Goal: Task Accomplishment & Management: Manage account settings

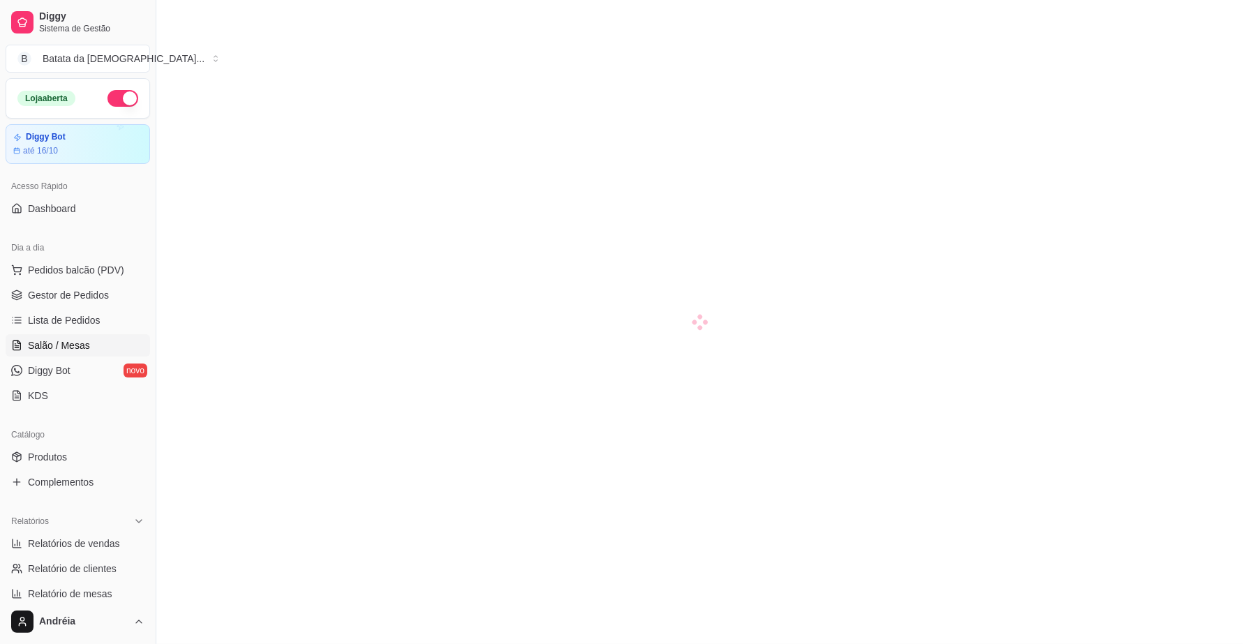
scroll to position [10, 0]
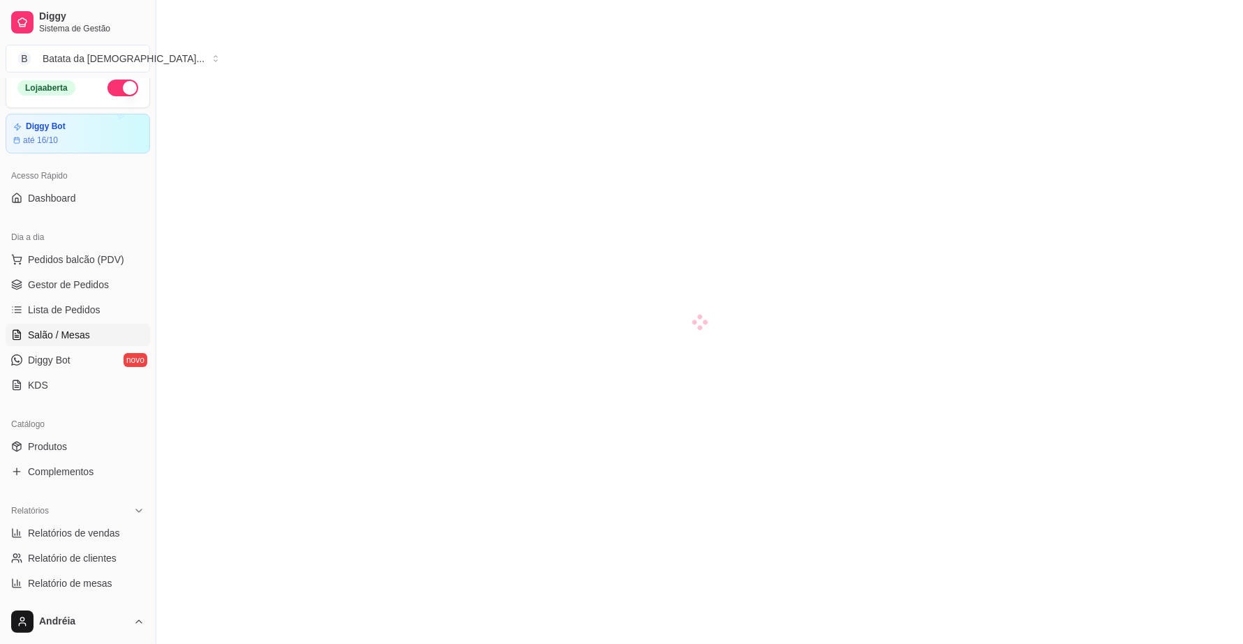
click at [82, 305] on span "Lista de Pedidos" at bounding box center [64, 310] width 73 height 14
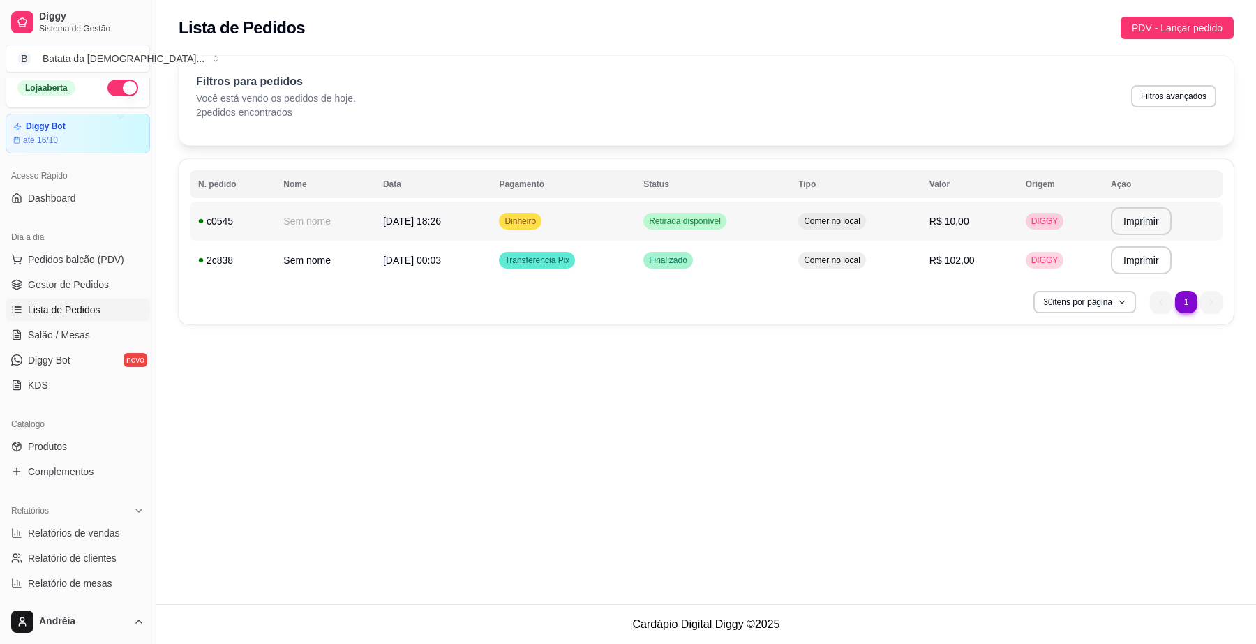
click at [706, 222] on span "Retirada disponível" at bounding box center [684, 221] width 77 height 11
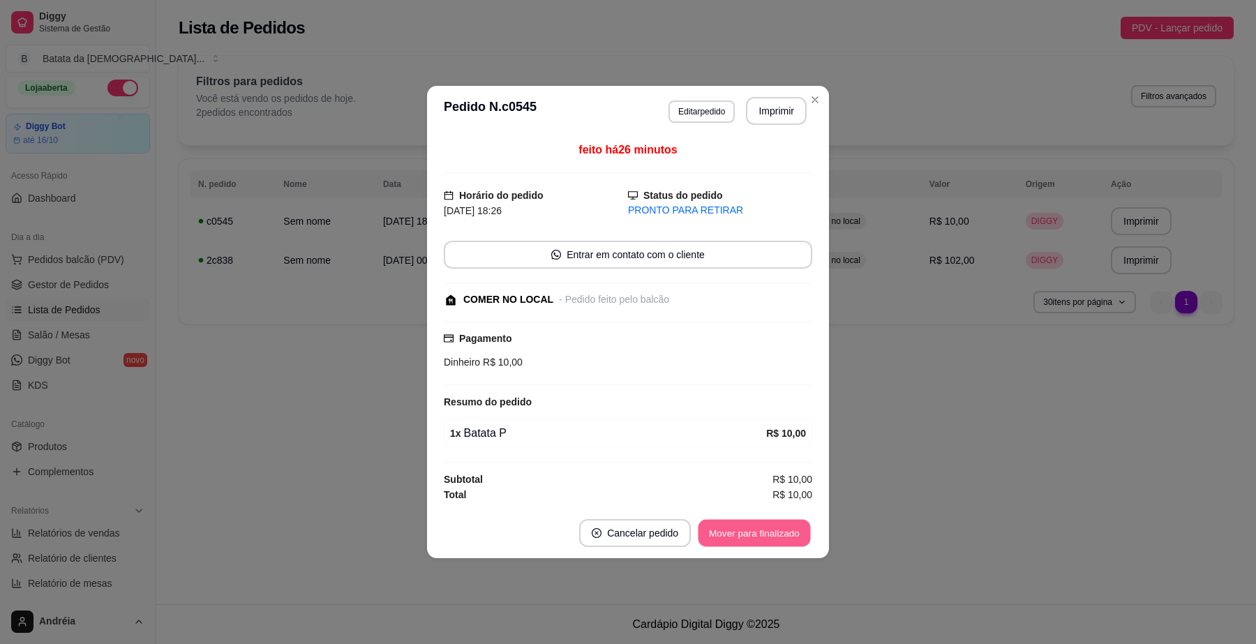
click at [762, 529] on button "Mover para finalizado" at bounding box center [755, 533] width 112 height 27
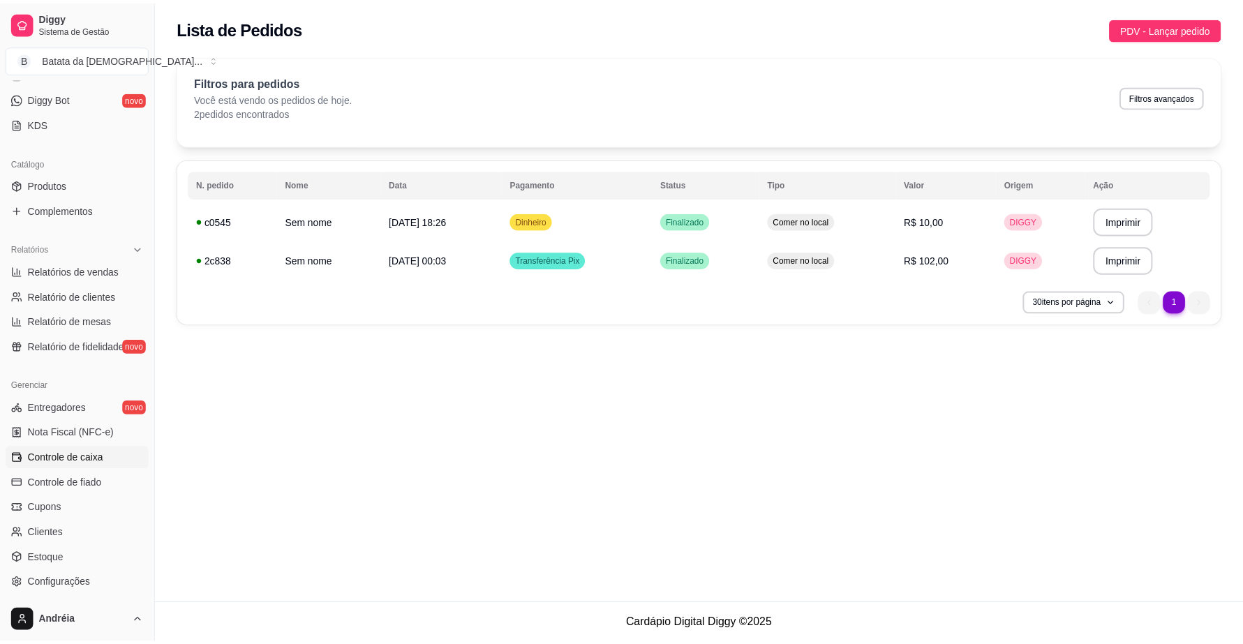
scroll to position [359, 0]
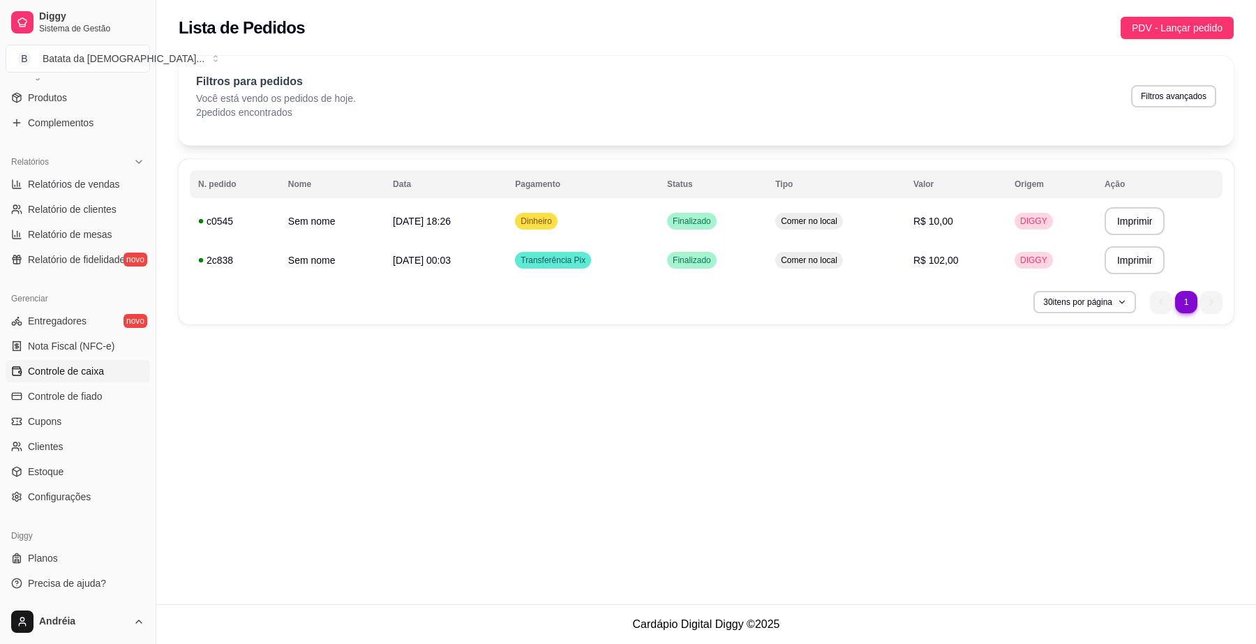
click at [56, 362] on link "Controle de caixa" at bounding box center [78, 371] width 144 height 22
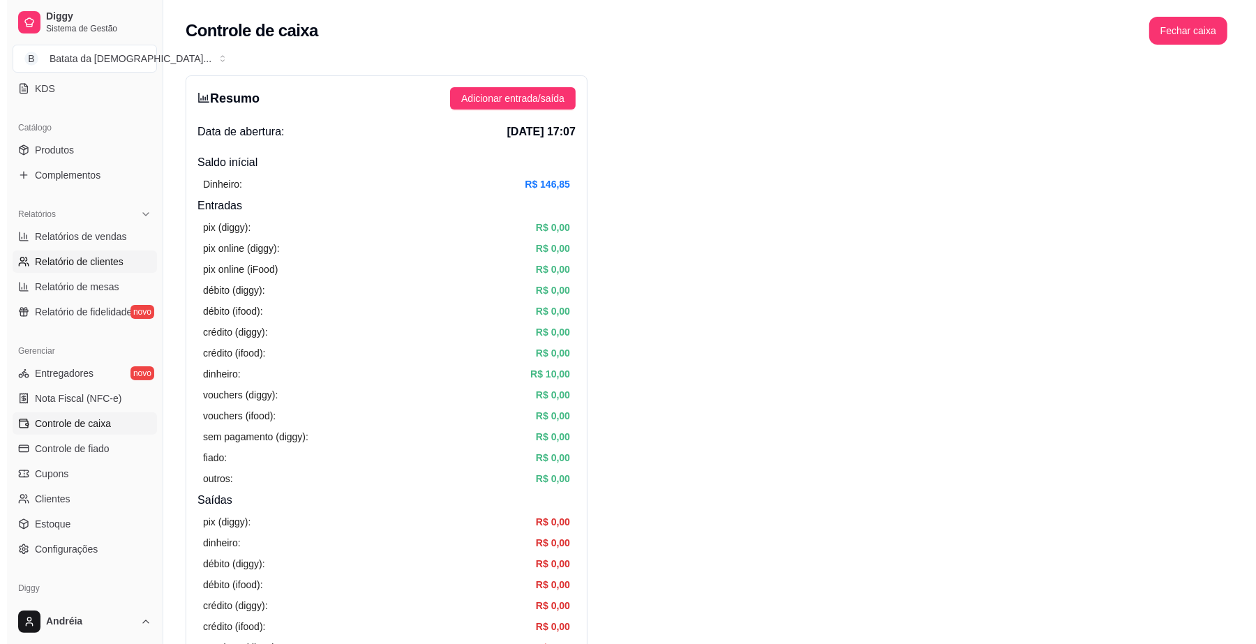
scroll to position [98, 0]
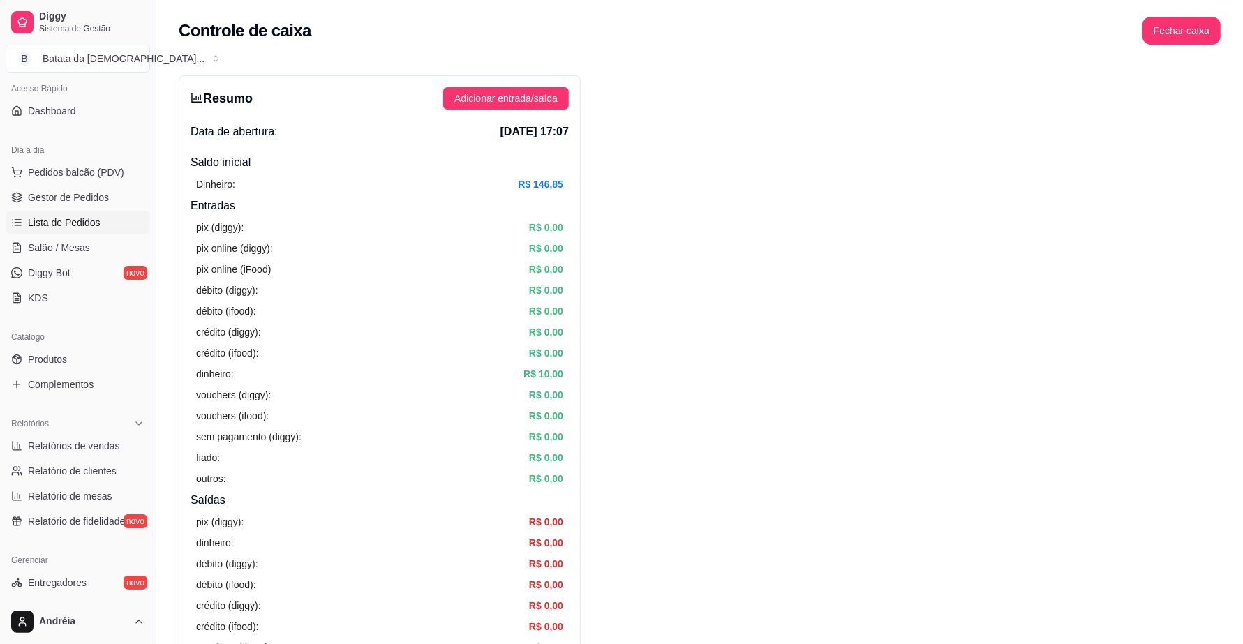
click at [87, 218] on span "Lista de Pedidos" at bounding box center [64, 223] width 73 height 14
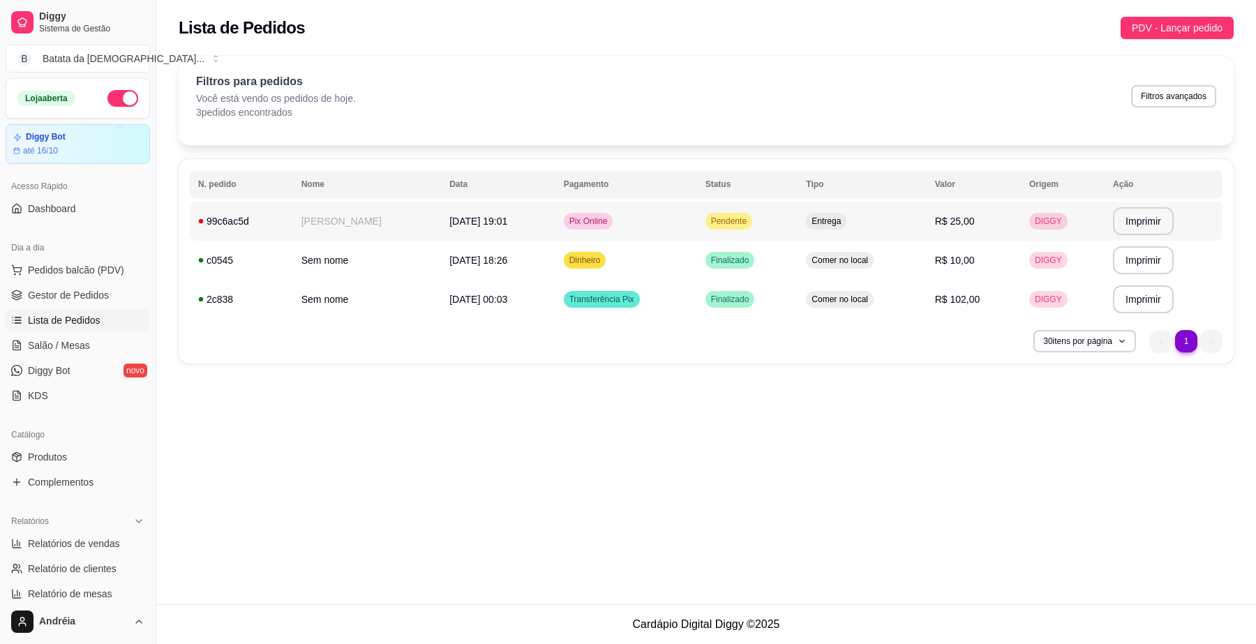
click at [738, 227] on span "Pendente" at bounding box center [728, 221] width 41 height 11
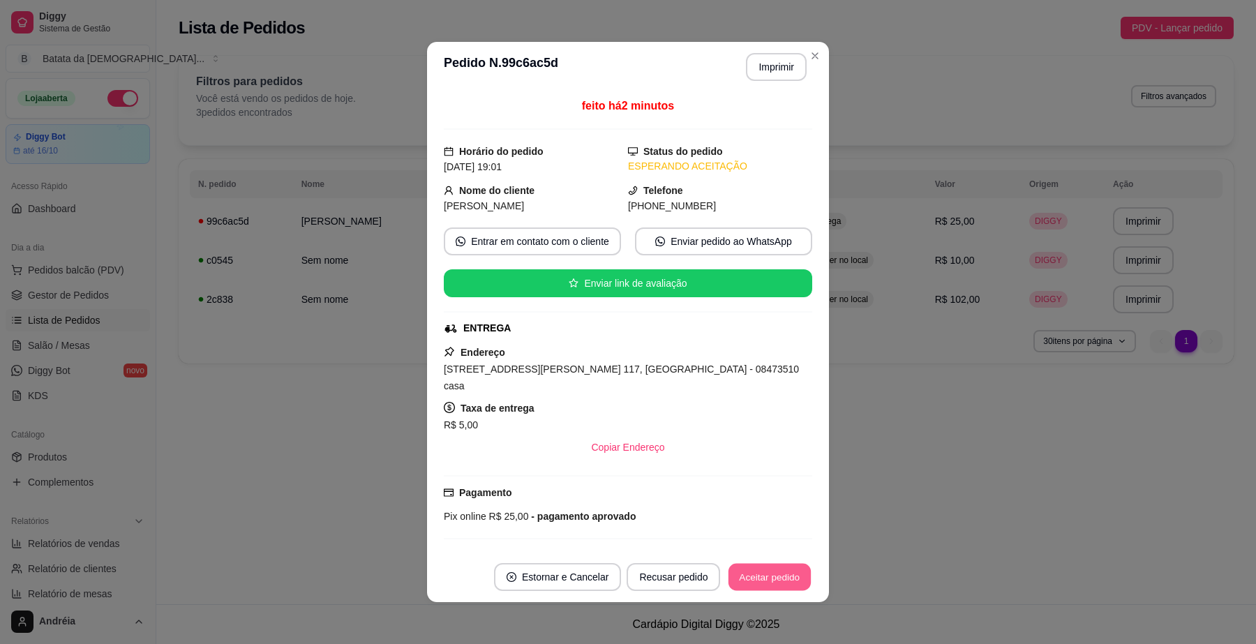
click at [752, 574] on button "Aceitar pedido" at bounding box center [770, 577] width 82 height 27
click at [773, 67] on button "Imprimir" at bounding box center [777, 67] width 59 height 27
click at [759, 574] on button "Aceitar pedido" at bounding box center [770, 577] width 82 height 27
click at [742, 583] on button "Mover para preparo" at bounding box center [758, 577] width 105 height 27
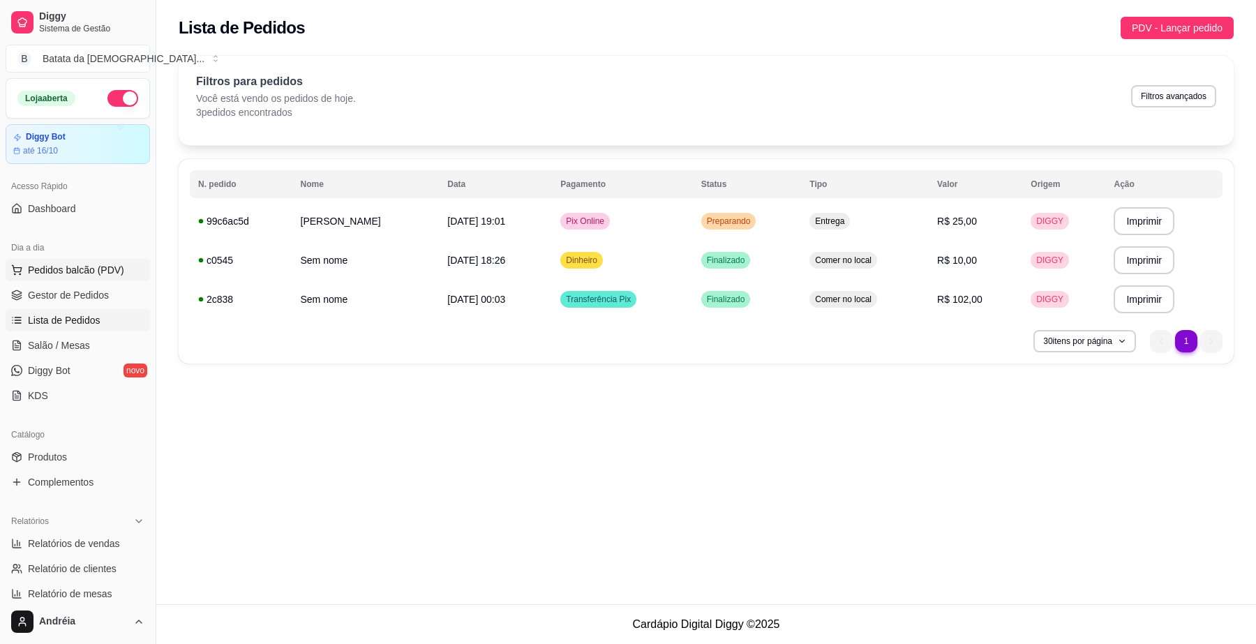
click at [94, 265] on span "Pedidos balcão (PDV)" at bounding box center [76, 270] width 96 height 14
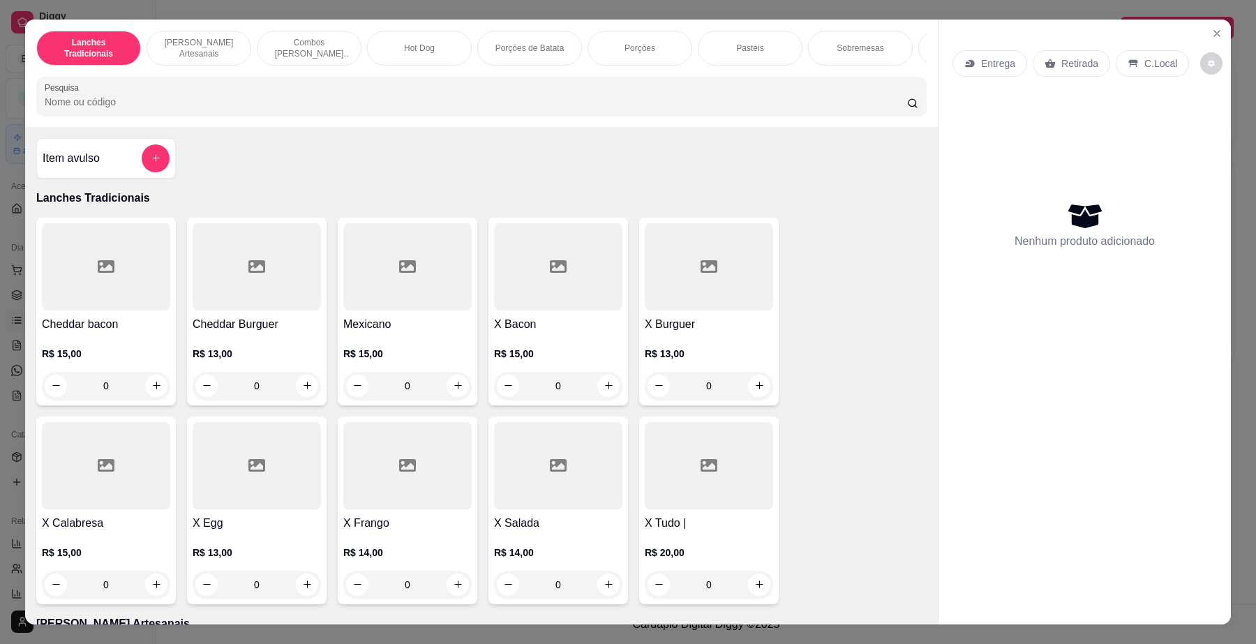
scroll to position [349, 0]
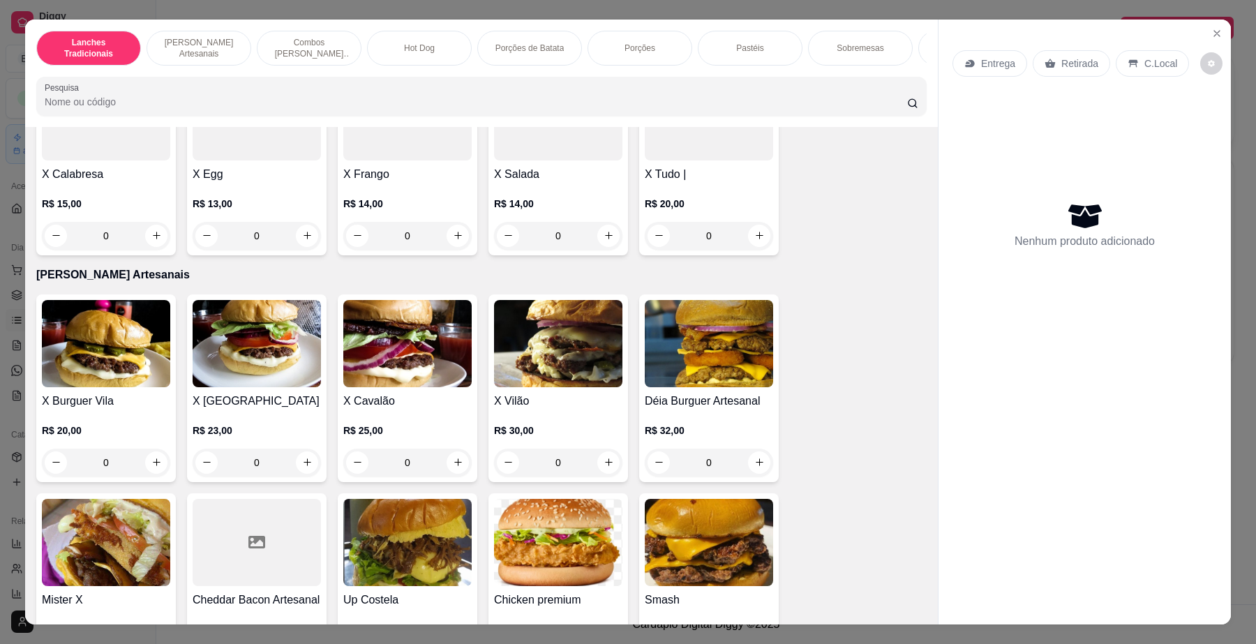
click at [371, 410] on h4 "X Cavalão" at bounding box center [407, 401] width 128 height 17
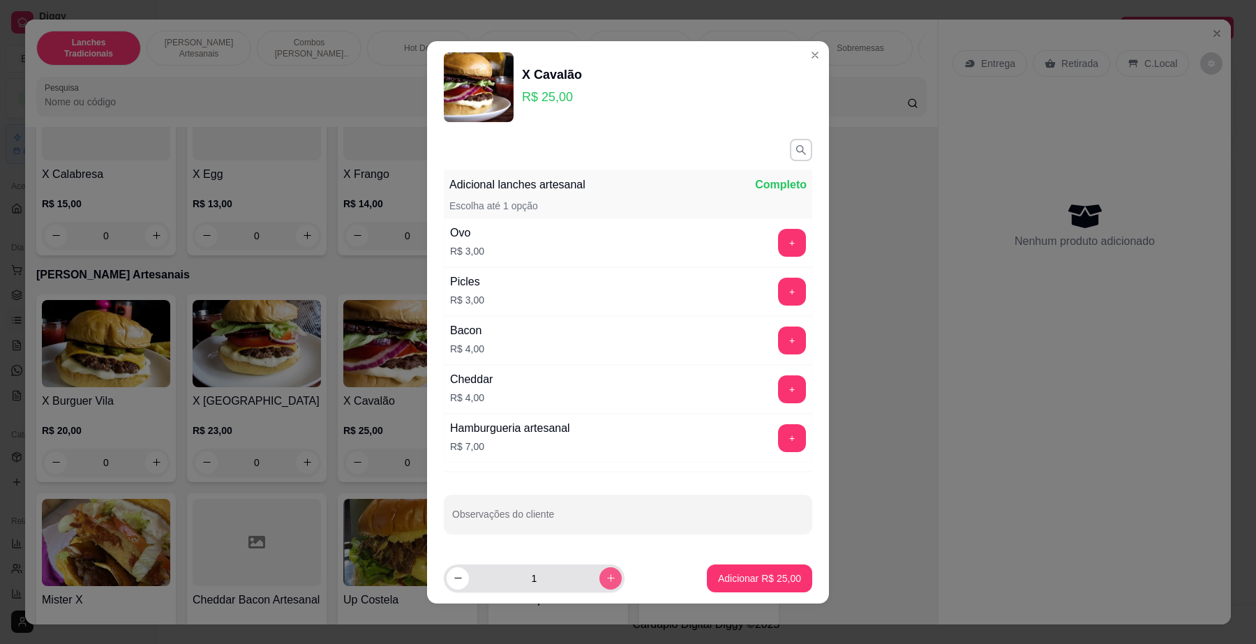
click at [606, 576] on icon "increase-product-quantity" at bounding box center [611, 578] width 10 height 10
type input "2"
click at [718, 577] on p "Adicionar R$ 50,00" at bounding box center [759, 579] width 83 height 14
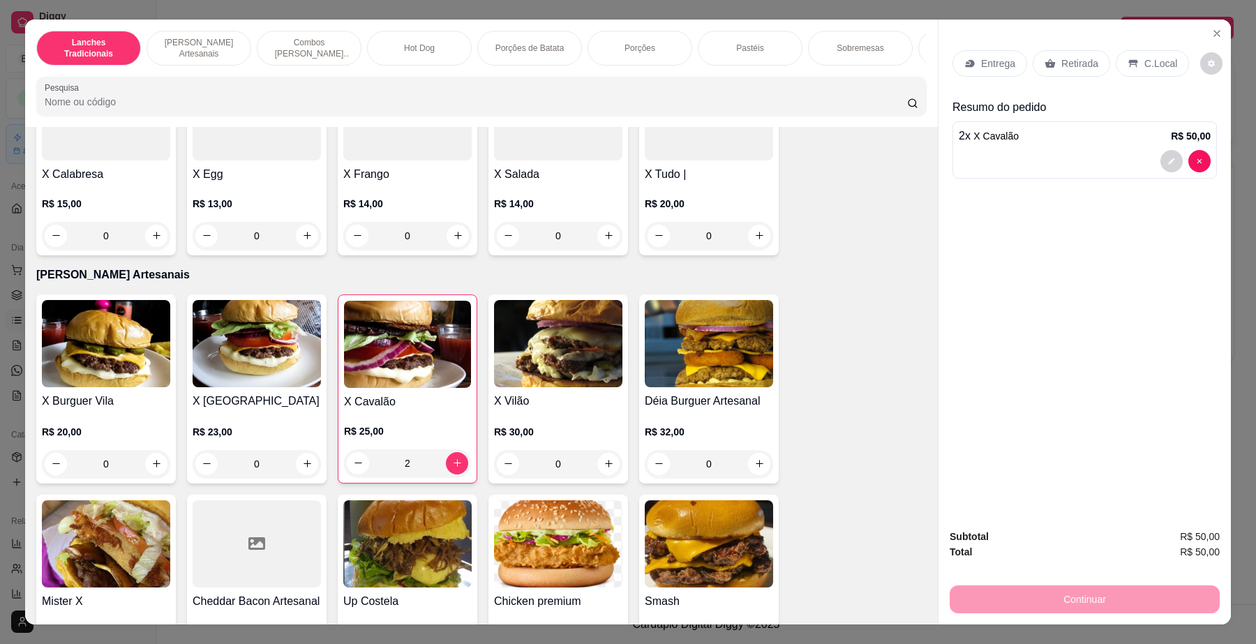
type input "2"
click at [986, 58] on p "Entrega" at bounding box center [998, 64] width 34 height 14
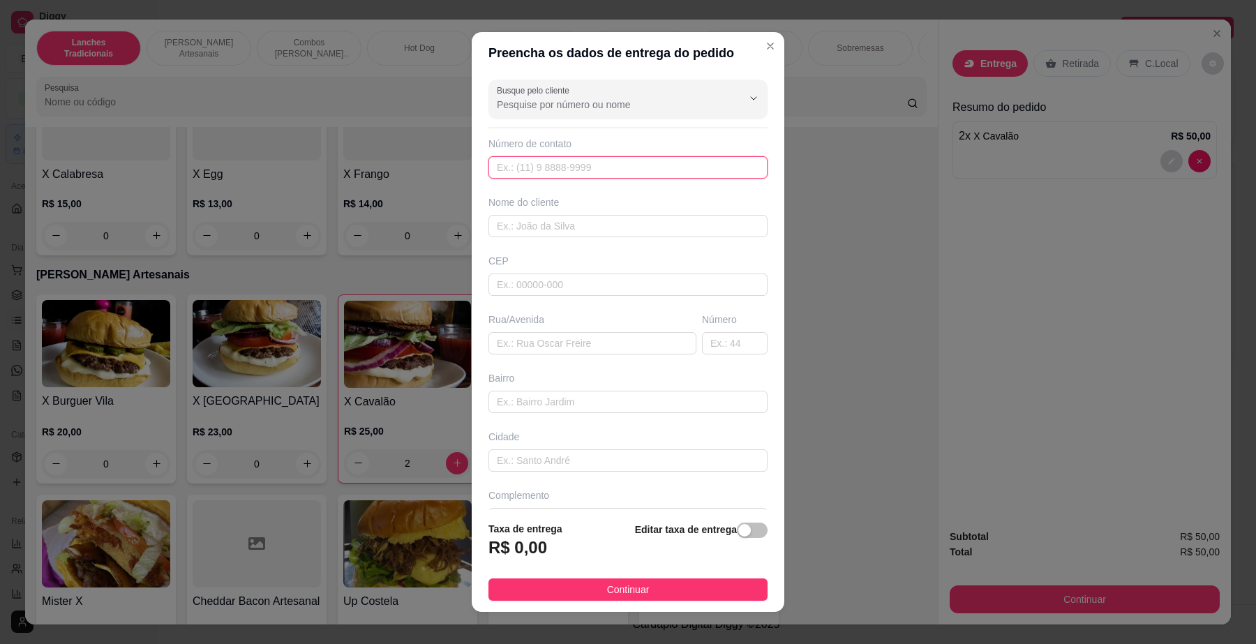
click at [599, 164] on input "text" at bounding box center [628, 167] width 279 height 22
click at [595, 225] on input "text" at bounding box center [628, 226] width 279 height 22
drag, startPoint x: 740, startPoint y: 96, endPoint x: 711, endPoint y: 96, distance: 29.3
click at [735, 96] on div "Busque pelo cliente Número de contato Nome do cliente CEP Rua/Avenida Número Ba…" at bounding box center [628, 292] width 313 height 436
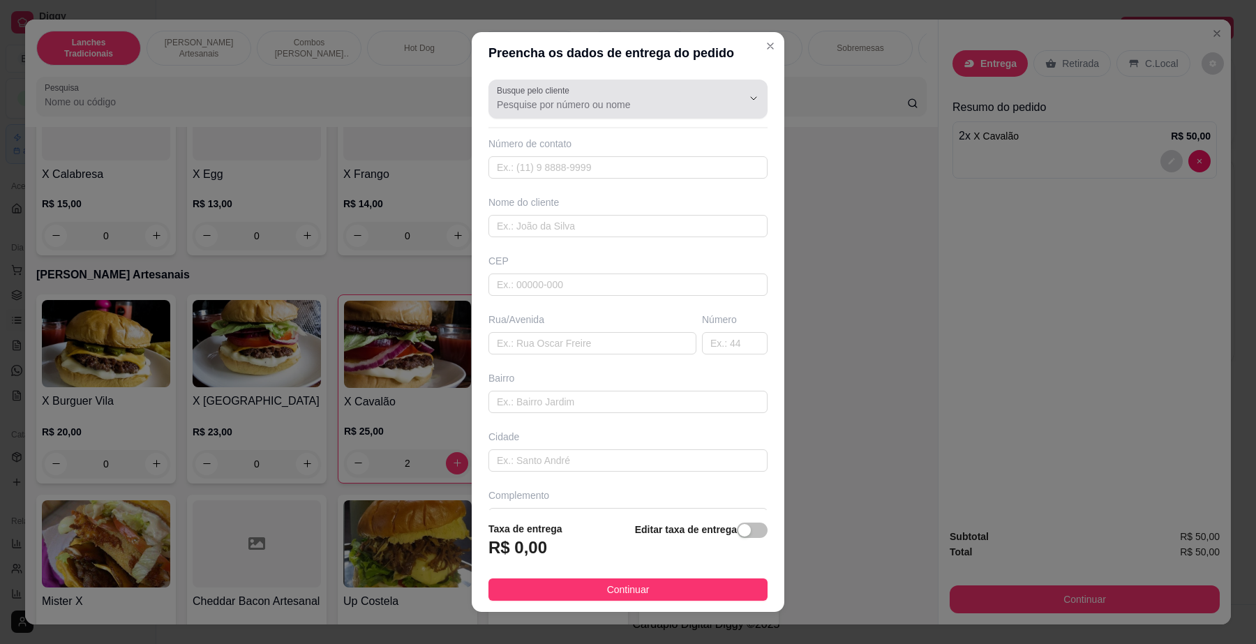
click at [723, 96] on button "Show suggestions" at bounding box center [734, 98] width 22 height 22
click at [743, 98] on button "Show suggestions" at bounding box center [754, 98] width 22 height 22
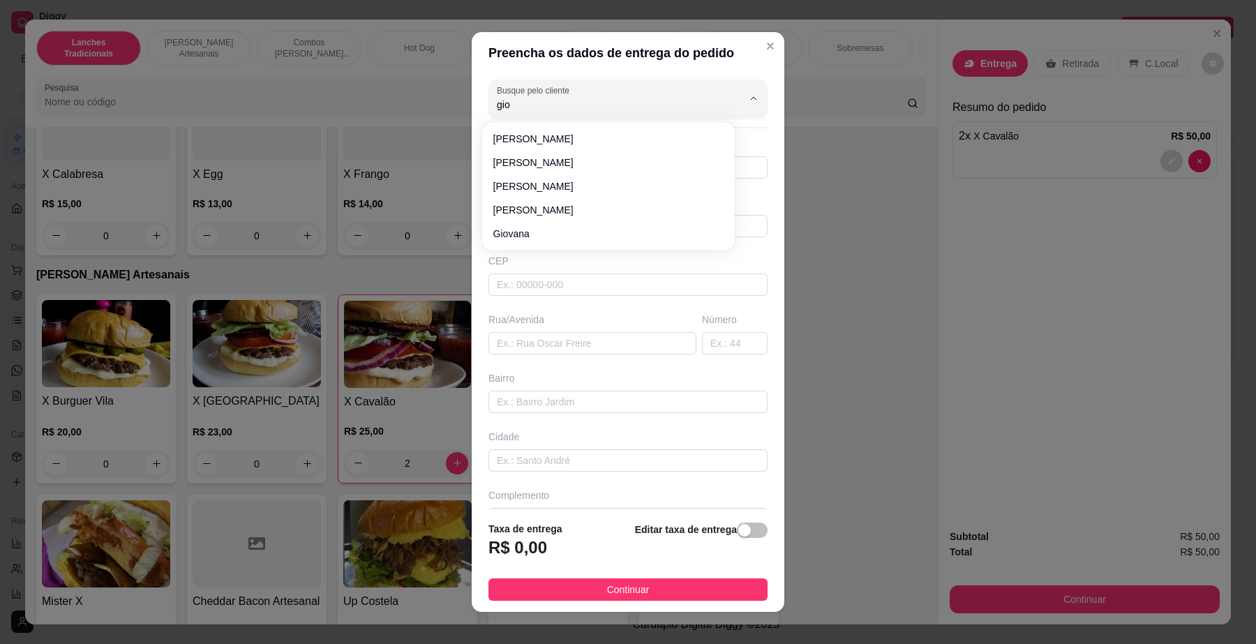
type input "gio"
click at [563, 102] on input "Busque pelo cliente" at bounding box center [608, 105] width 223 height 14
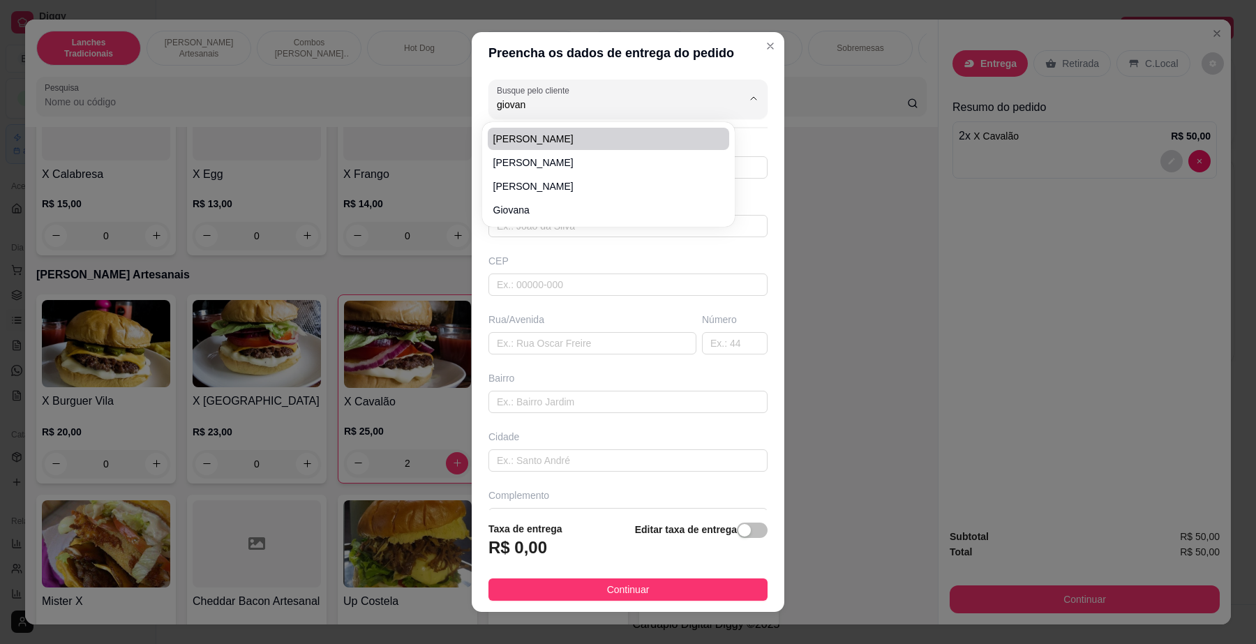
type input "giovan"
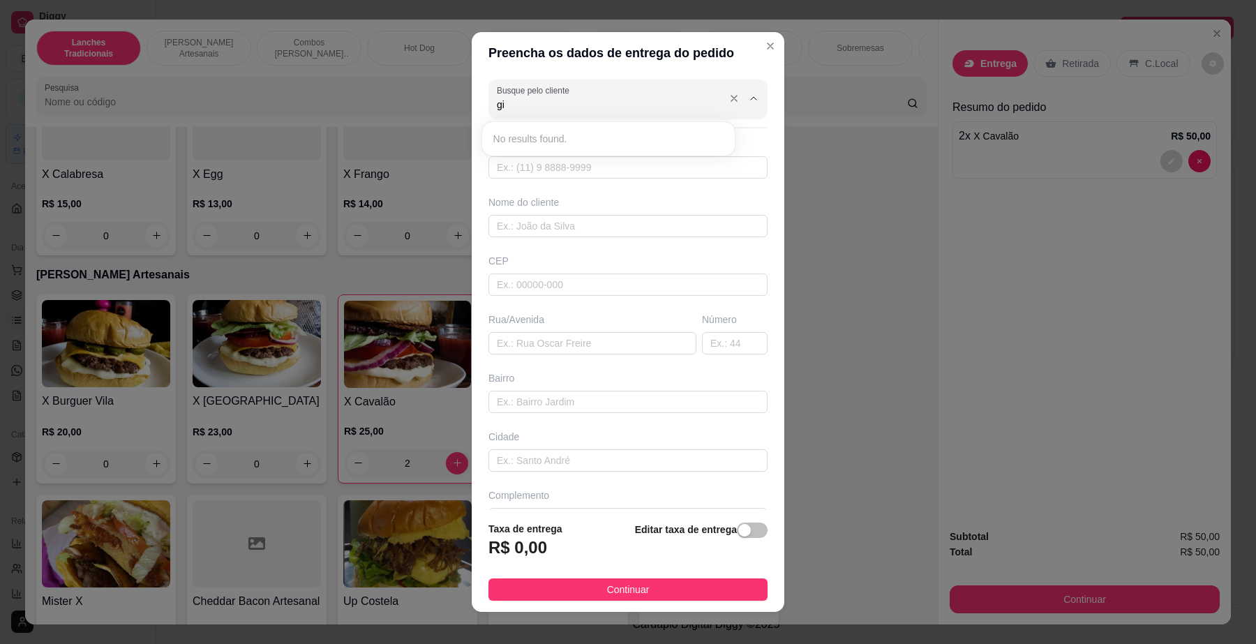
type input "g"
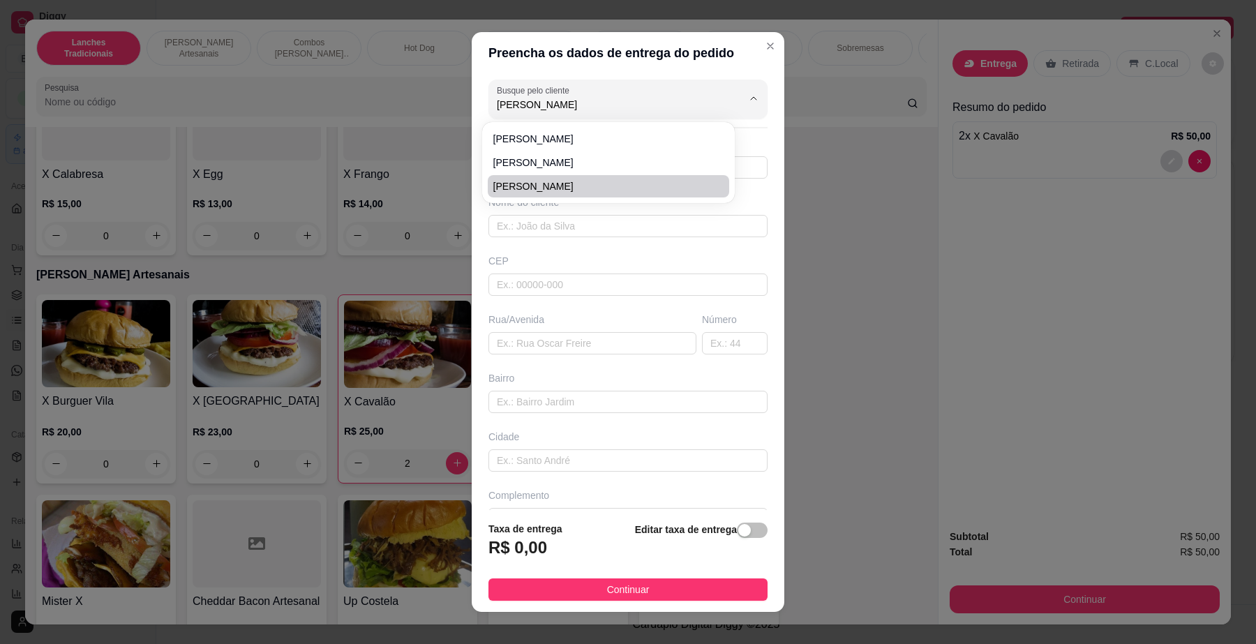
click at [586, 179] on span "[PERSON_NAME]" at bounding box center [601, 186] width 217 height 14
type input "[PERSON_NAME]"
type input "11976064129"
type input "[PERSON_NAME]"
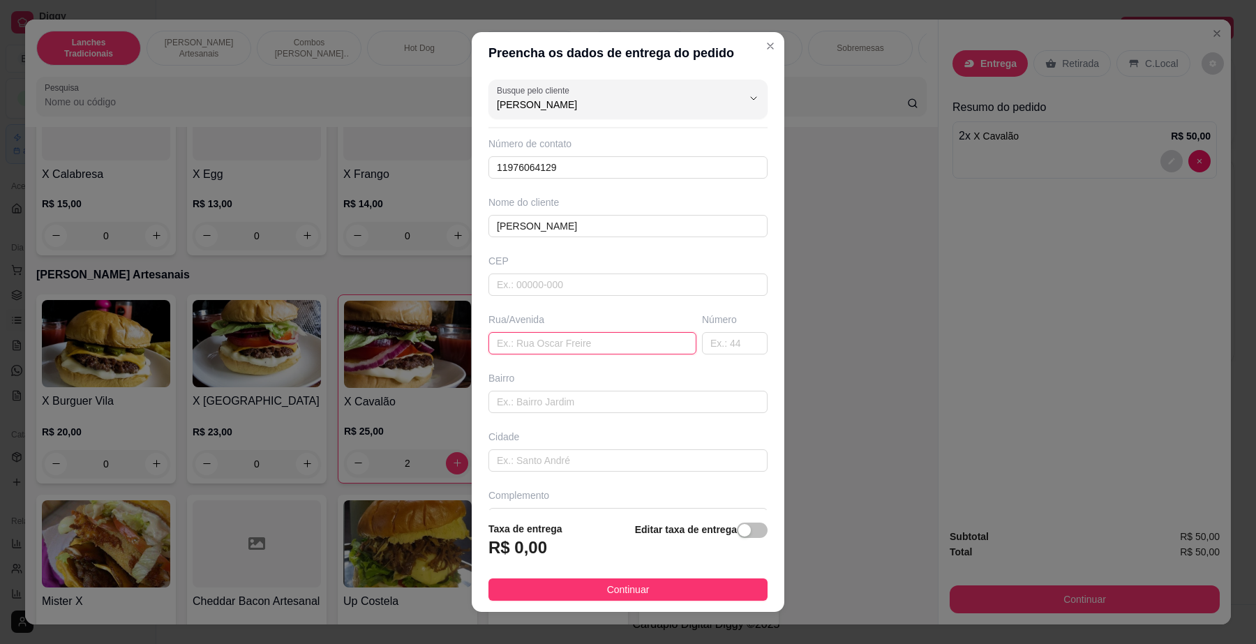
click at [521, 343] on input "text" at bounding box center [593, 343] width 208 height 22
type input "rua jaime ovale 134"
click at [737, 534] on span "button" at bounding box center [752, 530] width 31 height 15
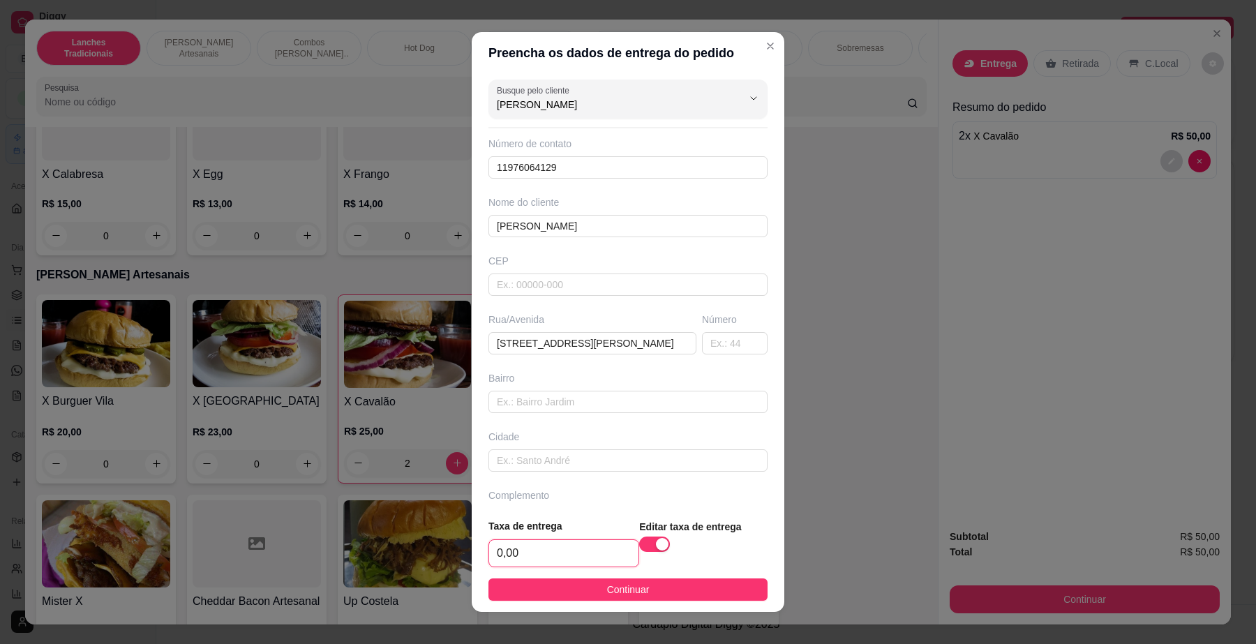
click at [553, 555] on input "0,00" at bounding box center [563, 553] width 149 height 27
type input "5,00"
click at [585, 597] on button "Continuar" at bounding box center [628, 590] width 279 height 22
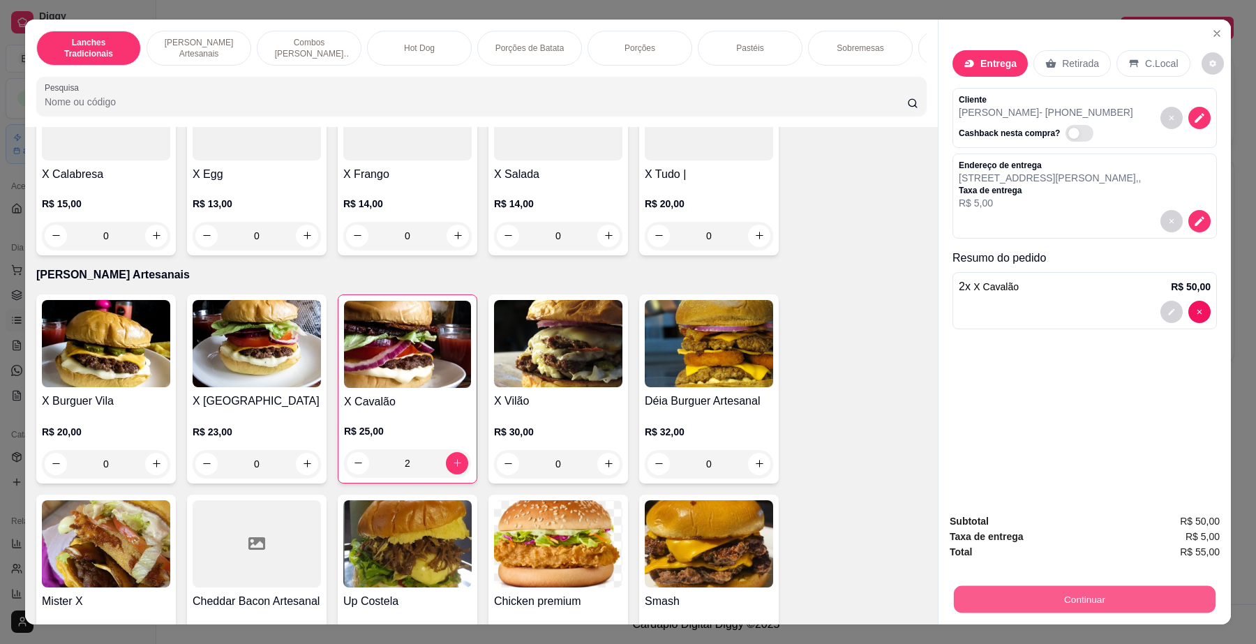
click at [1087, 597] on button "Continuar" at bounding box center [1085, 599] width 262 height 27
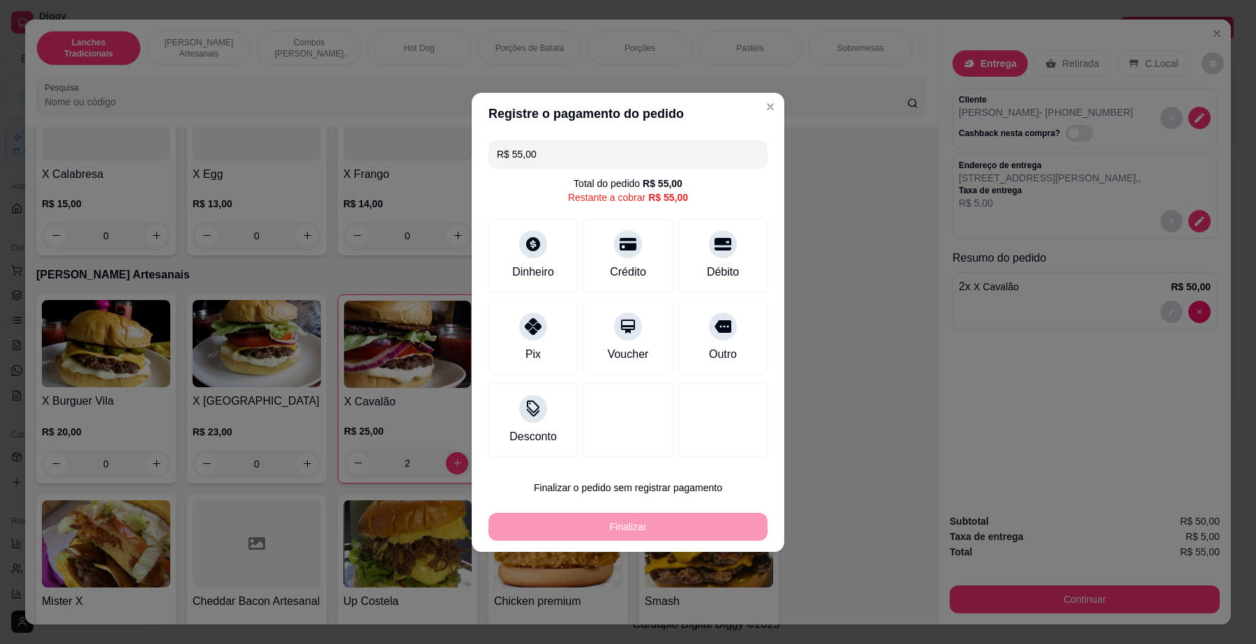
click at [756, 109] on input "Pesquisa" at bounding box center [476, 102] width 863 height 14
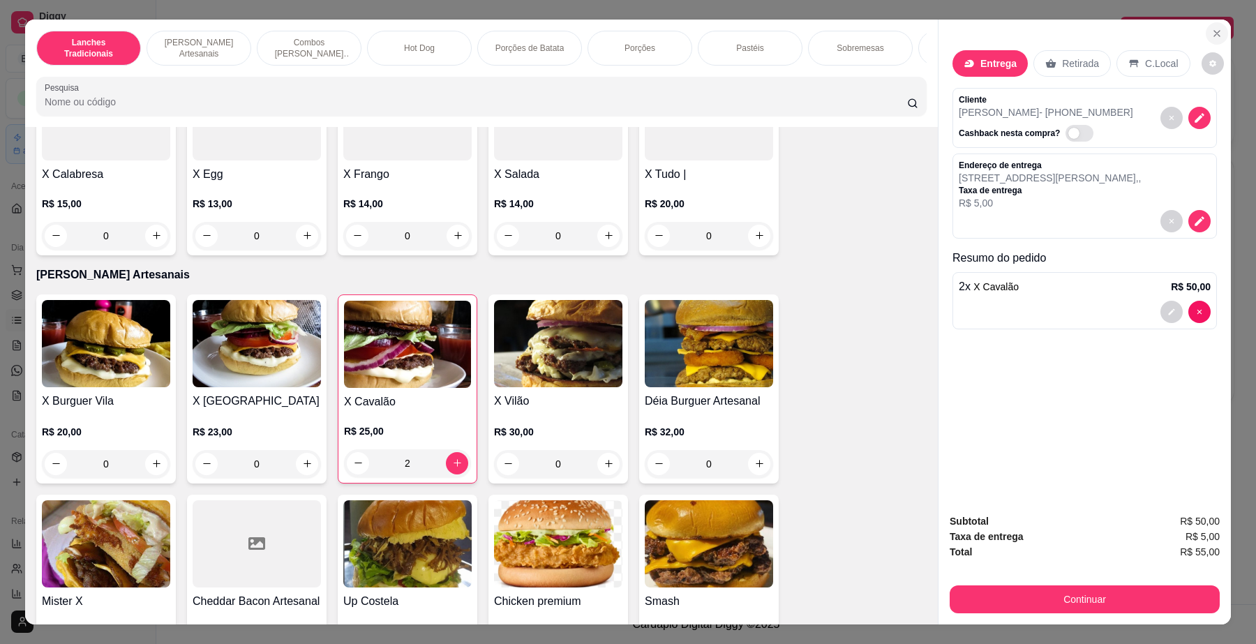
click at [1214, 31] on icon "Close" at bounding box center [1217, 34] width 6 height 6
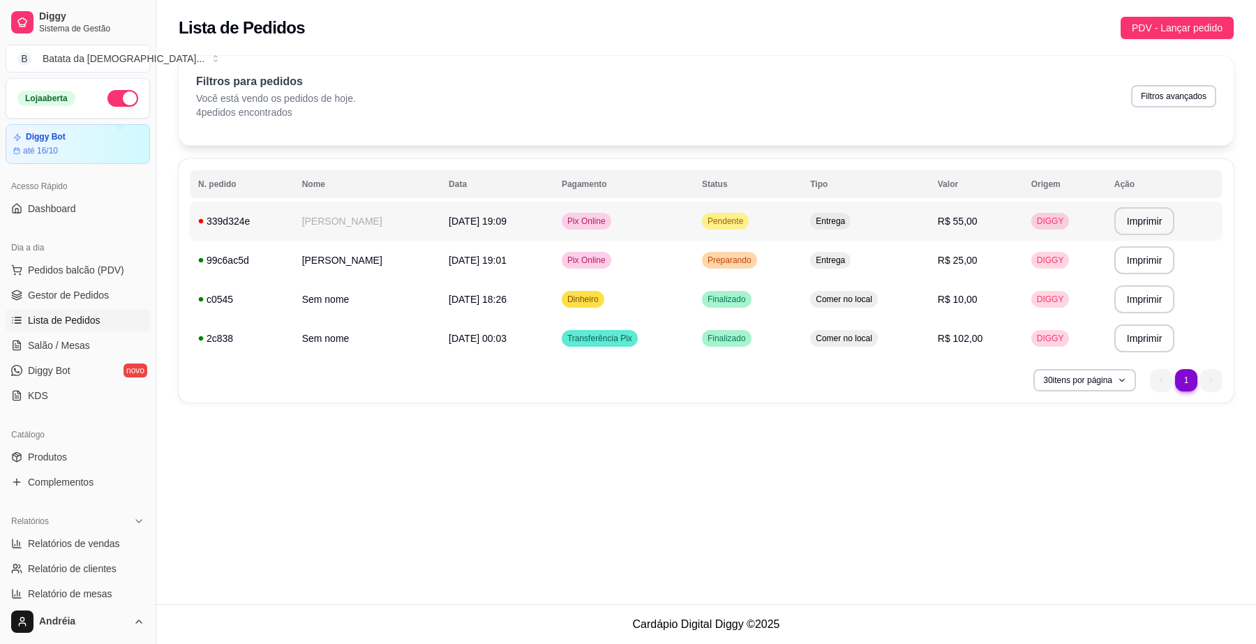
click at [721, 221] on span "Pendente" at bounding box center [725, 221] width 41 height 11
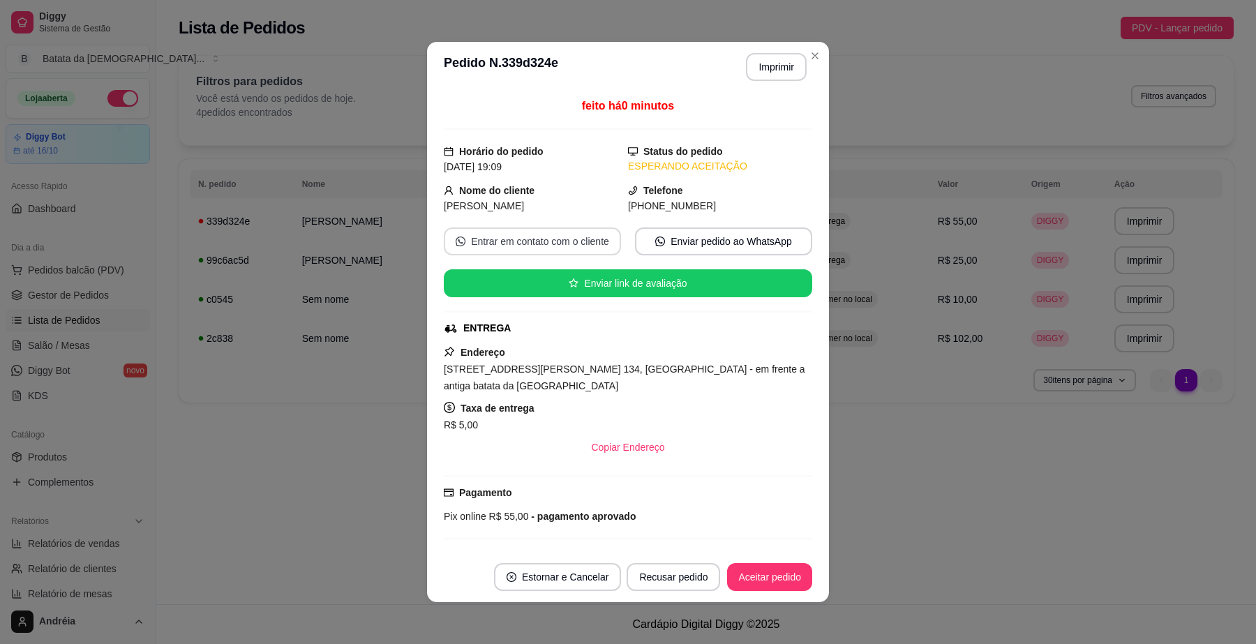
scroll to position [87, 0]
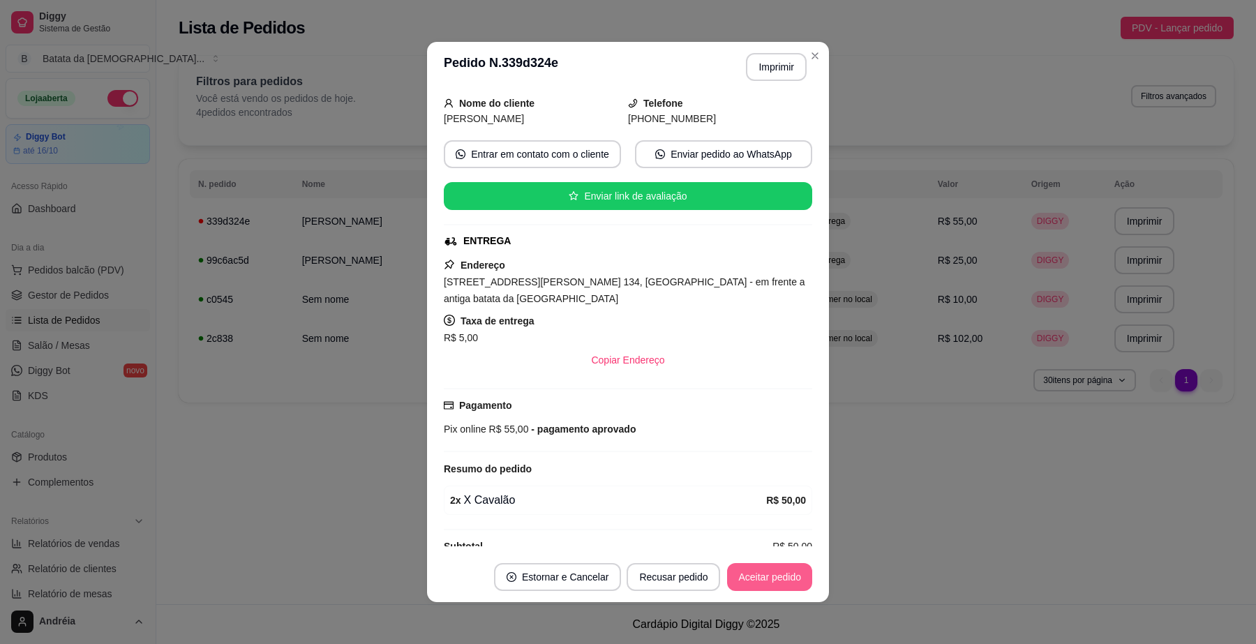
click at [749, 583] on button "Aceitar pedido" at bounding box center [769, 577] width 85 height 28
click at [778, 65] on button "Imprimir" at bounding box center [777, 67] width 59 height 27
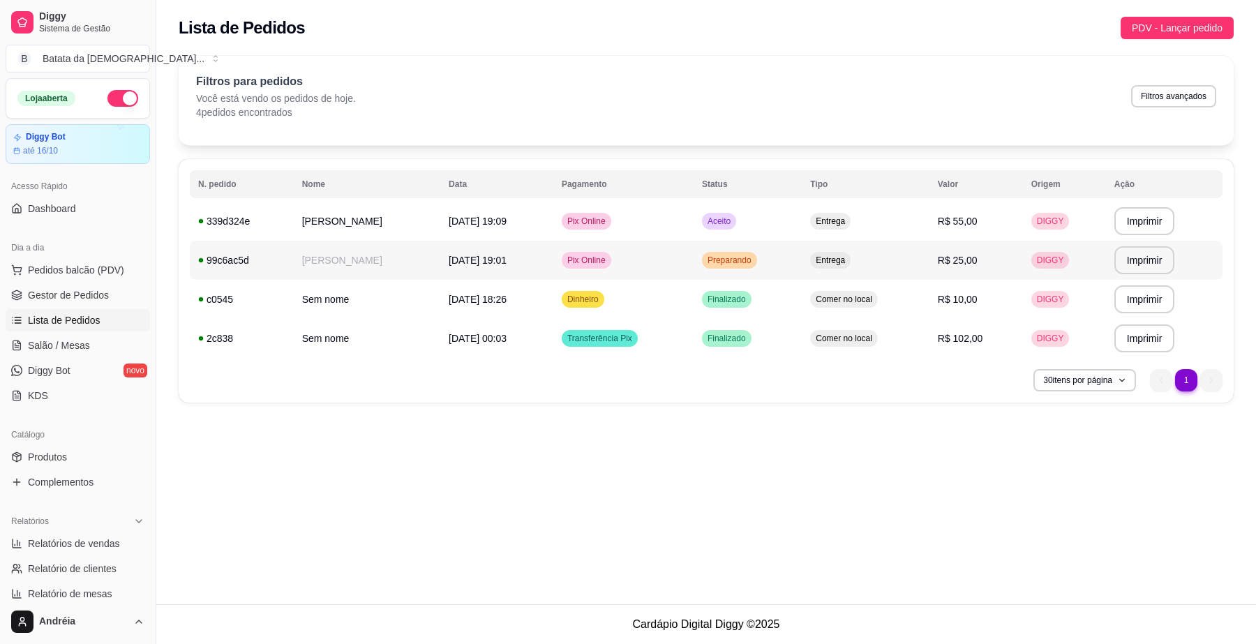
click at [738, 253] on div "Preparando" at bounding box center [729, 260] width 55 height 17
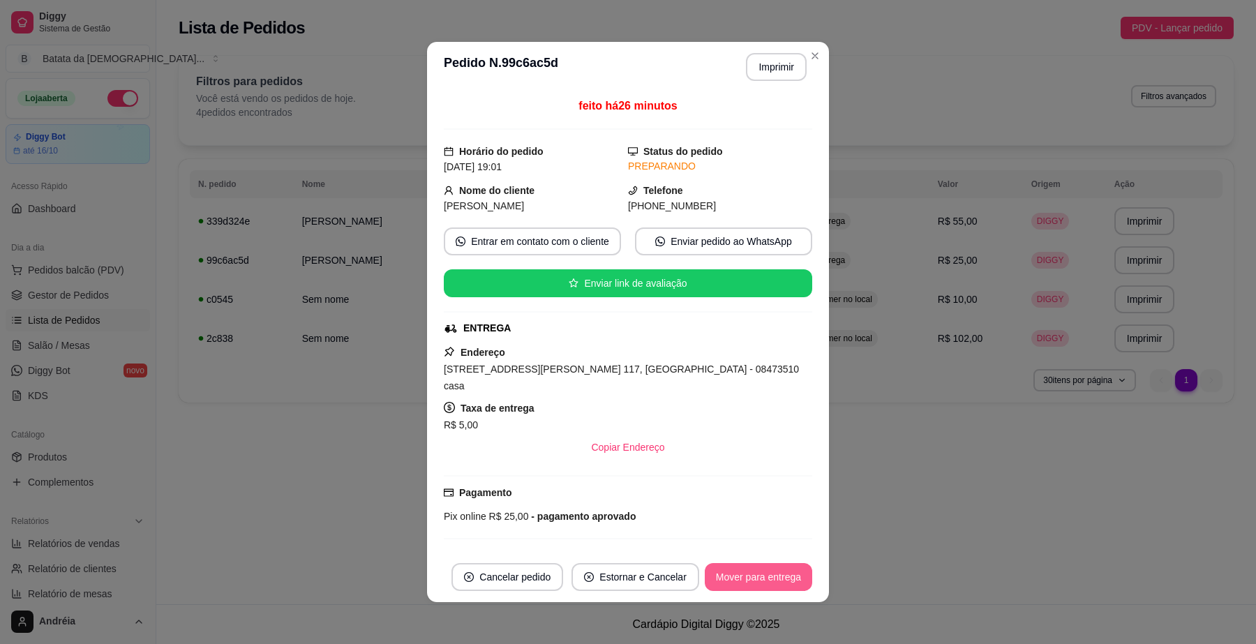
click at [780, 577] on button "Mover para entrega" at bounding box center [758, 577] width 107 height 28
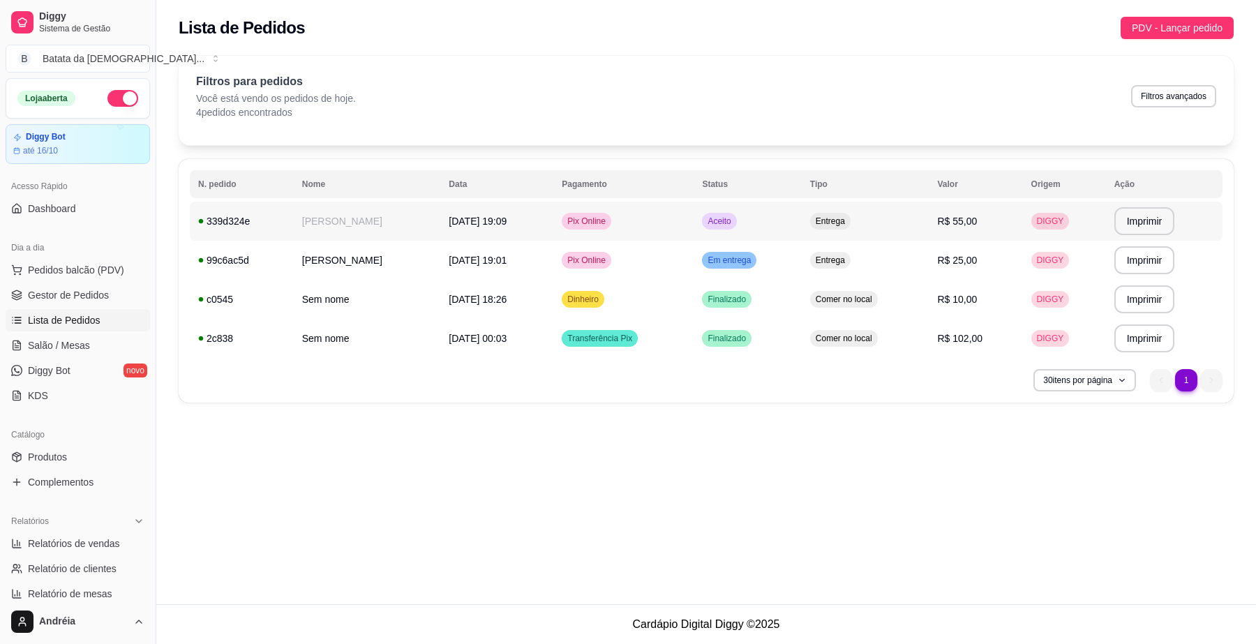
click at [696, 209] on td "Aceito" at bounding box center [747, 221] width 107 height 39
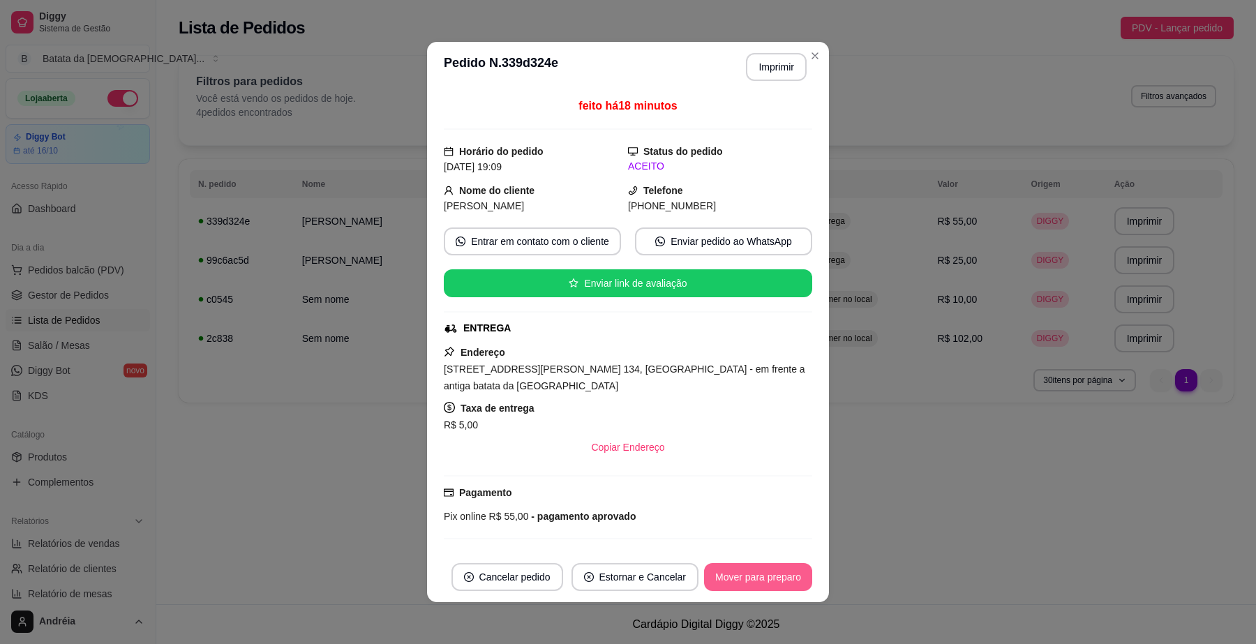
click at [789, 578] on button "Mover para preparo" at bounding box center [758, 577] width 108 height 28
click at [761, 580] on button "Mover para entrega" at bounding box center [758, 577] width 107 height 28
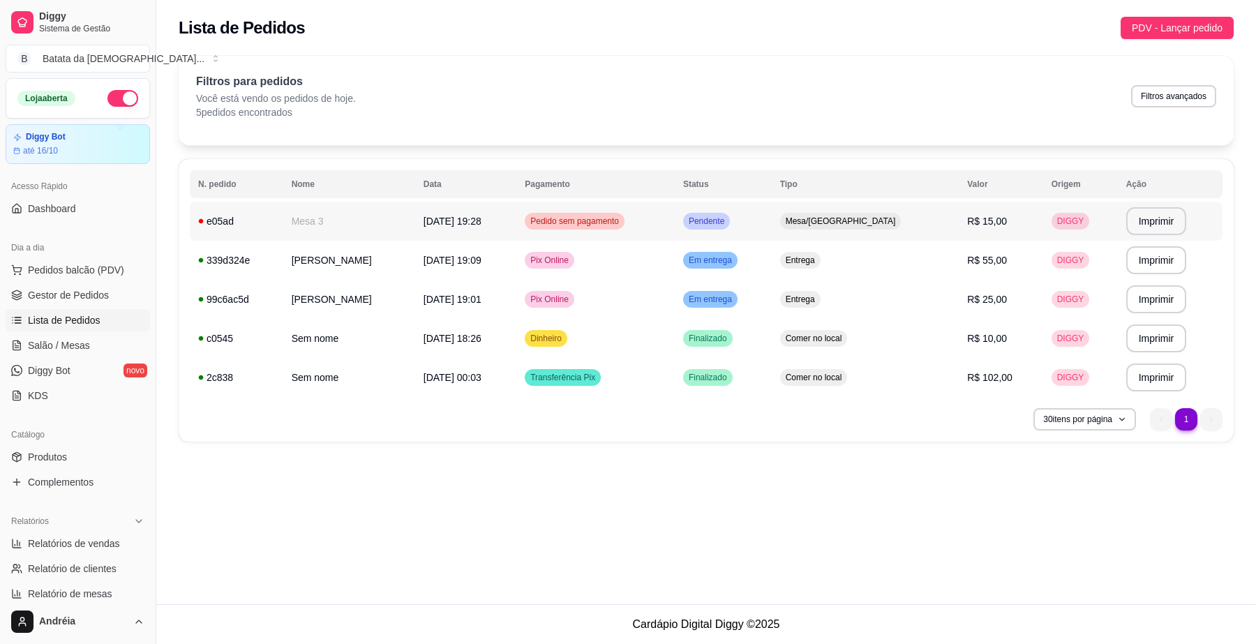
click at [670, 215] on td "Pedido sem pagamento" at bounding box center [595, 221] width 158 height 39
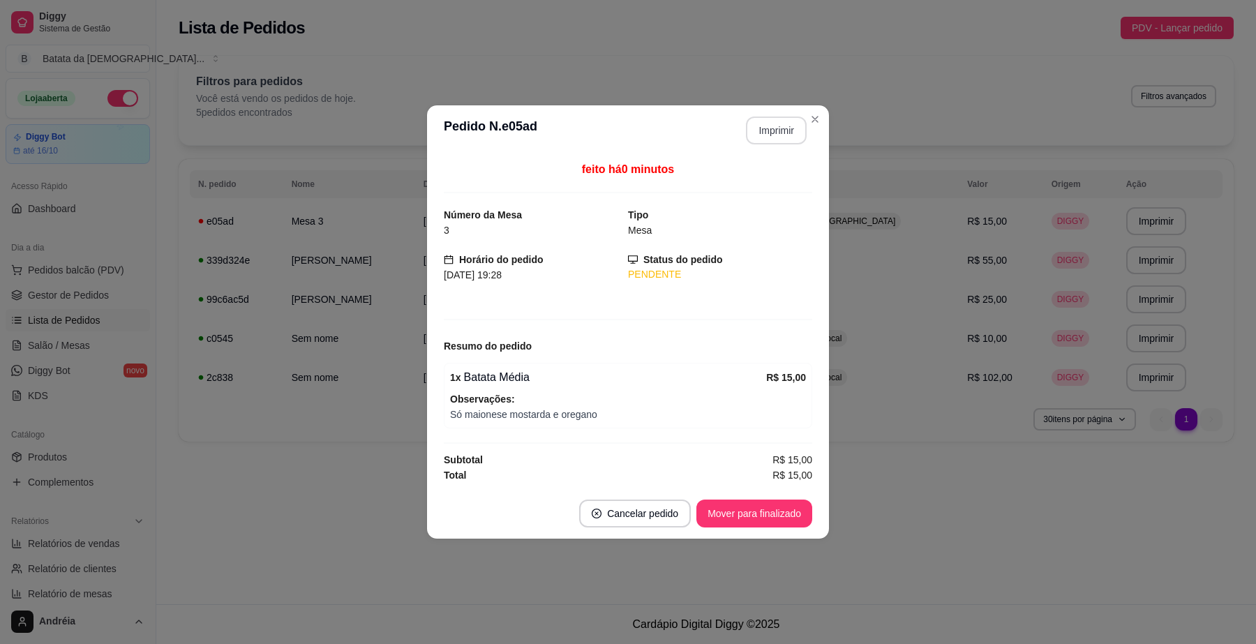
click at [775, 129] on button "Imprimir" at bounding box center [776, 131] width 61 height 28
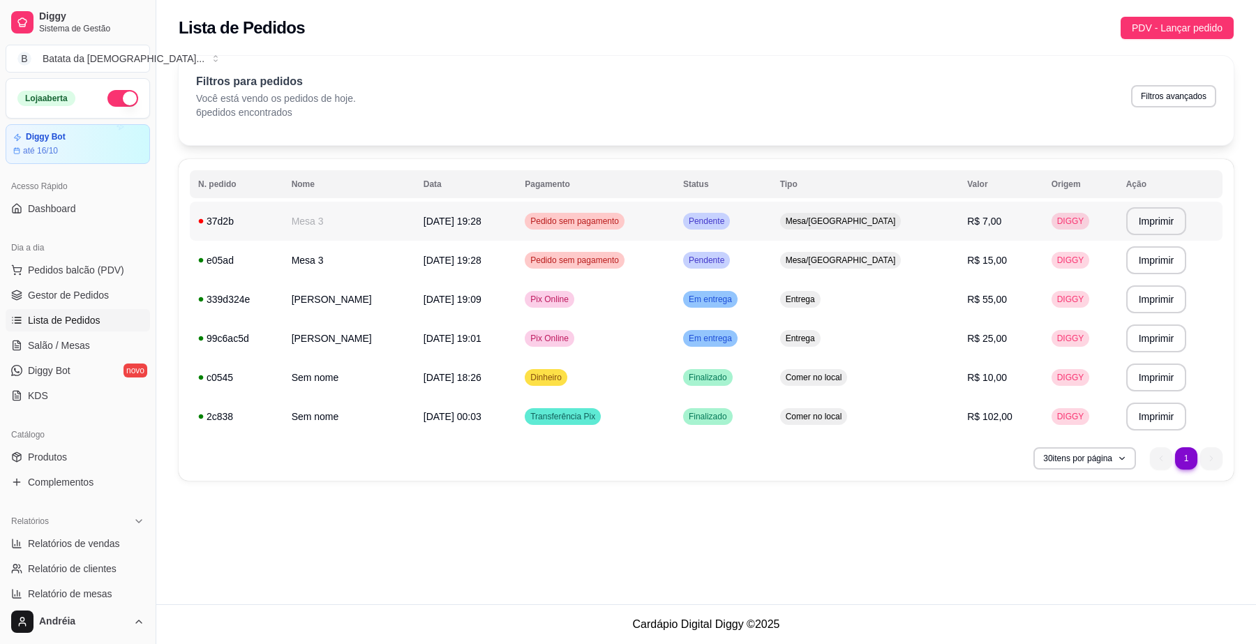
click at [764, 220] on td "Pendente" at bounding box center [723, 221] width 97 height 39
click at [727, 260] on span "Pendente" at bounding box center [706, 260] width 41 height 11
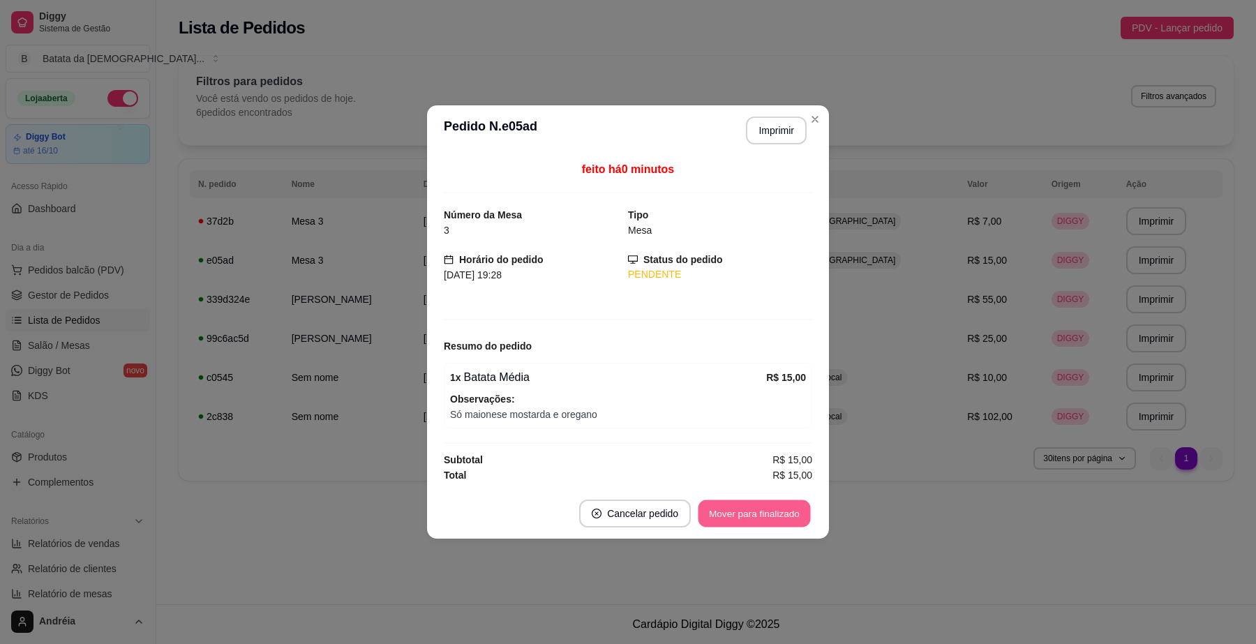
click at [782, 516] on button "Mover para finalizado" at bounding box center [755, 513] width 112 height 27
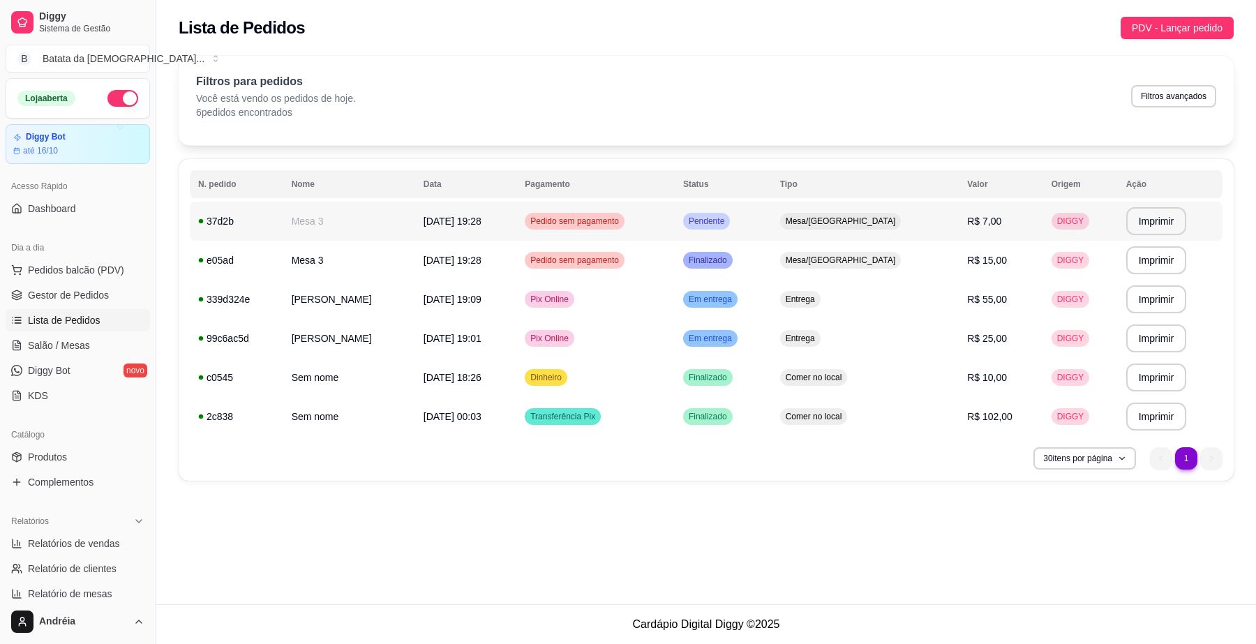
click at [730, 228] on div "Pendente" at bounding box center [706, 221] width 47 height 17
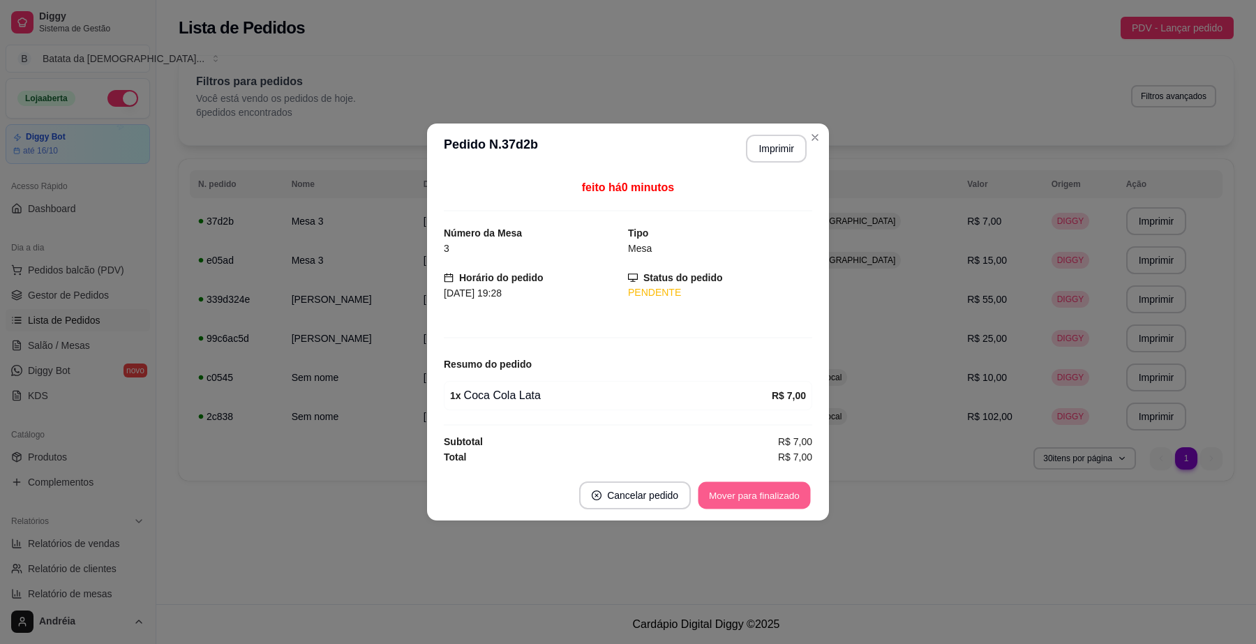
click at [789, 498] on button "Mover para finalizado" at bounding box center [755, 495] width 112 height 27
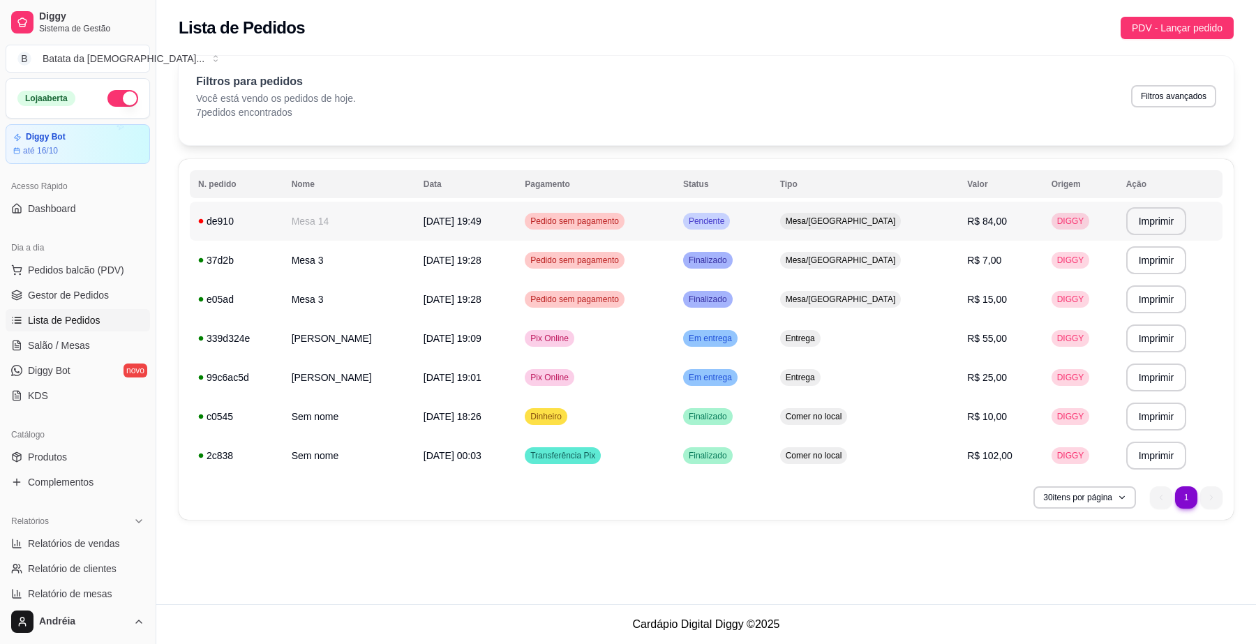
click at [748, 211] on td "Pendente" at bounding box center [723, 221] width 97 height 39
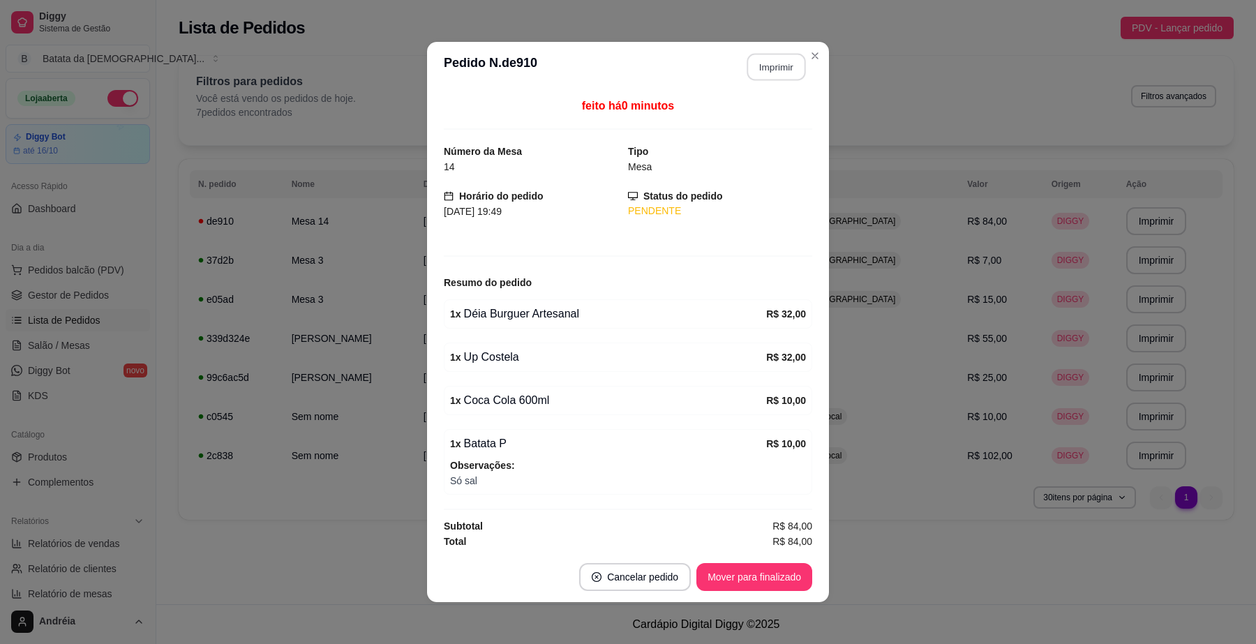
click at [787, 77] on button "Imprimir" at bounding box center [777, 67] width 59 height 27
click at [778, 572] on button "Mover para finalizado" at bounding box center [755, 577] width 116 height 28
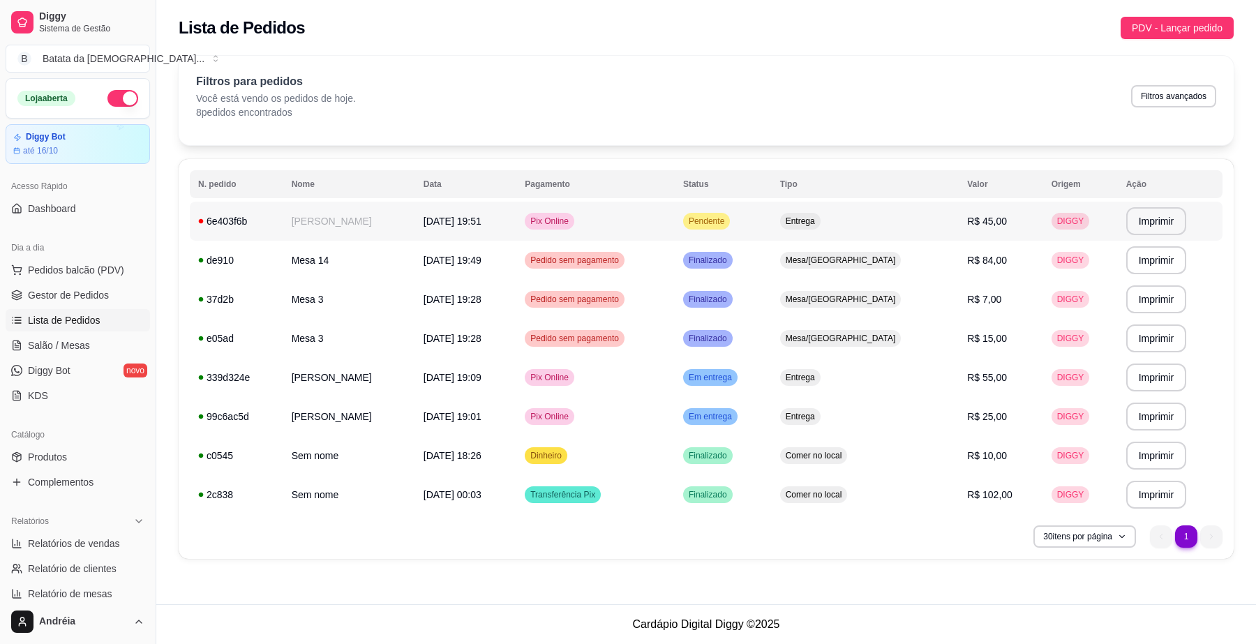
click at [727, 218] on span "Pendente" at bounding box center [706, 221] width 41 height 11
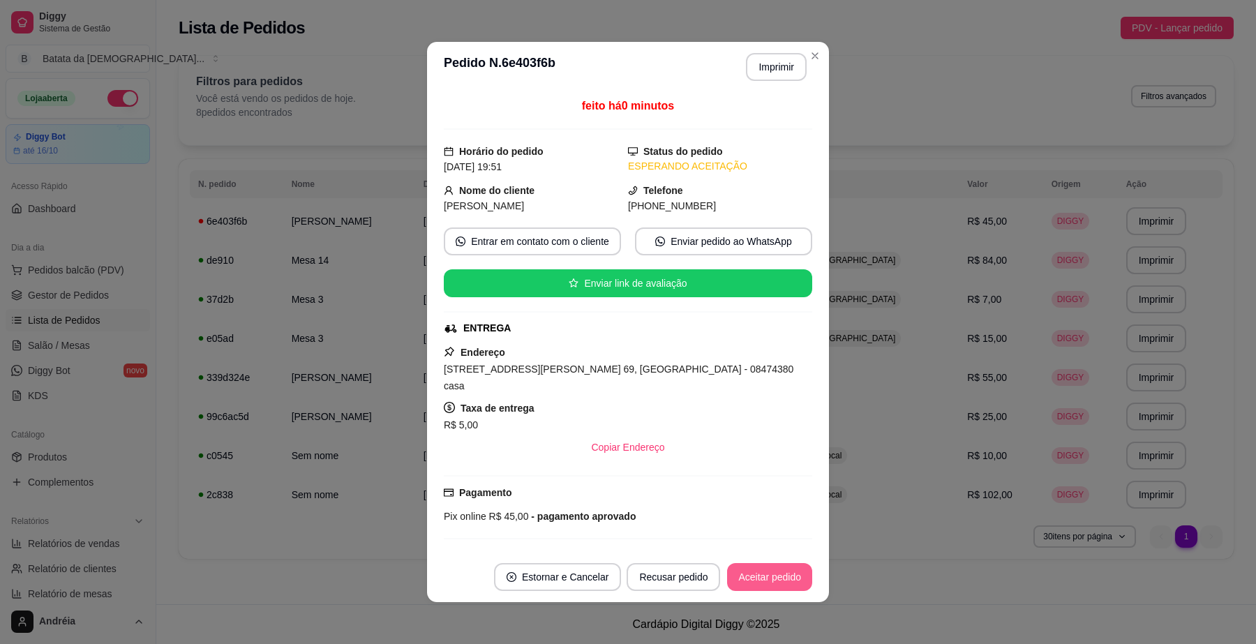
click at [779, 573] on button "Aceitar pedido" at bounding box center [769, 577] width 85 height 28
click at [768, 64] on button "Imprimir" at bounding box center [776, 67] width 61 height 28
click at [784, 581] on button "Aceitar pedido" at bounding box center [769, 577] width 85 height 28
click at [738, 585] on button "Mover para preparo" at bounding box center [758, 577] width 105 height 27
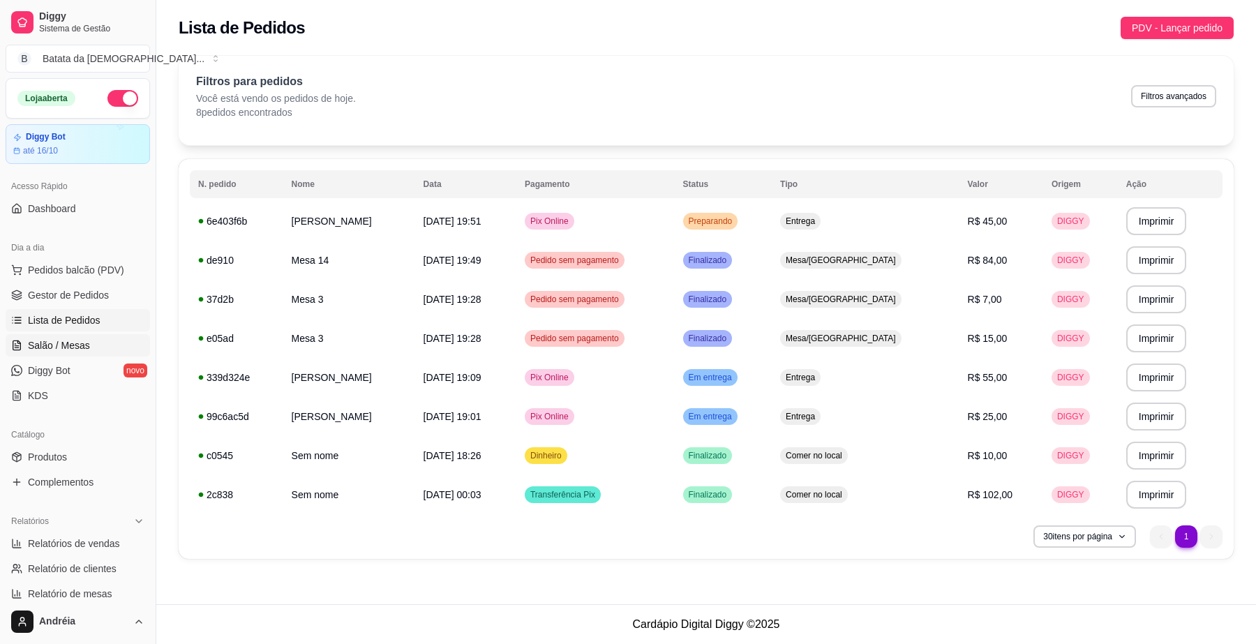
click at [73, 339] on span "Salão / Mesas" at bounding box center [59, 346] width 62 height 14
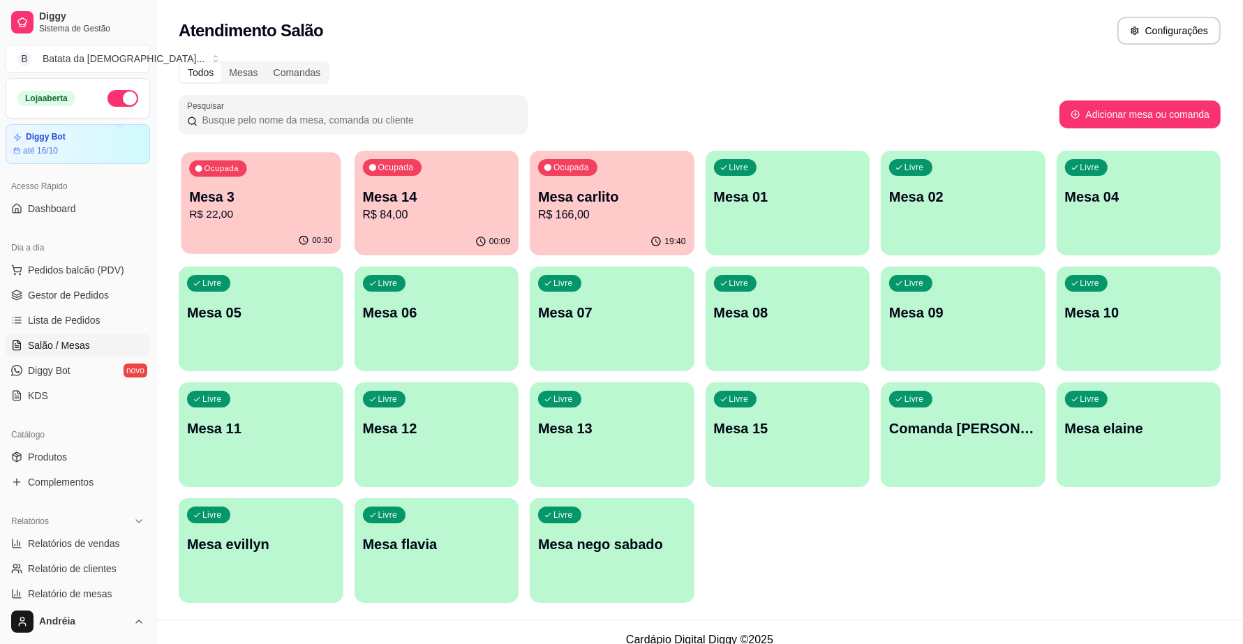
click at [311, 230] on div "00:30" at bounding box center [260, 241] width 159 height 27
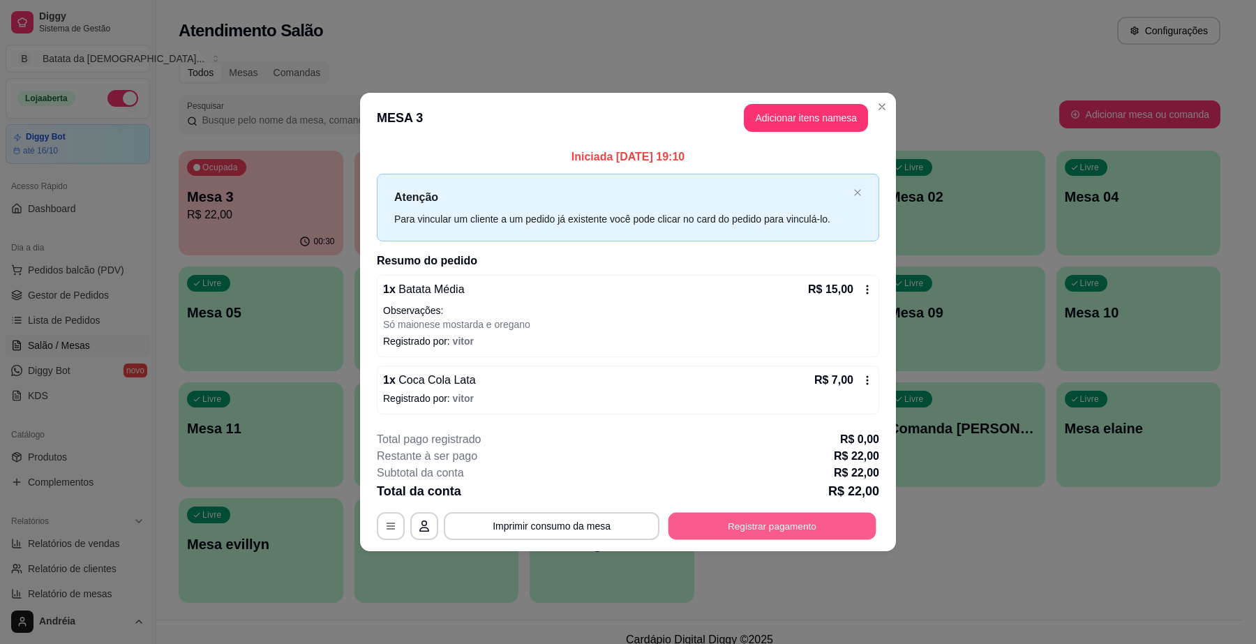
click at [724, 523] on button "Registrar pagamento" at bounding box center [773, 526] width 208 height 27
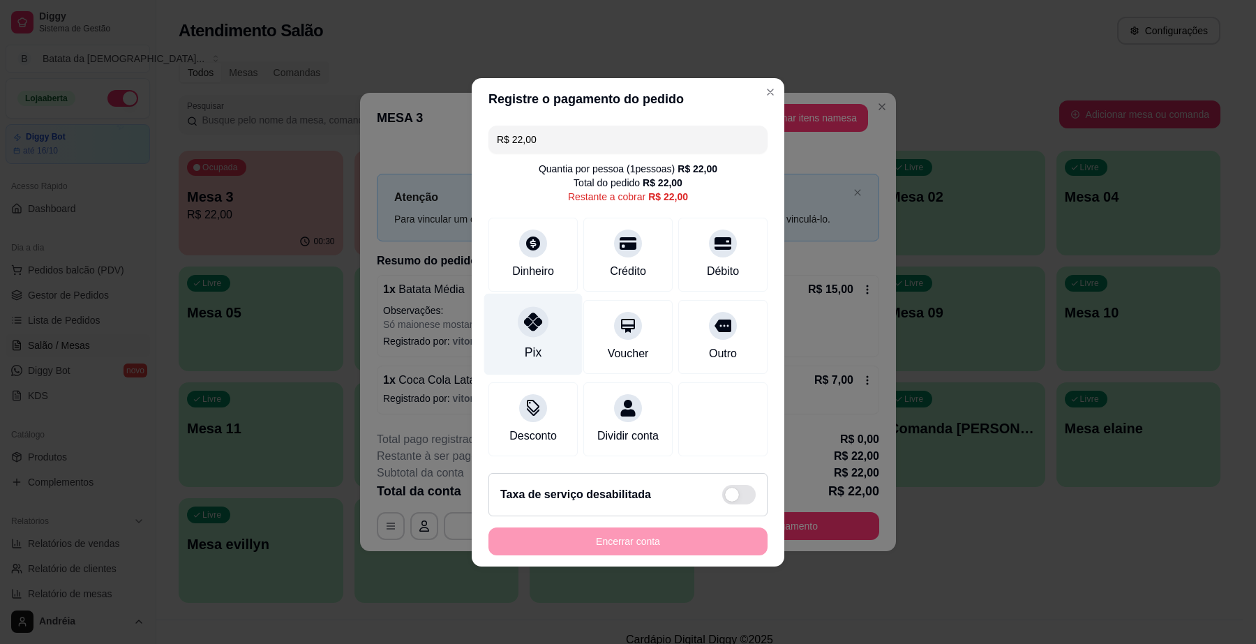
click at [536, 330] on div "Pix" at bounding box center [533, 334] width 98 height 82
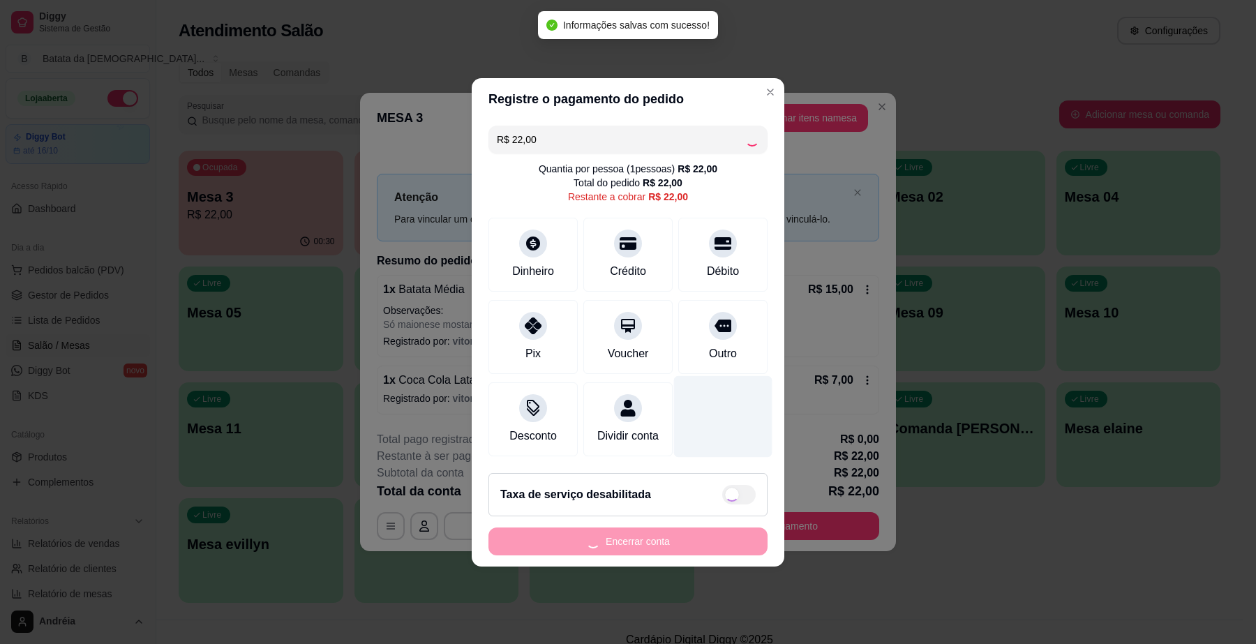
type input "R$ 0,00"
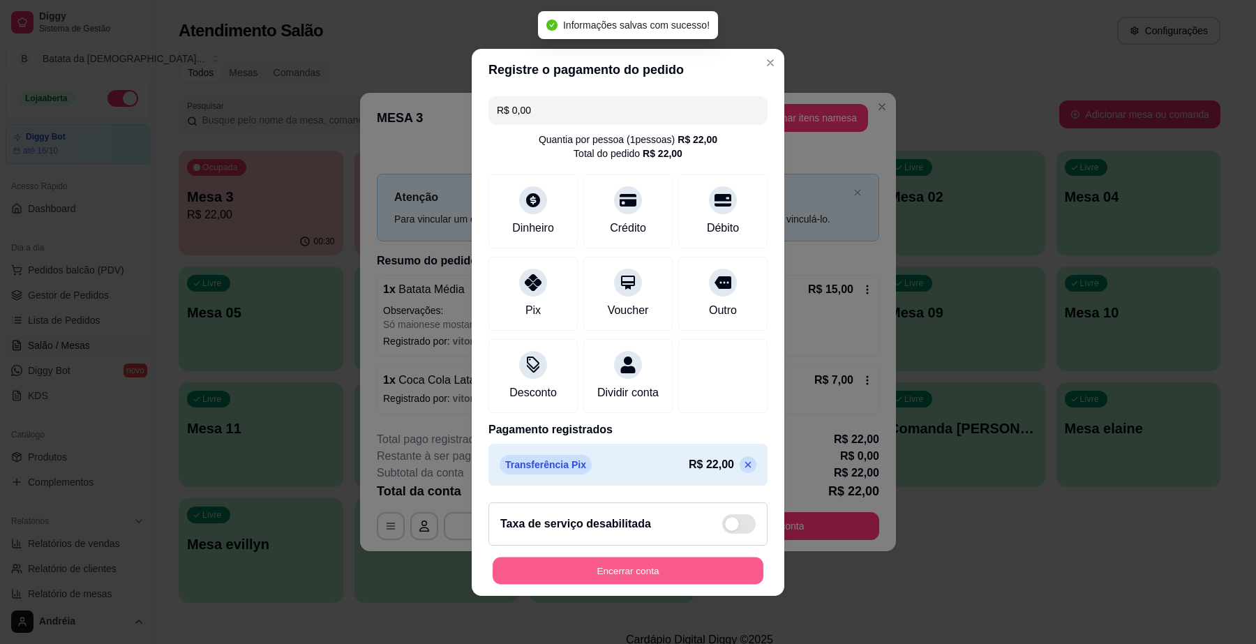
click at [707, 583] on button "Encerrar conta" at bounding box center [628, 570] width 271 height 27
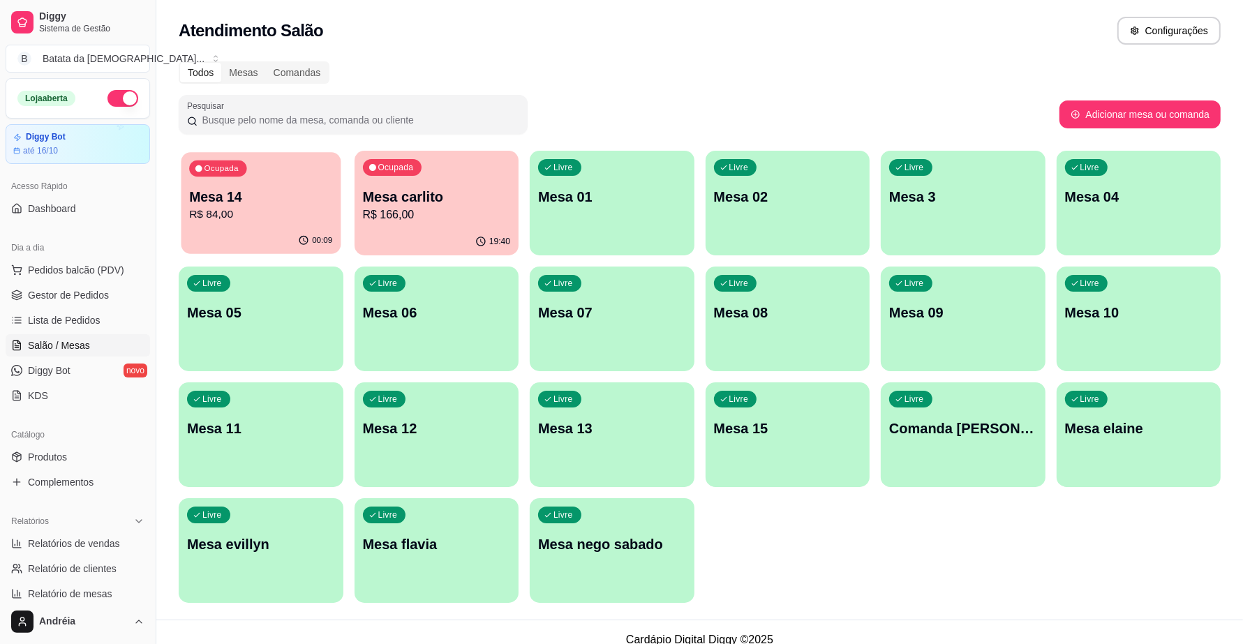
click at [293, 204] on p "Mesa 14" at bounding box center [260, 197] width 143 height 19
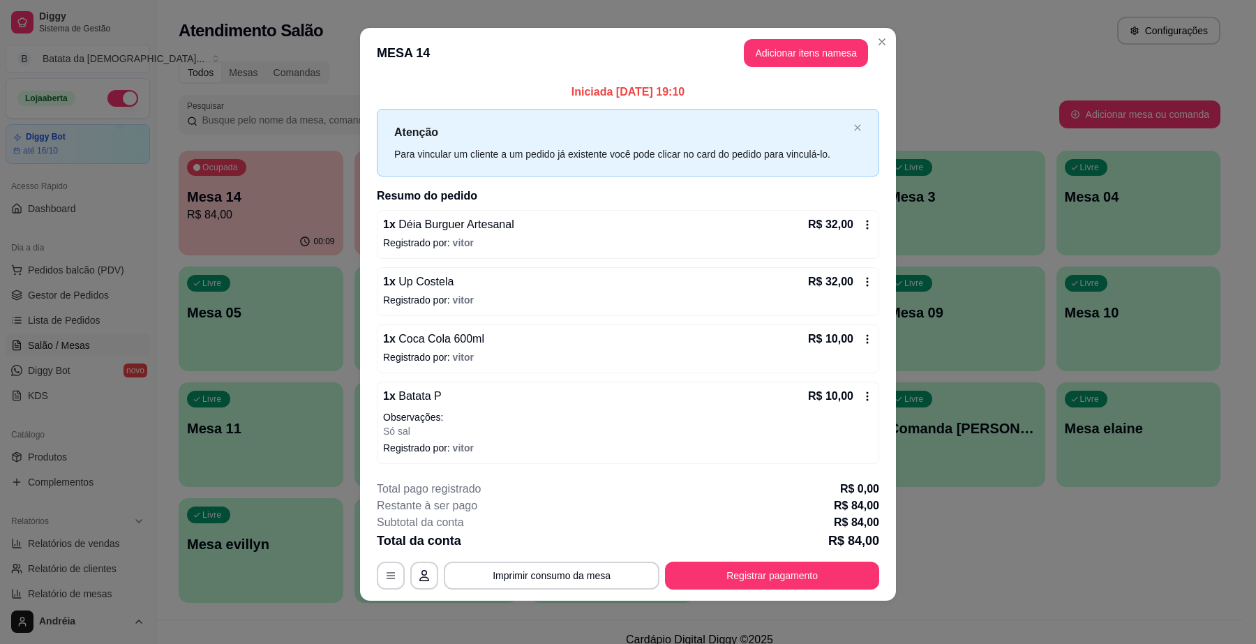
scroll to position [9, 0]
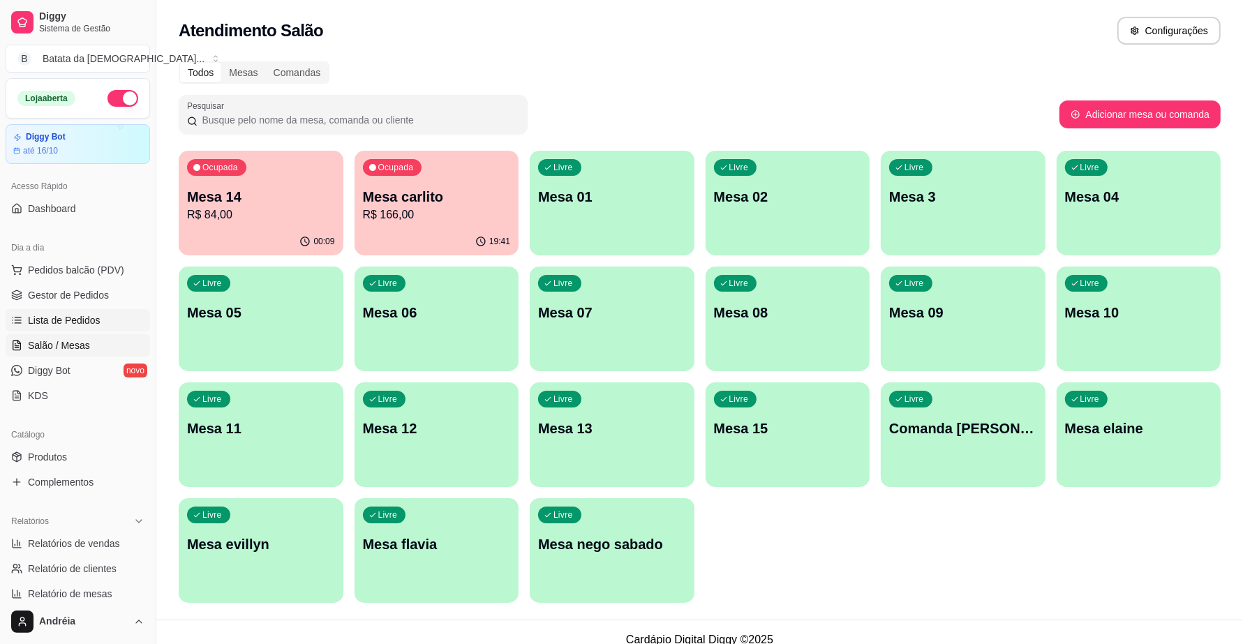
click at [95, 323] on span "Lista de Pedidos" at bounding box center [64, 320] width 73 height 14
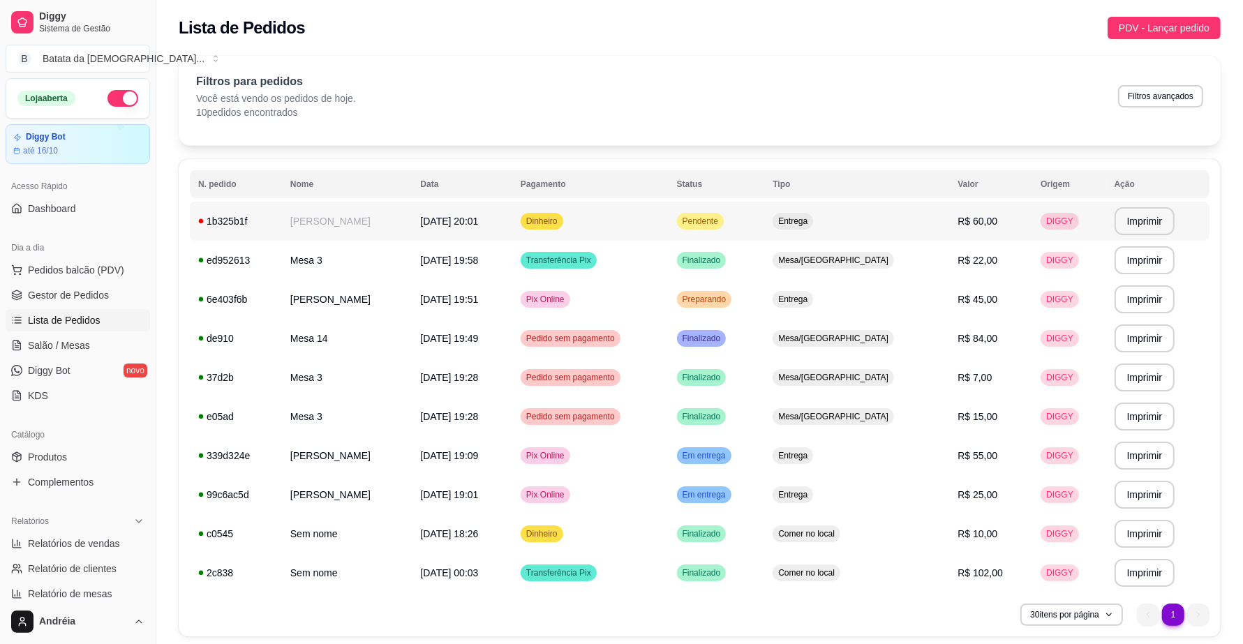
click at [721, 221] on span "Pendente" at bounding box center [700, 221] width 41 height 11
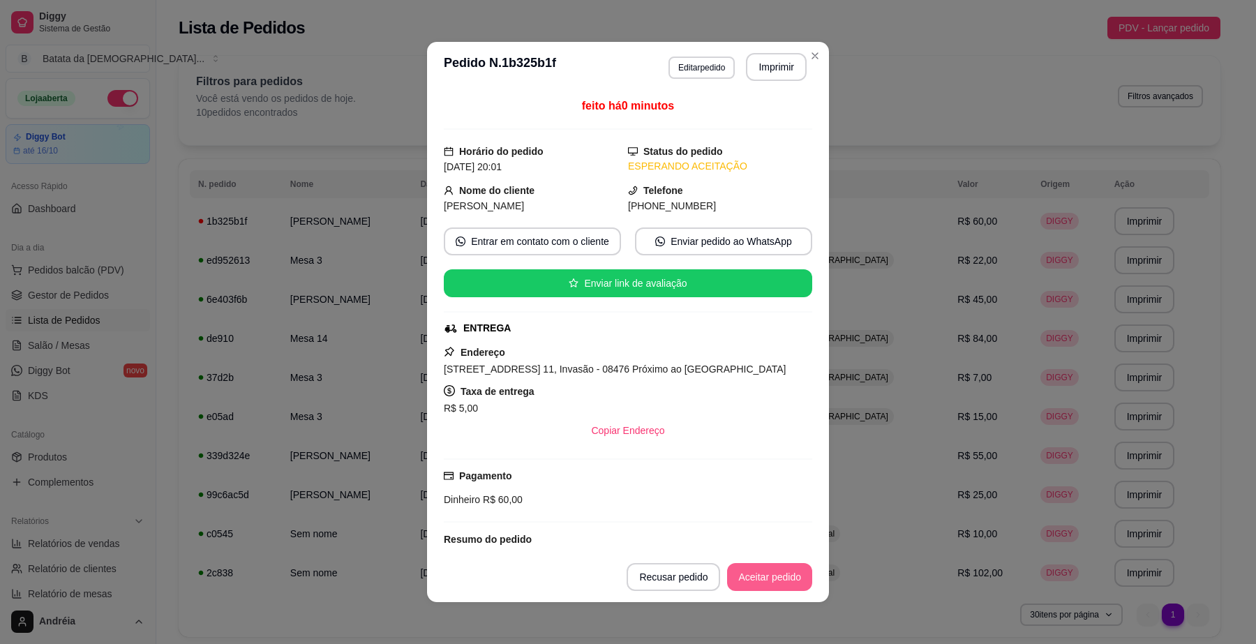
click at [749, 580] on button "Aceitar pedido" at bounding box center [769, 577] width 85 height 28
click at [761, 68] on button "Imprimir" at bounding box center [777, 67] width 59 height 27
click at [768, 578] on button "Aceitar pedido" at bounding box center [769, 577] width 85 height 28
click at [761, 576] on button "Mover para preparo" at bounding box center [758, 577] width 105 height 27
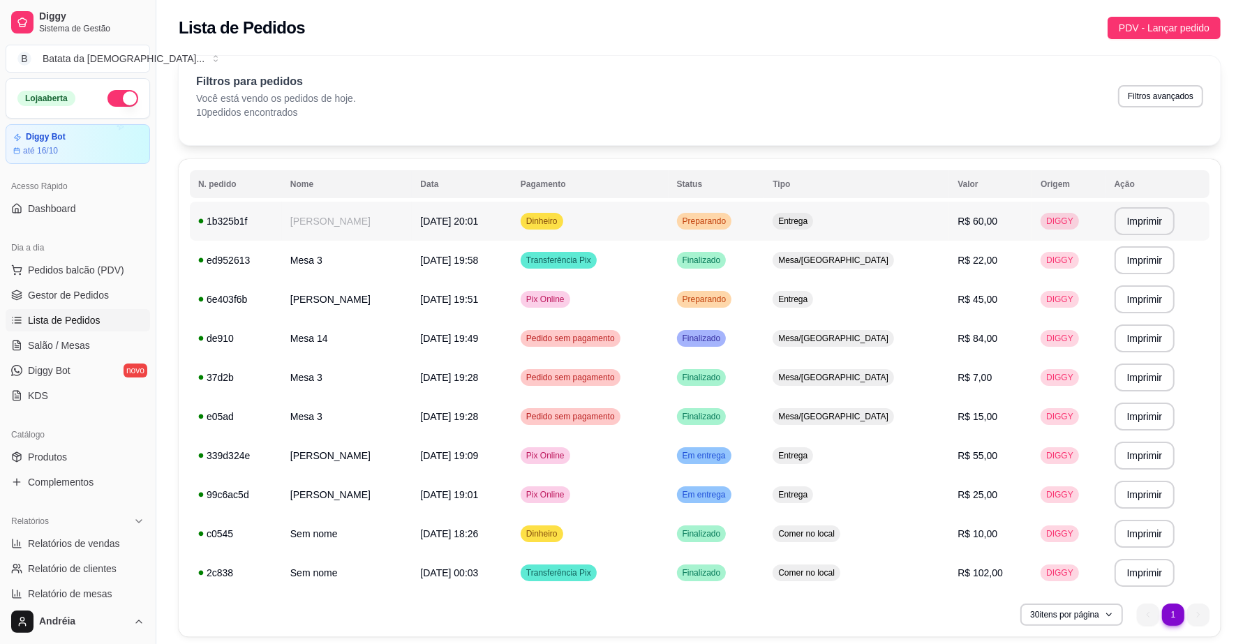
click at [629, 210] on td "Dinheiro" at bounding box center [590, 221] width 156 height 39
click at [512, 223] on td "[DATE] 20:01" at bounding box center [462, 221] width 101 height 39
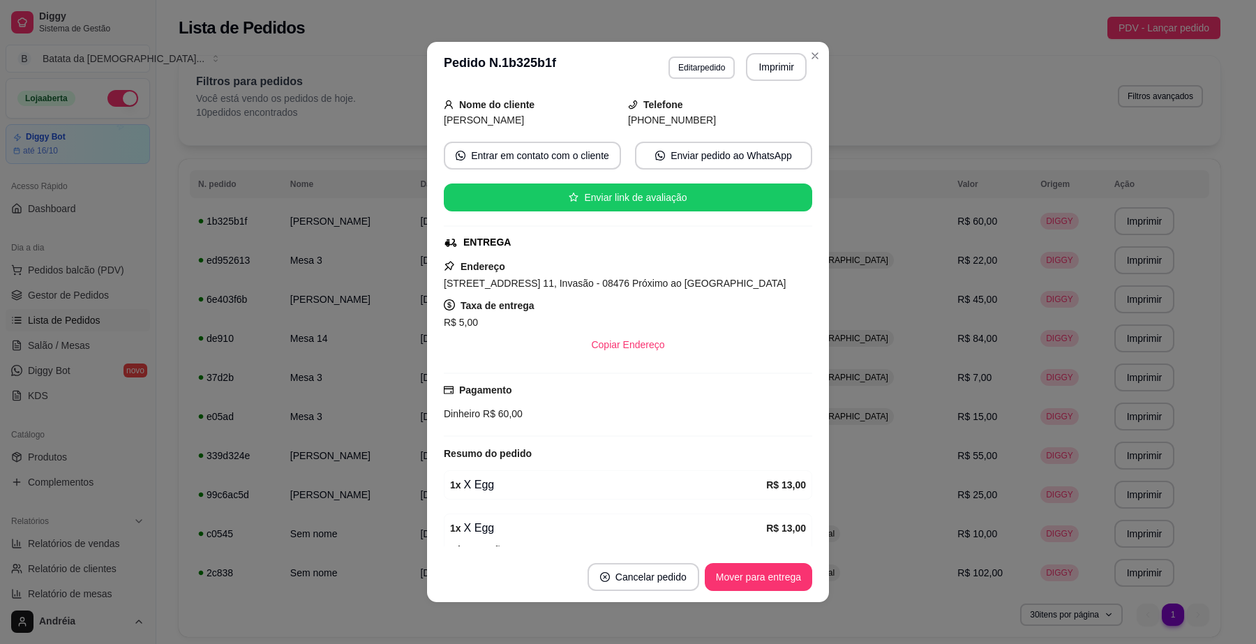
scroll to position [87, 0]
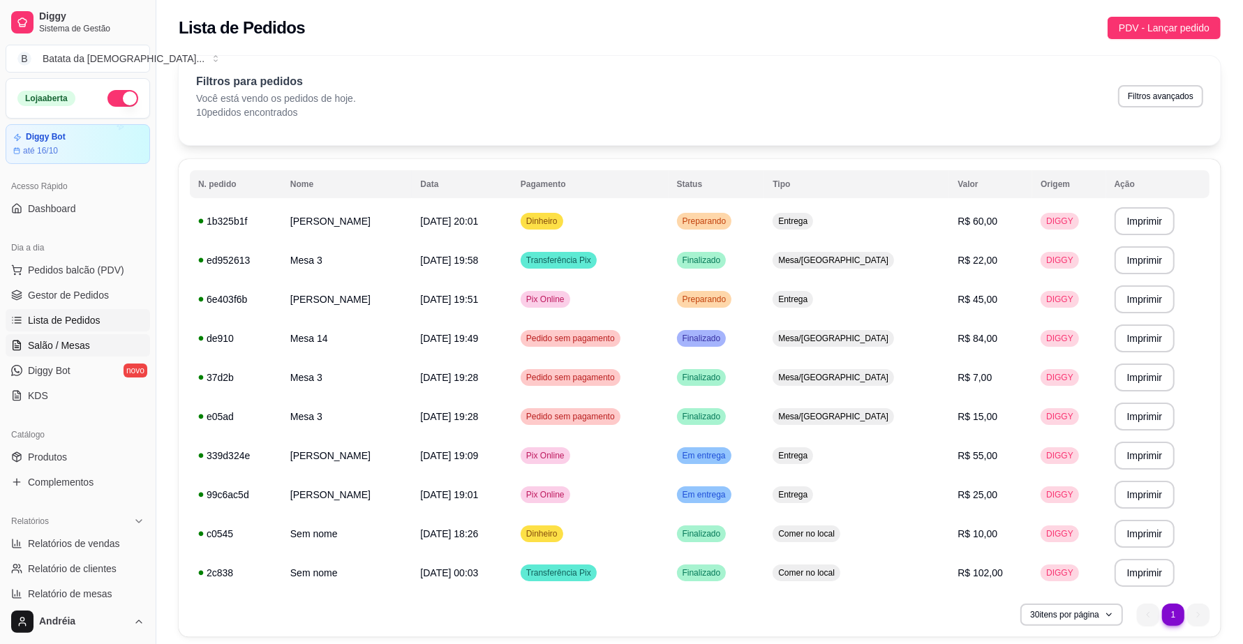
click at [82, 341] on span "Salão / Mesas" at bounding box center [59, 346] width 62 height 14
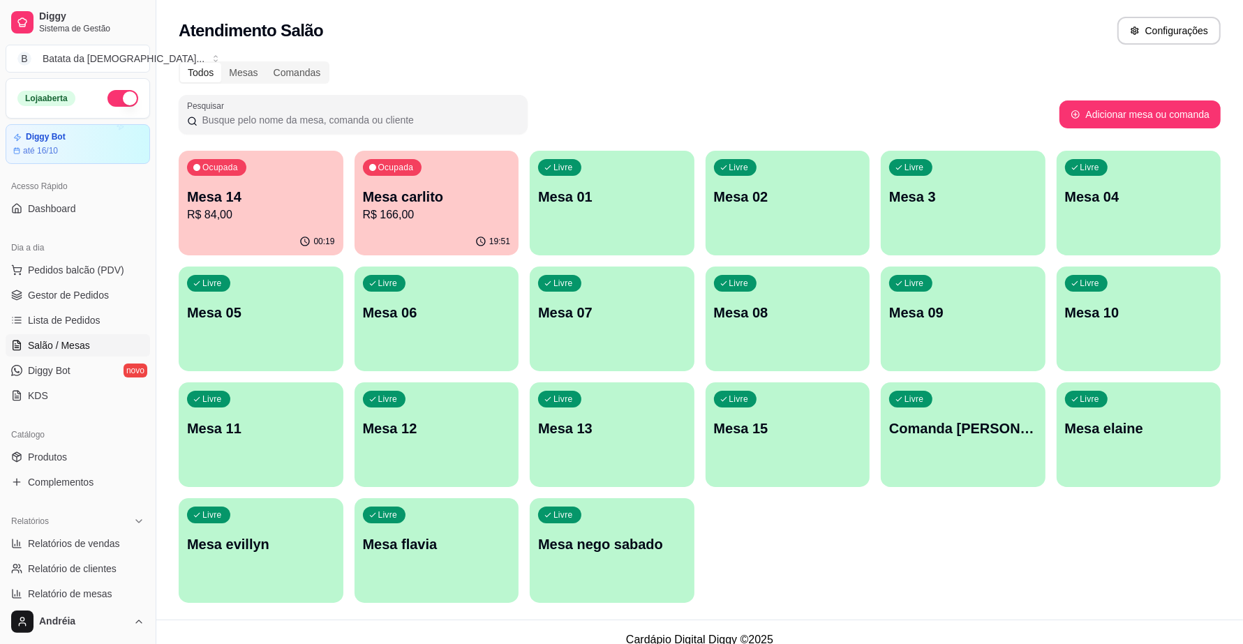
click at [302, 199] on p "Mesa 14" at bounding box center [261, 197] width 148 height 20
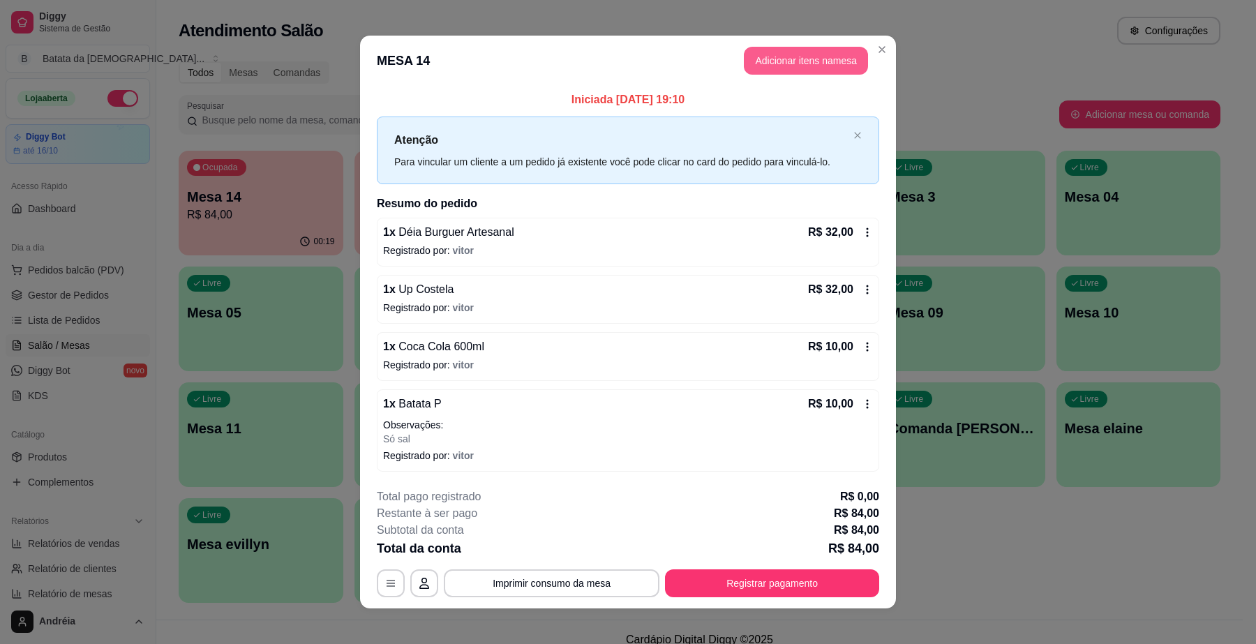
click at [775, 60] on button "Adicionar itens na mesa" at bounding box center [806, 61] width 124 height 28
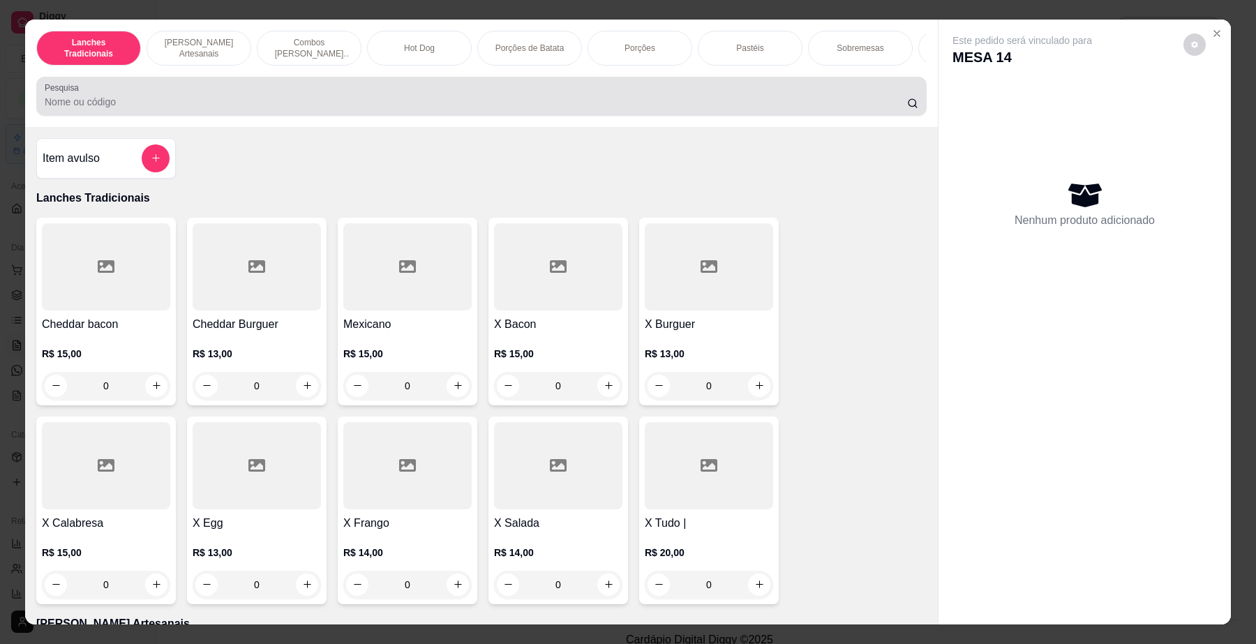
click at [455, 109] on input "Pesquisa" at bounding box center [476, 102] width 863 height 14
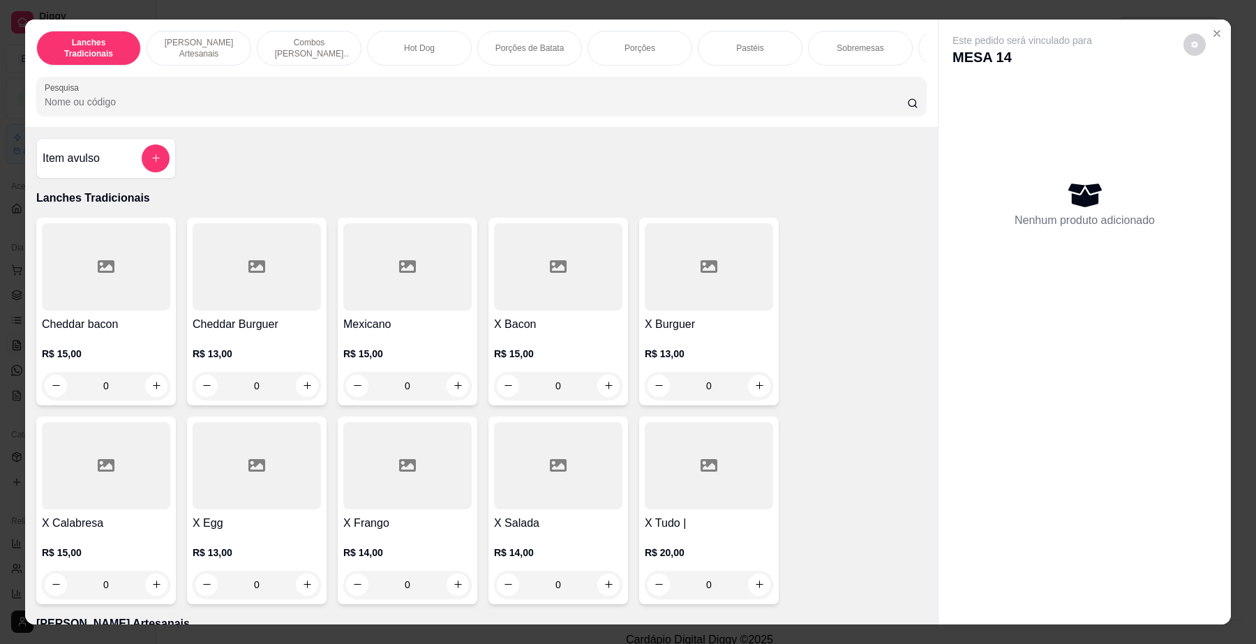
click at [462, 109] on input "Pesquisa" at bounding box center [476, 102] width 863 height 14
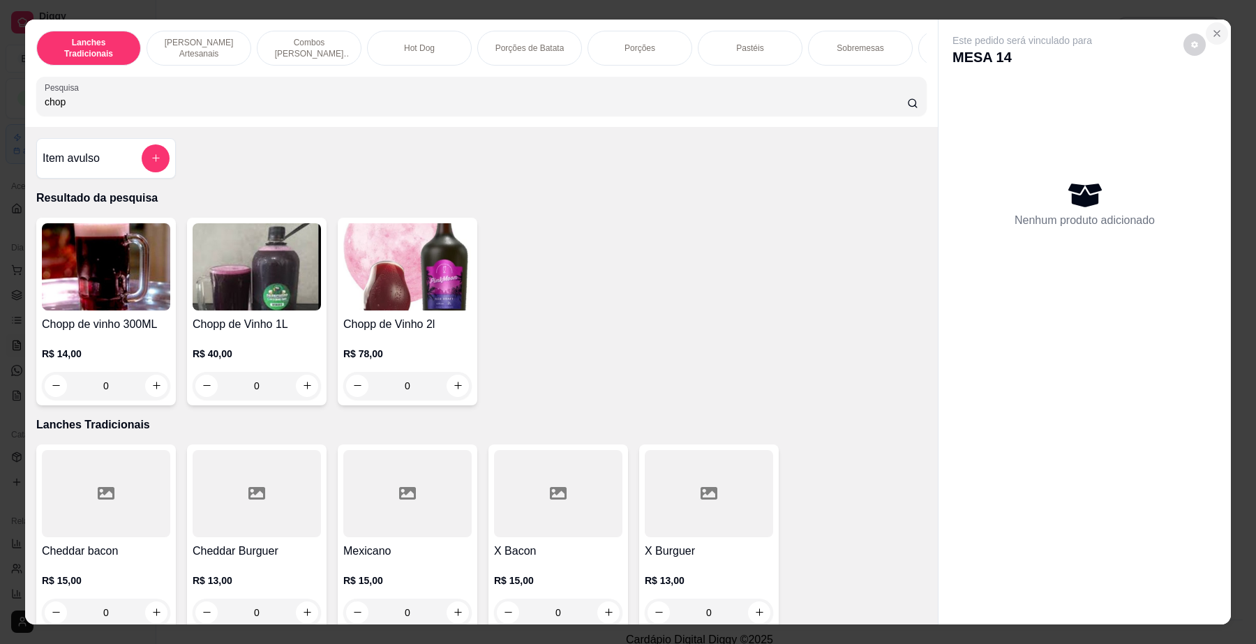
type input "chop"
click at [1216, 36] on icon "Close" at bounding box center [1217, 33] width 11 height 11
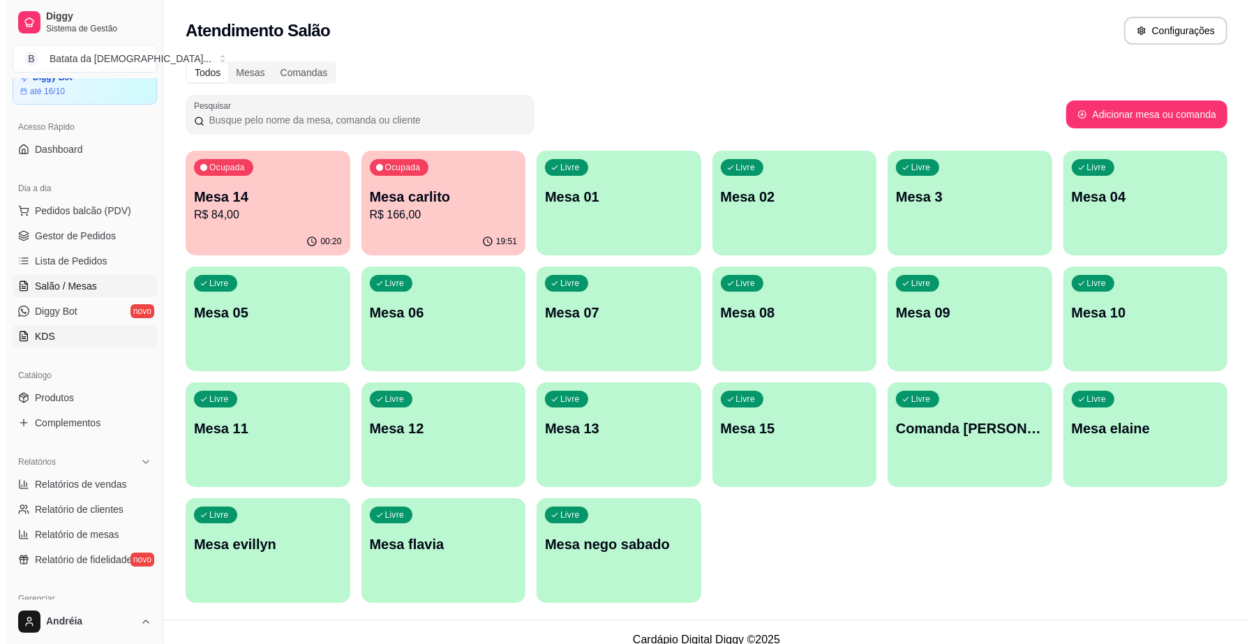
scroll to position [87, 0]
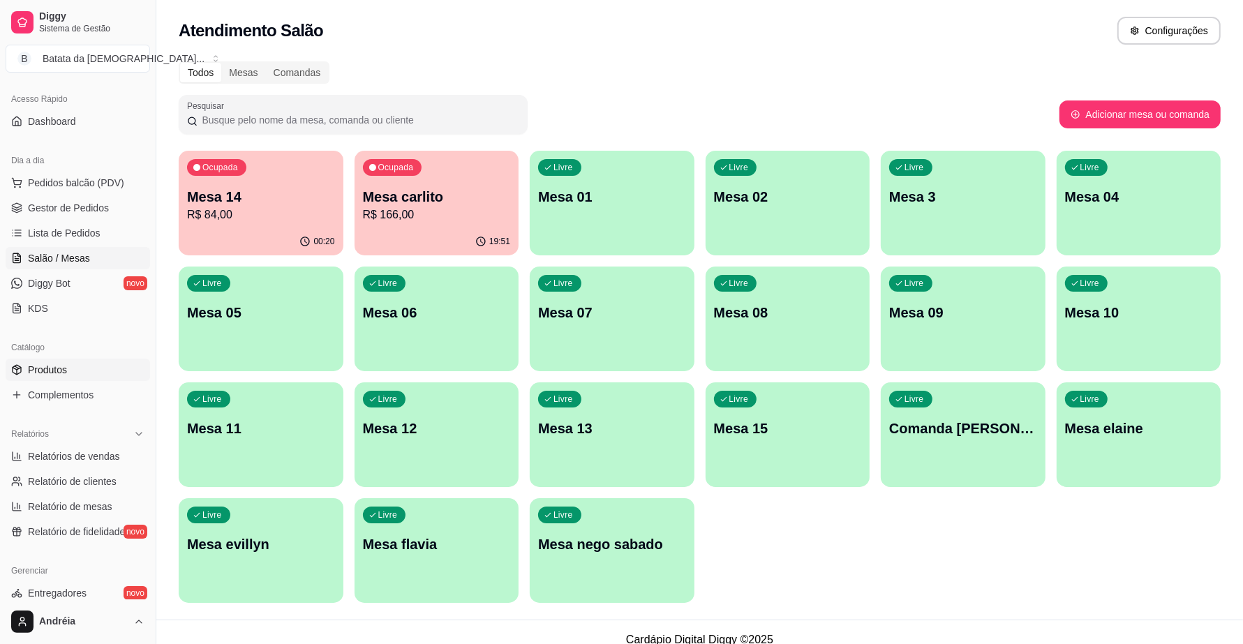
click at [77, 363] on link "Produtos" at bounding box center [78, 370] width 144 height 22
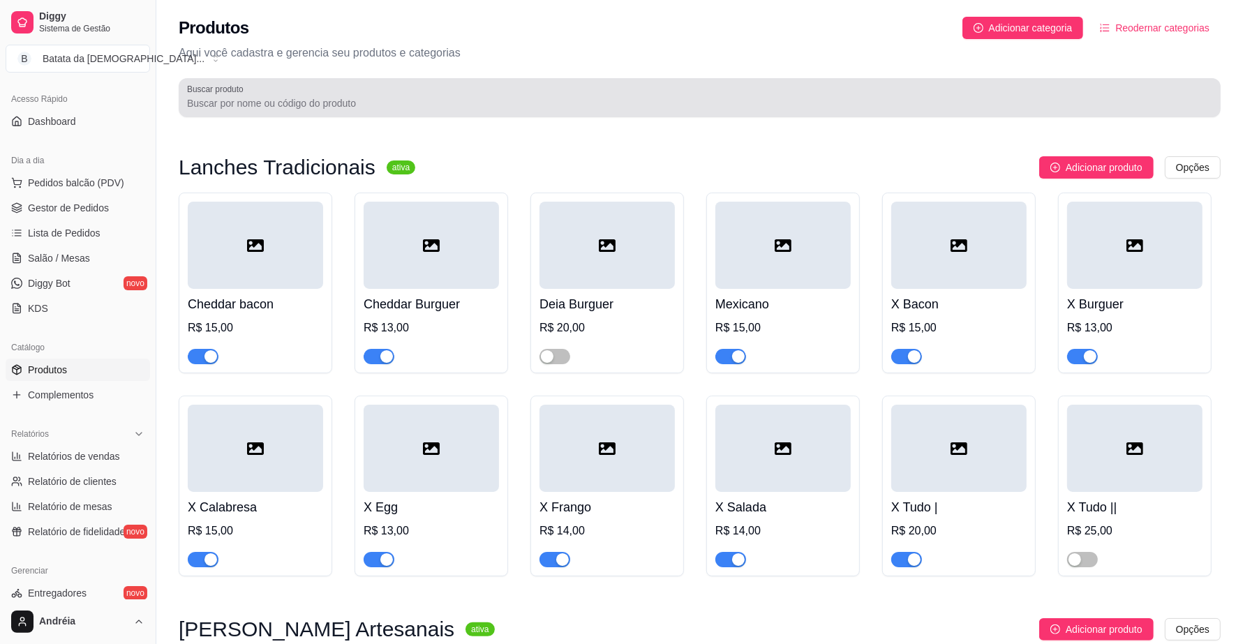
click at [530, 94] on div at bounding box center [699, 98] width 1025 height 28
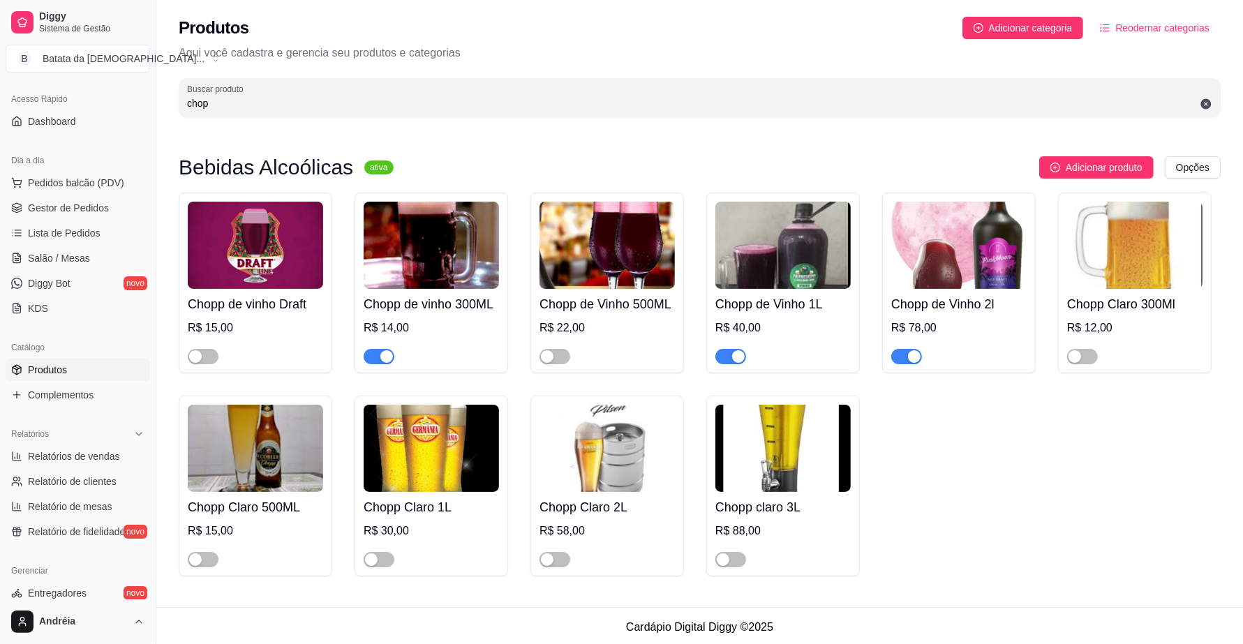
type input "chop"
click at [1063, 357] on div "Chopp Claro 300Ml R$ 12,00" at bounding box center [1135, 283] width 154 height 181
click at [1083, 357] on span "button" at bounding box center [1082, 356] width 31 height 15
click at [726, 566] on div "button" at bounding box center [723, 559] width 13 height 13
click at [551, 566] on div "button" at bounding box center [547, 559] width 13 height 13
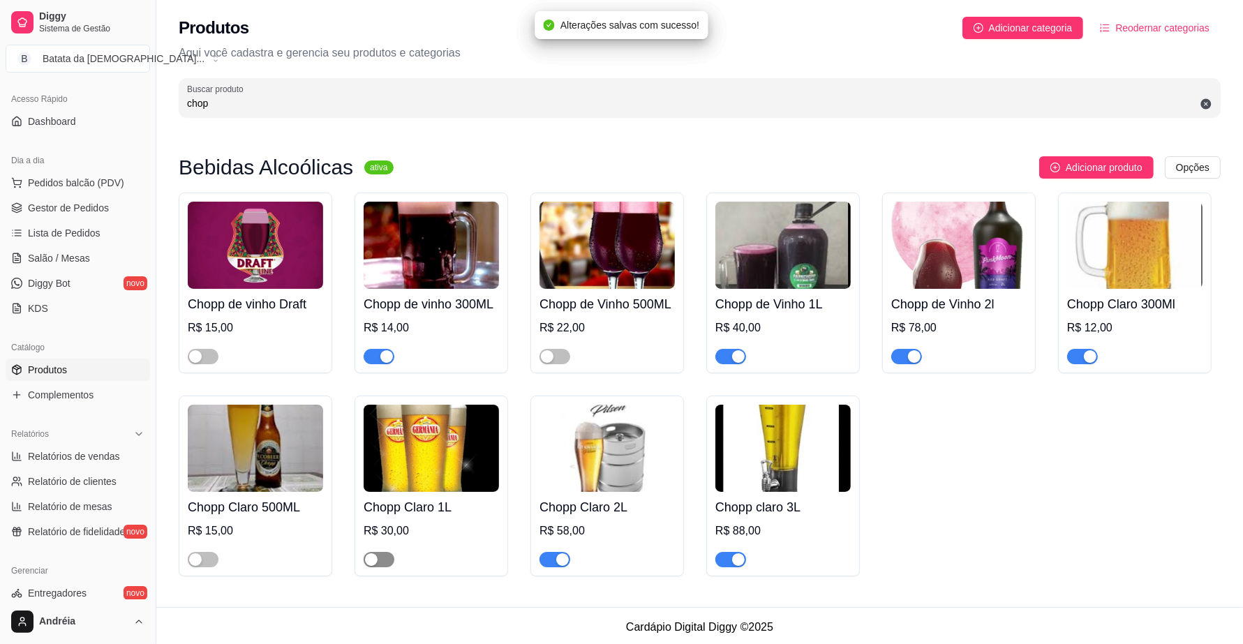
click at [380, 557] on span "button" at bounding box center [379, 559] width 31 height 15
click at [70, 253] on span "Salão / Mesas" at bounding box center [59, 258] width 62 height 14
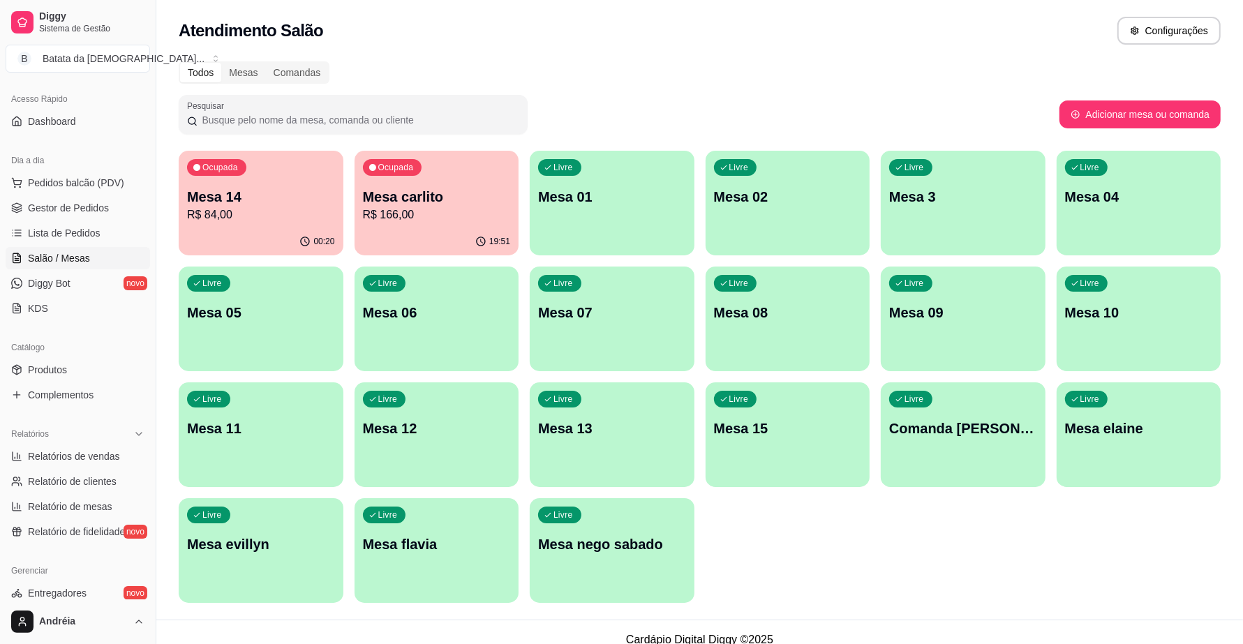
click at [246, 221] on p "R$ 84,00" at bounding box center [261, 215] width 148 height 17
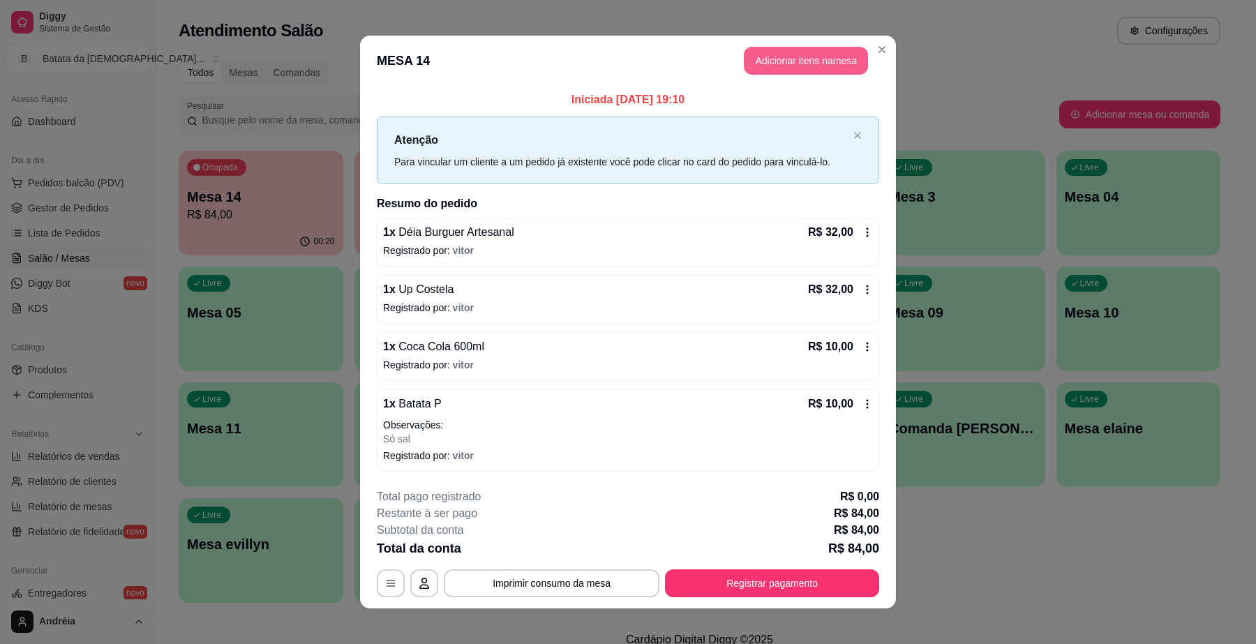
click at [796, 61] on button "Adicionar itens na mesa" at bounding box center [806, 61] width 124 height 28
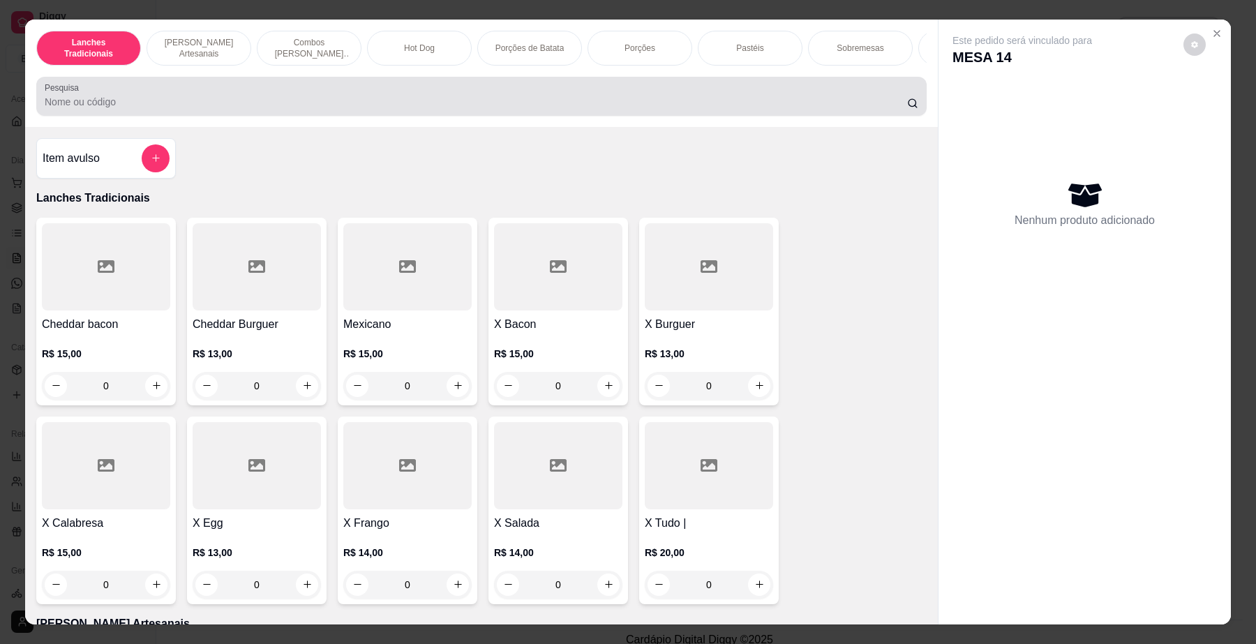
click at [500, 108] on input "Pesquisa" at bounding box center [476, 102] width 863 height 14
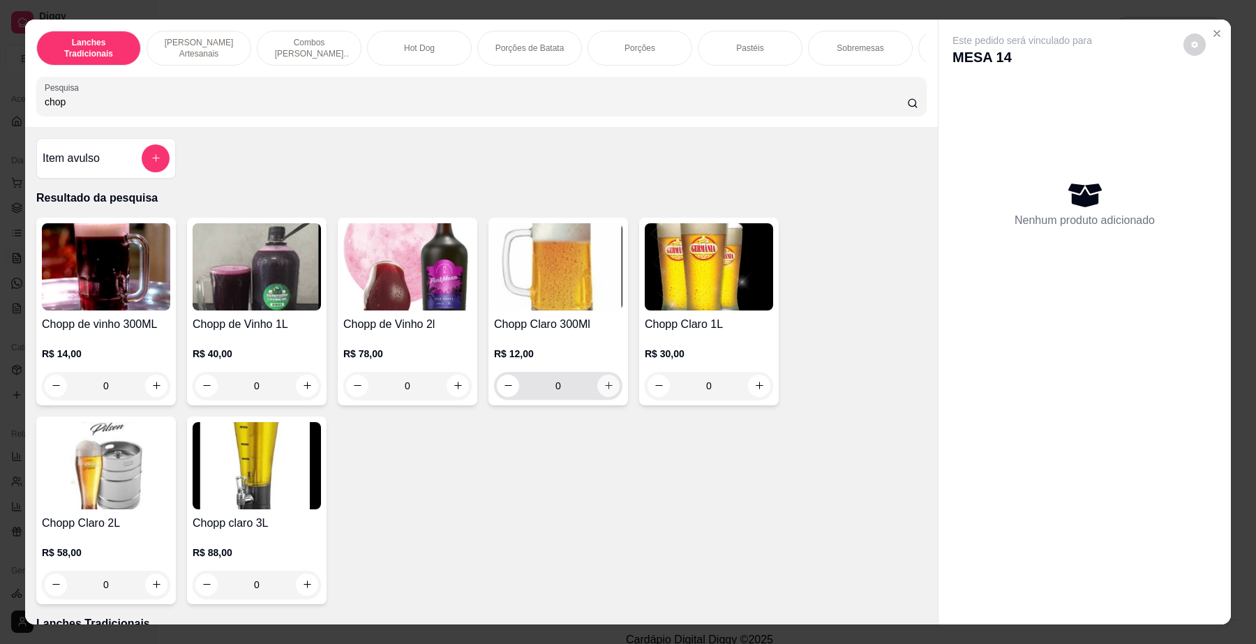
type input "chop"
click at [605, 397] on button "increase-product-quantity" at bounding box center [608, 386] width 22 height 22
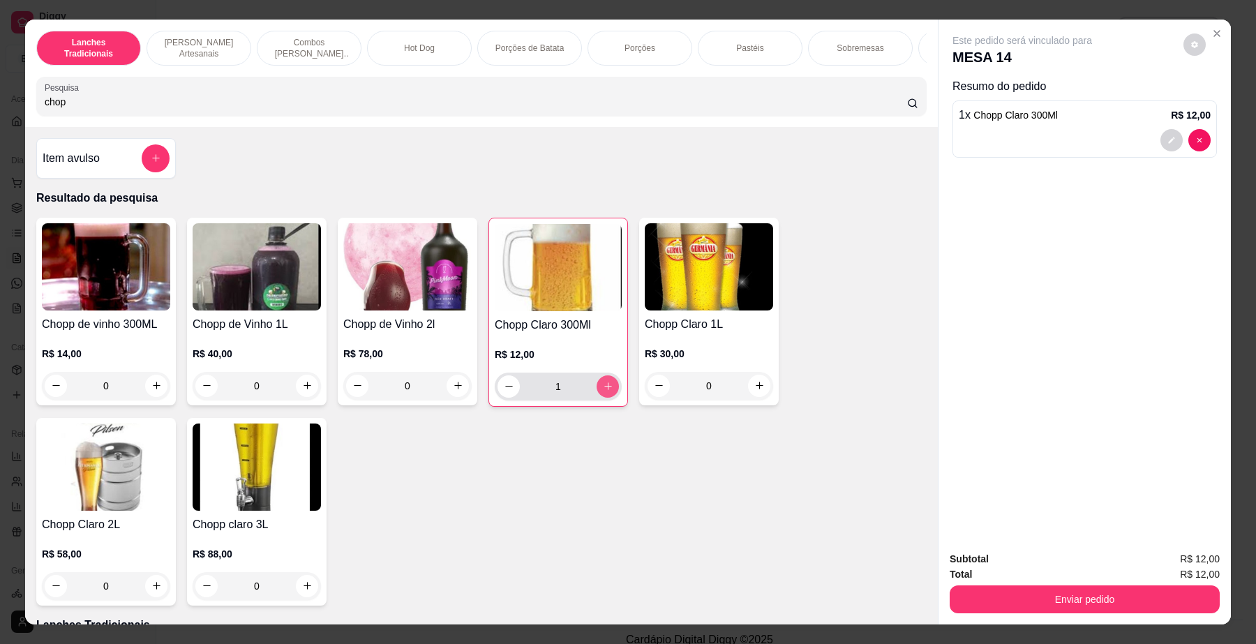
type input "1"
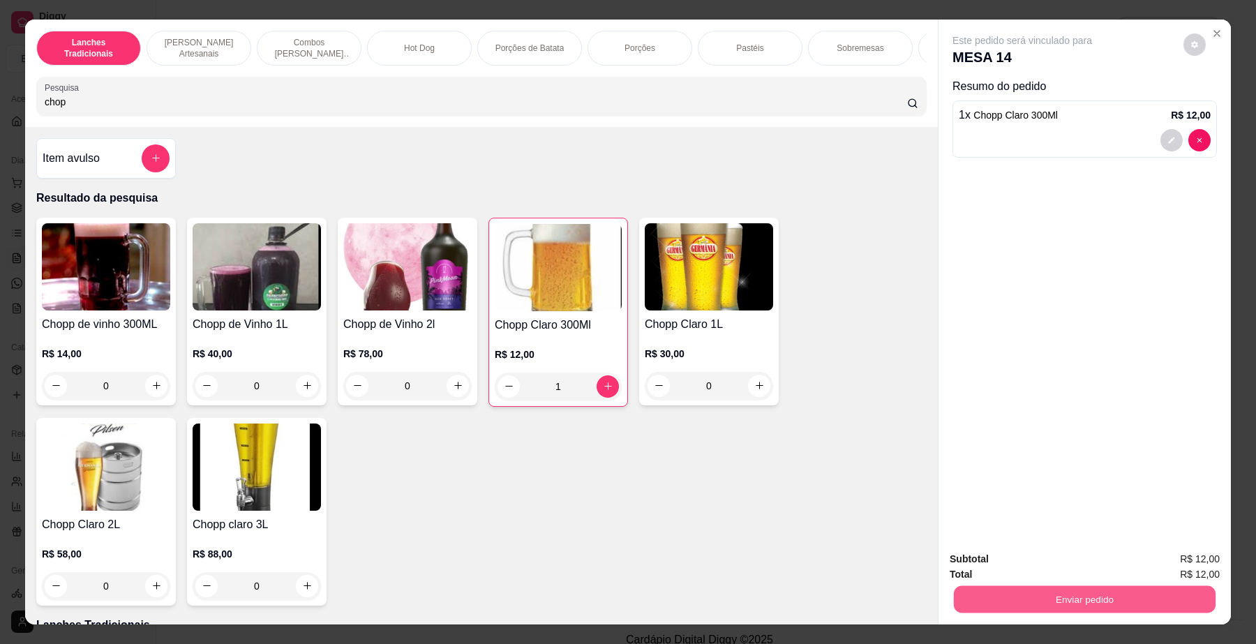
click at [1094, 595] on button "Enviar pedido" at bounding box center [1085, 599] width 262 height 27
click at [1198, 559] on button "Enviar pedido" at bounding box center [1182, 566] width 77 height 26
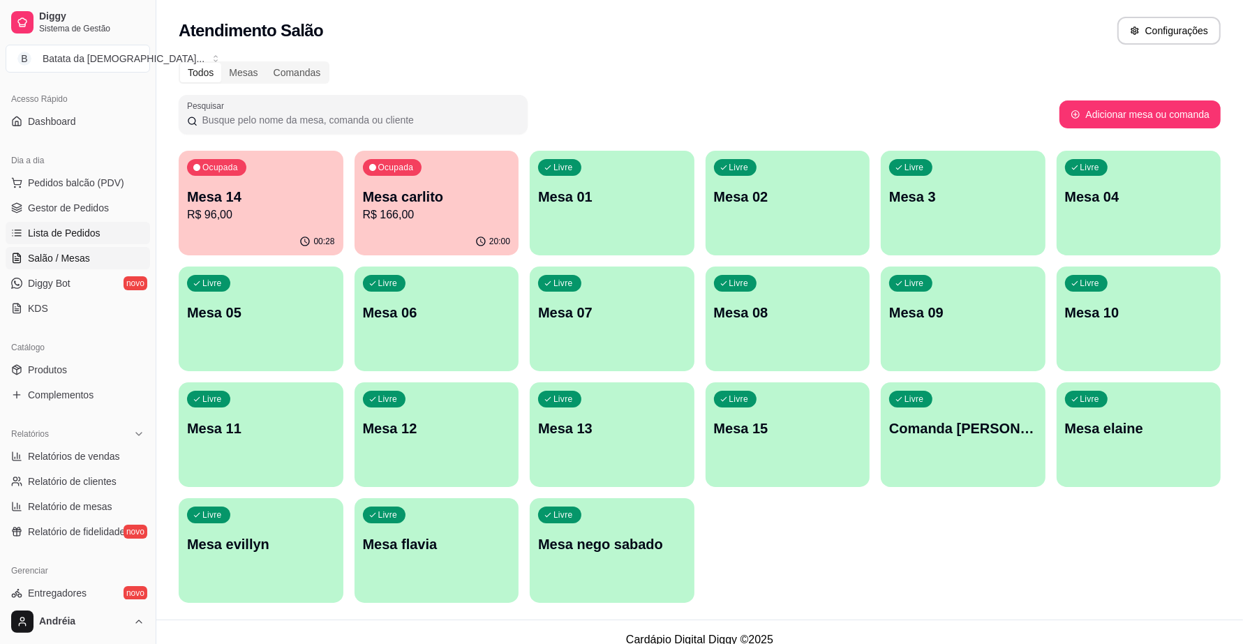
click at [40, 241] on link "Lista de Pedidos" at bounding box center [78, 233] width 144 height 22
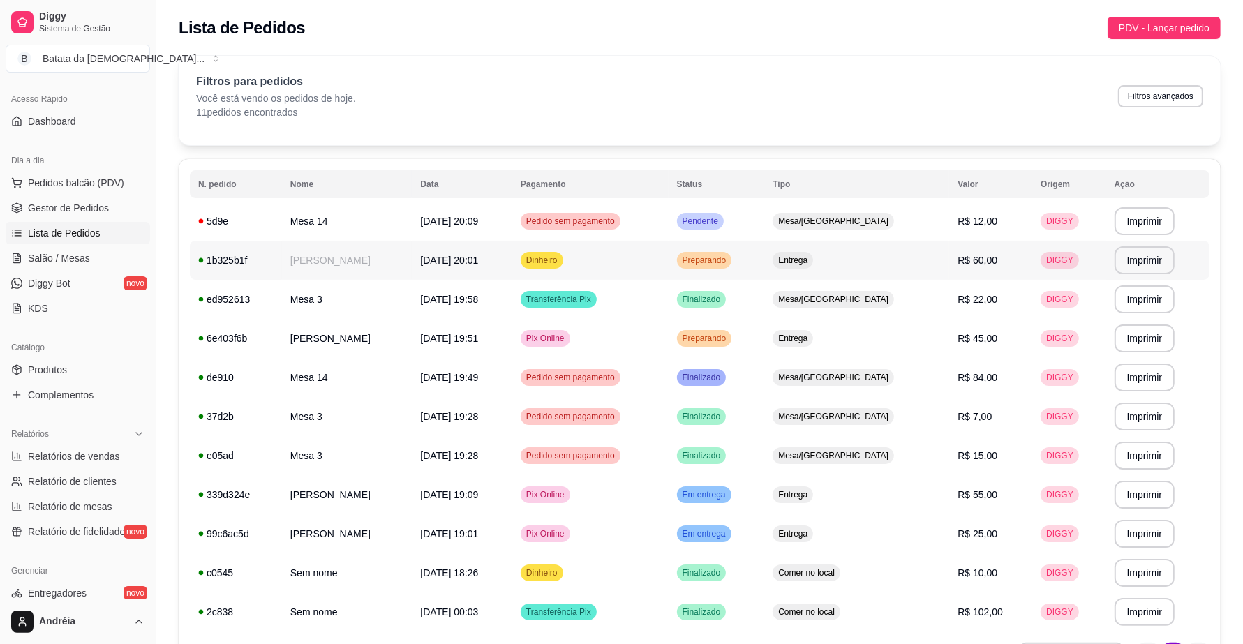
click at [729, 262] on span "Preparando" at bounding box center [705, 260] width 50 height 11
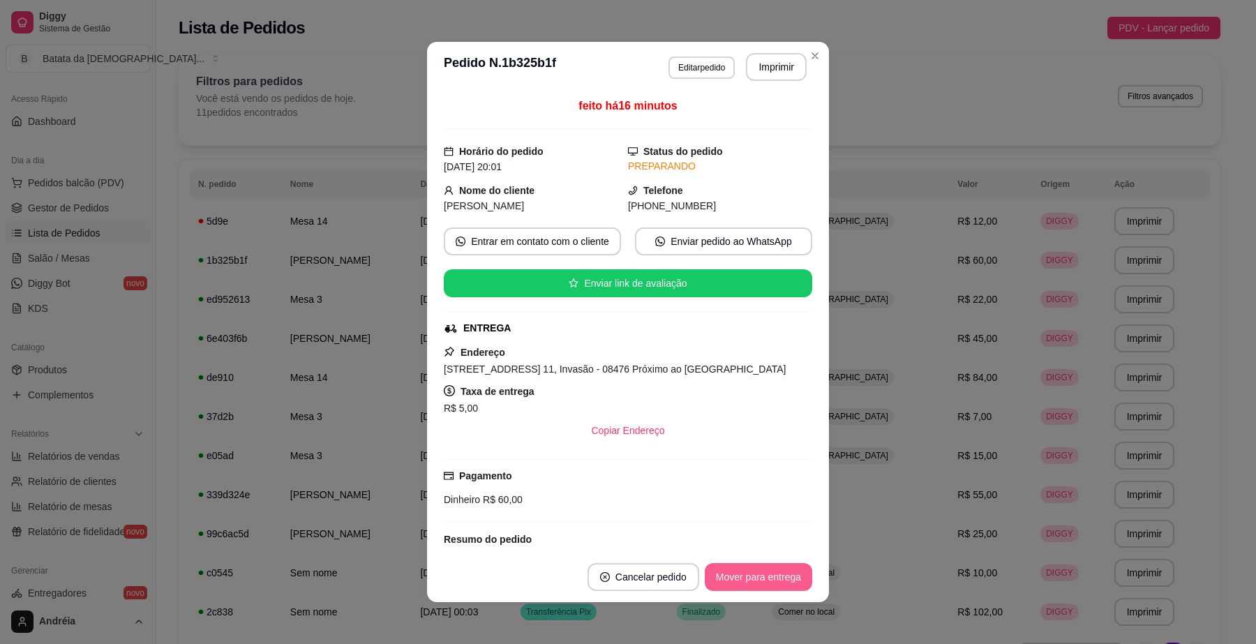
click at [752, 578] on button "Mover para entrega" at bounding box center [758, 577] width 107 height 28
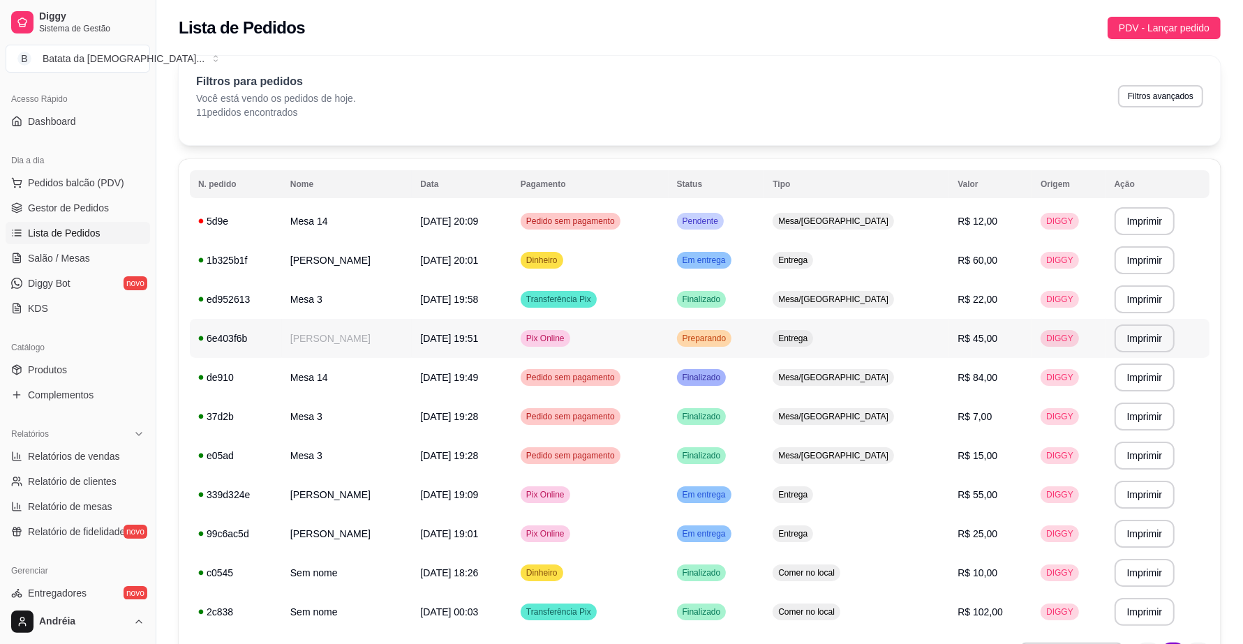
click at [729, 339] on span "Preparando" at bounding box center [705, 338] width 50 height 11
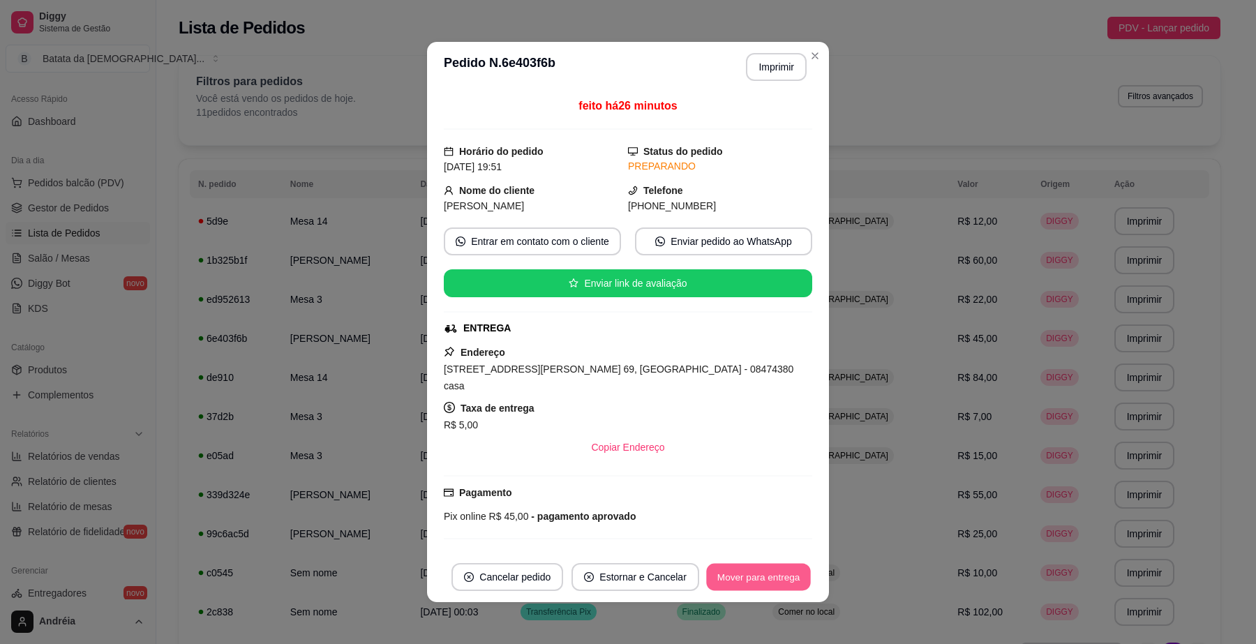
click at [790, 583] on button "Mover para entrega" at bounding box center [758, 577] width 105 height 27
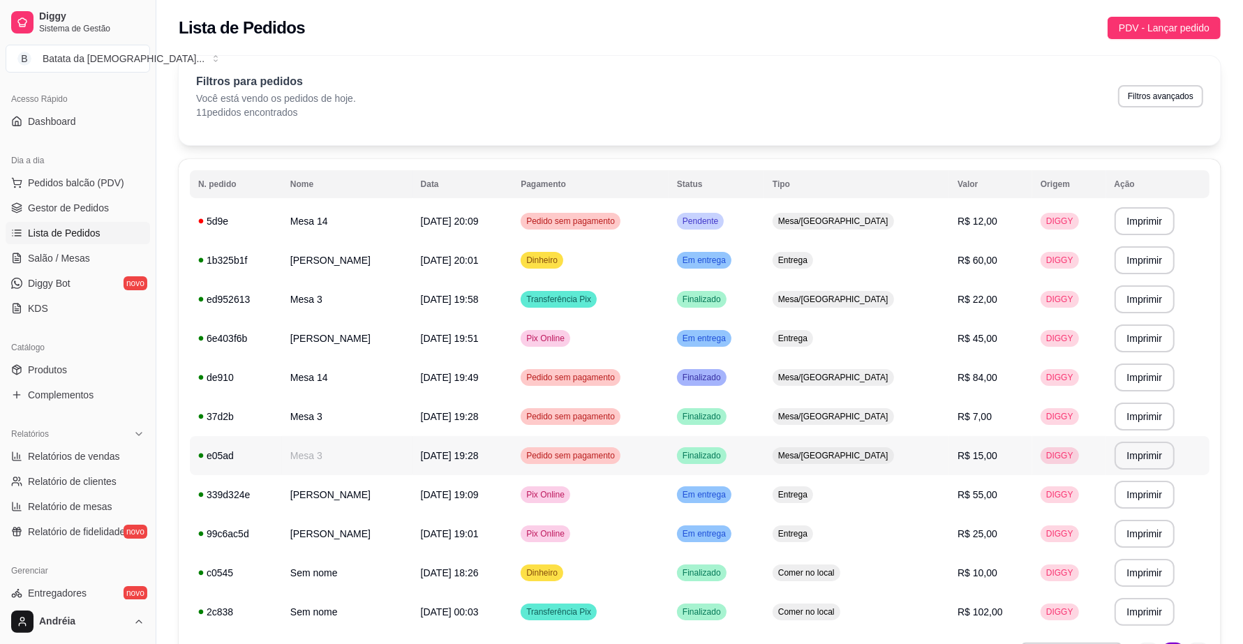
click at [724, 455] on span "Finalizado" at bounding box center [702, 455] width 44 height 11
click at [729, 536] on span "Em entrega" at bounding box center [704, 533] width 49 height 11
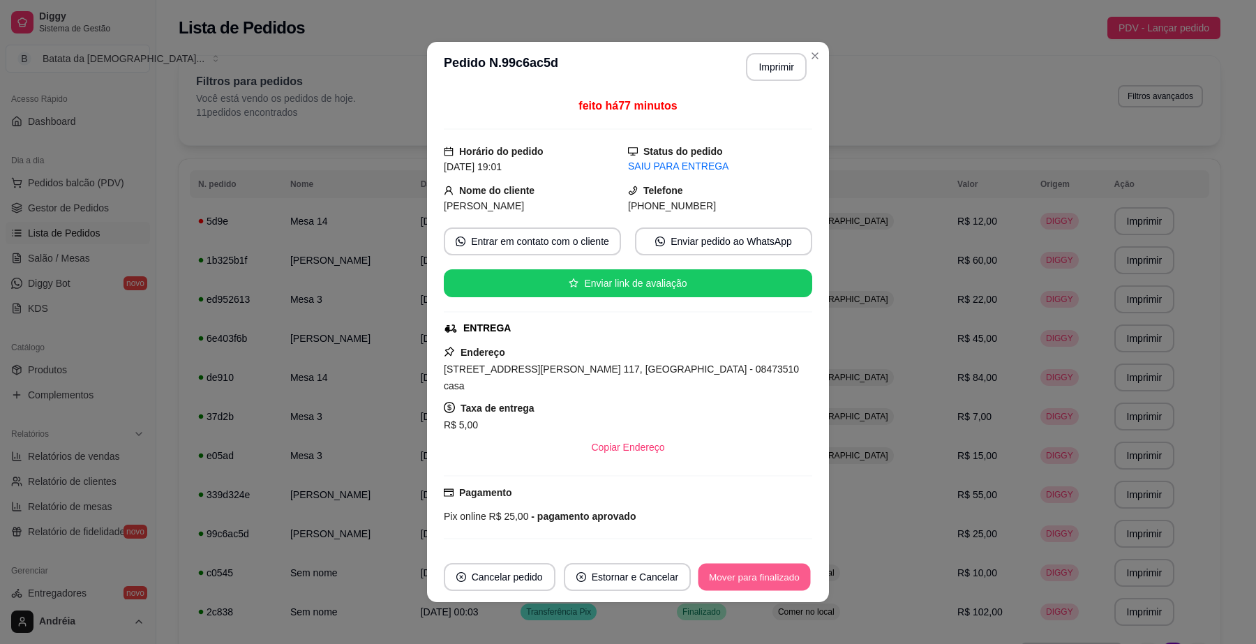
click at [741, 571] on button "Mover para finalizado" at bounding box center [755, 577] width 112 height 27
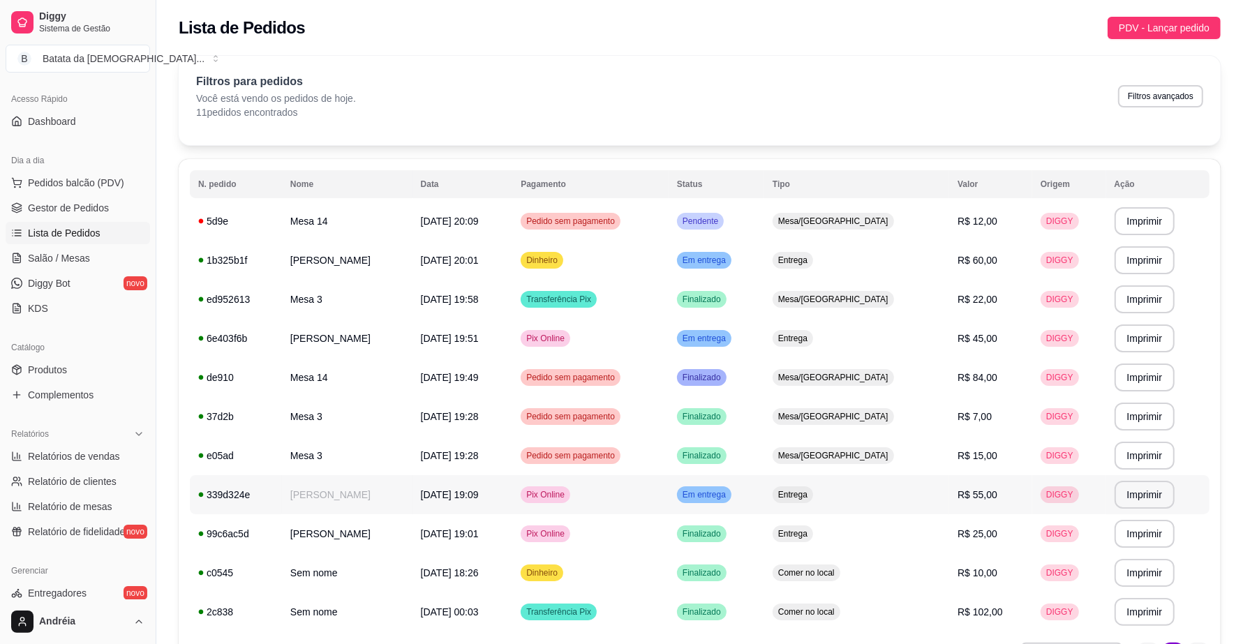
click at [764, 492] on td "Em entrega" at bounding box center [717, 494] width 96 height 39
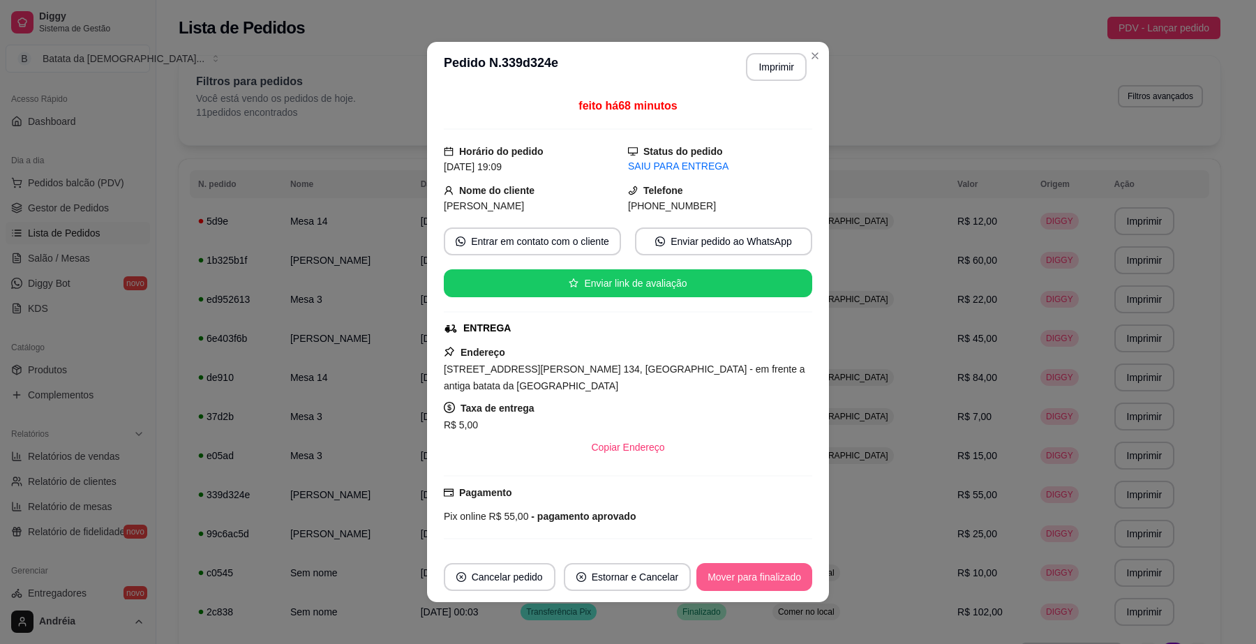
click at [765, 576] on button "Mover para finalizado" at bounding box center [755, 577] width 116 height 28
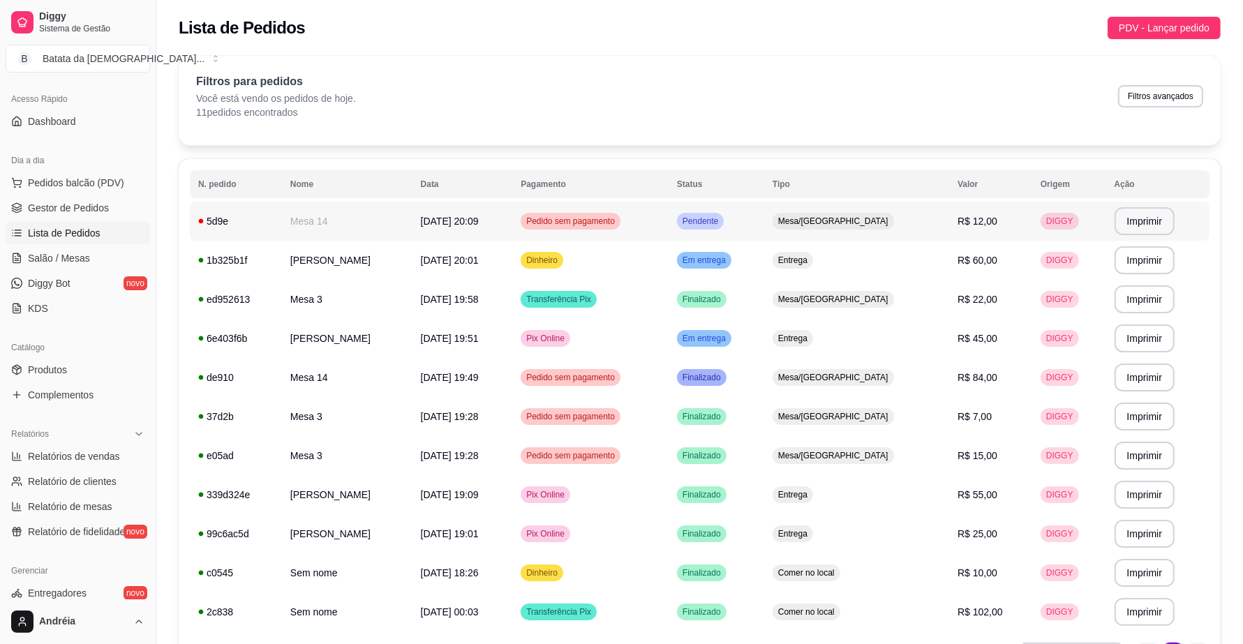
click at [717, 221] on span "Pendente" at bounding box center [700, 221] width 41 height 11
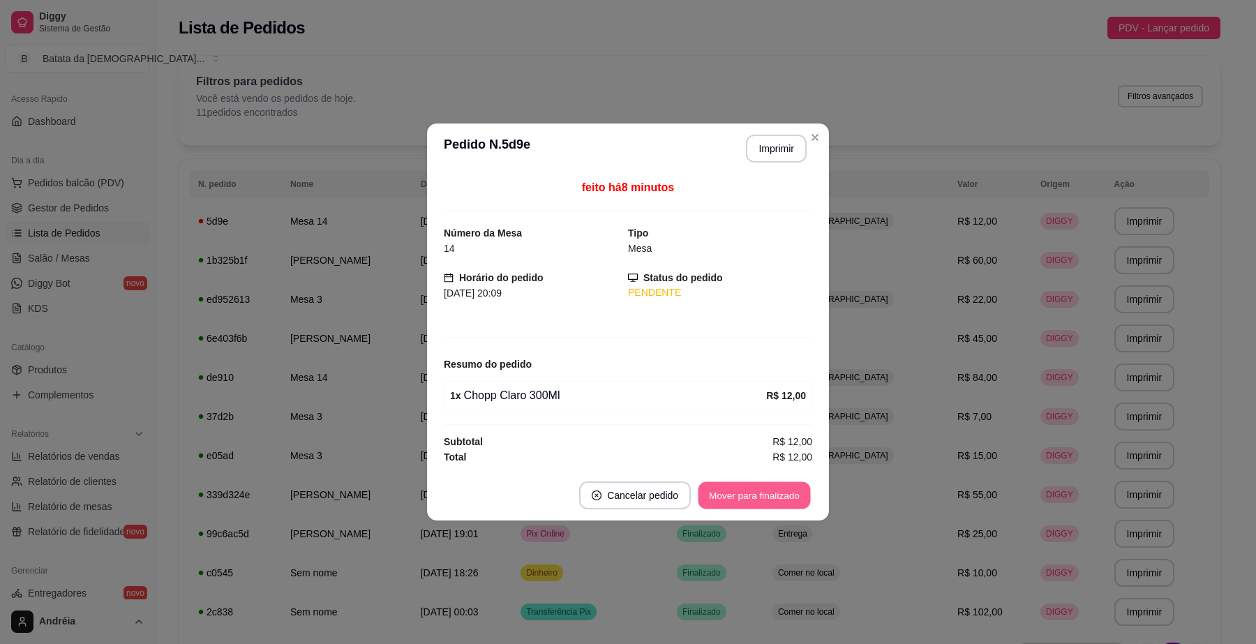
click at [769, 494] on button "Mover para finalizado" at bounding box center [755, 495] width 112 height 27
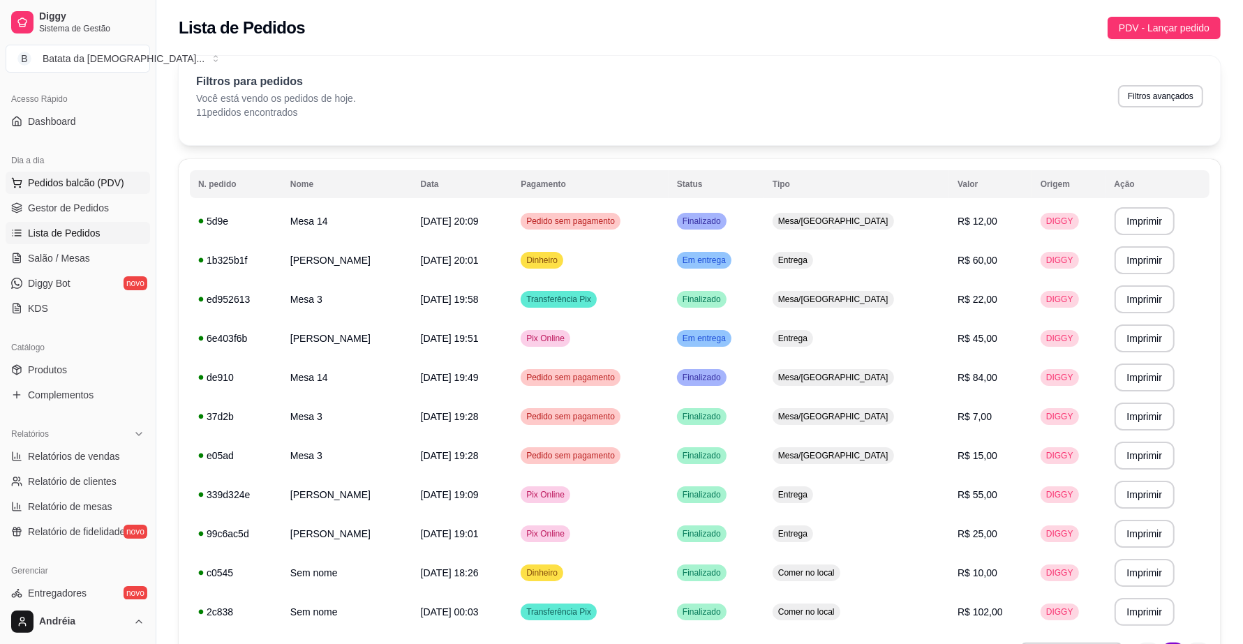
click at [101, 184] on span "Pedidos balcão (PDV)" at bounding box center [76, 183] width 96 height 14
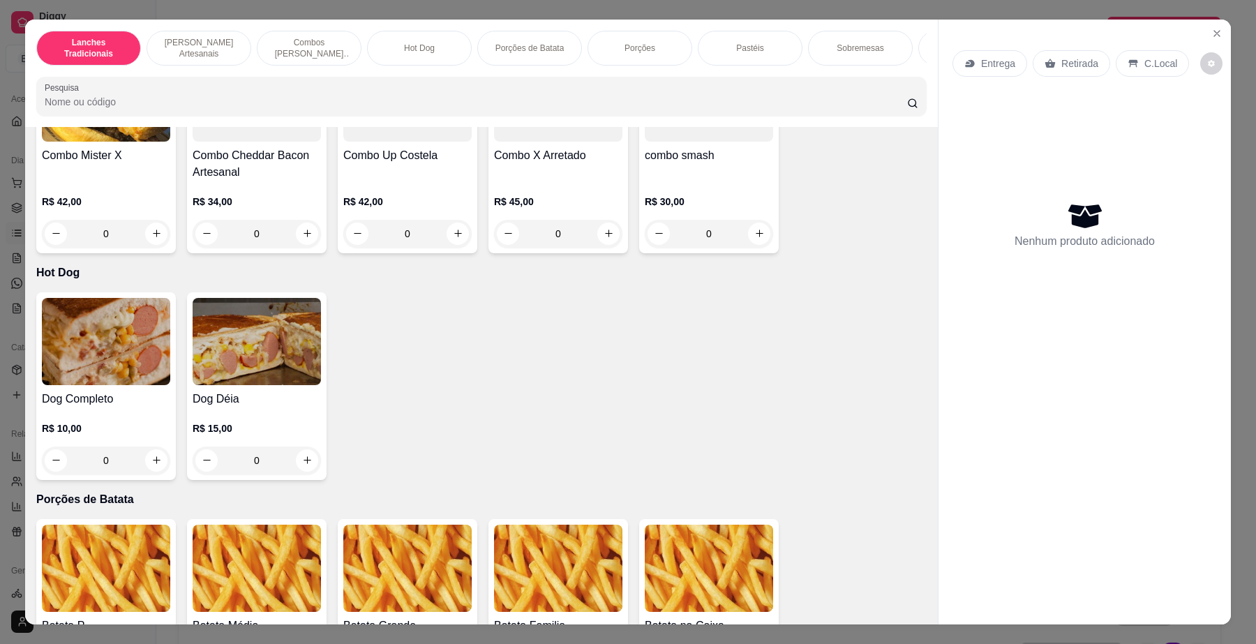
scroll to position [1483, 0]
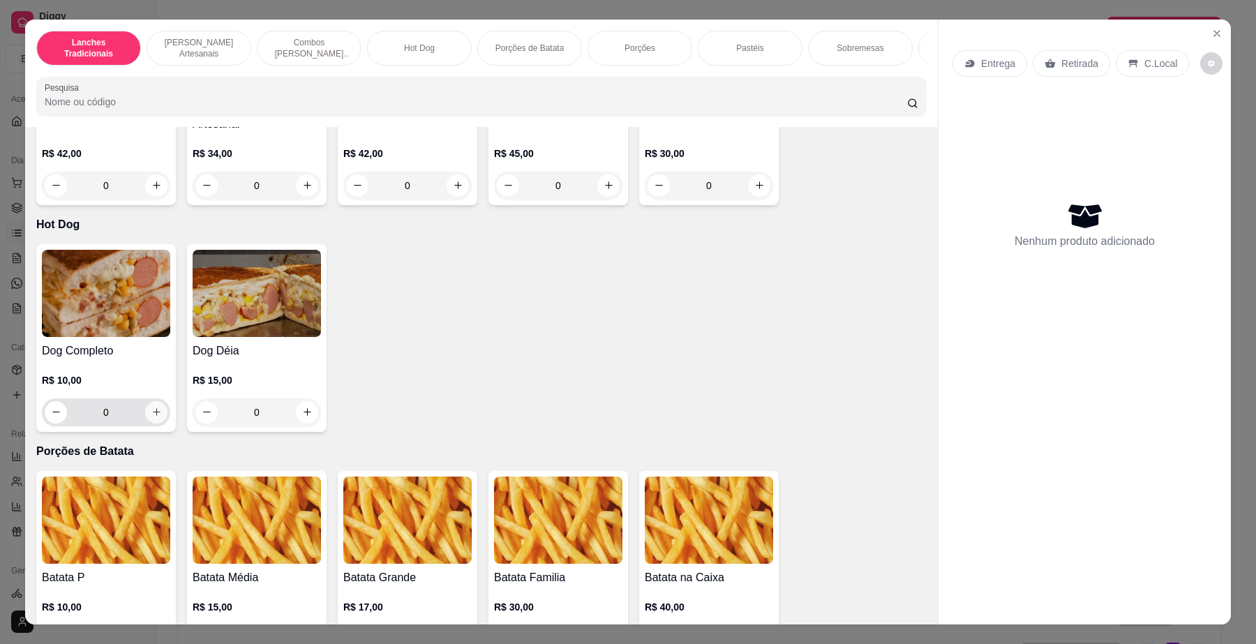
click at [154, 424] on button "increase-product-quantity" at bounding box center [156, 412] width 22 height 22
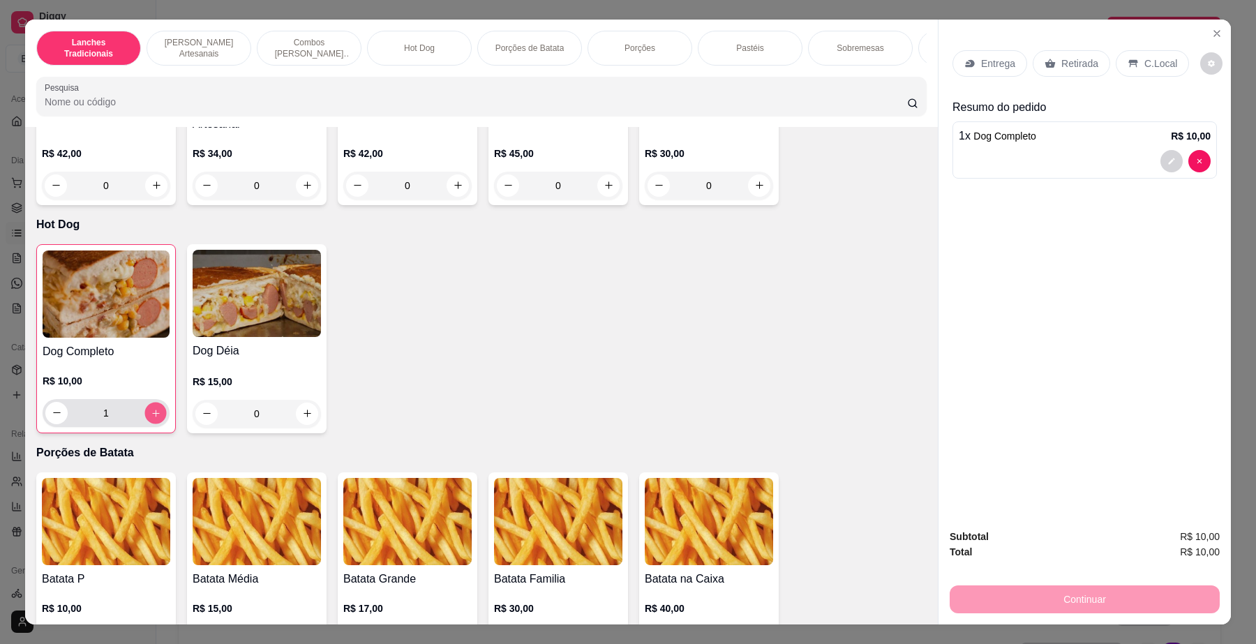
click at [155, 424] on button "increase-product-quantity" at bounding box center [155, 413] width 22 height 22
type input "2"
click at [1077, 57] on p "Retirada" at bounding box center [1080, 64] width 37 height 14
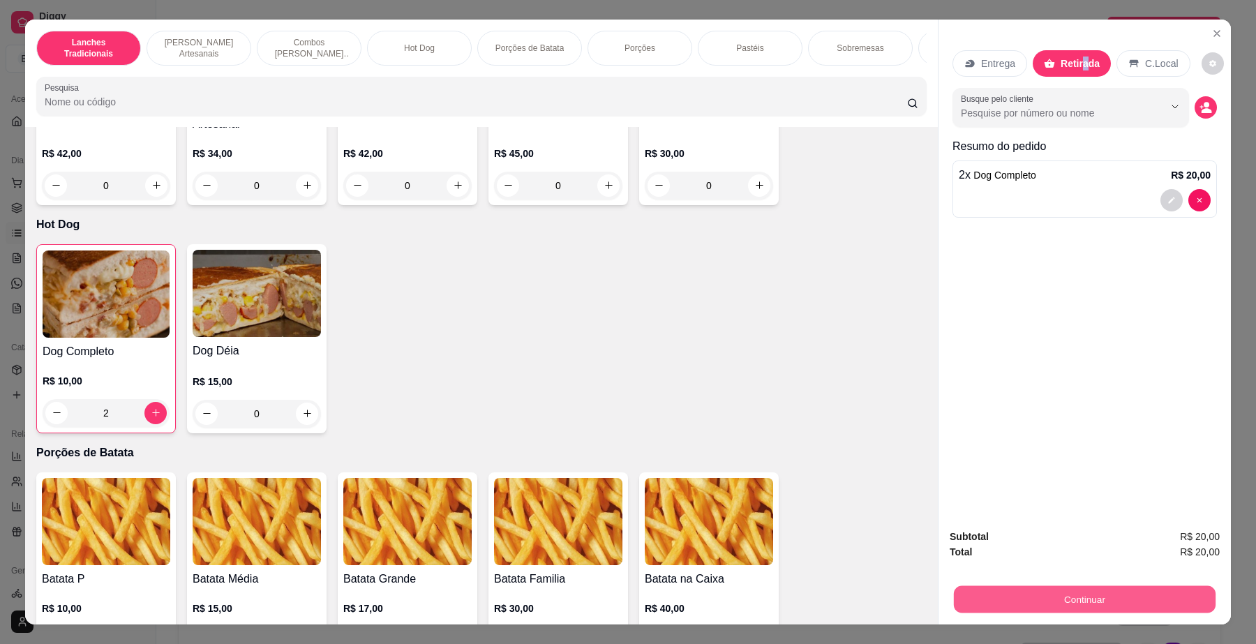
click at [1076, 605] on button "Continuar" at bounding box center [1085, 599] width 262 height 27
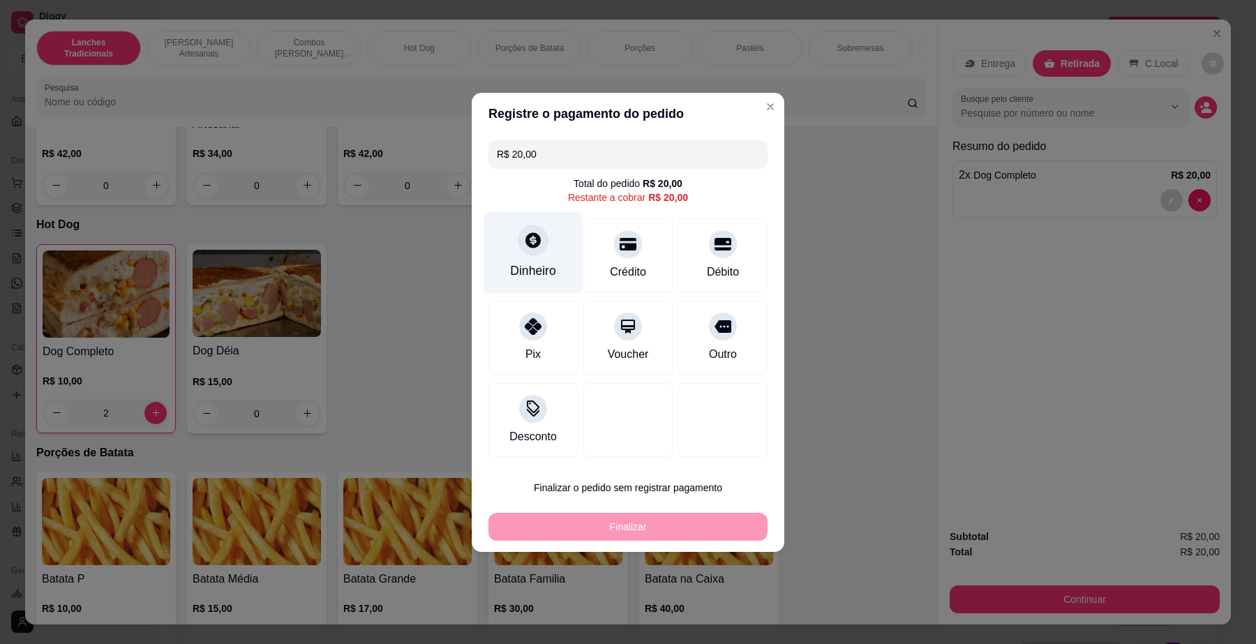
click at [535, 249] on div at bounding box center [533, 240] width 31 height 31
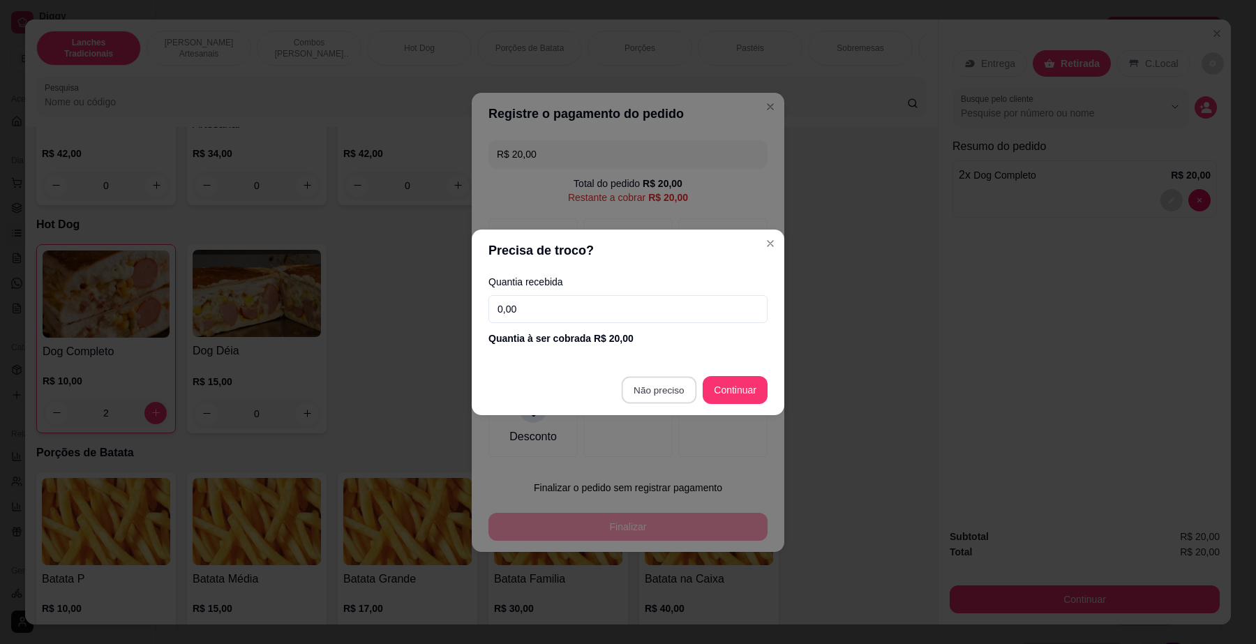
type input "R$ 0,00"
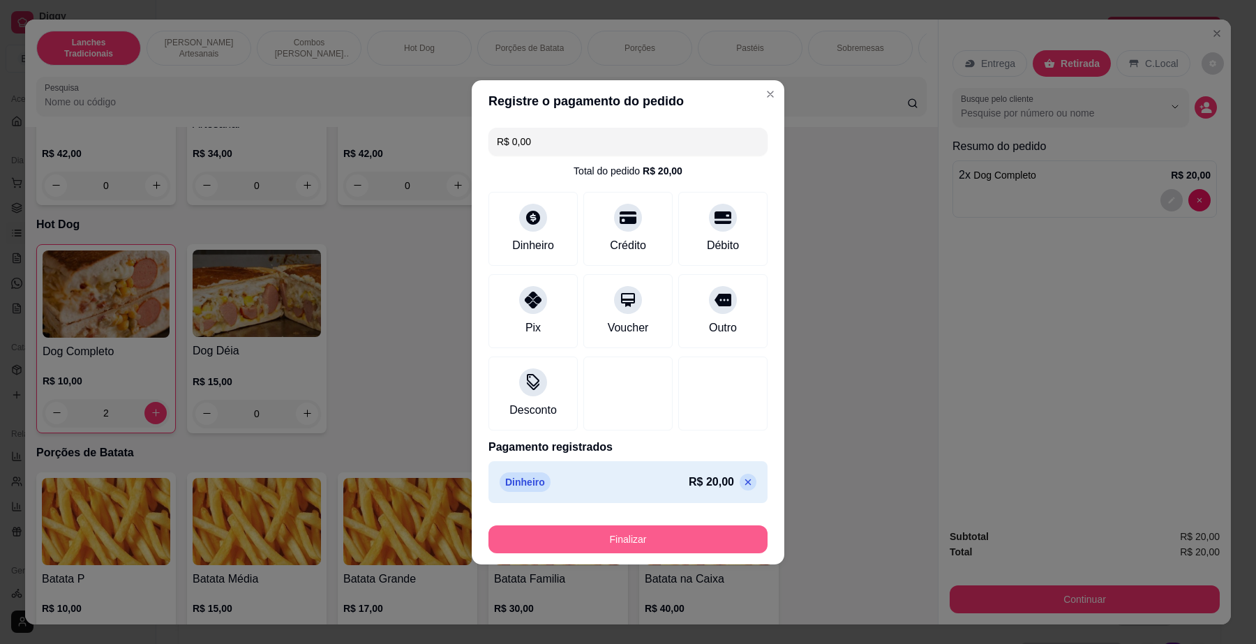
click at [716, 542] on button "Finalizar" at bounding box center [628, 540] width 279 height 28
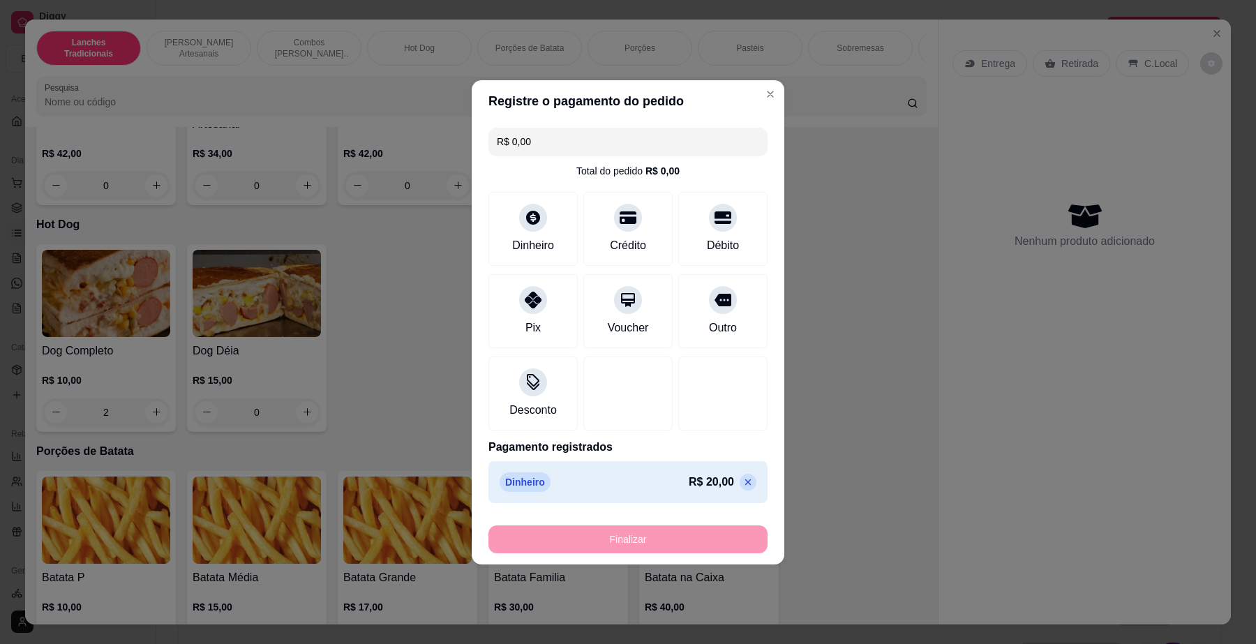
type input "0"
type input "-R$ 20,00"
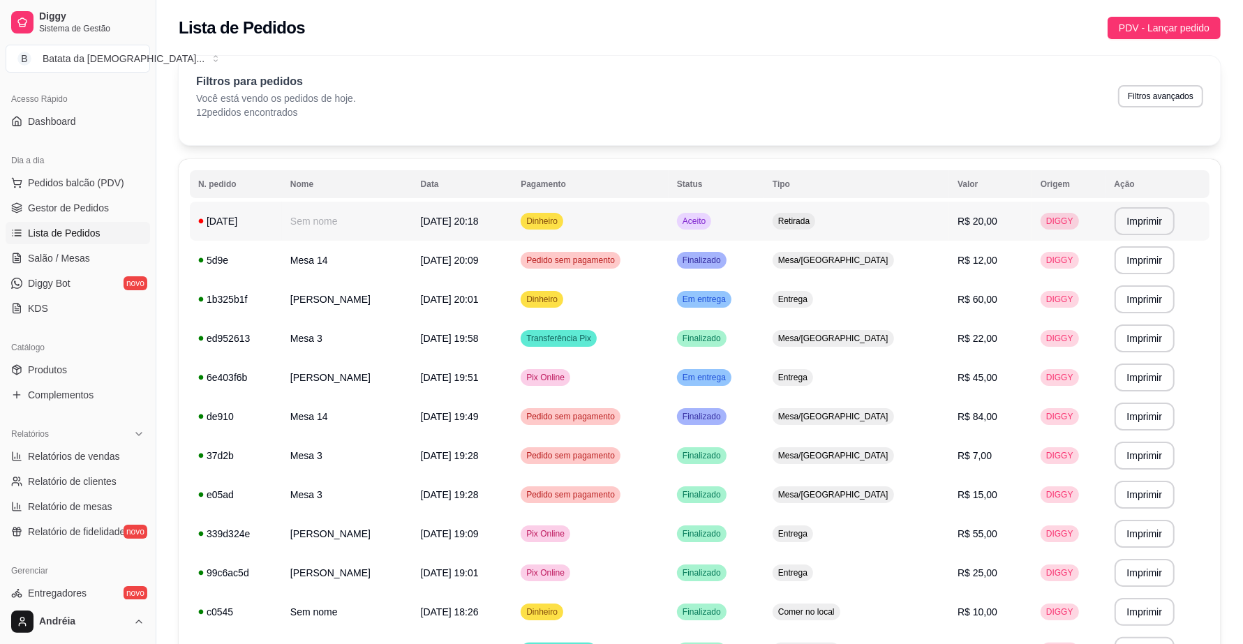
click at [708, 223] on span "Aceito" at bounding box center [694, 221] width 29 height 11
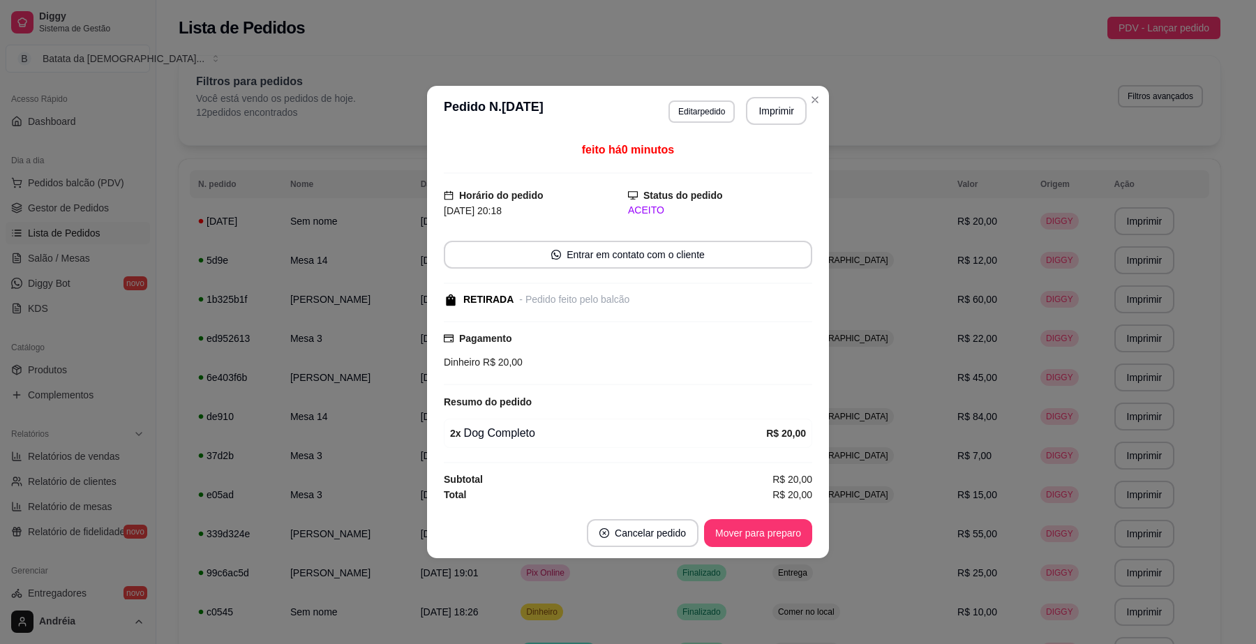
click at [765, 519] on footer "Cancelar pedido Mover para preparo" at bounding box center [628, 533] width 402 height 50
click at [765, 525] on button "Mover para preparo" at bounding box center [758, 533] width 108 height 28
click at [766, 533] on button "Mover para retirada disponível" at bounding box center [735, 533] width 154 height 28
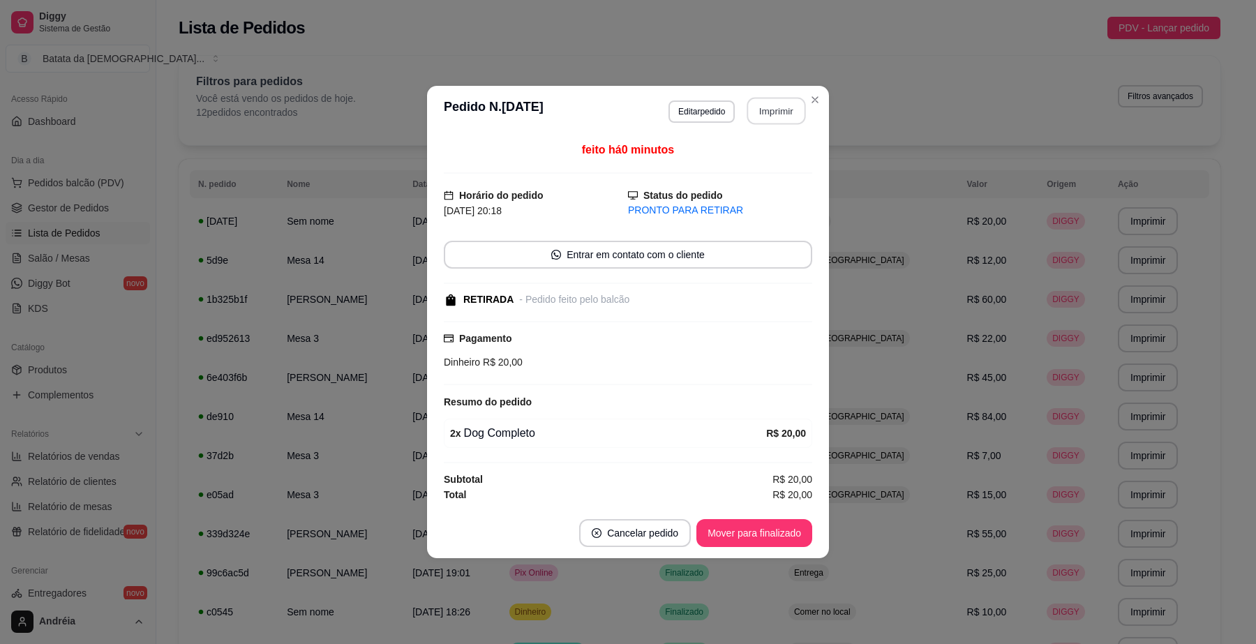
click at [771, 101] on button "Imprimir" at bounding box center [777, 111] width 59 height 27
click at [757, 531] on button "Mover para finalizado" at bounding box center [755, 533] width 116 height 28
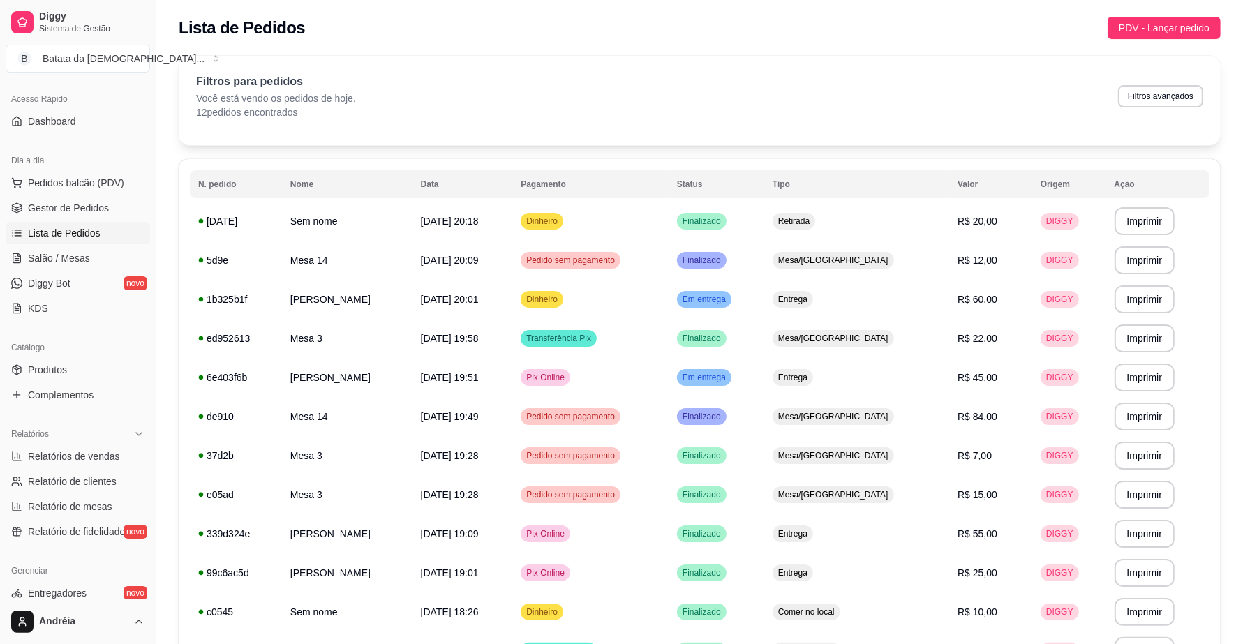
click at [1222, 292] on div "**********" at bounding box center [699, 389] width 1087 height 685
click at [78, 260] on span "Salão / Mesas" at bounding box center [59, 258] width 62 height 14
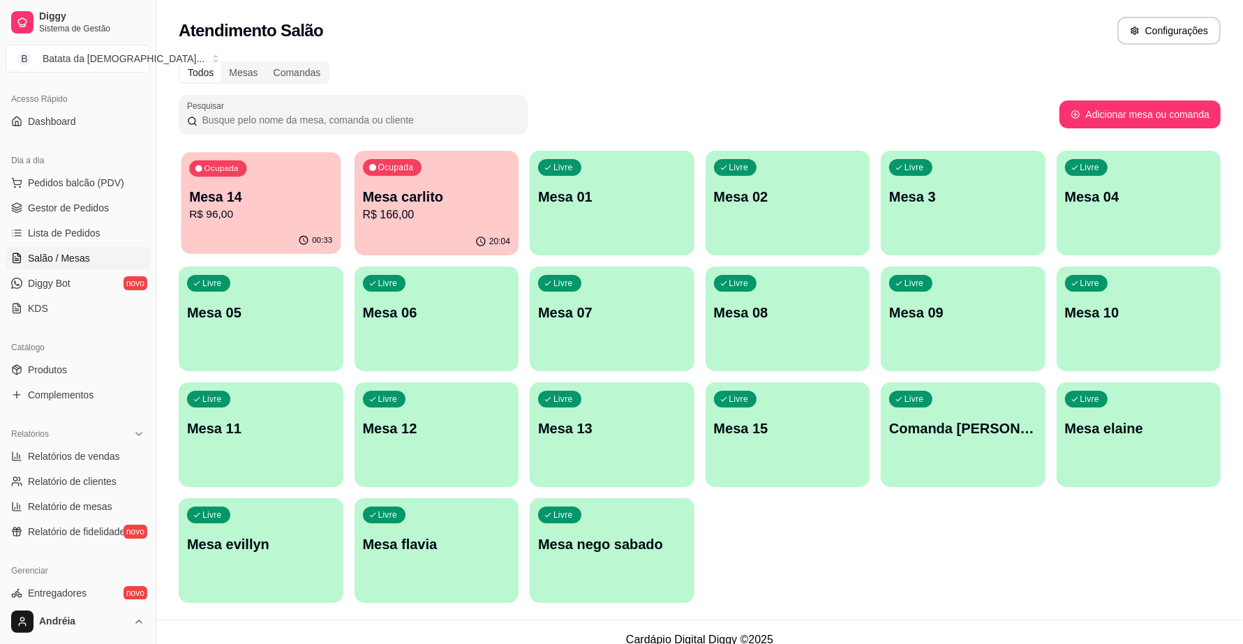
click at [287, 221] on p "R$ 96,00" at bounding box center [260, 215] width 143 height 16
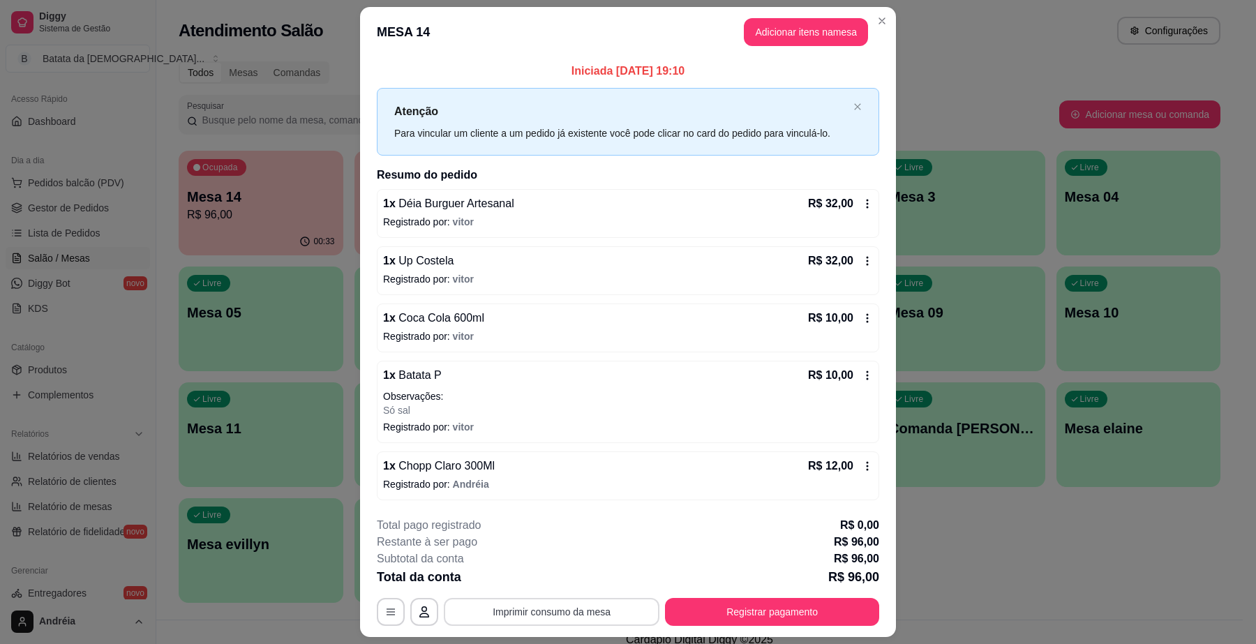
click at [604, 616] on button "Imprimir consumo da mesa" at bounding box center [552, 612] width 216 height 28
click at [808, 621] on button "Registrar pagamento" at bounding box center [773, 612] width 208 height 27
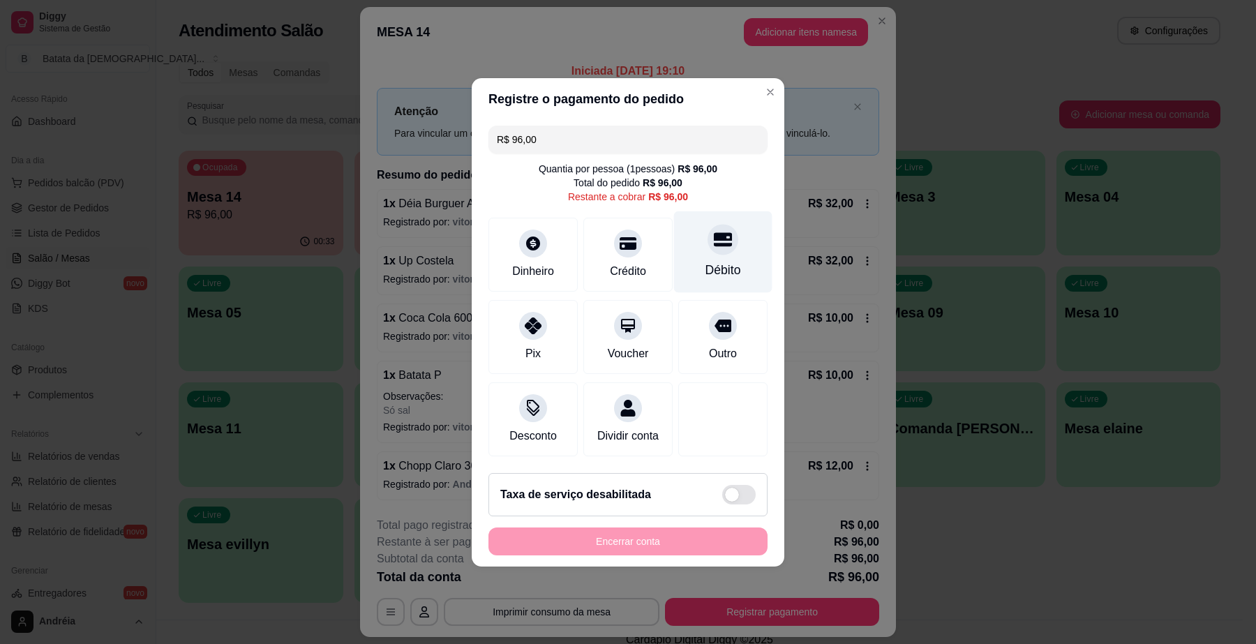
click at [730, 246] on div "Débito" at bounding box center [723, 252] width 98 height 82
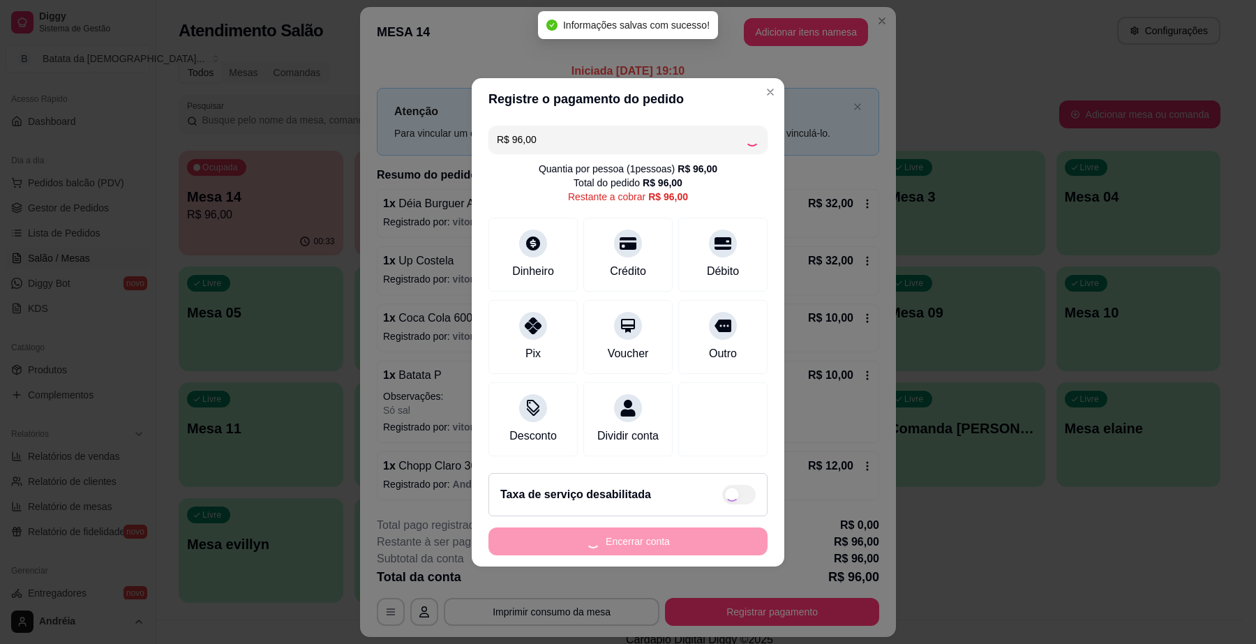
type input "R$ 0,00"
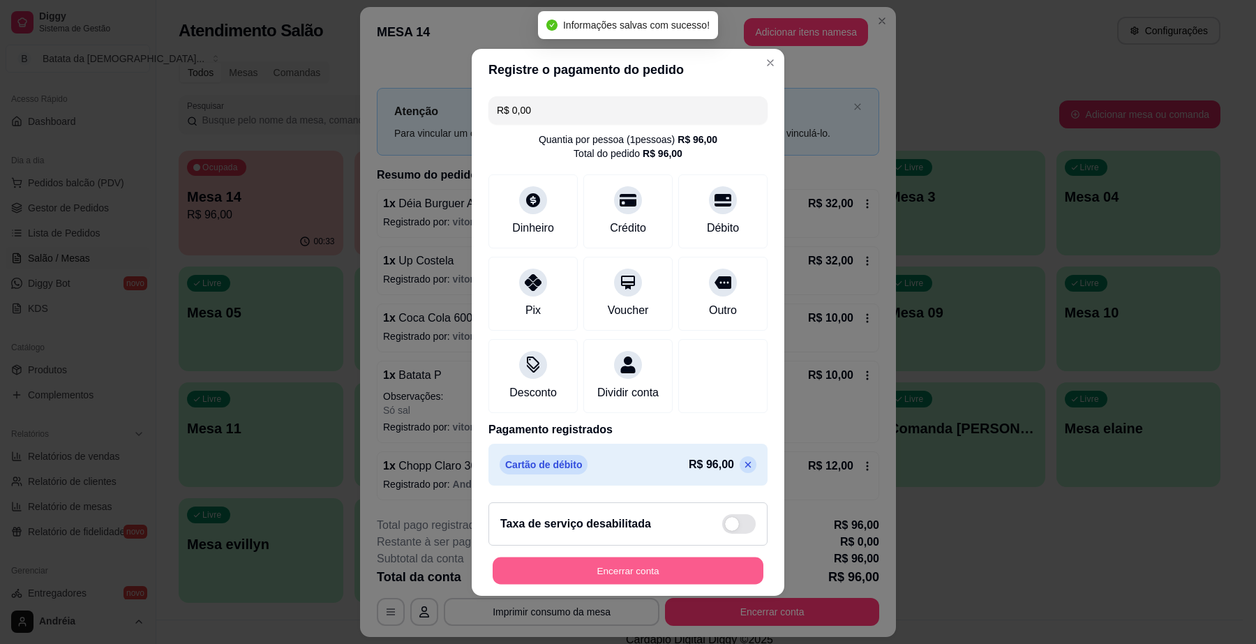
click at [654, 584] on button "Encerrar conta" at bounding box center [628, 570] width 271 height 27
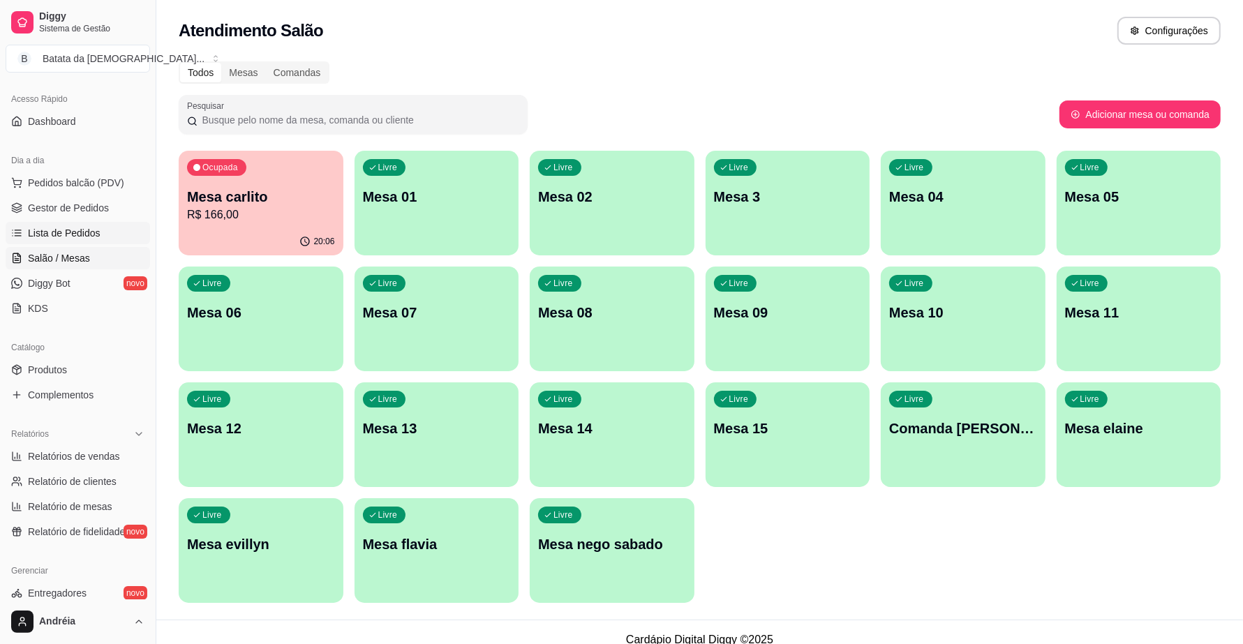
click at [32, 235] on span "Lista de Pedidos" at bounding box center [64, 233] width 73 height 14
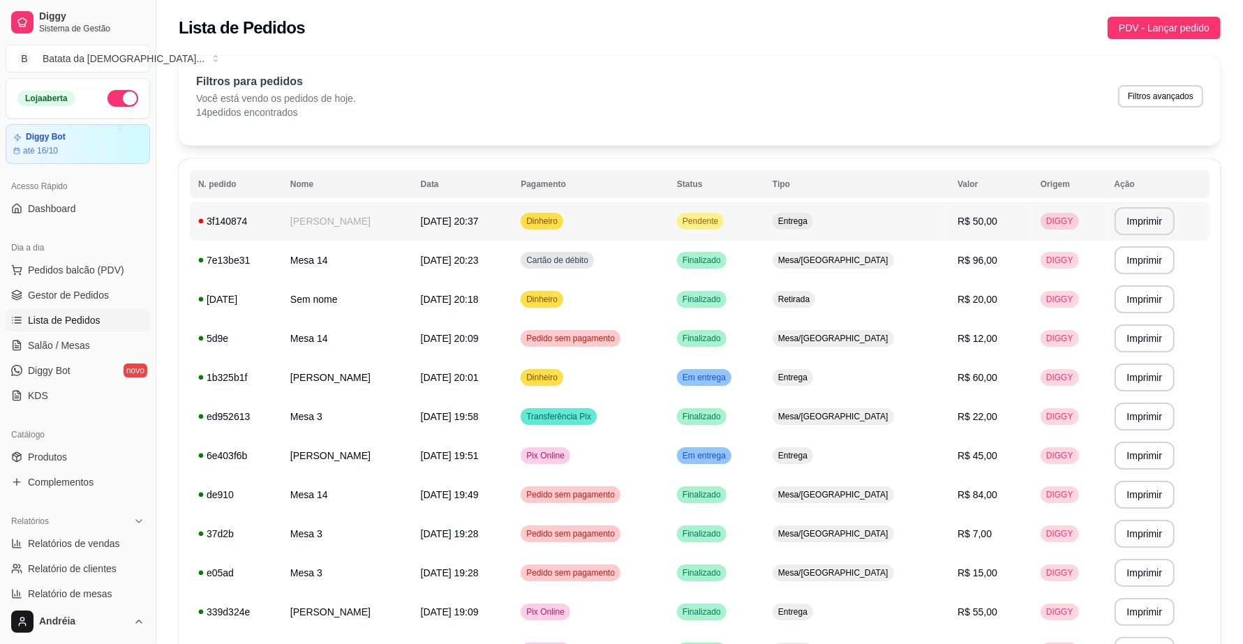
click at [721, 218] on span "Pendente" at bounding box center [700, 221] width 41 height 11
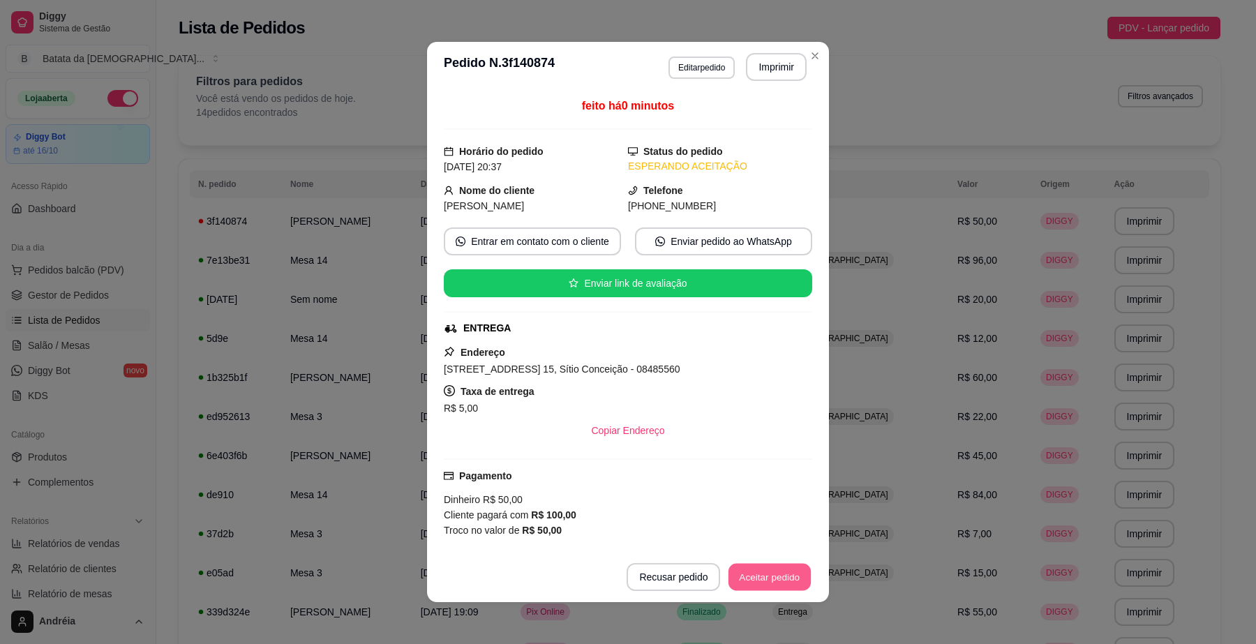
click at [752, 578] on button "Aceitar pedido" at bounding box center [770, 577] width 82 height 27
click at [775, 573] on button "Aceitar pedido" at bounding box center [770, 577] width 82 height 27
click at [775, 573] on button "Mover para preparo" at bounding box center [758, 577] width 108 height 28
click at [772, 61] on button "Imprimir" at bounding box center [776, 67] width 61 height 28
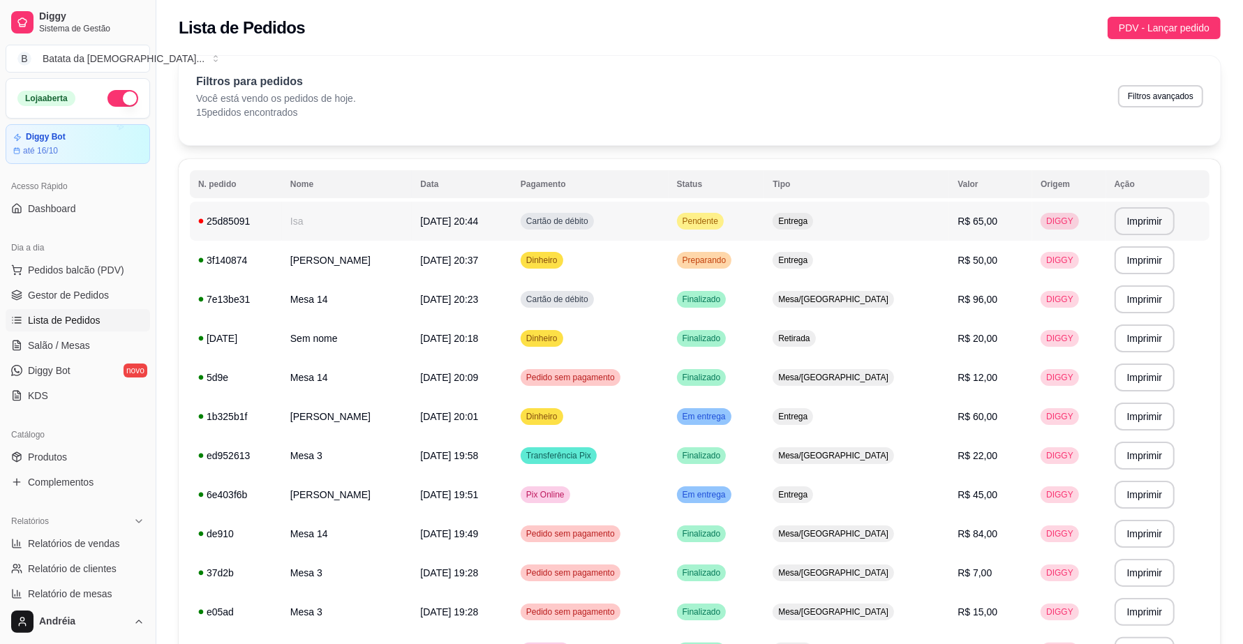
click at [743, 213] on td "Pendente" at bounding box center [717, 221] width 96 height 39
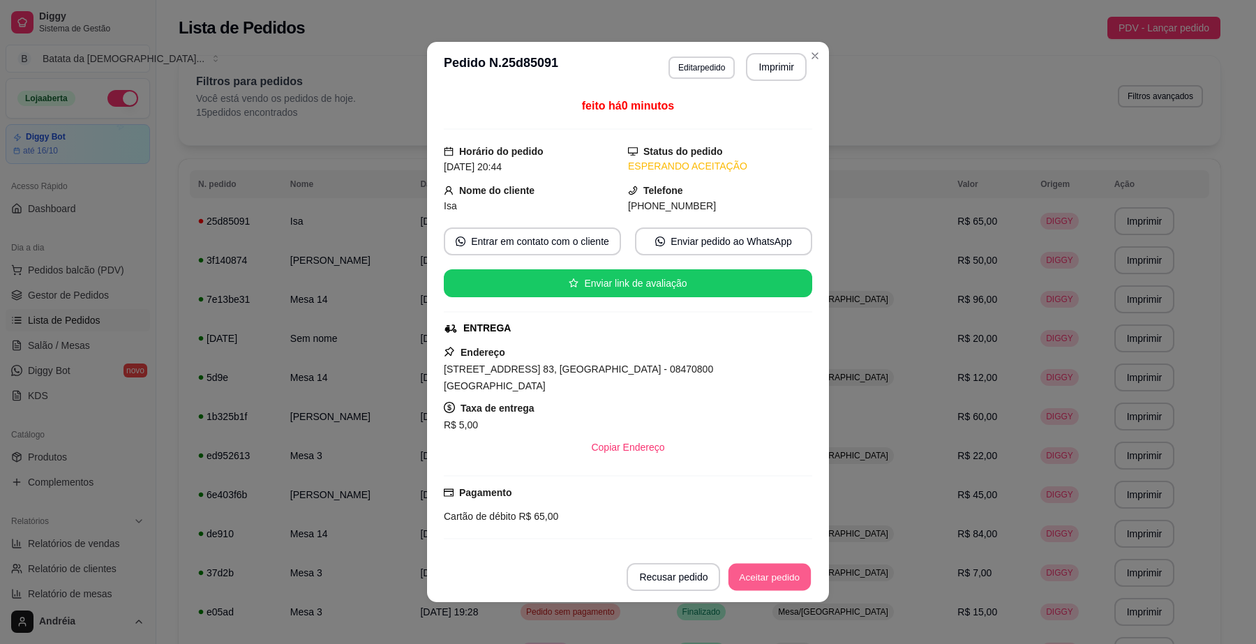
click at [743, 579] on button "Aceitar pedido" at bounding box center [770, 577] width 82 height 27
click at [766, 579] on button "Aceitar pedido" at bounding box center [769, 577] width 85 height 28
click at [759, 59] on button "Imprimir" at bounding box center [777, 67] width 59 height 27
click at [782, 577] on button "Aceitar pedido" at bounding box center [770, 577] width 82 height 27
click at [791, 579] on button "Mover para preparo" at bounding box center [758, 577] width 108 height 28
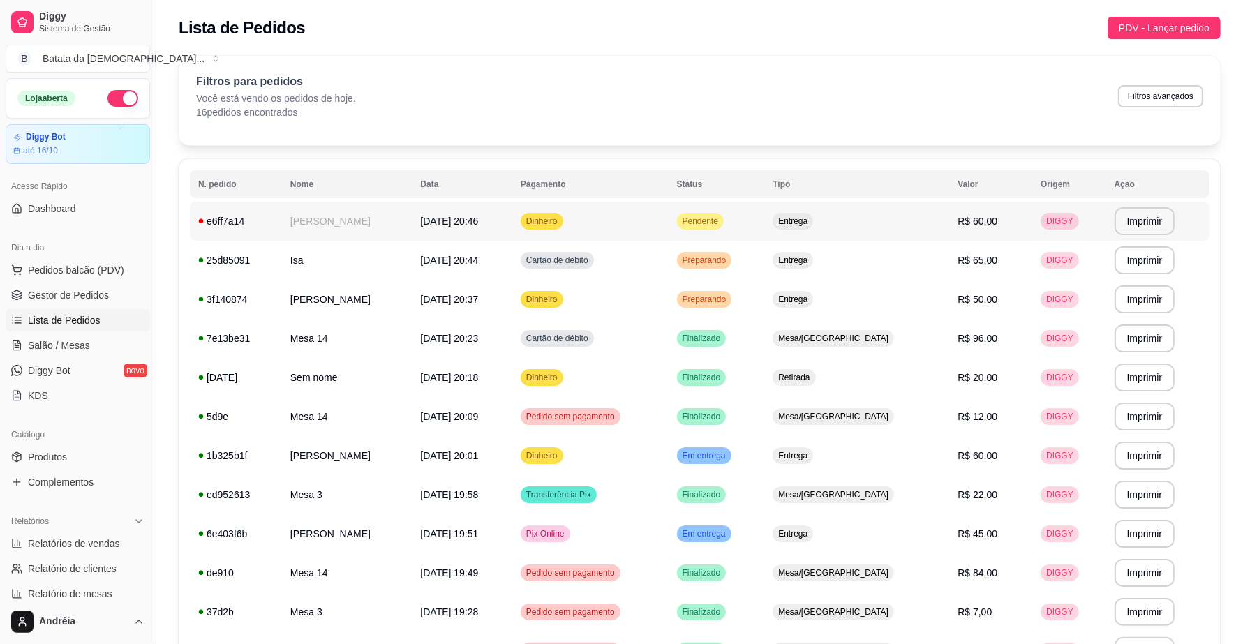
click at [721, 224] on span "Pendente" at bounding box center [700, 221] width 41 height 11
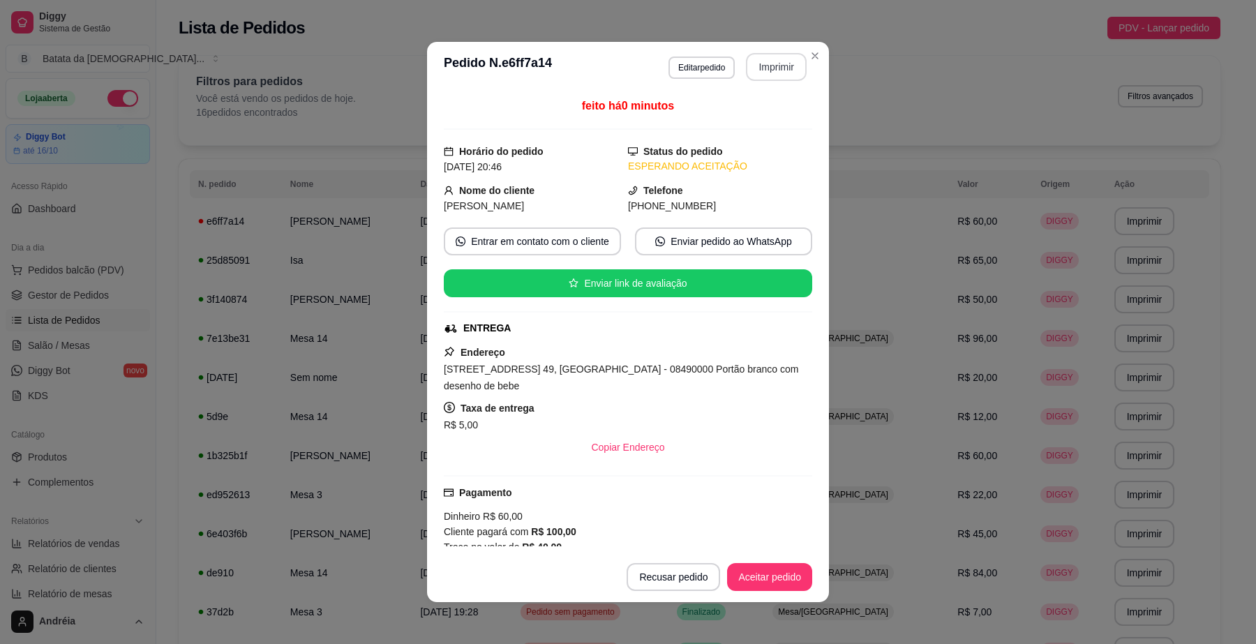
click at [779, 64] on button "Imprimir" at bounding box center [776, 67] width 61 height 28
click at [779, 578] on button "Aceitar pedido" at bounding box center [770, 577] width 82 height 27
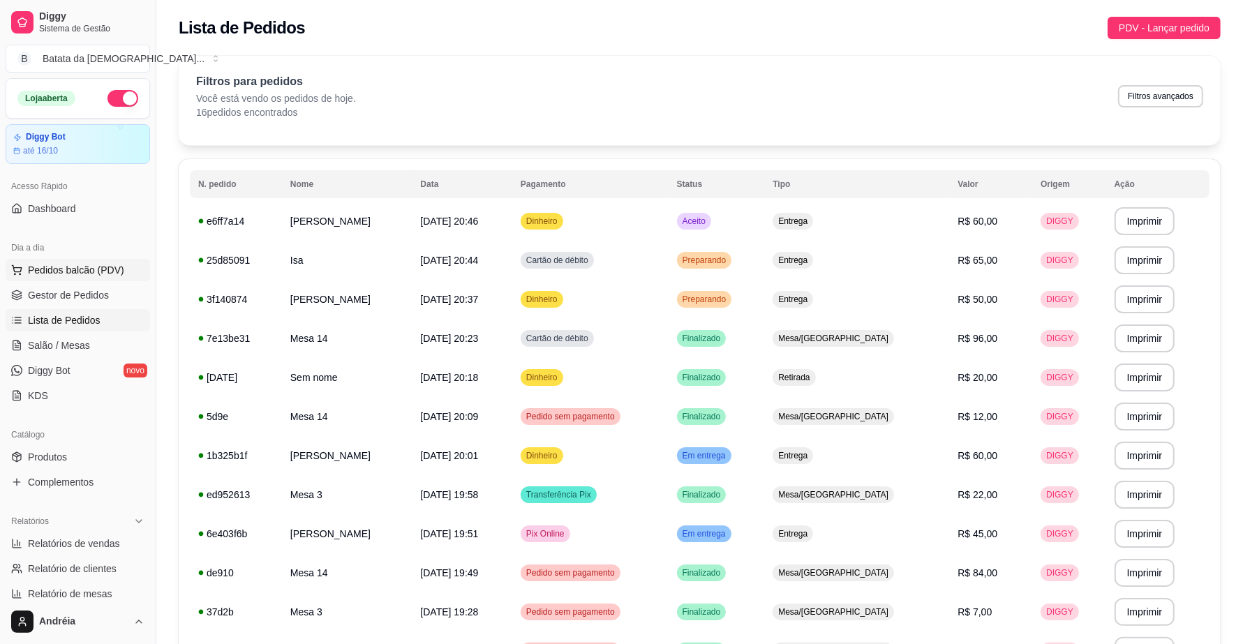
click at [106, 267] on span "Pedidos balcão (PDV)" at bounding box center [76, 270] width 96 height 14
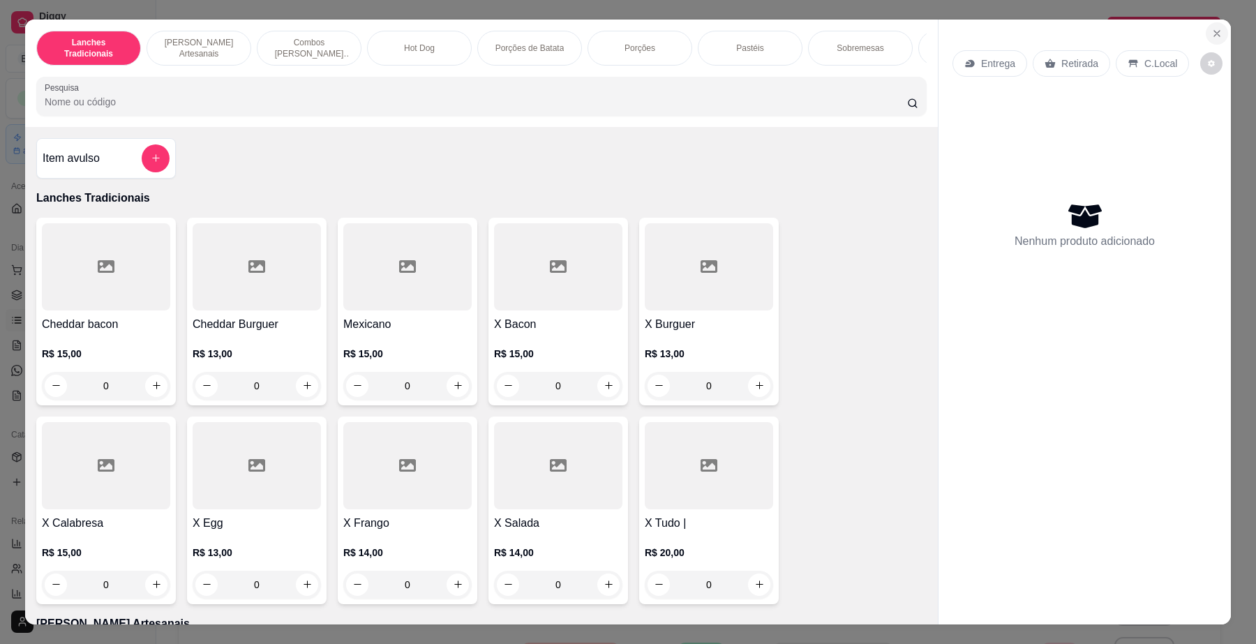
click at [1216, 30] on icon "Close" at bounding box center [1217, 33] width 11 height 11
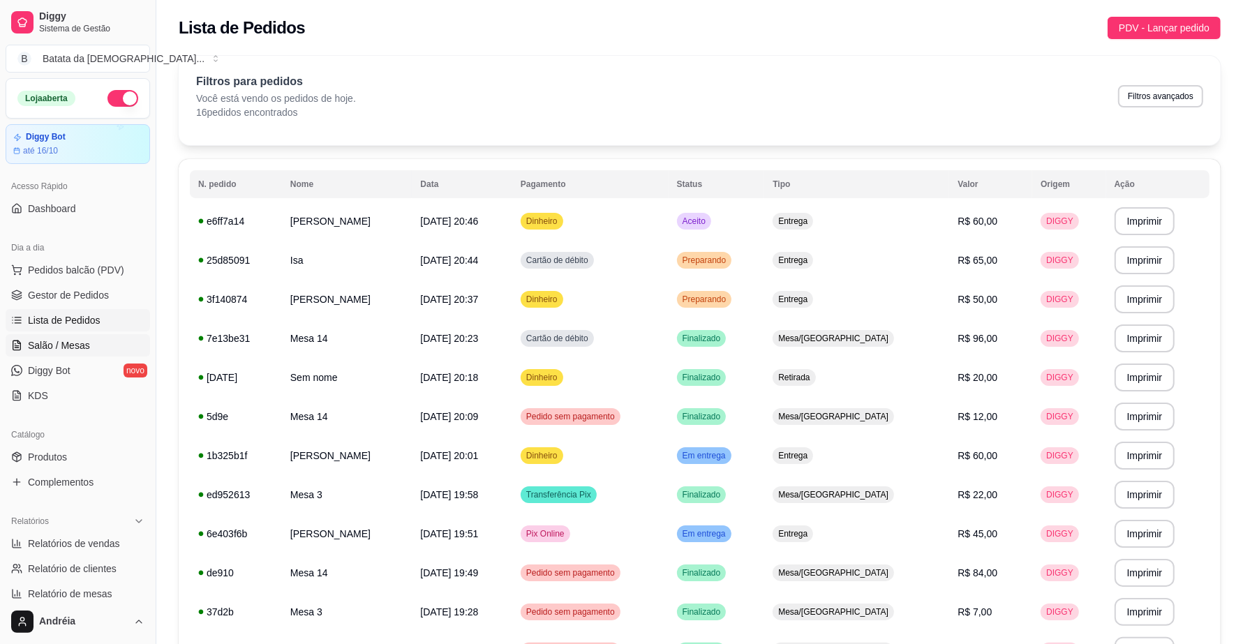
click at [75, 341] on span "Salão / Mesas" at bounding box center [59, 346] width 62 height 14
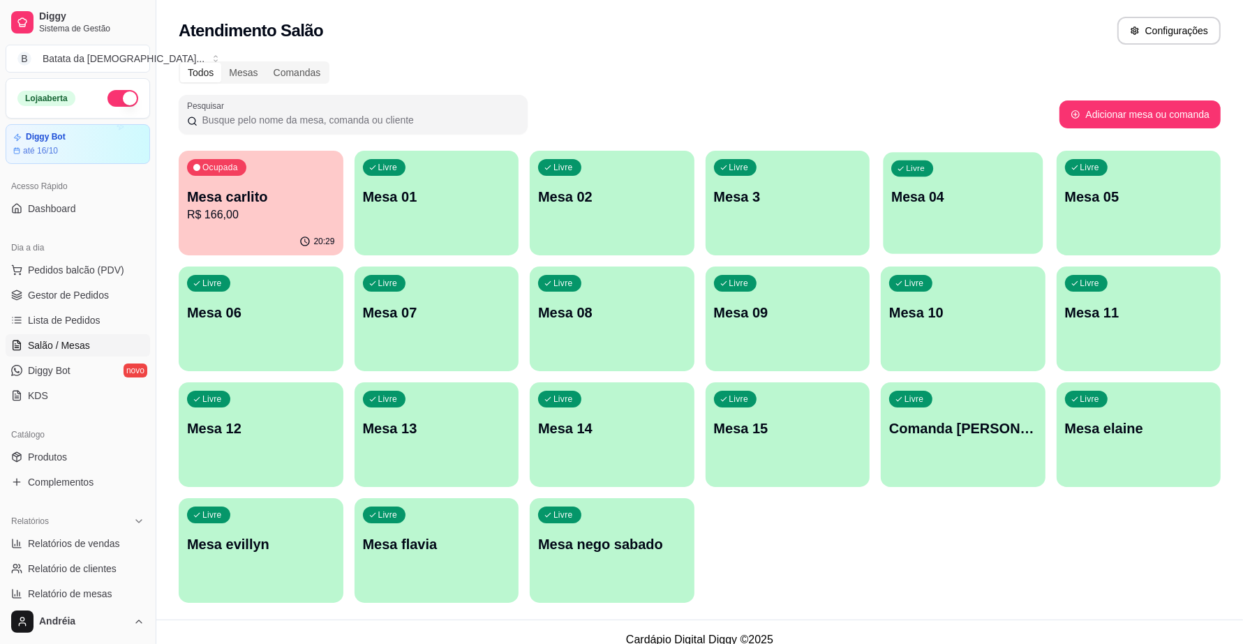
click at [932, 204] on p "Mesa 04" at bounding box center [962, 197] width 143 height 19
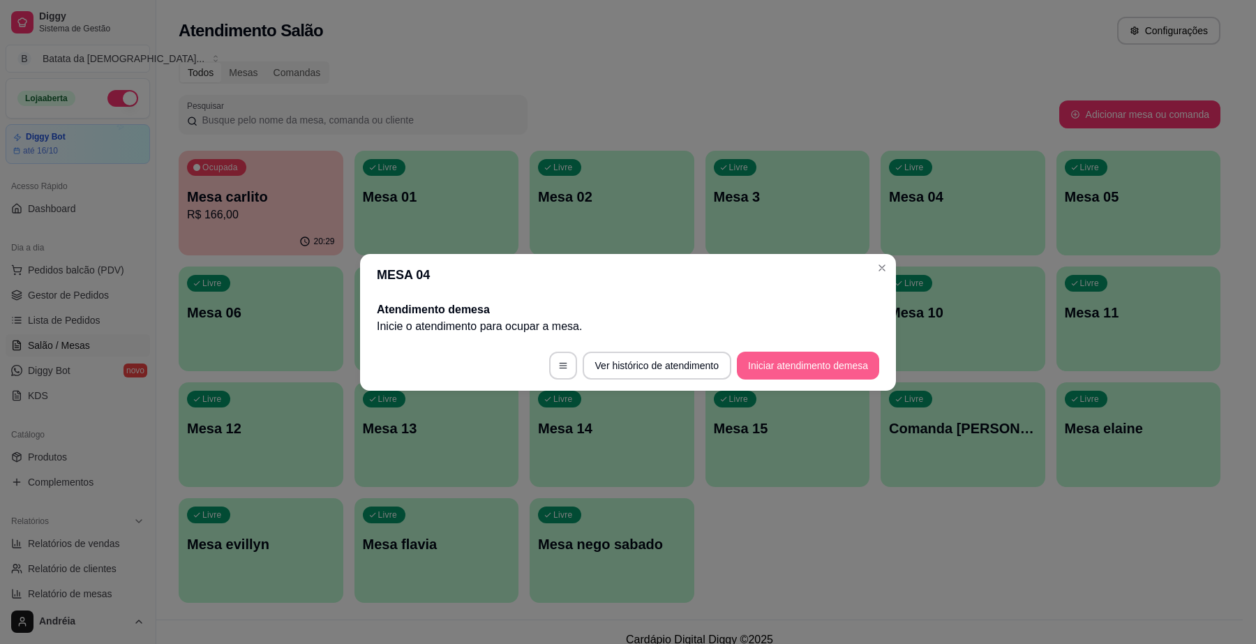
click at [793, 358] on button "Iniciar atendimento de mesa" at bounding box center [808, 366] width 142 height 28
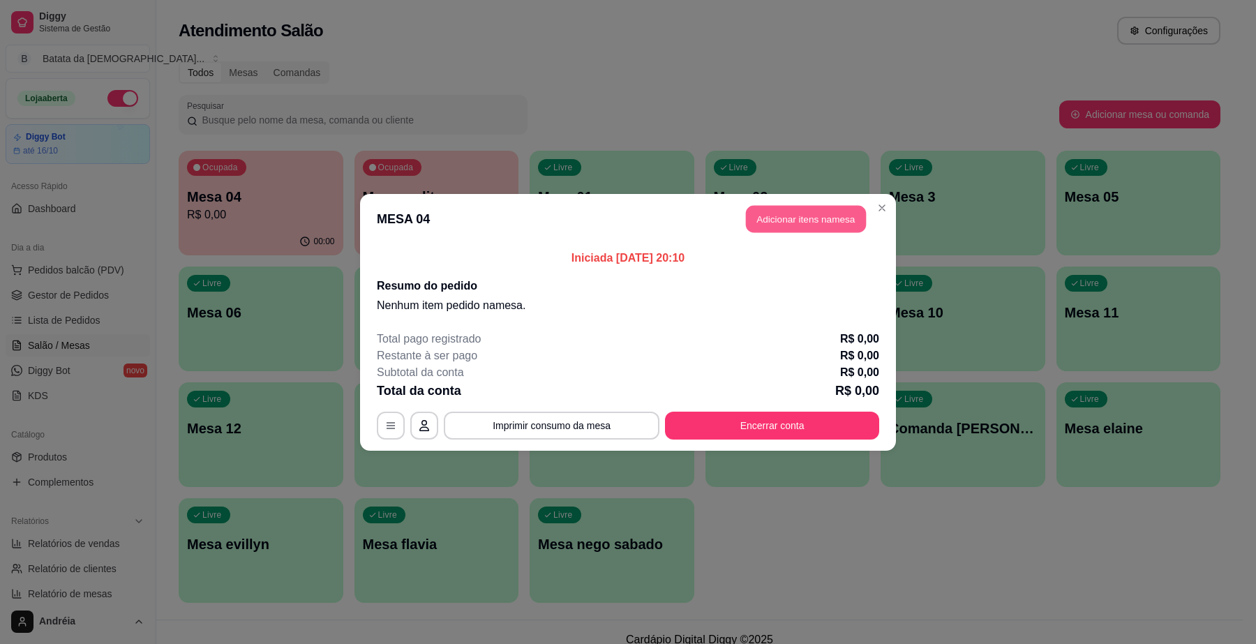
click at [803, 215] on button "Adicionar itens na mesa" at bounding box center [806, 218] width 120 height 27
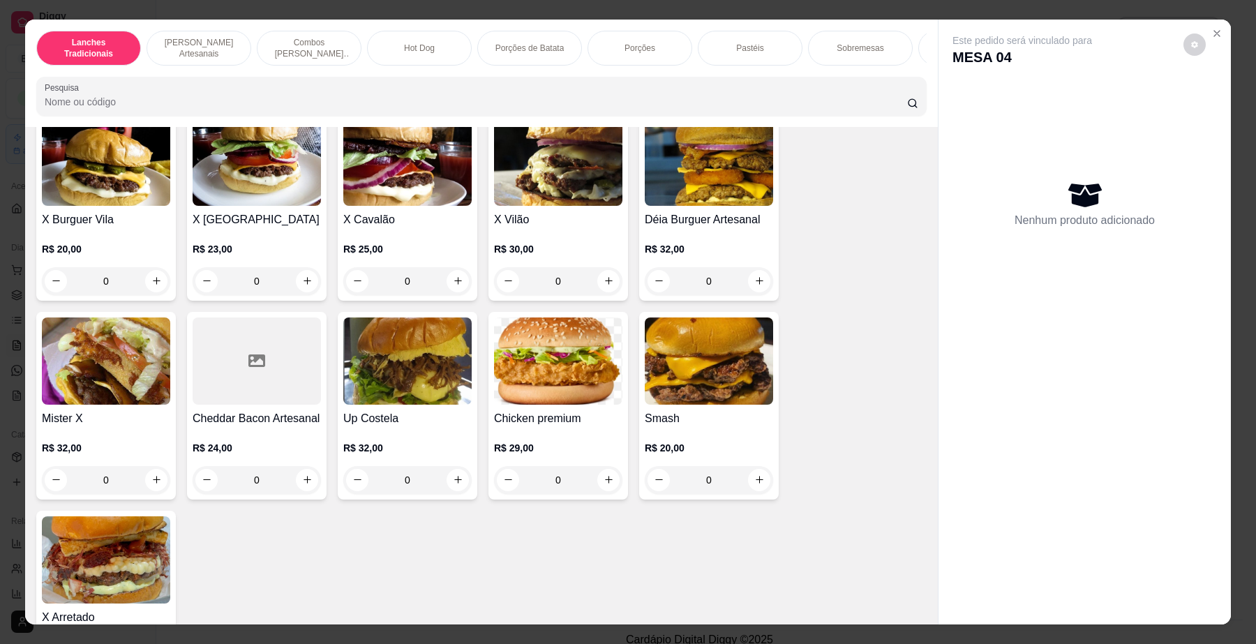
scroll to position [523, 0]
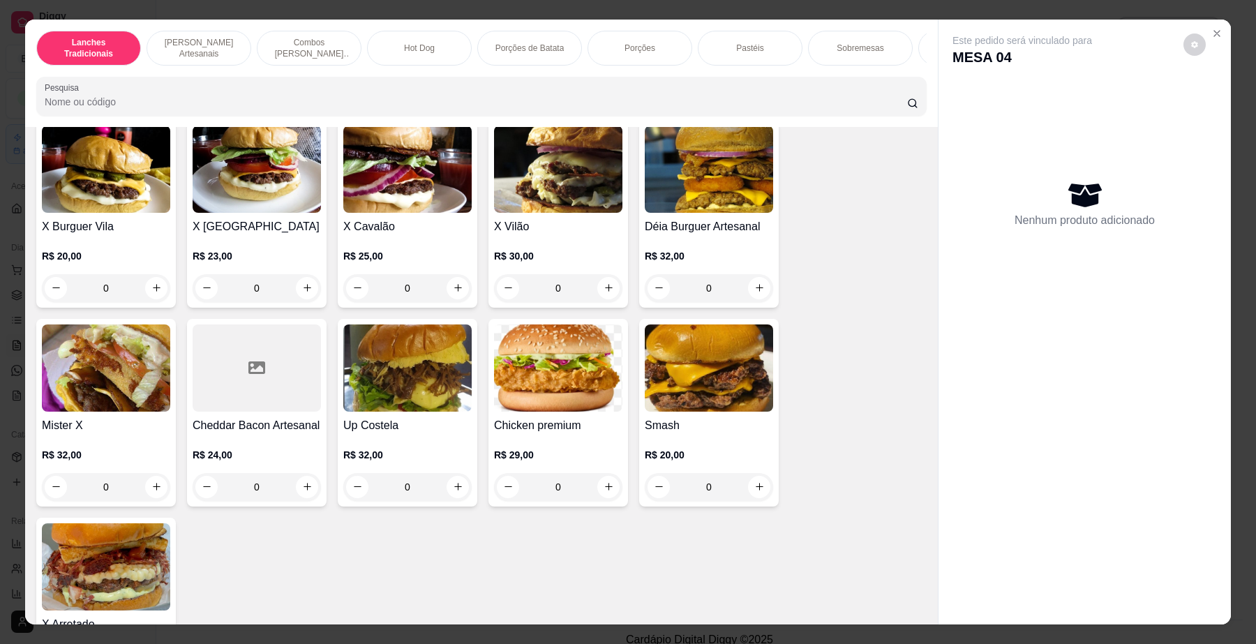
click at [444, 294] on div "0" at bounding box center [407, 288] width 128 height 28
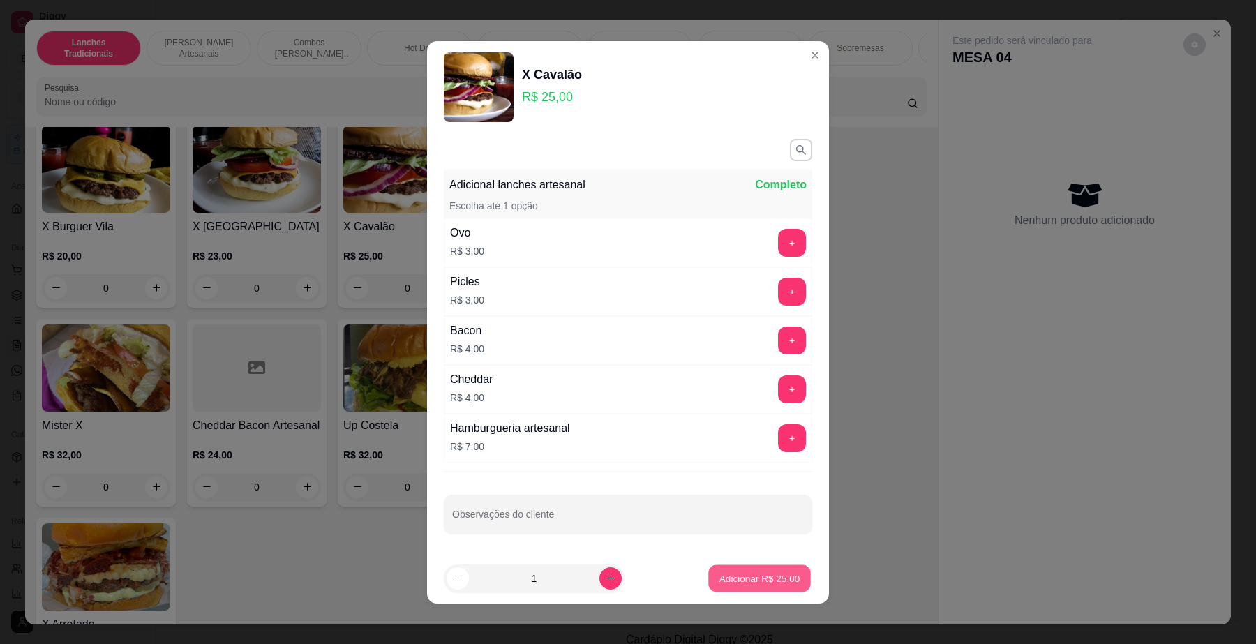
click at [722, 580] on p "Adicionar R$ 25,00" at bounding box center [760, 578] width 81 height 13
type input "1"
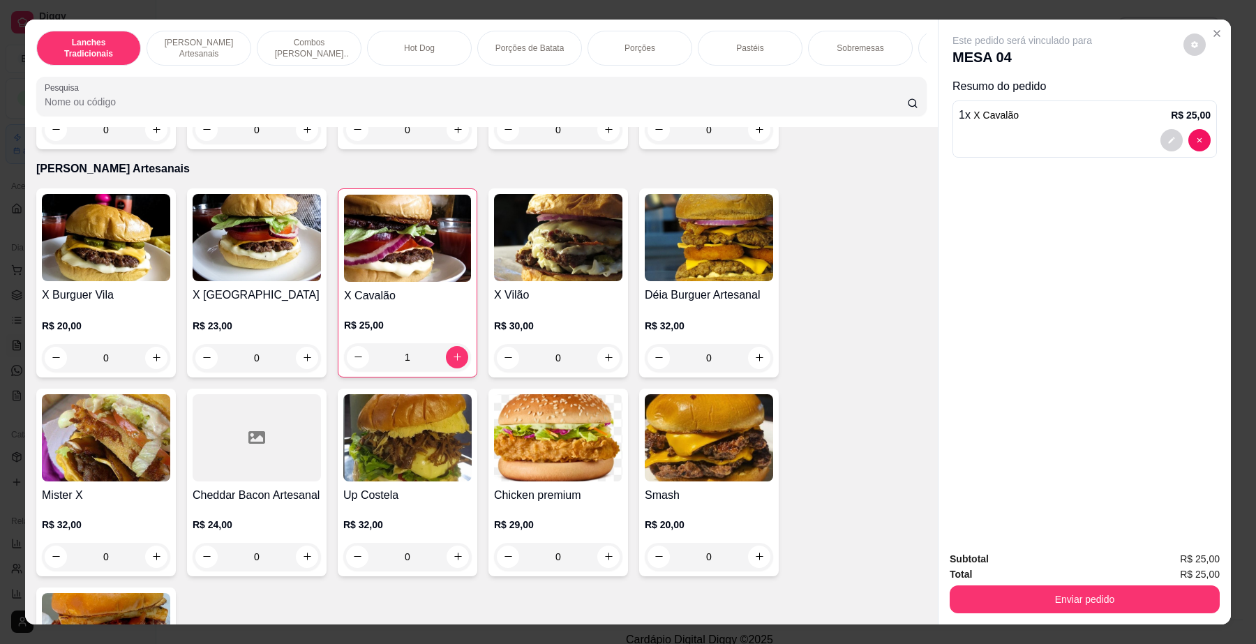
scroll to position [436, 0]
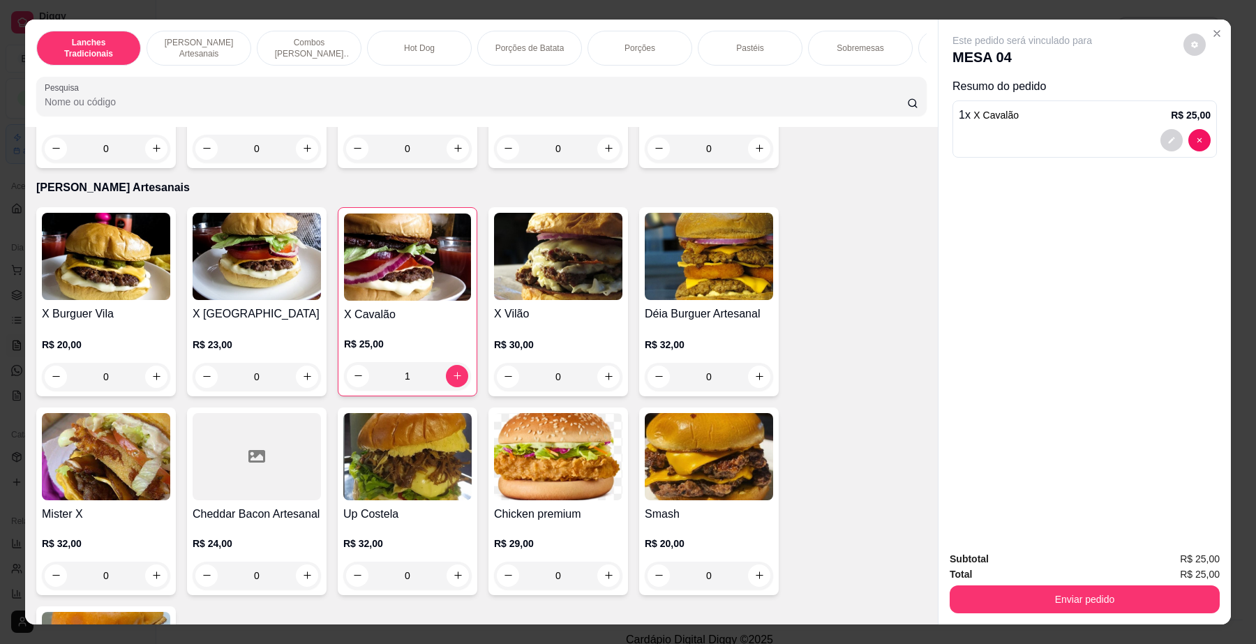
click at [152, 388] on div "0" at bounding box center [106, 377] width 128 height 28
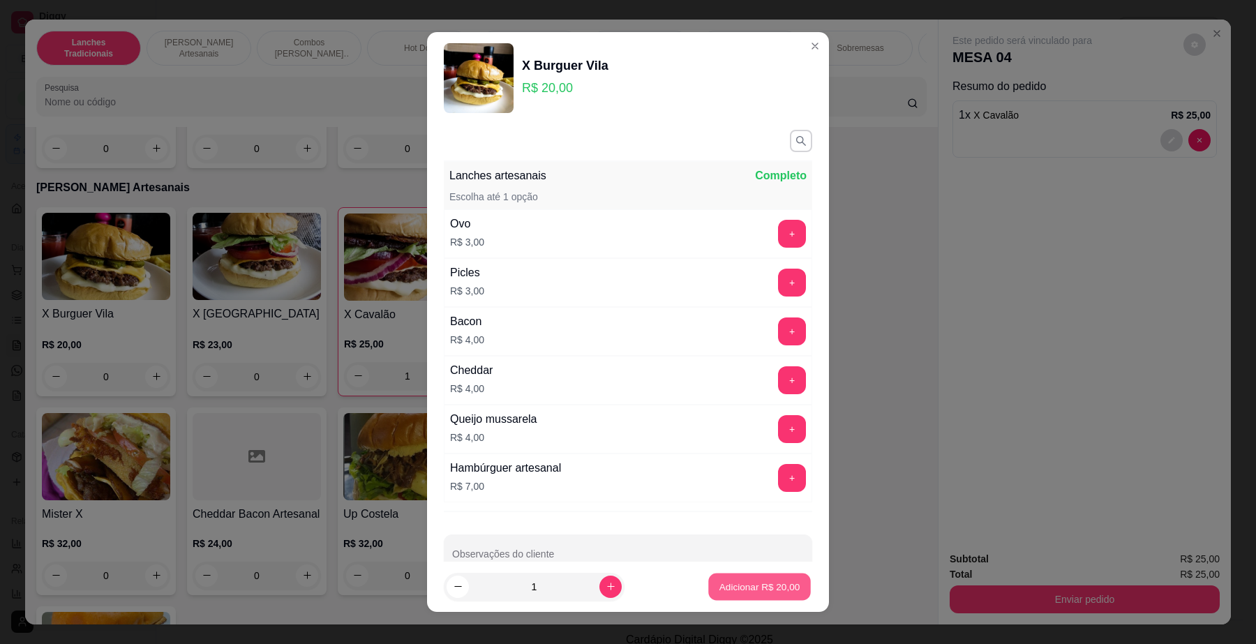
click at [720, 592] on p "Adicionar R$ 20,00" at bounding box center [760, 586] width 81 height 13
type input "1"
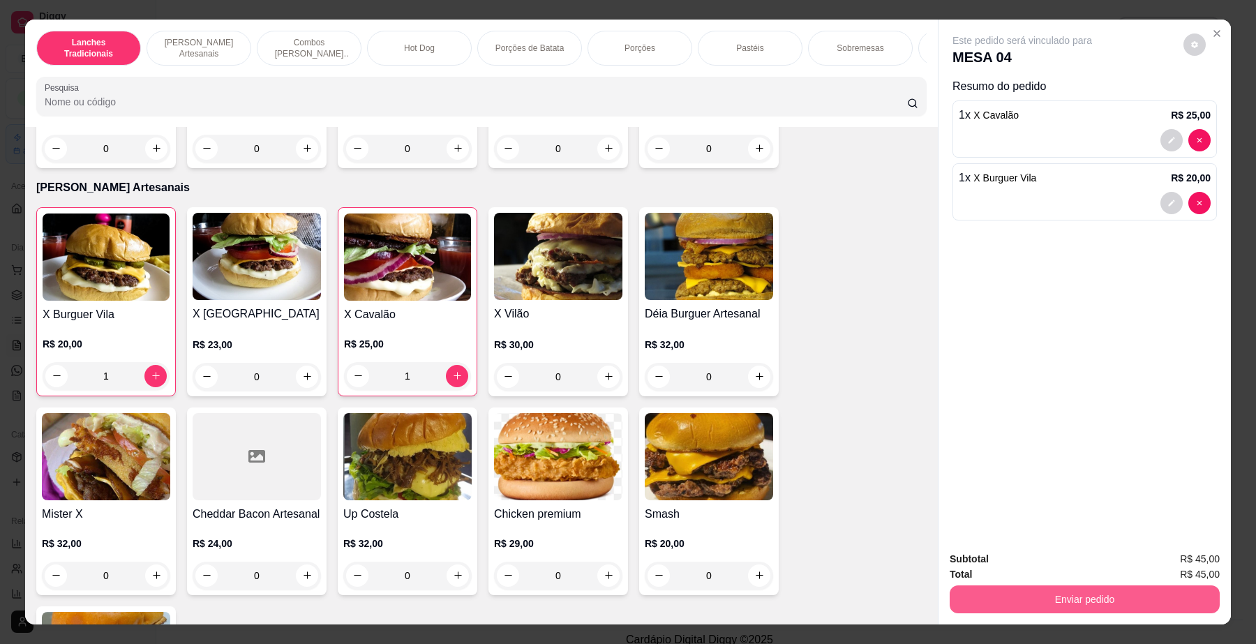
click at [1078, 601] on button "Enviar pedido" at bounding box center [1085, 600] width 270 height 28
click at [1170, 573] on button "Enviar pedido" at bounding box center [1182, 566] width 77 height 26
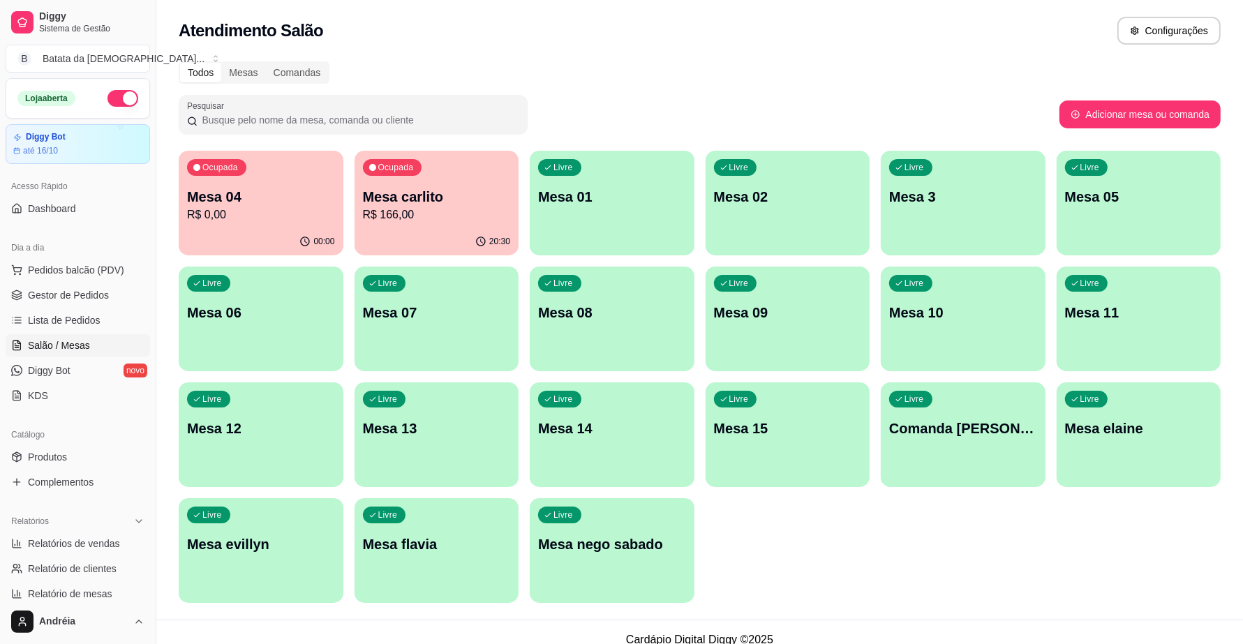
click at [38, 333] on ul "Pedidos balcão (PDV) Gestor de Pedidos Lista de Pedidos Salão / Mesas Diggy Bot…" at bounding box center [78, 333] width 144 height 148
click at [43, 325] on span "Lista de Pedidos" at bounding box center [64, 320] width 73 height 14
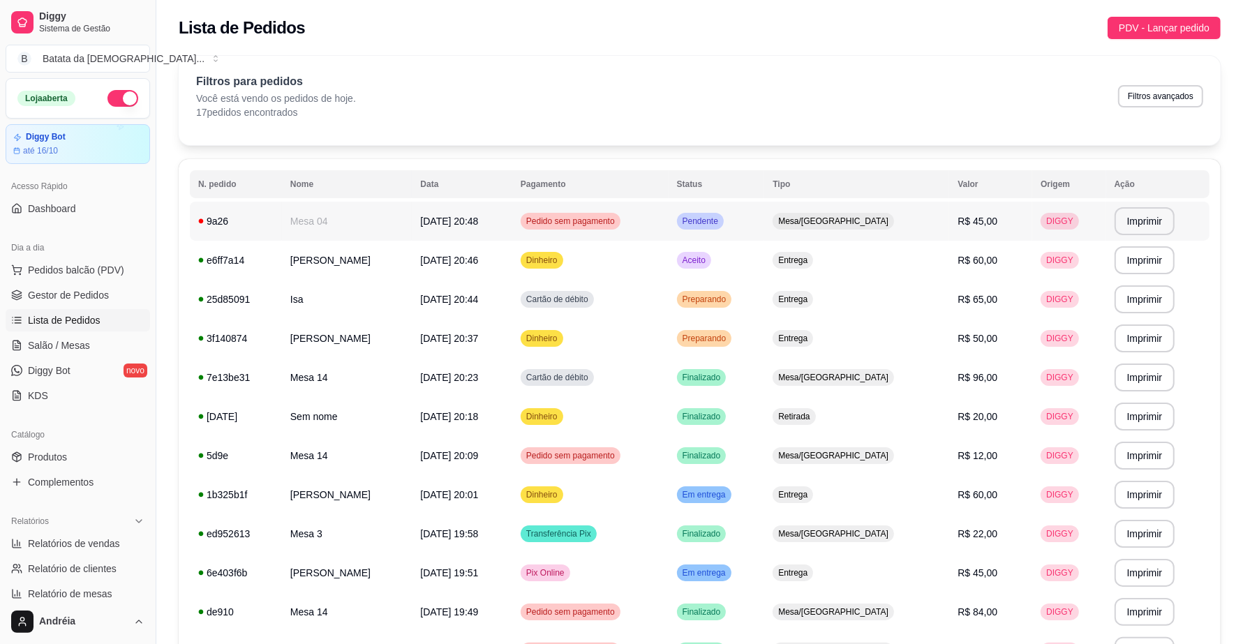
click at [721, 222] on span "Pendente" at bounding box center [700, 221] width 41 height 11
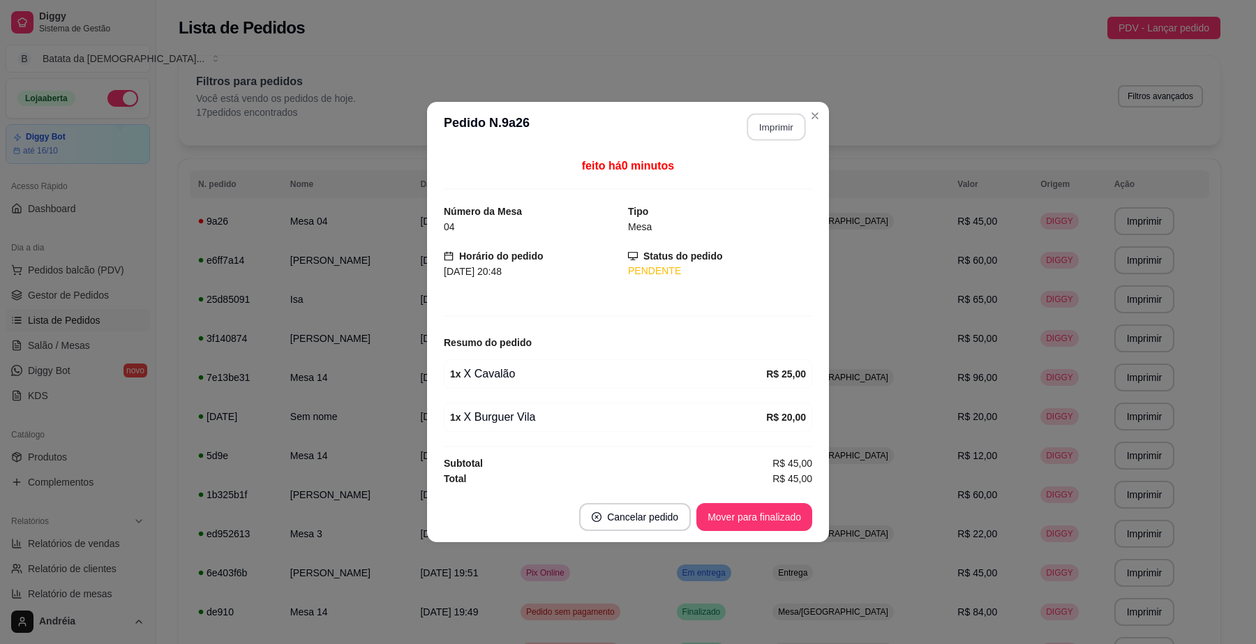
click at [775, 123] on button "Imprimir" at bounding box center [777, 127] width 59 height 27
click at [789, 528] on button "Mover para finalizado" at bounding box center [755, 517] width 116 height 28
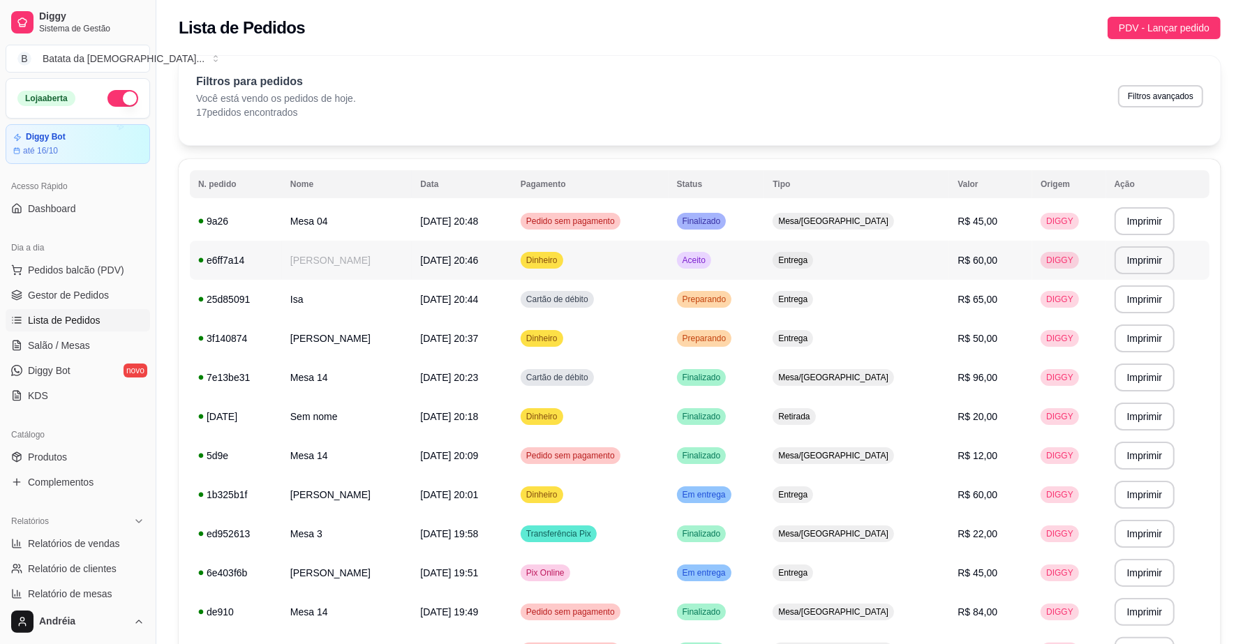
click at [708, 259] on span "Aceito" at bounding box center [694, 260] width 29 height 11
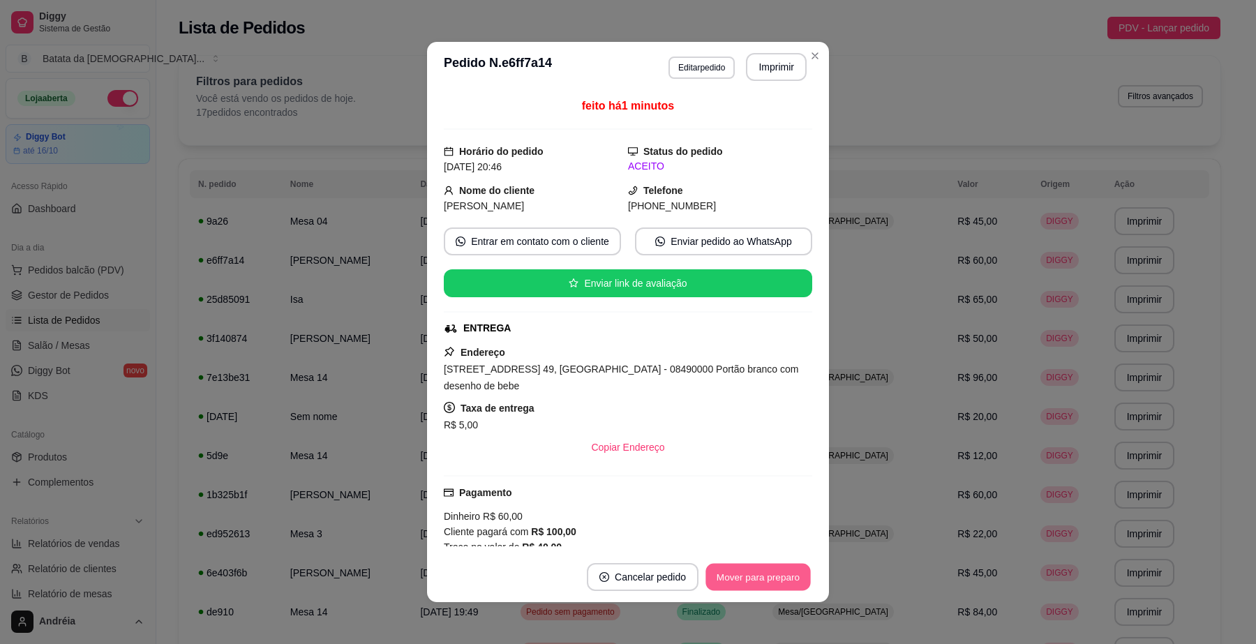
click at [744, 584] on button "Mover para preparo" at bounding box center [758, 577] width 105 height 27
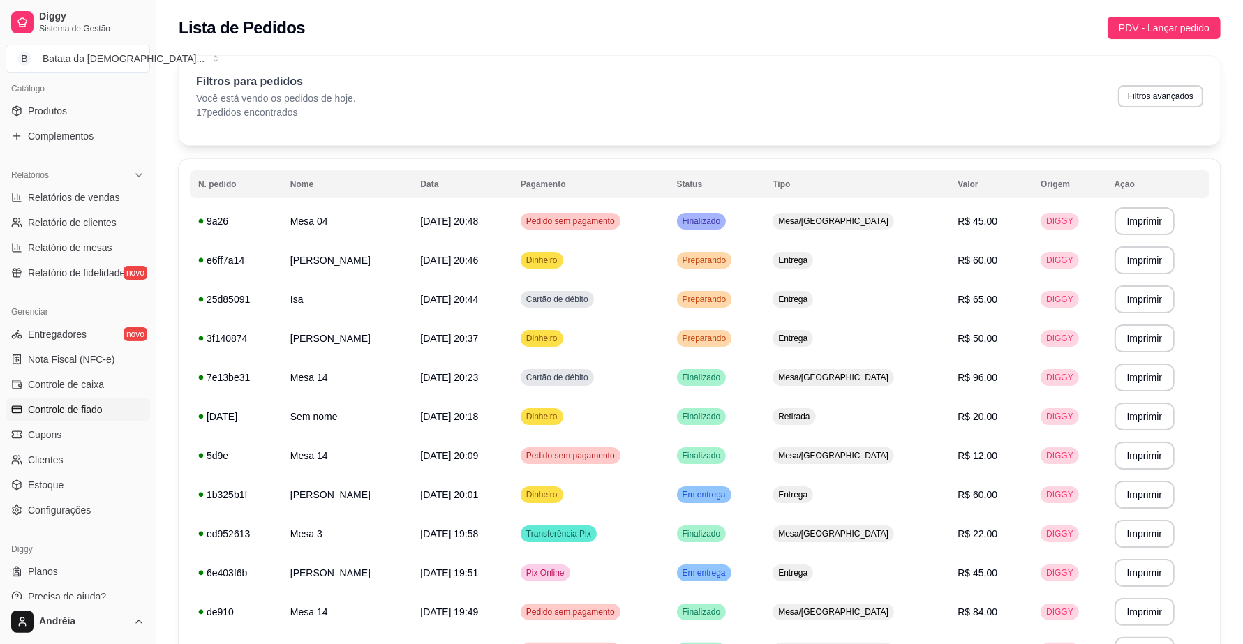
scroll to position [349, 0]
click at [61, 382] on span "Controle de caixa" at bounding box center [66, 382] width 76 height 14
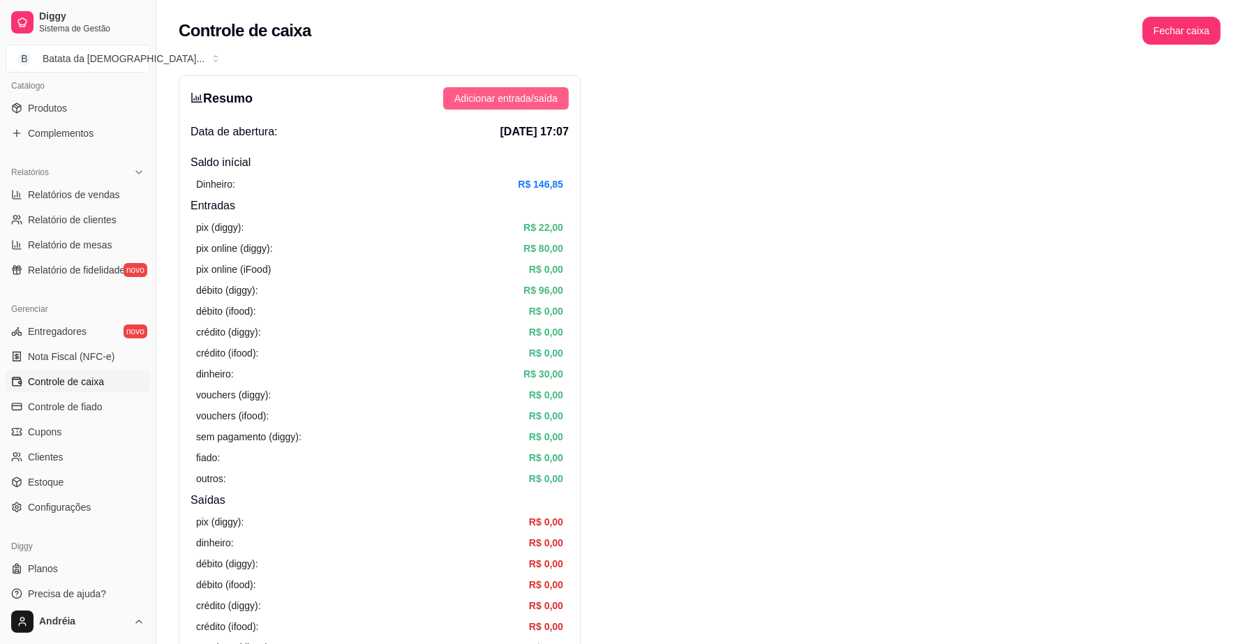
click at [507, 92] on span "Adicionar entrada/saída" at bounding box center [505, 98] width 103 height 15
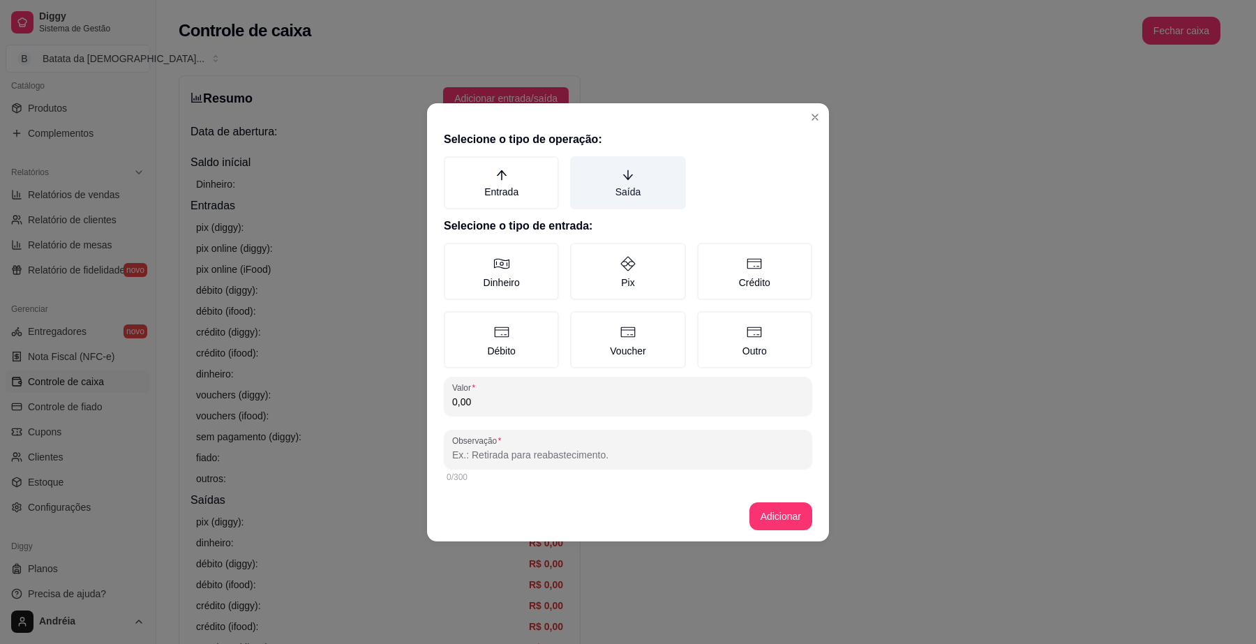
click at [622, 179] on icon "arrow-down" at bounding box center [628, 175] width 13 height 13
click at [581, 167] on button "Saída" at bounding box center [575, 161] width 11 height 11
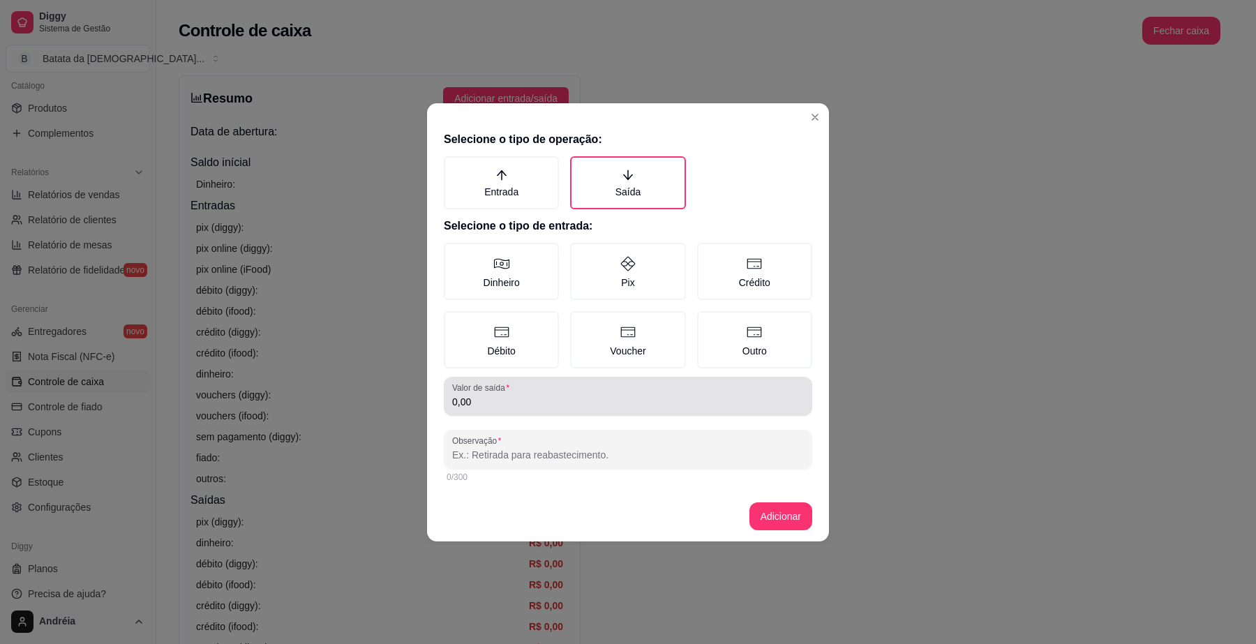
click at [528, 401] on input "0,00" at bounding box center [628, 402] width 352 height 14
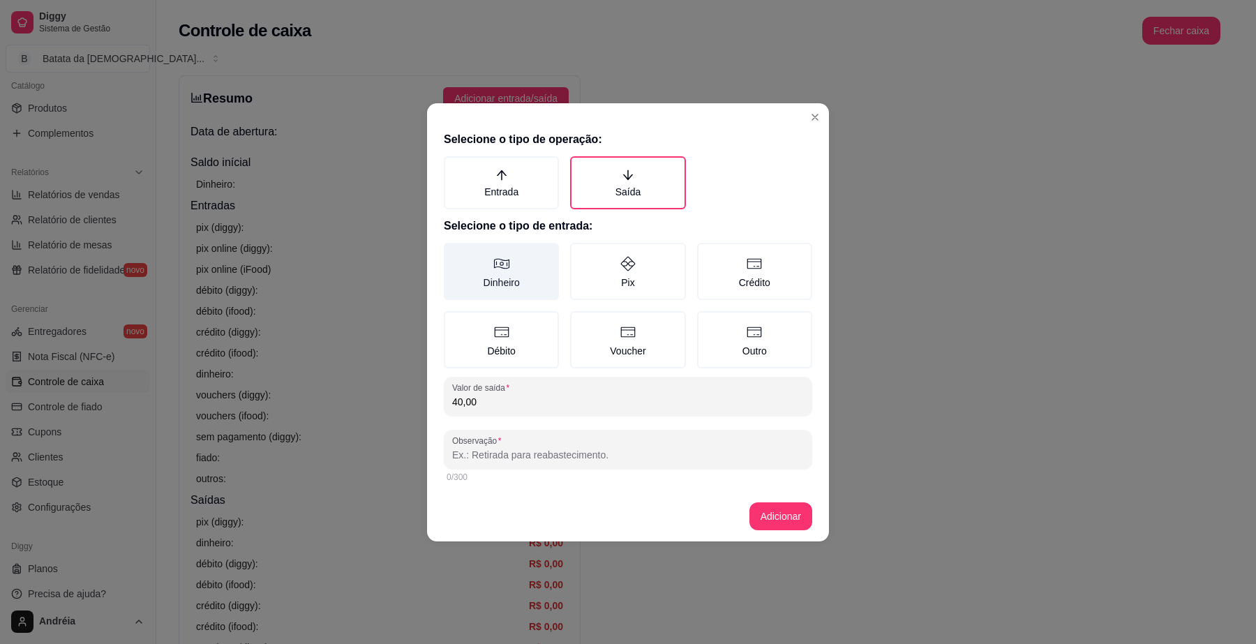
type input "40,00"
click at [489, 266] on label "Dinheiro" at bounding box center [501, 271] width 115 height 57
click at [454, 253] on button "Dinheiro" at bounding box center [448, 247] width 11 height 11
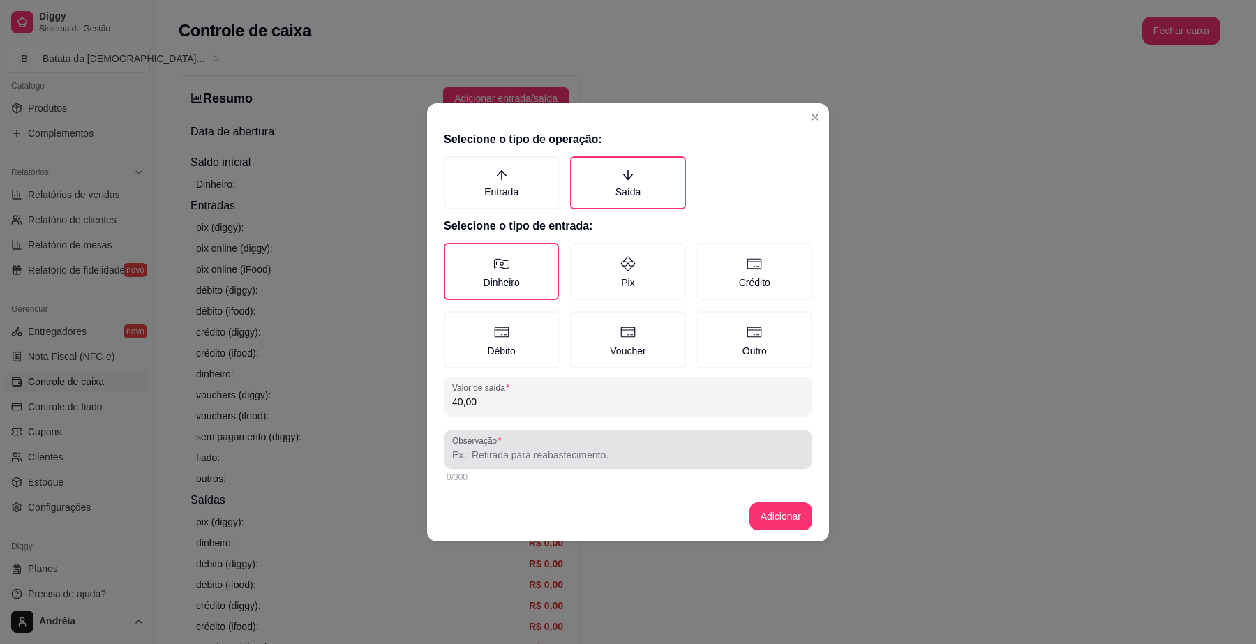
click at [524, 452] on input "Observação" at bounding box center [628, 455] width 352 height 14
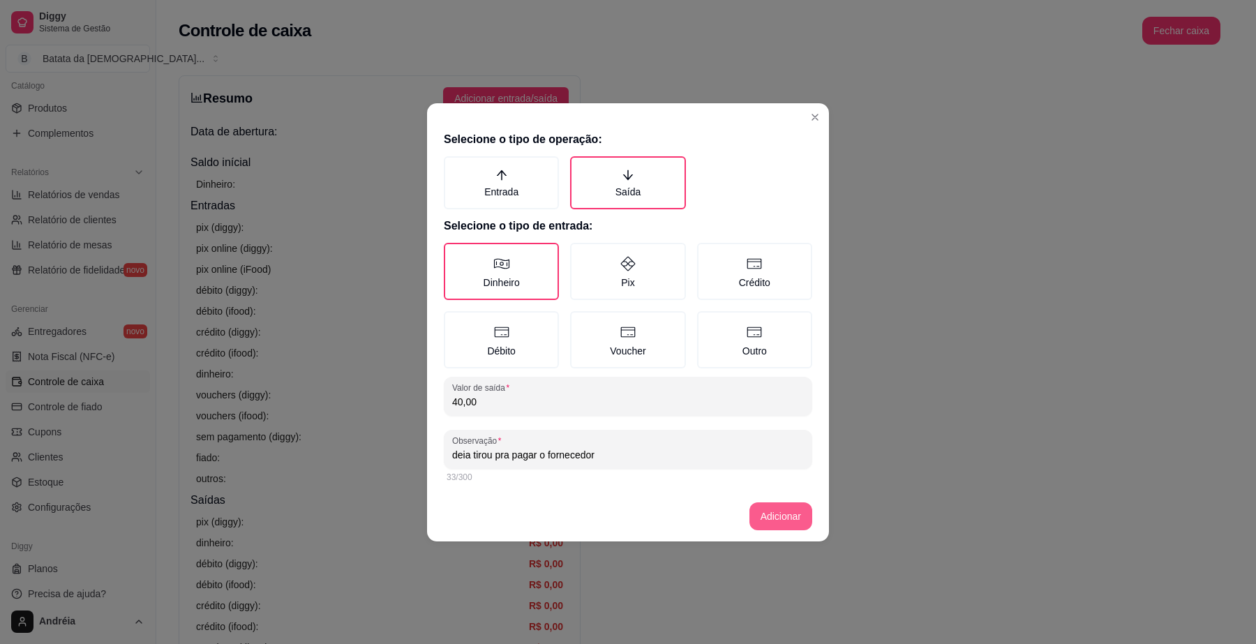
type input "deia tirou pra pagar o fornecedor"
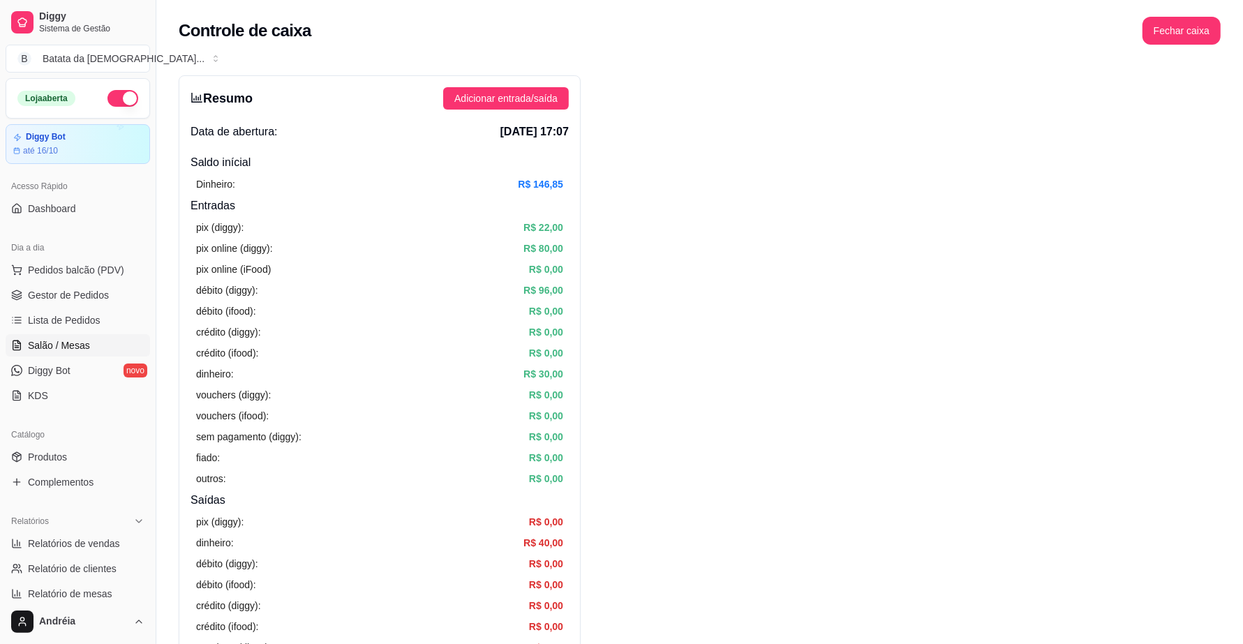
click at [34, 340] on span "Salão / Mesas" at bounding box center [59, 346] width 62 height 14
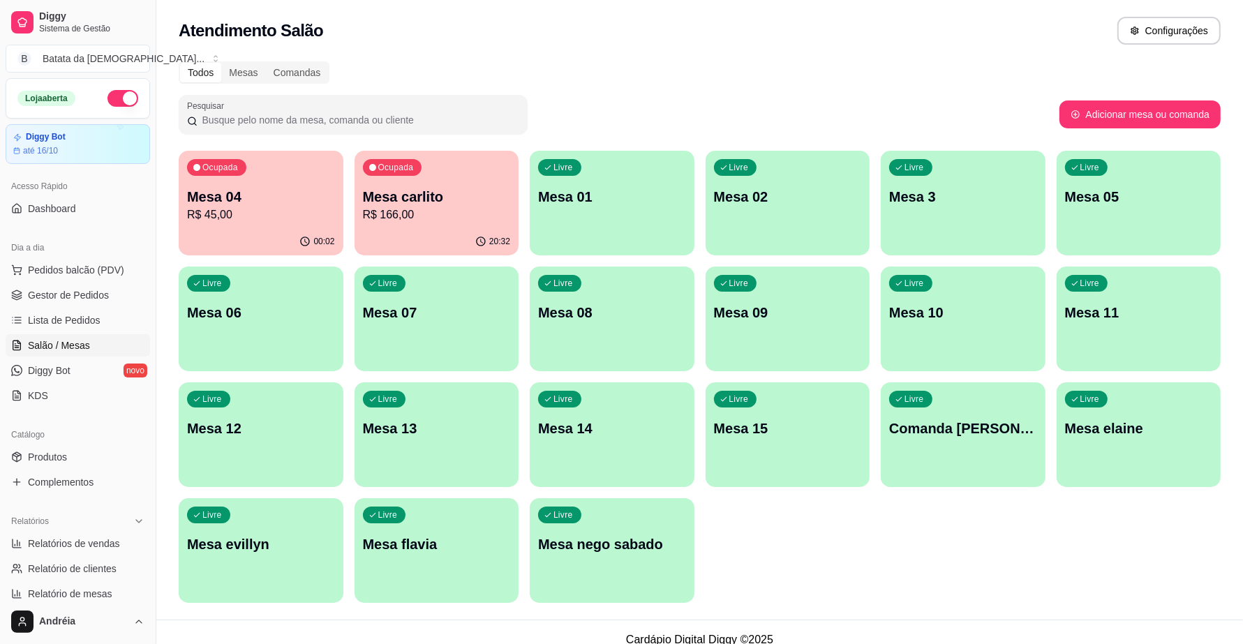
click at [238, 181] on div "Ocupada Mesa 04 R$ 45,00" at bounding box center [261, 189] width 165 height 77
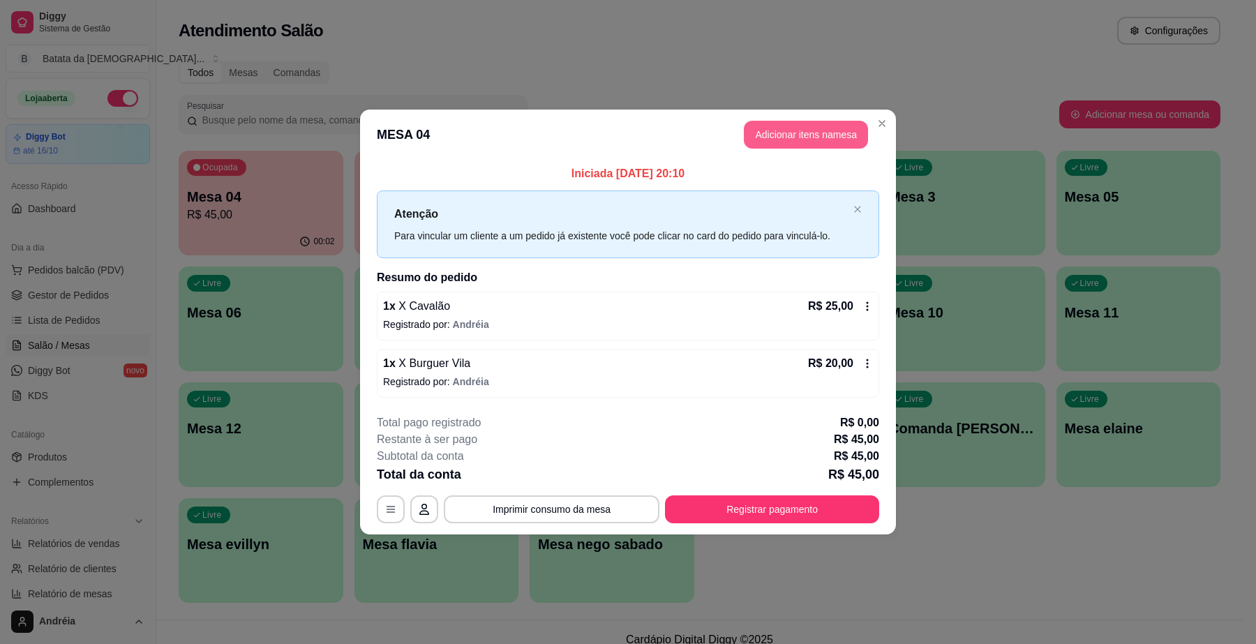
click at [785, 137] on button "Adicionar itens na mesa" at bounding box center [806, 135] width 124 height 28
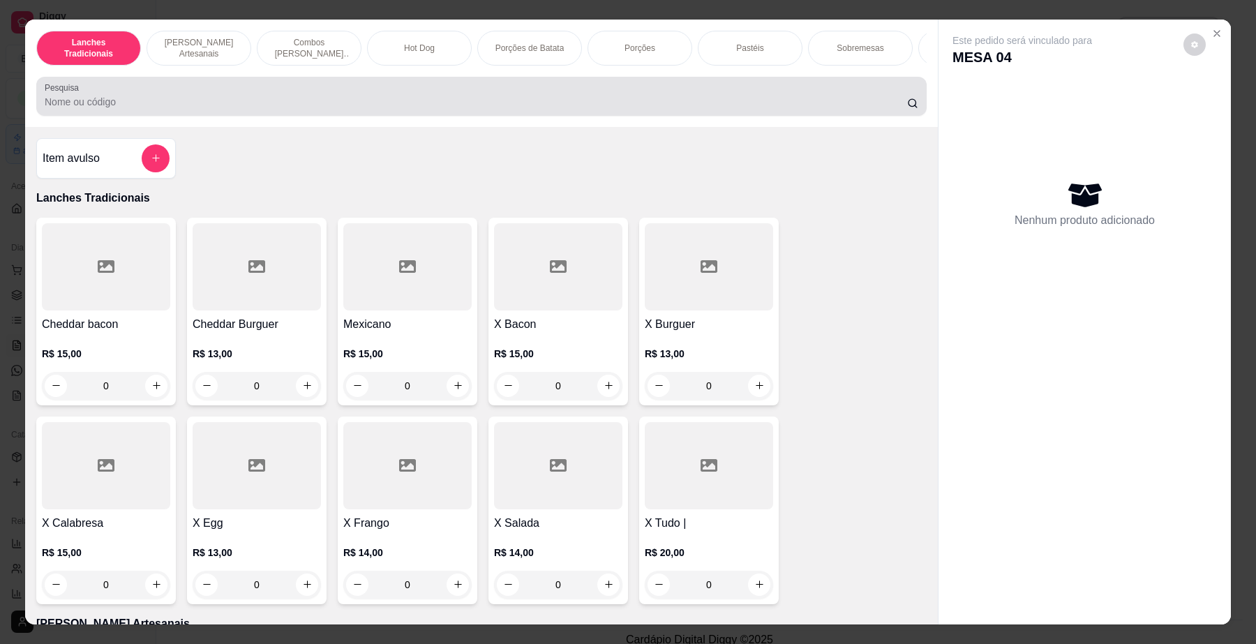
click at [674, 109] on input "Pesquisa" at bounding box center [476, 102] width 863 height 14
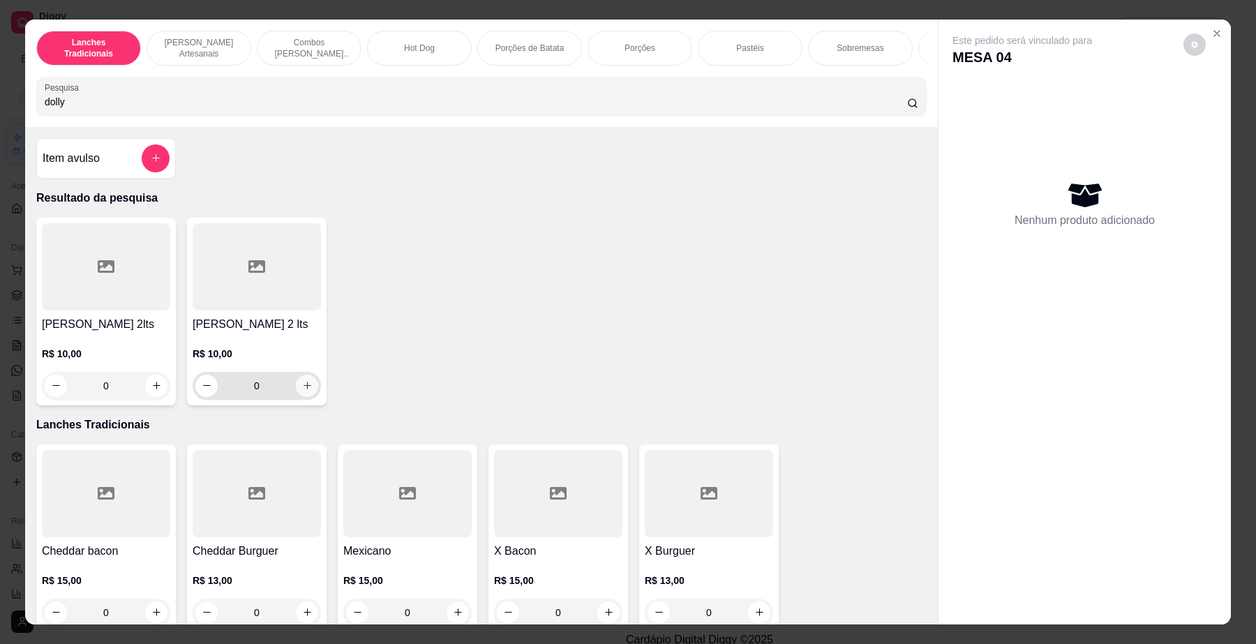
type input "dolly"
click at [302, 391] on icon "increase-product-quantity" at bounding box center [307, 385] width 10 height 10
type input "1"
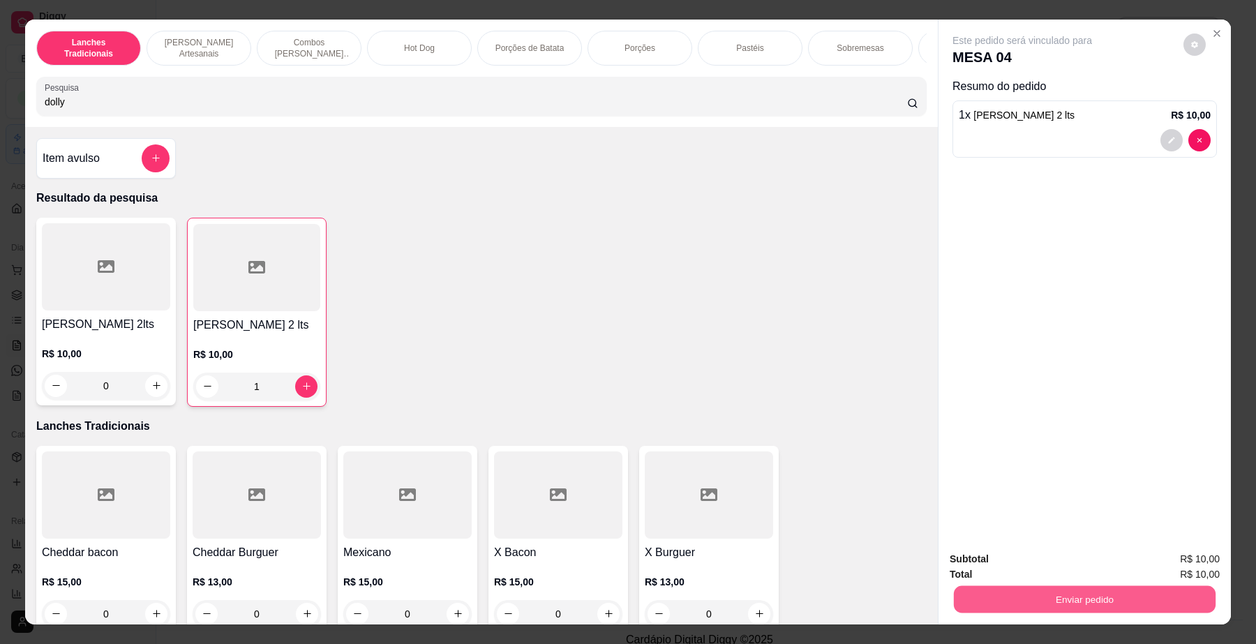
click at [1120, 606] on button "Enviar pedido" at bounding box center [1085, 599] width 262 height 27
click at [1169, 553] on button "Enviar pedido" at bounding box center [1182, 566] width 77 height 26
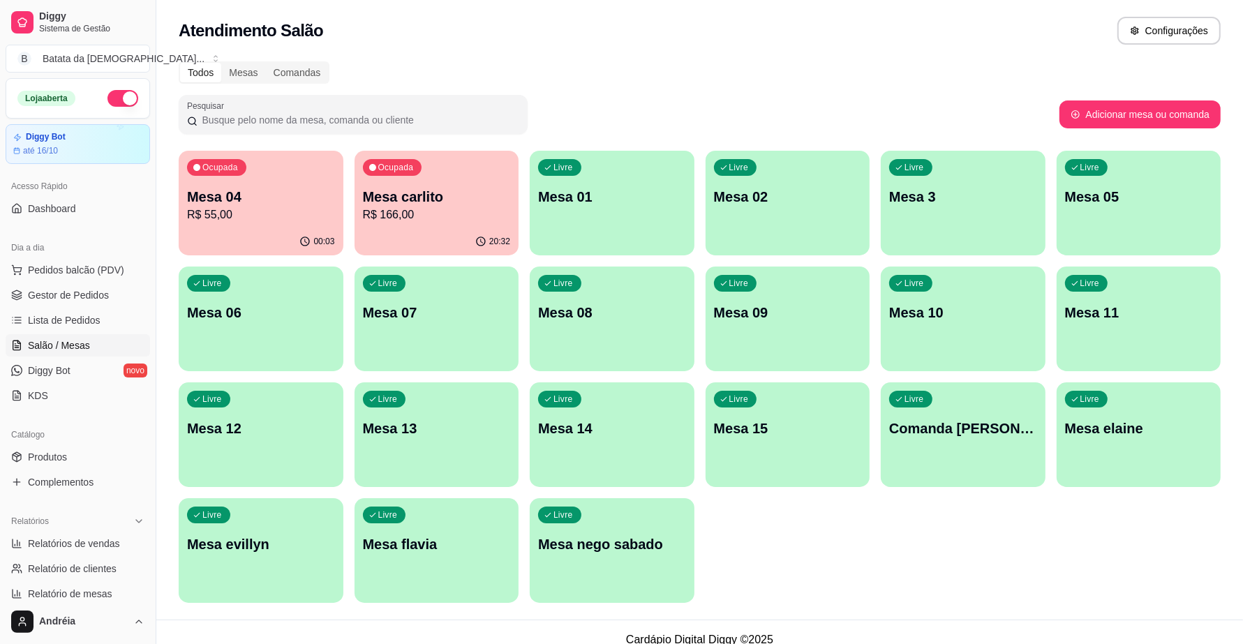
click at [257, 193] on p "Mesa 04" at bounding box center [261, 197] width 148 height 20
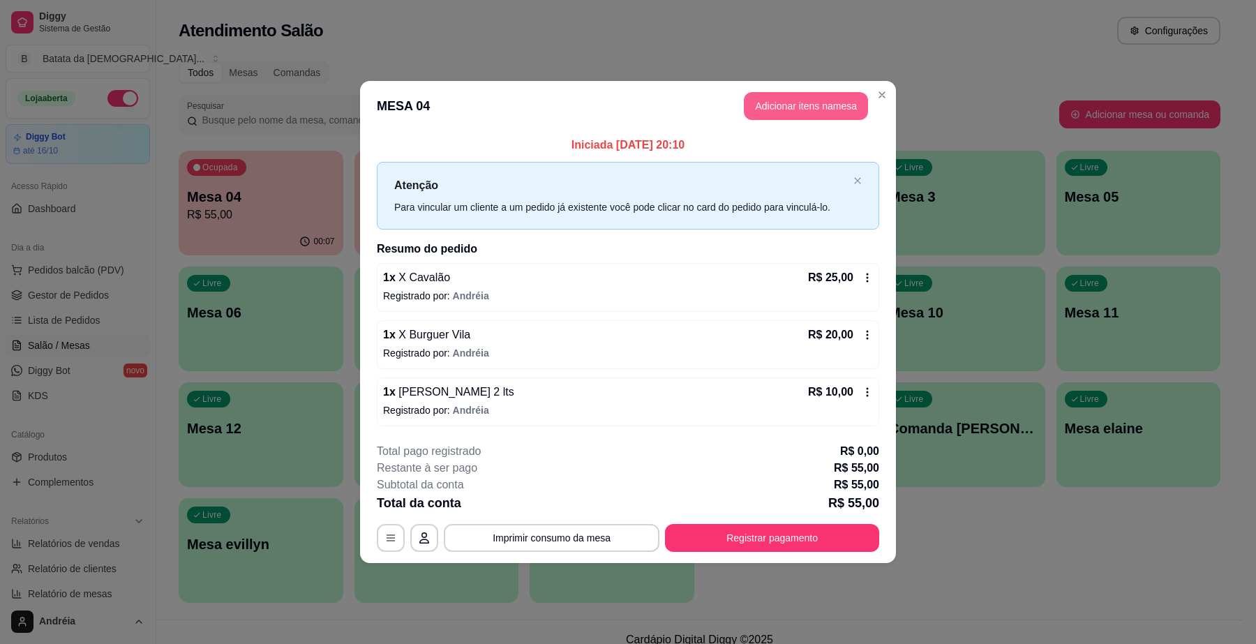
click at [828, 98] on button "Adicionar itens na mesa" at bounding box center [806, 106] width 124 height 28
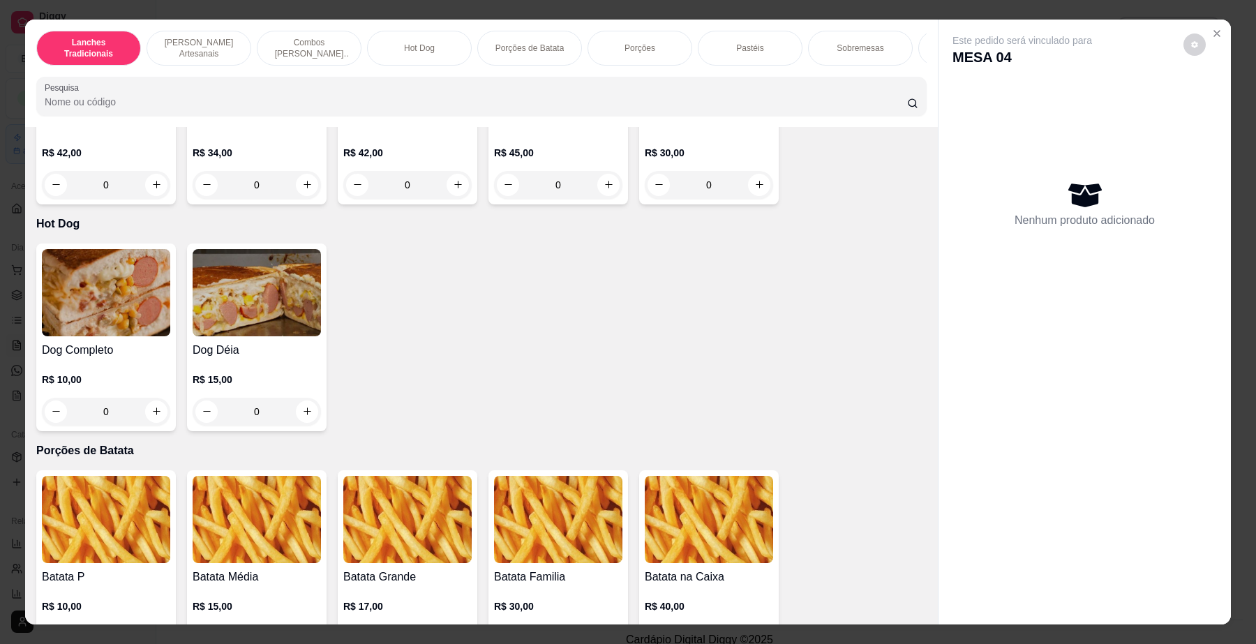
scroll to position [1658, 0]
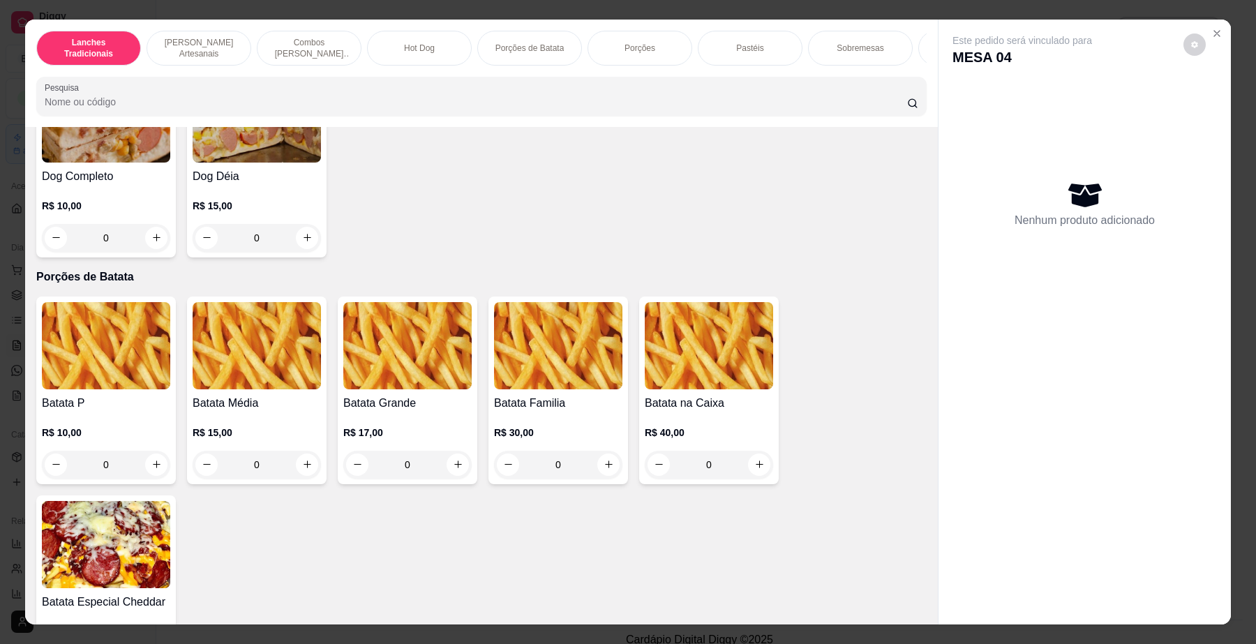
click at [302, 473] on div "0" at bounding box center [257, 465] width 128 height 28
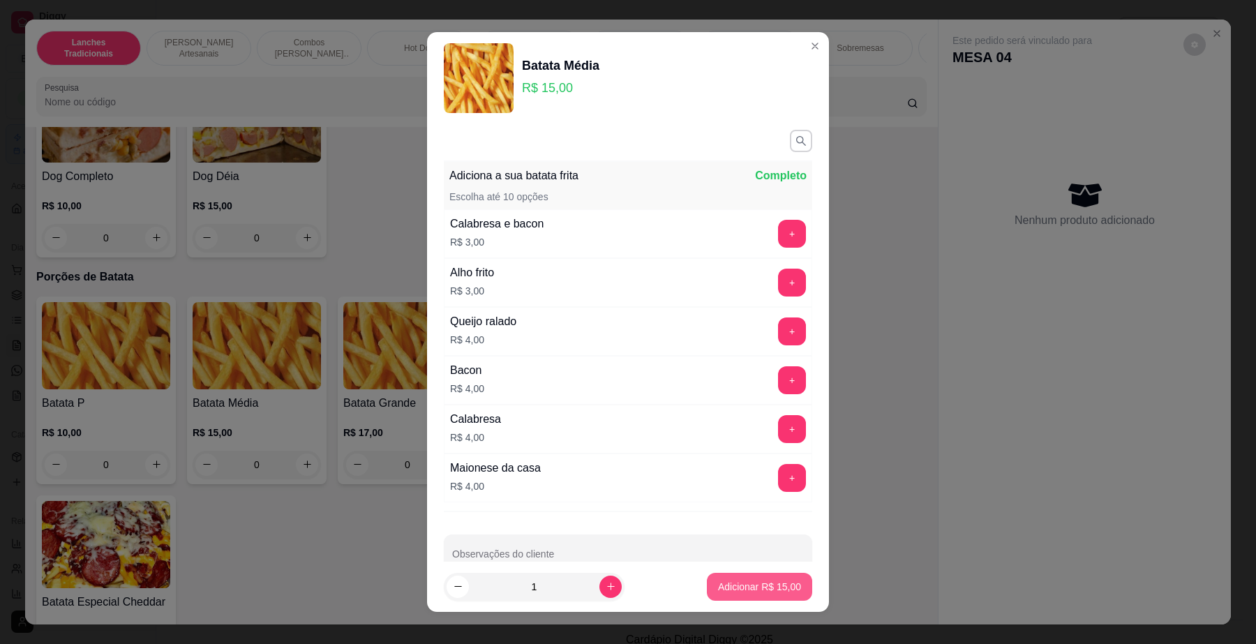
click at [766, 583] on p "Adicionar R$ 15,00" at bounding box center [759, 587] width 83 height 14
type input "1"
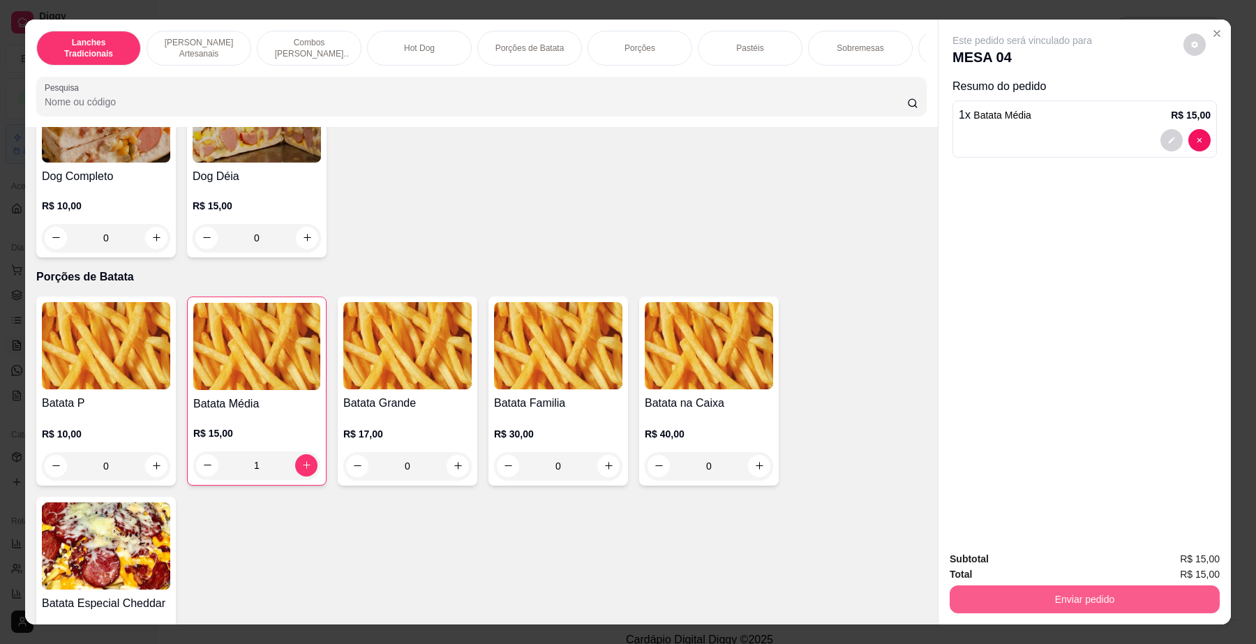
click at [1085, 602] on button "Enviar pedido" at bounding box center [1085, 600] width 270 height 28
click at [1171, 567] on button "Enviar pedido" at bounding box center [1182, 566] width 79 height 27
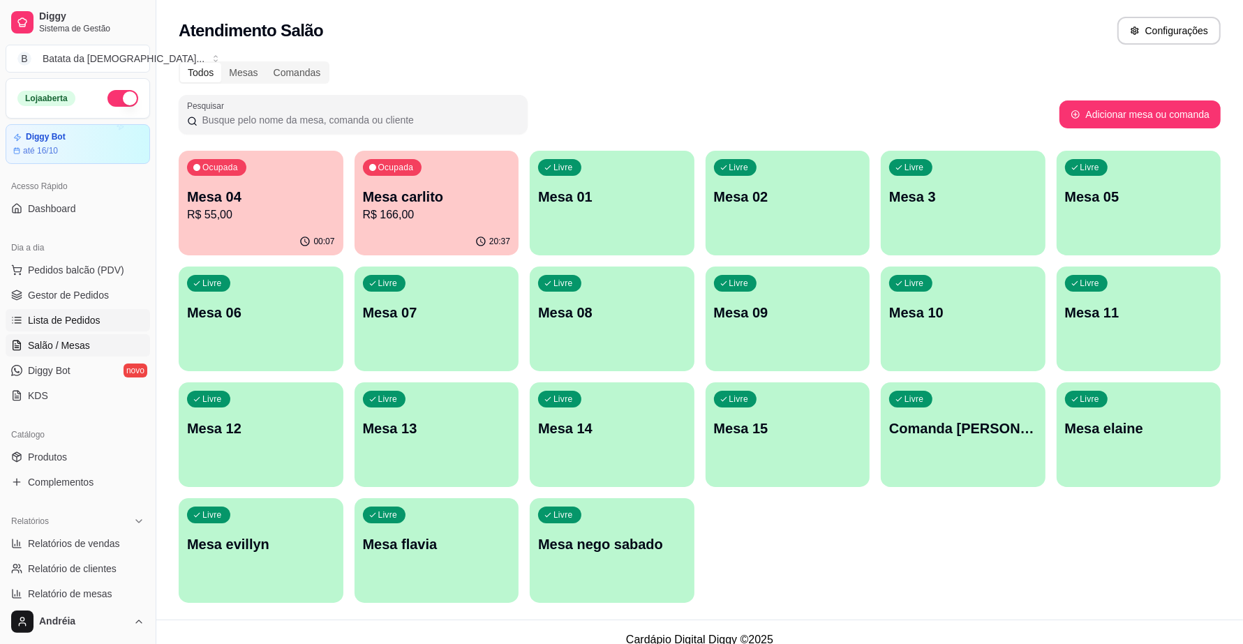
click at [57, 318] on span "Lista de Pedidos" at bounding box center [64, 320] width 73 height 14
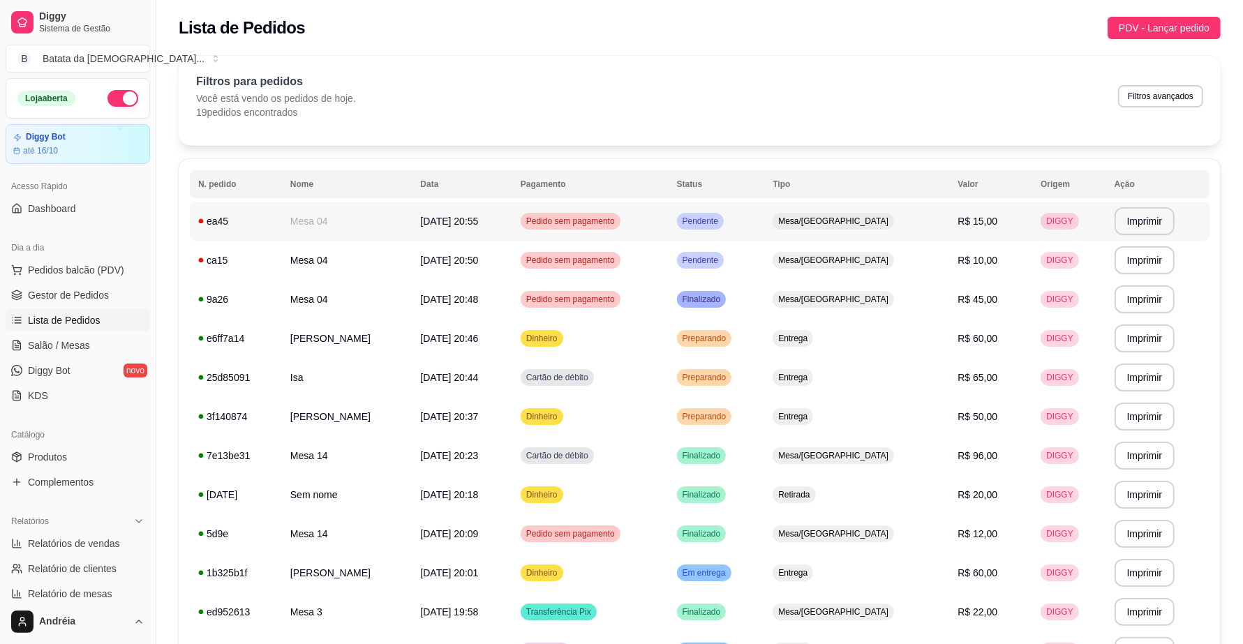
click at [721, 222] on span "Pendente" at bounding box center [700, 221] width 41 height 11
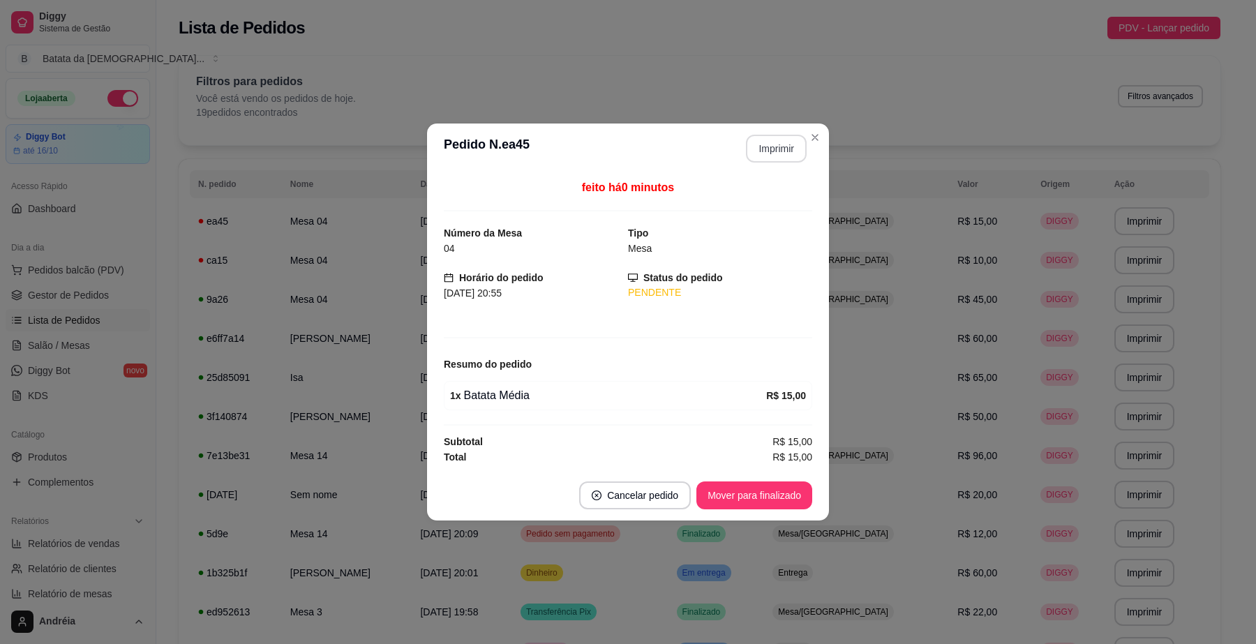
click at [768, 144] on button "Imprimir" at bounding box center [776, 149] width 61 height 28
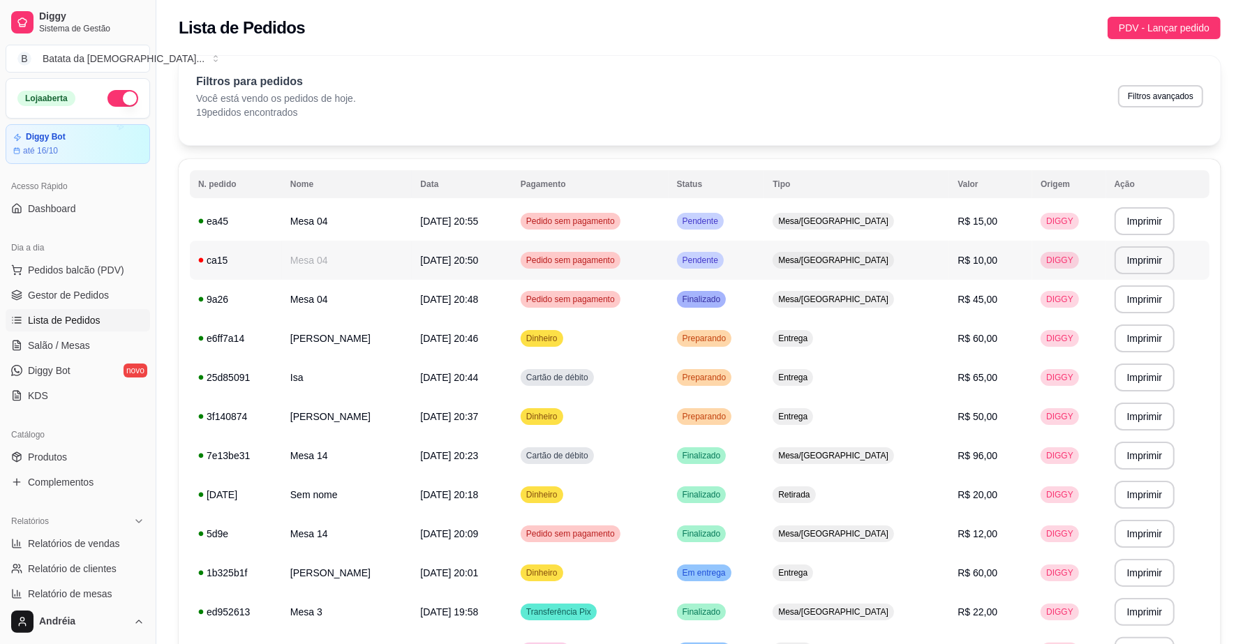
click at [721, 262] on span "Pendente" at bounding box center [700, 260] width 41 height 11
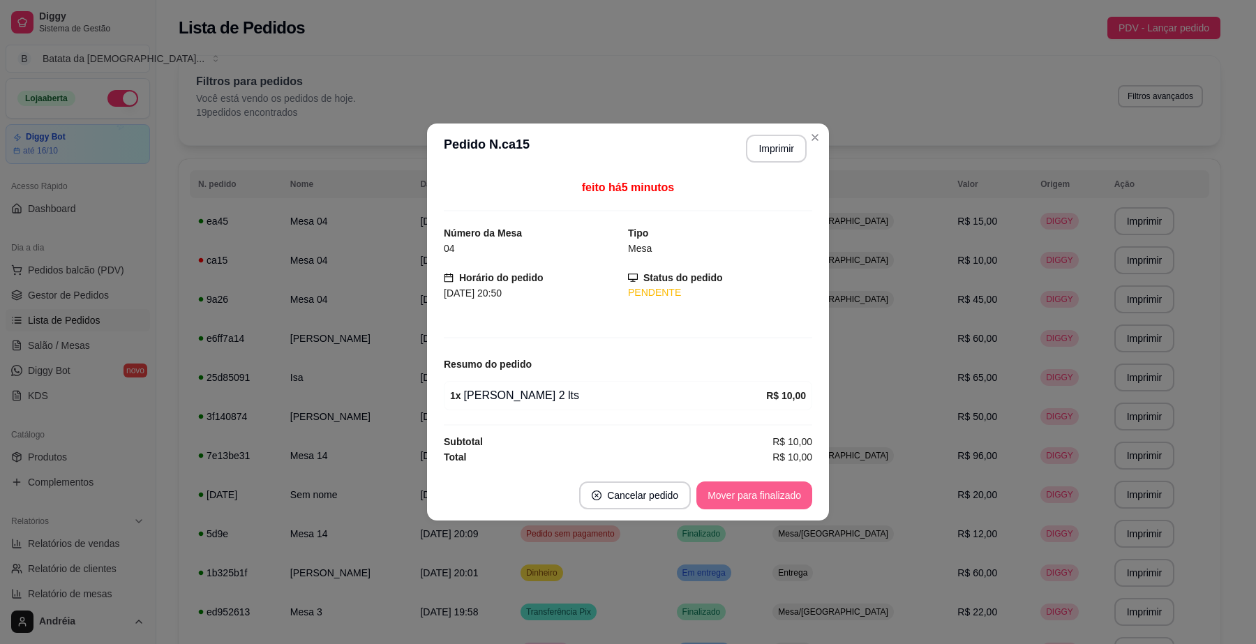
click at [773, 503] on button "Mover para finalizado" at bounding box center [755, 496] width 116 height 28
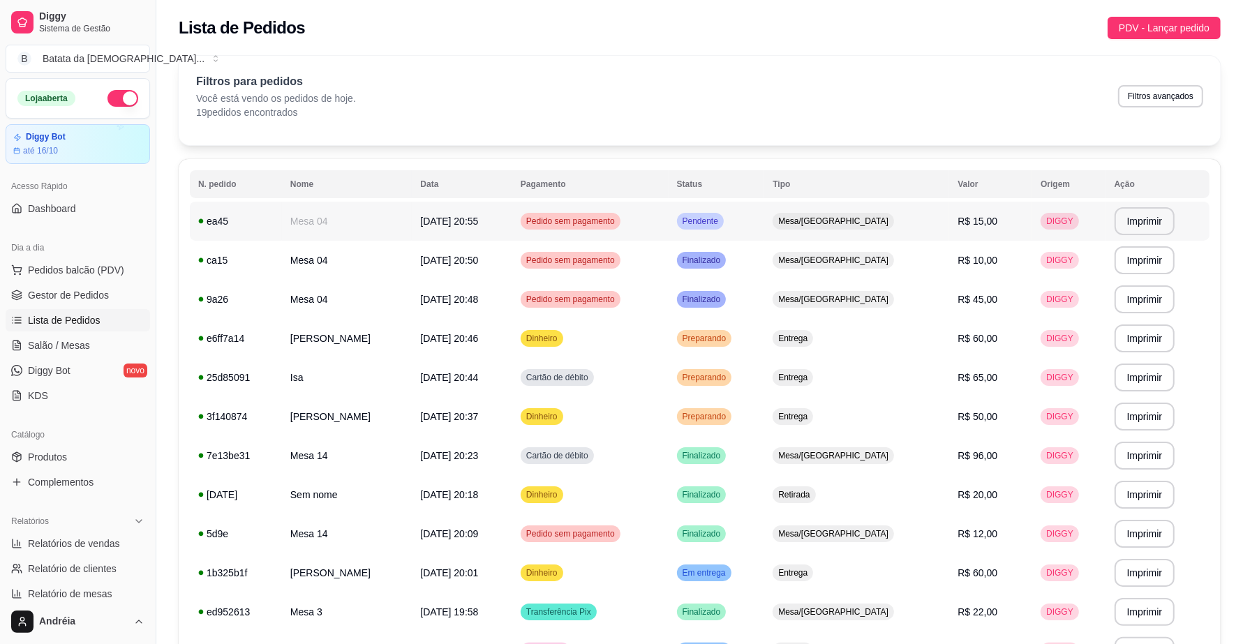
click at [721, 218] on span "Pendente" at bounding box center [700, 221] width 41 height 11
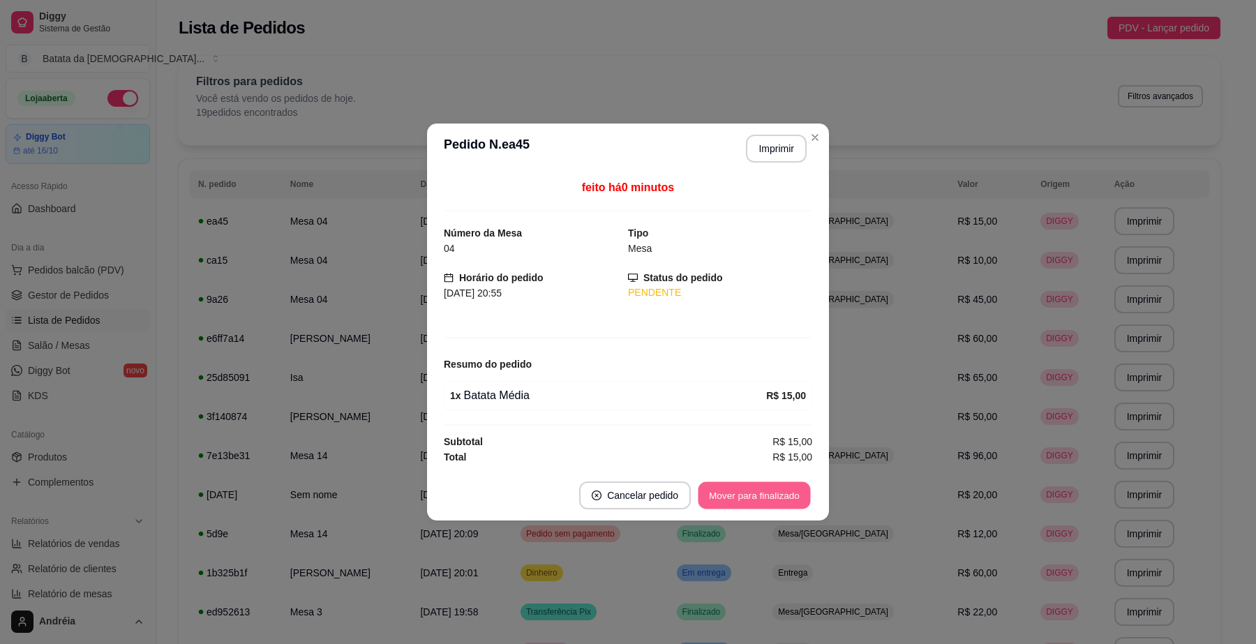
click at [775, 498] on button "Mover para finalizado" at bounding box center [755, 495] width 112 height 27
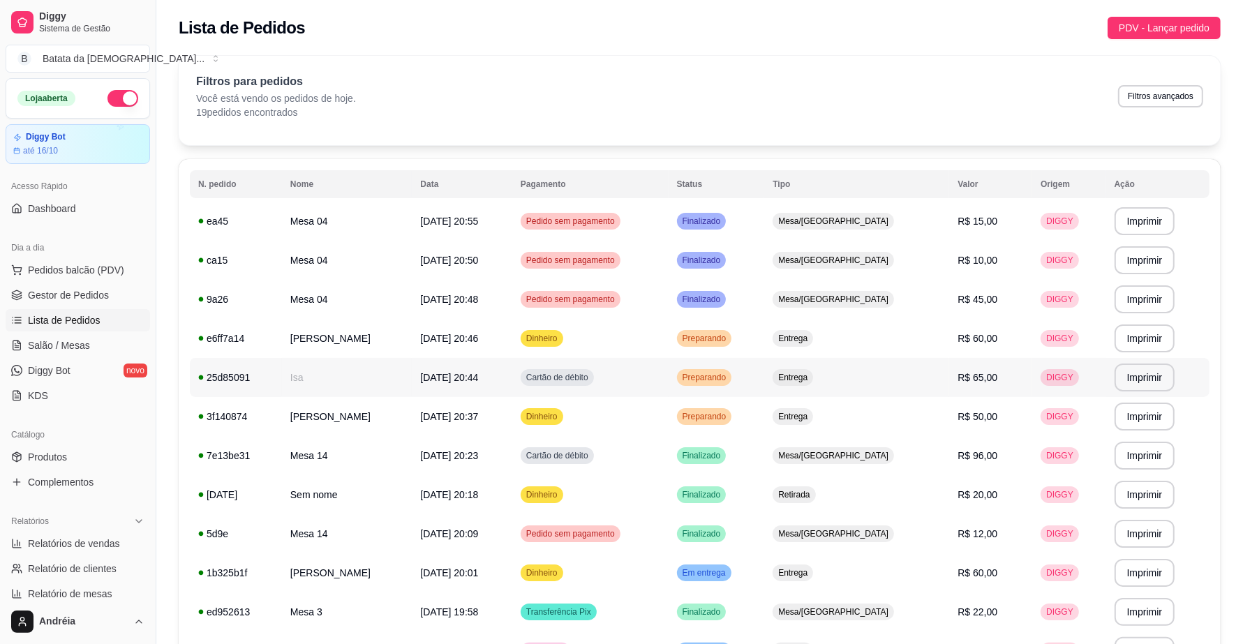
click at [440, 377] on span "[DATE] 20:44" at bounding box center [449, 377] width 58 height 11
click at [588, 420] on td "Dinheiro" at bounding box center [590, 416] width 156 height 39
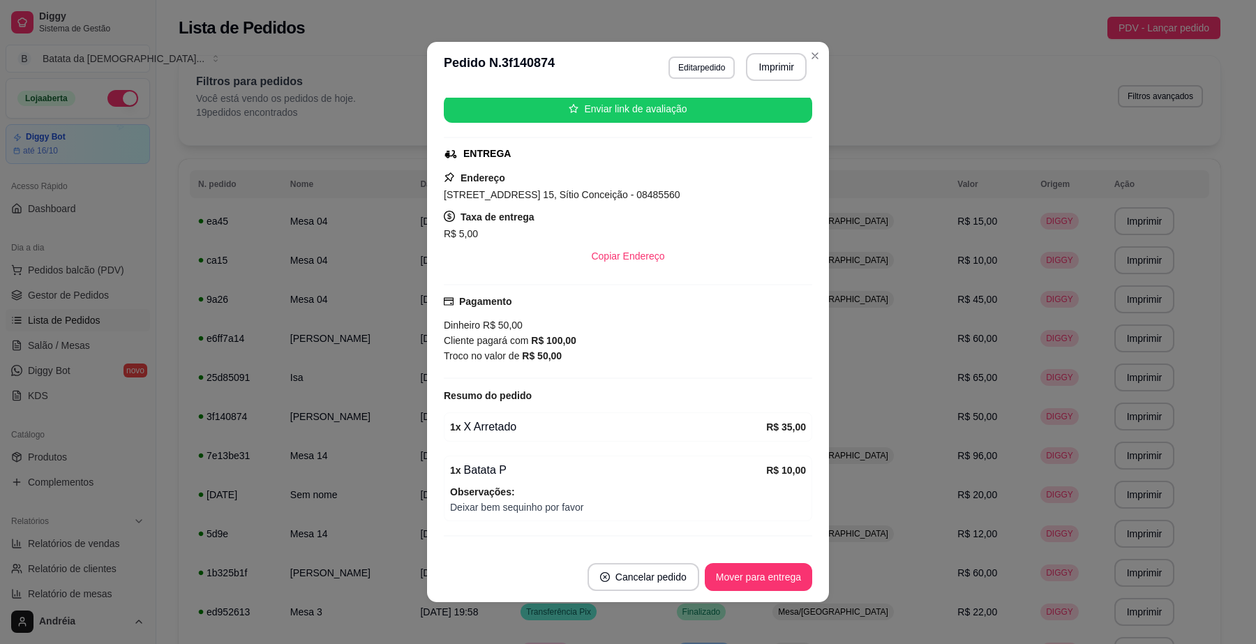
scroll to position [209, 0]
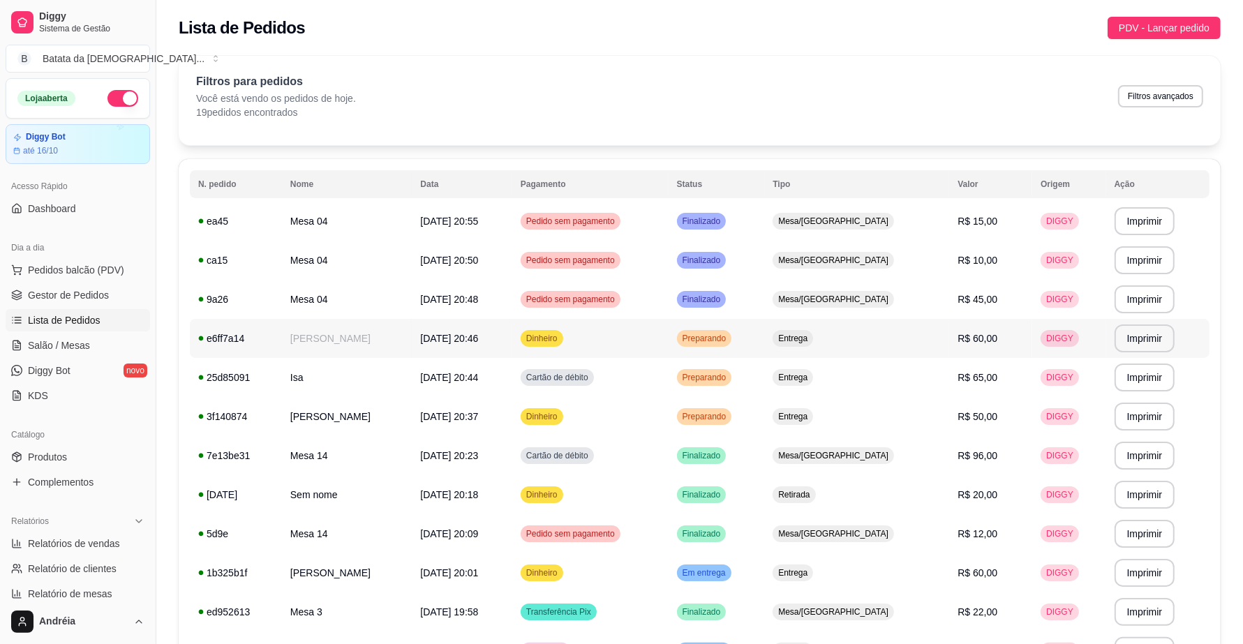
click at [581, 345] on td "Dinheiro" at bounding box center [590, 338] width 156 height 39
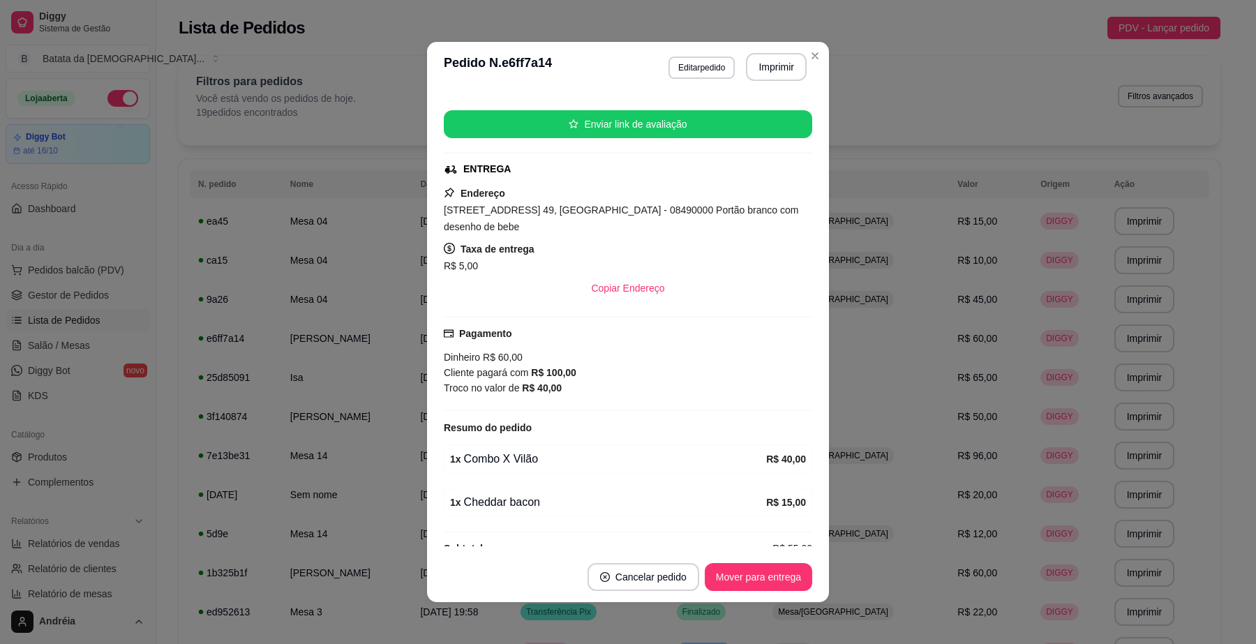
scroll to position [174, 0]
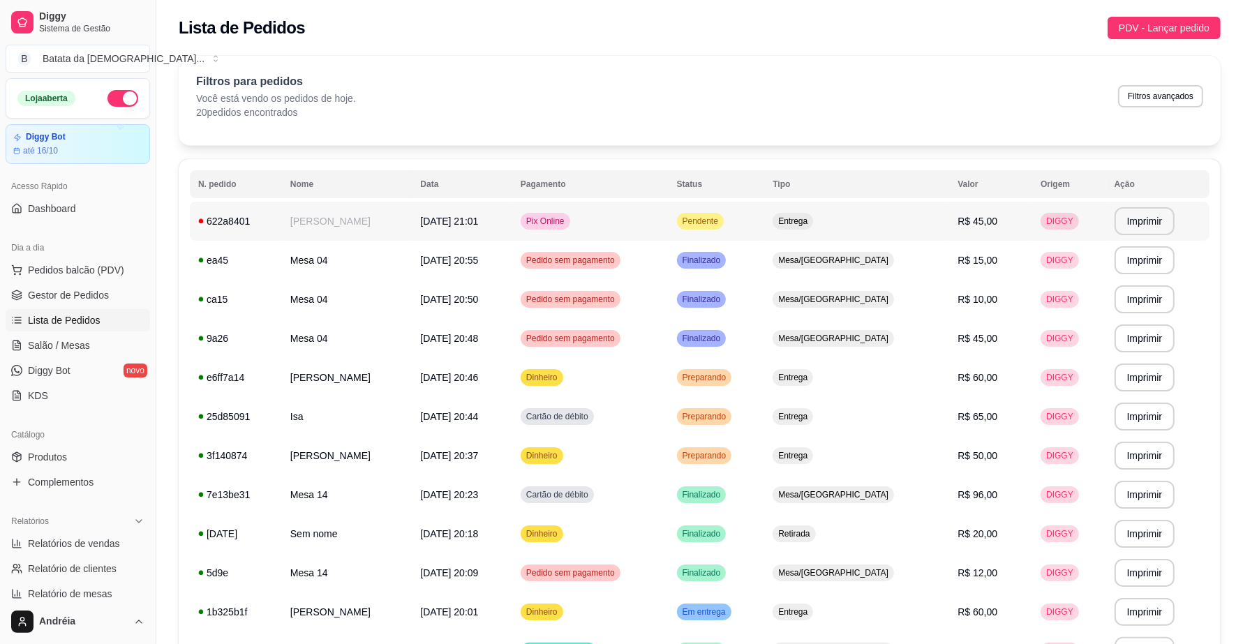
click at [721, 221] on span "Pendente" at bounding box center [700, 221] width 41 height 11
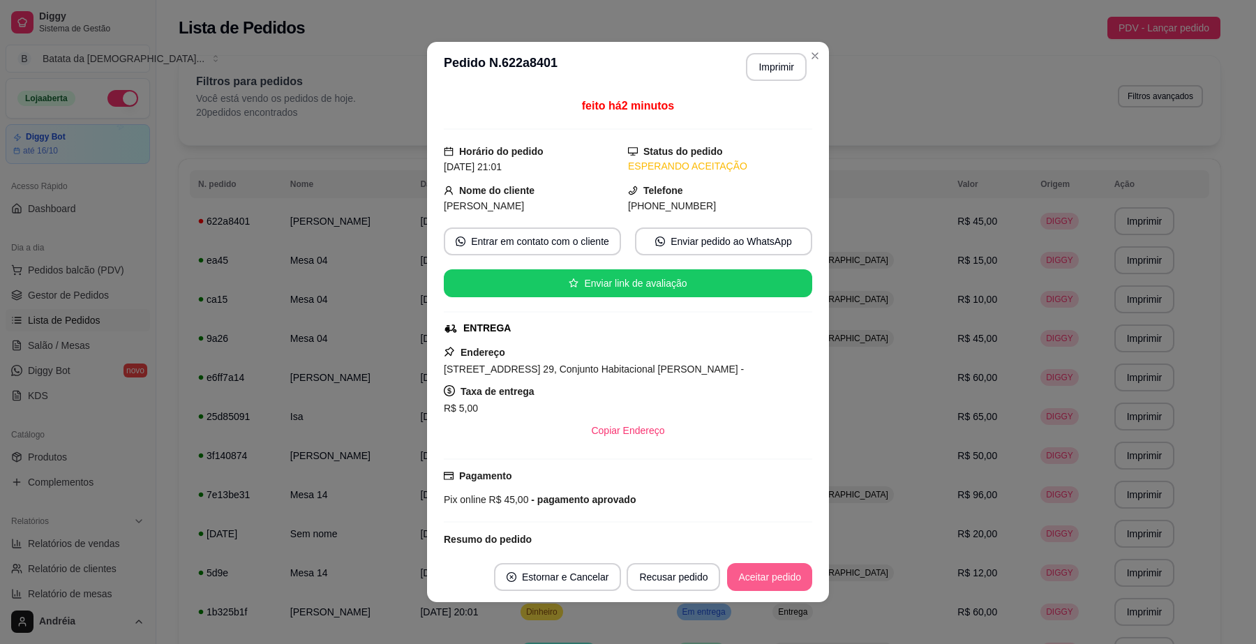
click at [773, 577] on button "Aceitar pedido" at bounding box center [769, 577] width 85 height 28
click at [766, 67] on button "Imprimir" at bounding box center [777, 67] width 59 height 27
click at [779, 571] on button "Mover para preparo" at bounding box center [758, 577] width 108 height 28
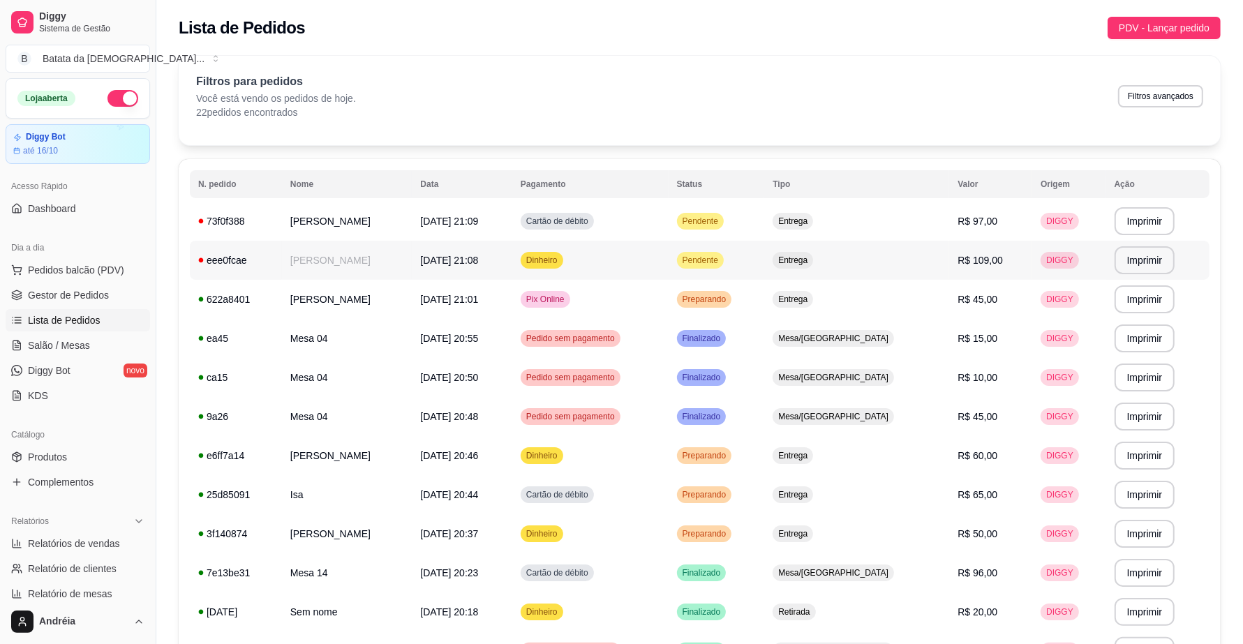
click at [726, 257] on td "Pendente" at bounding box center [717, 260] width 96 height 39
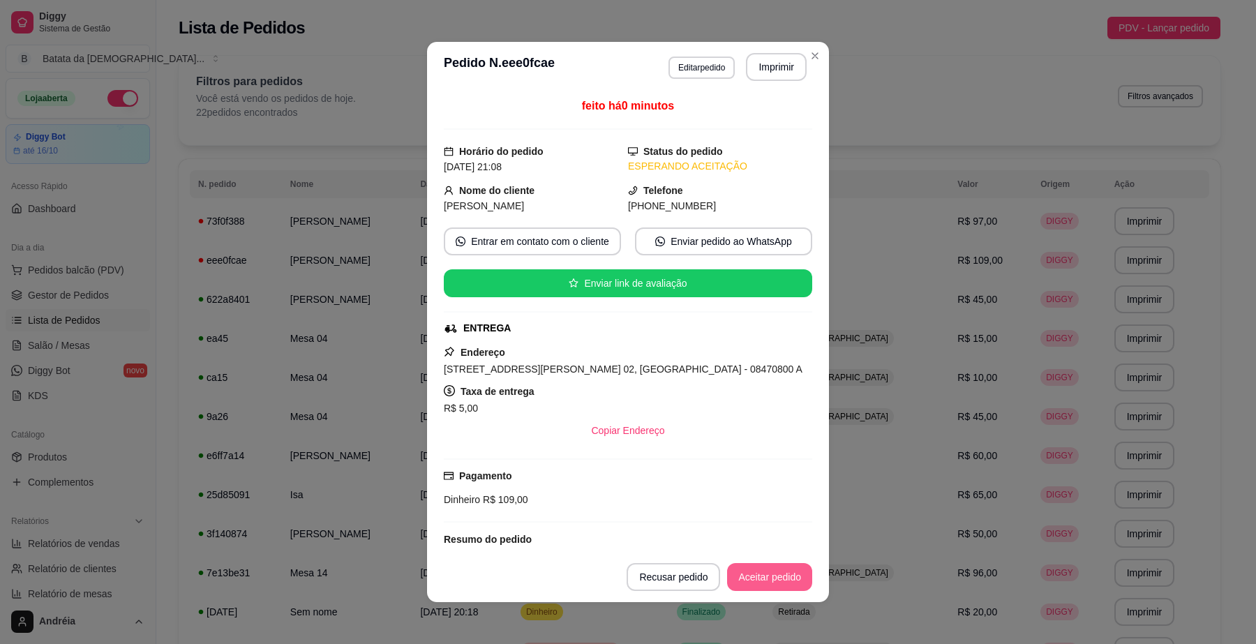
click at [778, 573] on button "Aceitar pedido" at bounding box center [769, 577] width 85 height 28
click at [777, 573] on button "Aceitar pedido" at bounding box center [770, 577] width 82 height 27
click at [748, 579] on button "Aceitar pedido" at bounding box center [770, 577] width 82 height 27
click at [764, 70] on button "Imprimir" at bounding box center [777, 67] width 59 height 27
click at [727, 581] on button "Mover para preparo" at bounding box center [758, 577] width 105 height 27
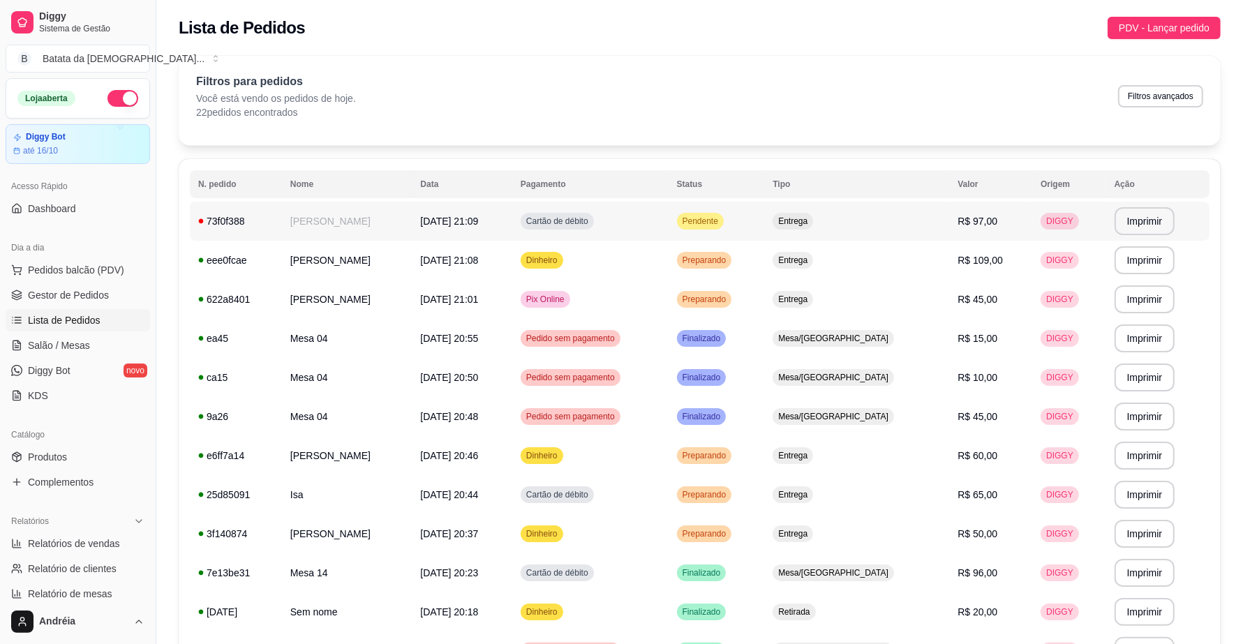
click at [724, 214] on div "Pendente" at bounding box center [700, 221] width 47 height 17
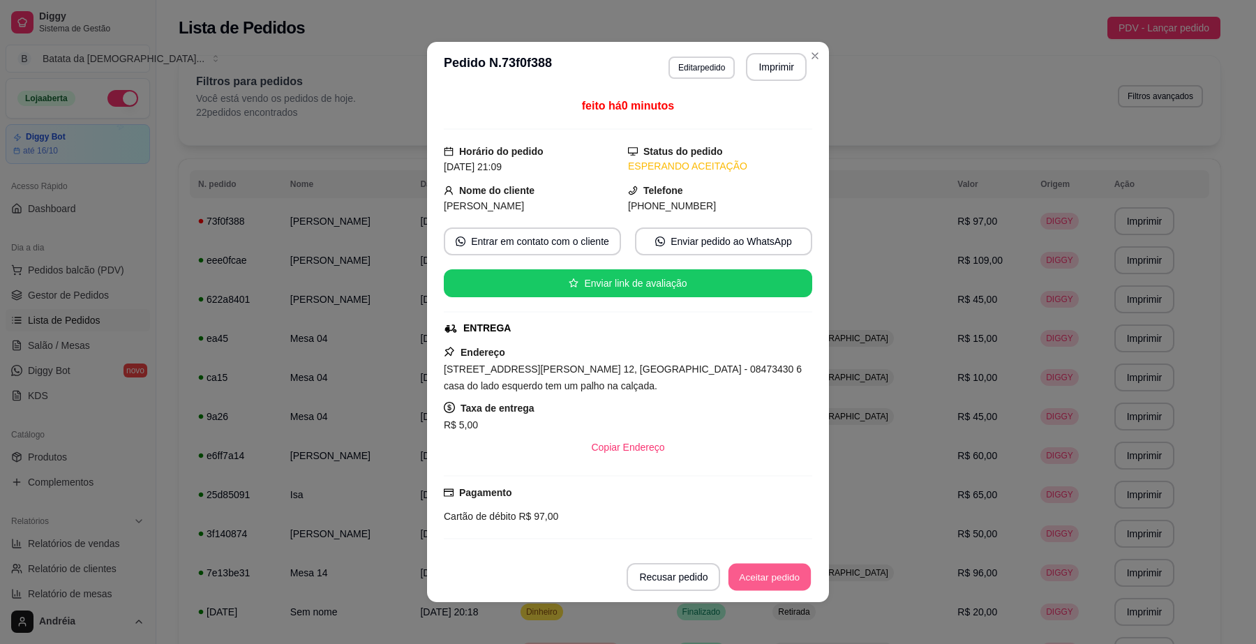
click at [768, 572] on button "Aceitar pedido" at bounding box center [770, 577] width 82 height 27
click at [771, 577] on button "Mover para preparo" at bounding box center [758, 577] width 105 height 27
click at [771, 67] on button "Imprimir" at bounding box center [777, 67] width 59 height 27
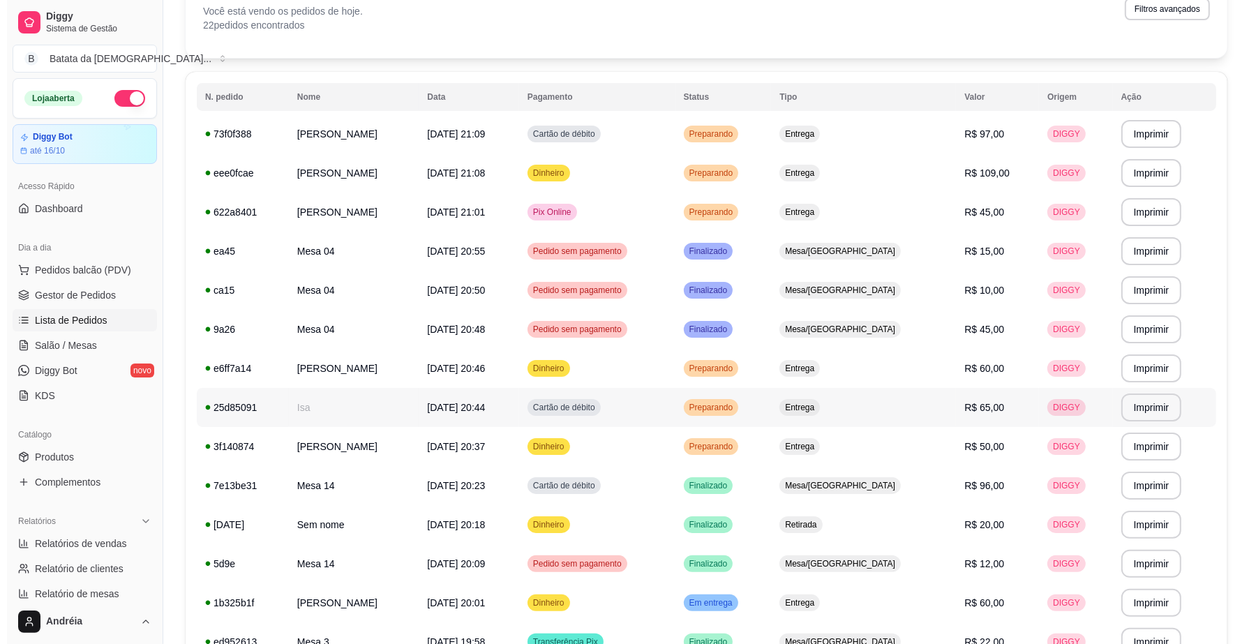
scroll to position [174, 0]
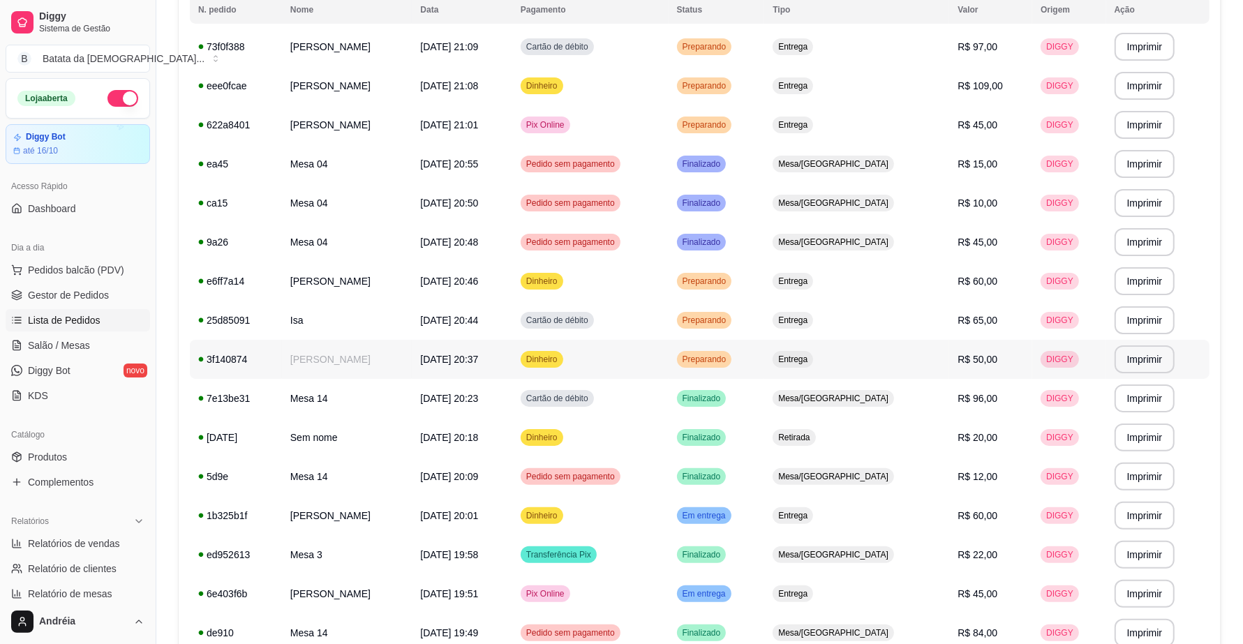
click at [810, 357] on span "Entrega" at bounding box center [792, 359] width 35 height 11
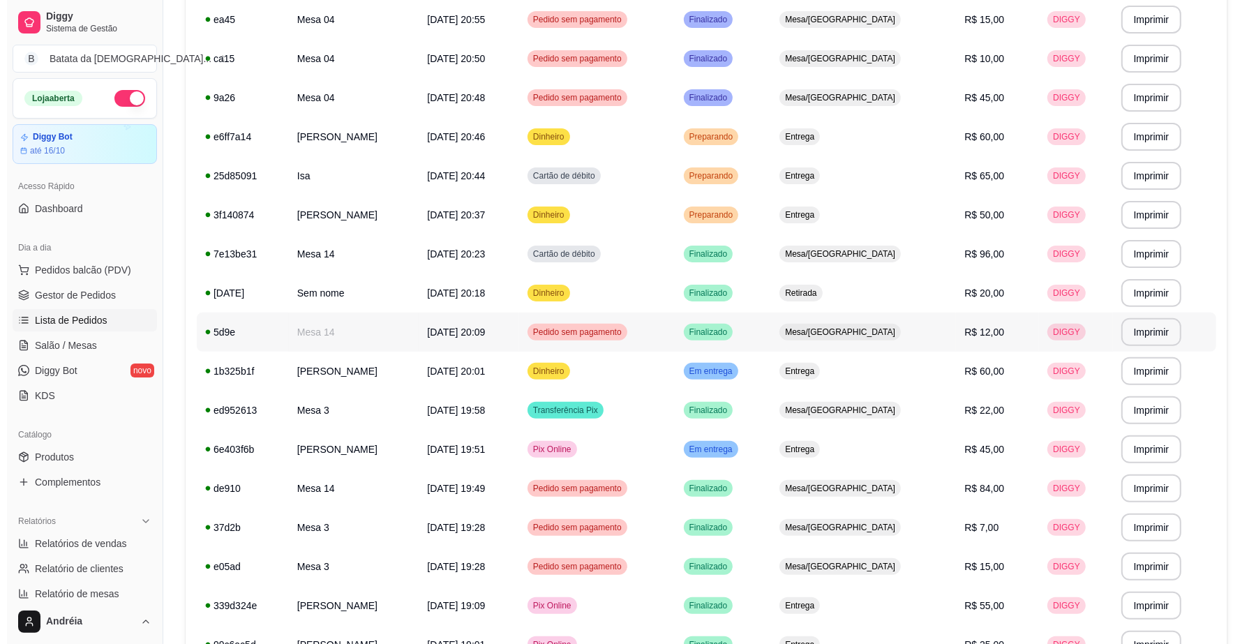
scroll to position [349, 0]
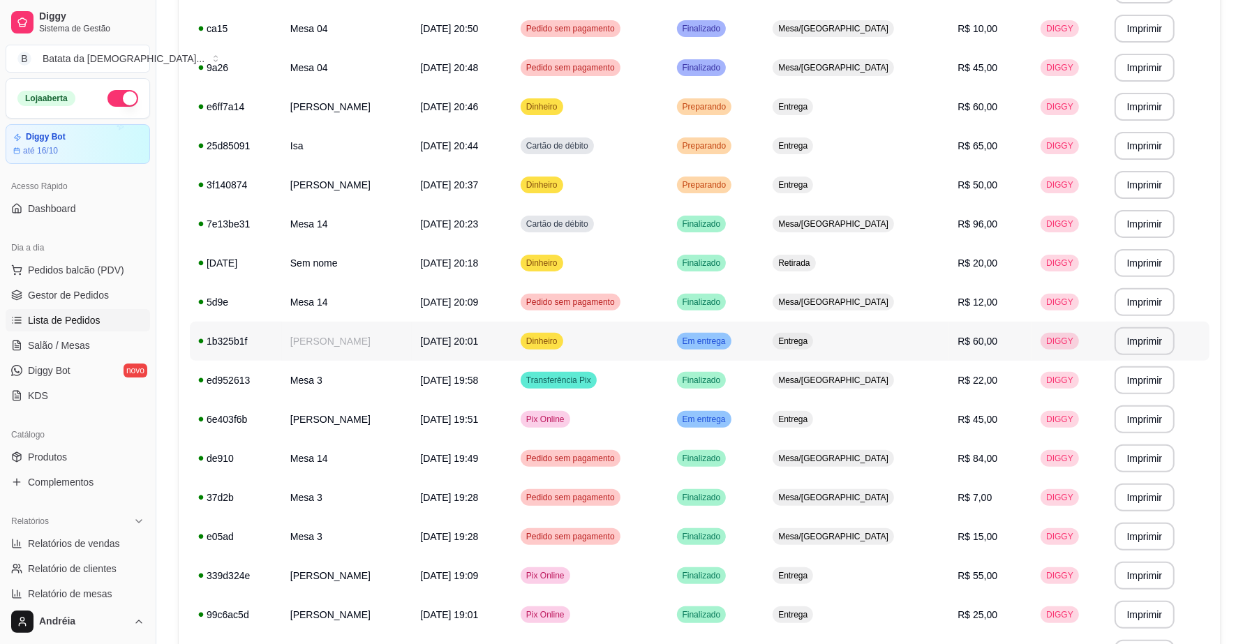
click at [729, 343] on span "Em entrega" at bounding box center [704, 341] width 49 height 11
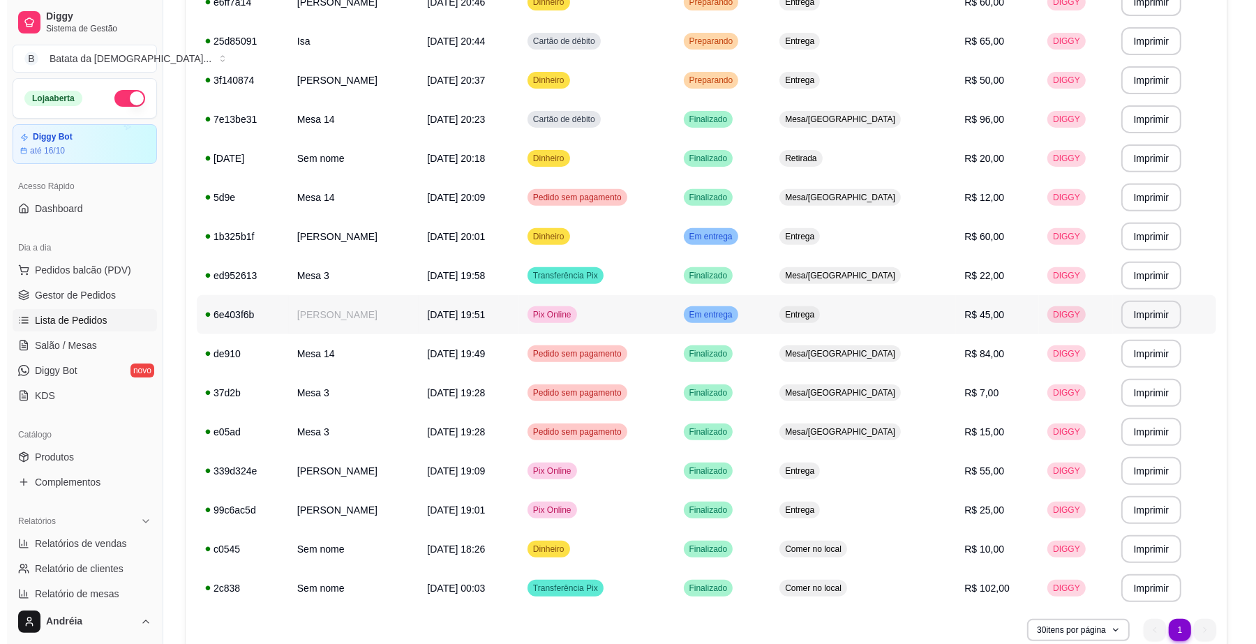
scroll to position [518, 0]
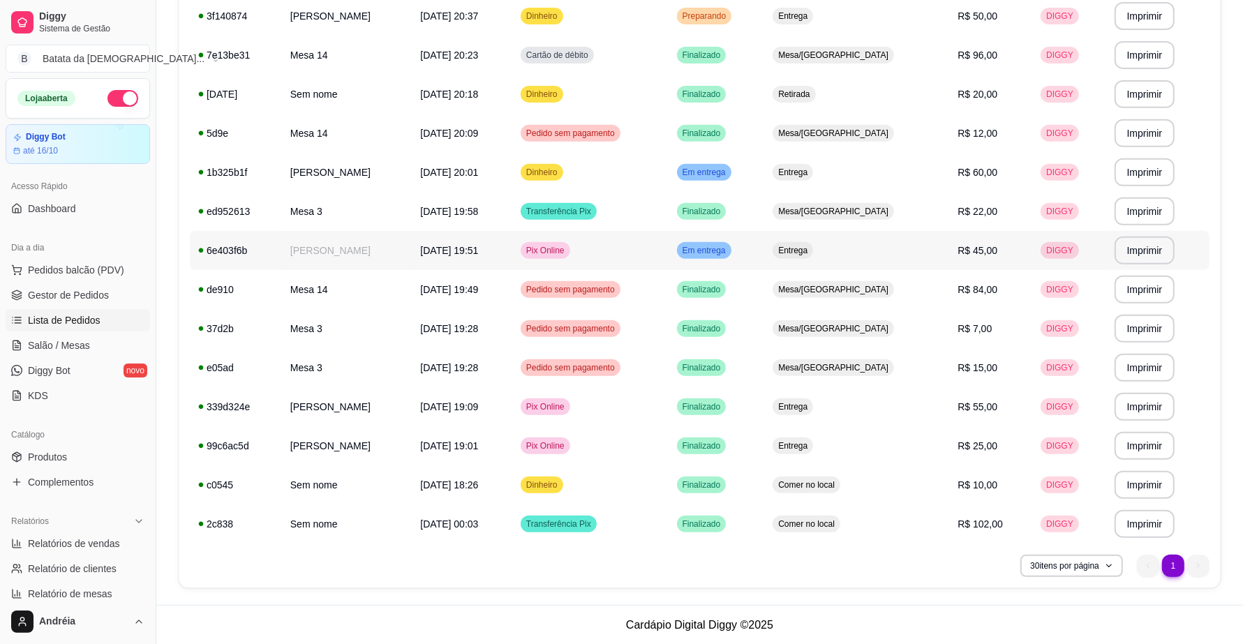
click at [731, 243] on div "Em entrega" at bounding box center [704, 250] width 54 height 17
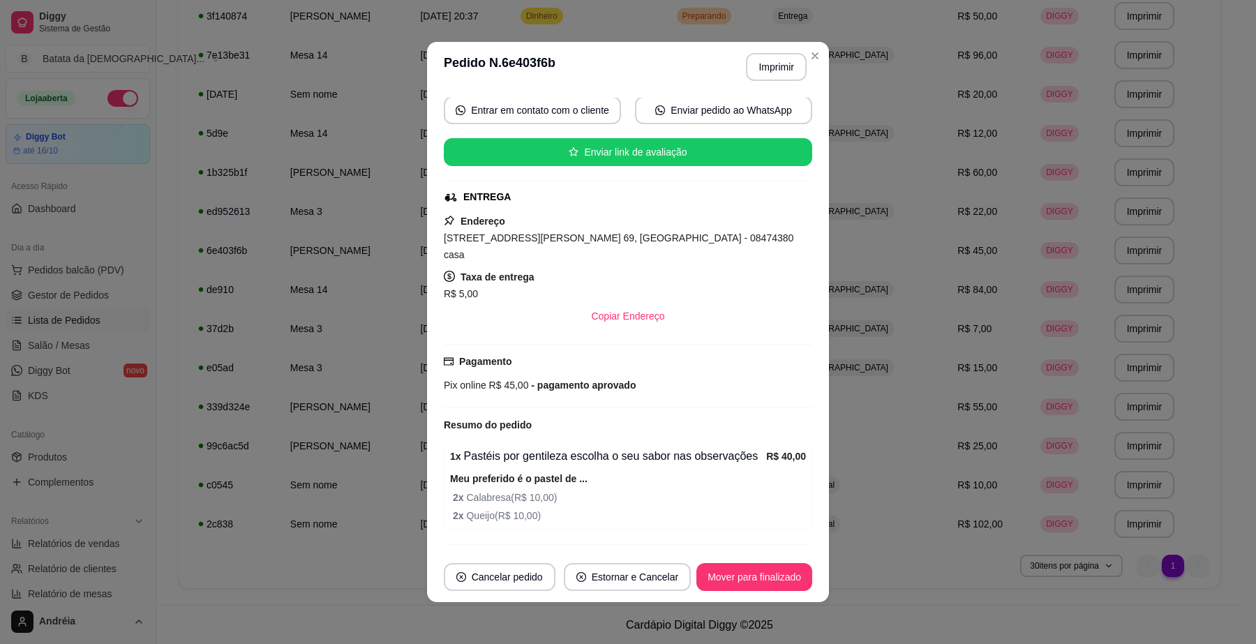
scroll to position [157, 0]
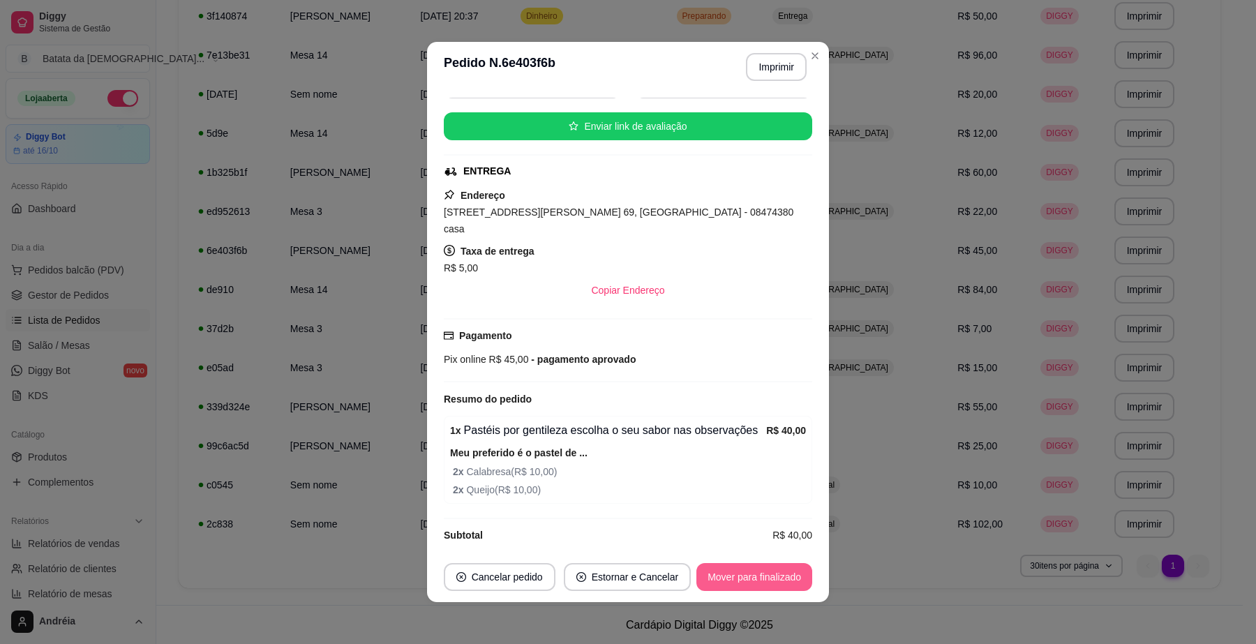
click at [748, 564] on button "Mover para finalizado" at bounding box center [755, 577] width 116 height 28
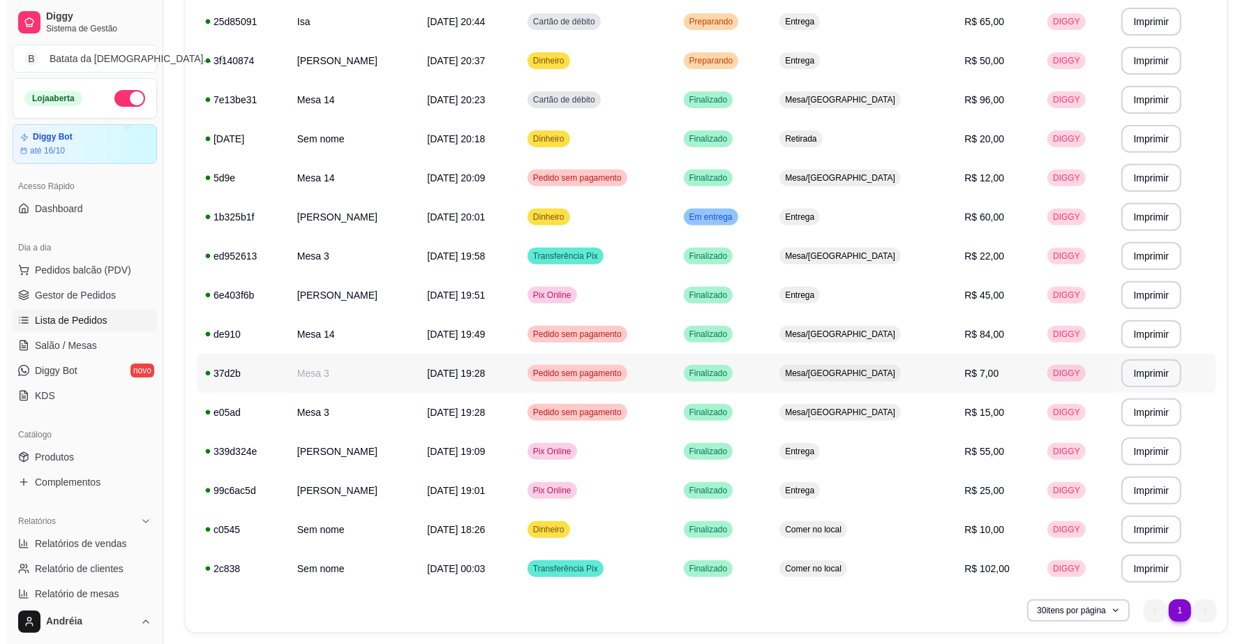
scroll to position [431, 0]
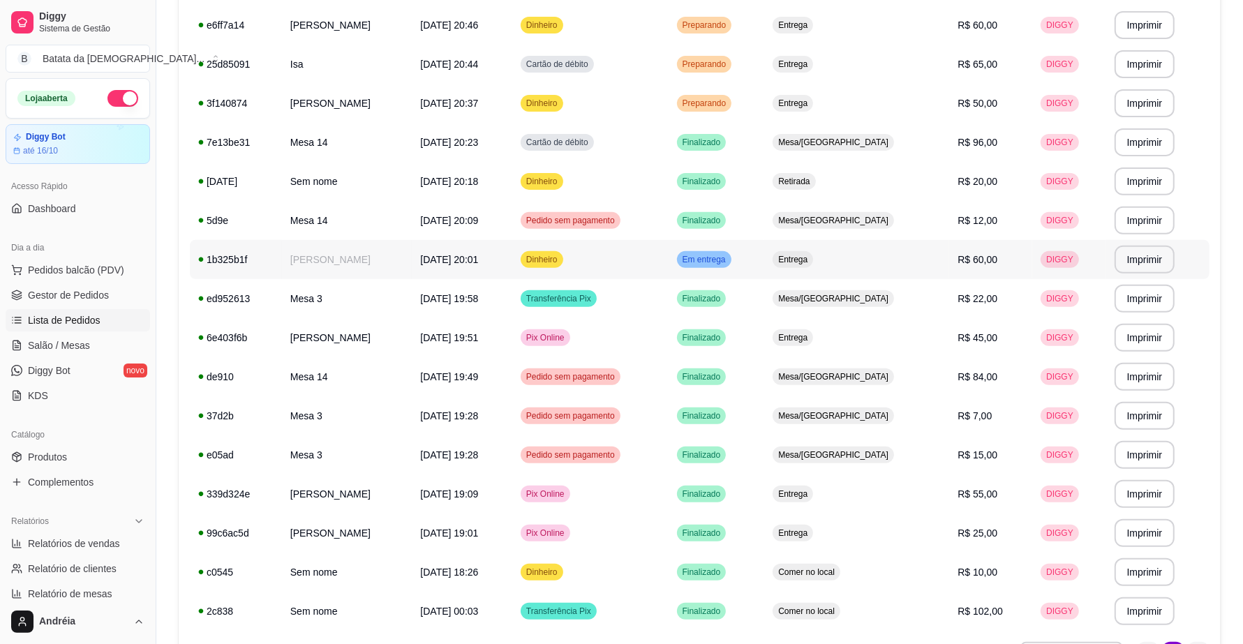
click at [729, 260] on span "Em entrega" at bounding box center [704, 259] width 49 height 11
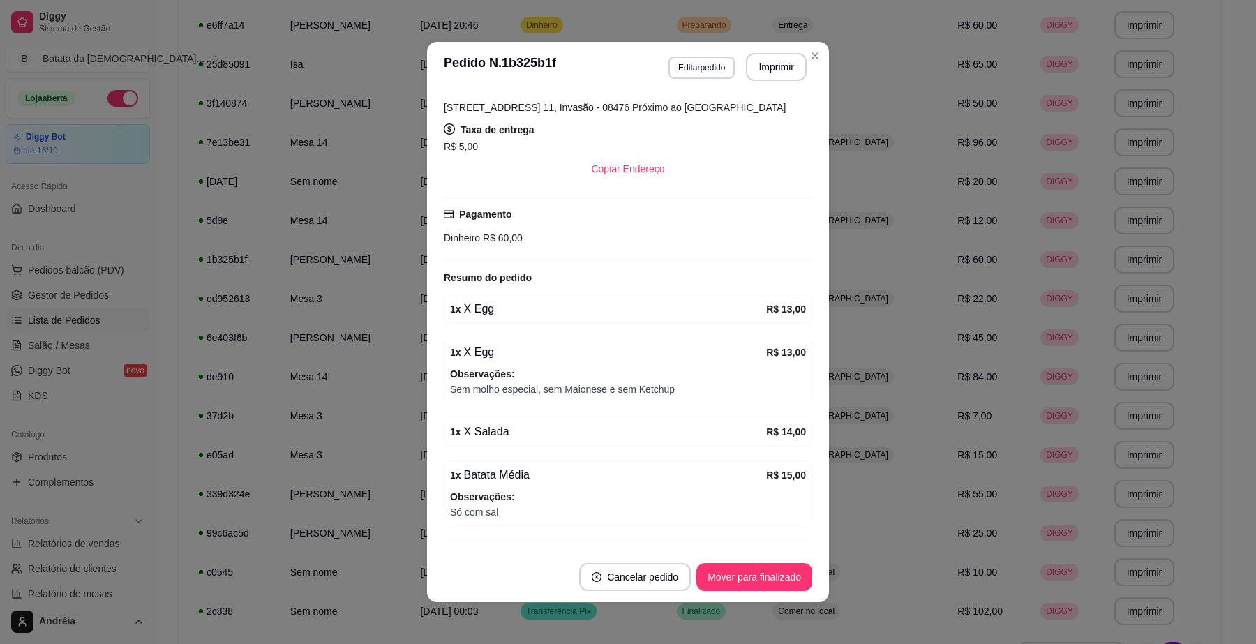
scroll to position [302, 0]
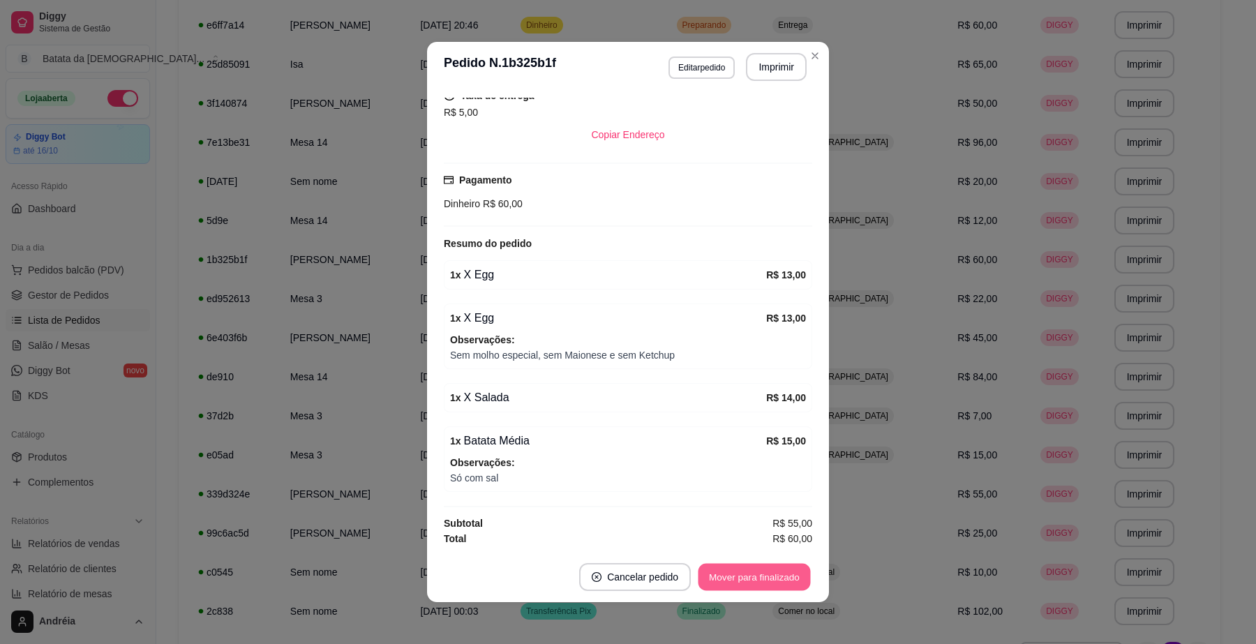
click at [755, 573] on button "Mover para finalizado" at bounding box center [755, 577] width 112 height 27
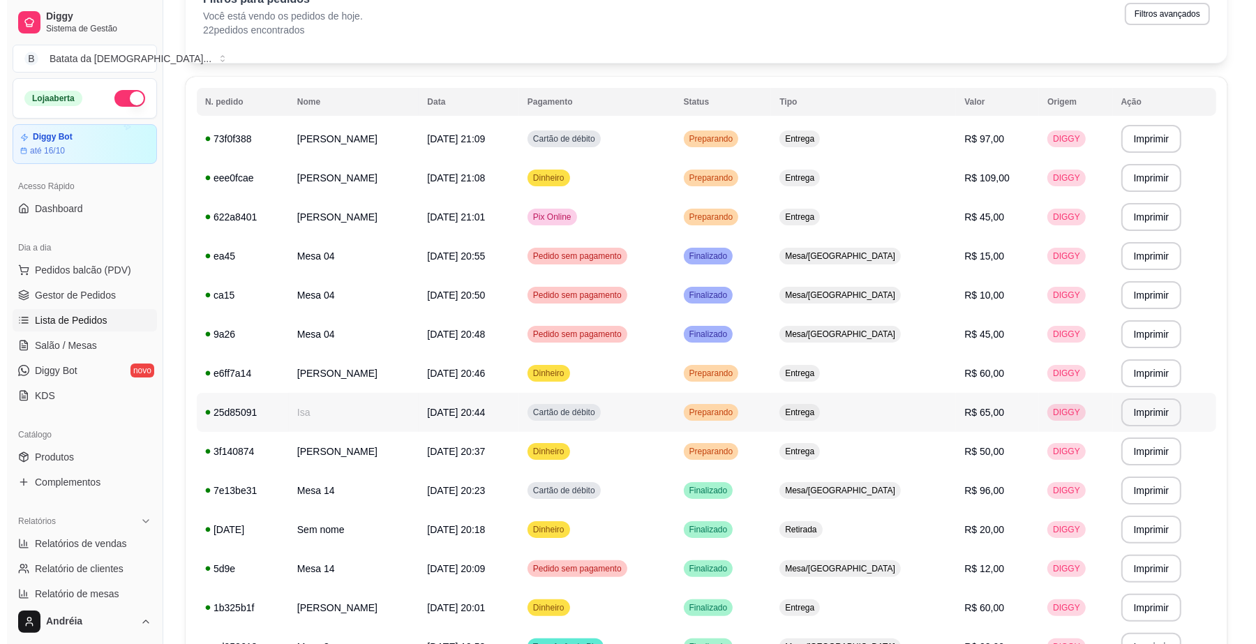
scroll to position [82, 0]
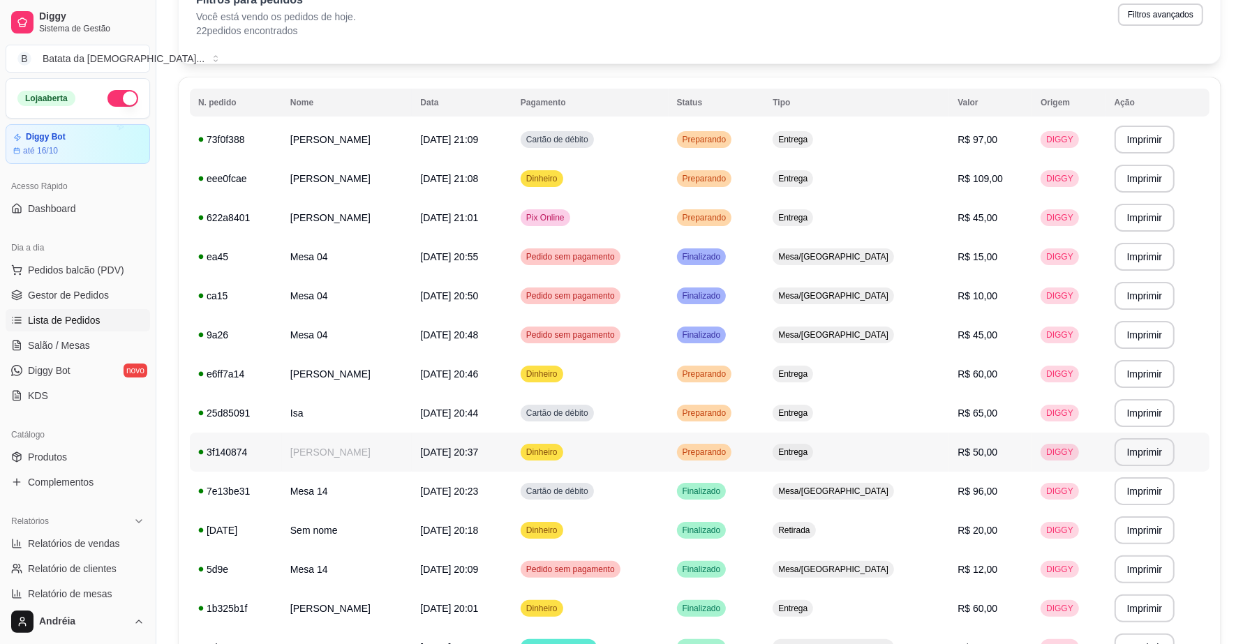
click at [729, 456] on span "Preparando" at bounding box center [705, 452] width 50 height 11
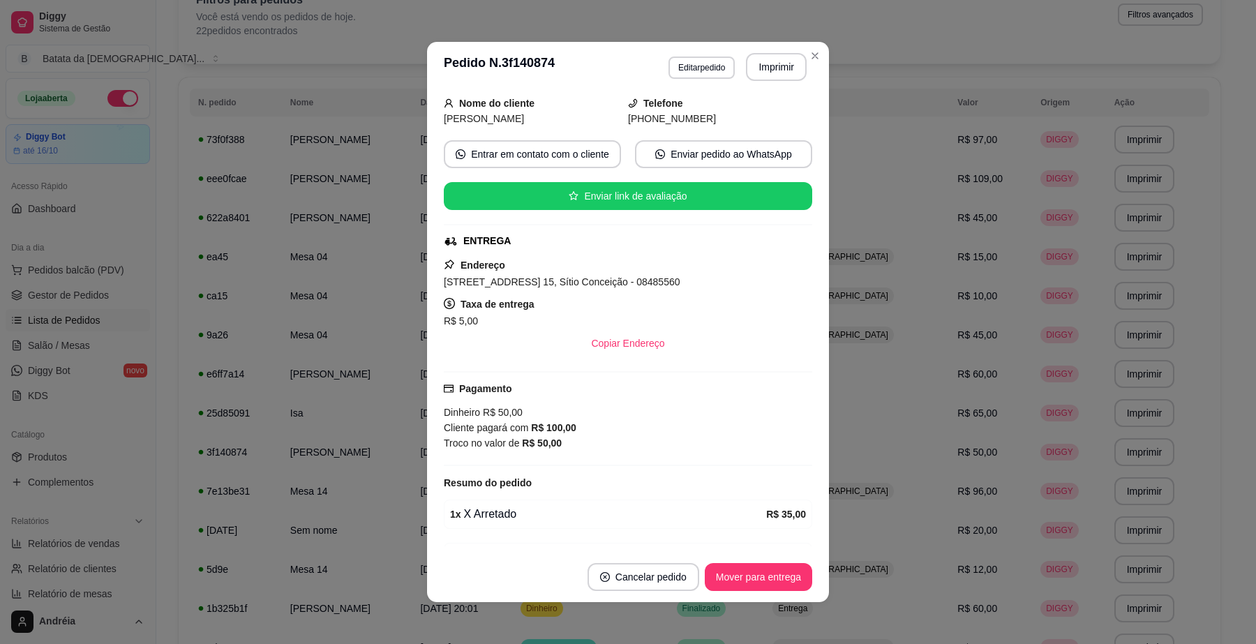
scroll to position [174, 0]
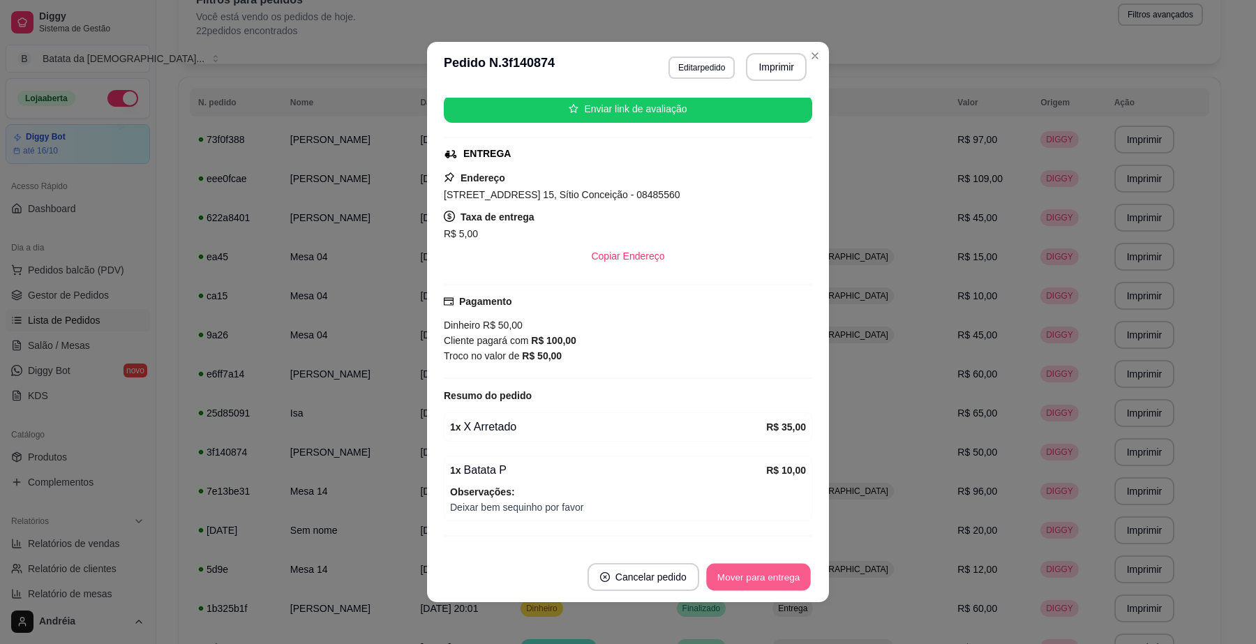
click at [773, 574] on button "Mover para entrega" at bounding box center [758, 577] width 105 height 27
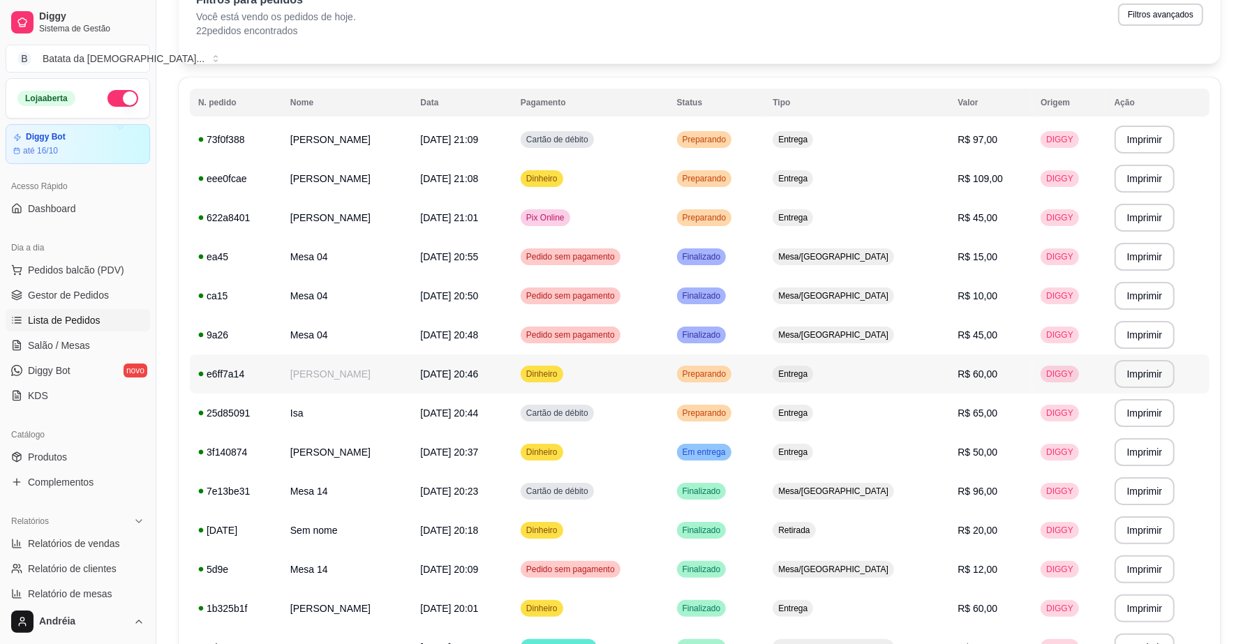
click at [729, 371] on span "Preparando" at bounding box center [705, 374] width 50 height 11
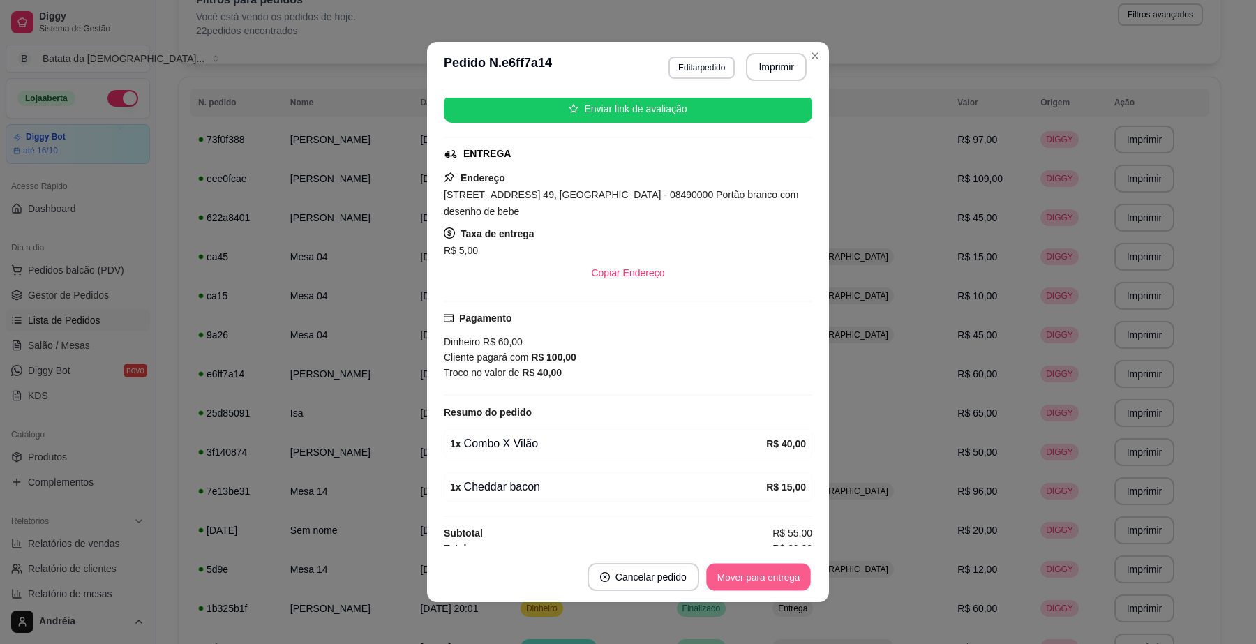
click at [782, 574] on button "Mover para entrega" at bounding box center [758, 577] width 105 height 27
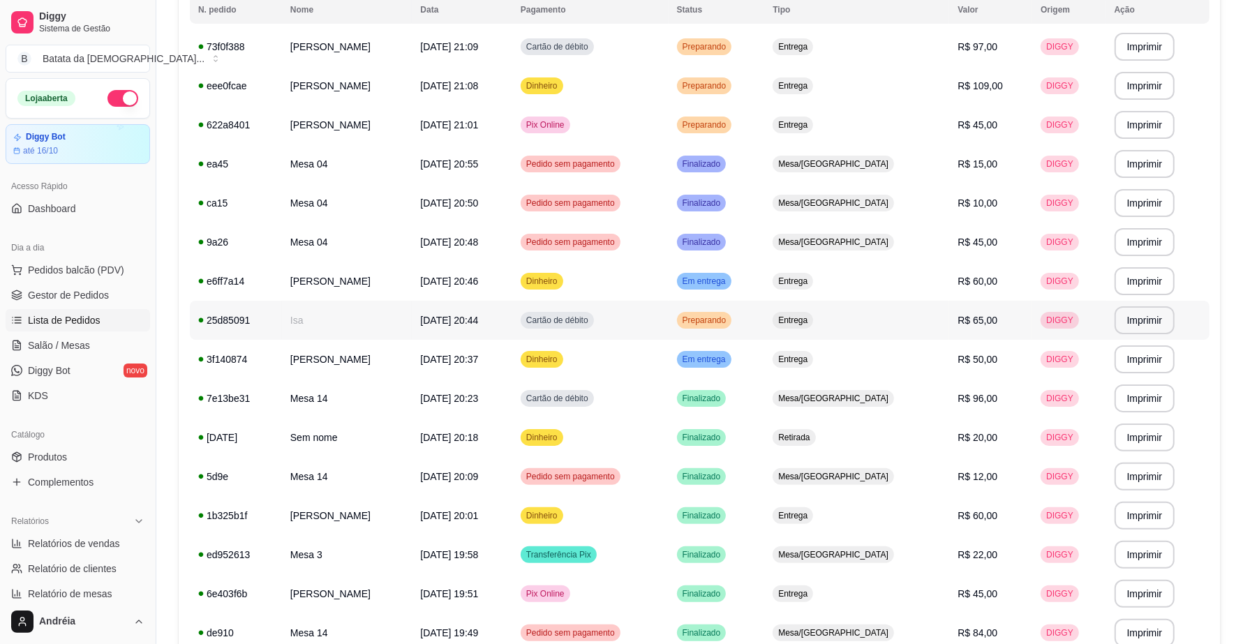
click at [752, 330] on td "Preparando" at bounding box center [717, 320] width 96 height 39
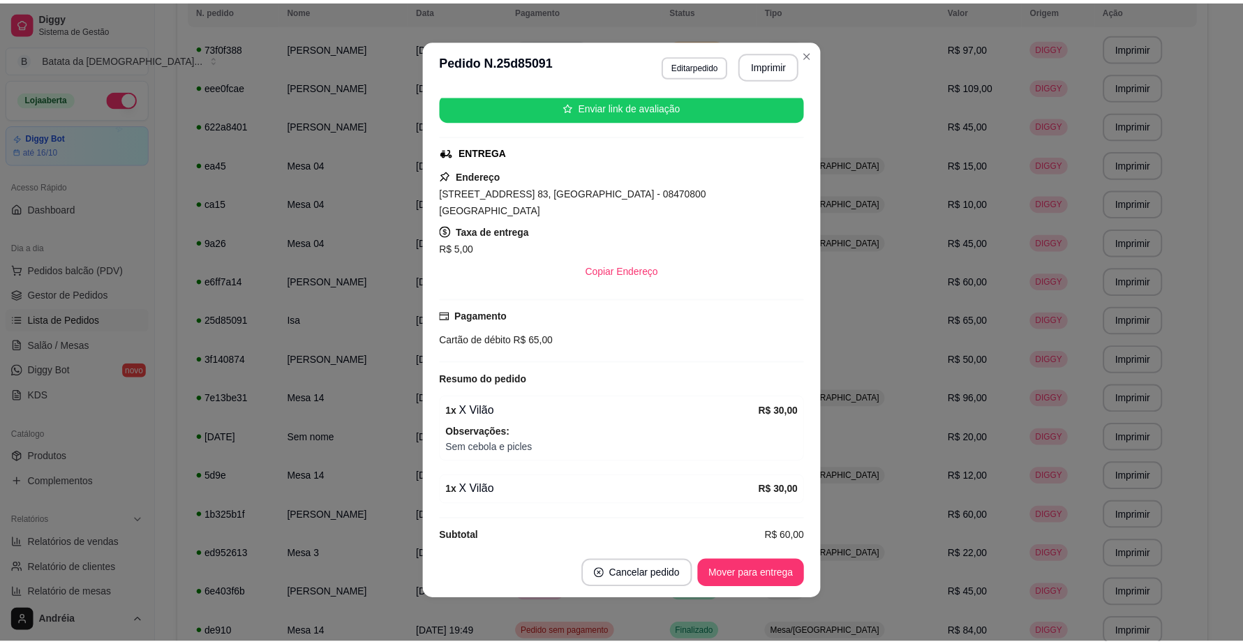
scroll to position [195, 0]
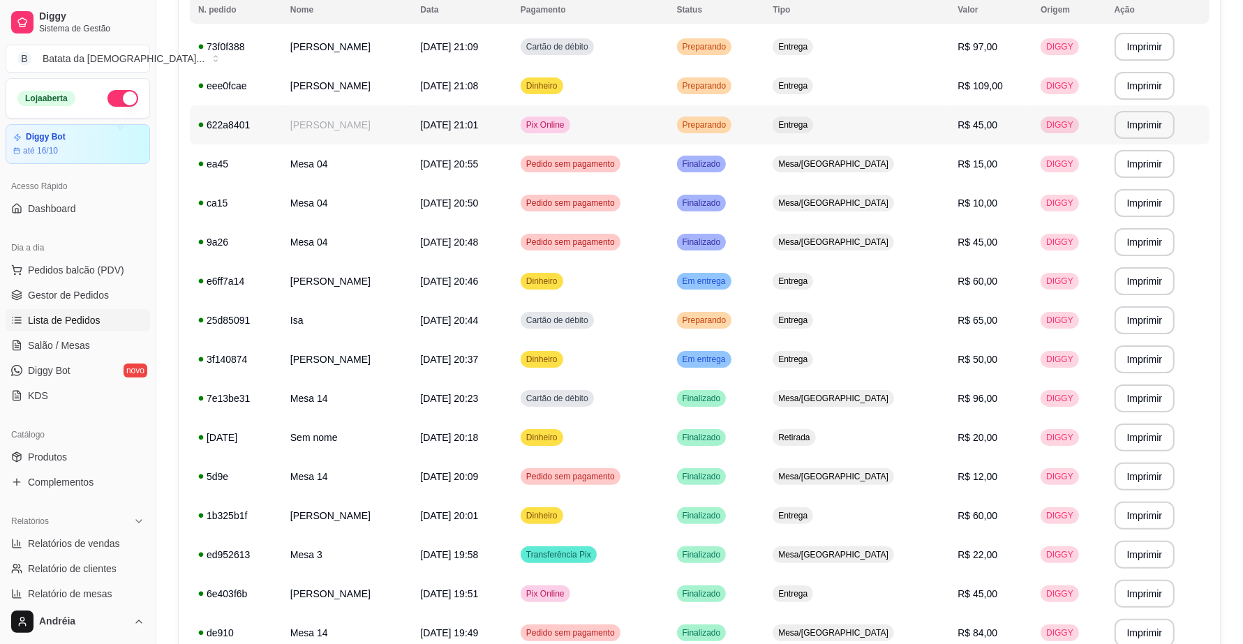
click at [669, 115] on td "Pix Online" at bounding box center [590, 124] width 156 height 39
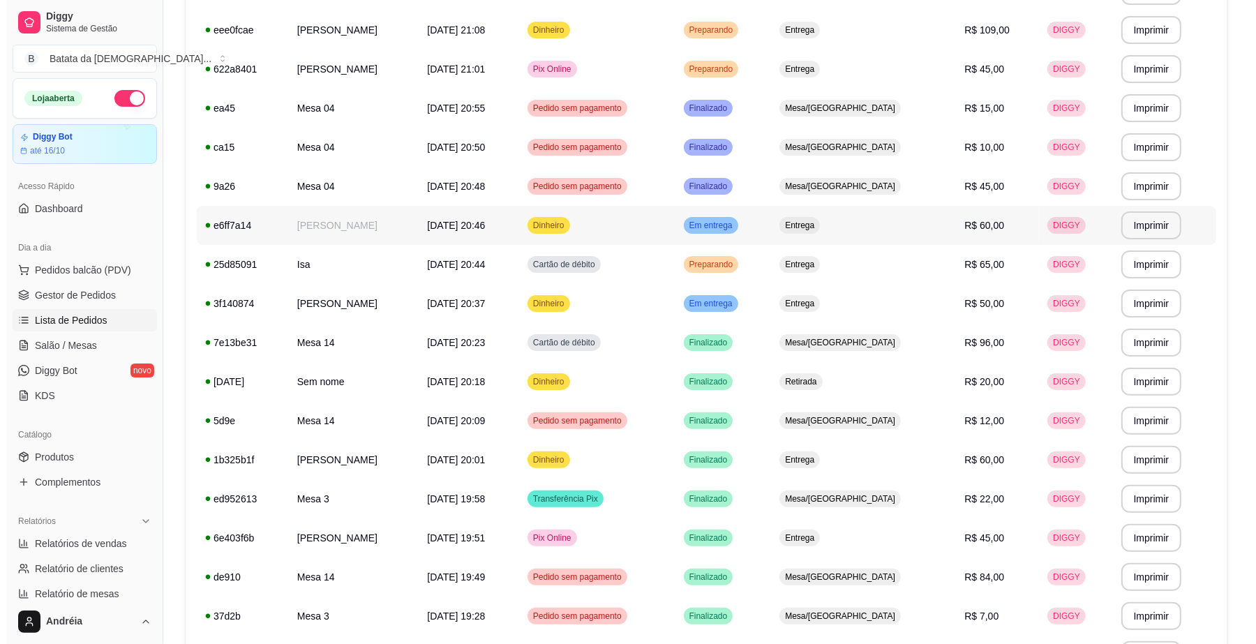
scroll to position [262, 0]
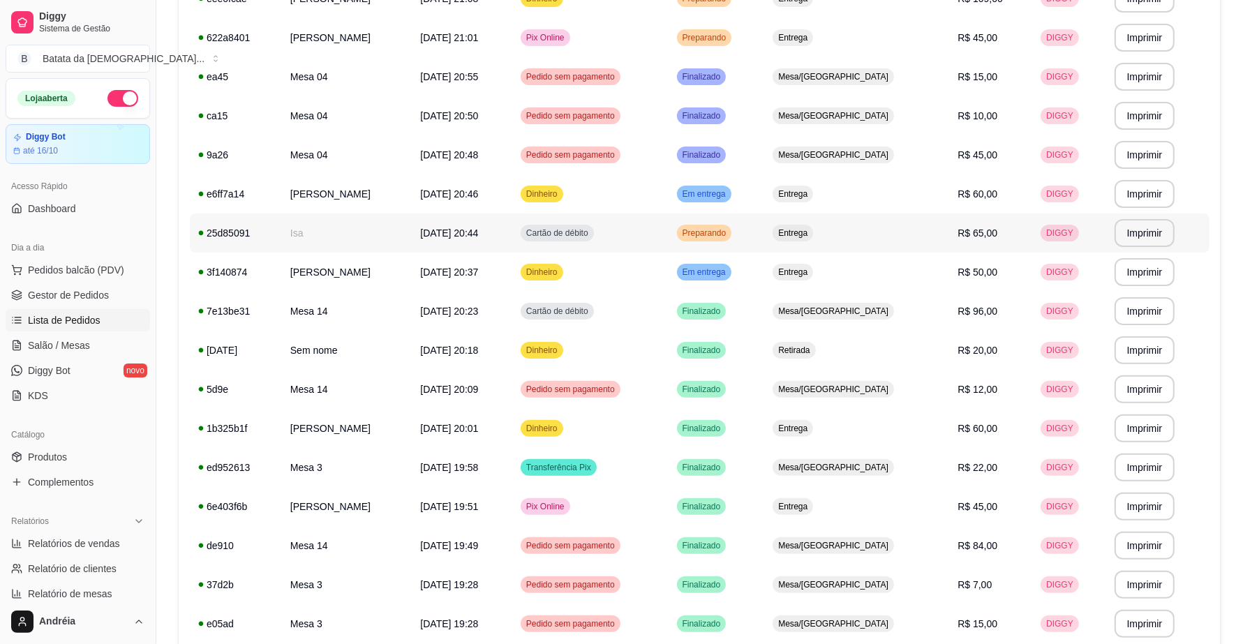
click at [669, 232] on td "Cartão de débito" at bounding box center [590, 233] width 156 height 39
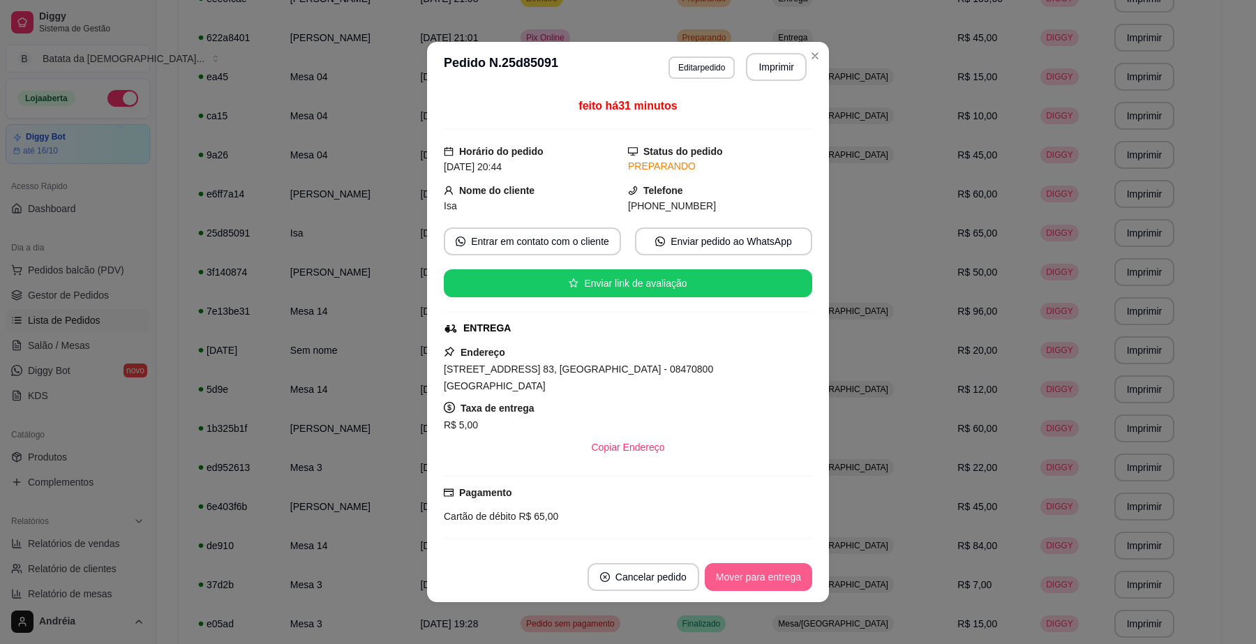
click at [764, 583] on button "Mover para entrega" at bounding box center [758, 577] width 107 height 28
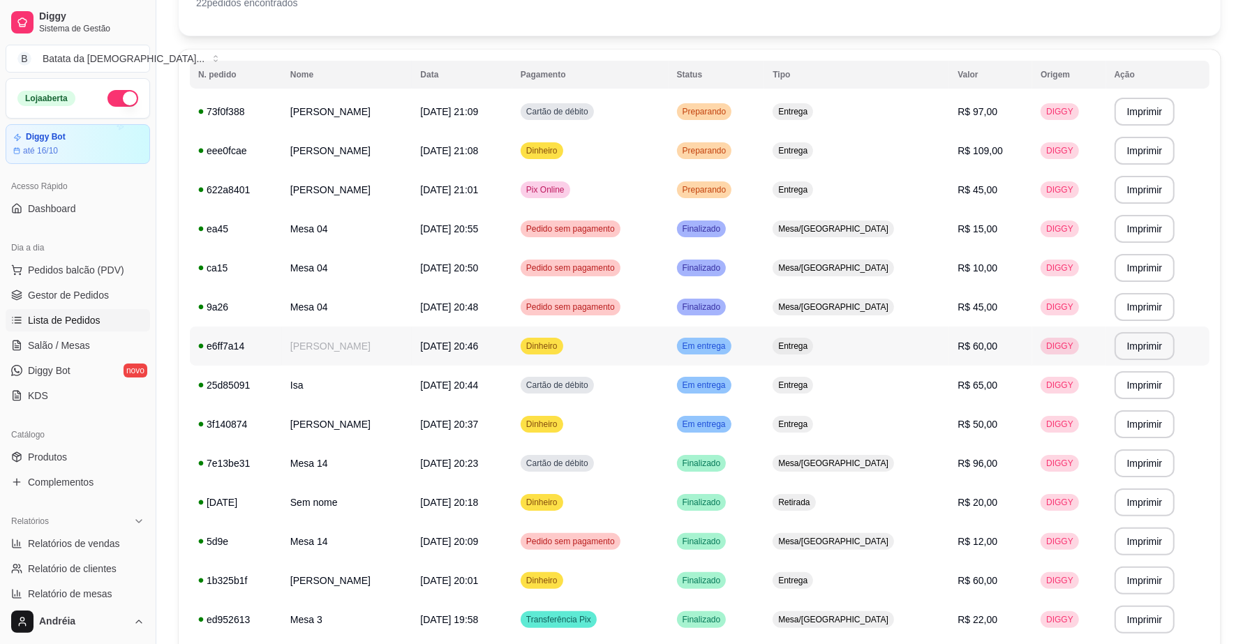
scroll to position [82, 0]
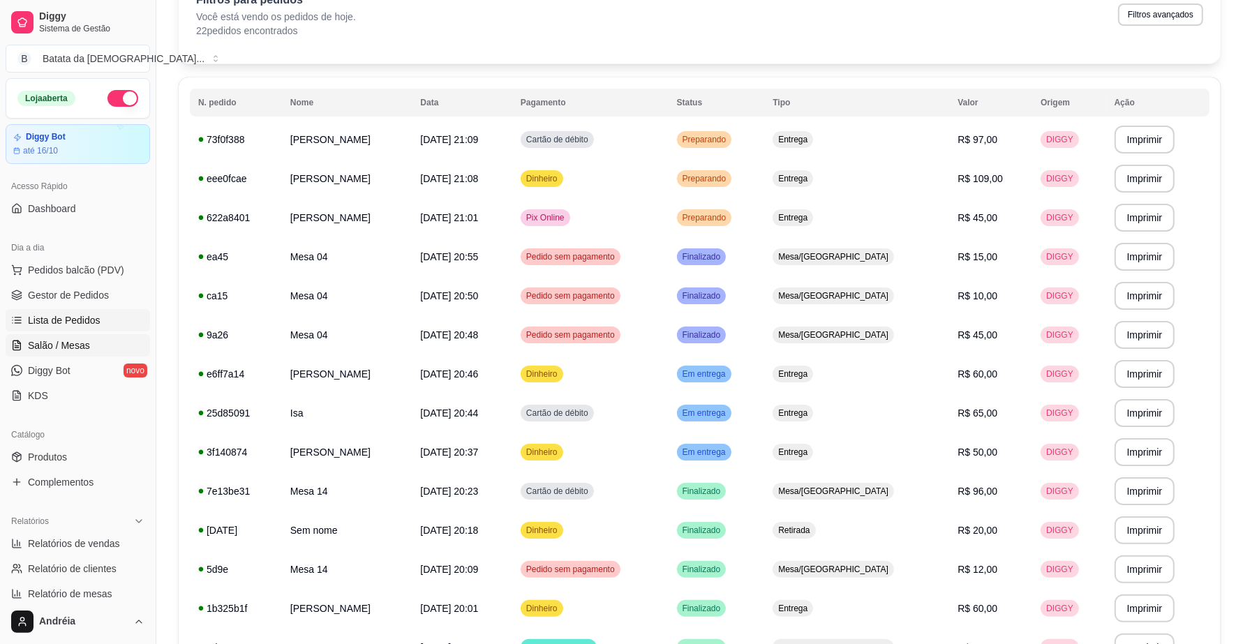
click at [47, 346] on span "Salão / Mesas" at bounding box center [59, 346] width 62 height 14
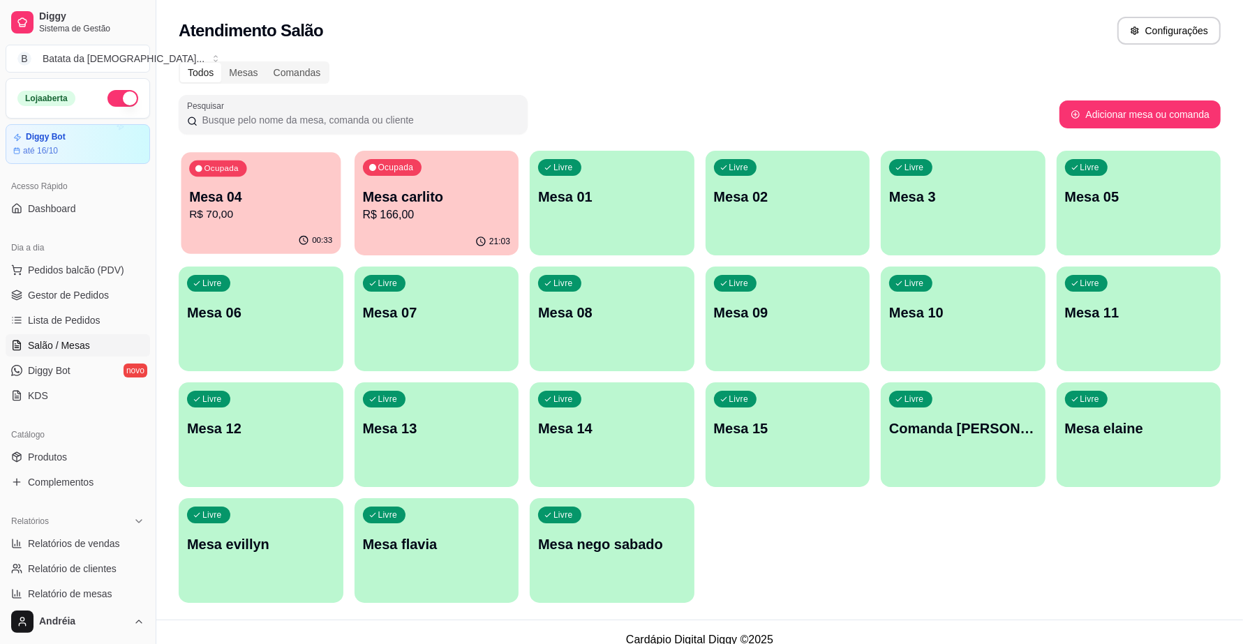
click at [225, 191] on p "Mesa 04" at bounding box center [260, 197] width 143 height 19
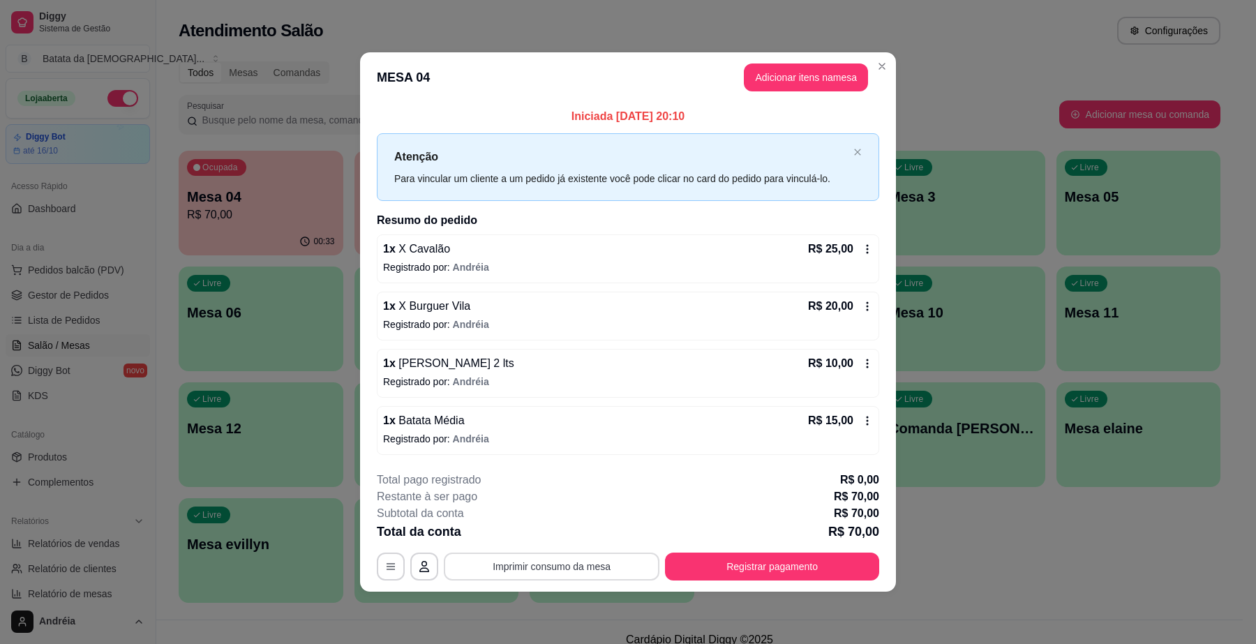
click at [553, 562] on button "Imprimir consumo da mesa" at bounding box center [552, 567] width 216 height 28
click at [738, 562] on button "Registrar pagamento" at bounding box center [773, 566] width 208 height 27
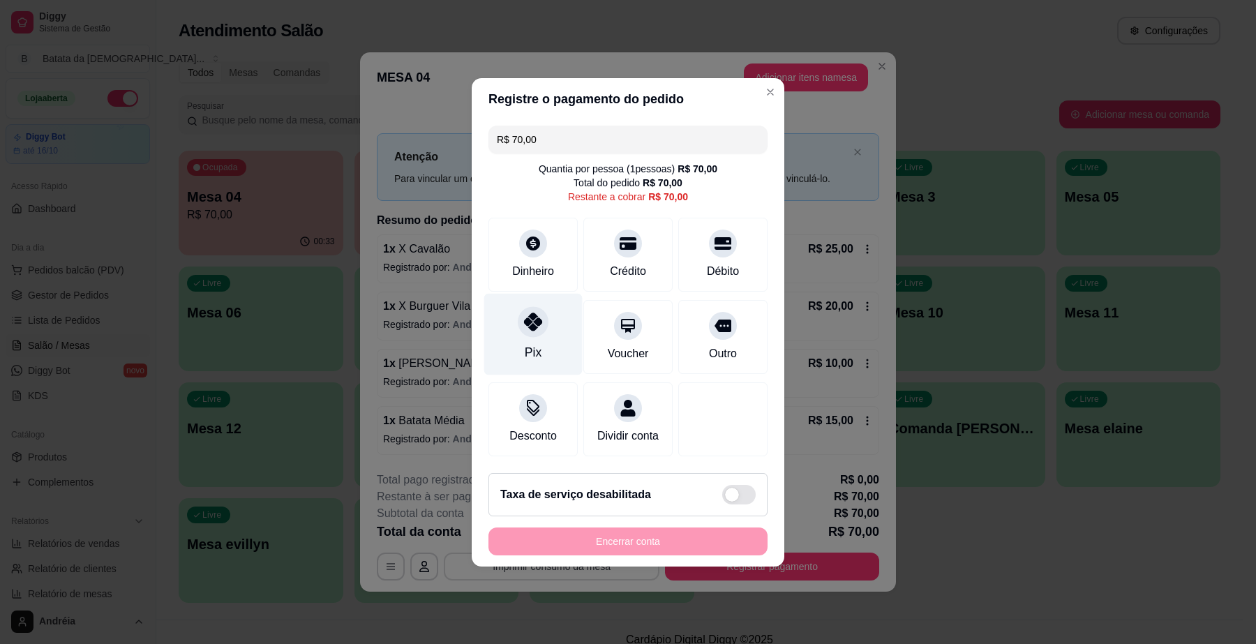
click at [513, 314] on div "Pix" at bounding box center [533, 334] width 98 height 82
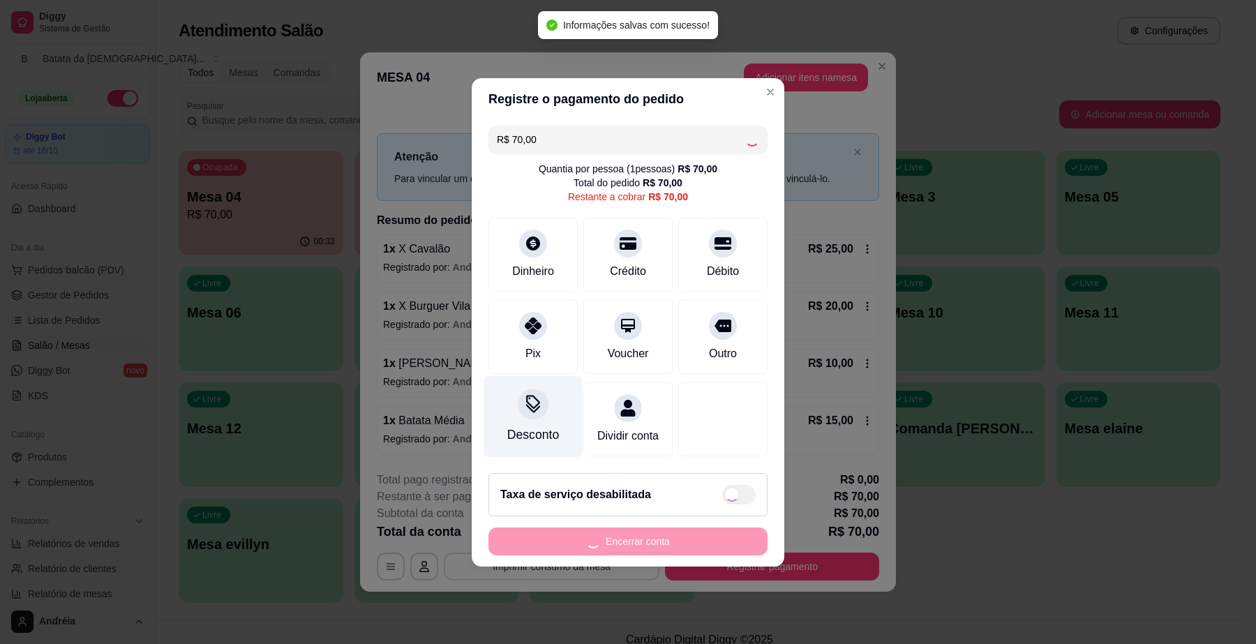
type input "R$ 0,00"
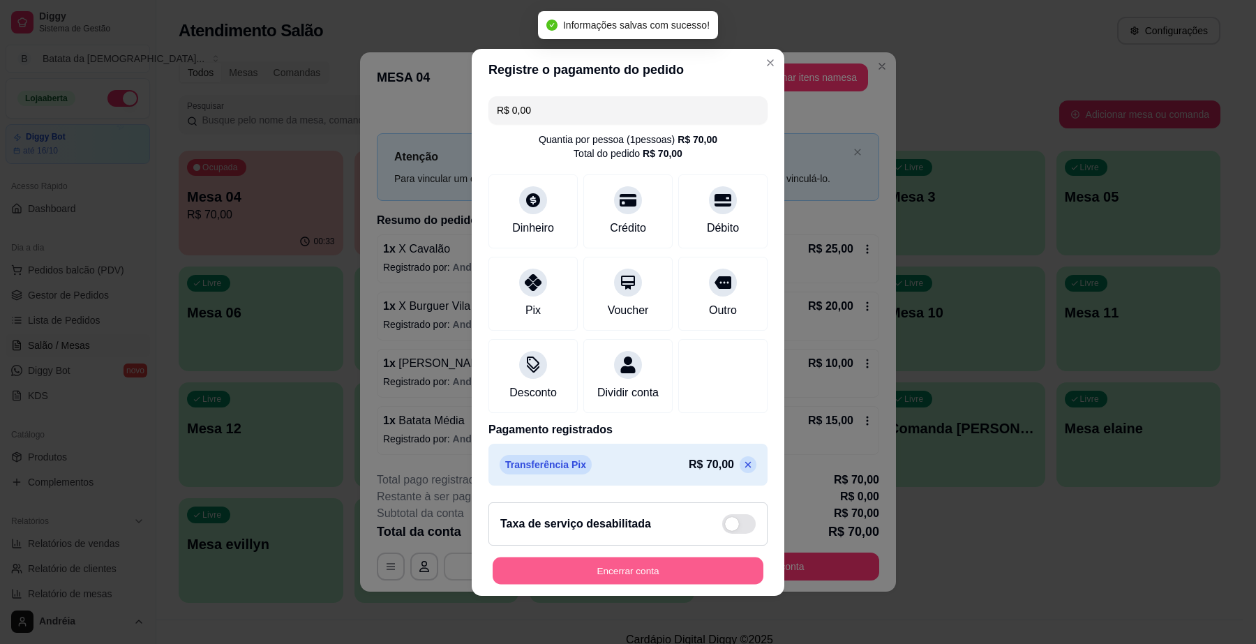
click at [543, 577] on button "Encerrar conta" at bounding box center [628, 570] width 271 height 27
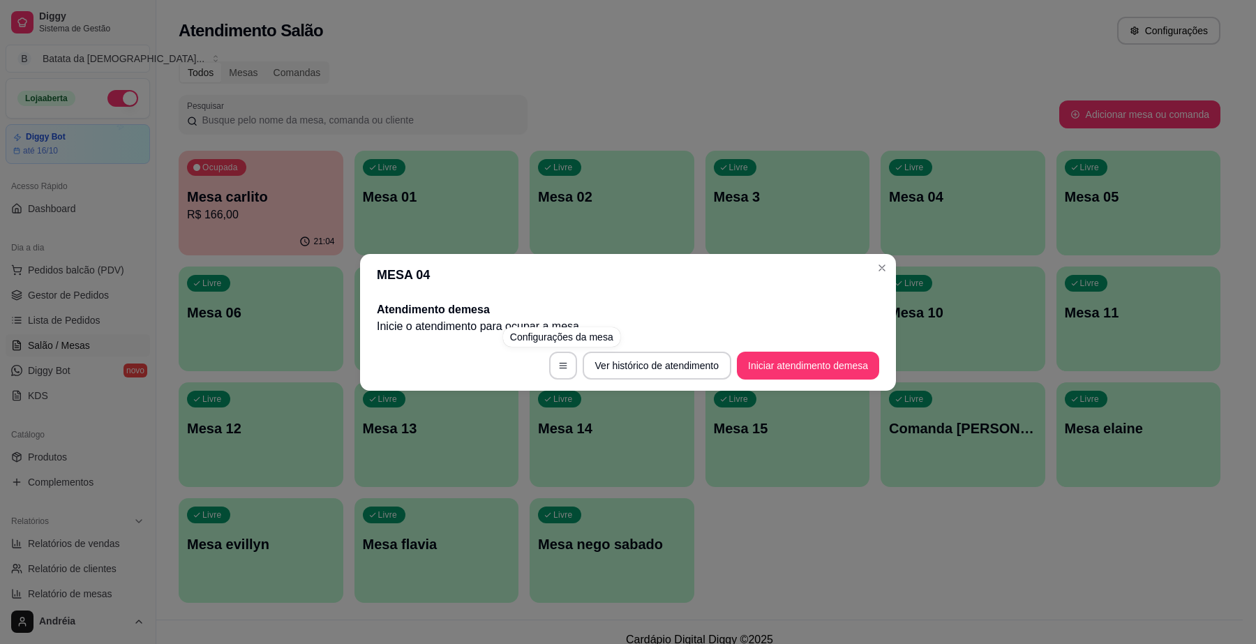
drag, startPoint x: 825, startPoint y: 585, endPoint x: 435, endPoint y: 468, distance: 407.4
click at [822, 586] on div "MESA 04 Atendimento de mesa Inicie o atendimento para ocupar a mesa . Ver histó…" at bounding box center [628, 322] width 1256 height 644
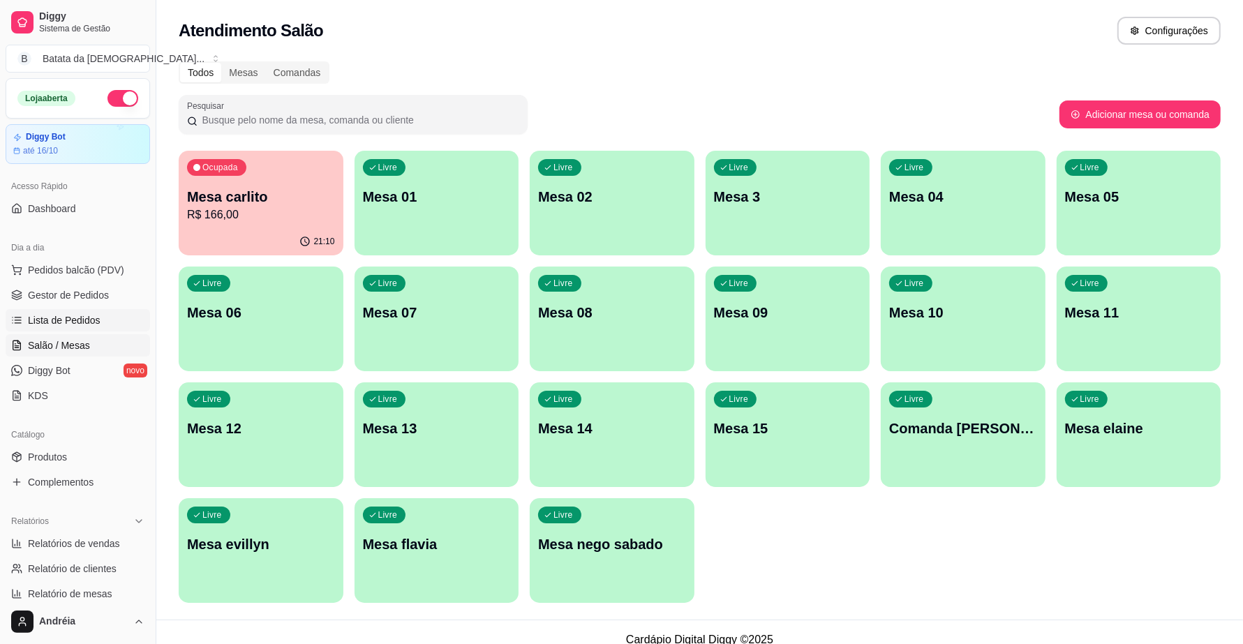
click at [79, 316] on span "Lista de Pedidos" at bounding box center [64, 320] width 73 height 14
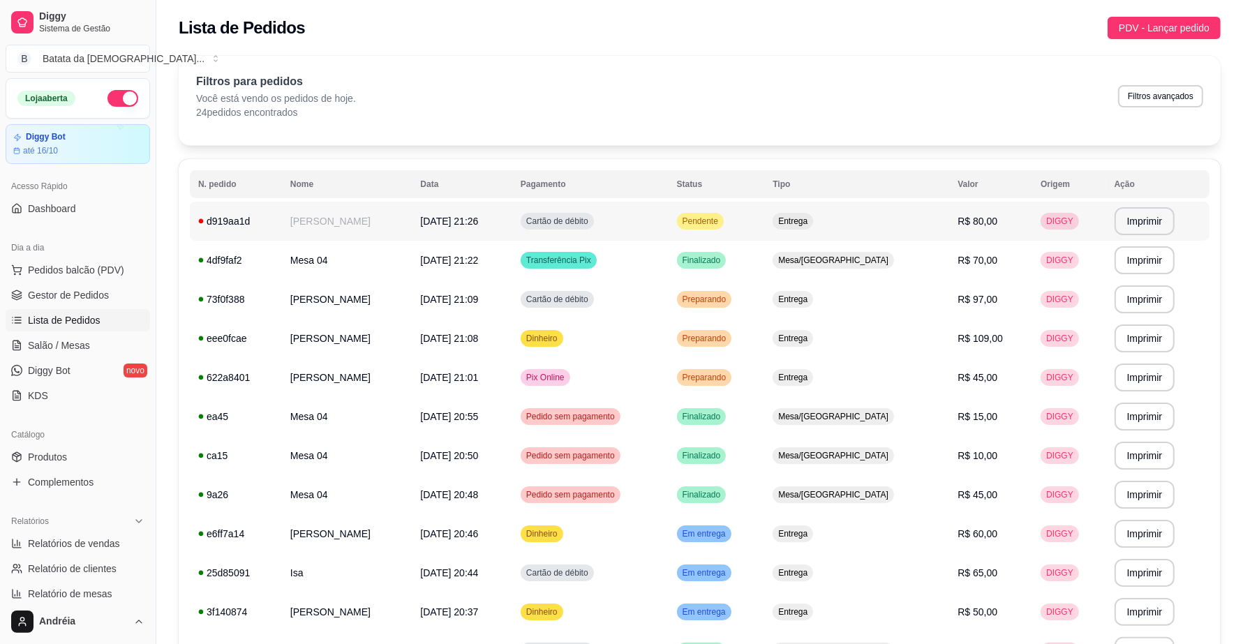
click at [724, 214] on div "Pendente" at bounding box center [700, 221] width 47 height 17
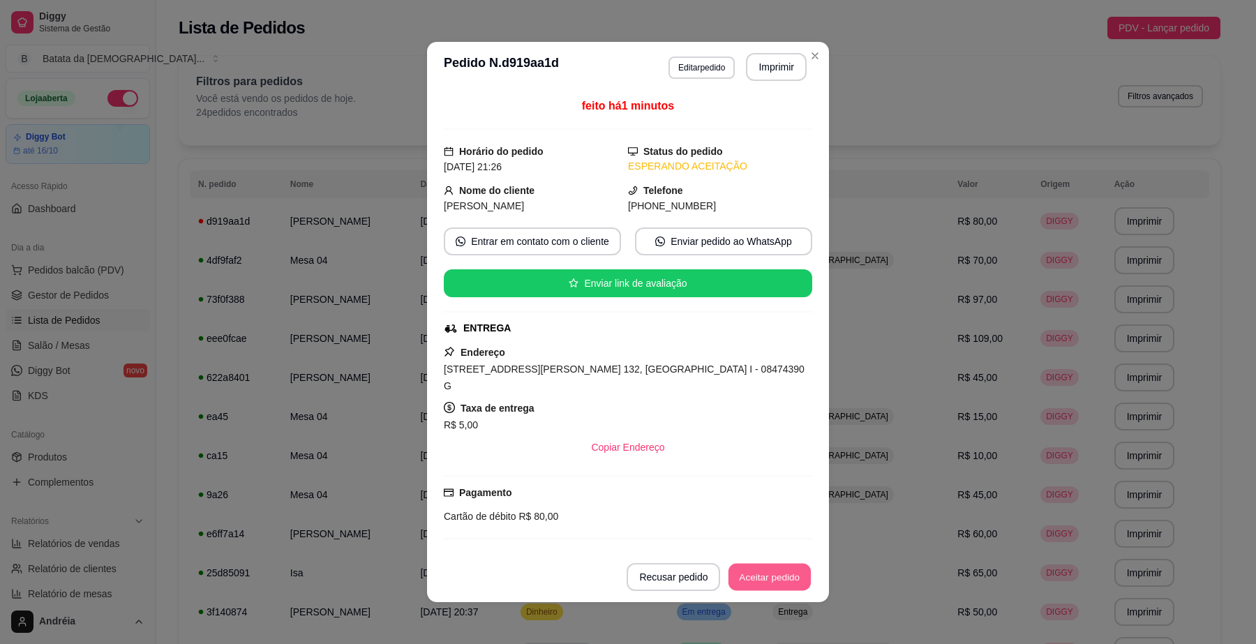
click at [756, 577] on button "Aceitar pedido" at bounding box center [770, 577] width 82 height 27
click at [768, 68] on button "Imprimir" at bounding box center [776, 67] width 61 height 28
click at [777, 588] on button "Aceitar pedido" at bounding box center [770, 577] width 82 height 27
click at [778, 583] on button "Mover para preparo" at bounding box center [758, 577] width 108 height 28
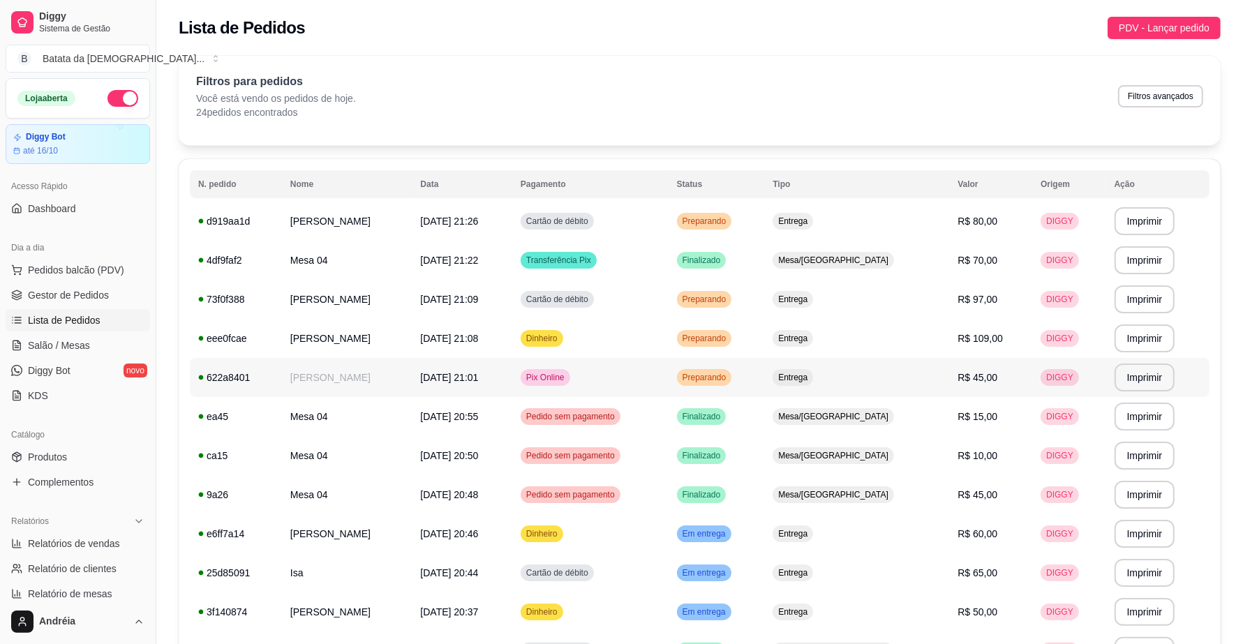
click at [423, 369] on td "[DATE] 21:01" at bounding box center [462, 377] width 101 height 39
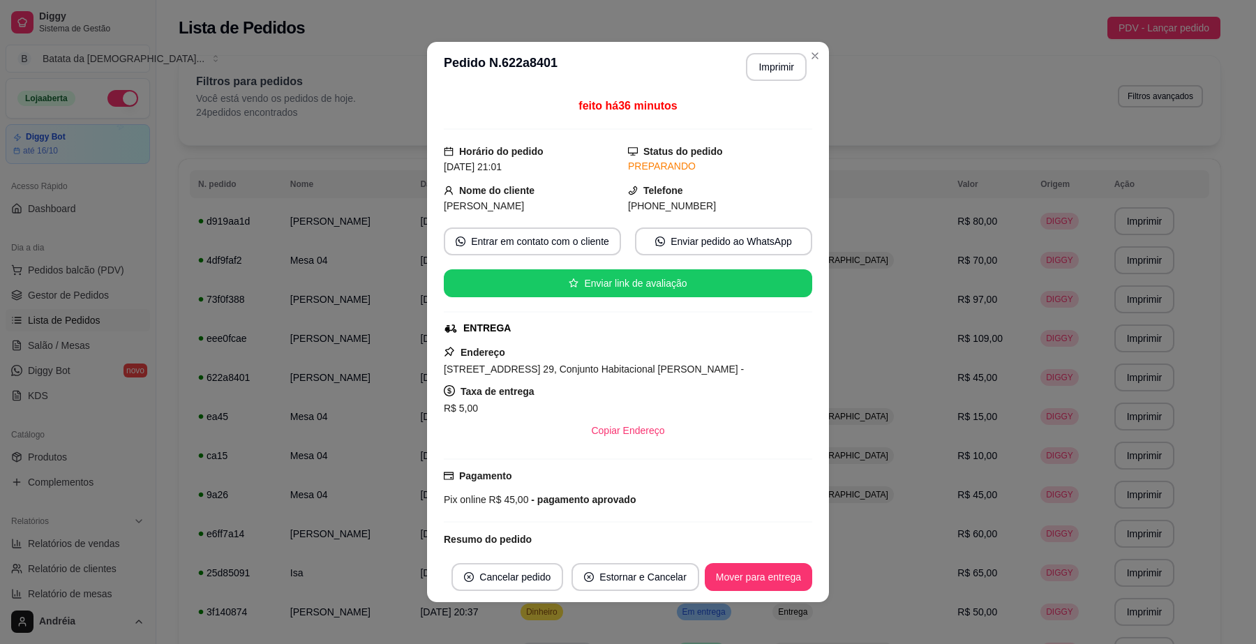
drag, startPoint x: 692, startPoint y: 207, endPoint x: 626, endPoint y: 203, distance: 66.4
click at [628, 203] on div "[PHONE_NUMBER]" at bounding box center [720, 205] width 184 height 15
copy span ") [PHONE_NUMBER]"
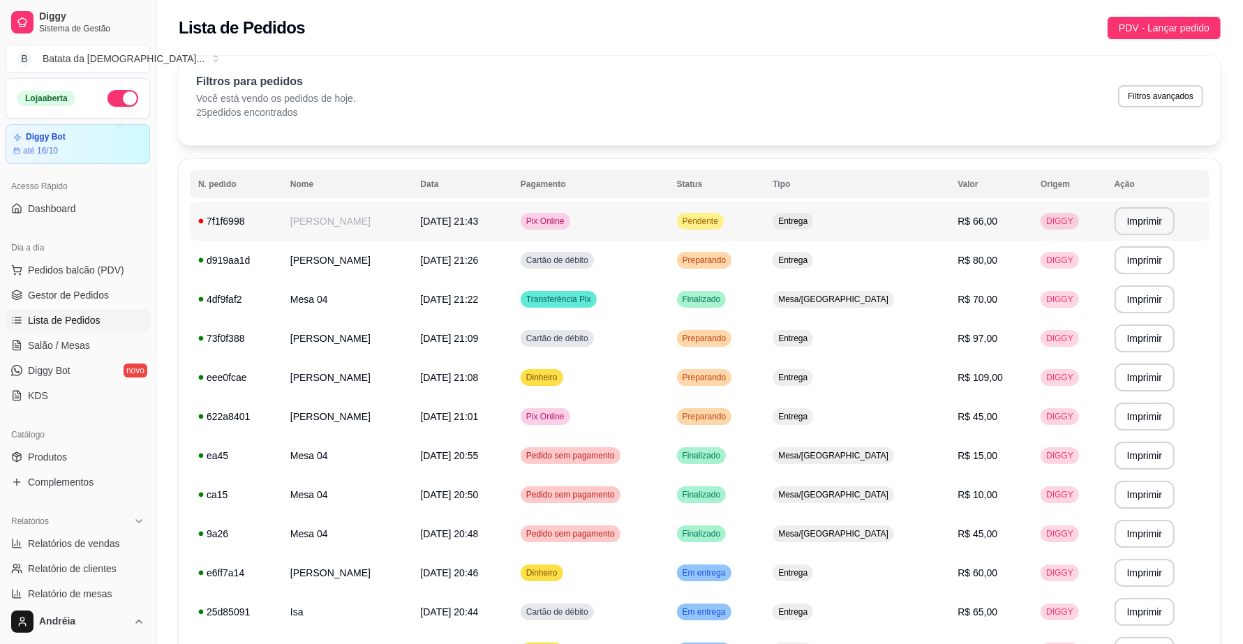
click at [724, 228] on div "Pendente" at bounding box center [700, 221] width 47 height 17
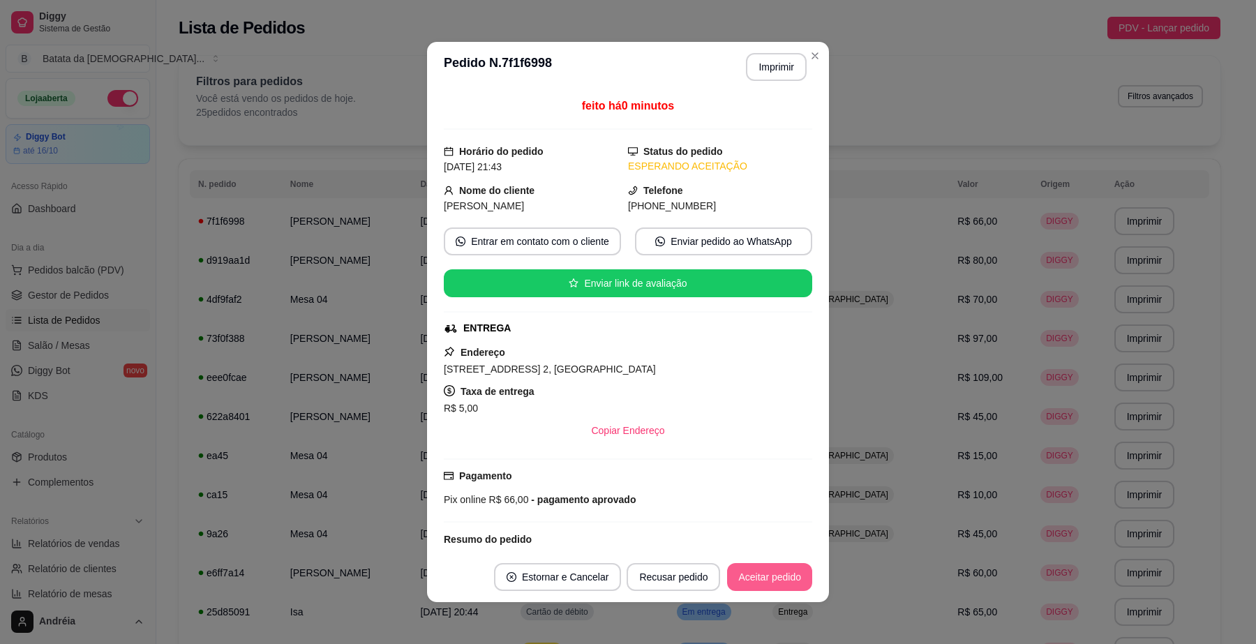
click at [768, 572] on button "Aceitar pedido" at bounding box center [769, 577] width 85 height 28
click at [763, 581] on button "Mover para preparo" at bounding box center [758, 577] width 108 height 28
click at [763, 64] on button "Imprimir" at bounding box center [777, 67] width 59 height 27
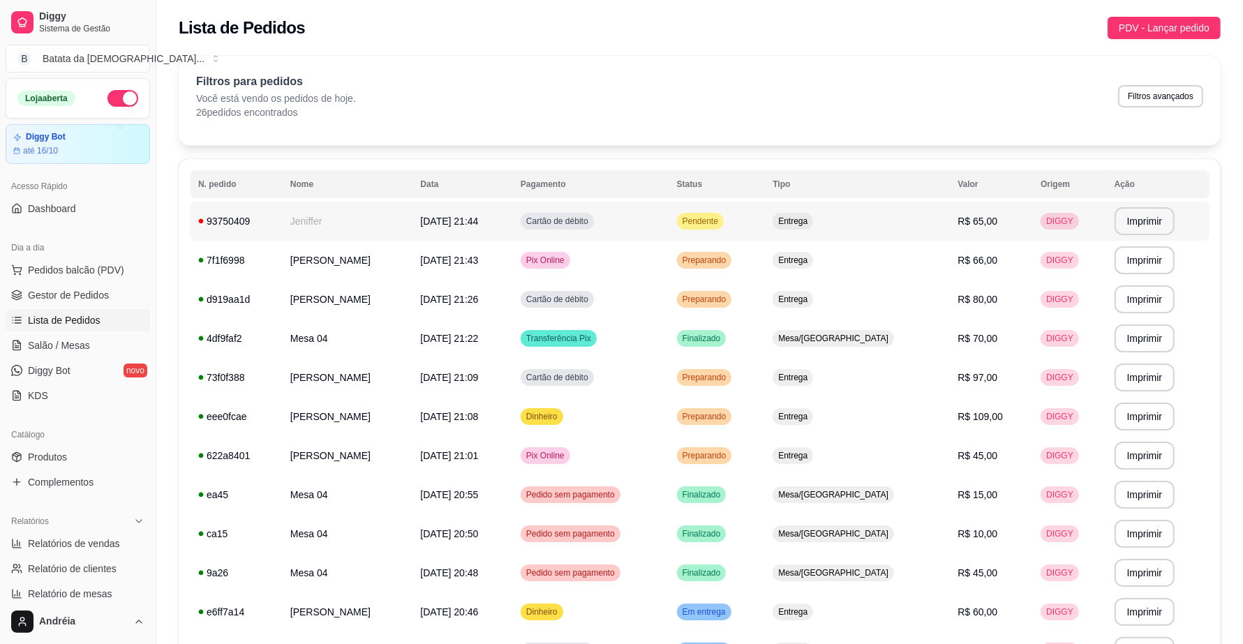
click at [754, 211] on td "Pendente" at bounding box center [717, 221] width 96 height 39
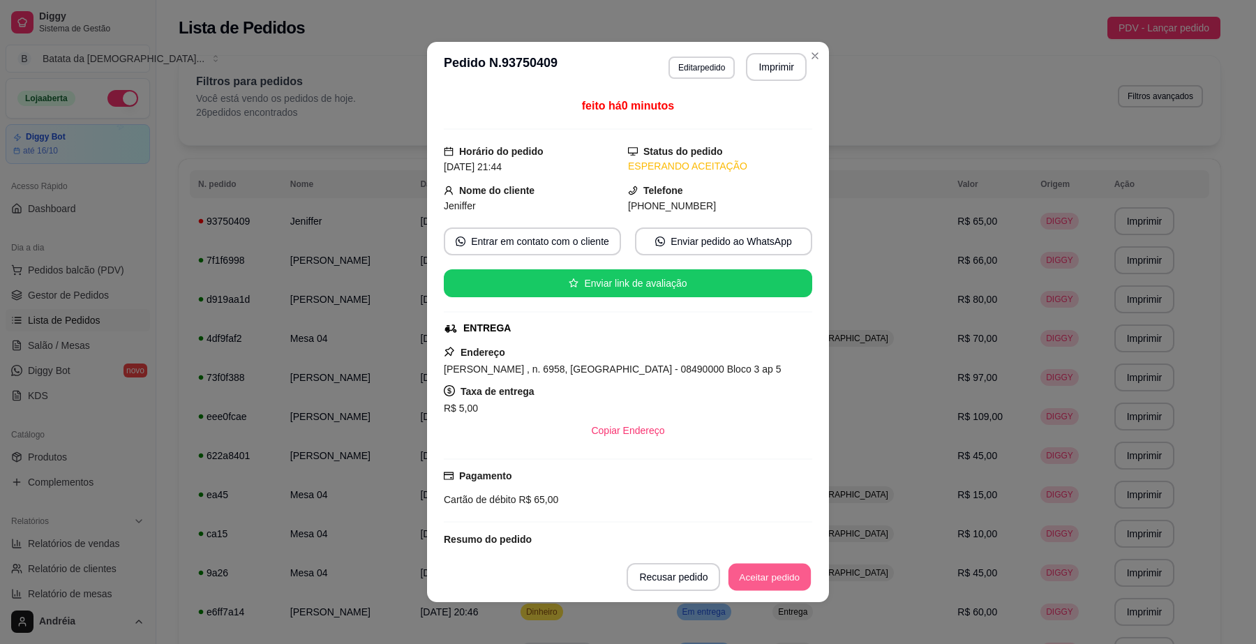
click at [745, 587] on button "Aceitar pedido" at bounding box center [770, 577] width 82 height 27
click at [769, 574] on button "Aceitar pedido" at bounding box center [770, 577] width 82 height 27
click at [758, 63] on button "Imprimir" at bounding box center [777, 67] width 59 height 27
click at [770, 573] on button "Aceitar pedido" at bounding box center [770, 577] width 82 height 27
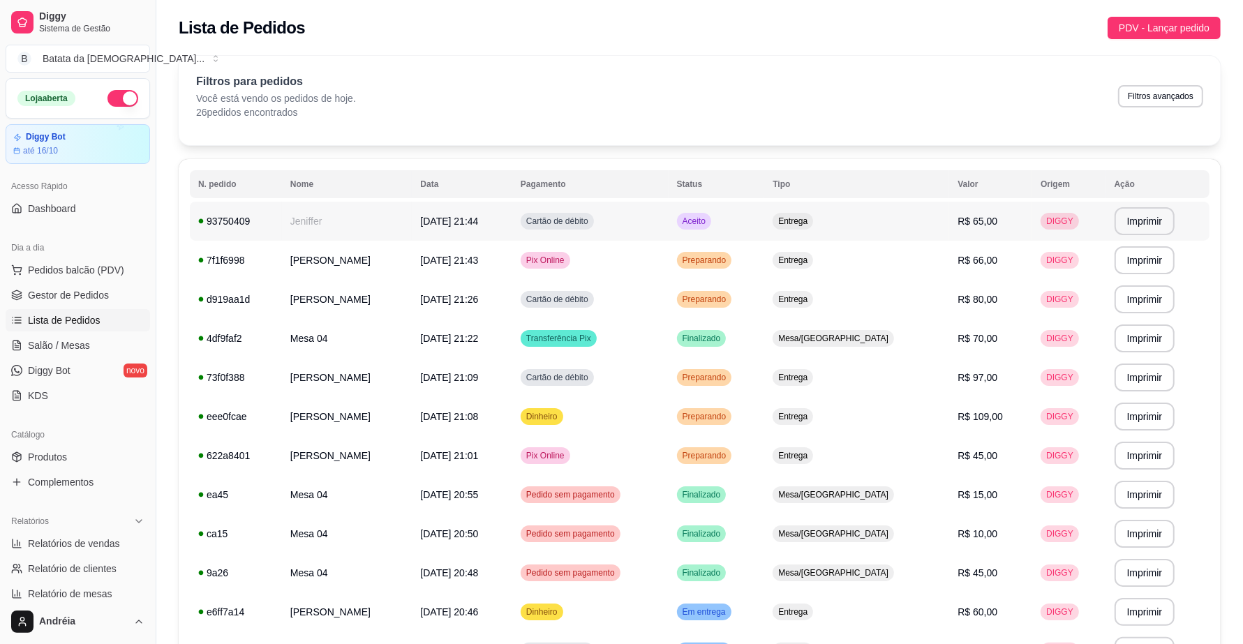
click at [708, 216] on span "Aceito" at bounding box center [694, 221] width 29 height 11
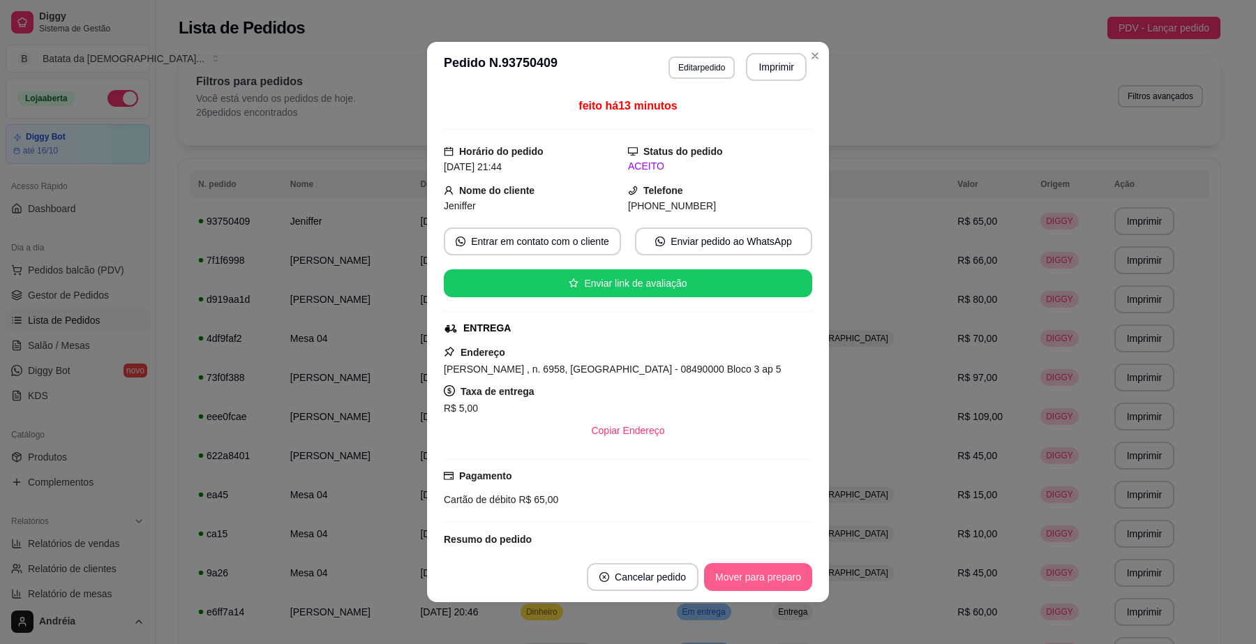
click at [763, 577] on button "Mover para preparo" at bounding box center [758, 577] width 108 height 28
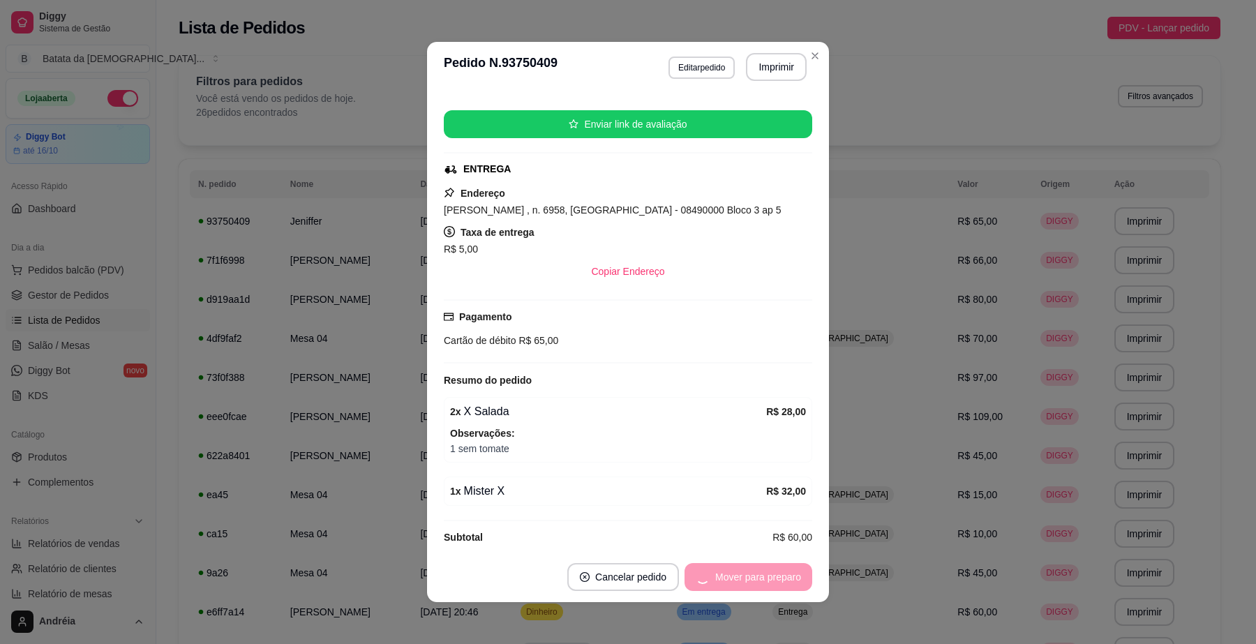
scroll to position [174, 0]
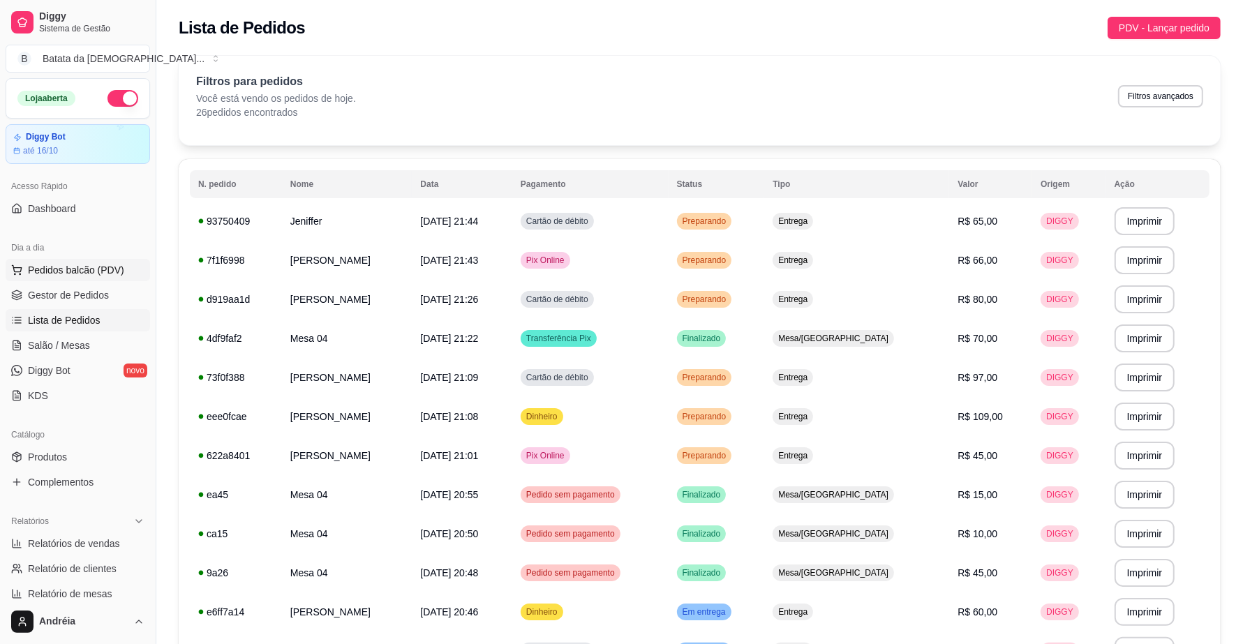
click at [102, 276] on span "Pedidos balcão (PDV)" at bounding box center [76, 270] width 96 height 14
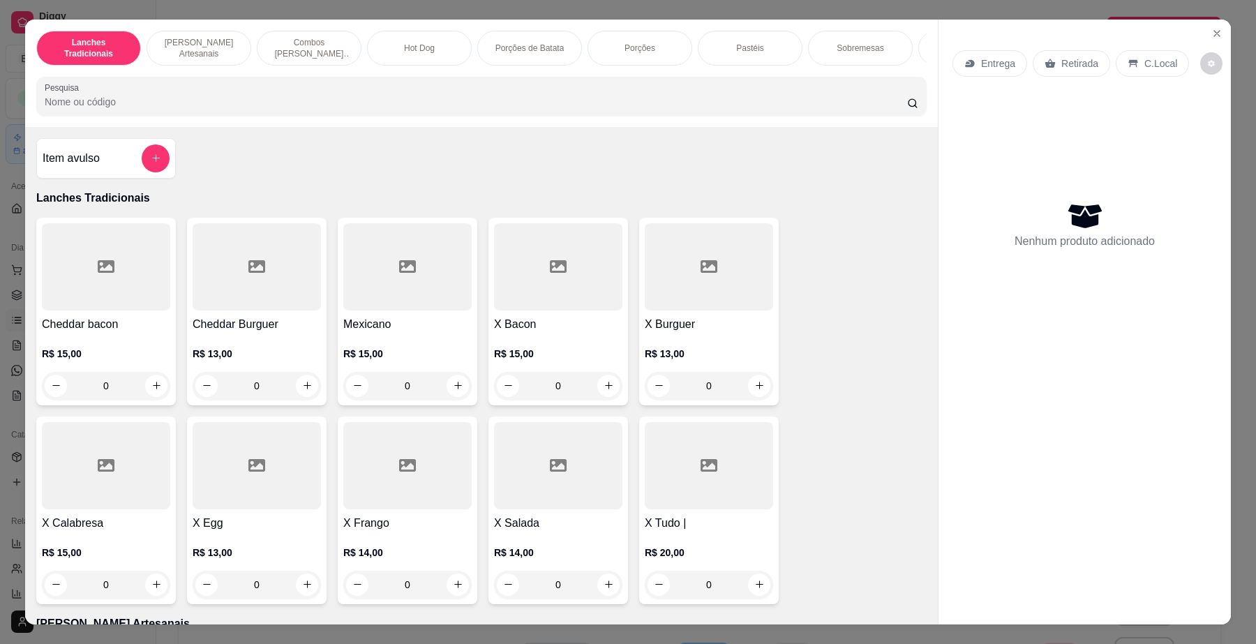
click at [147, 396] on div "0" at bounding box center [106, 386] width 128 height 28
click at [301, 399] on div "0" at bounding box center [257, 386] width 128 height 28
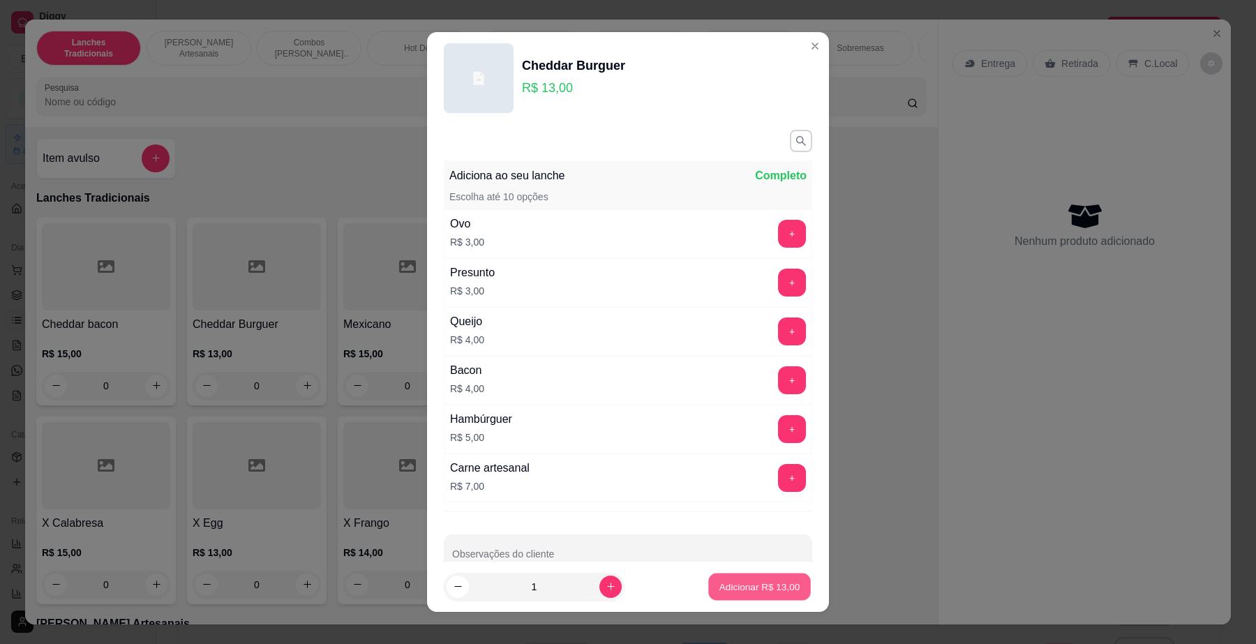
click at [721, 592] on p "Adicionar R$ 13,00" at bounding box center [760, 586] width 81 height 13
type input "1"
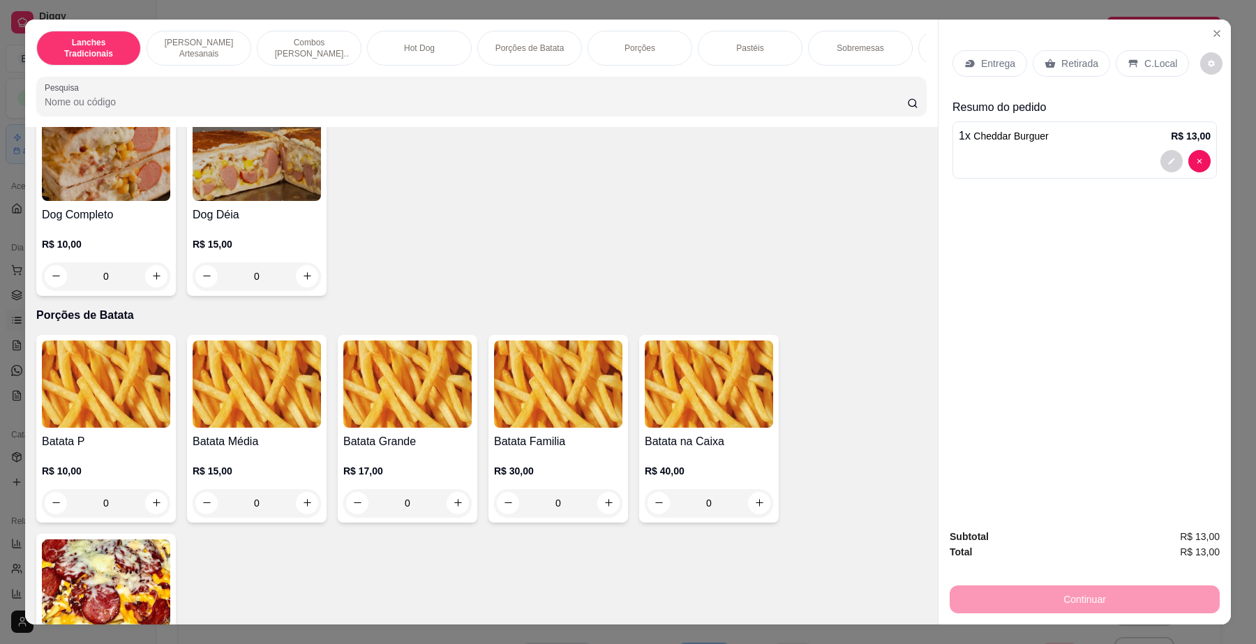
scroll to position [1658, 0]
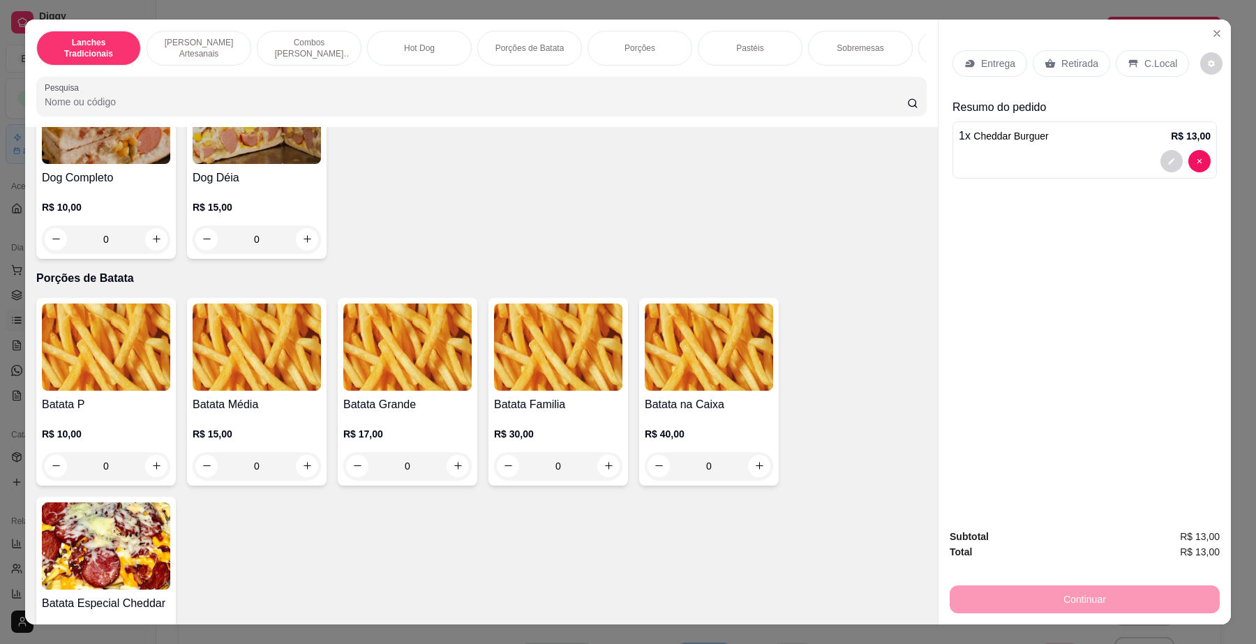
click at [281, 435] on div "R$ 15,00 0" at bounding box center [257, 446] width 128 height 67
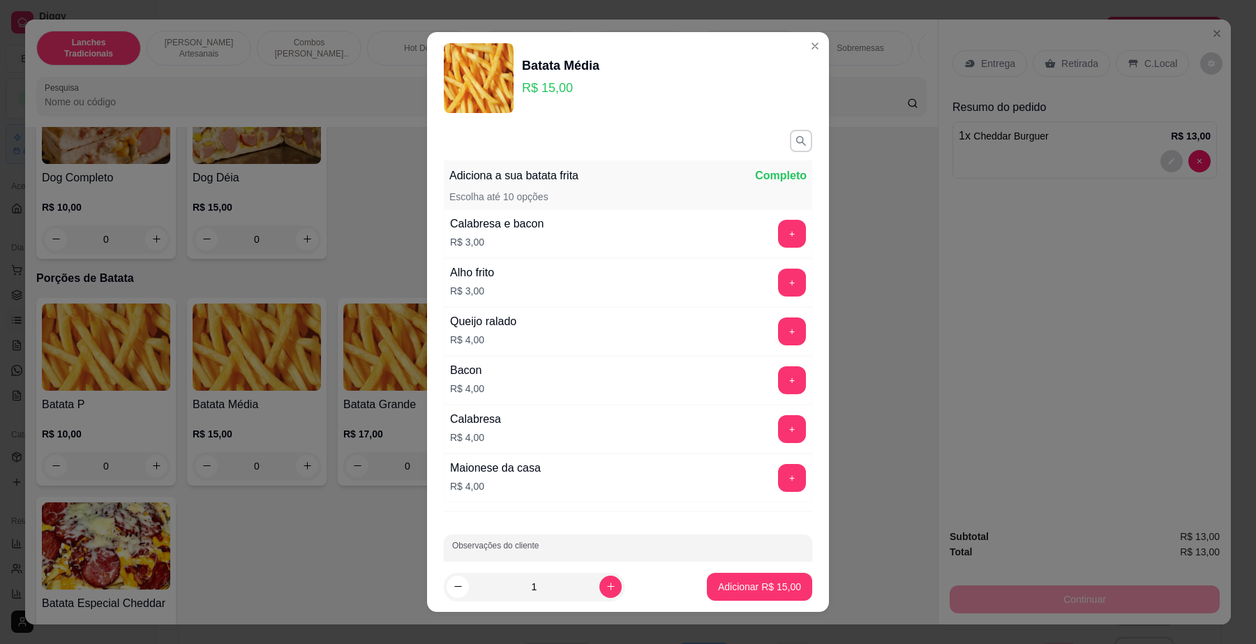
click at [556, 562] on input "Observações do cliente" at bounding box center [628, 560] width 352 height 14
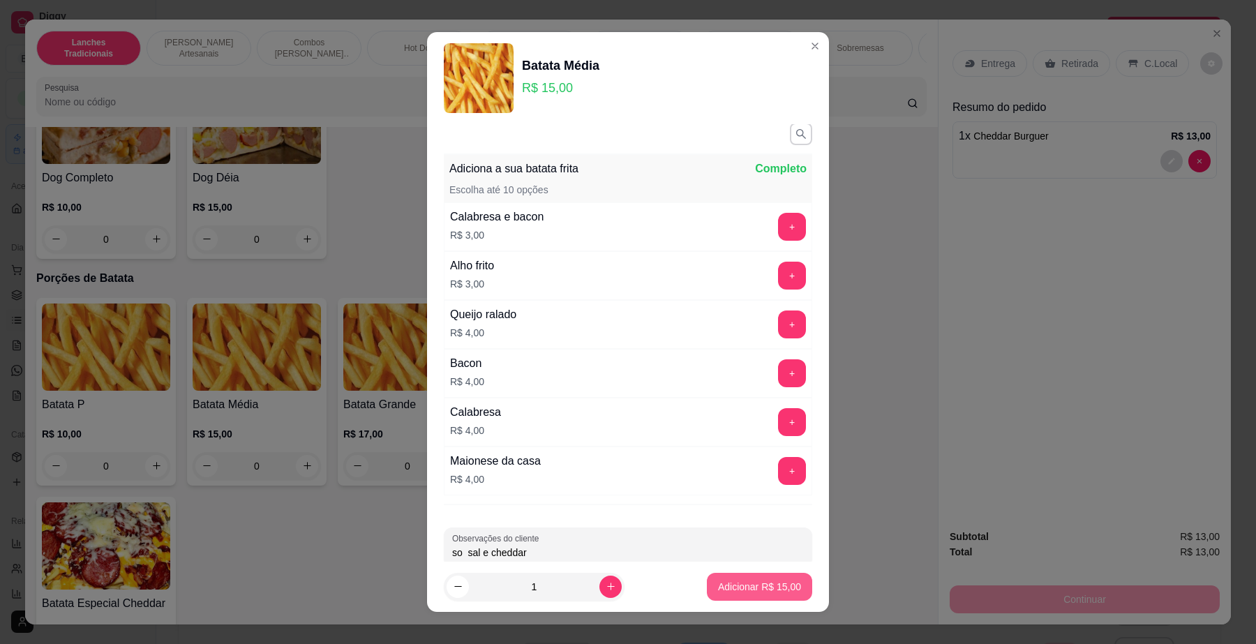
type input "so sal e cheddar"
click at [720, 581] on p "Adicionar R$ 15,00" at bounding box center [759, 587] width 83 height 14
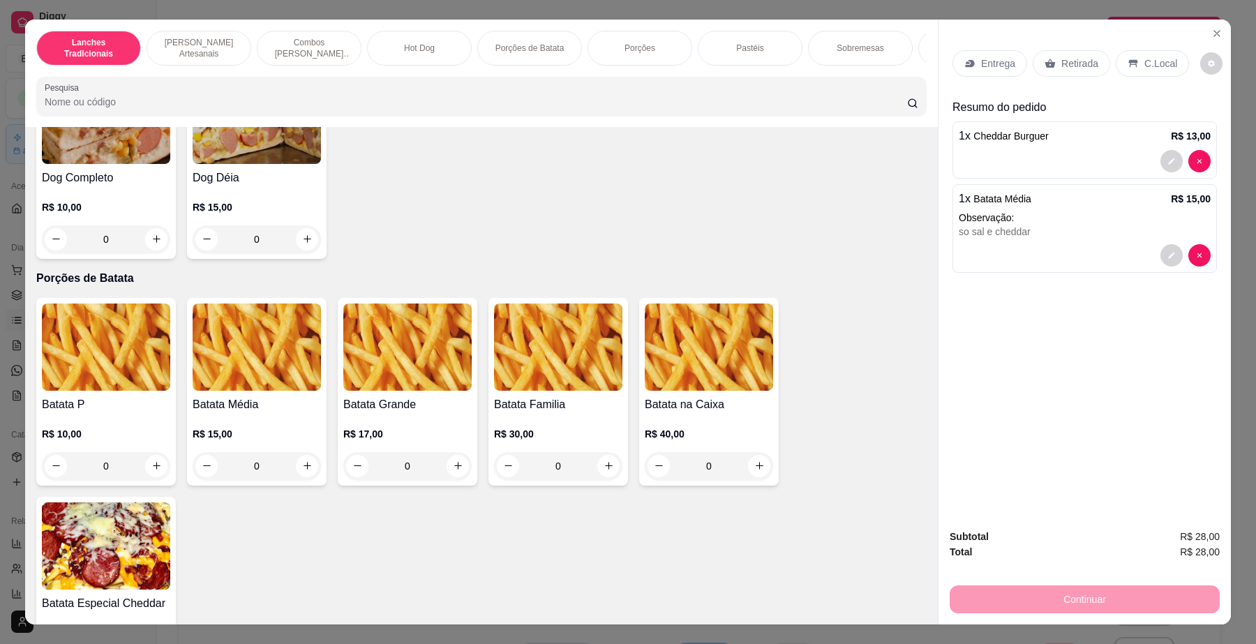
click at [993, 66] on p "Entrega" at bounding box center [998, 64] width 34 height 14
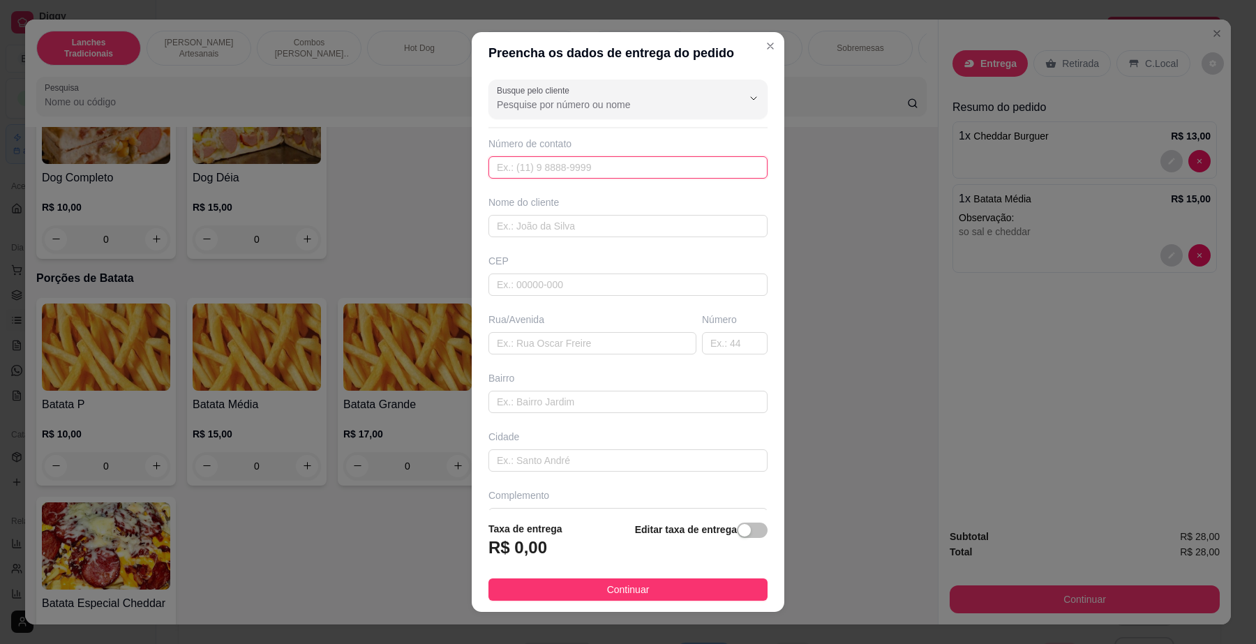
click at [650, 162] on input "text" at bounding box center [628, 167] width 279 height 22
type input "[PHONE_NUMBER]"
click at [612, 228] on input "text" at bounding box center [628, 226] width 279 height 22
type input "eliana"
click at [623, 339] on input "text" at bounding box center [593, 343] width 208 height 22
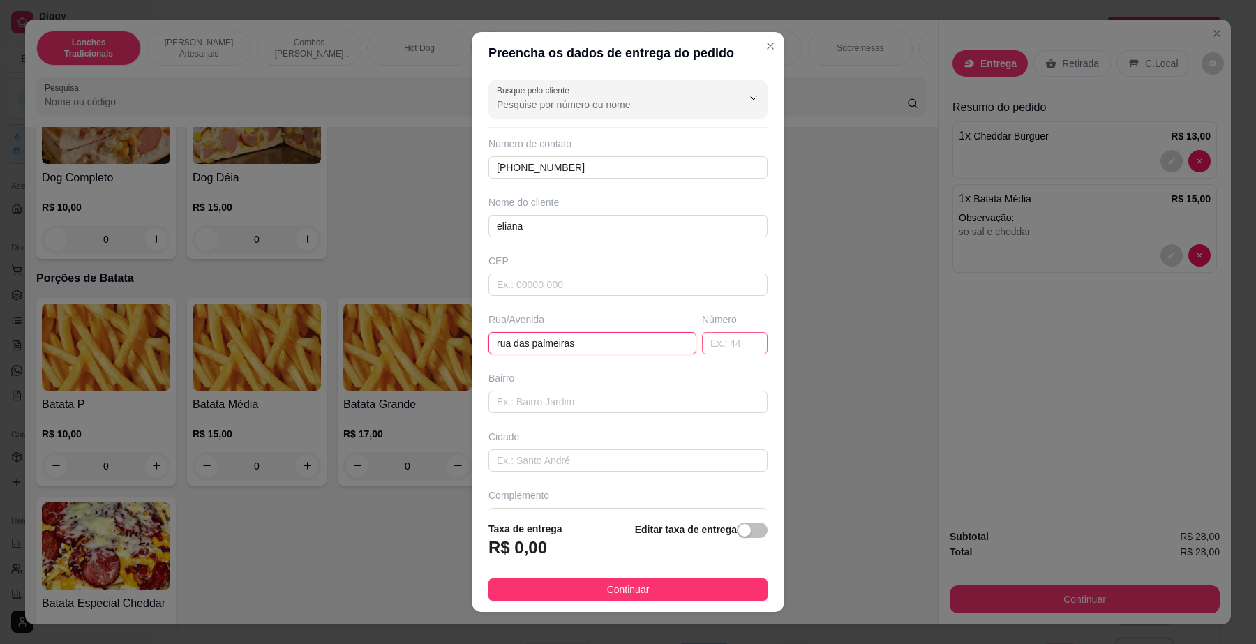
type input "rua das palmeiras"
click at [711, 344] on input "text" at bounding box center [735, 343] width 66 height 22
type input "16"
drag, startPoint x: 728, startPoint y: 532, endPoint x: 704, endPoint y: 539, distance: 25.4
click at [738, 532] on div "button" at bounding box center [744, 530] width 13 height 13
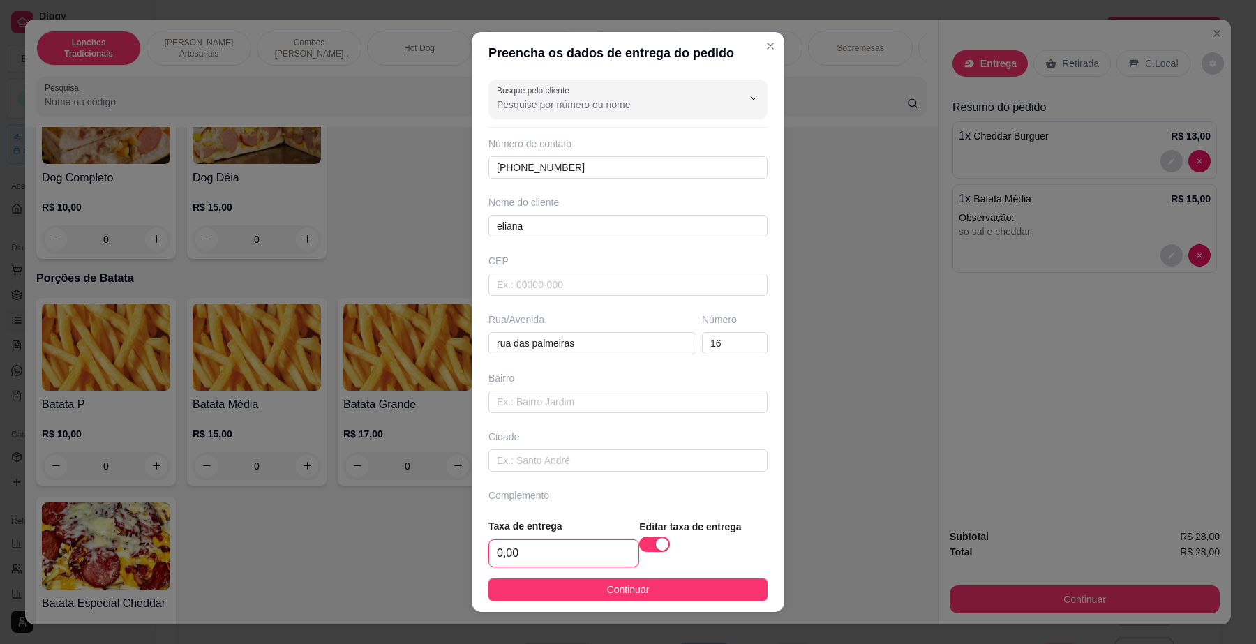
click at [570, 560] on input "0,00" at bounding box center [563, 553] width 149 height 27
type input "5,00"
click at [581, 595] on button "Continuar" at bounding box center [628, 590] width 279 height 22
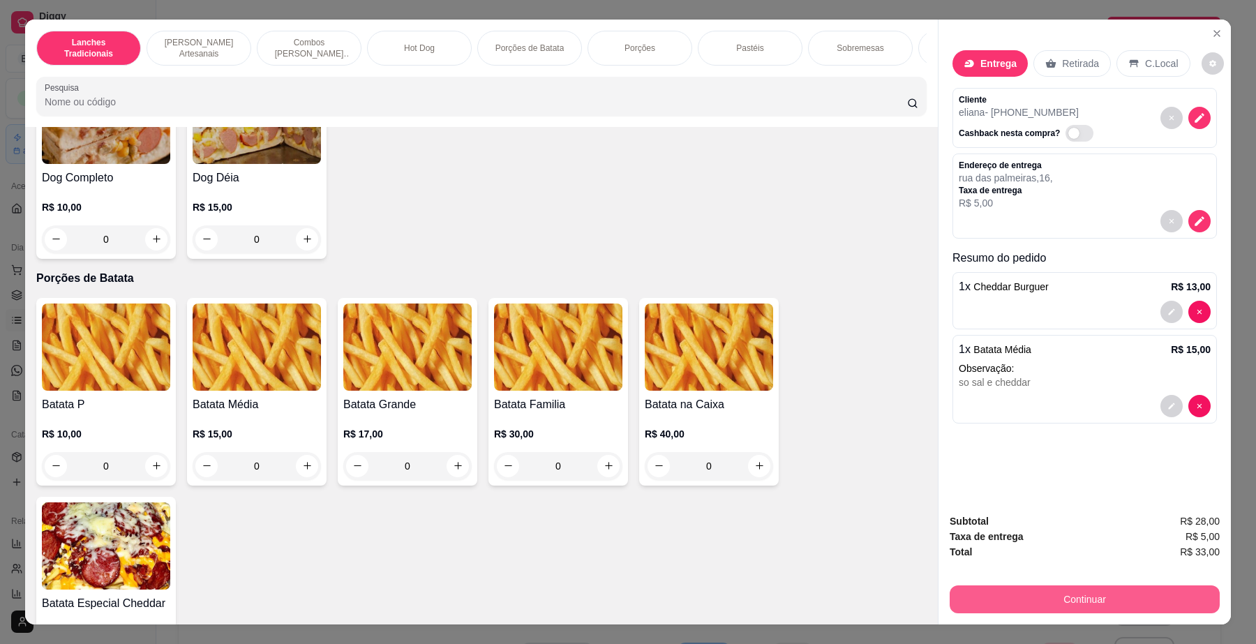
click at [1073, 593] on button "Continuar" at bounding box center [1085, 600] width 270 height 28
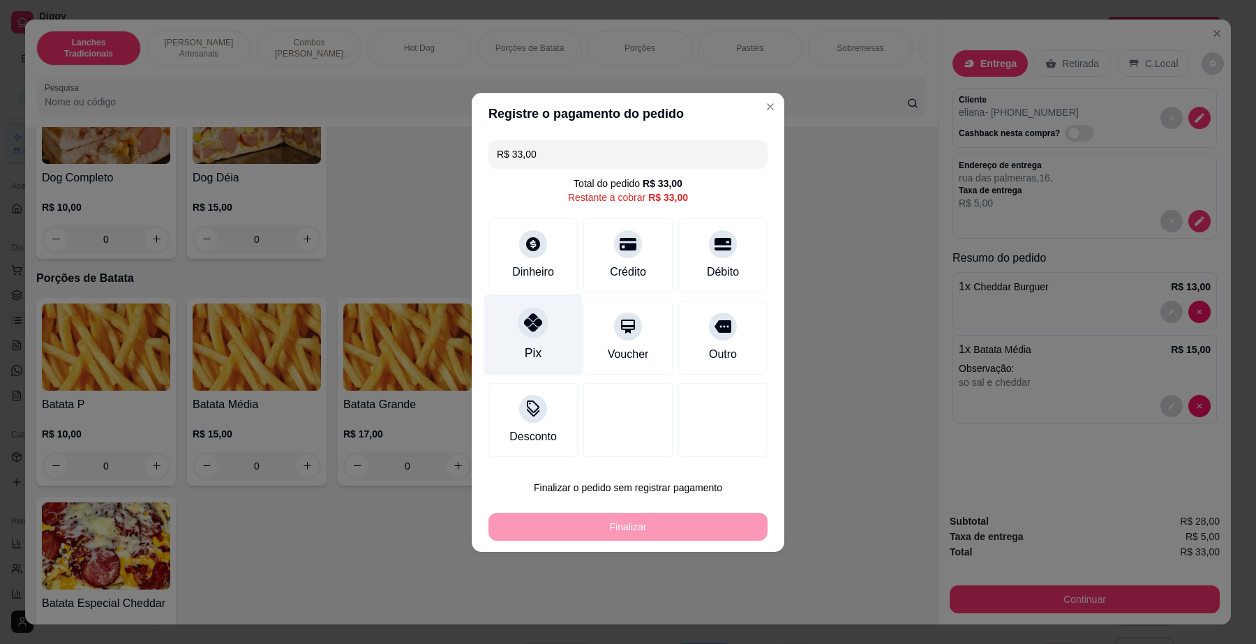
click at [514, 334] on div "Pix" at bounding box center [533, 335] width 98 height 82
type input "R$ 0,00"
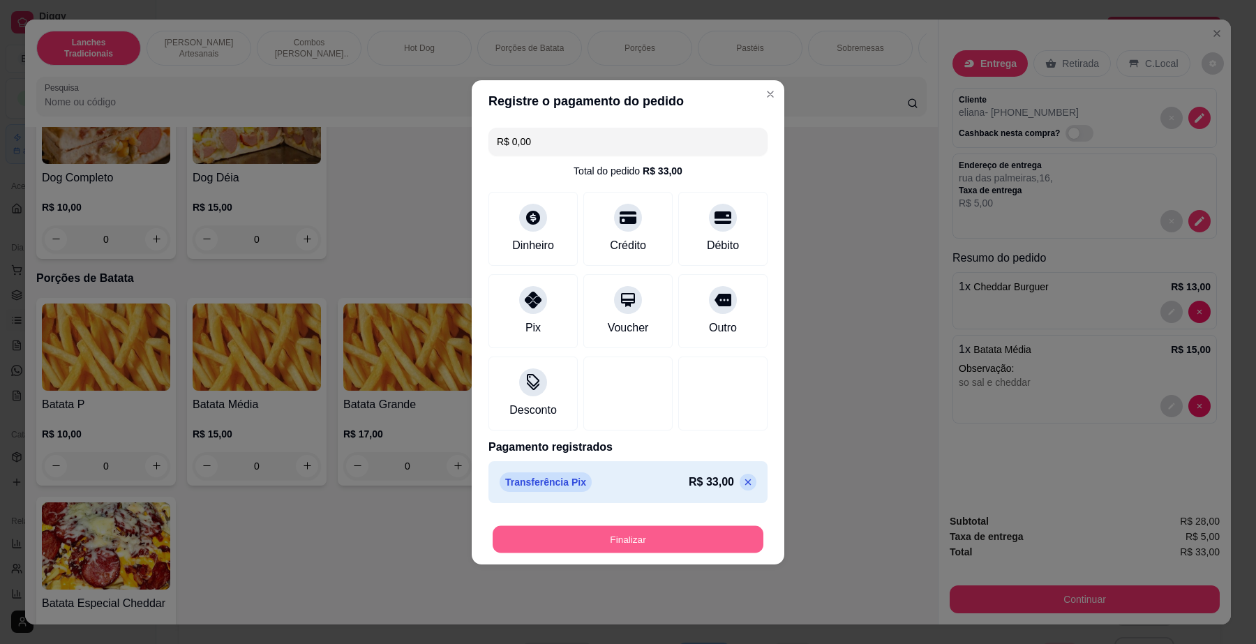
click at [642, 536] on button "Finalizar" at bounding box center [628, 539] width 271 height 27
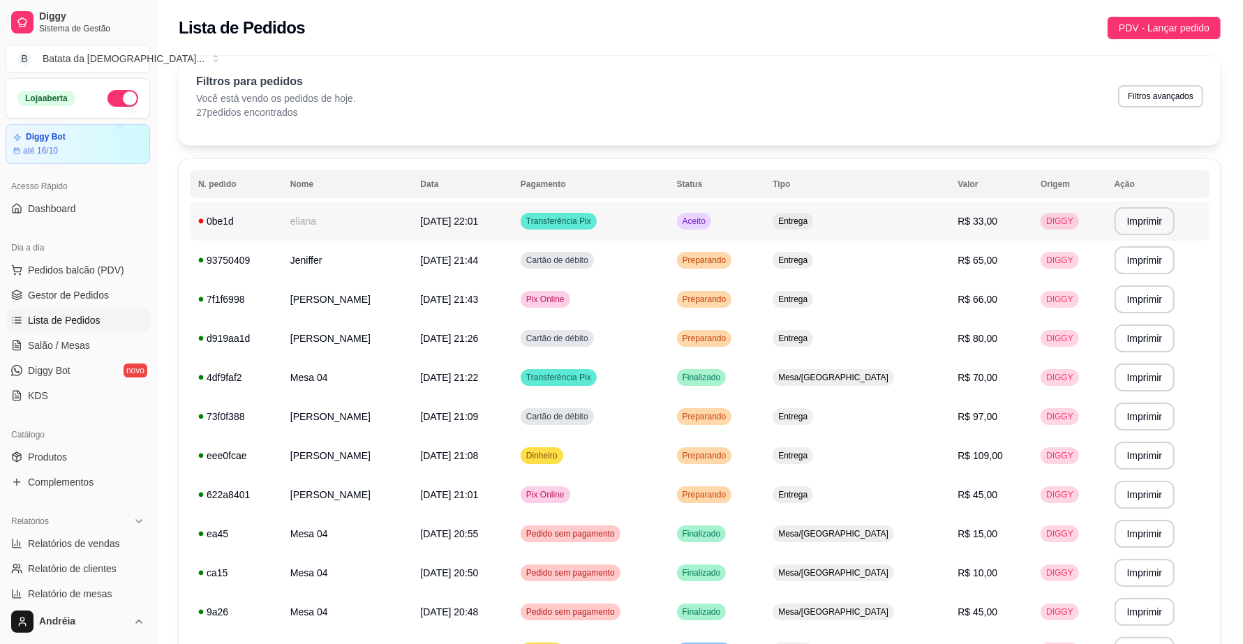
click at [708, 216] on span "Aceito" at bounding box center [694, 221] width 29 height 11
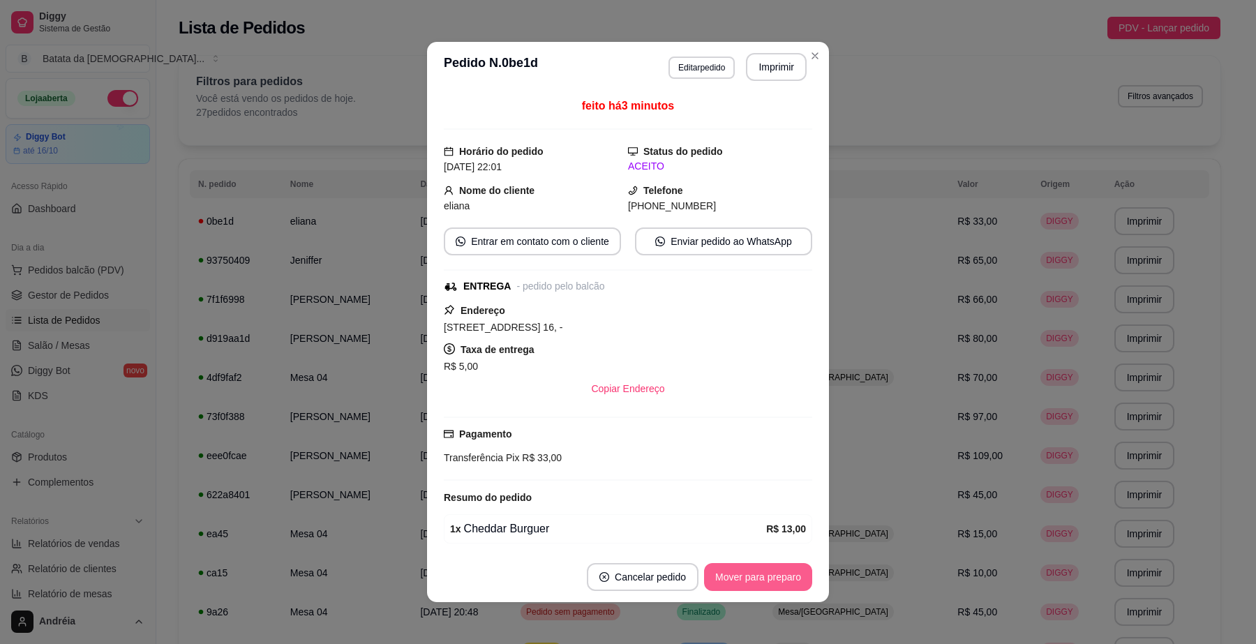
click at [765, 580] on button "Mover para preparo" at bounding box center [758, 577] width 108 height 28
click at [768, 64] on button "Imprimir" at bounding box center [777, 67] width 59 height 27
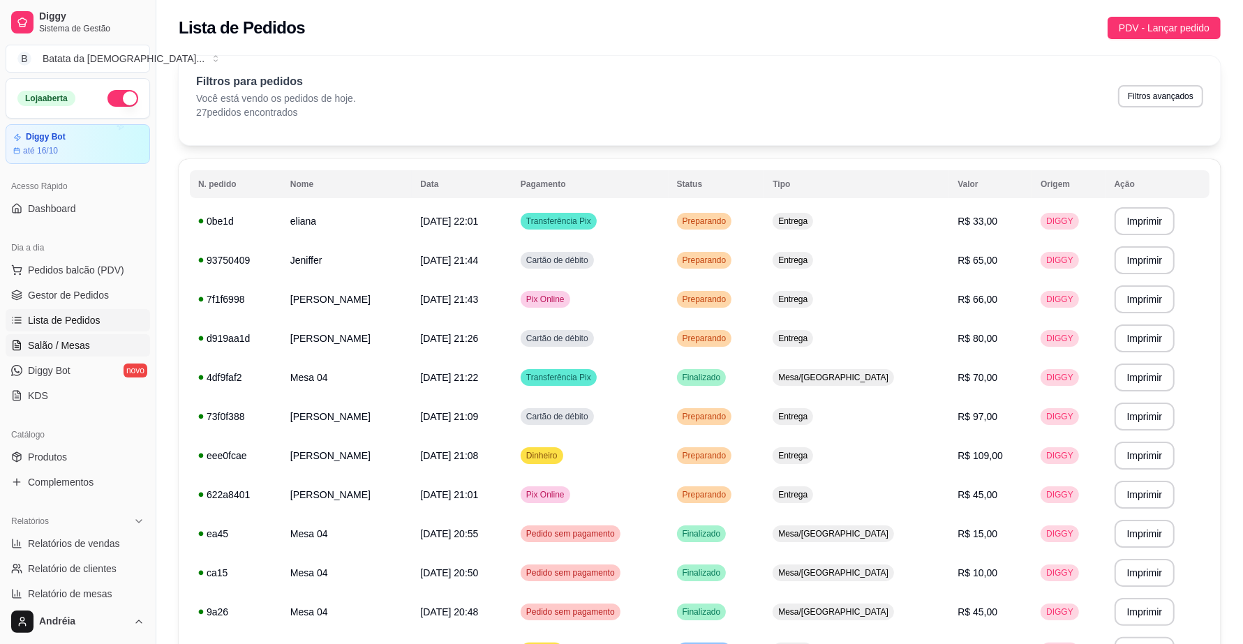
click at [54, 340] on span "Salão / Mesas" at bounding box center [59, 346] width 62 height 14
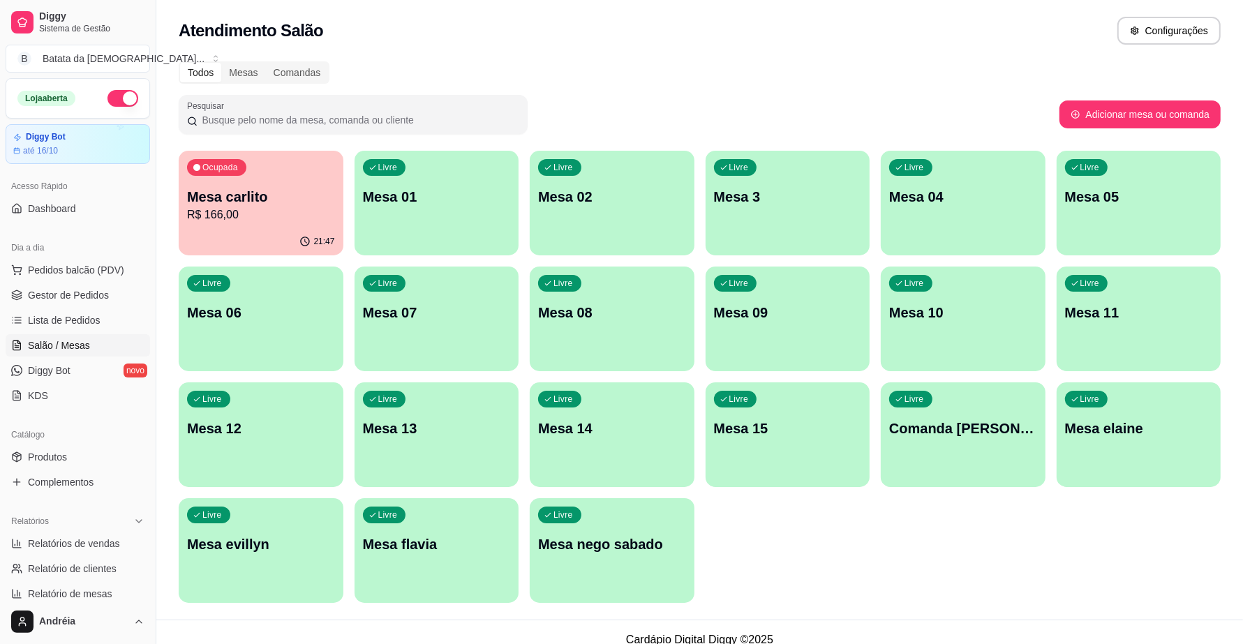
click at [45, 346] on span "Salão / Mesas" at bounding box center [59, 346] width 62 height 14
click at [45, 318] on span "Lista de Pedidos" at bounding box center [64, 320] width 73 height 14
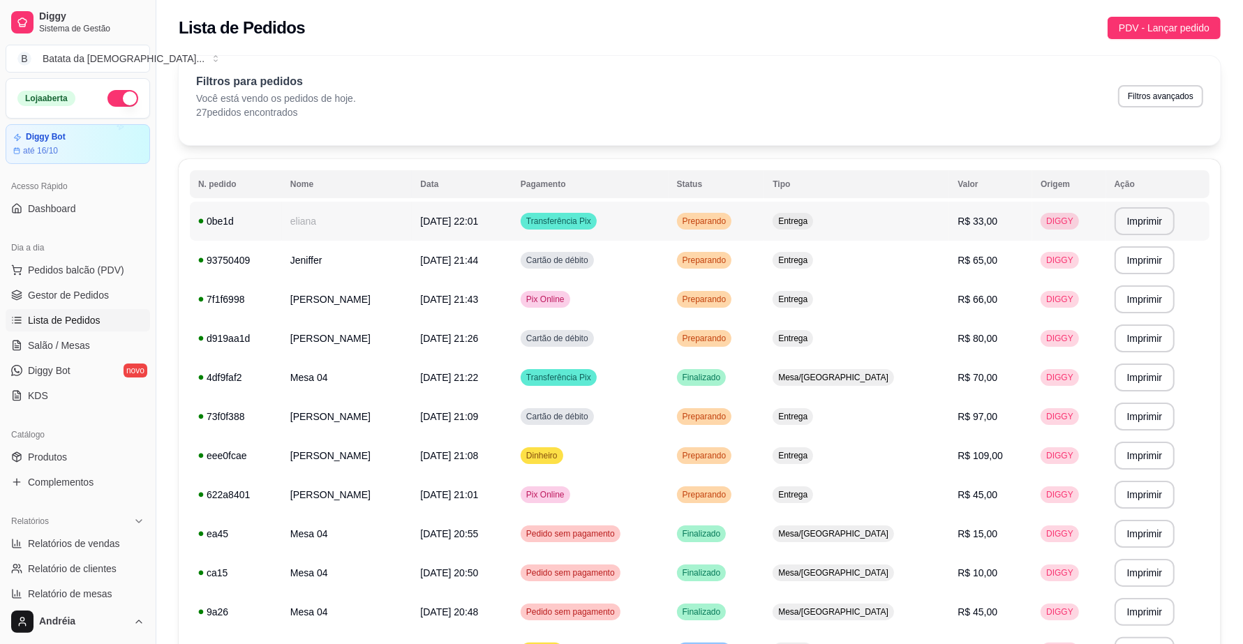
click at [729, 221] on span "Preparando" at bounding box center [705, 221] width 50 height 11
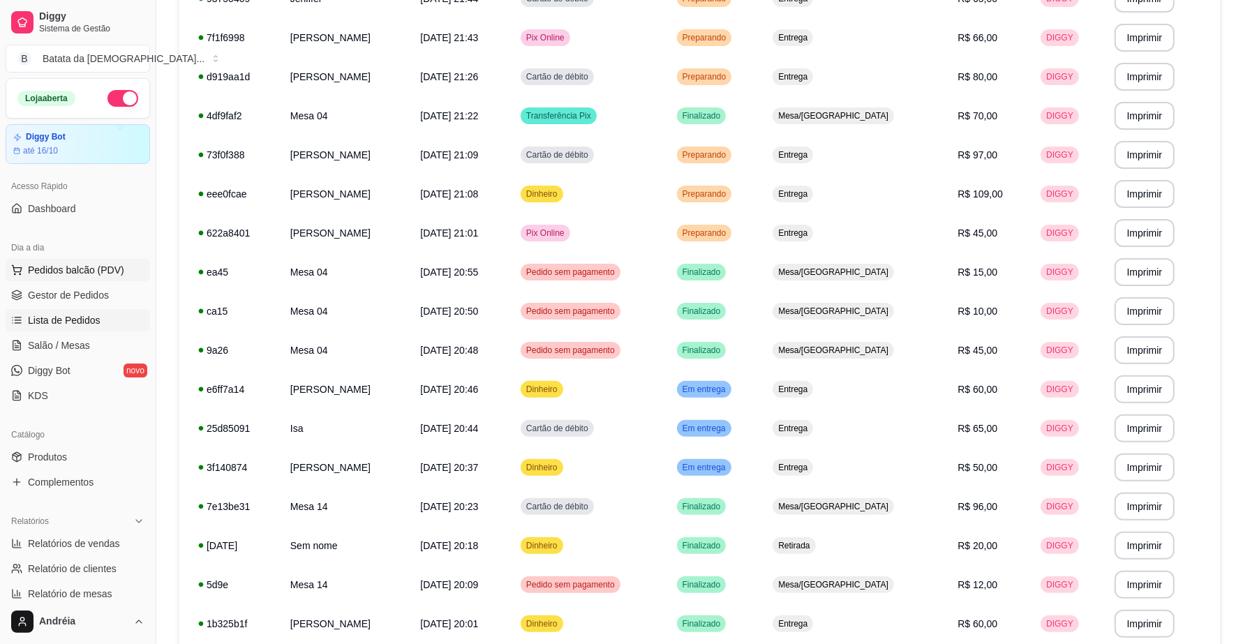
click at [50, 267] on span "Pedidos balcão (PDV)" at bounding box center [76, 270] width 96 height 14
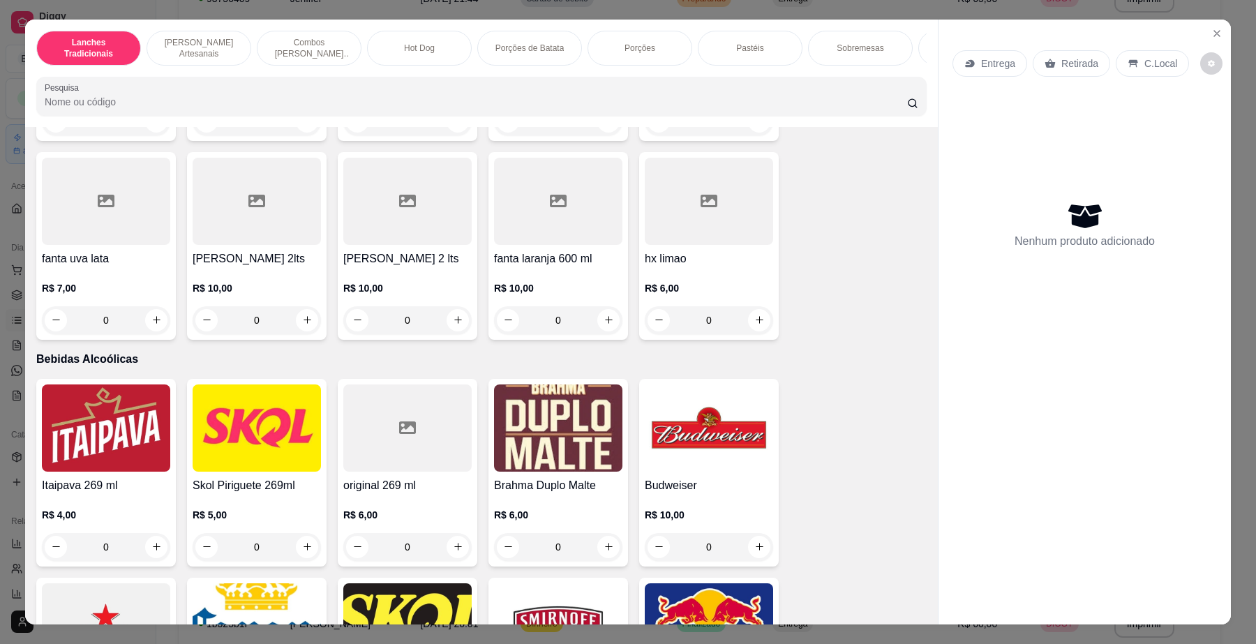
scroll to position [4624, 0]
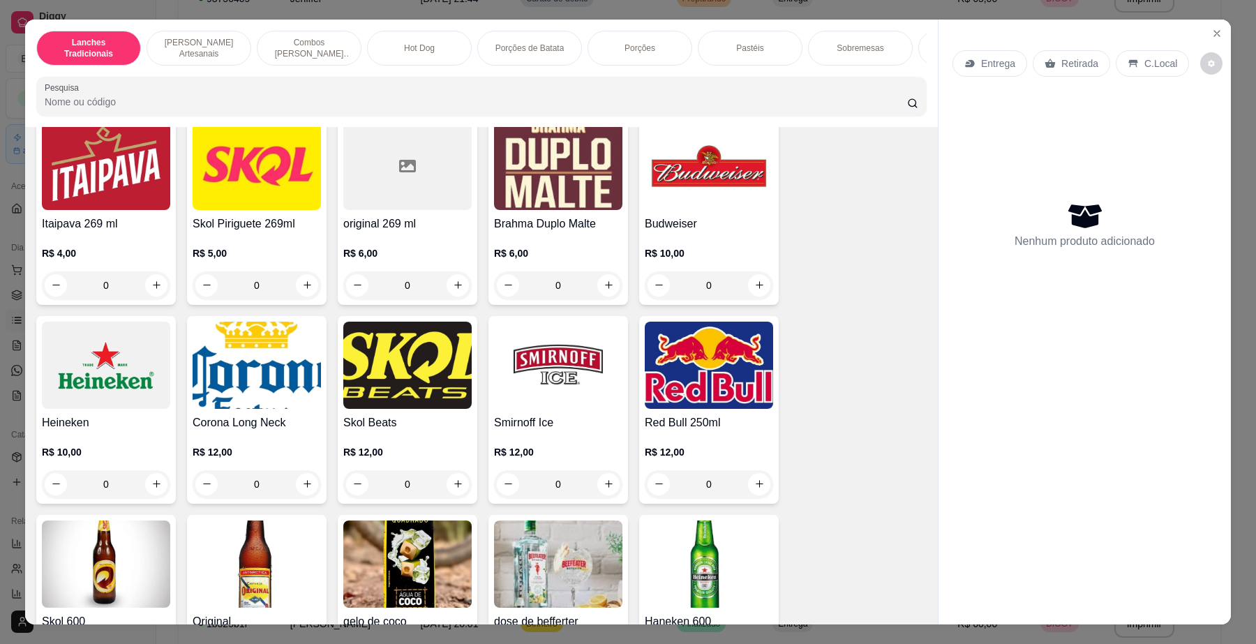
click at [137, 451] on div "R$ 10,00 0" at bounding box center [106, 464] width 128 height 67
click at [131, 409] on img at bounding box center [106, 365] width 128 height 87
click at [1212, 29] on icon "Close" at bounding box center [1217, 33] width 11 height 11
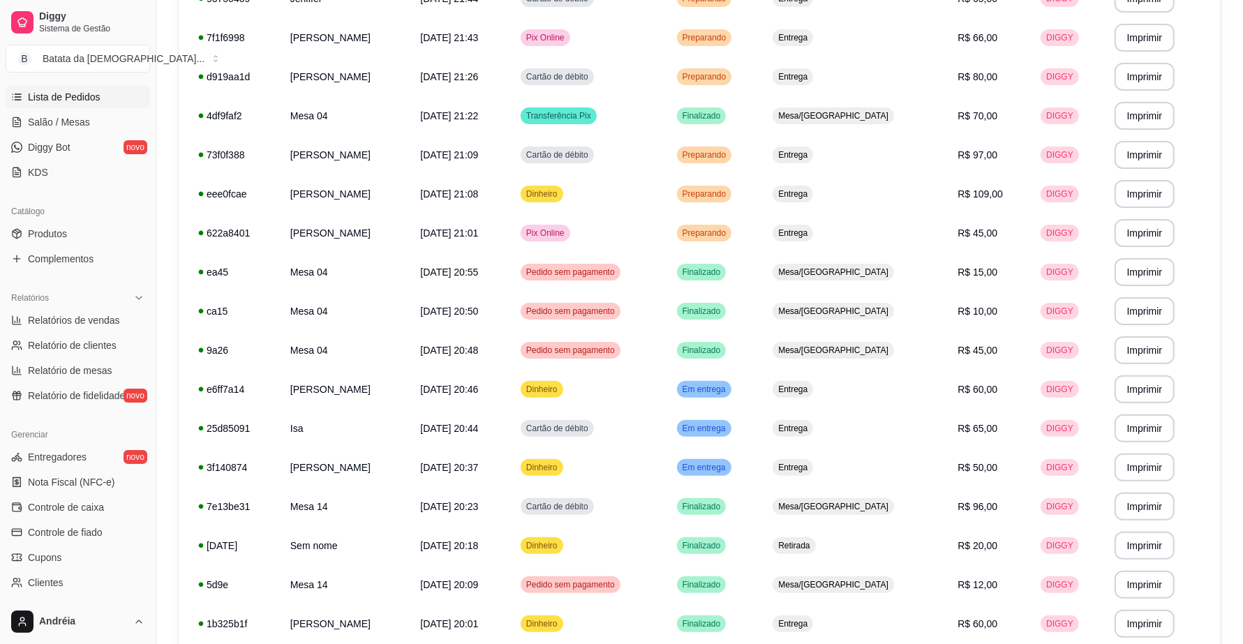
scroll to position [262, 0]
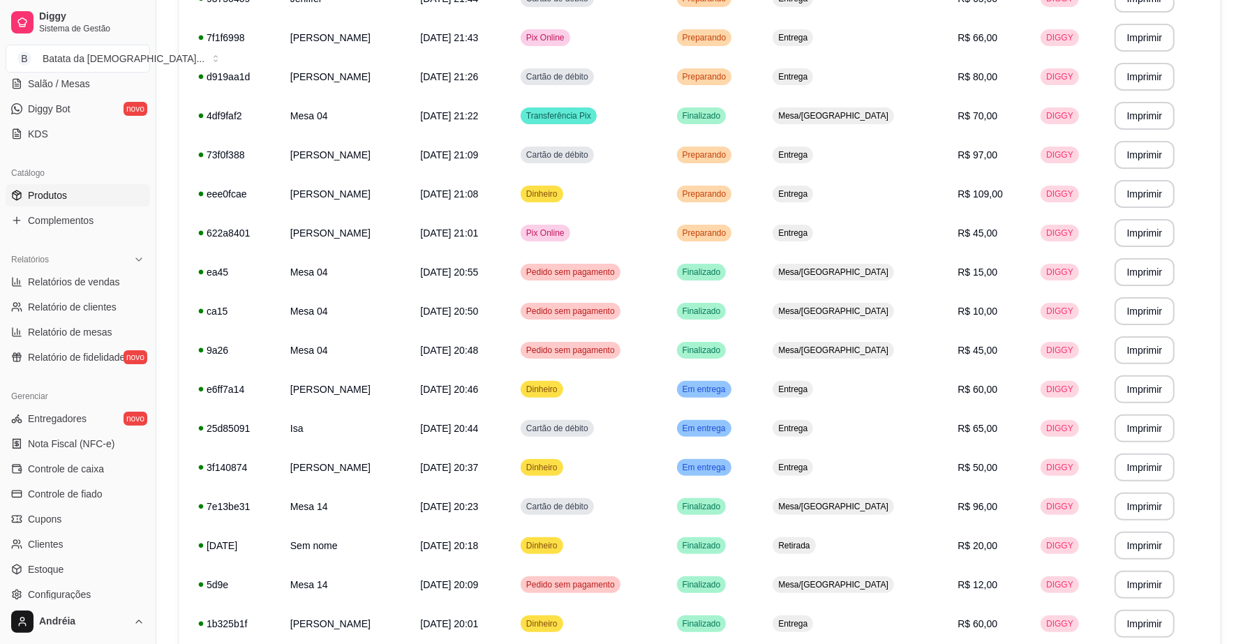
click at [61, 198] on span "Produtos" at bounding box center [47, 195] width 39 height 14
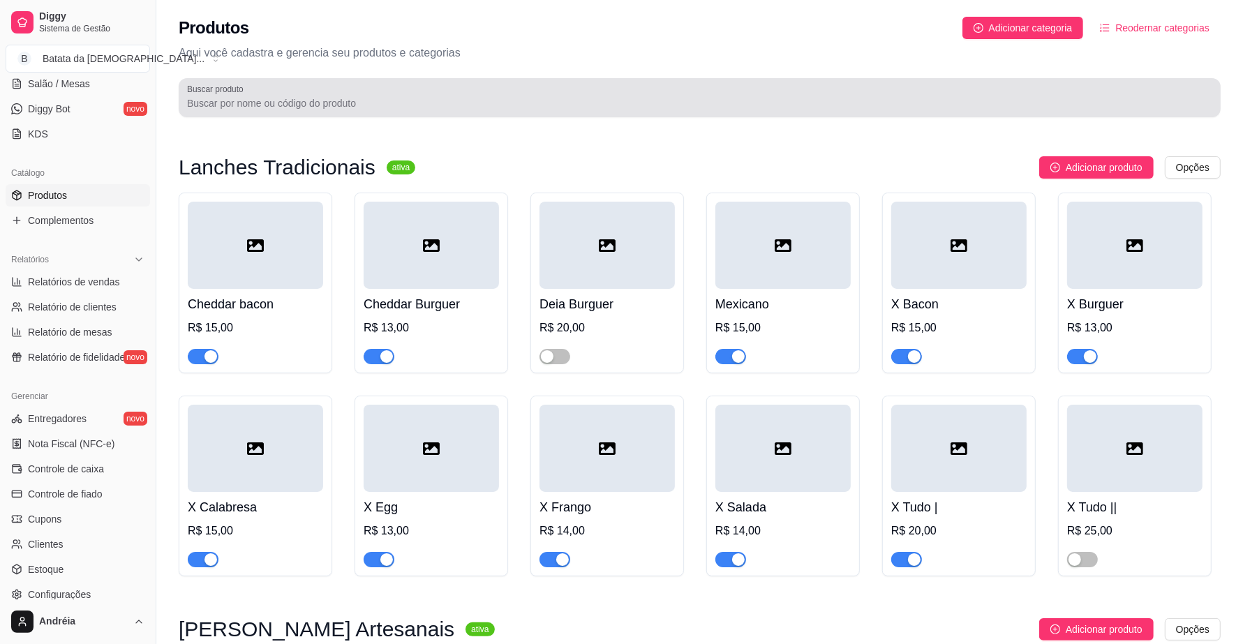
click at [410, 103] on input "Buscar produto" at bounding box center [699, 103] width 1025 height 14
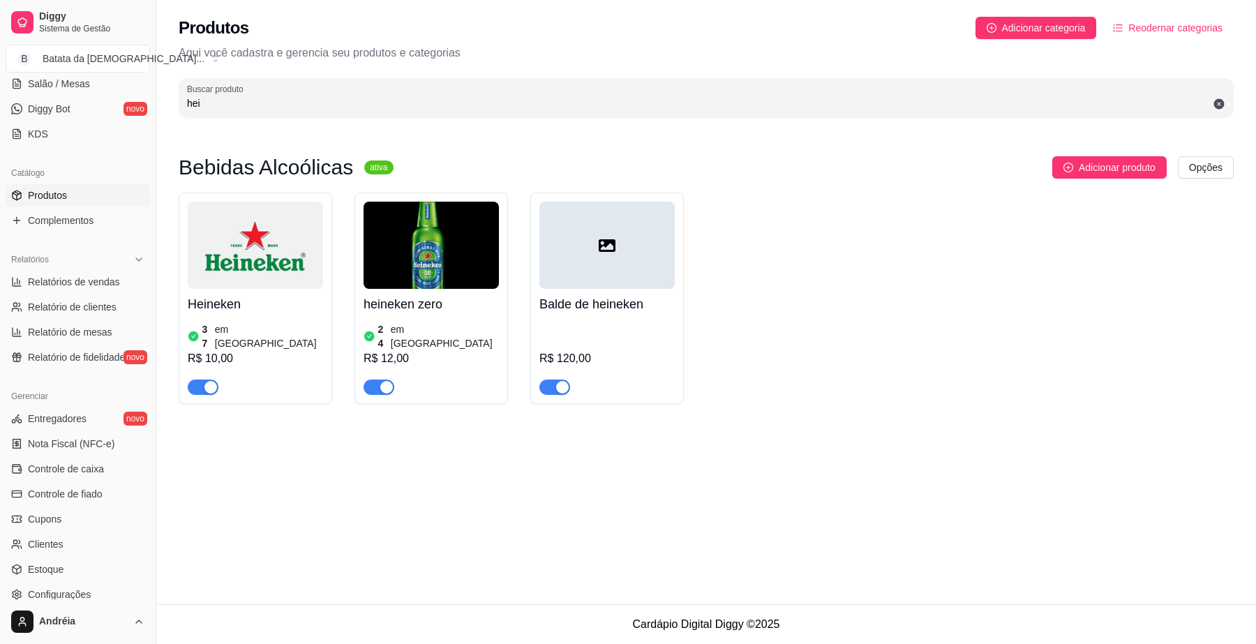
type input "hei"
click at [290, 276] on img at bounding box center [255, 245] width 135 height 87
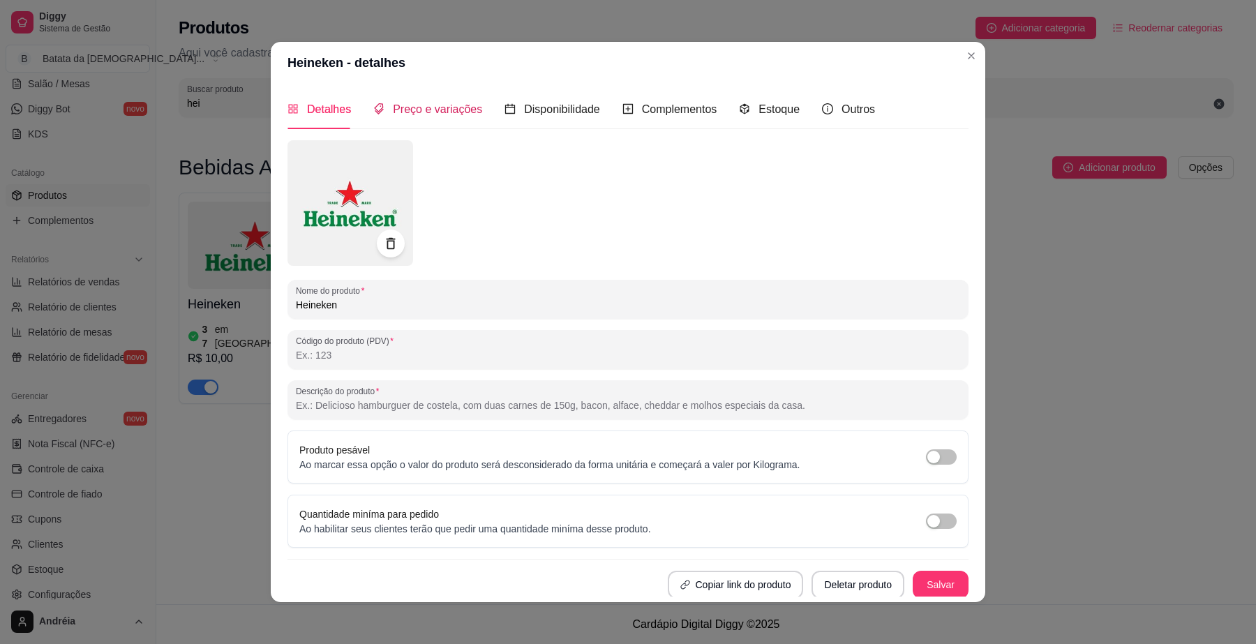
click at [447, 105] on span "Preço e variações" at bounding box center [437, 109] width 89 height 12
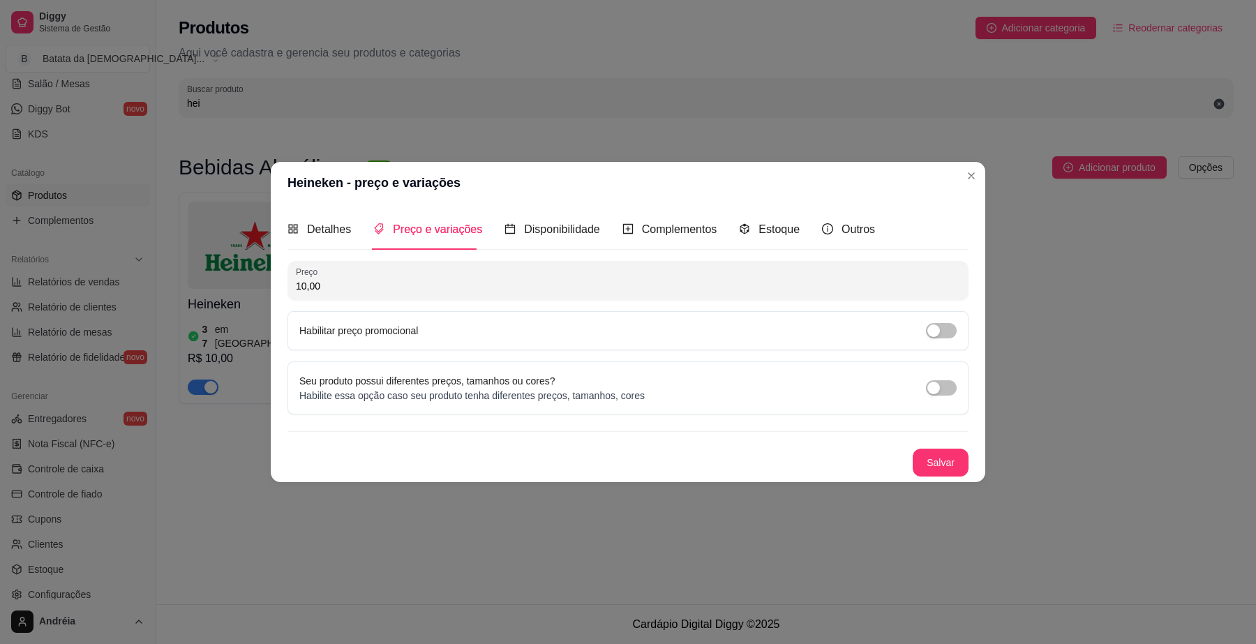
click at [309, 281] on input "10,00" at bounding box center [628, 286] width 664 height 14
type input "12,00"
click at [921, 470] on button "Salvar" at bounding box center [941, 462] width 54 height 27
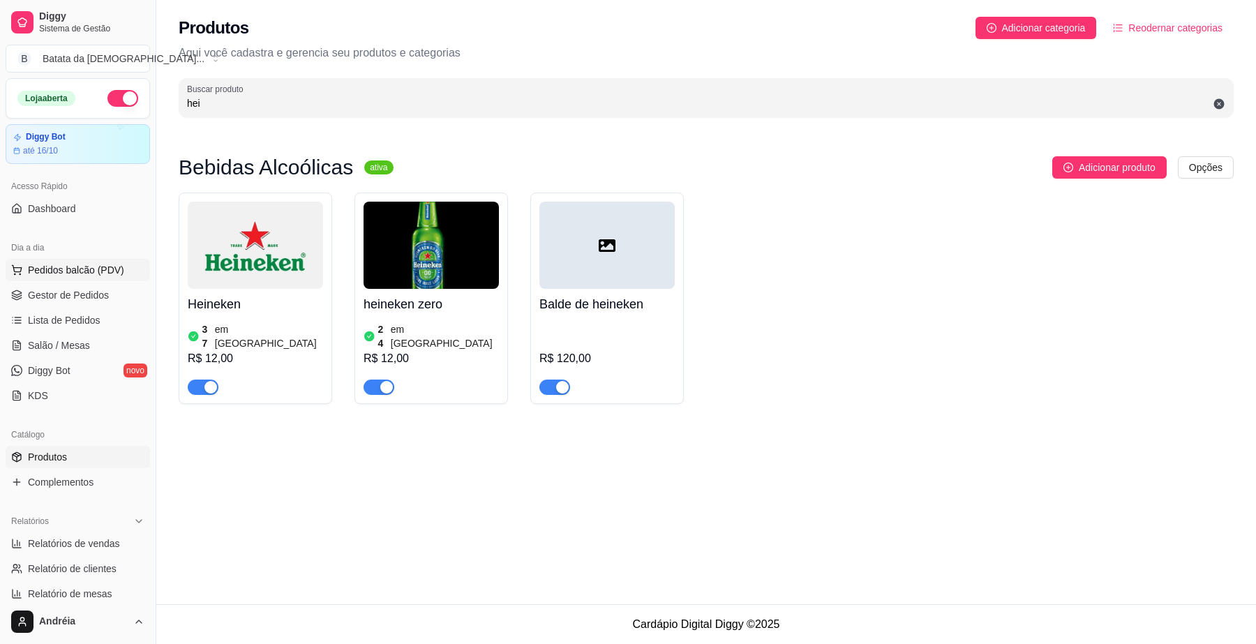
click at [54, 265] on span "Pedidos balcão (PDV)" at bounding box center [76, 270] width 96 height 14
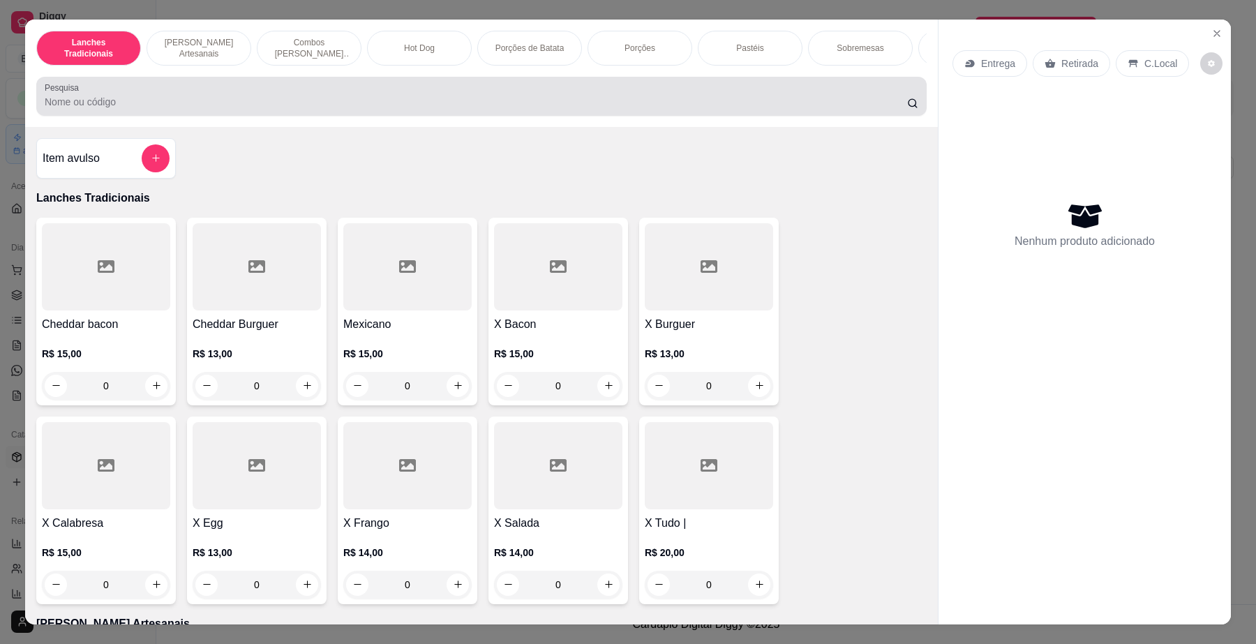
click at [521, 110] on div at bounding box center [482, 96] width 874 height 28
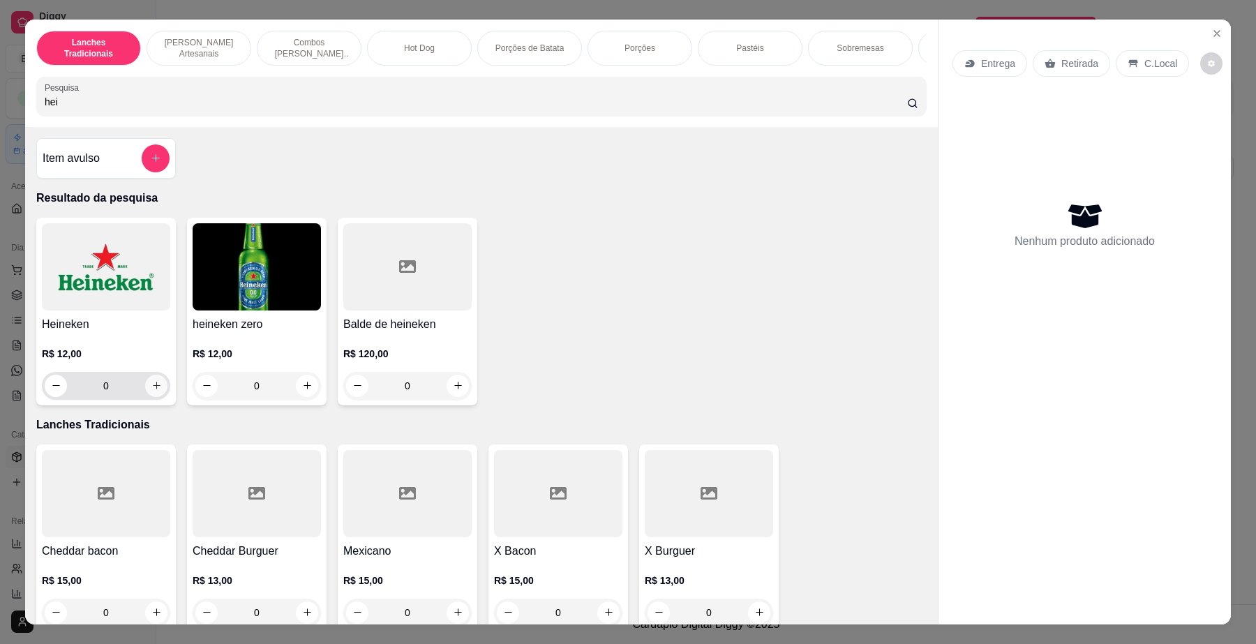
type input "hei"
click at [154, 391] on icon "increase-product-quantity" at bounding box center [156, 385] width 10 height 10
type input "1"
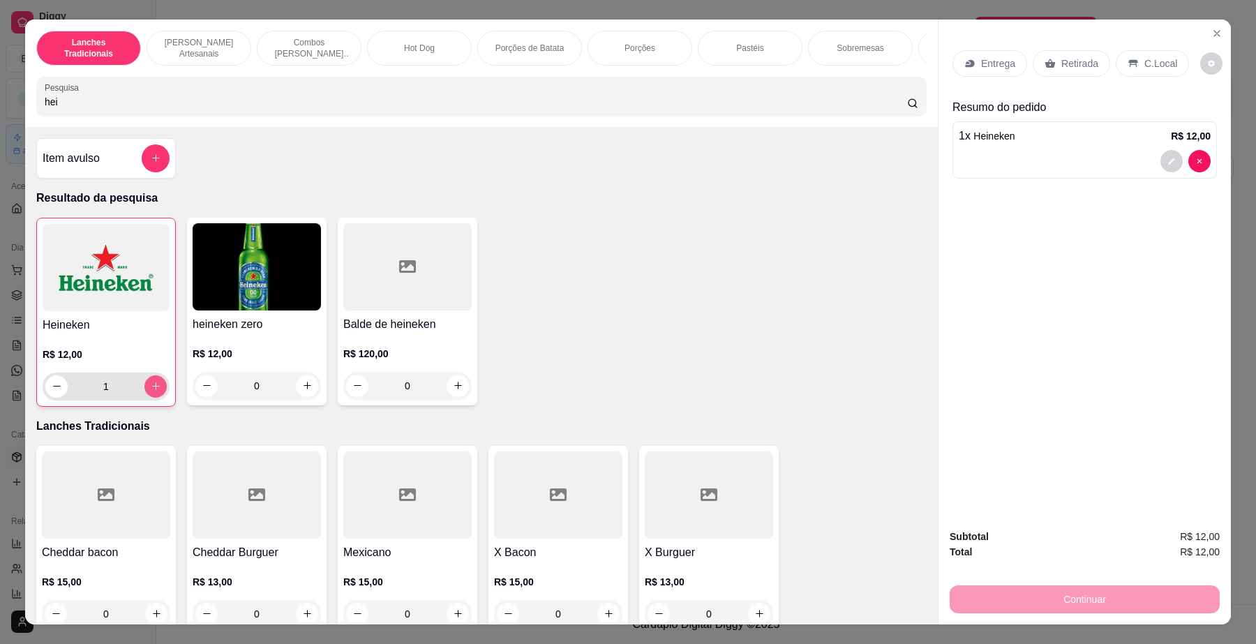
click at [151, 392] on icon "increase-product-quantity" at bounding box center [156, 386] width 10 height 10
type input "2"
drag, startPoint x: 1152, startPoint y: 61, endPoint x: 1117, endPoint y: 255, distance: 197.0
click at [1150, 61] on p "C.Local" at bounding box center [1161, 64] width 33 height 14
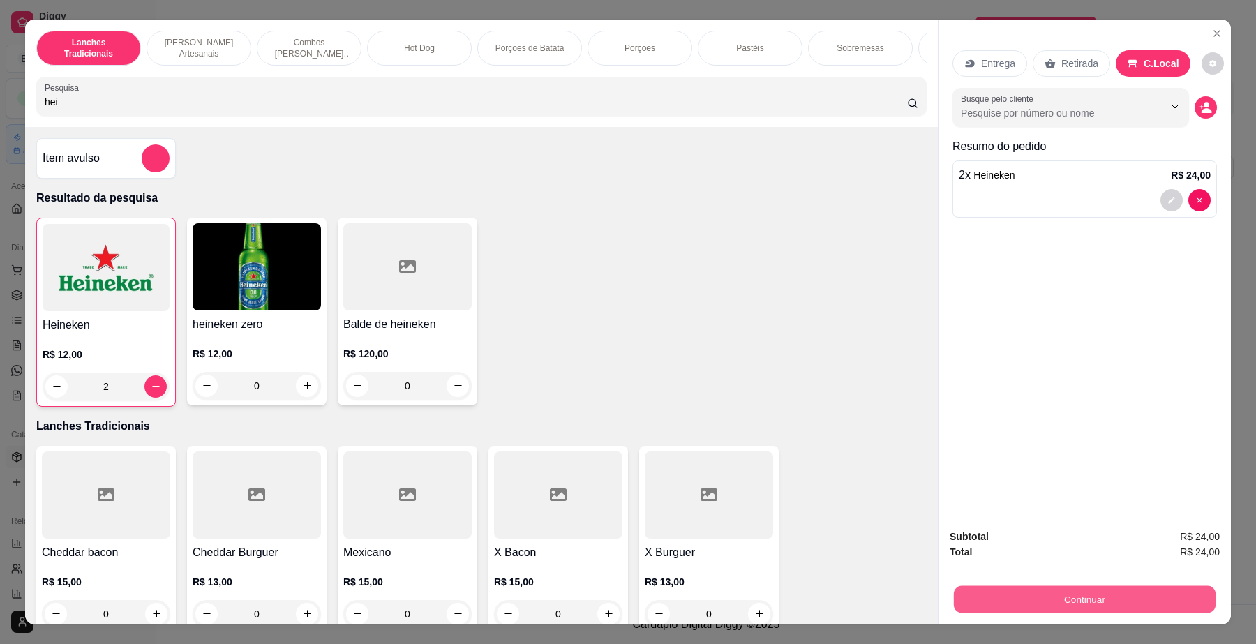
click at [1107, 595] on button "Continuar" at bounding box center [1085, 599] width 262 height 27
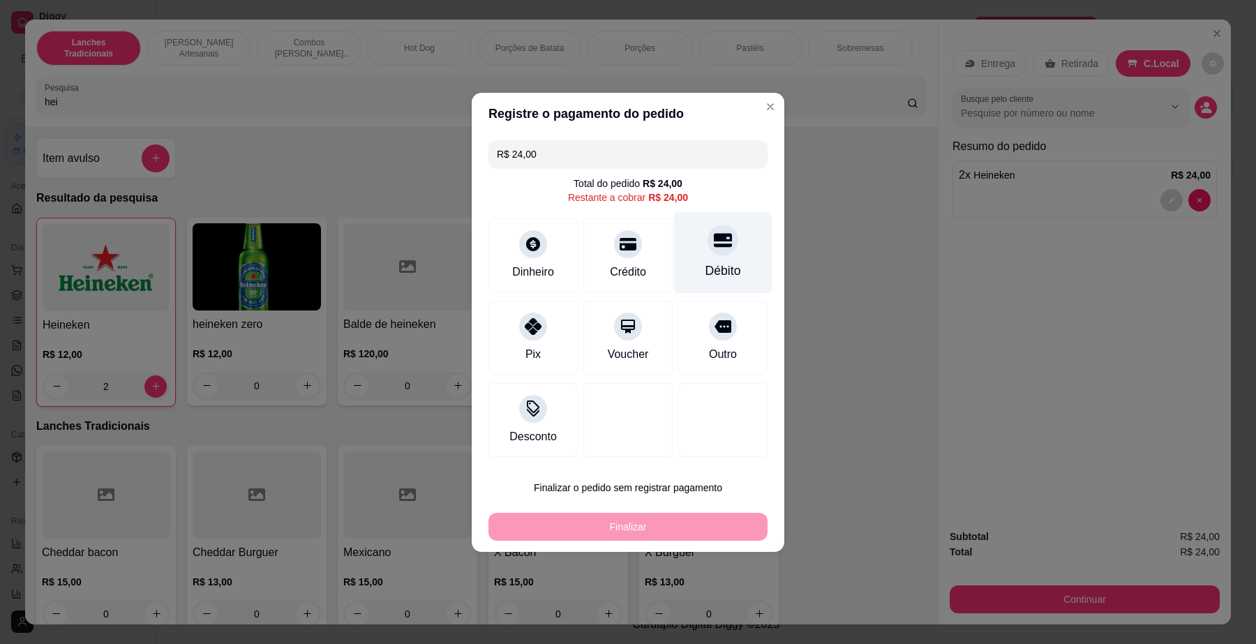
click at [740, 255] on div "Débito" at bounding box center [723, 252] width 98 height 82
type input "R$ 0,00"
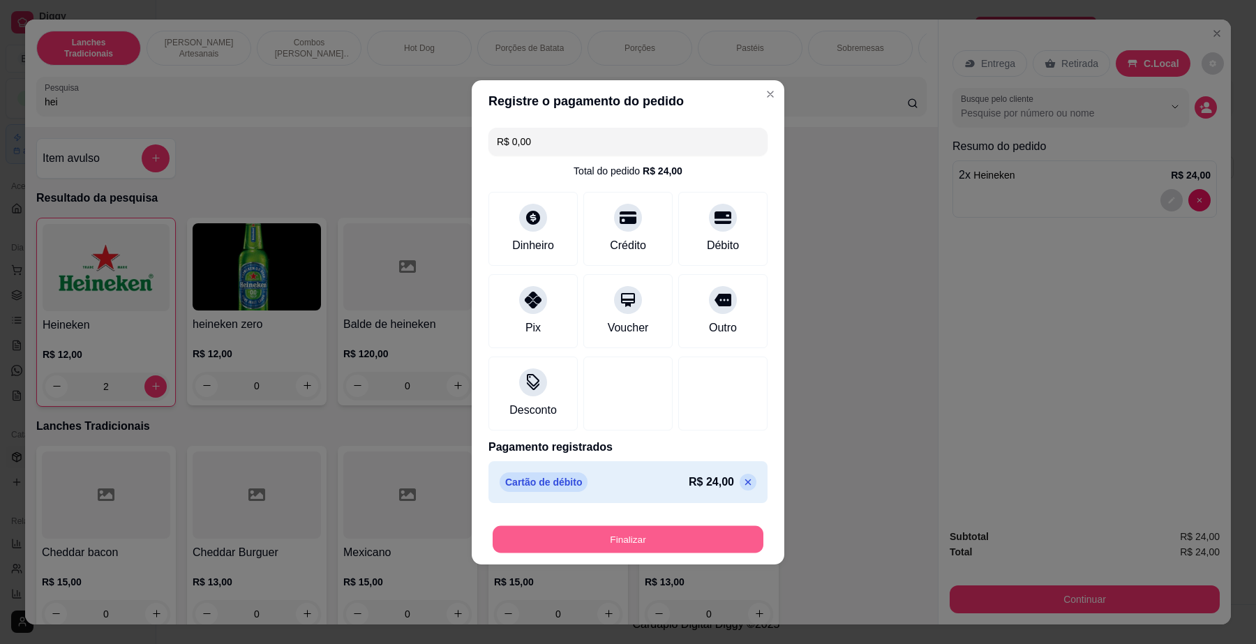
click at [637, 534] on button "Finalizar" at bounding box center [628, 539] width 271 height 27
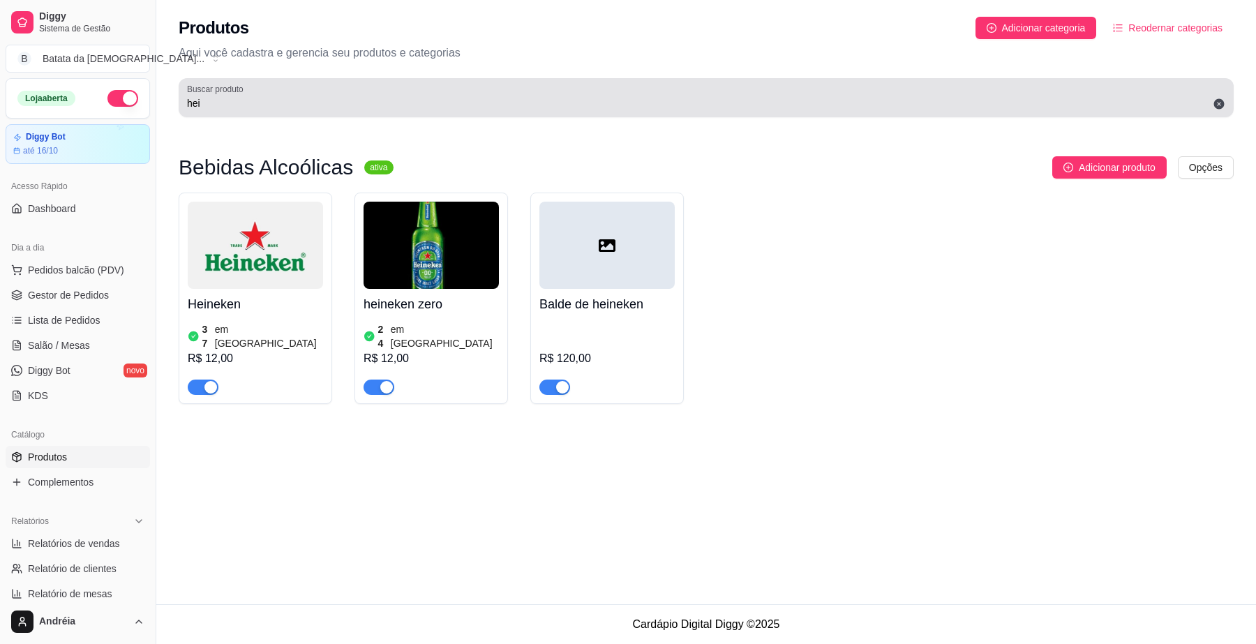
click at [1219, 105] on icon at bounding box center [1219, 104] width 10 height 10
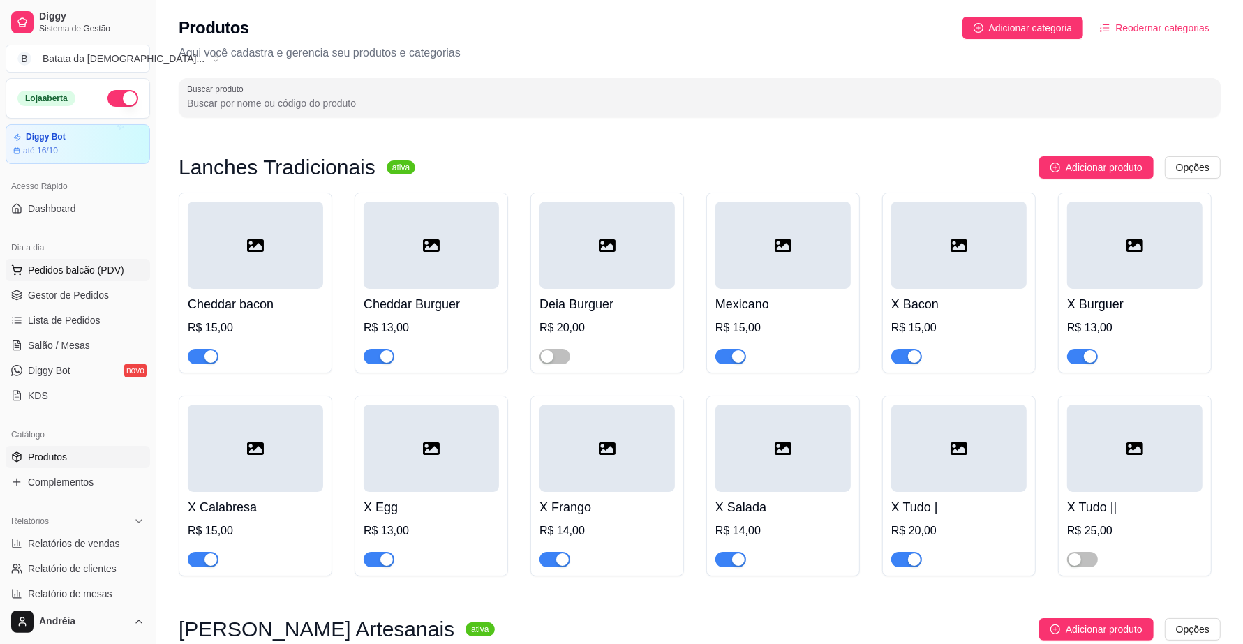
click at [53, 273] on span "Pedidos balcão (PDV)" at bounding box center [76, 270] width 96 height 14
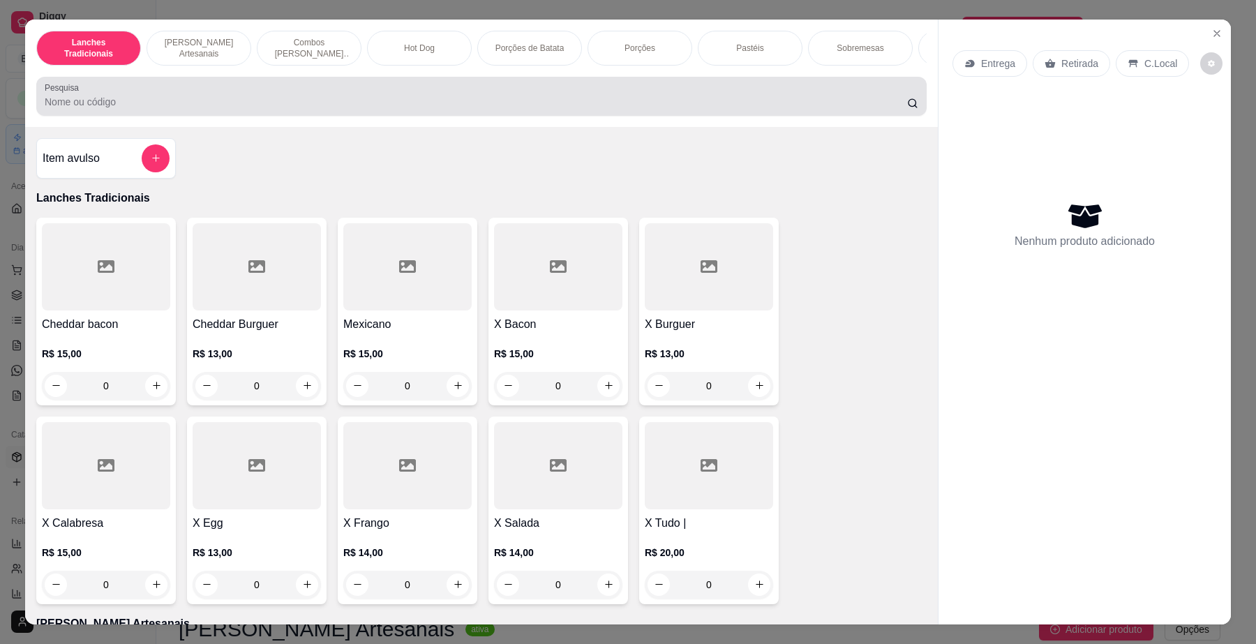
click at [546, 109] on input "Pesquisa" at bounding box center [476, 102] width 863 height 14
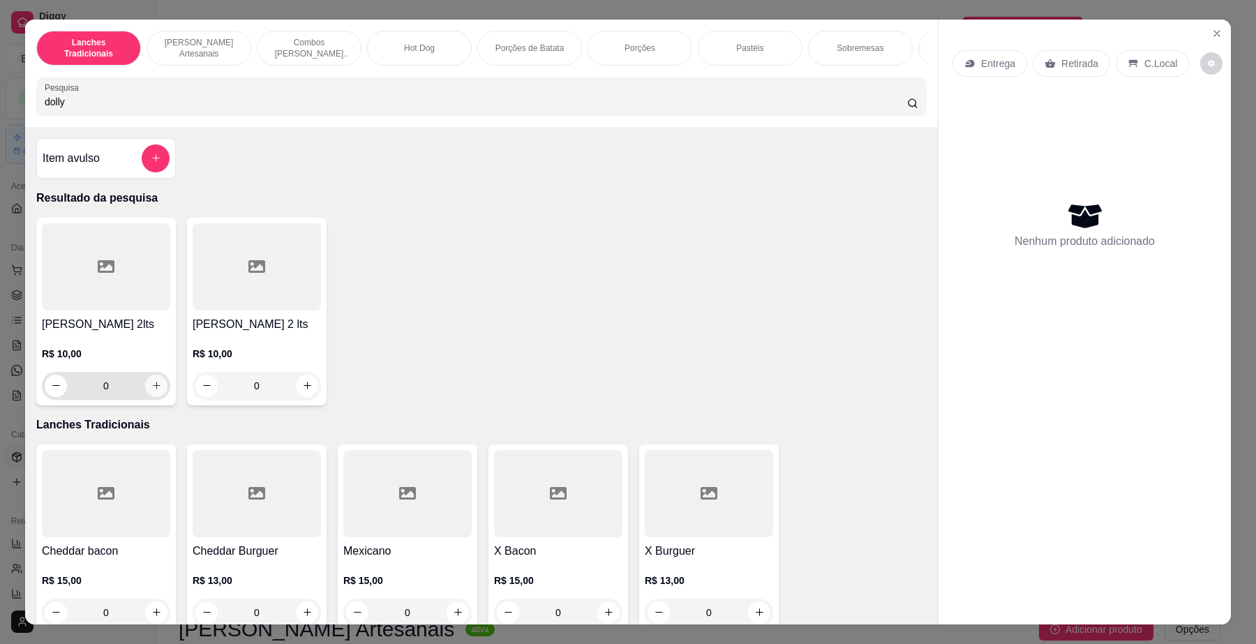
type input "dolly"
click at [151, 391] on icon "increase-product-quantity" at bounding box center [156, 385] width 10 height 10
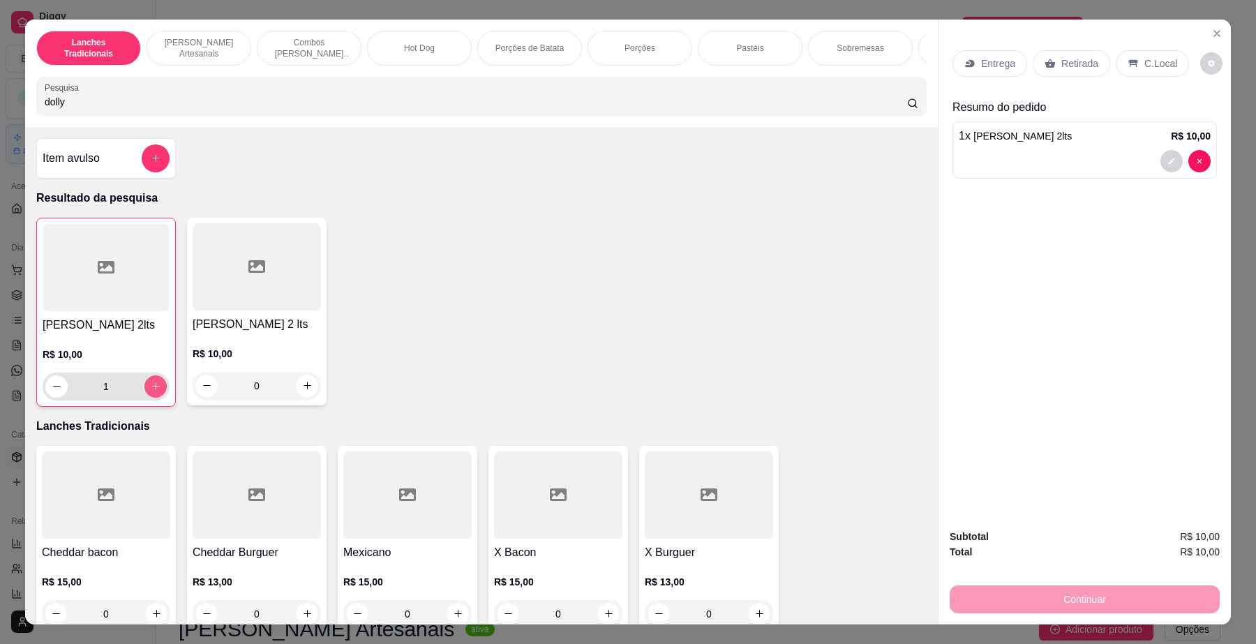
type input "1"
click at [1145, 65] on p "C.Local" at bounding box center [1161, 64] width 33 height 14
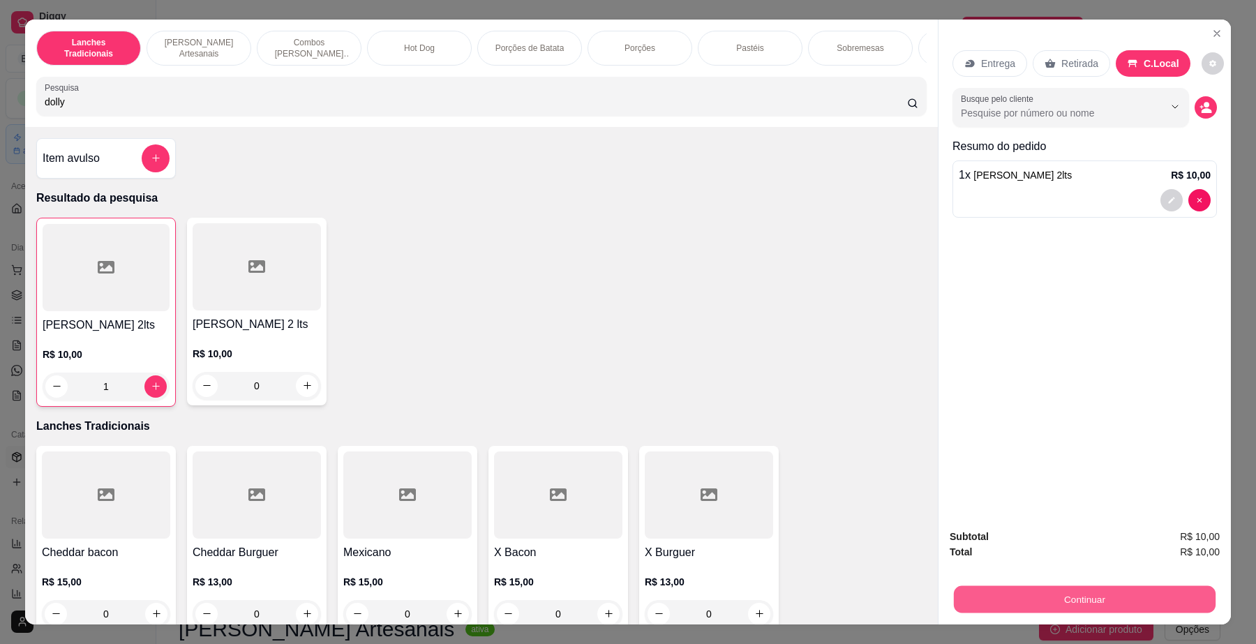
click at [1063, 591] on button "Continuar" at bounding box center [1085, 599] width 262 height 27
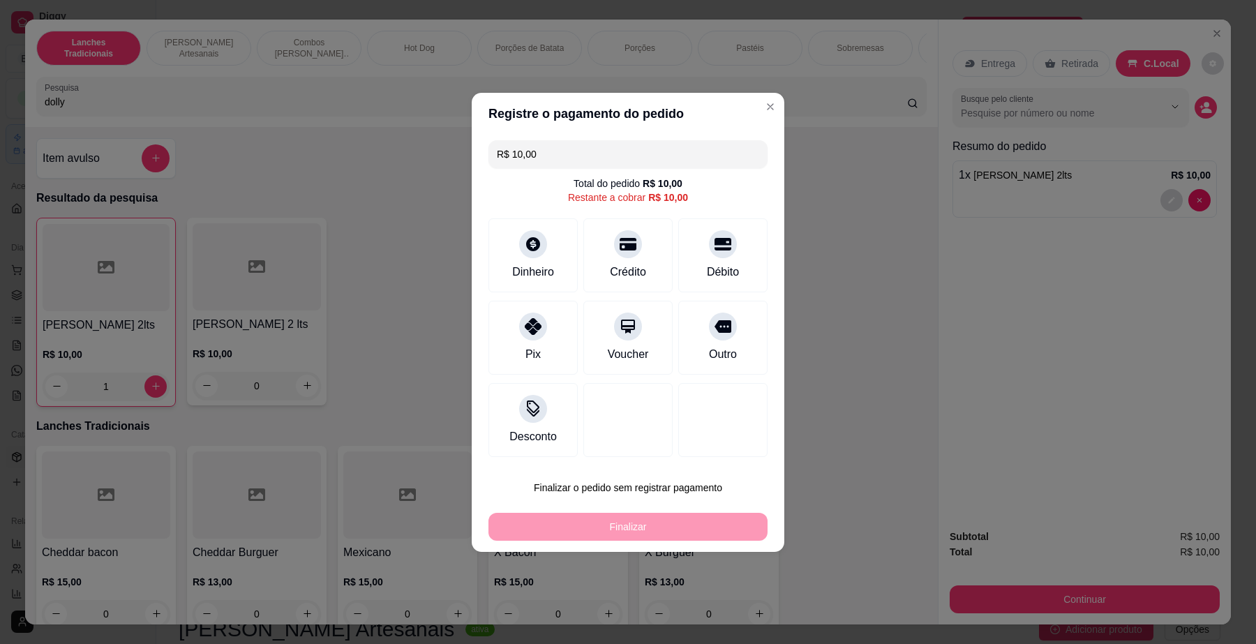
click at [598, 154] on input "R$ 10,00" at bounding box center [628, 154] width 262 height 28
click at [522, 258] on div "Dinheiro" at bounding box center [533, 252] width 98 height 82
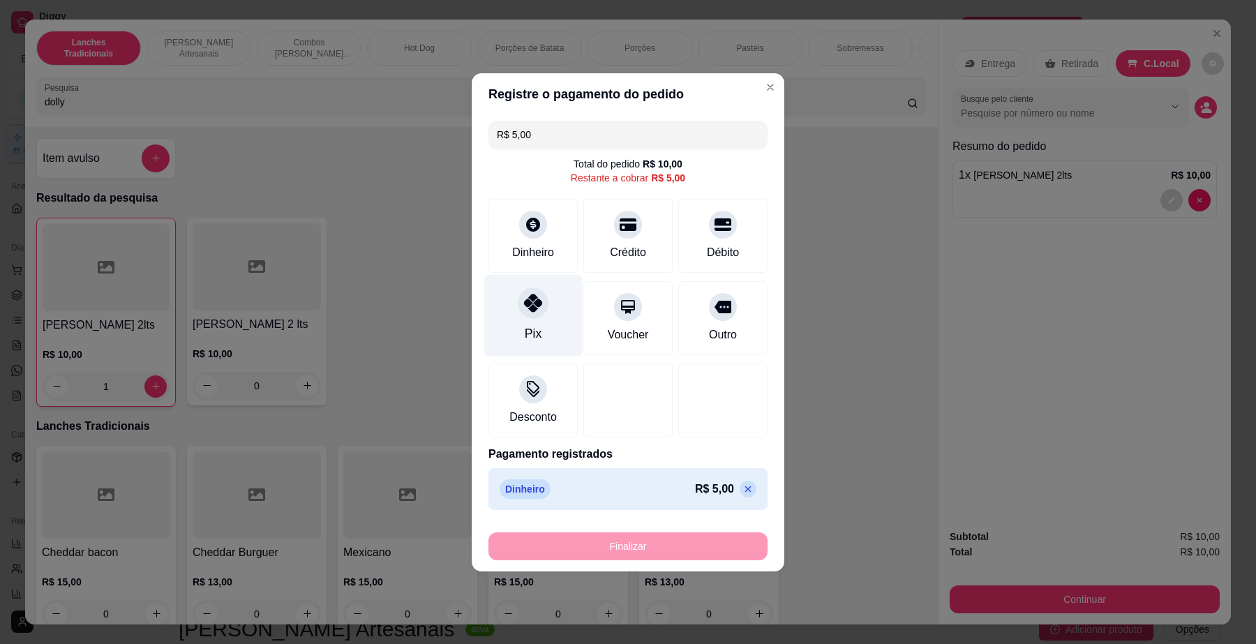
click at [534, 302] on icon at bounding box center [533, 303] width 18 height 18
type input "R$ 0,00"
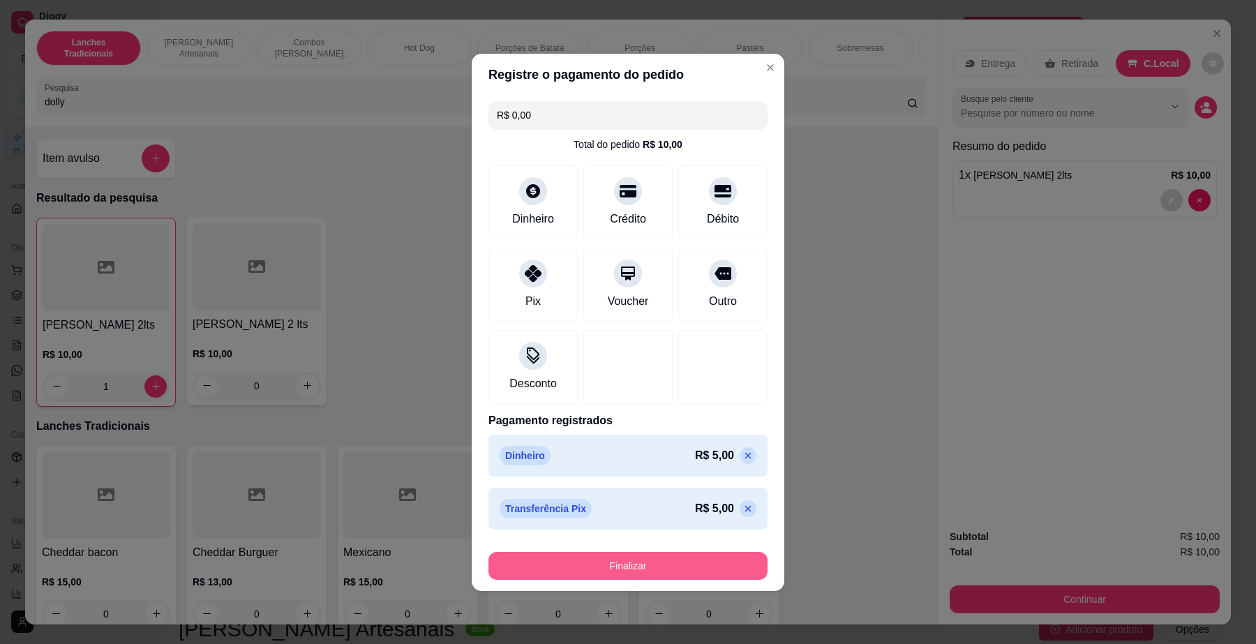
click at [651, 563] on button "Finalizar" at bounding box center [628, 566] width 279 height 28
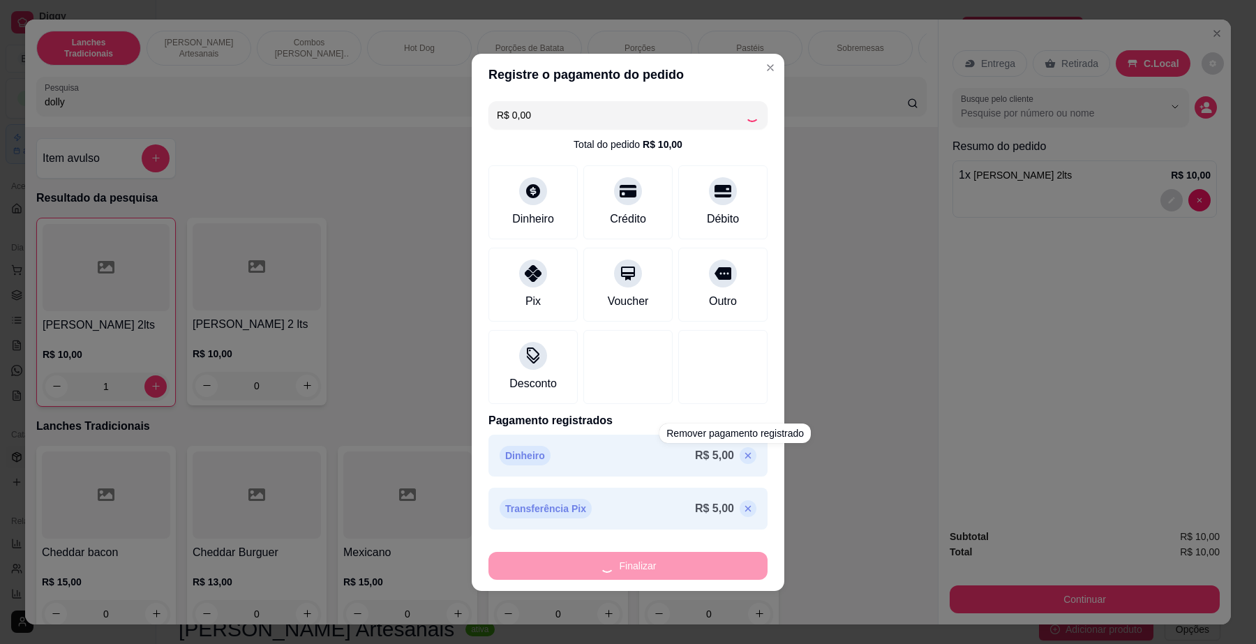
type input "0"
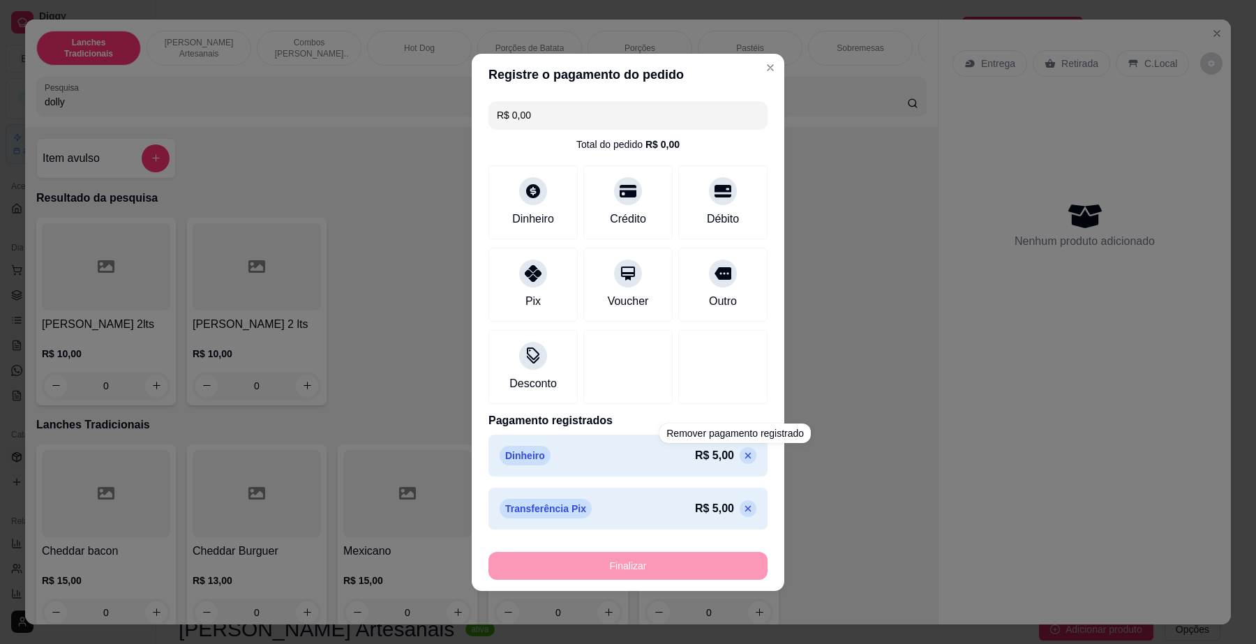
type input "-R$ 10,00"
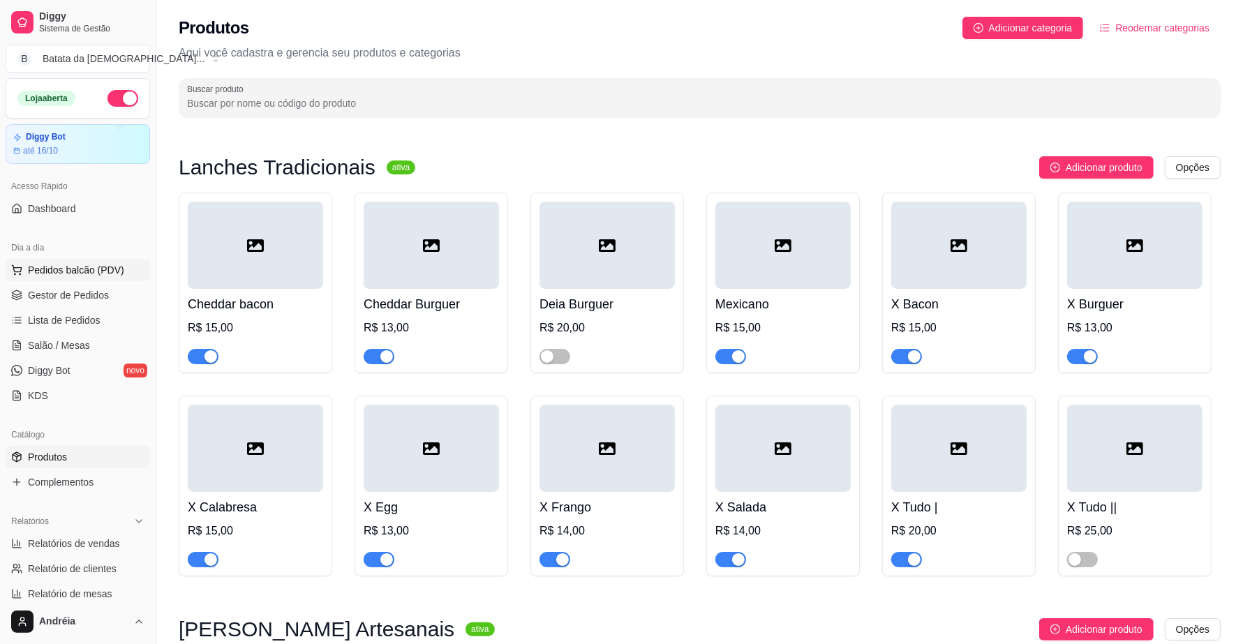
click at [43, 274] on span "Pedidos balcão (PDV)" at bounding box center [76, 270] width 96 height 14
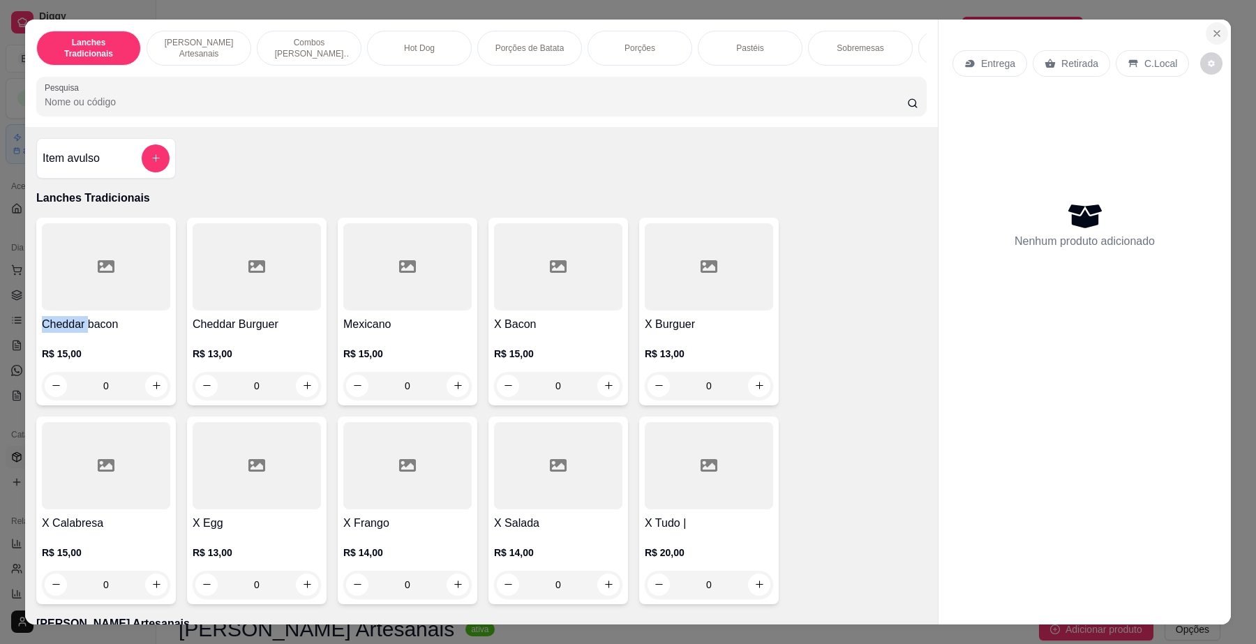
click at [1212, 29] on icon "Close" at bounding box center [1217, 33] width 11 height 11
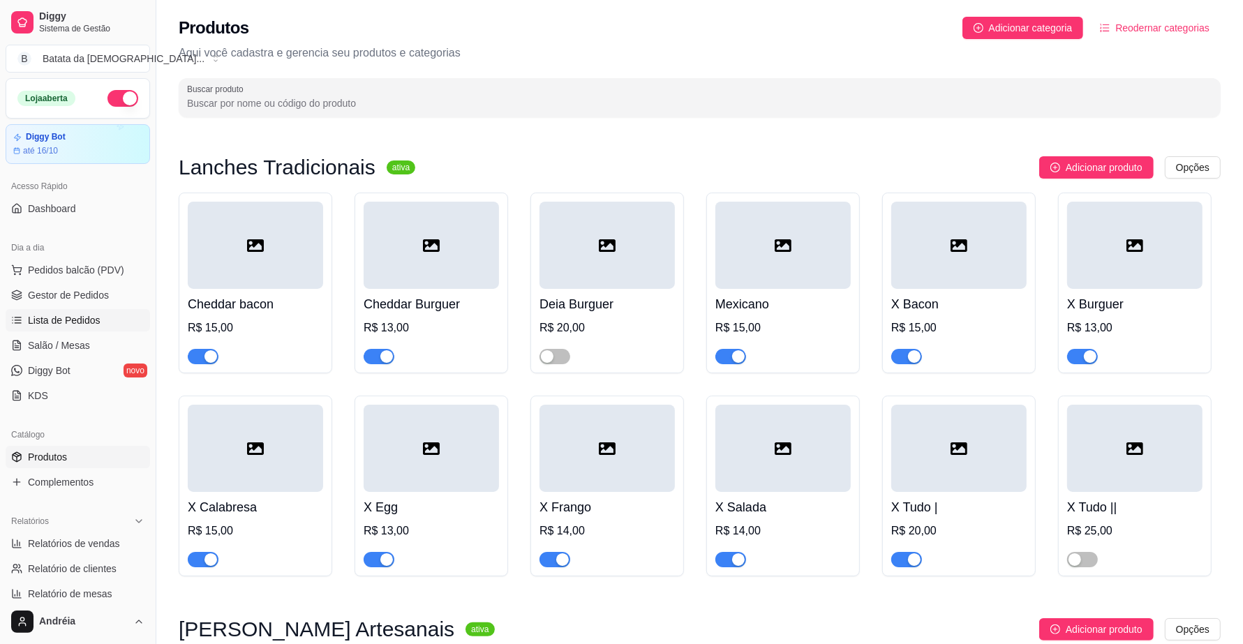
click at [53, 323] on span "Lista de Pedidos" at bounding box center [64, 320] width 73 height 14
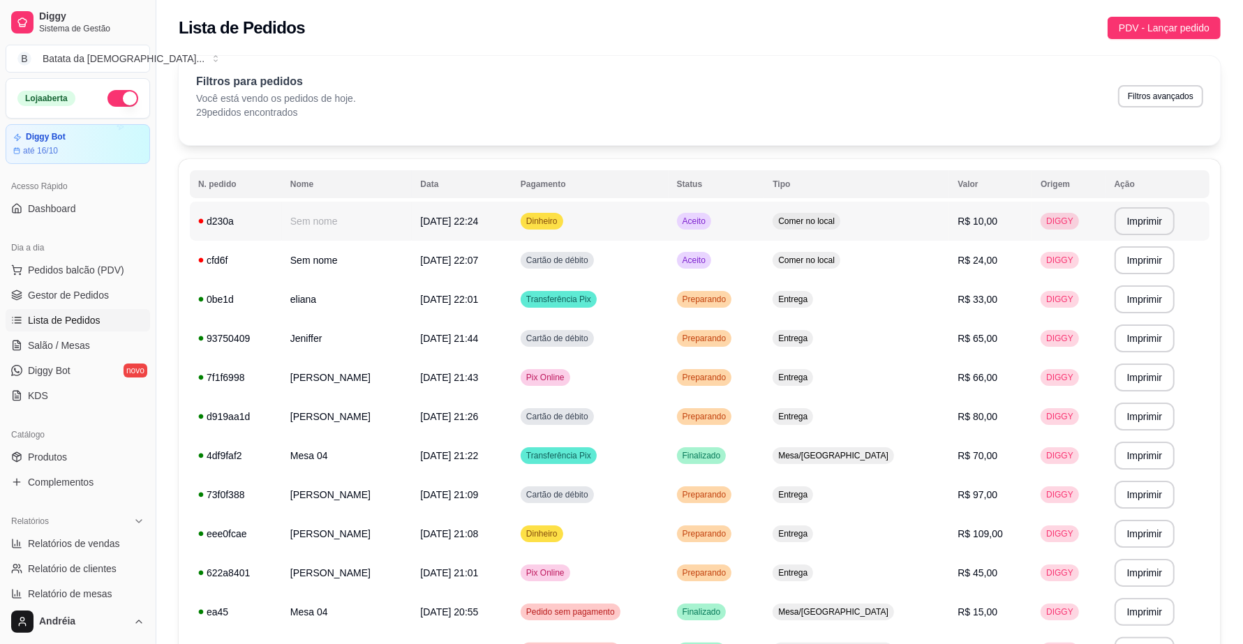
click at [711, 214] on div "Aceito" at bounding box center [694, 221] width 34 height 17
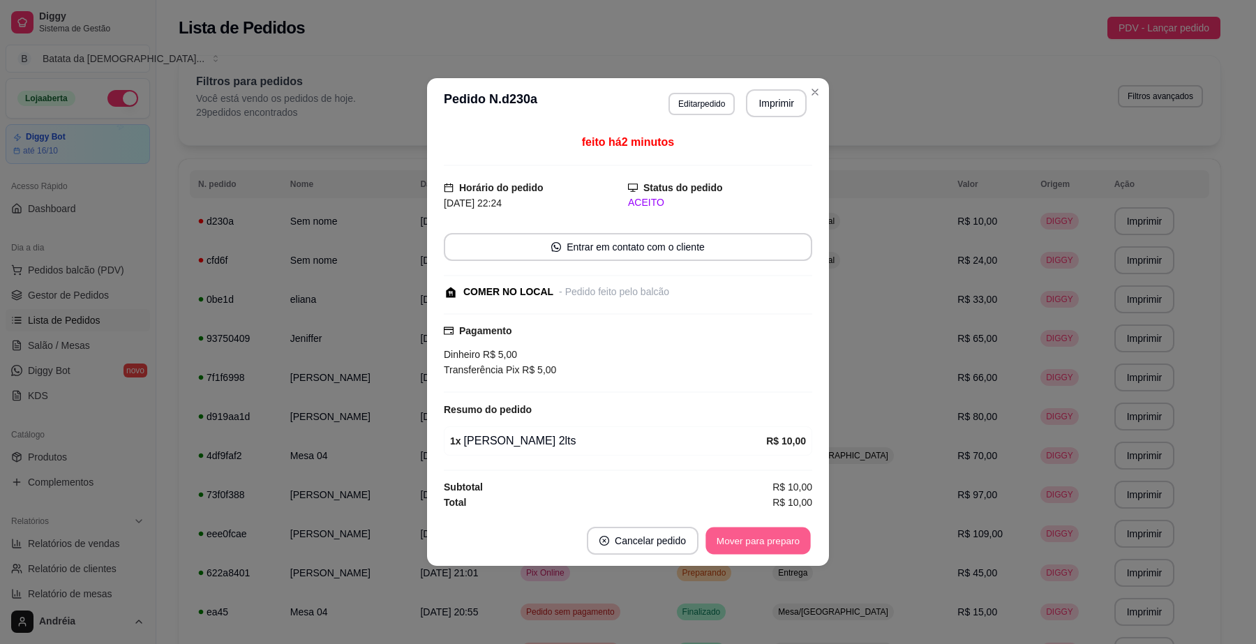
click at [761, 538] on button "Mover para preparo" at bounding box center [758, 541] width 105 height 27
click at [761, 541] on button "Mover para retirada disponível" at bounding box center [735, 541] width 154 height 28
click at [761, 541] on button "Mover para finalizado" at bounding box center [755, 541] width 112 height 27
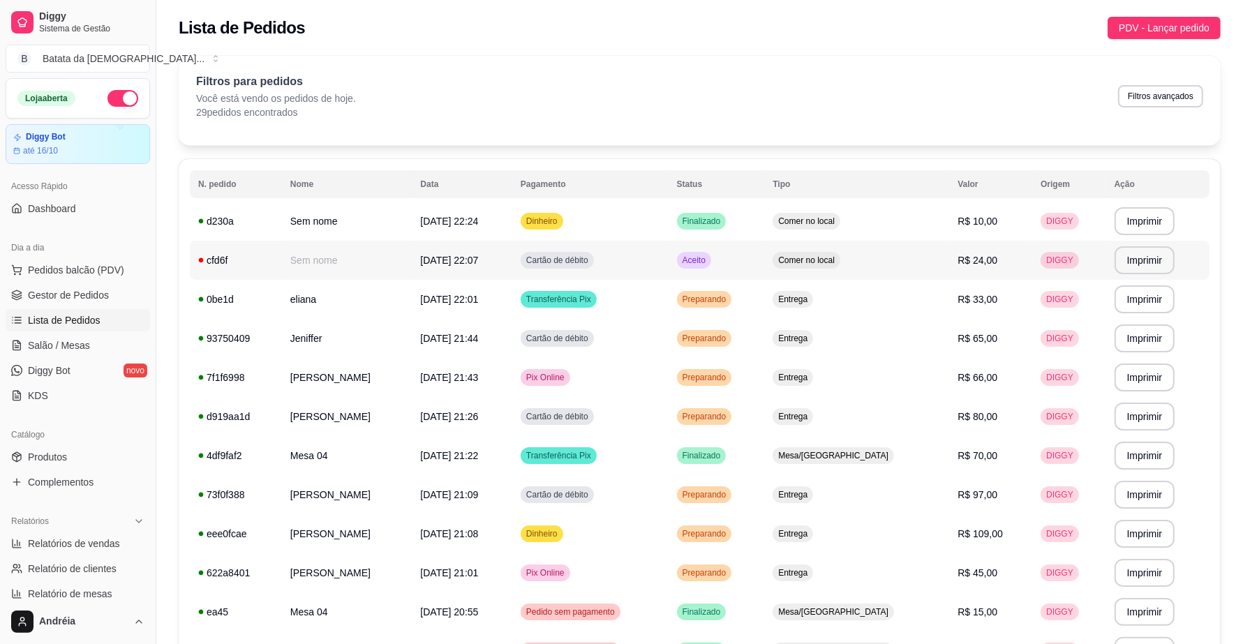
click at [754, 246] on td "Aceito" at bounding box center [717, 260] width 96 height 39
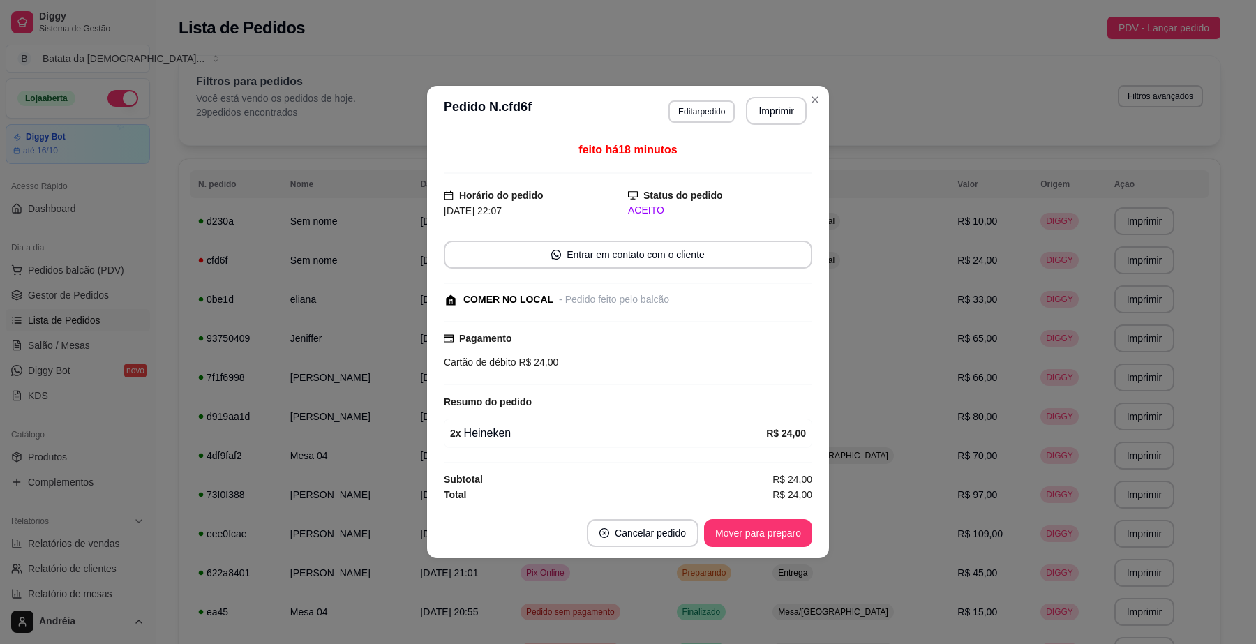
click at [748, 520] on footer "Cancelar pedido Mover para preparo" at bounding box center [628, 533] width 402 height 50
click at [748, 523] on button "Mover para preparo" at bounding box center [758, 533] width 108 height 28
click at [748, 528] on button "Mover para retirada disponível" at bounding box center [734, 533] width 149 height 27
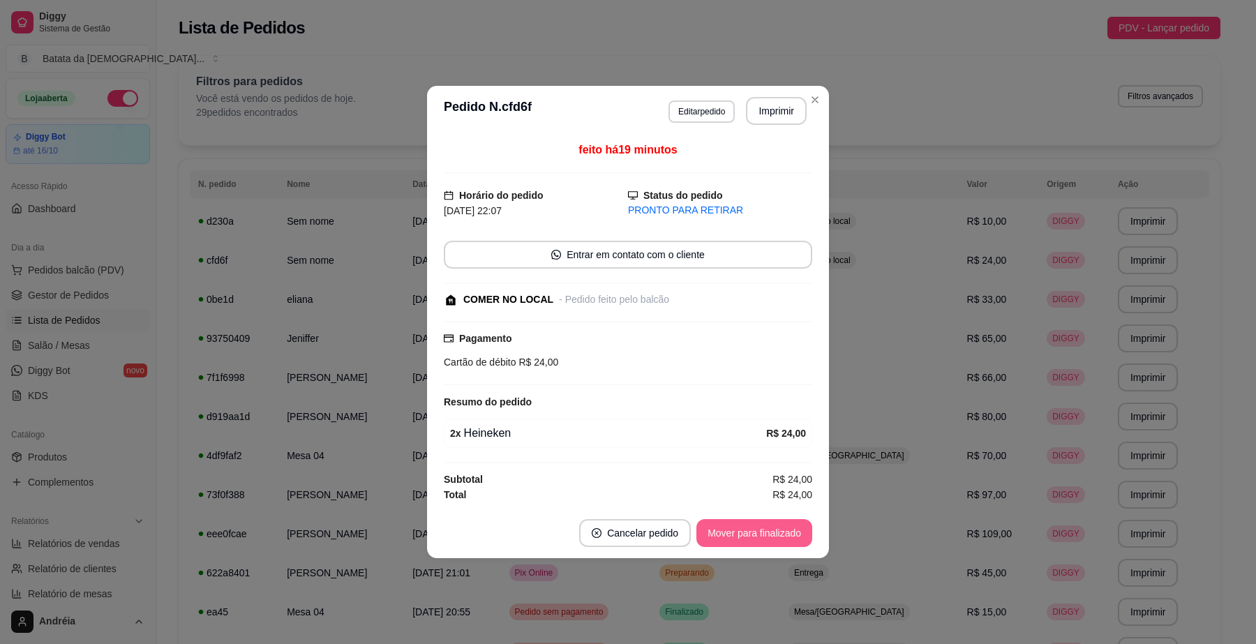
click at [748, 528] on button "Mover para finalizado" at bounding box center [755, 533] width 116 height 28
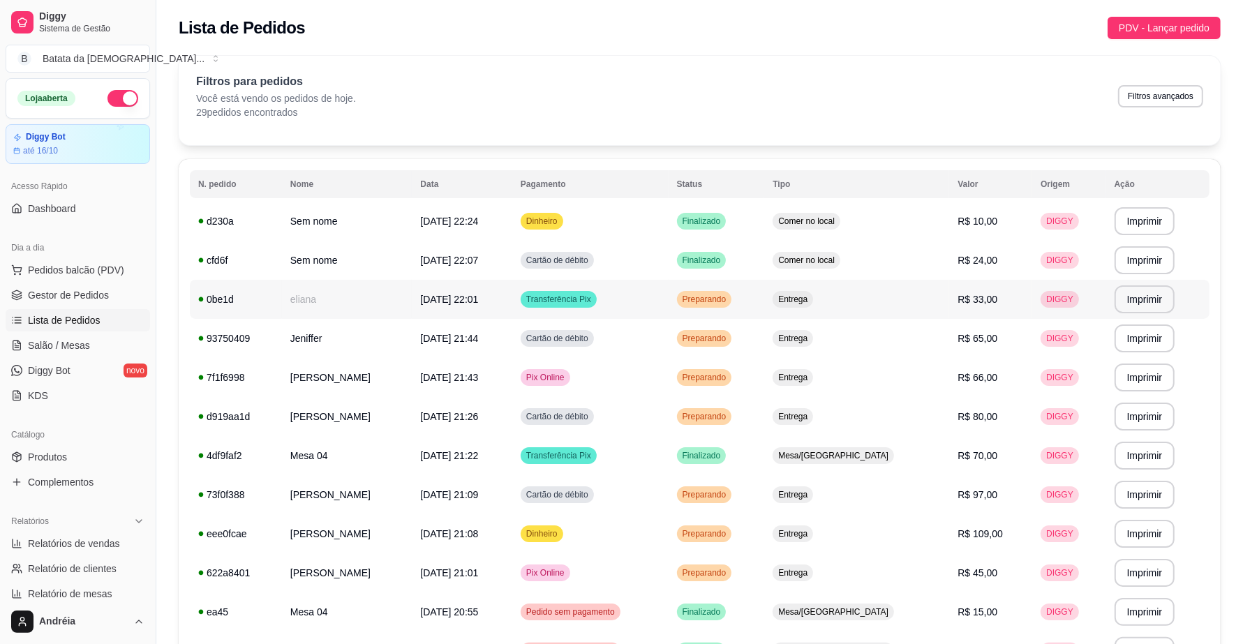
click at [729, 297] on span "Preparando" at bounding box center [705, 299] width 50 height 11
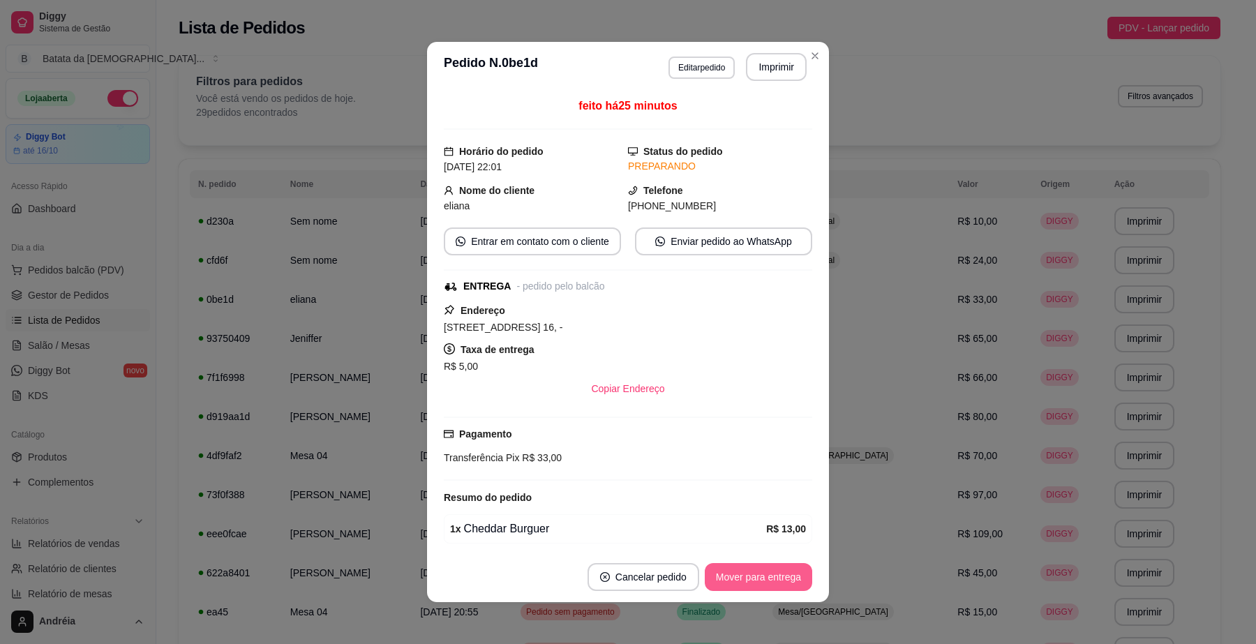
click at [759, 574] on button "Mover para entrega" at bounding box center [758, 577] width 107 height 28
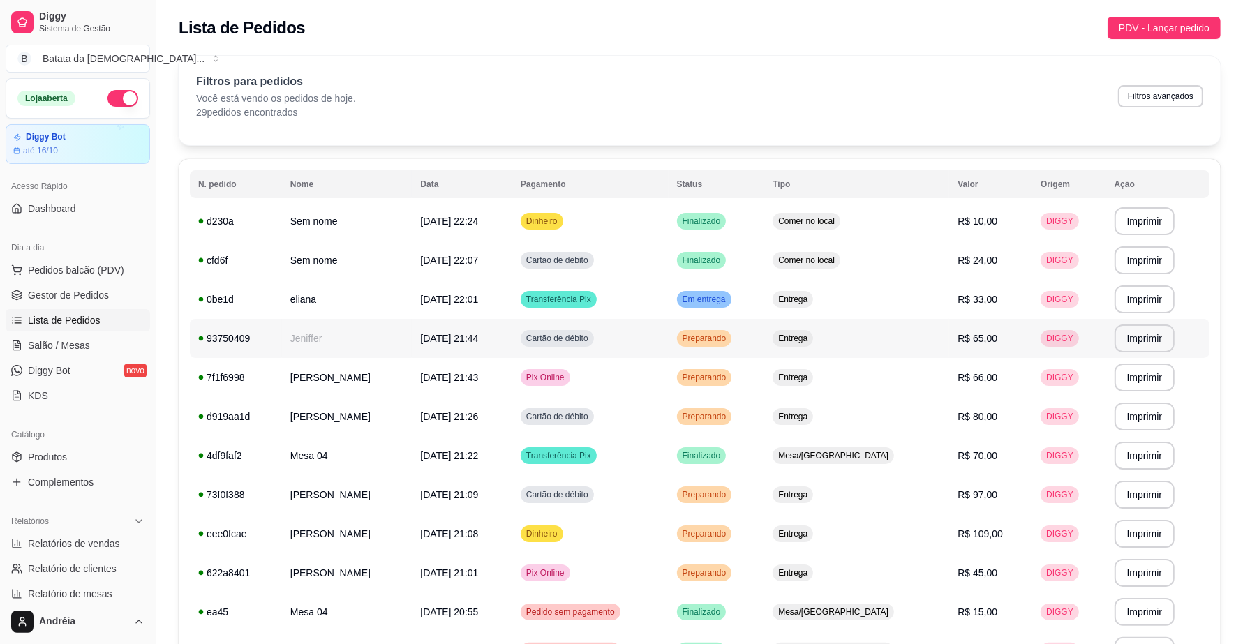
click at [732, 330] on div "Preparando" at bounding box center [704, 338] width 55 height 17
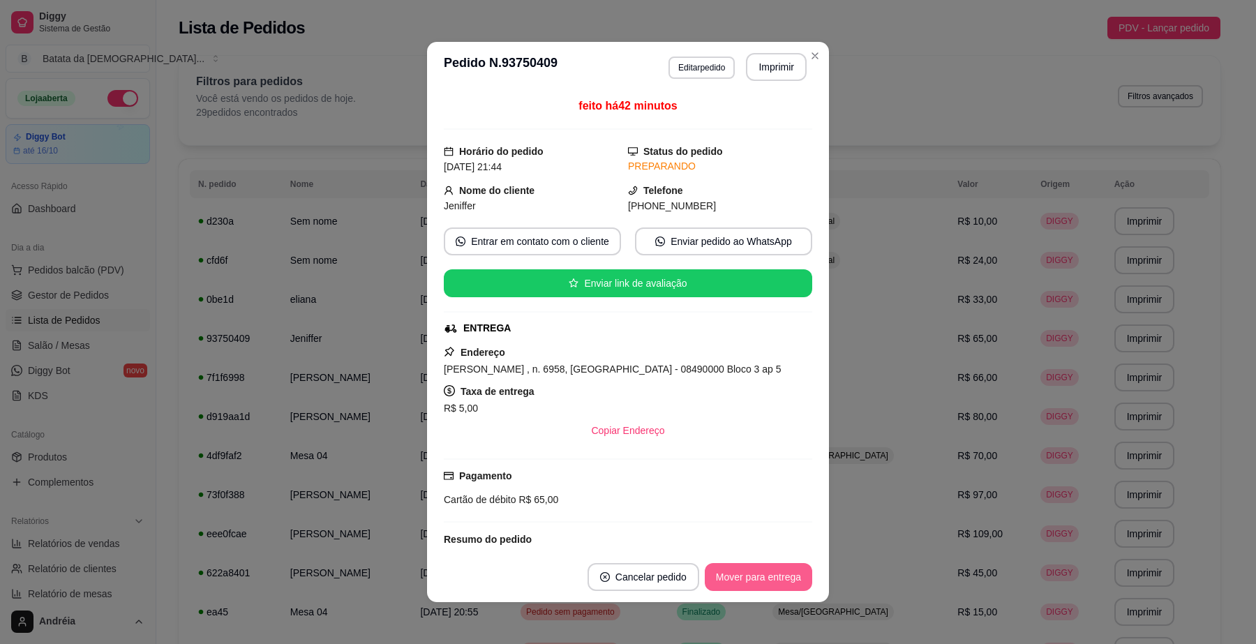
click at [759, 567] on button "Mover para entrega" at bounding box center [758, 577] width 107 height 28
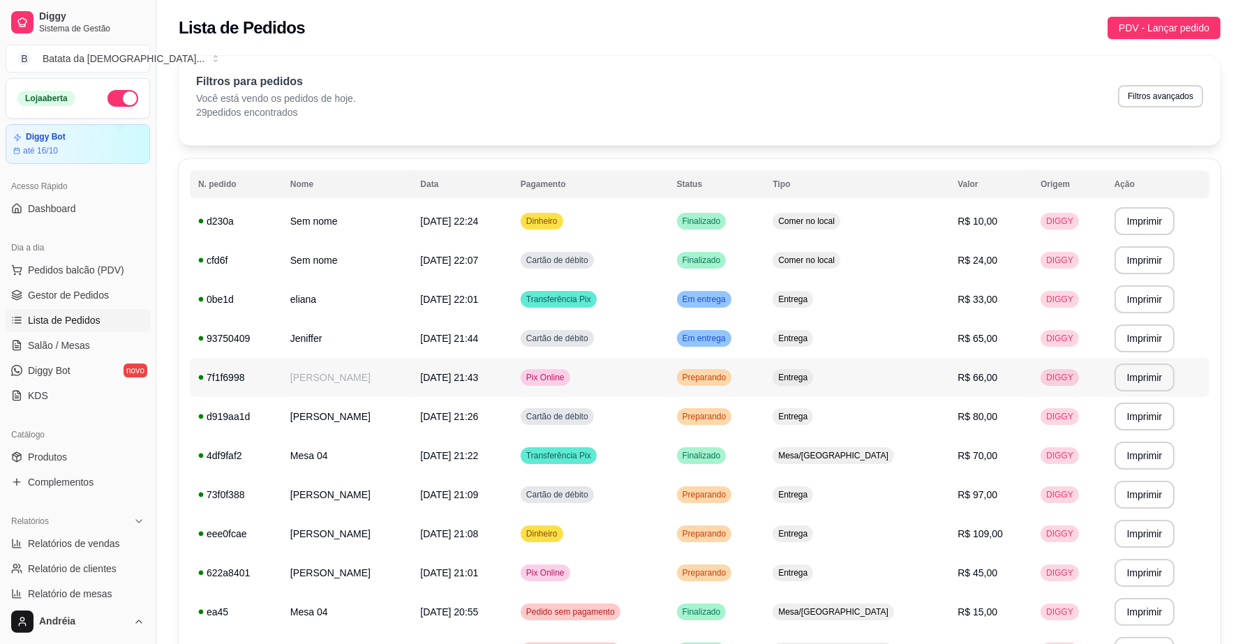
click at [729, 378] on span "Preparando" at bounding box center [705, 377] width 50 height 11
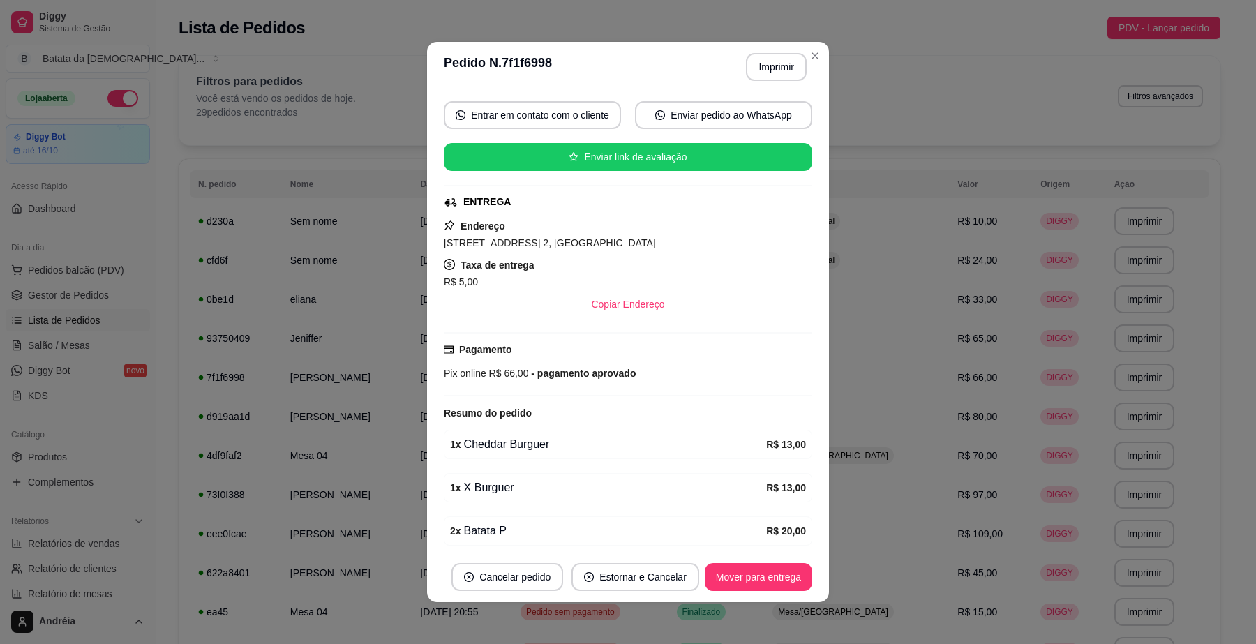
scroll to position [174, 0]
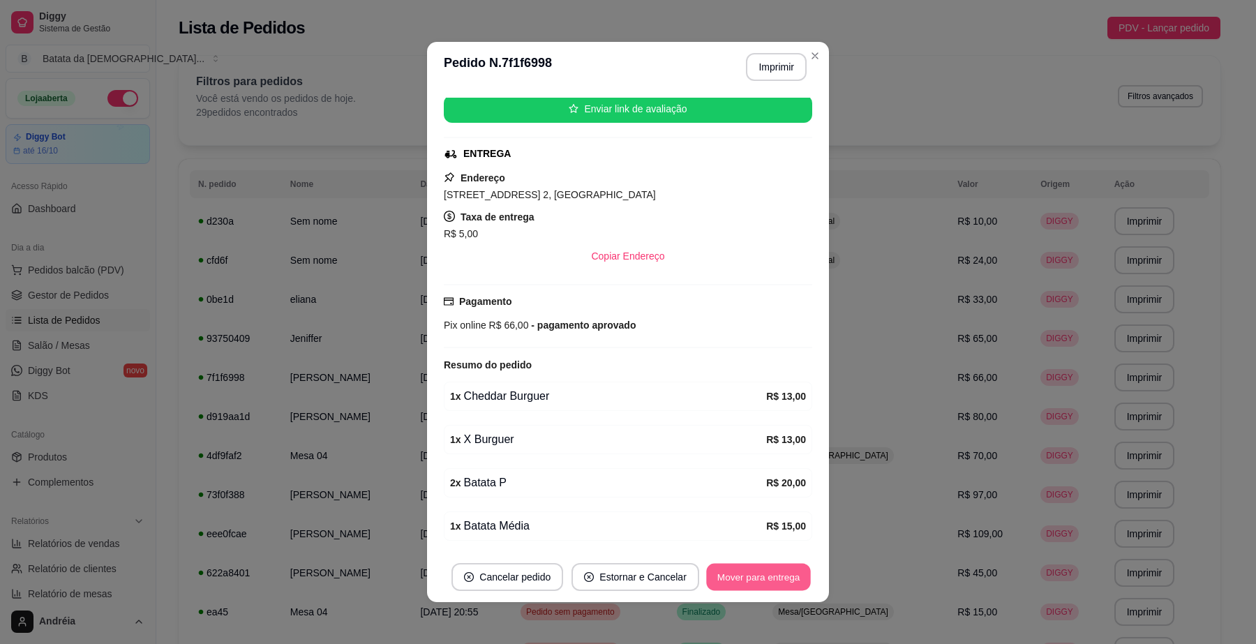
click at [759, 587] on button "Mover para entrega" at bounding box center [758, 577] width 105 height 27
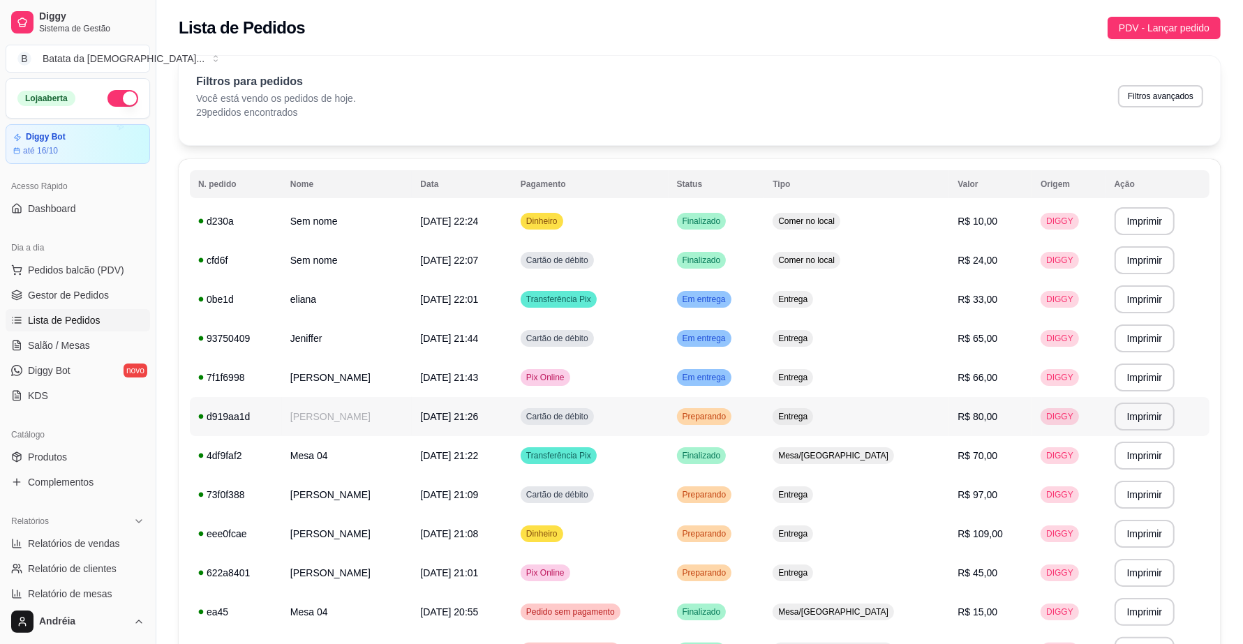
click at [729, 420] on span "Preparando" at bounding box center [705, 416] width 50 height 11
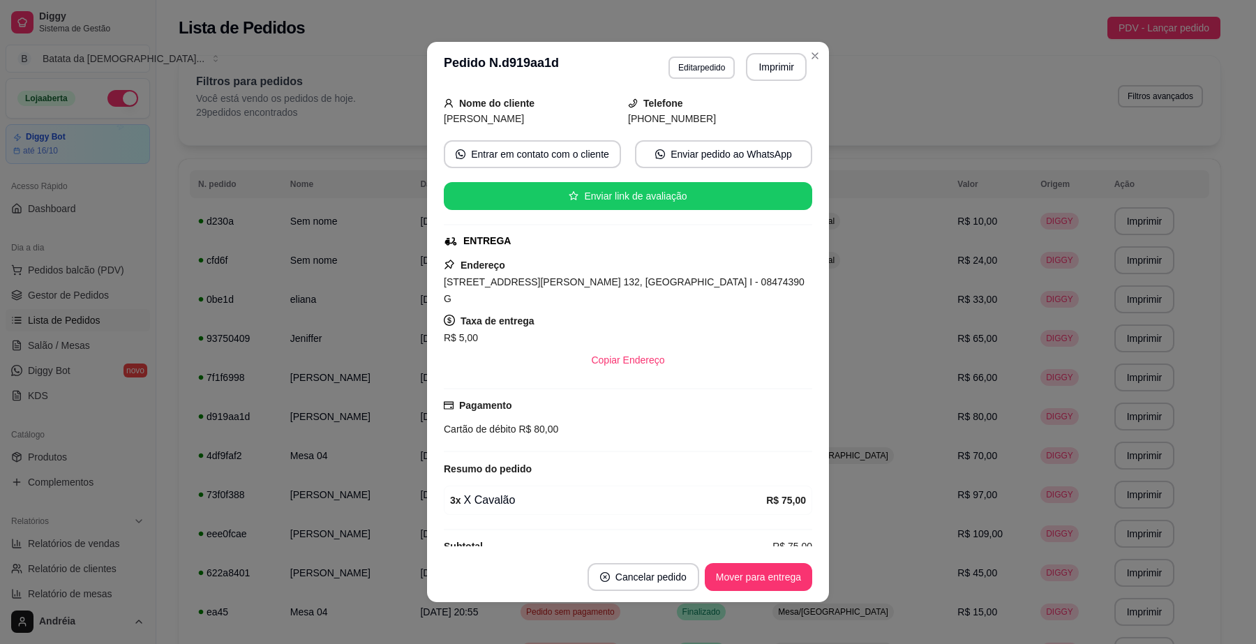
scroll to position [98, 0]
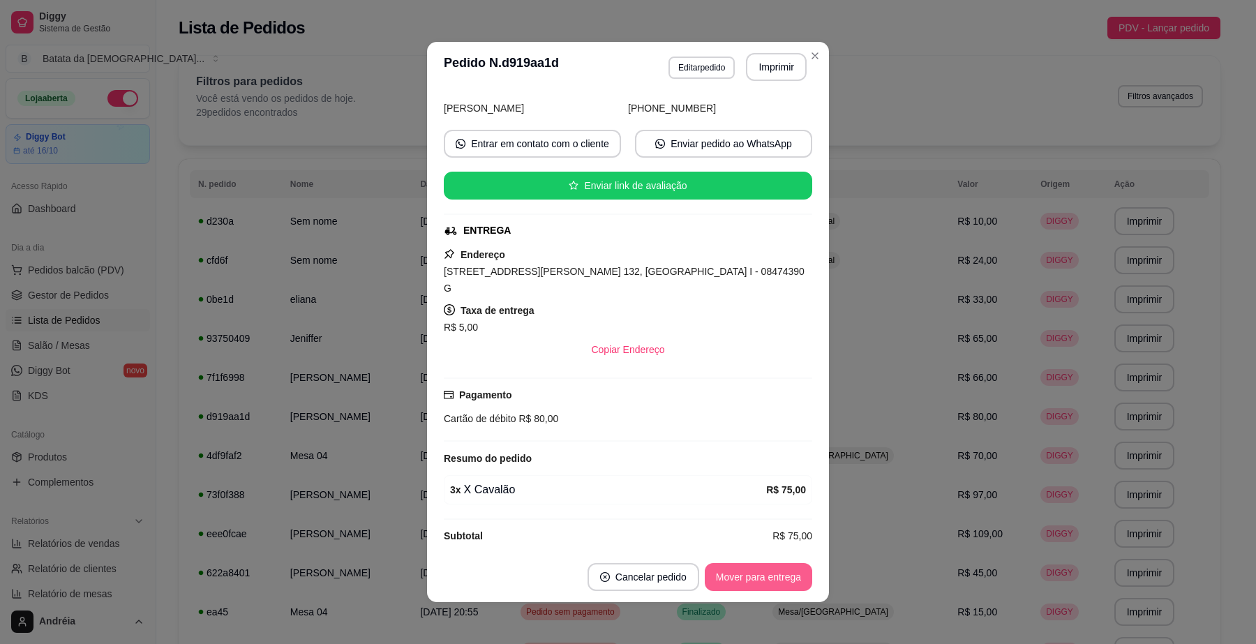
click at [754, 578] on button "Mover para entrega" at bounding box center [758, 577] width 107 height 28
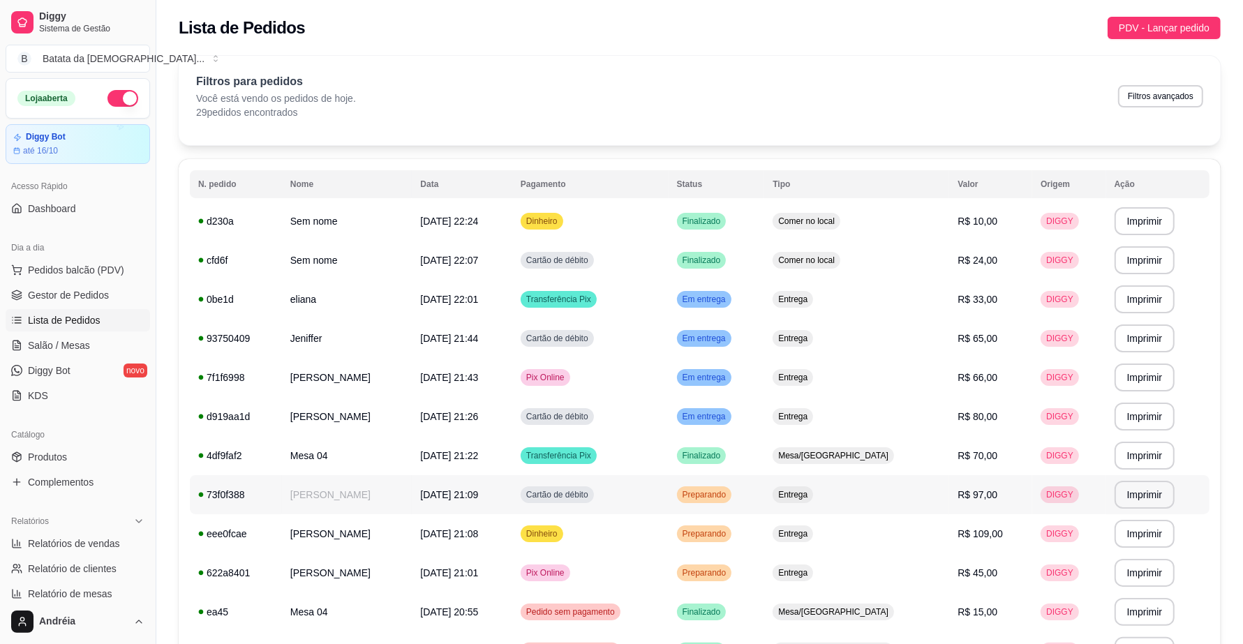
click at [729, 500] on span "Preparando" at bounding box center [705, 494] width 50 height 11
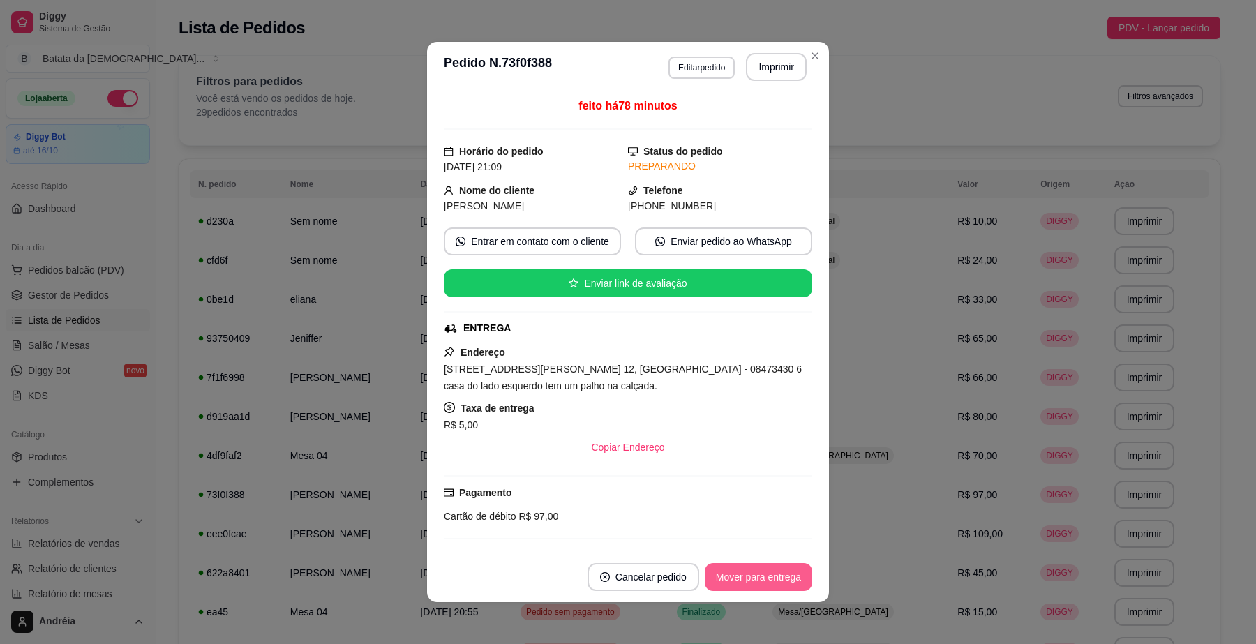
click at [793, 581] on button "Mover para entrega" at bounding box center [758, 577] width 107 height 28
click at [768, 564] on button "Mover para finalizado" at bounding box center [755, 577] width 116 height 28
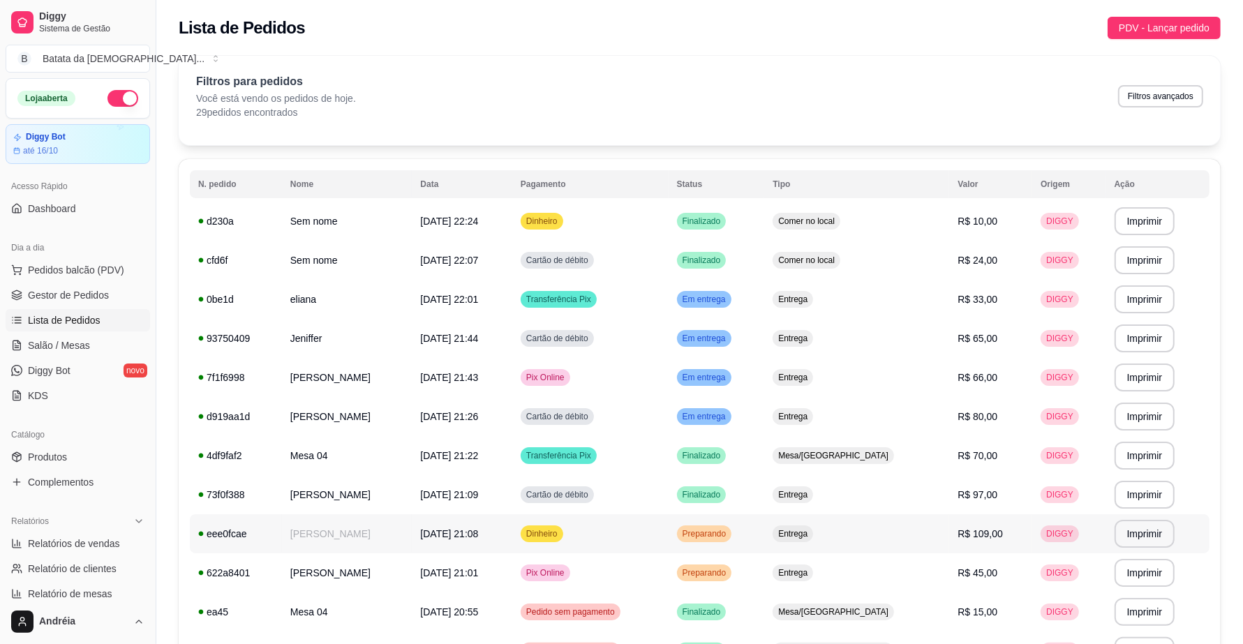
click at [729, 528] on span "Preparando" at bounding box center [705, 533] width 50 height 11
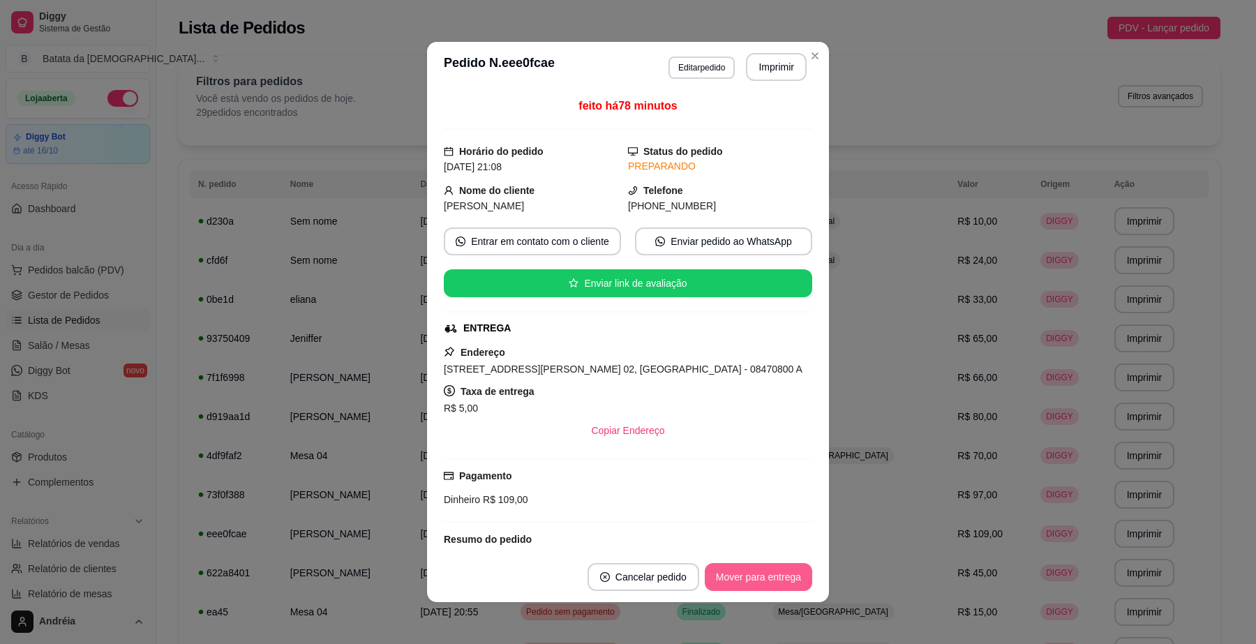
click at [737, 577] on button "Mover para entrega" at bounding box center [758, 577] width 107 height 28
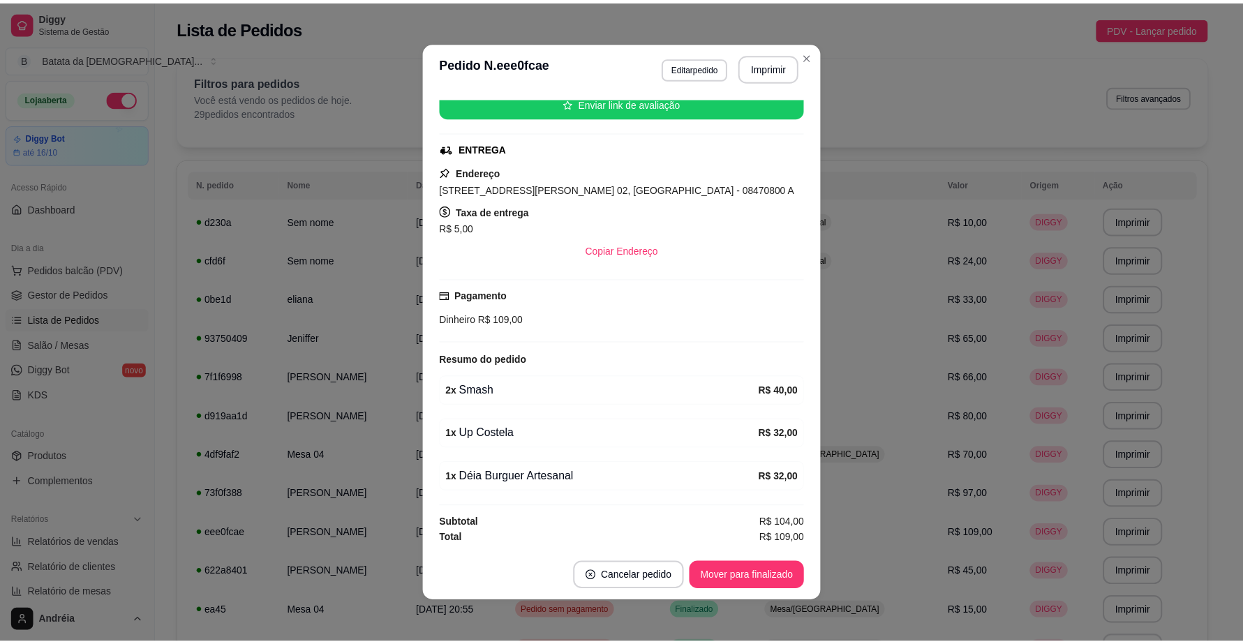
scroll to position [2, 0]
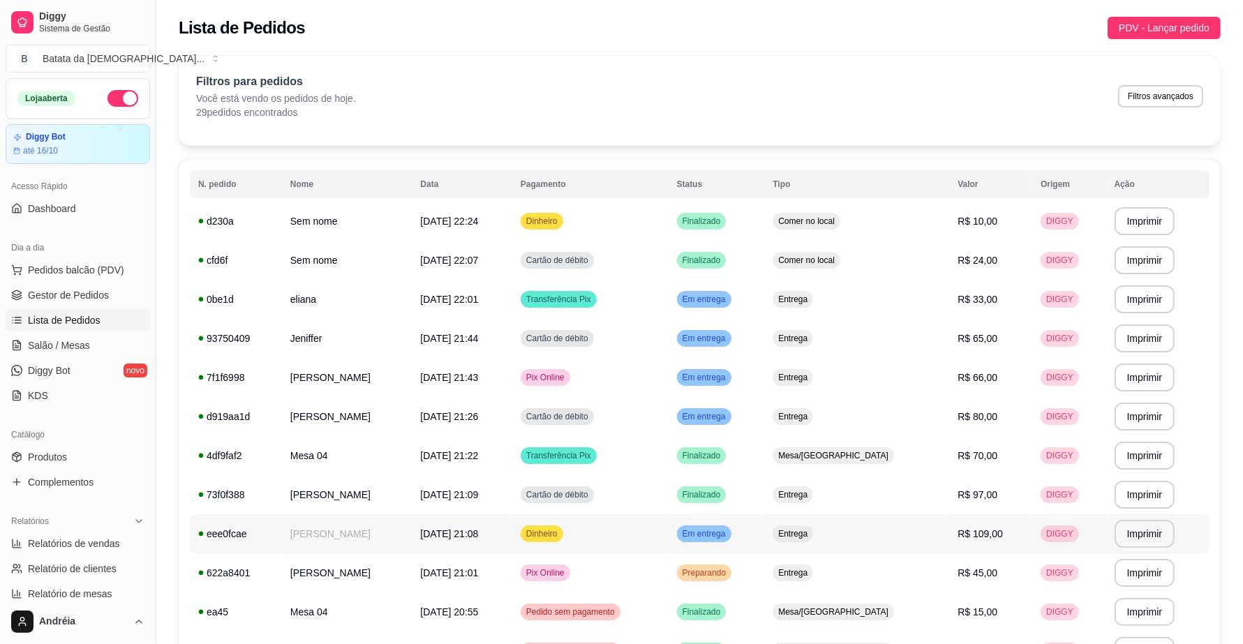
click at [729, 538] on span "Em entrega" at bounding box center [704, 533] width 49 height 11
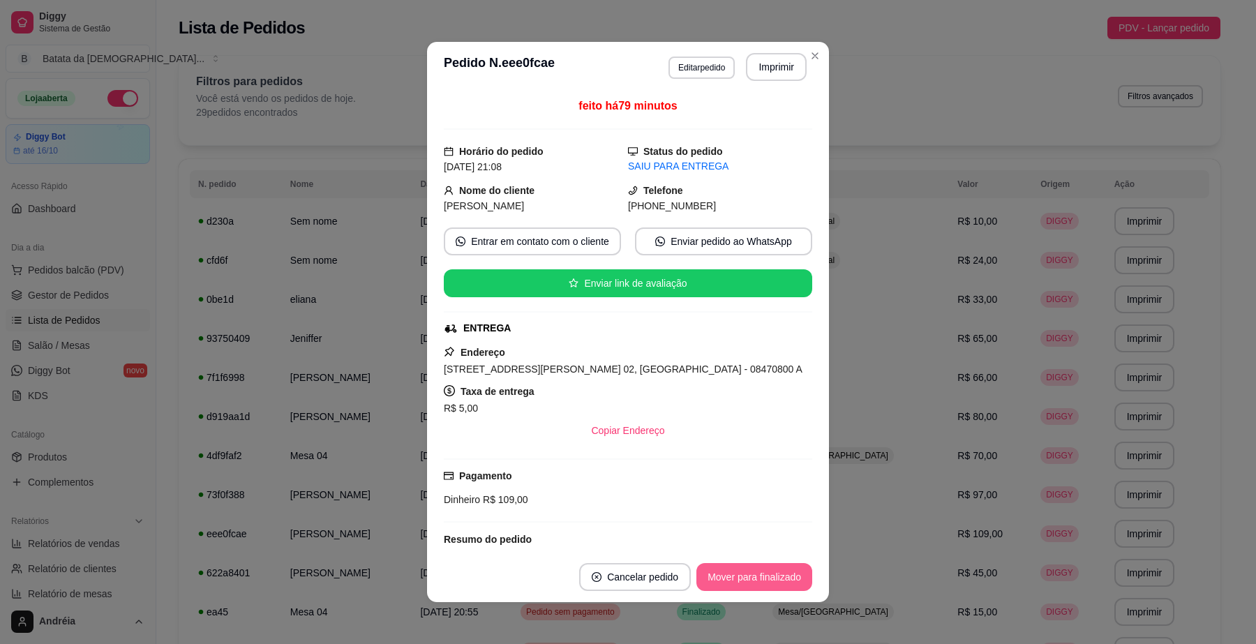
click at [773, 572] on button "Mover para finalizado" at bounding box center [755, 577] width 116 height 28
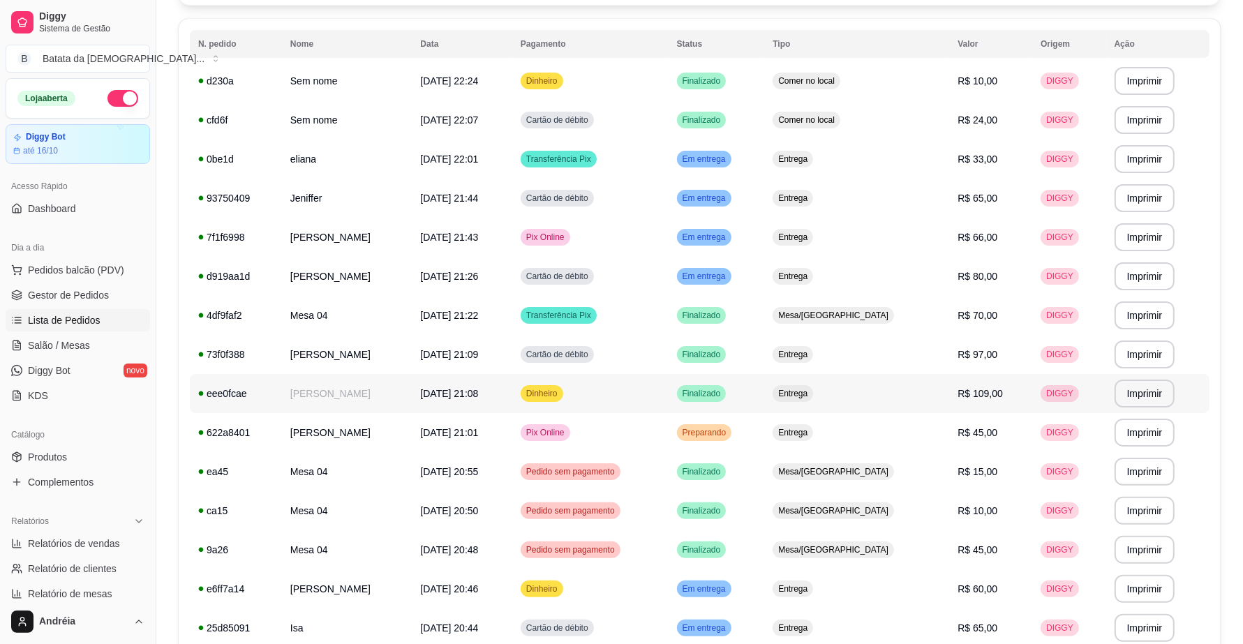
scroll to position [174, 0]
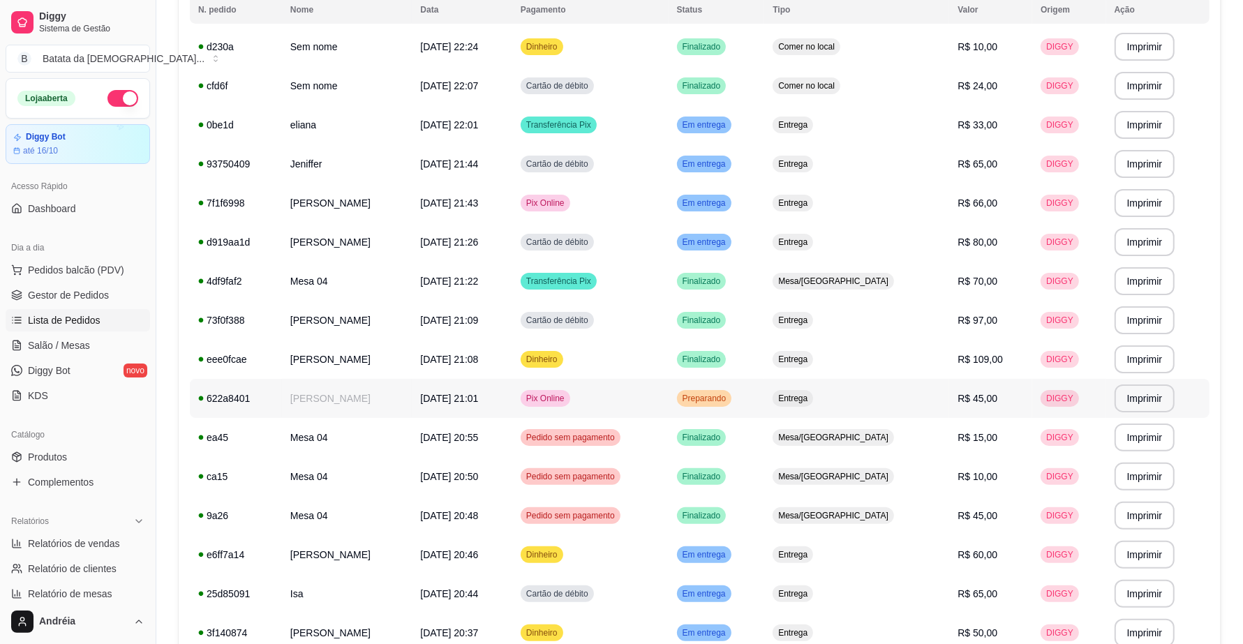
click at [729, 400] on span "Preparando" at bounding box center [705, 398] width 50 height 11
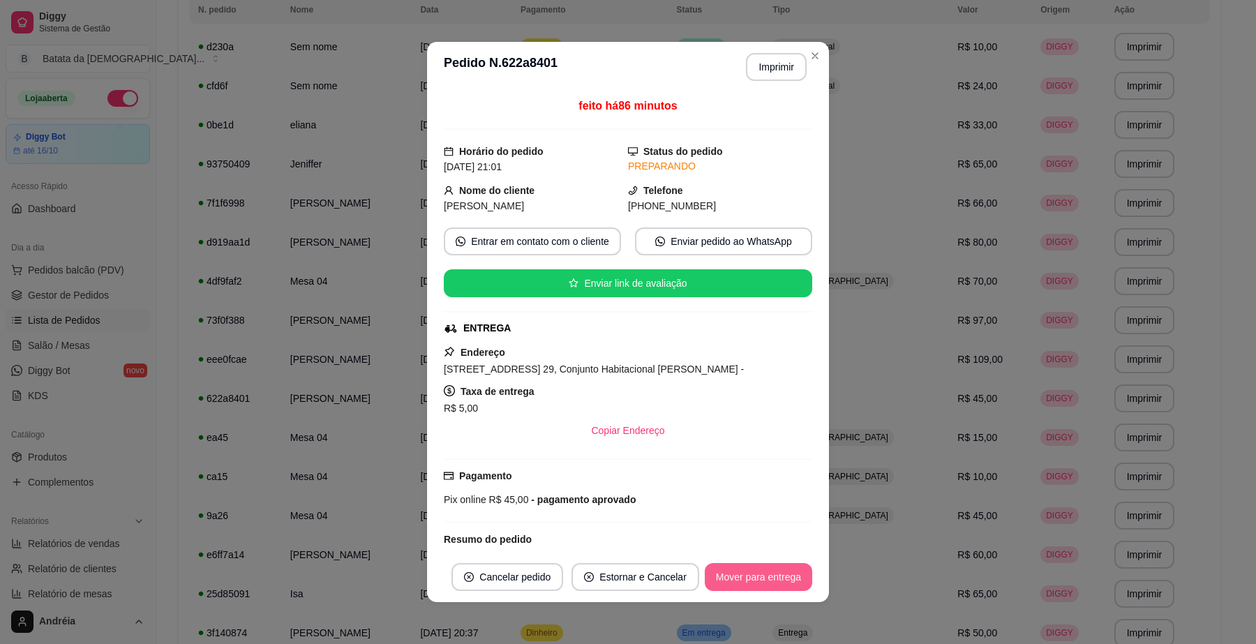
click at [783, 578] on button "Mover para entrega" at bounding box center [758, 577] width 107 height 28
click at [773, 579] on button "Mover para finalizado" at bounding box center [755, 577] width 112 height 27
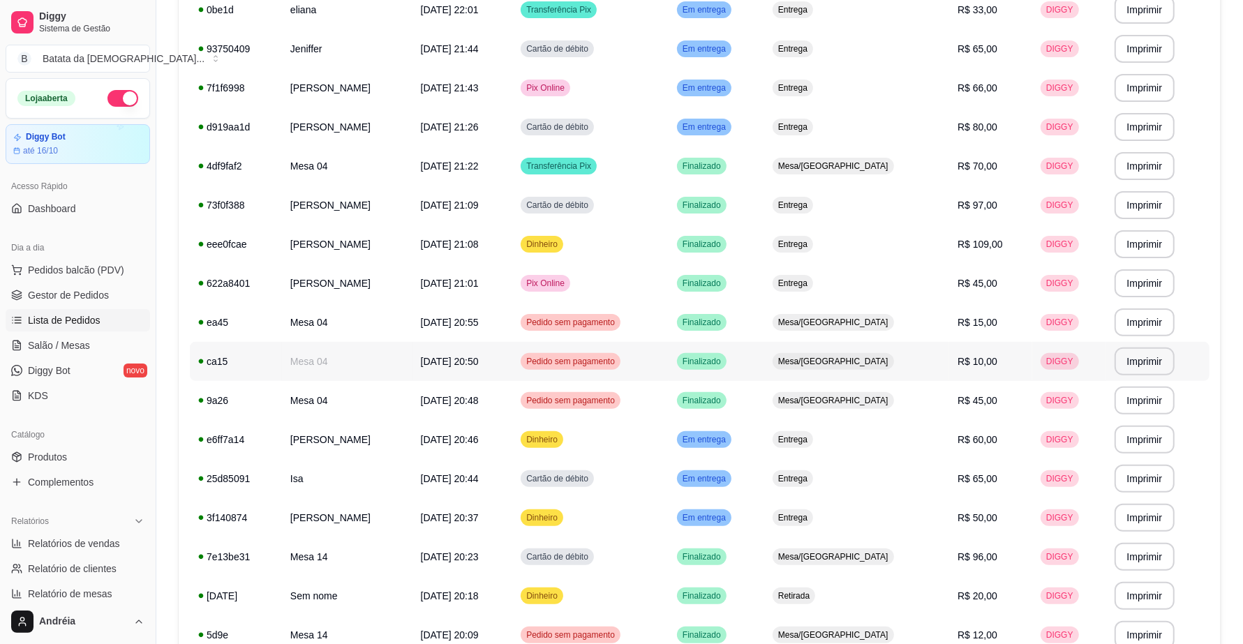
scroll to position [349, 0]
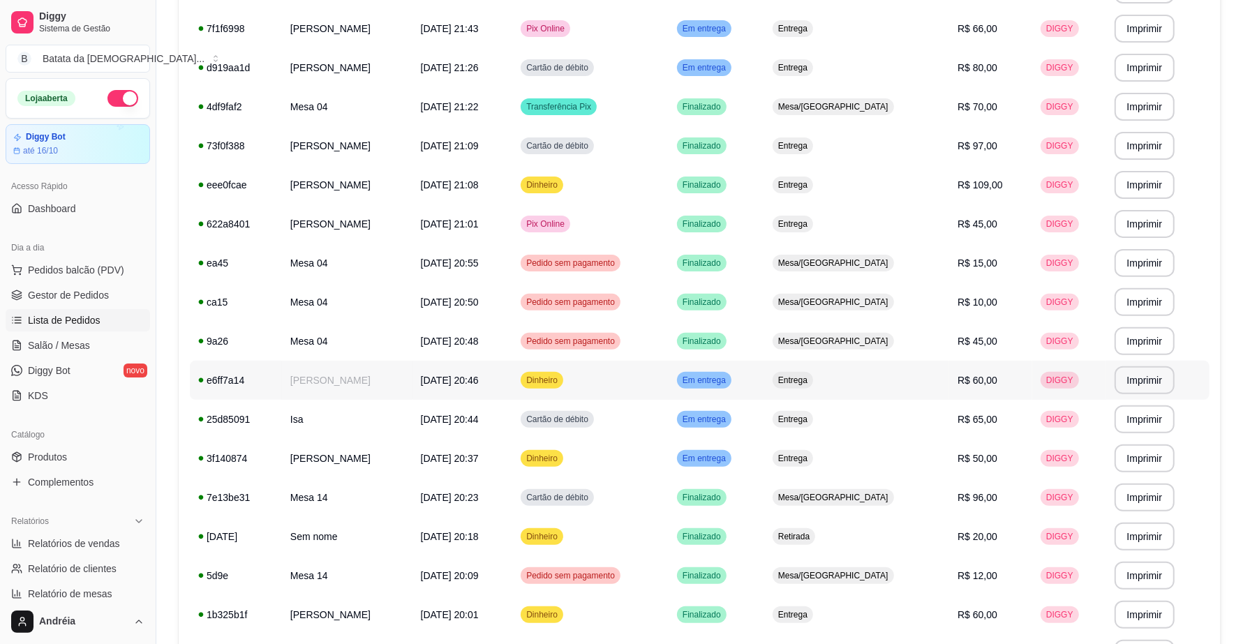
click at [731, 373] on div "Em entrega" at bounding box center [704, 380] width 54 height 17
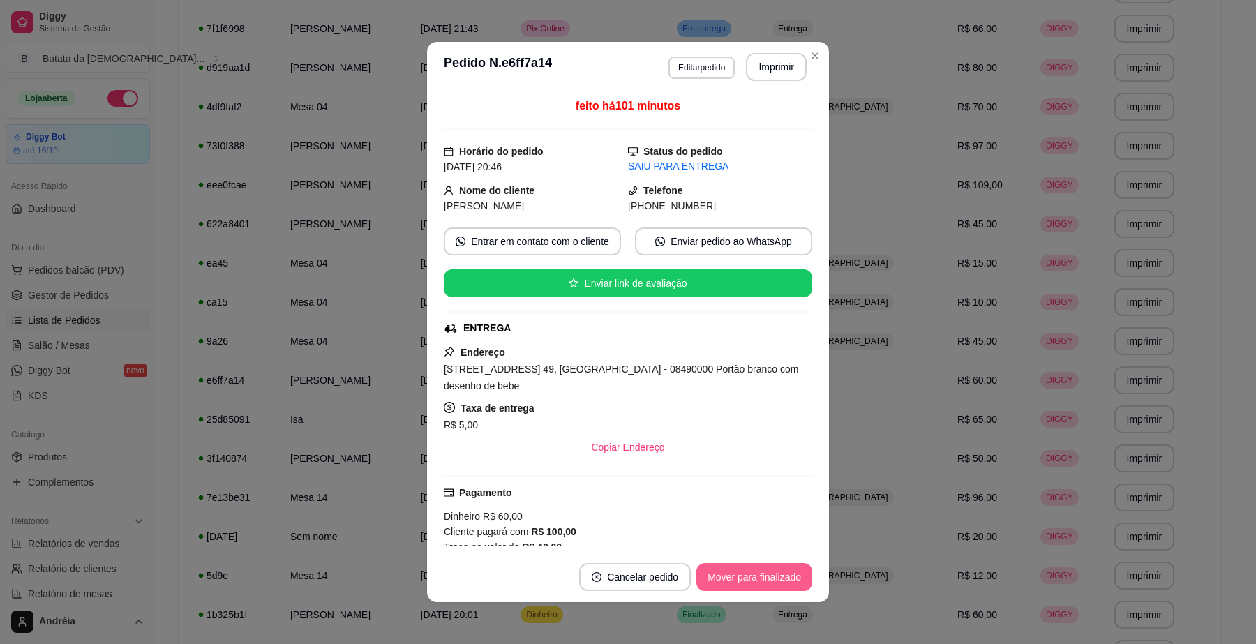
click at [768, 570] on button "Mover para finalizado" at bounding box center [755, 577] width 116 height 28
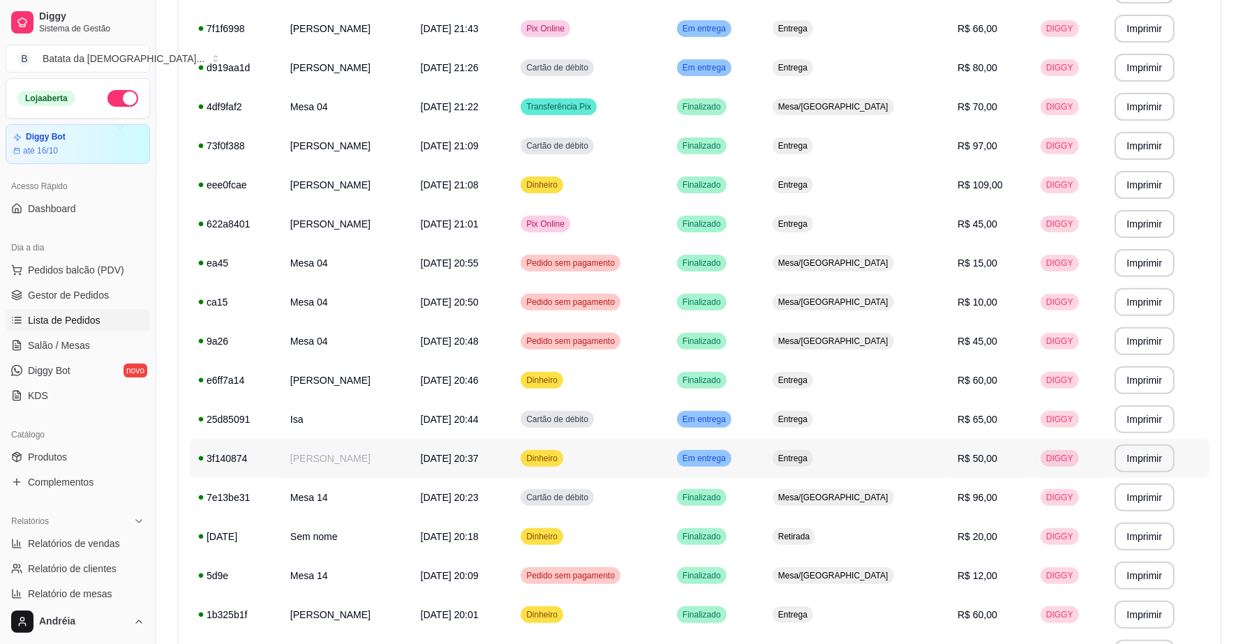
click at [729, 458] on span "Em entrega" at bounding box center [704, 458] width 49 height 11
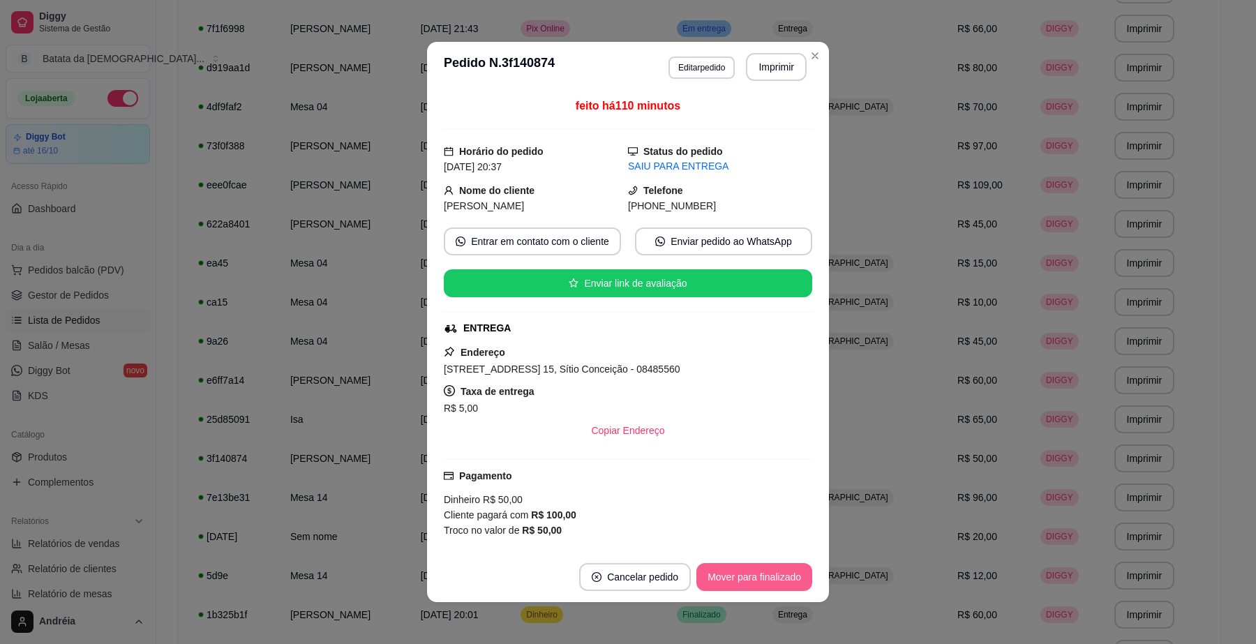
click at [758, 573] on button "Mover para finalizado" at bounding box center [755, 577] width 116 height 28
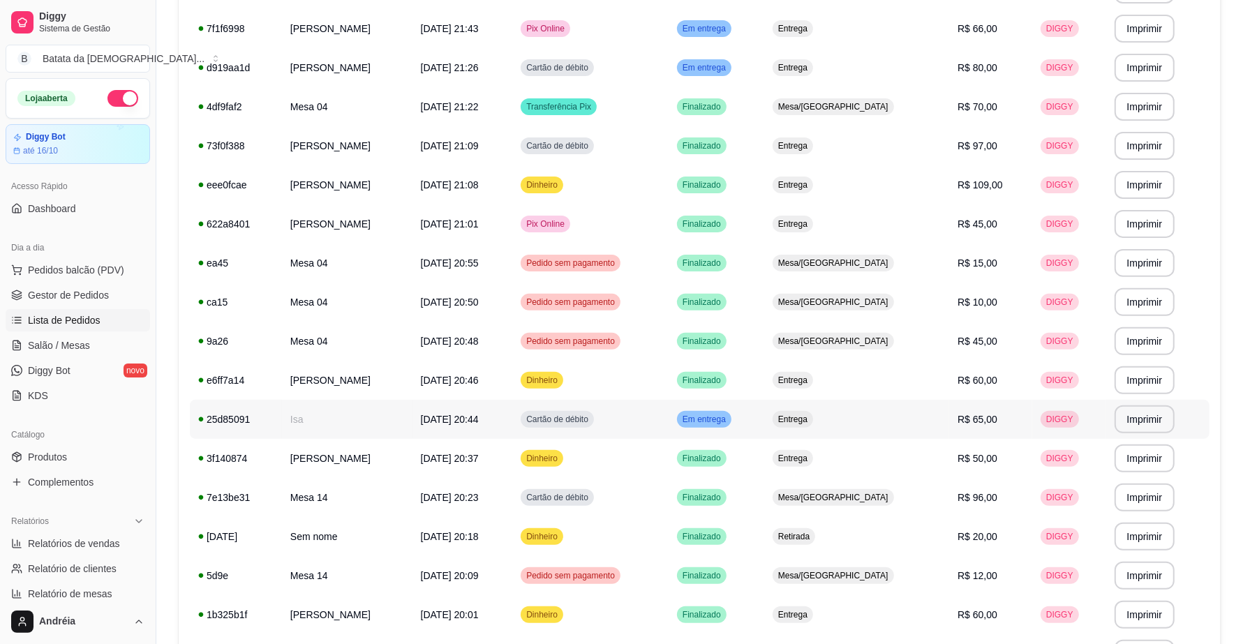
click at [731, 412] on div "Em entrega" at bounding box center [704, 419] width 54 height 17
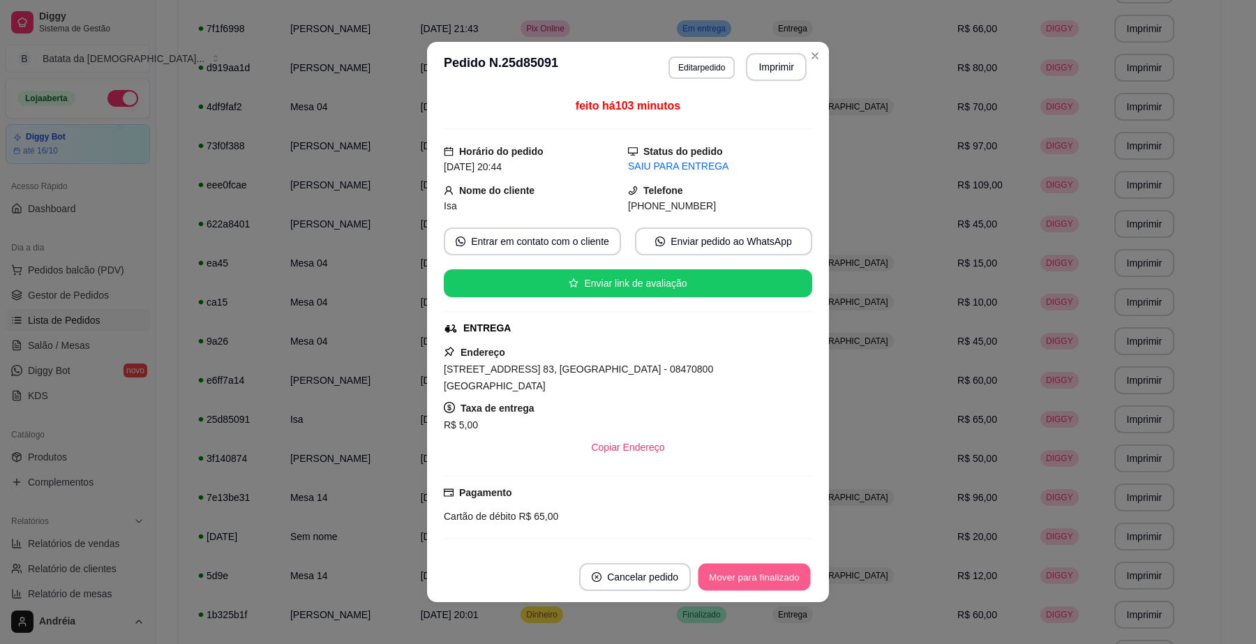
click at [748, 570] on button "Mover para finalizado" at bounding box center [755, 577] width 112 height 27
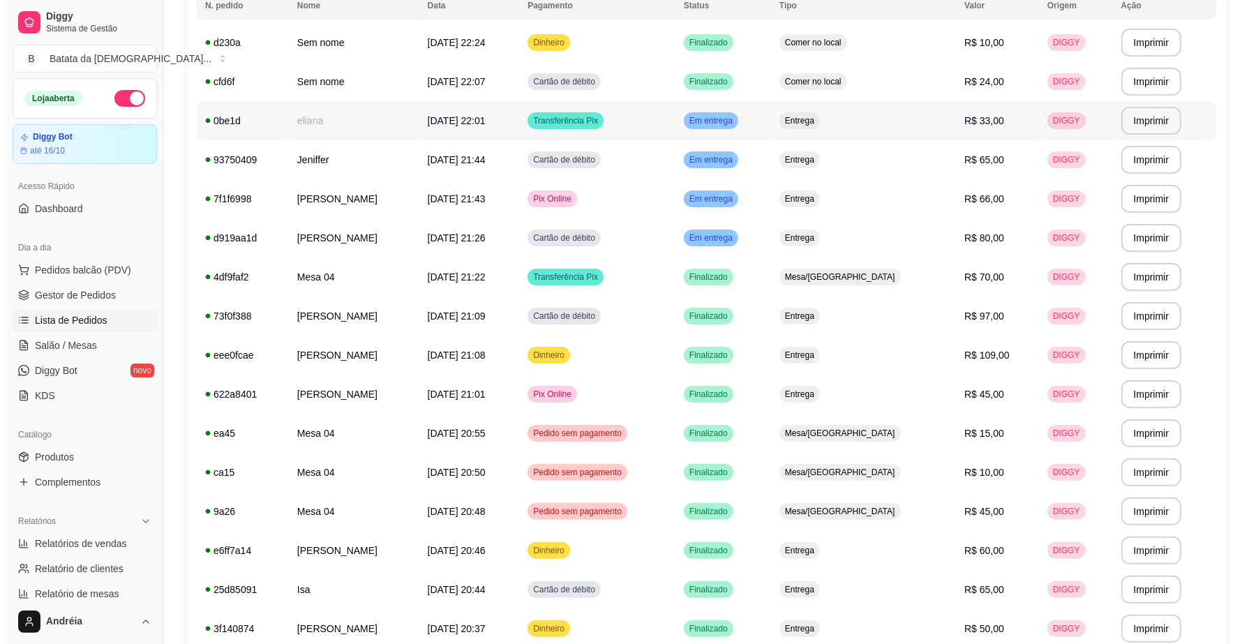
scroll to position [0, 0]
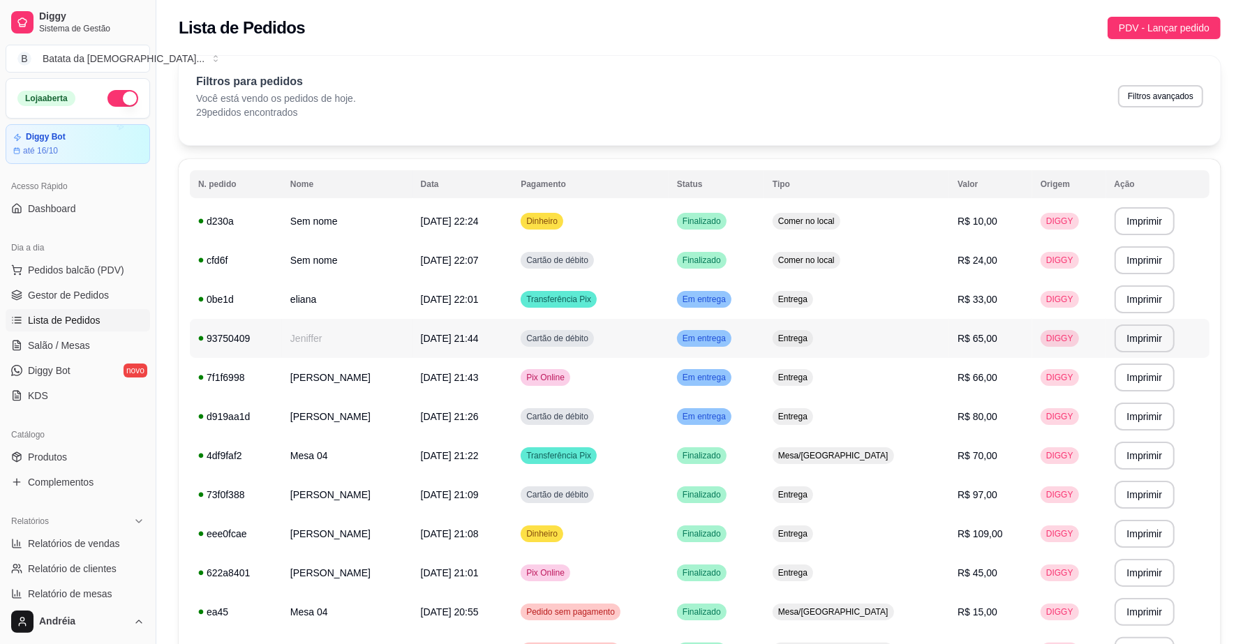
click at [479, 336] on span "[DATE] 21:44" at bounding box center [450, 338] width 58 height 11
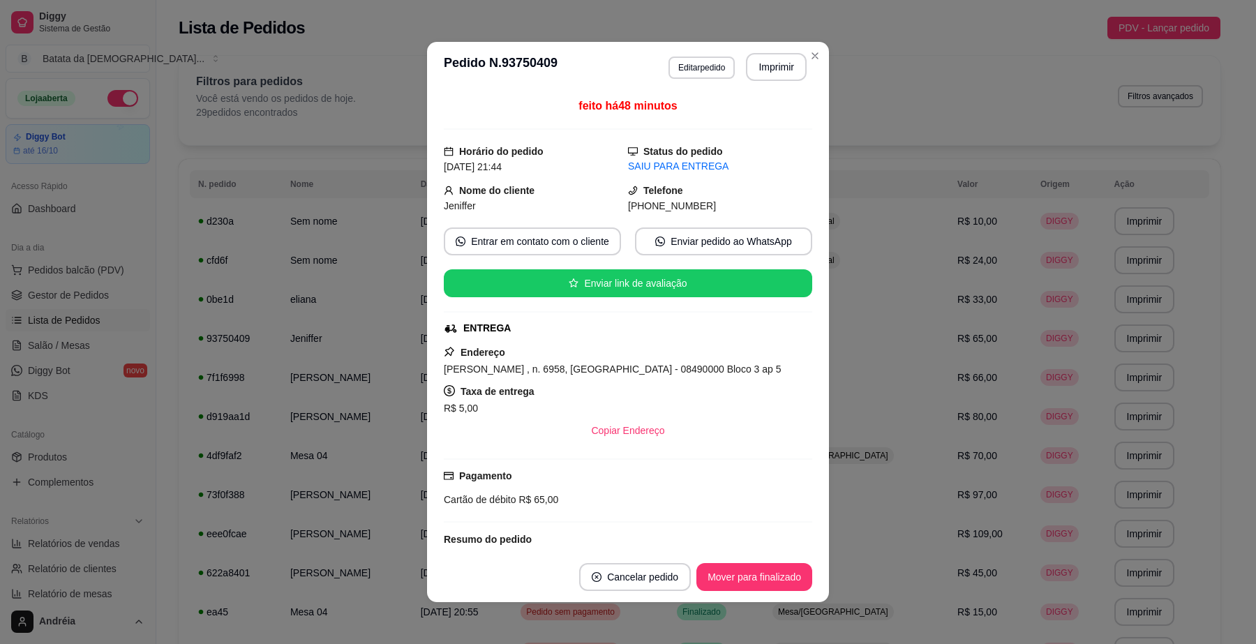
drag, startPoint x: 630, startPoint y: 205, endPoint x: 682, endPoint y: 209, distance: 52.6
click at [682, 209] on span "(11) 9 8131-6063" at bounding box center [672, 205] width 88 height 11
click at [699, 208] on div "(11) 9 8131-6063" at bounding box center [720, 205] width 184 height 15
drag, startPoint x: 700, startPoint y: 205, endPoint x: 633, endPoint y: 213, distance: 67.5
click at [633, 213] on div "(11) 9 8131-6063" at bounding box center [720, 205] width 184 height 15
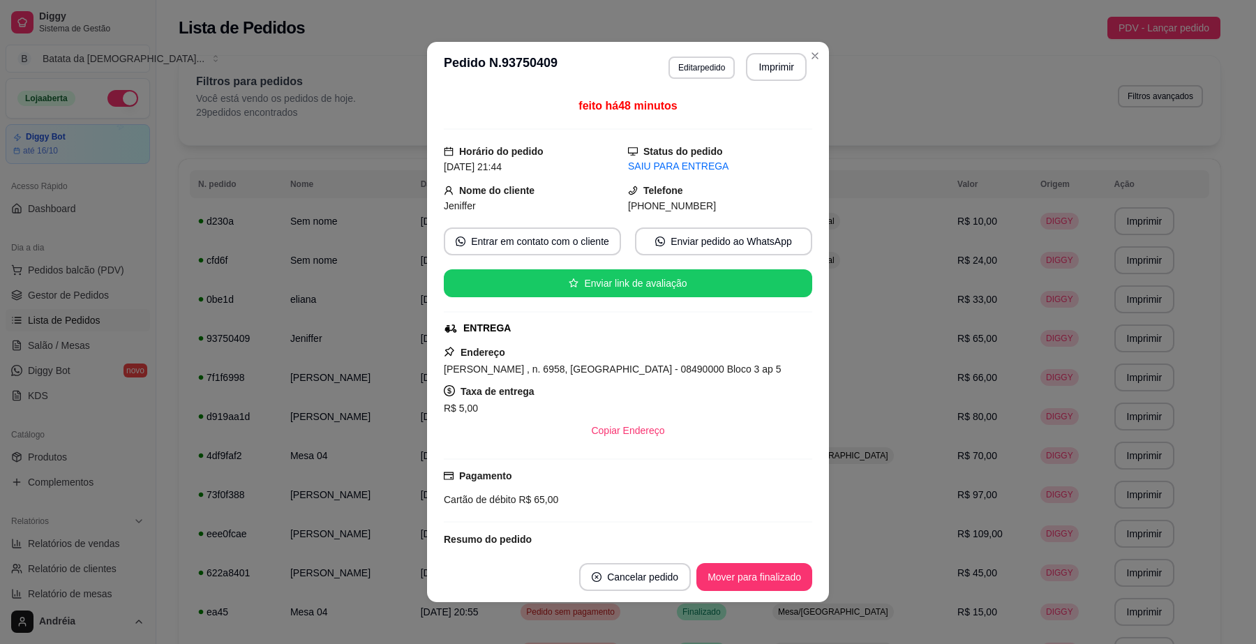
copy span "9 8131-6063"
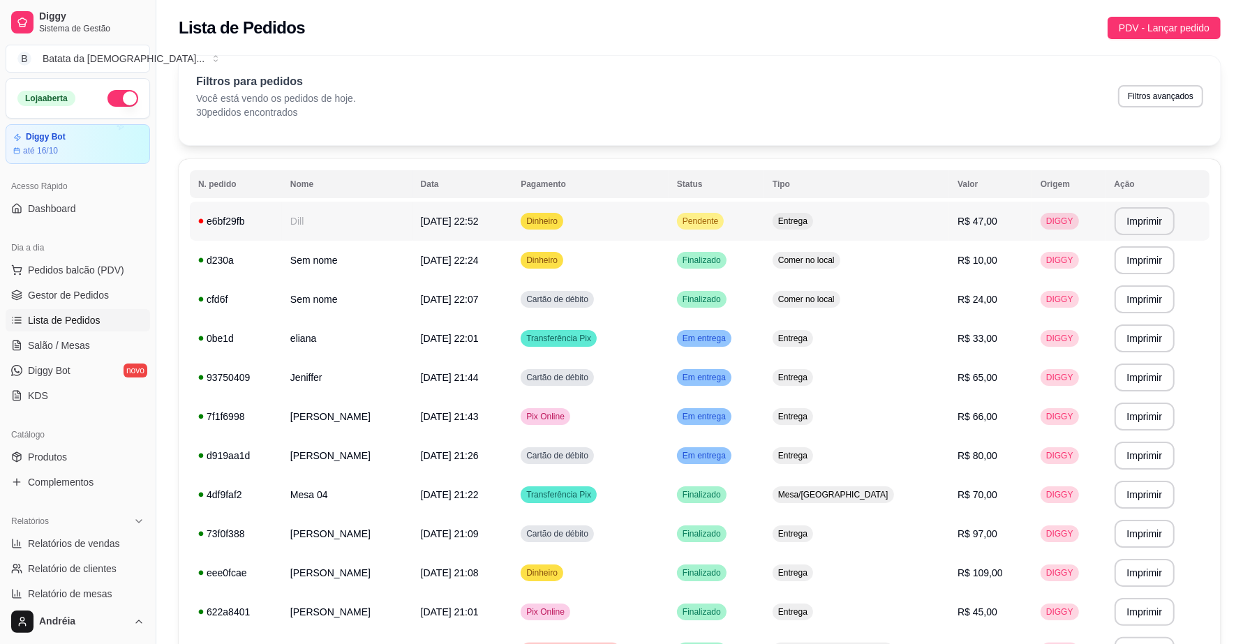
click at [721, 220] on span "Pendente" at bounding box center [700, 221] width 41 height 11
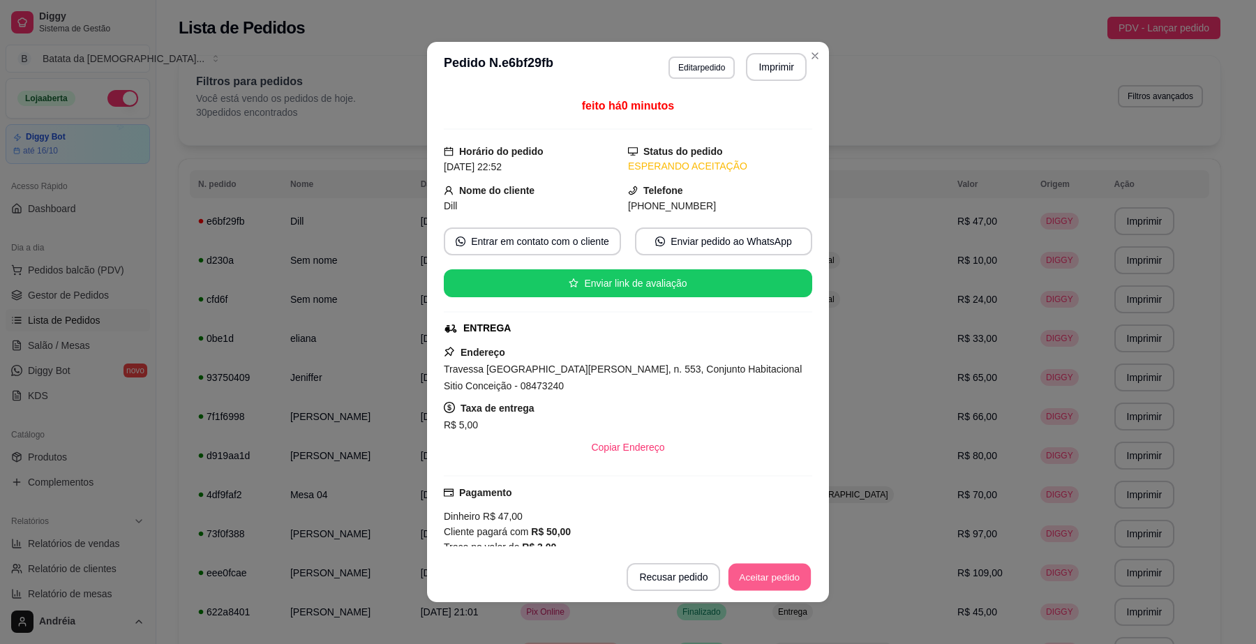
click at [780, 567] on button "Aceitar pedido" at bounding box center [770, 577] width 82 height 27
click at [759, 567] on button "Mover para preparo" at bounding box center [758, 577] width 105 height 27
click at [765, 66] on button "Imprimir" at bounding box center [777, 67] width 59 height 27
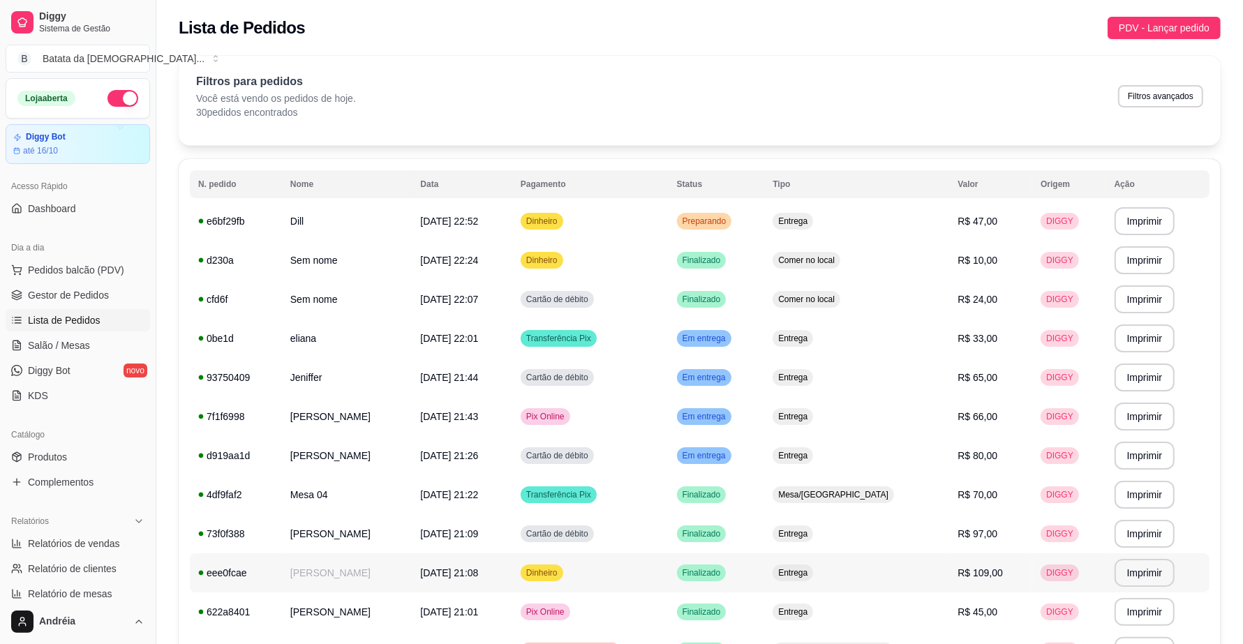
click at [724, 577] on span "Finalizado" at bounding box center [702, 572] width 44 height 11
click at [729, 451] on span "Em entrega" at bounding box center [704, 455] width 49 height 11
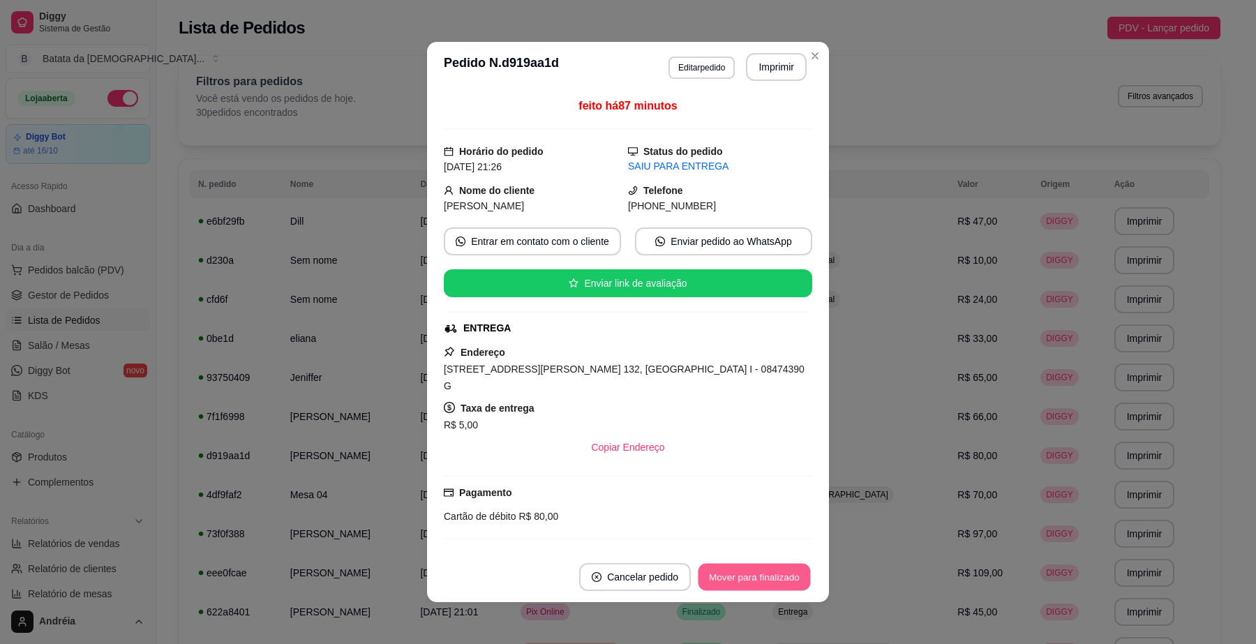
click at [752, 577] on button "Mover para finalizado" at bounding box center [755, 577] width 112 height 27
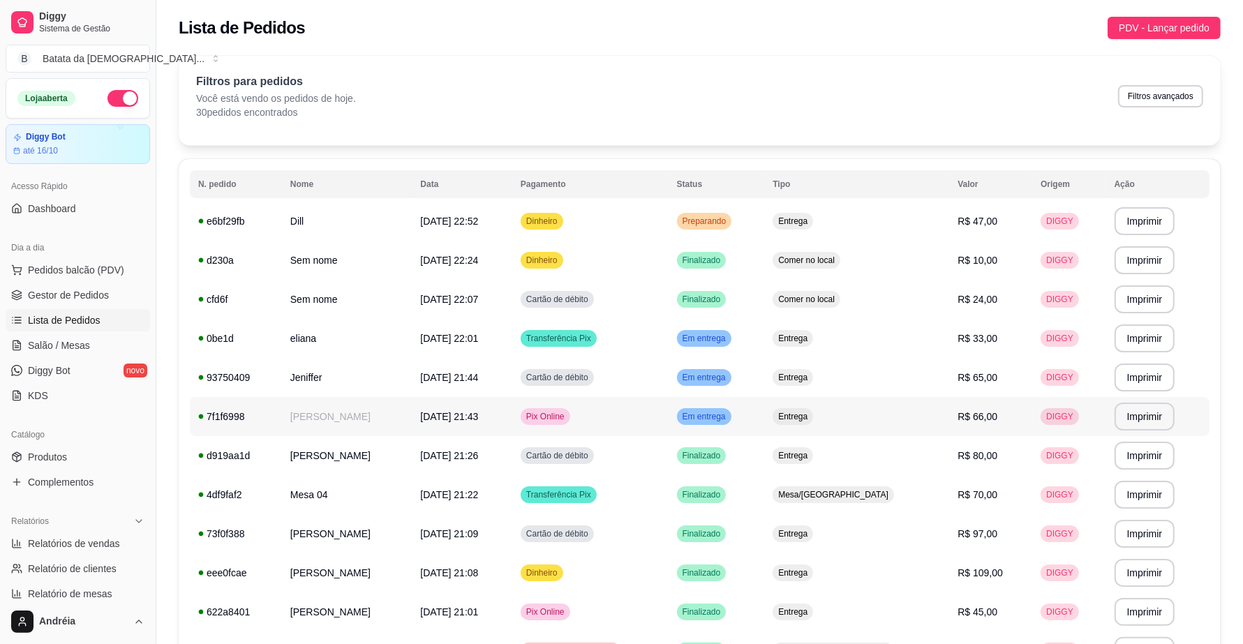
click at [729, 419] on span "Em entrega" at bounding box center [704, 416] width 49 height 11
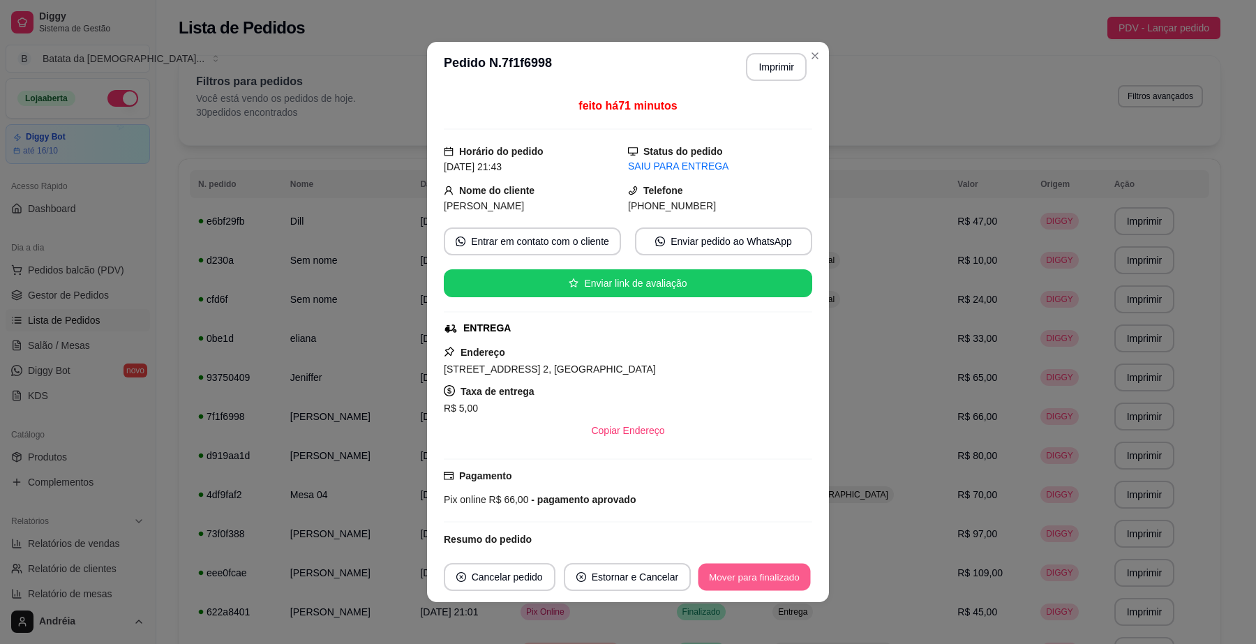
click at [777, 584] on button "Mover para finalizado" at bounding box center [755, 577] width 112 height 27
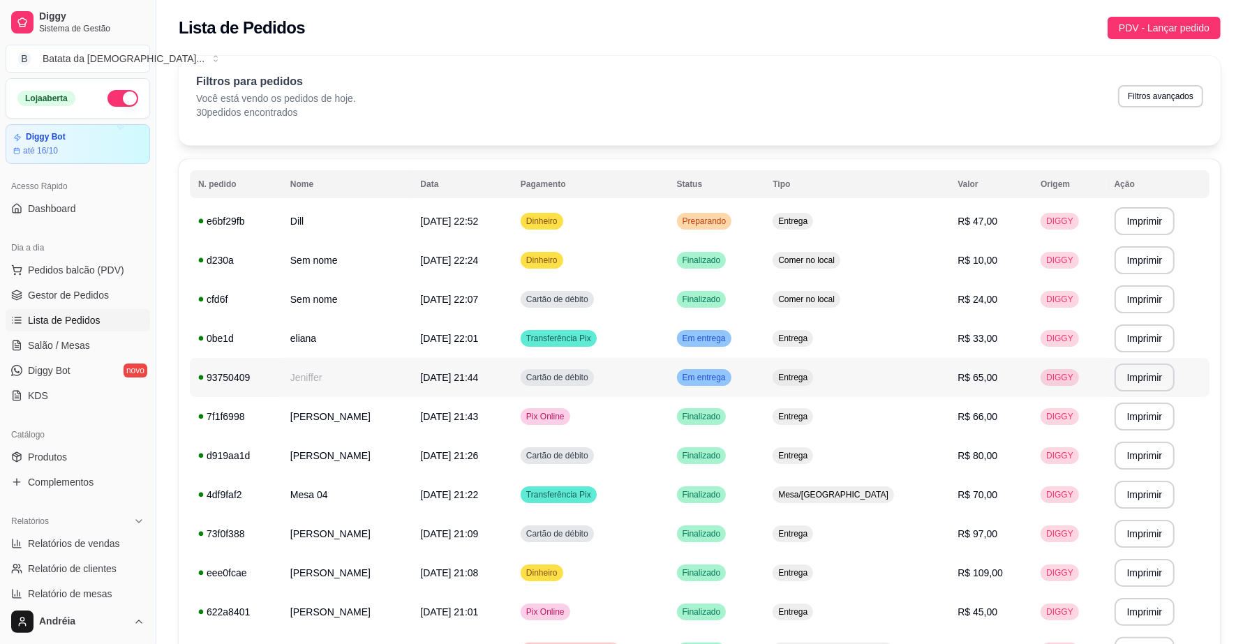
click at [729, 380] on span "Em entrega" at bounding box center [704, 377] width 49 height 11
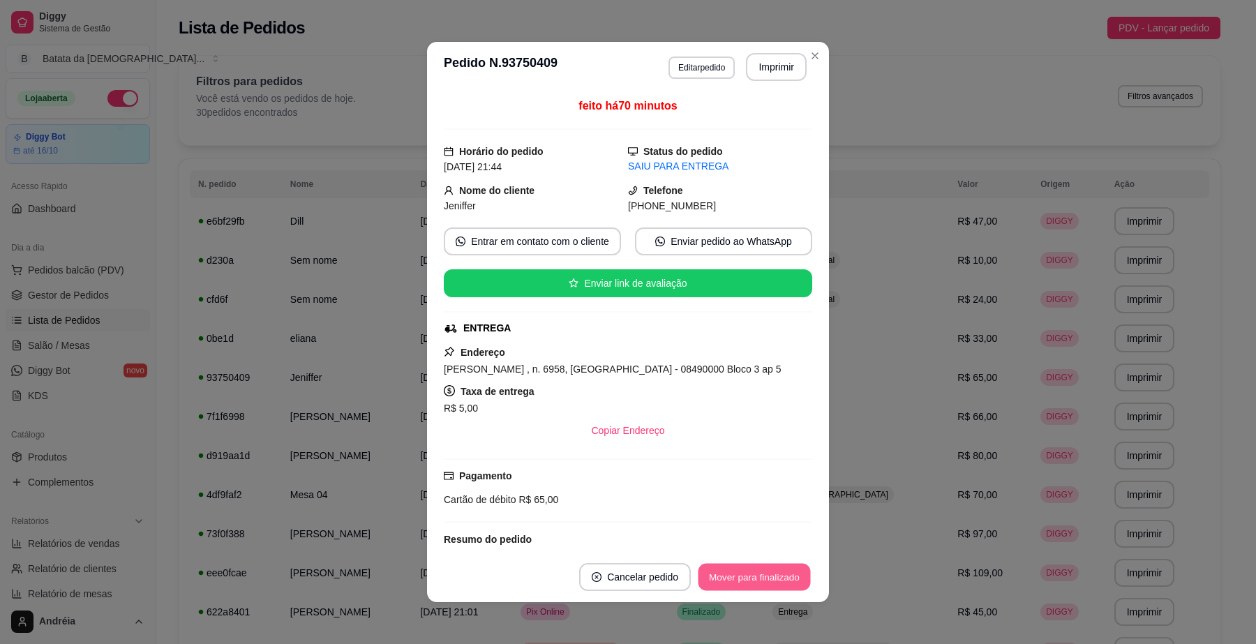
click at [778, 577] on button "Mover para finalizado" at bounding box center [755, 577] width 112 height 27
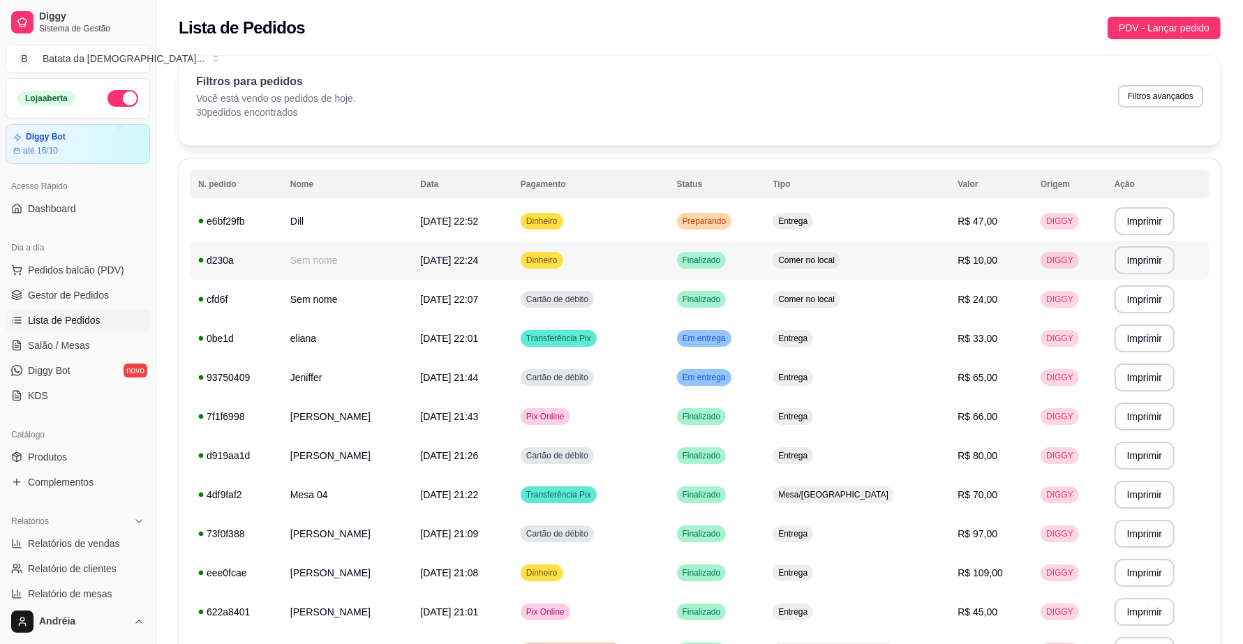
click at [724, 255] on span "Finalizado" at bounding box center [702, 260] width 44 height 11
click at [731, 385] on div "Em entrega" at bounding box center [704, 377] width 54 height 17
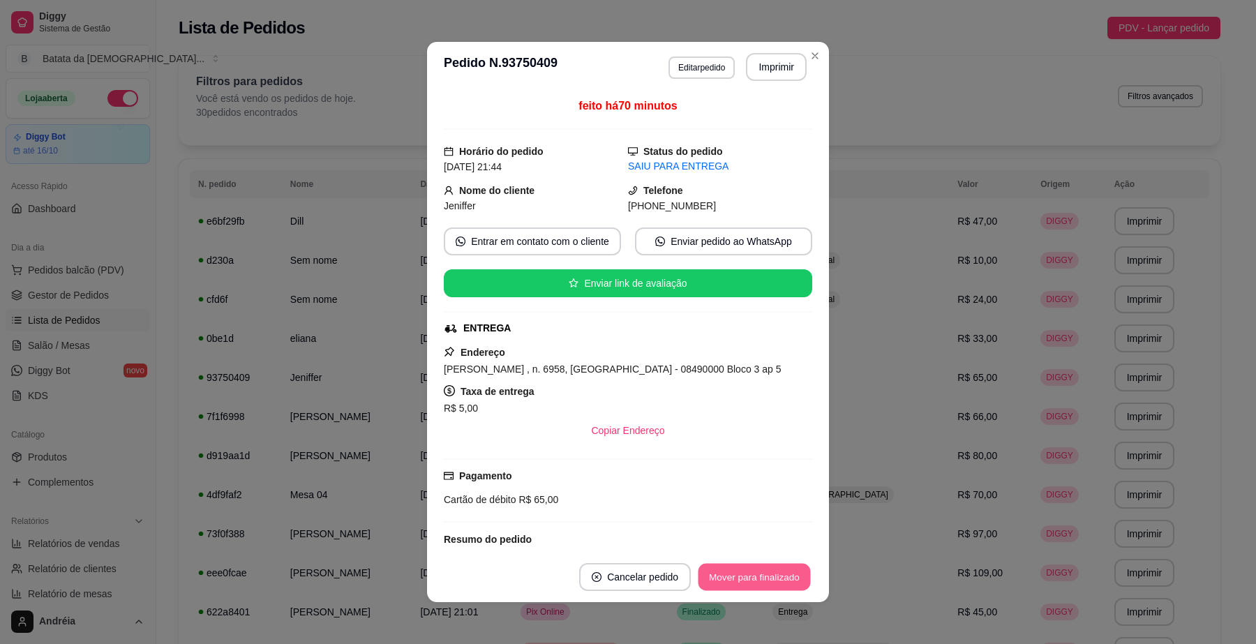
click at [766, 577] on button "Mover para finalizado" at bounding box center [755, 577] width 112 height 27
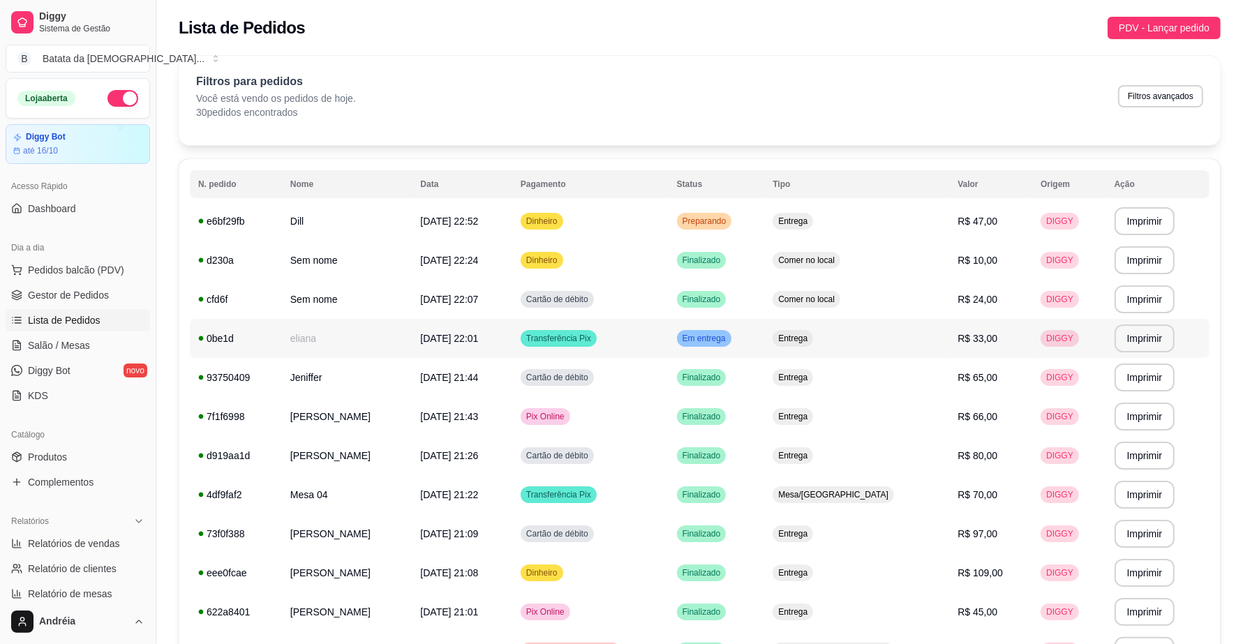
click at [731, 344] on div "Em entrega" at bounding box center [704, 338] width 54 height 17
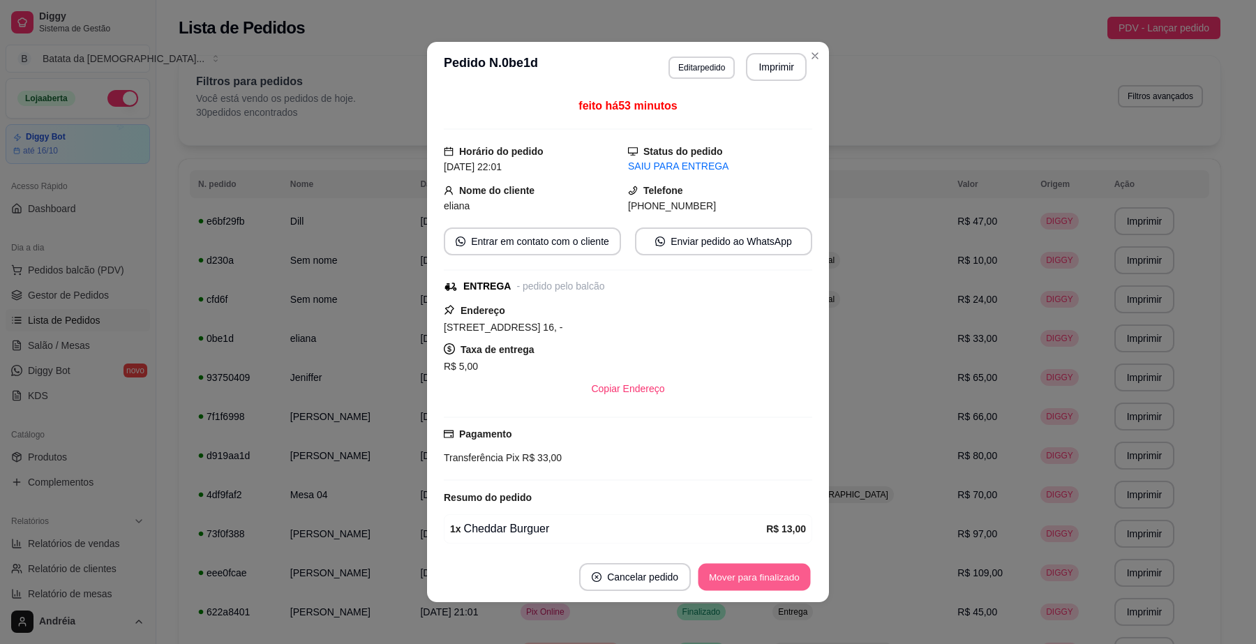
click at [775, 576] on button "Mover para finalizado" at bounding box center [755, 577] width 112 height 27
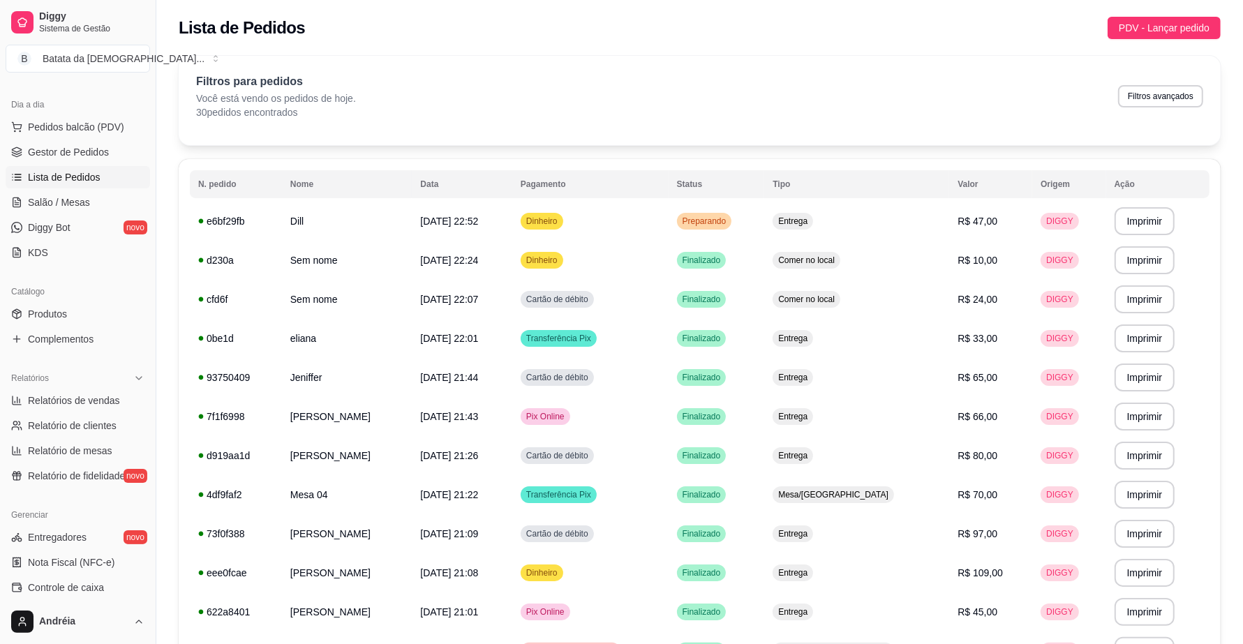
scroll to position [174, 0]
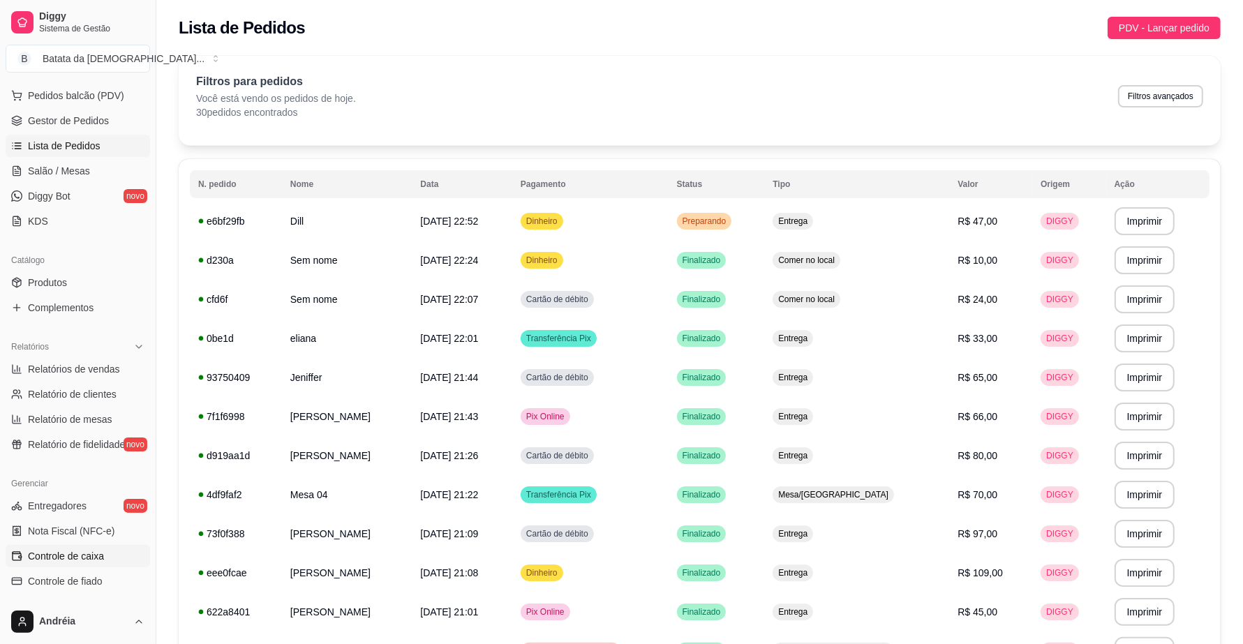
click at [91, 556] on span "Controle de caixa" at bounding box center [66, 556] width 76 height 14
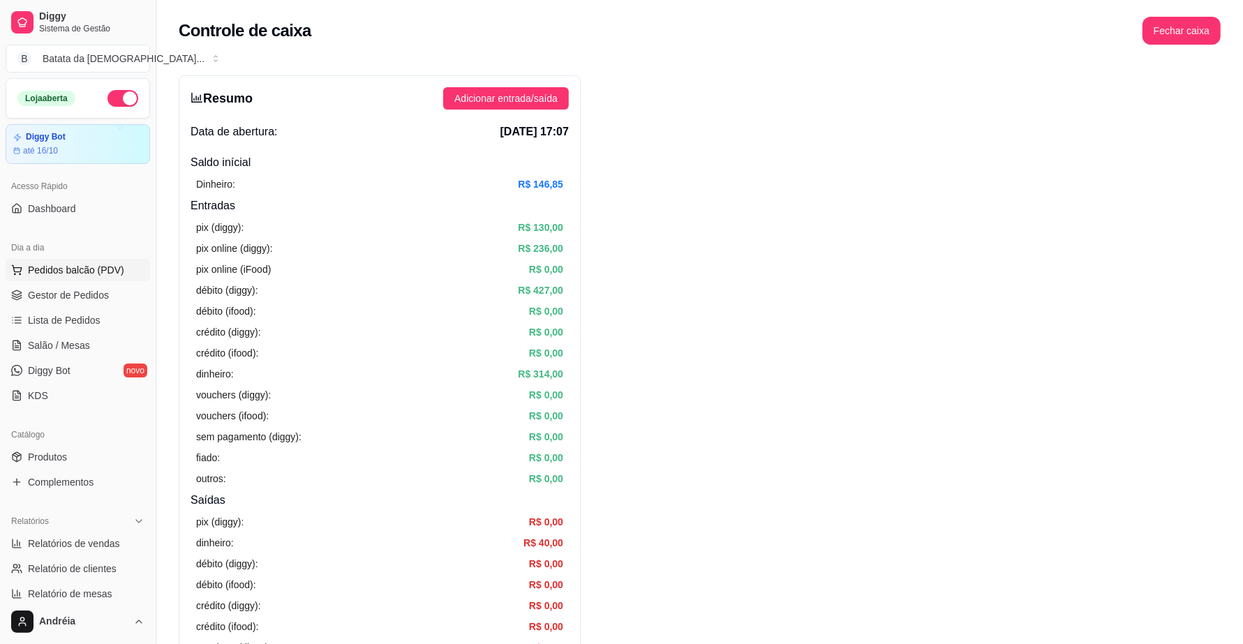
click at [80, 276] on span "Pedidos balcão (PDV)" at bounding box center [76, 270] width 96 height 14
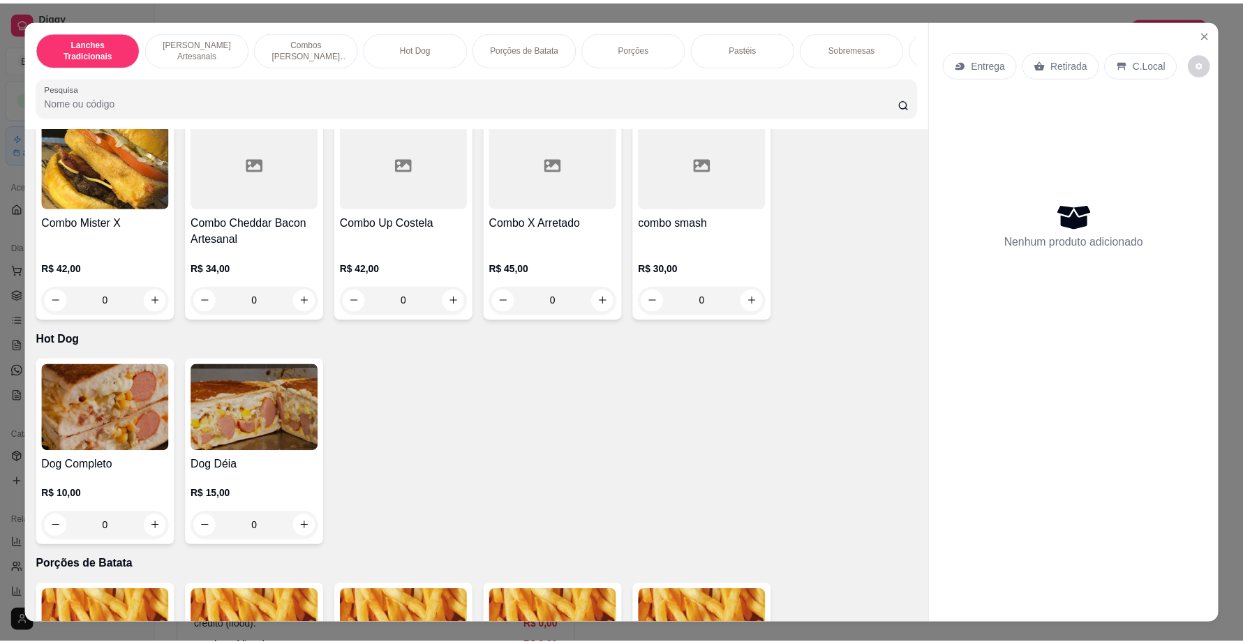
scroll to position [1396, 0]
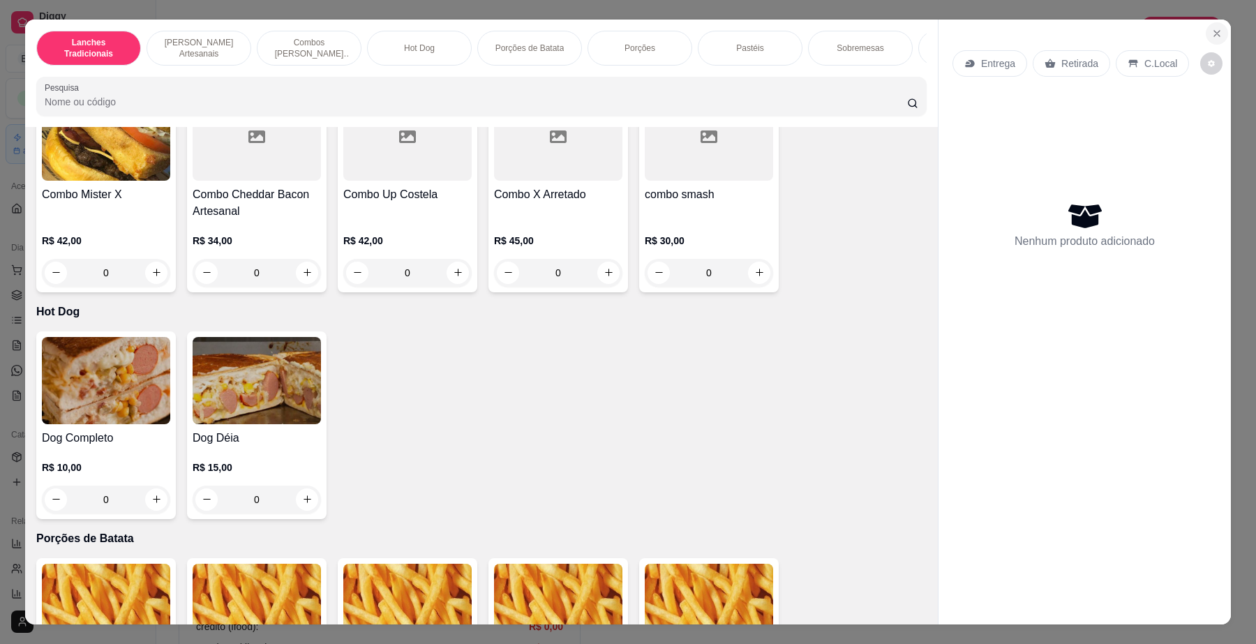
click at [1212, 31] on icon "Close" at bounding box center [1217, 33] width 11 height 11
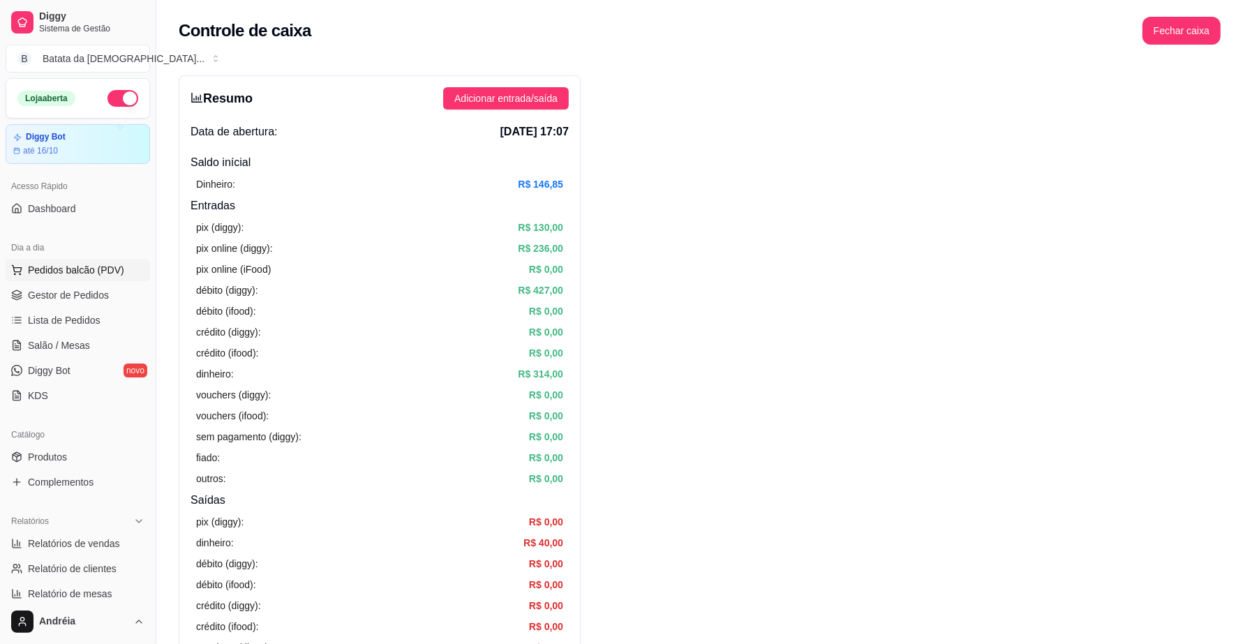
click at [82, 264] on span "Pedidos balcão (PDV)" at bounding box center [76, 270] width 96 height 14
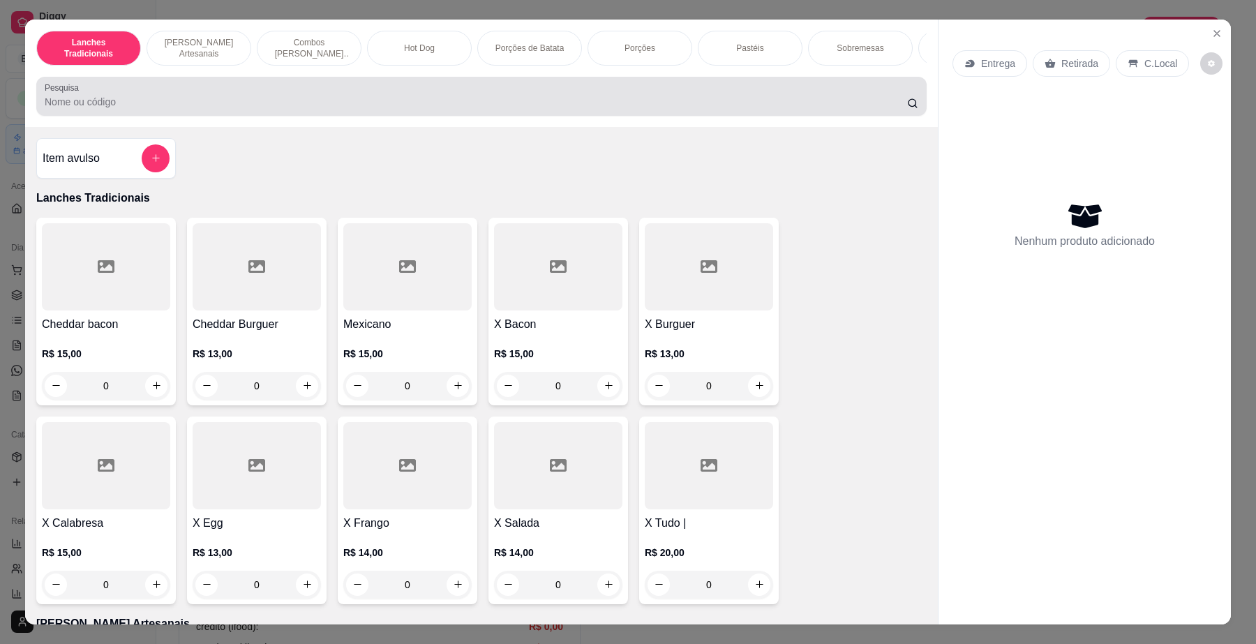
click at [574, 109] on input "Pesquisa" at bounding box center [476, 102] width 863 height 14
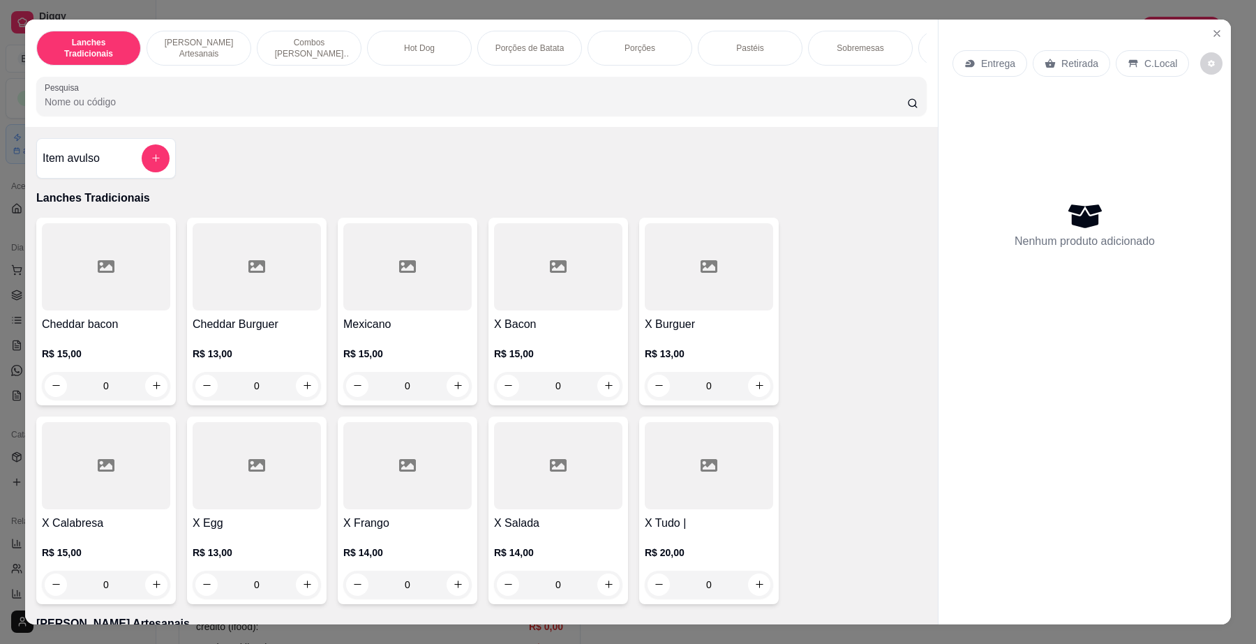
type input "c"
click at [151, 163] on icon "add-separate-item" at bounding box center [156, 158] width 10 height 10
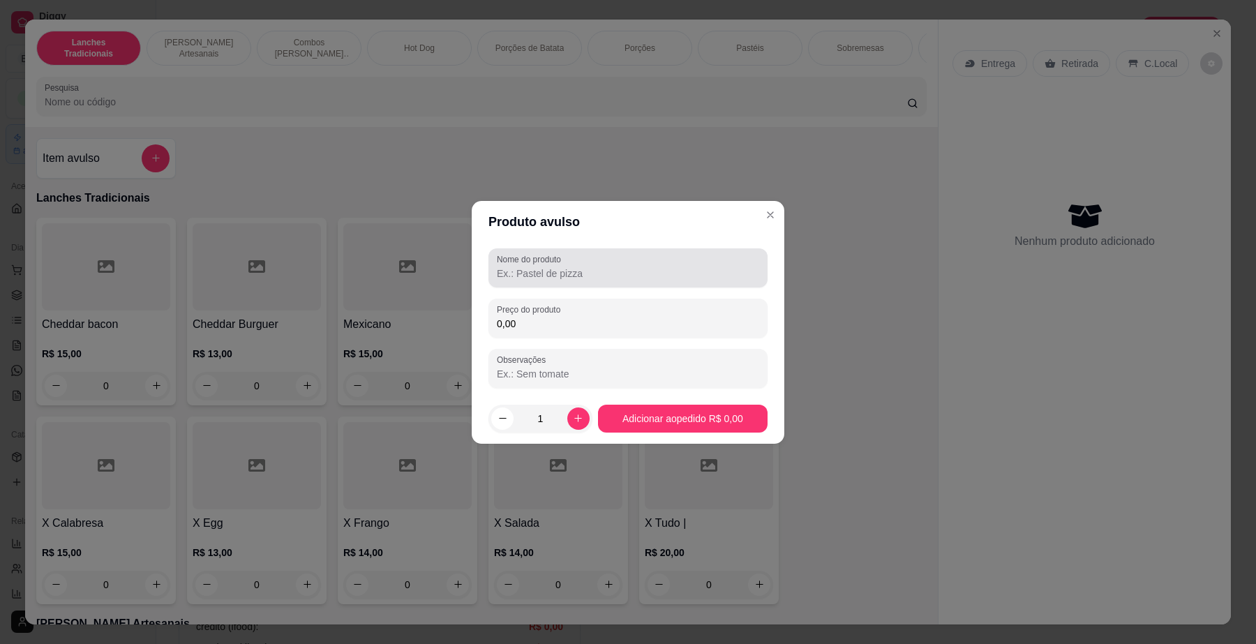
drag, startPoint x: 538, startPoint y: 267, endPoint x: 556, endPoint y: 267, distance: 18.2
click at [556, 269] on input "Nome do produto" at bounding box center [628, 274] width 262 height 14
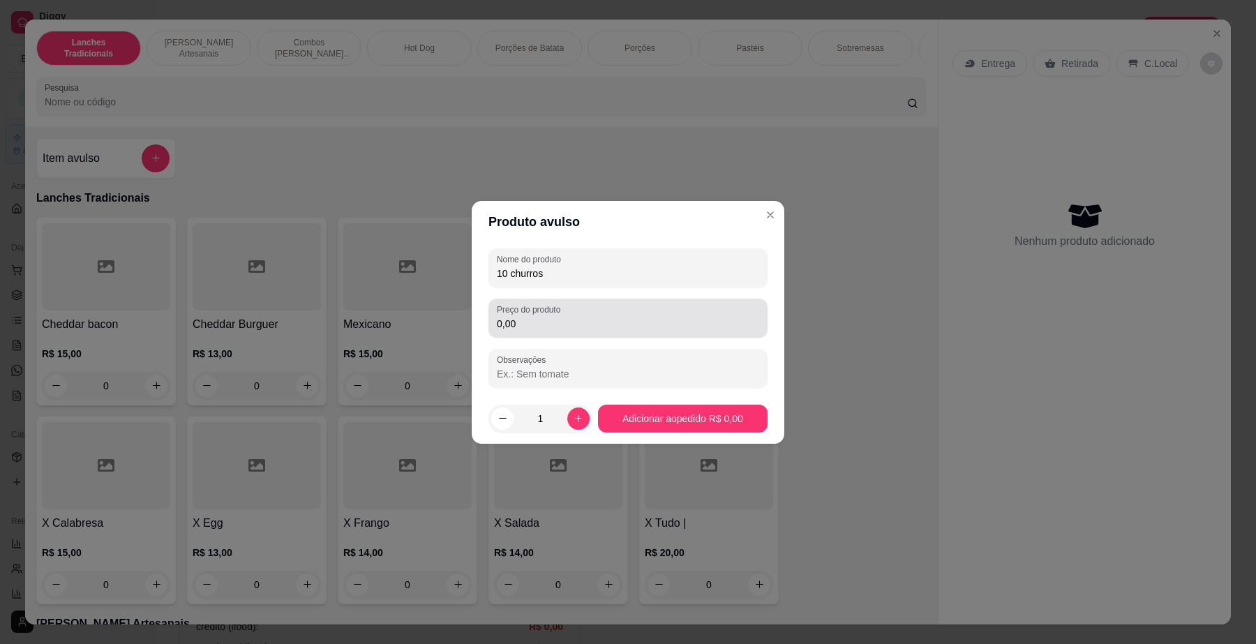
type input "10 churros"
click at [606, 332] on div "0,00" at bounding box center [628, 318] width 262 height 28
type input "10,00"
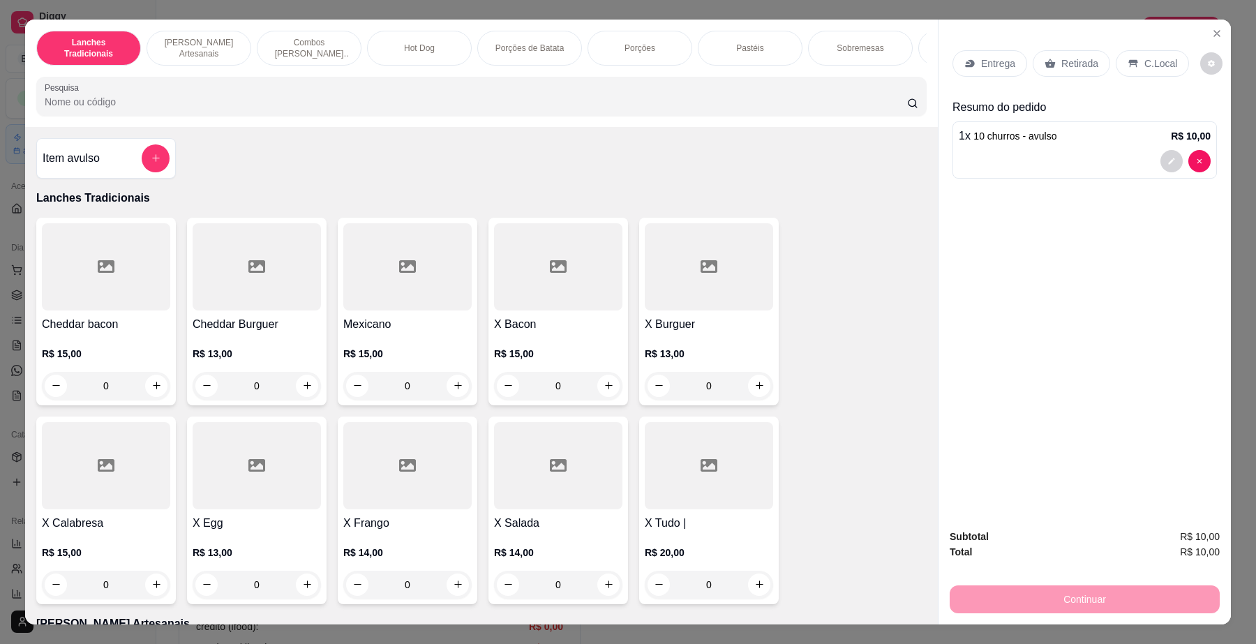
click at [981, 64] on p "Entrega" at bounding box center [998, 64] width 34 height 14
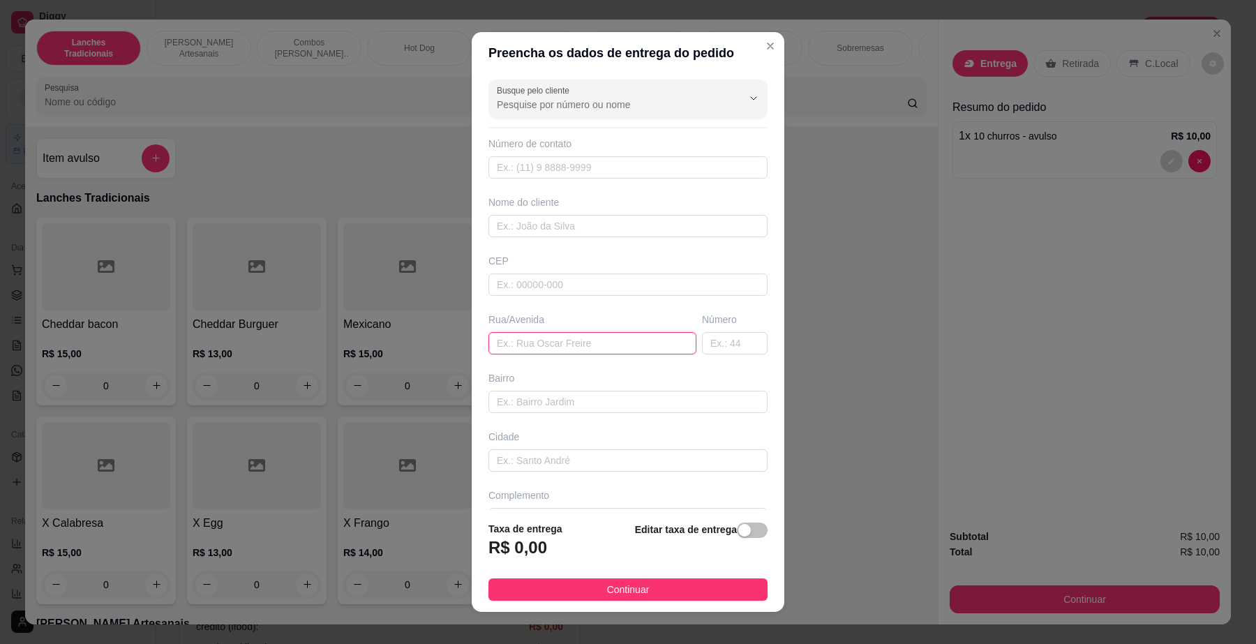
click at [546, 343] on input "text" at bounding box center [593, 343] width 208 height 22
paste input "Rua Raul Allier número 99"
type input "[STREET_ADDRESS][PERSON_NAME]"
click at [702, 350] on input "text" at bounding box center [735, 343] width 66 height 22
type input "99"
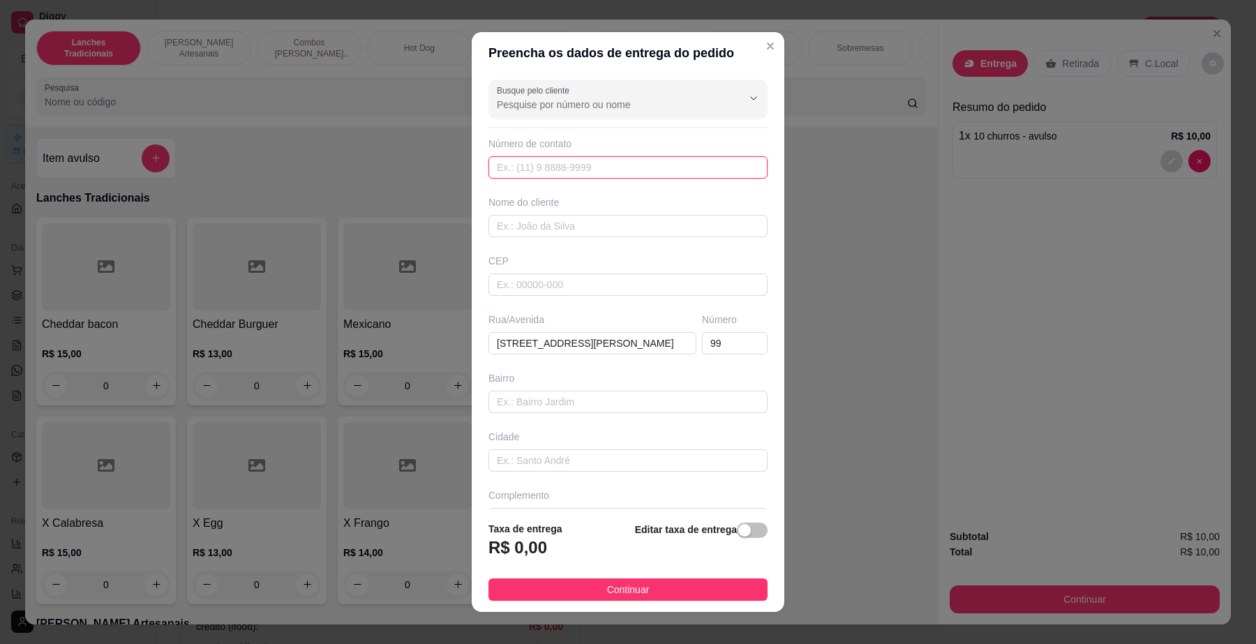
click at [584, 174] on input "text" at bounding box center [628, 167] width 279 height 22
type input "(11) 97583-4521"
click at [536, 229] on input "text" at bounding box center [628, 226] width 279 height 22
type input "namorado do paiva"
click at [738, 530] on div "button" at bounding box center [744, 530] width 13 height 13
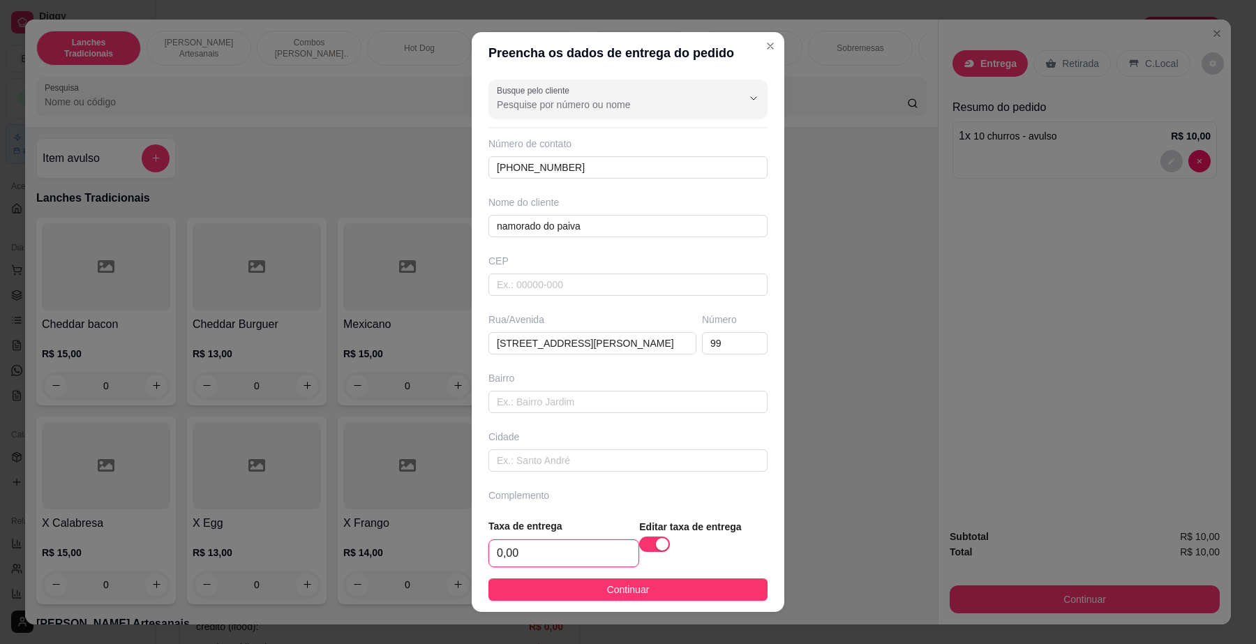
click at [508, 555] on input "0,00" at bounding box center [563, 553] width 149 height 27
type input "5,00"
click at [542, 588] on button "Continuar" at bounding box center [628, 590] width 279 height 22
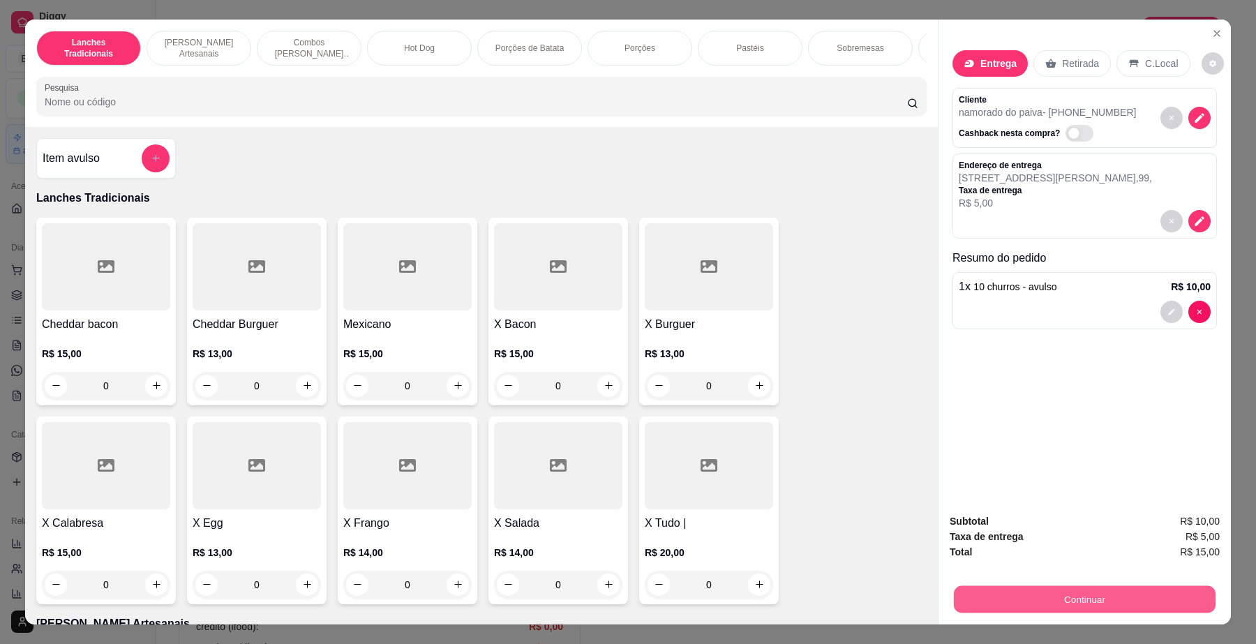
click at [1100, 599] on button "Continuar" at bounding box center [1085, 599] width 262 height 27
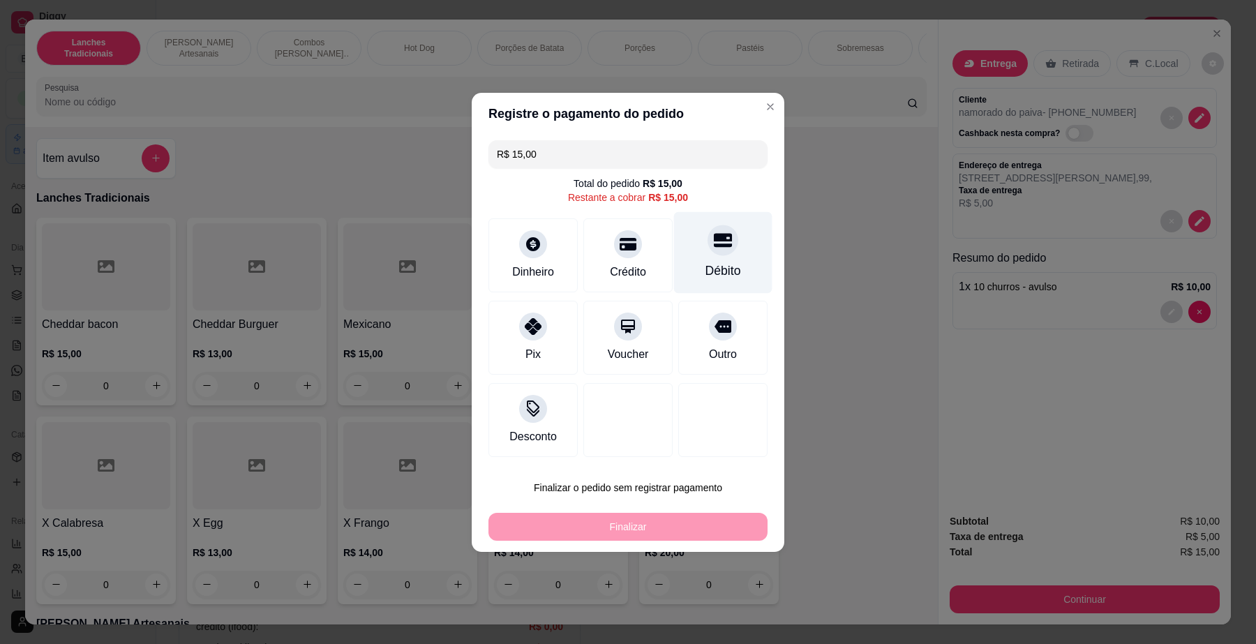
click at [708, 250] on div at bounding box center [723, 240] width 31 height 31
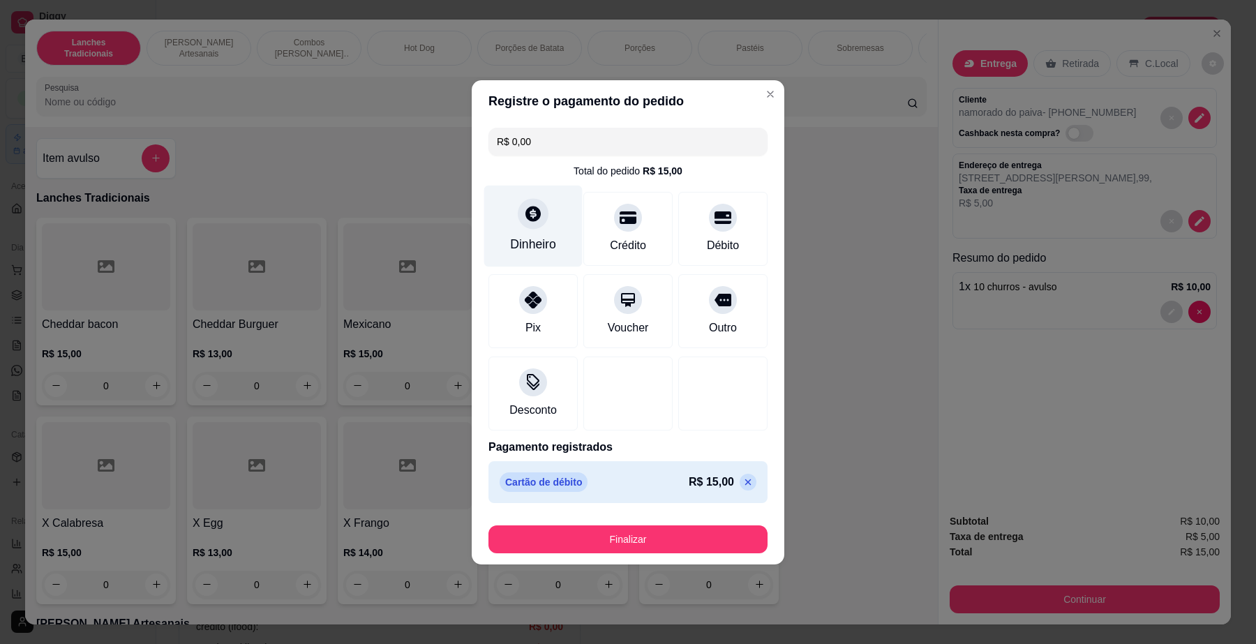
click at [519, 224] on div "Dinheiro" at bounding box center [533, 226] width 98 height 82
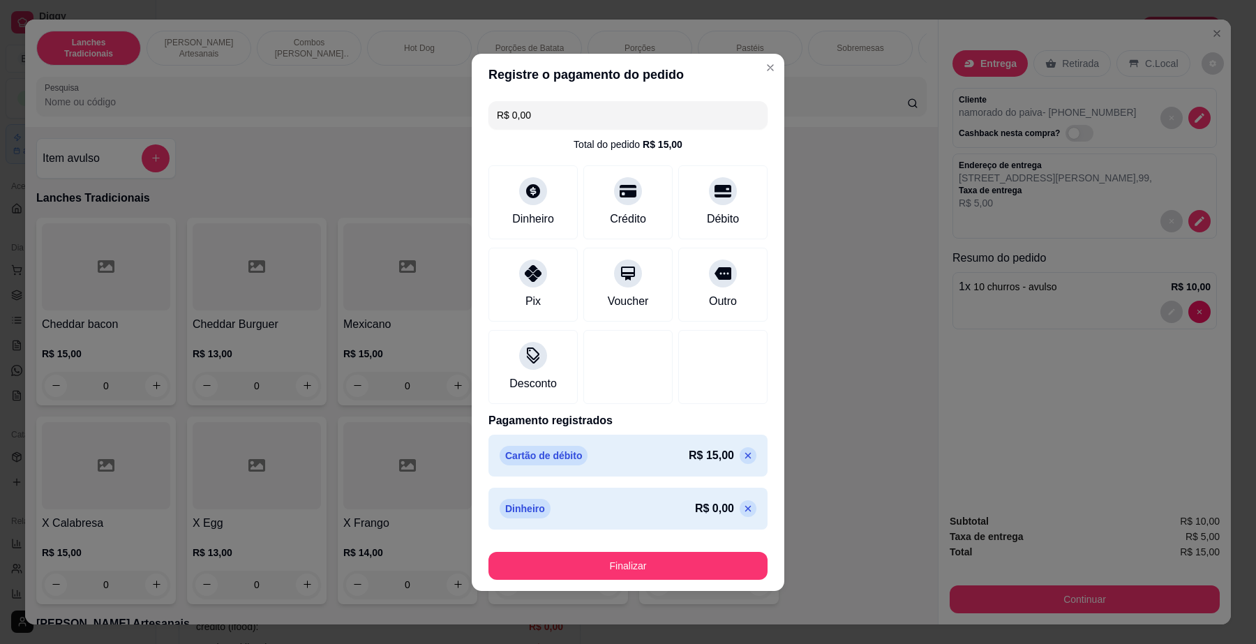
click at [743, 458] on icon at bounding box center [748, 455] width 11 height 11
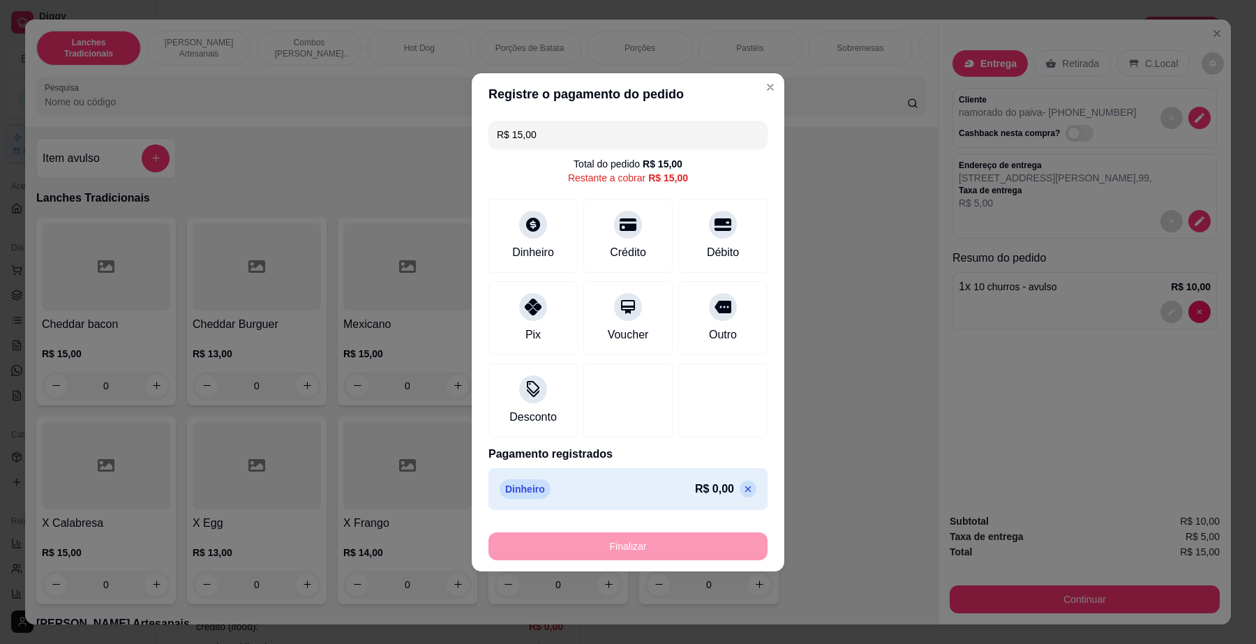
click at [743, 487] on div "R$ 0,00" at bounding box center [725, 489] width 61 height 17
click at [741, 489] on div "R$ 0,00" at bounding box center [725, 489] width 61 height 17
click at [743, 493] on icon at bounding box center [748, 489] width 11 height 11
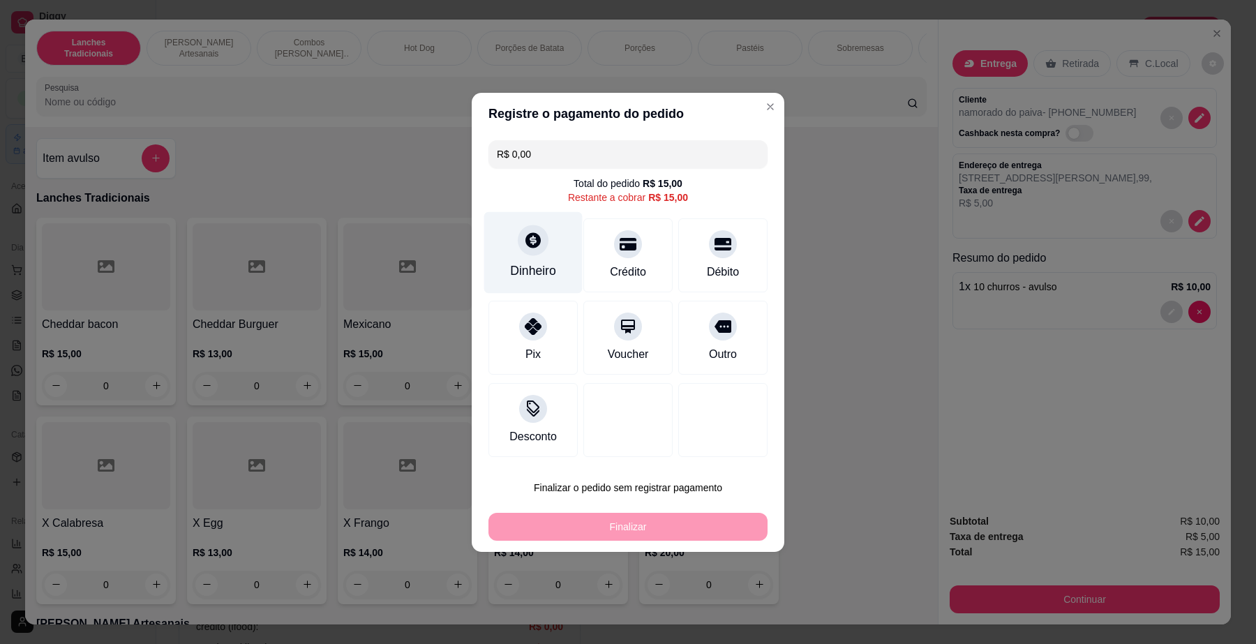
click at [537, 257] on div "Dinheiro" at bounding box center [533, 252] width 98 height 82
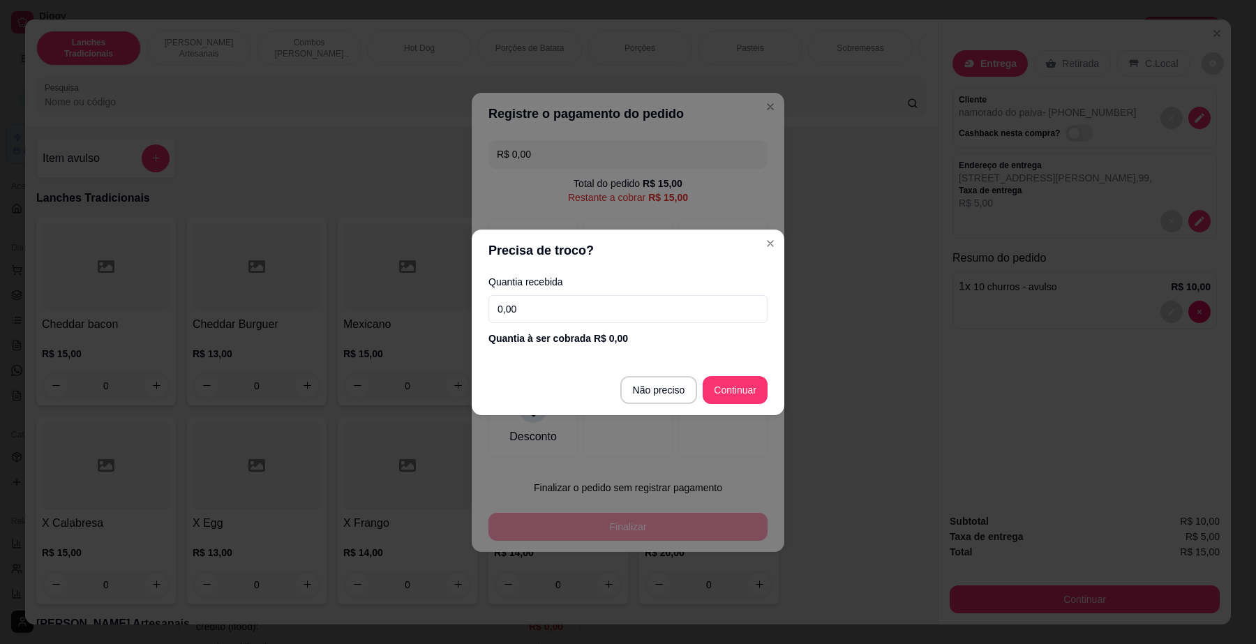
click at [743, 259] on header "Precisa de troco?" at bounding box center [628, 251] width 313 height 42
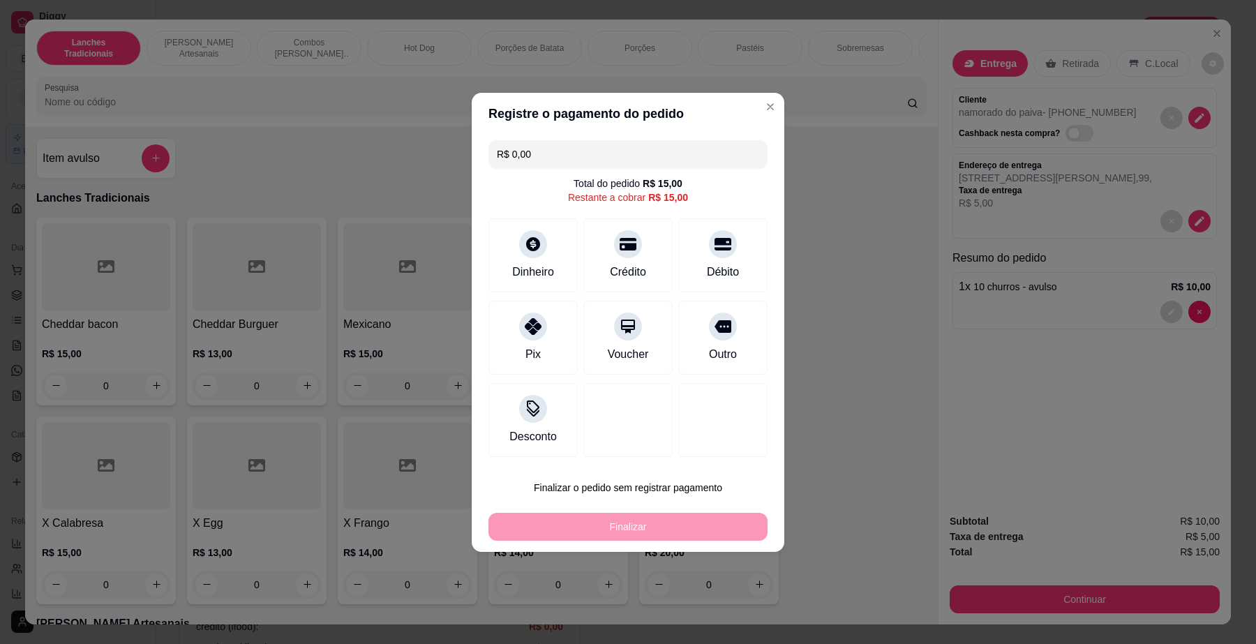
click at [550, 152] on input "R$ 0,00" at bounding box center [628, 154] width 262 height 28
click at [545, 248] on div "Dinheiro" at bounding box center [533, 252] width 98 height 82
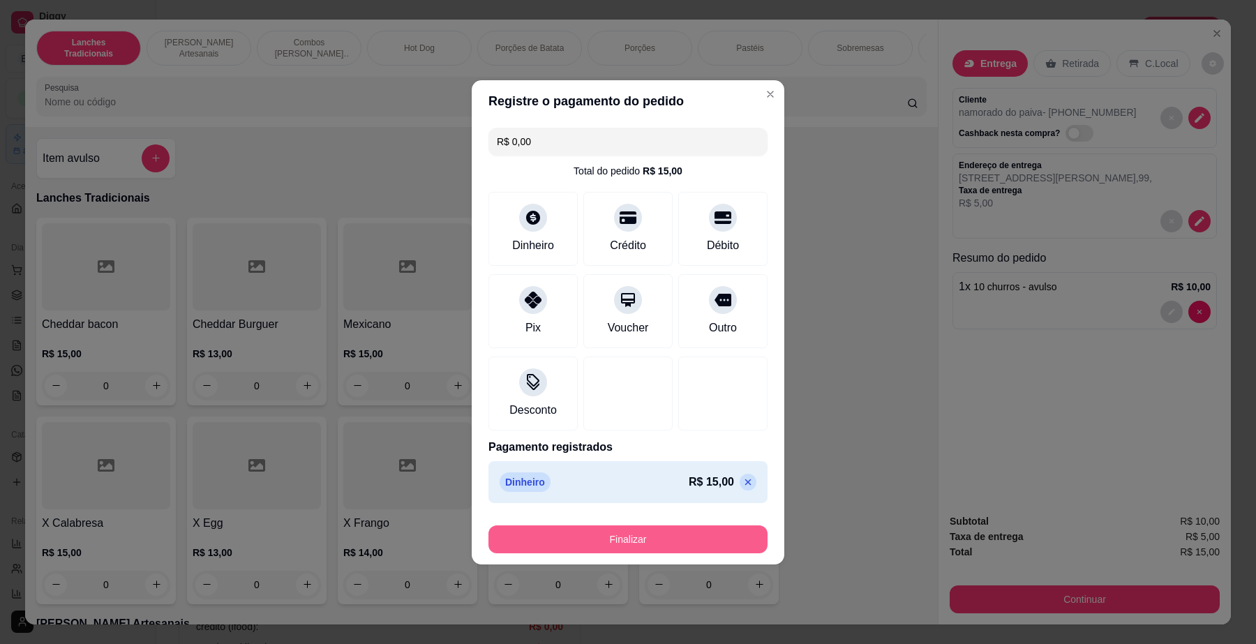
click at [689, 532] on button "Finalizar" at bounding box center [628, 540] width 279 height 28
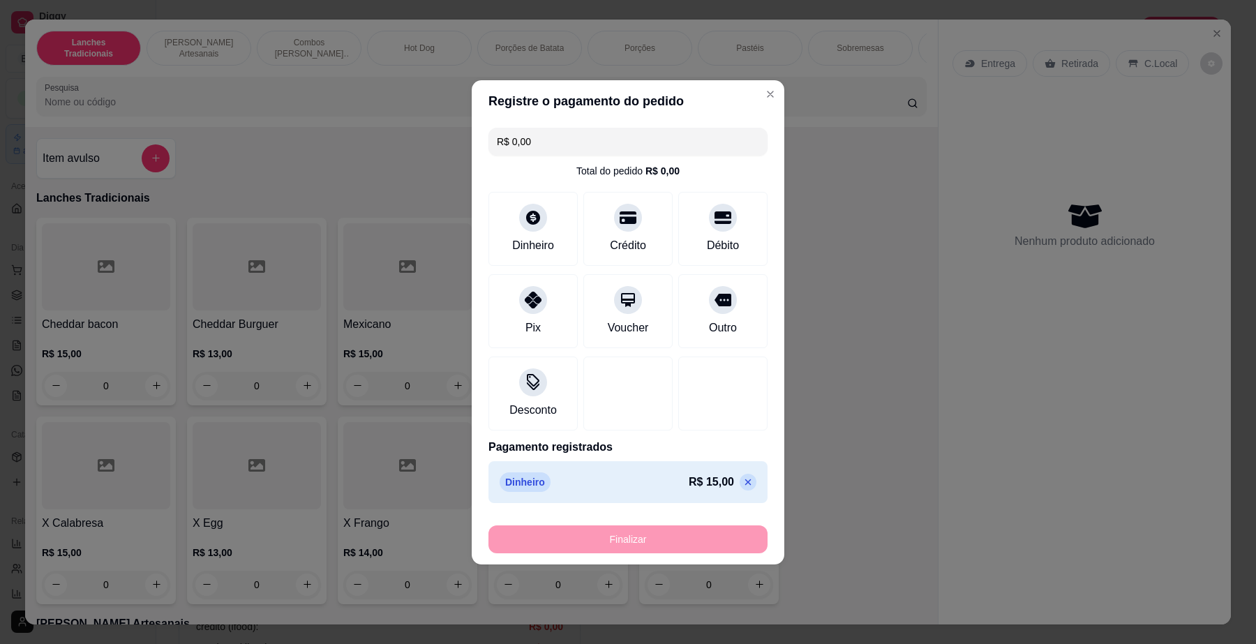
type input "-R$ 15,00"
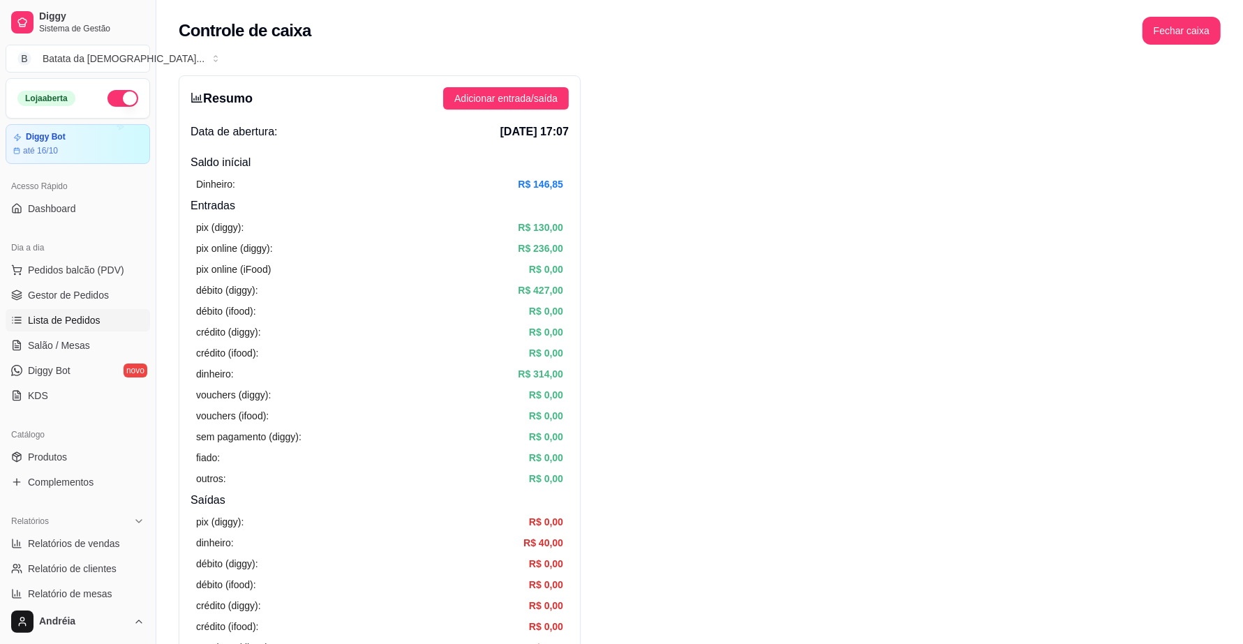
click at [74, 328] on link "Lista de Pedidos" at bounding box center [78, 320] width 144 height 22
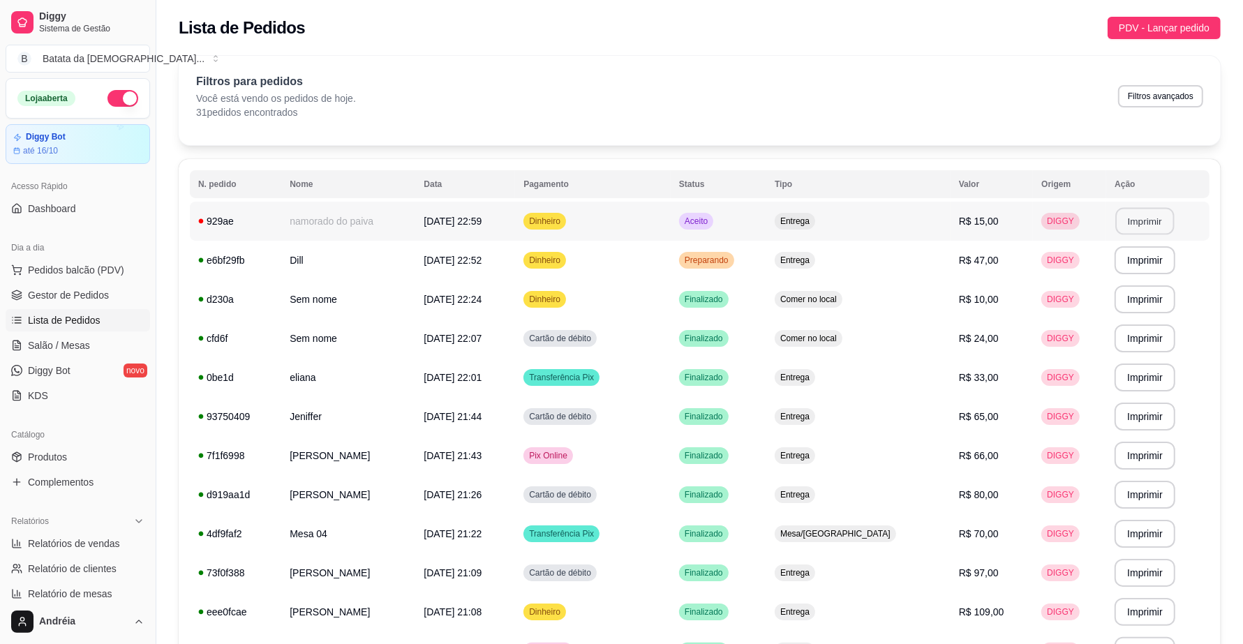
click at [1138, 221] on button "Imprimir" at bounding box center [1145, 221] width 59 height 27
click at [713, 228] on div "Aceito" at bounding box center [696, 221] width 34 height 17
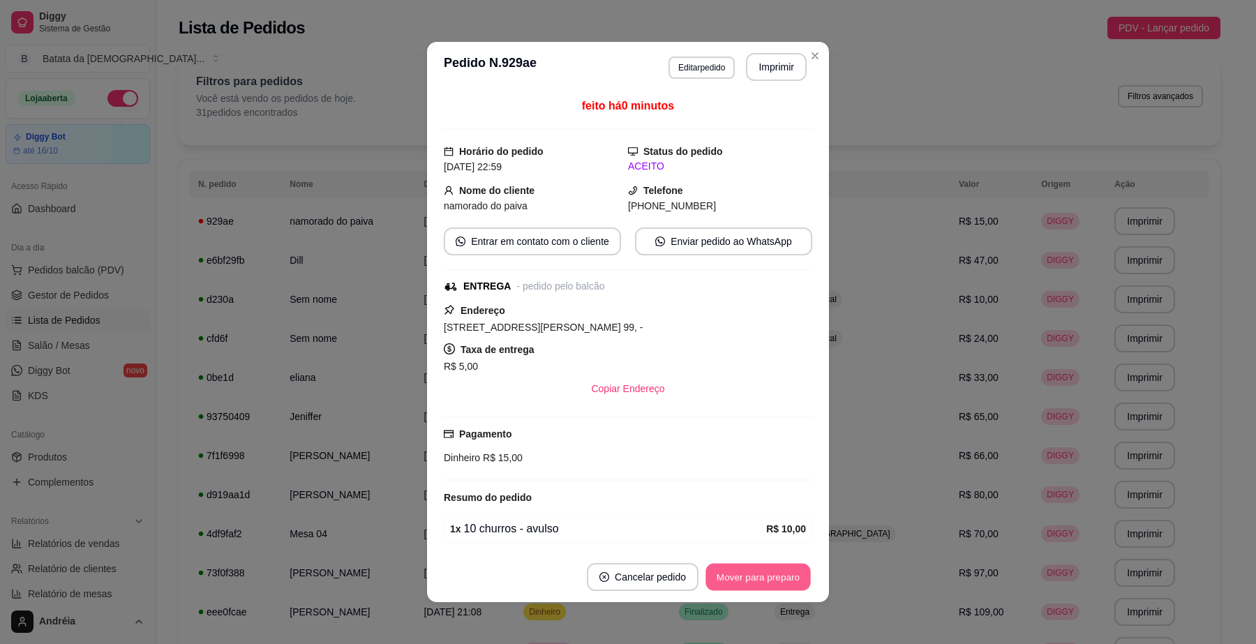
click at [771, 579] on button "Mover para preparo" at bounding box center [758, 577] width 105 height 27
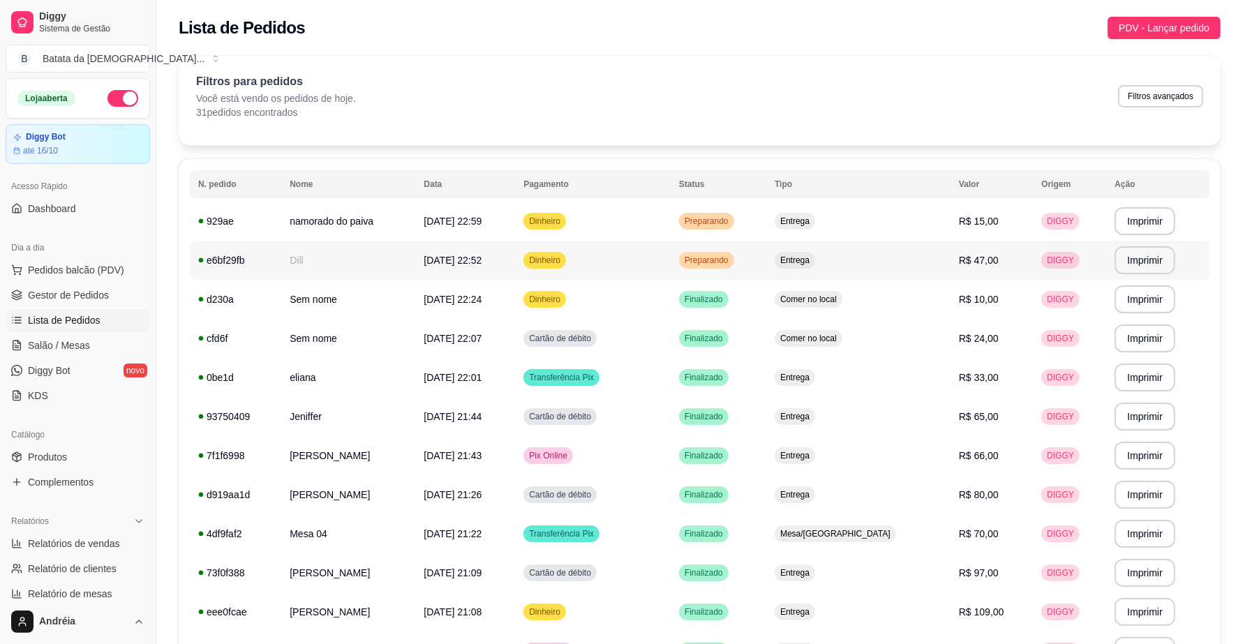
click at [734, 267] on div "Preparando" at bounding box center [706, 260] width 55 height 17
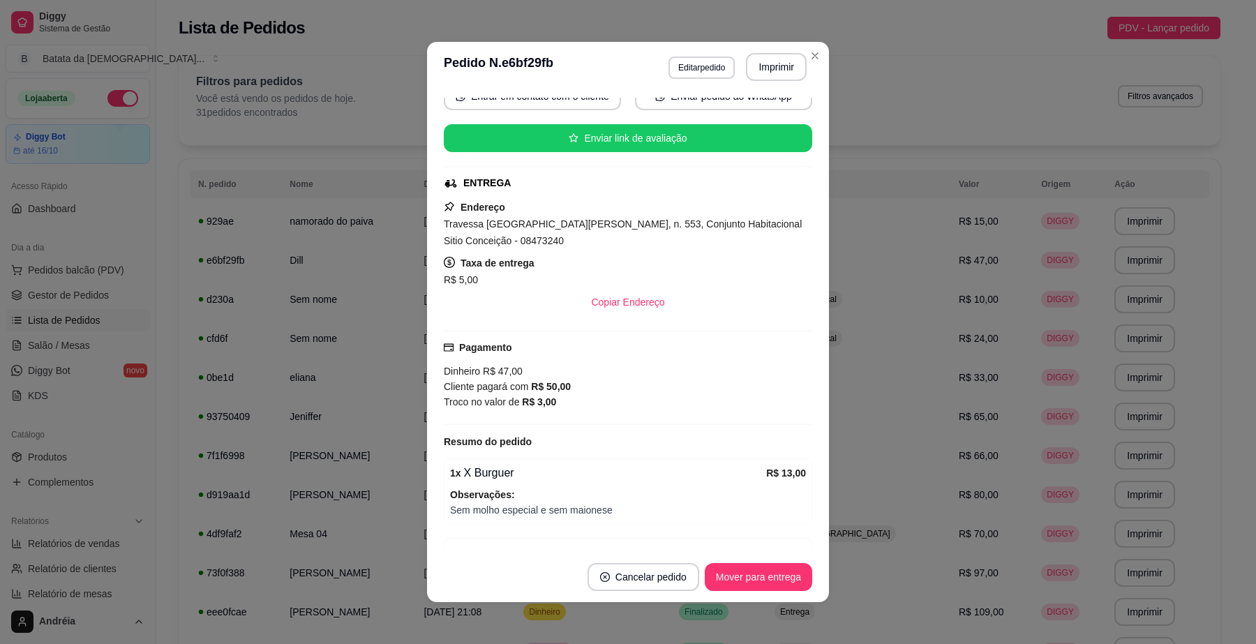
scroll to position [174, 0]
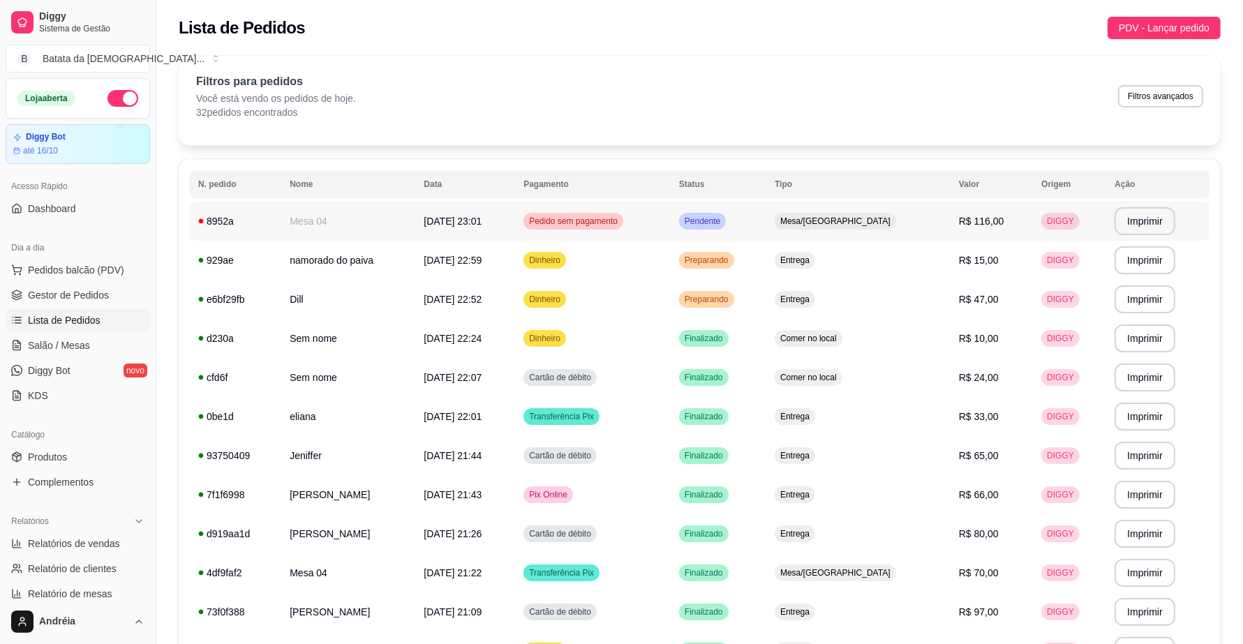
click at [723, 225] on span "Pendente" at bounding box center [702, 221] width 41 height 11
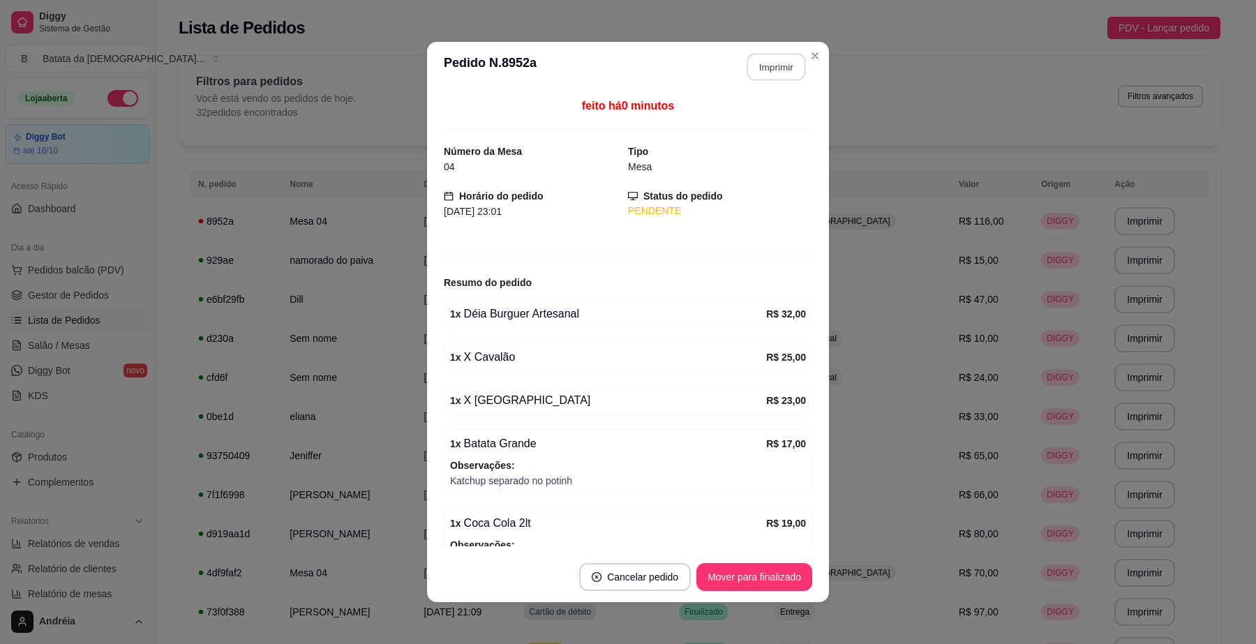
click at [759, 70] on button "Imprimir" at bounding box center [777, 67] width 59 height 27
click at [749, 581] on button "Mover para finalizado" at bounding box center [755, 577] width 116 height 28
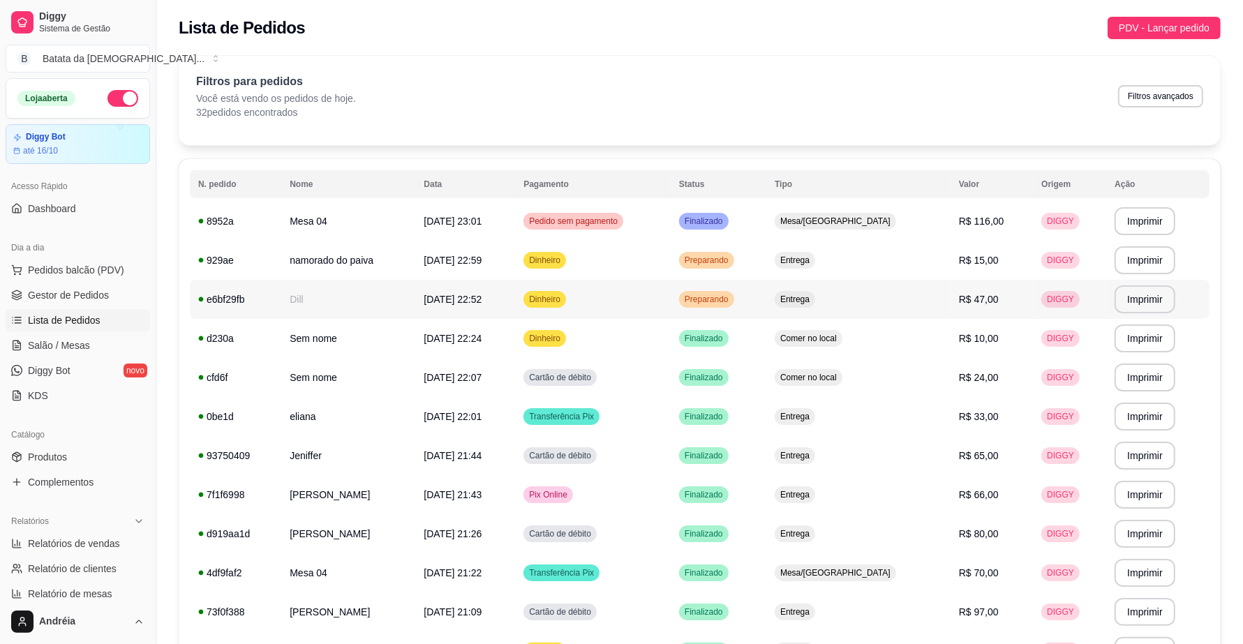
click at [671, 298] on td "Dinheiro" at bounding box center [593, 299] width 156 height 39
click at [79, 269] on span "Pedidos balcão (PDV)" at bounding box center [76, 270] width 96 height 14
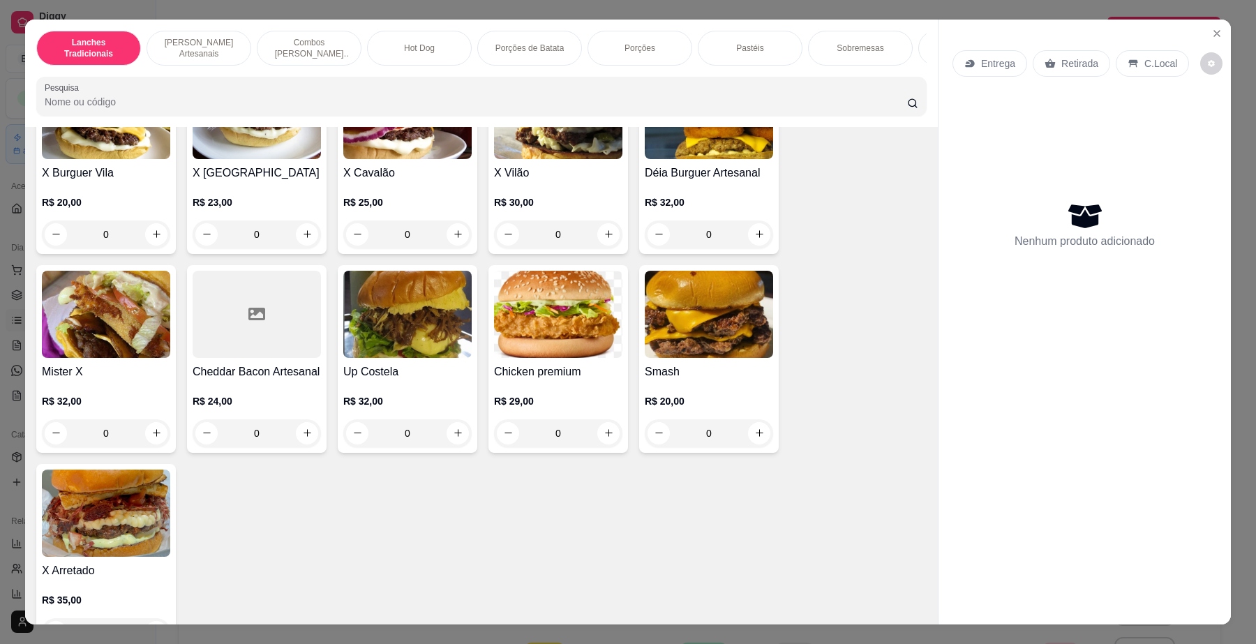
scroll to position [523, 0]
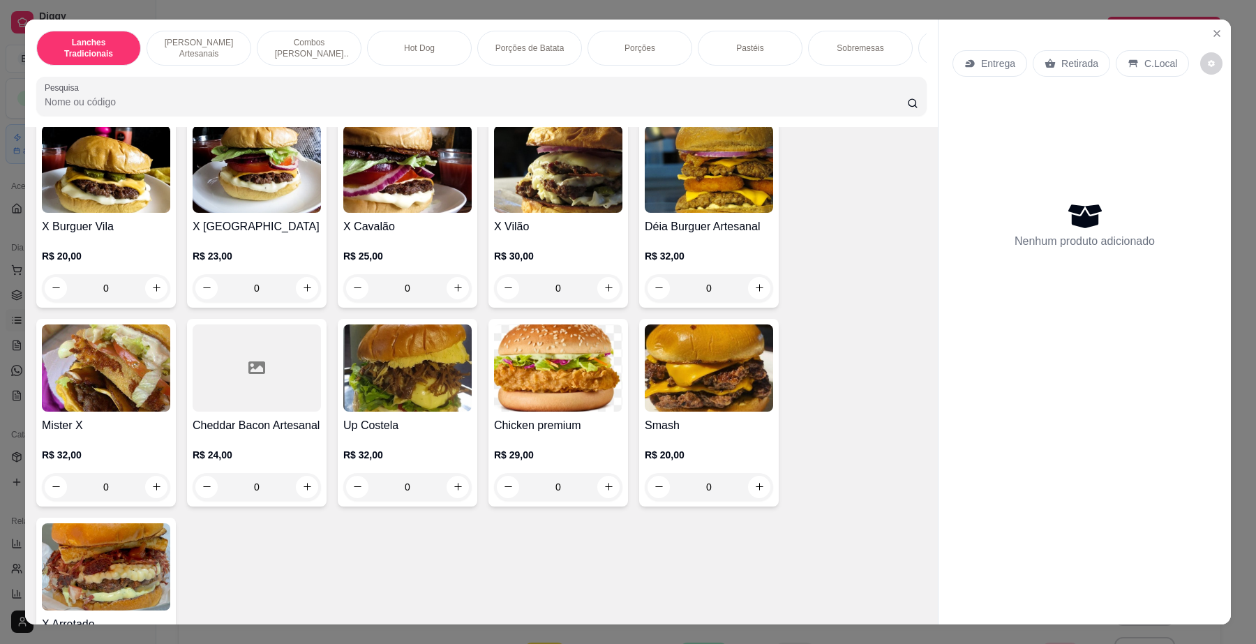
click at [452, 302] on div "0" at bounding box center [407, 288] width 128 height 28
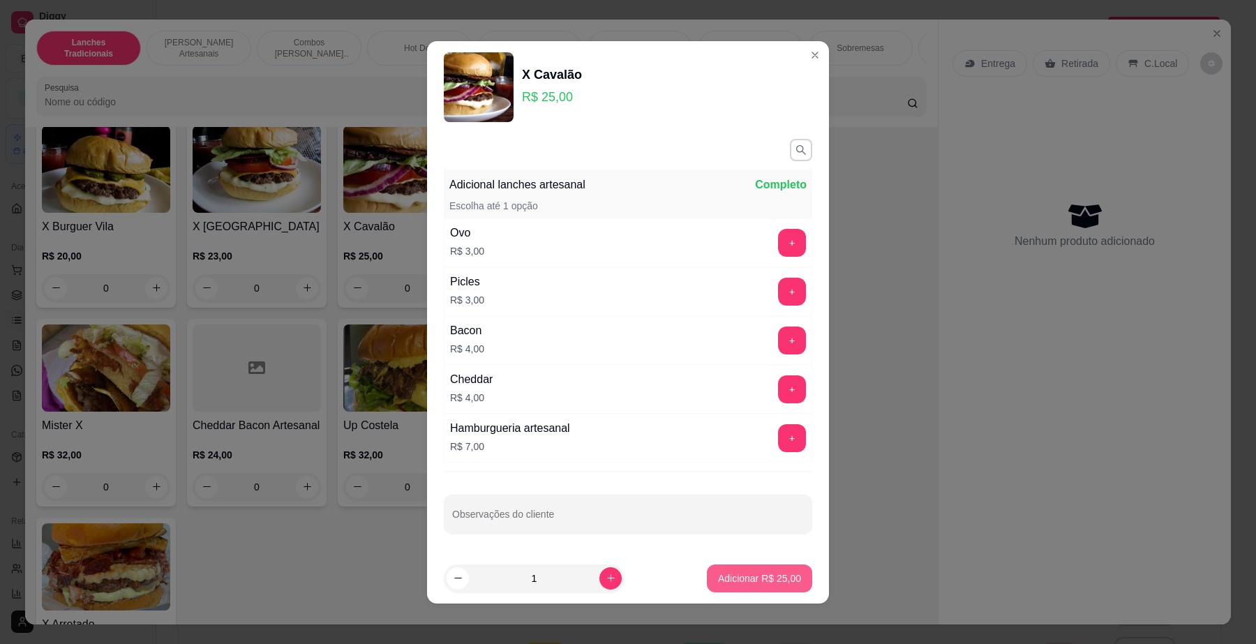
click at [736, 577] on p "Adicionar R$ 25,00" at bounding box center [759, 579] width 83 height 14
type input "1"
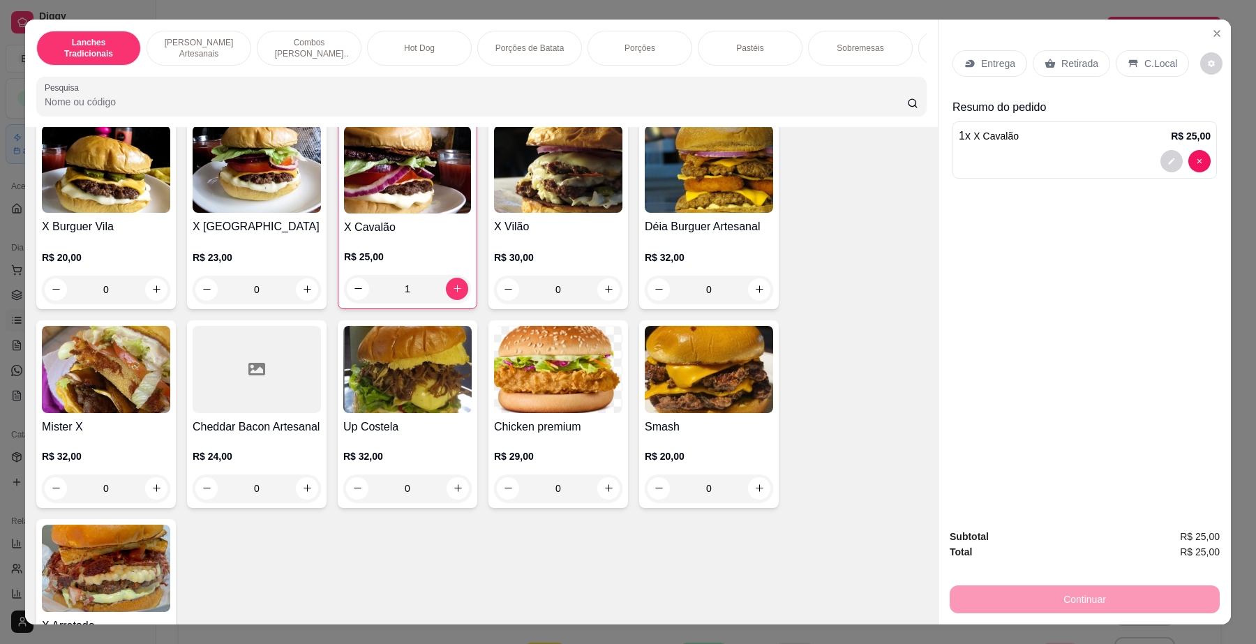
click at [1145, 65] on p "C.Local" at bounding box center [1161, 64] width 33 height 14
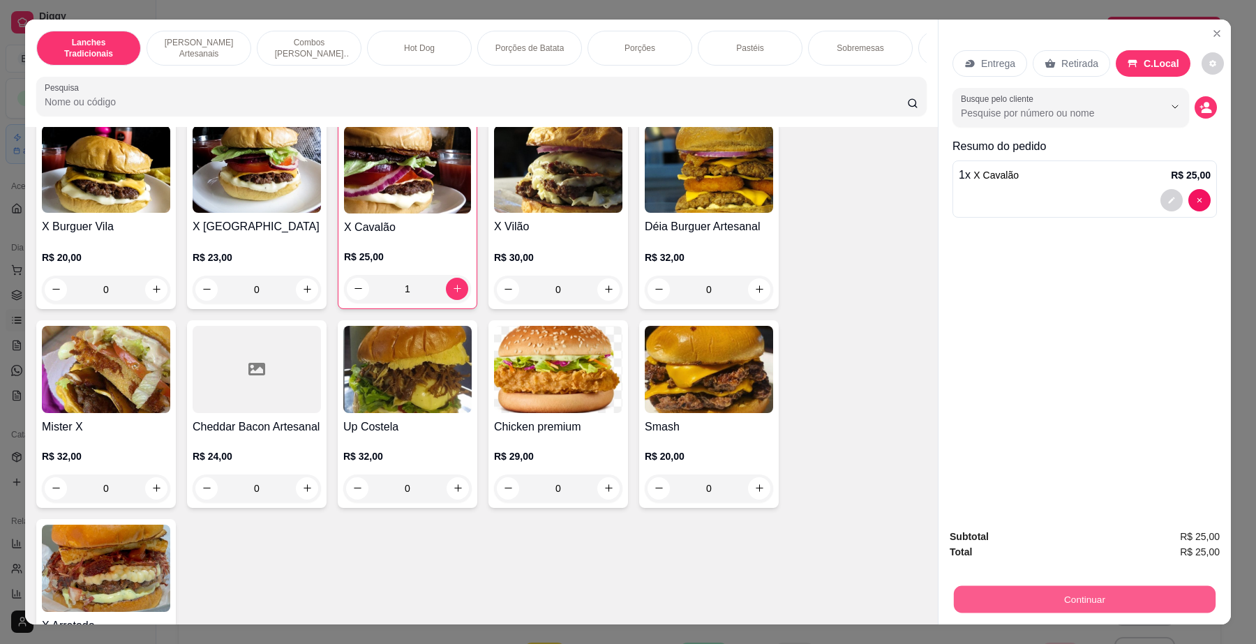
click at [1004, 608] on button "Continuar" at bounding box center [1085, 599] width 262 height 27
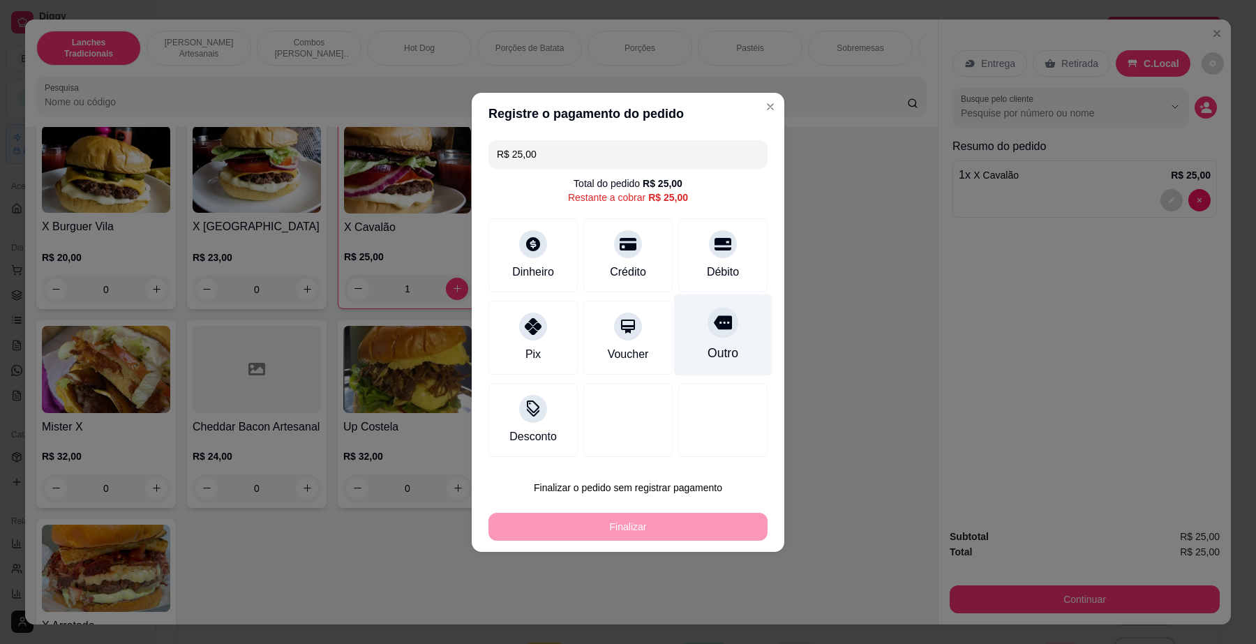
click at [724, 336] on div "Outro" at bounding box center [723, 335] width 98 height 82
type input "R$ 0,00"
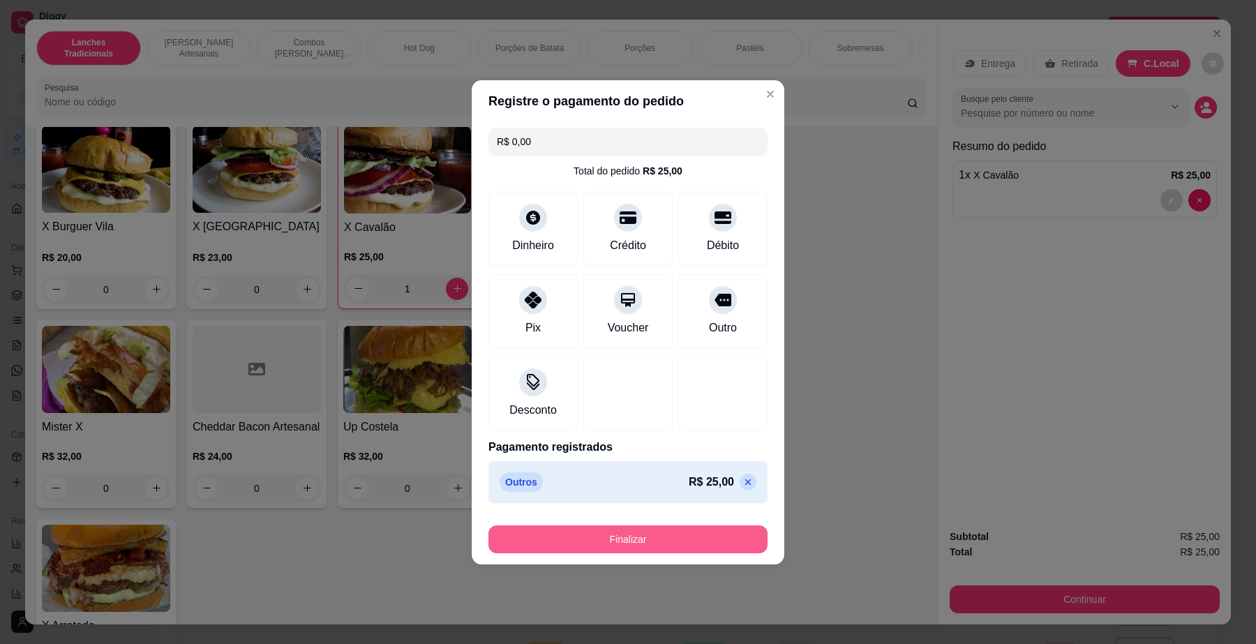
click at [668, 535] on button "Finalizar" at bounding box center [628, 540] width 279 height 28
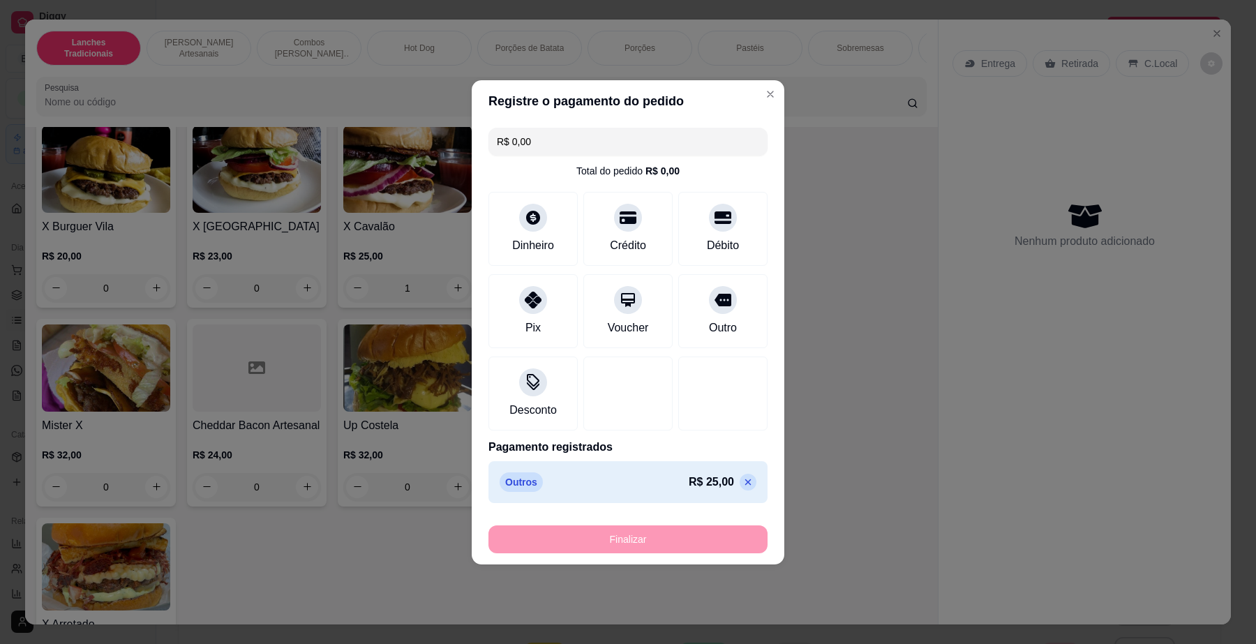
type input "0"
type input "-R$ 25,00"
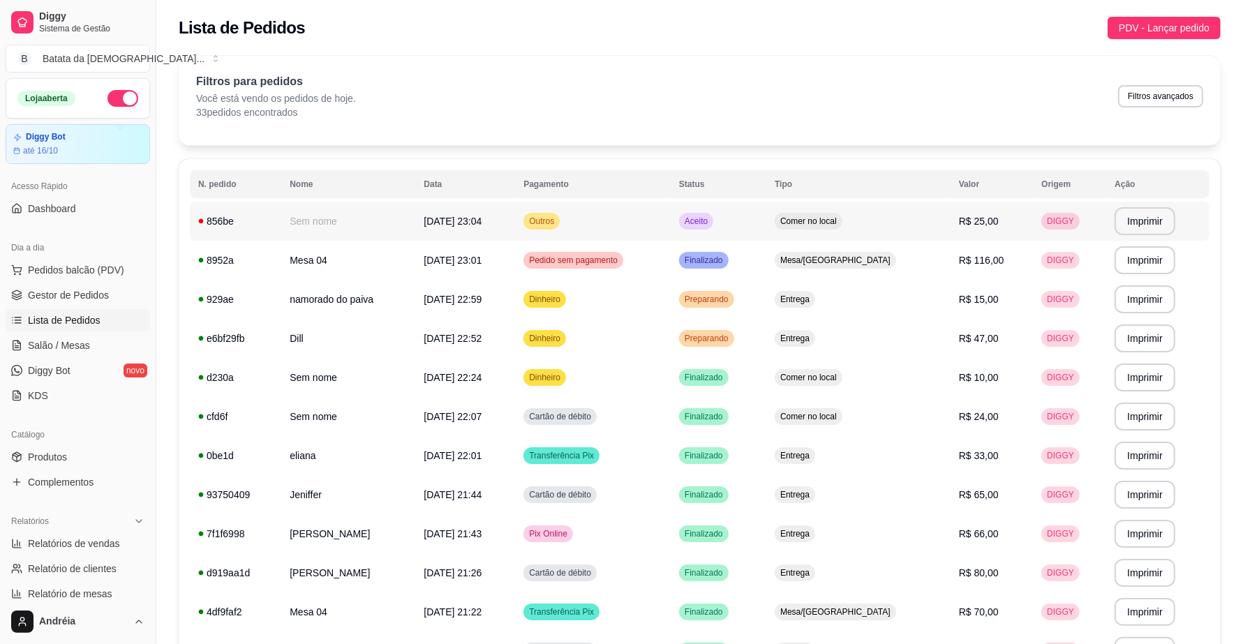
click at [713, 218] on div "Aceito" at bounding box center [696, 221] width 34 height 17
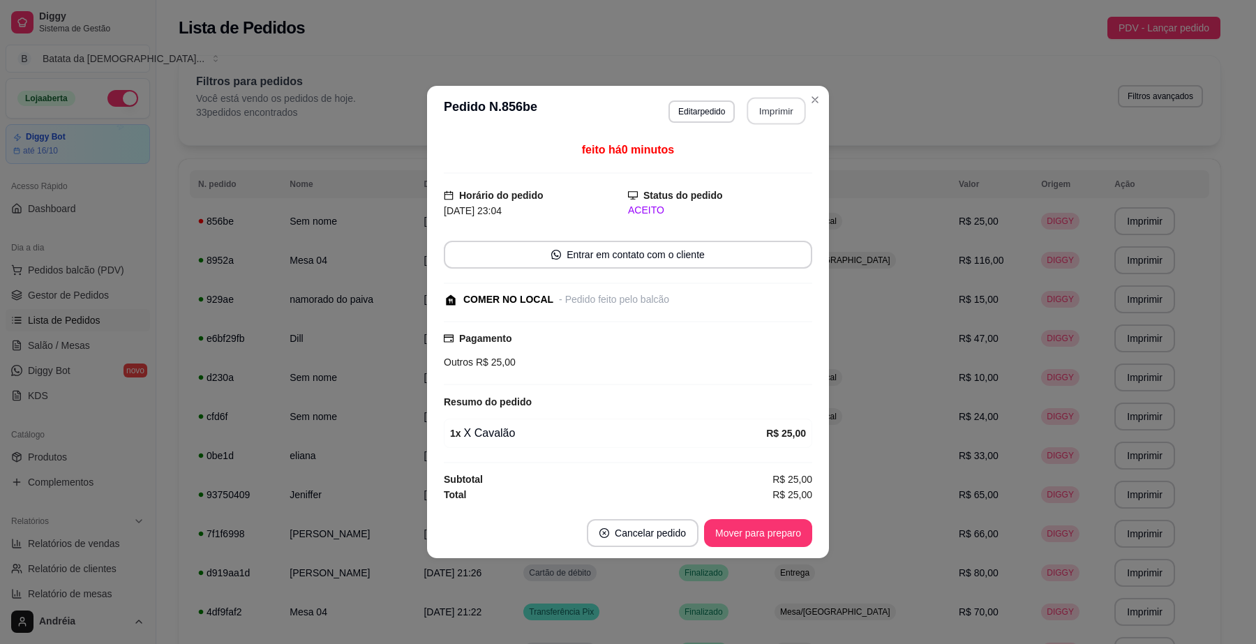
click at [771, 110] on button "Imprimir" at bounding box center [777, 111] width 59 height 27
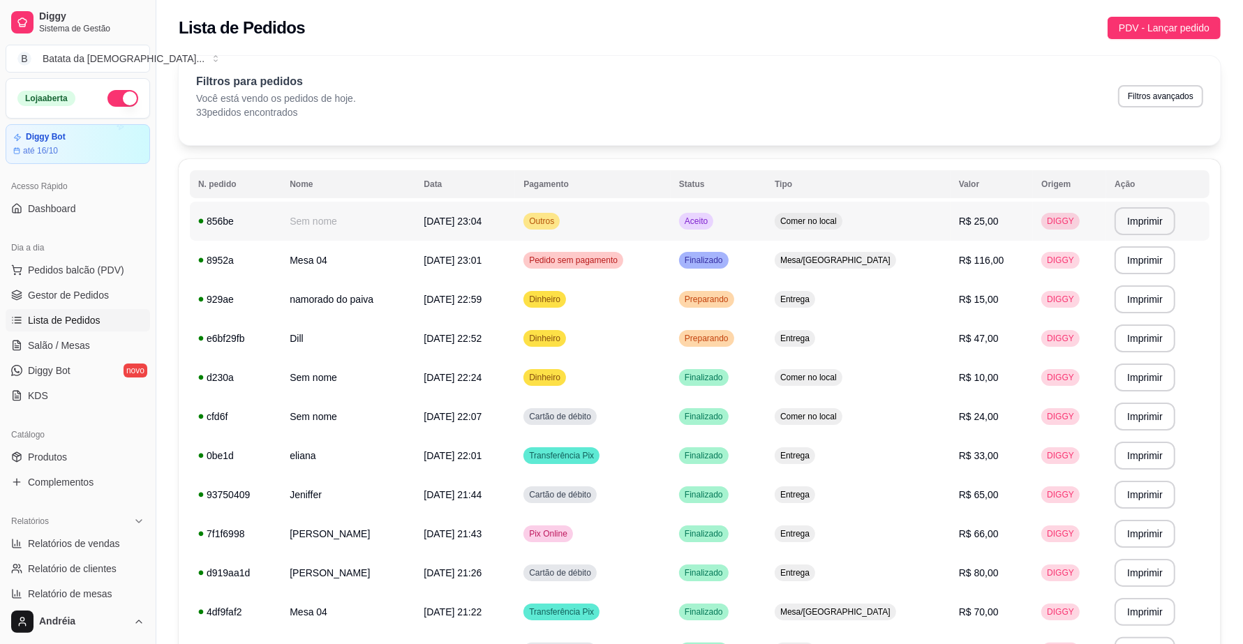
click at [766, 218] on td "Aceito" at bounding box center [719, 221] width 96 height 39
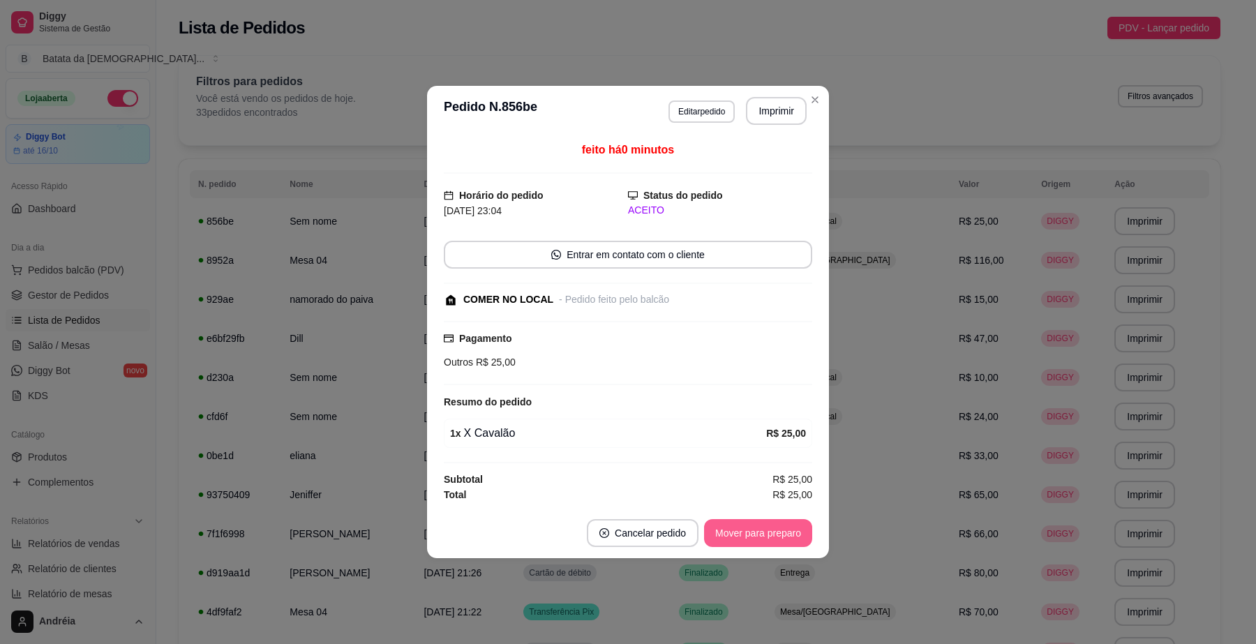
click at [778, 535] on button "Mover para preparo" at bounding box center [758, 533] width 108 height 28
click at [780, 534] on button "Mover para retirada disponível" at bounding box center [734, 533] width 149 height 27
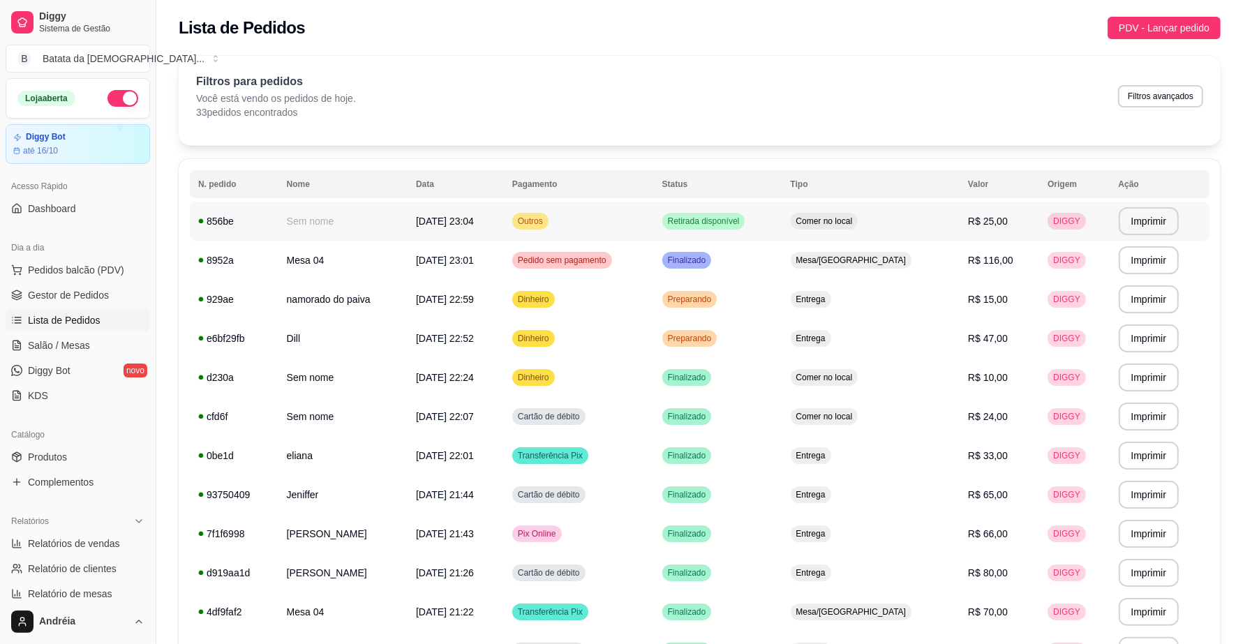
click at [743, 216] on span "Retirada disponível" at bounding box center [703, 221] width 77 height 11
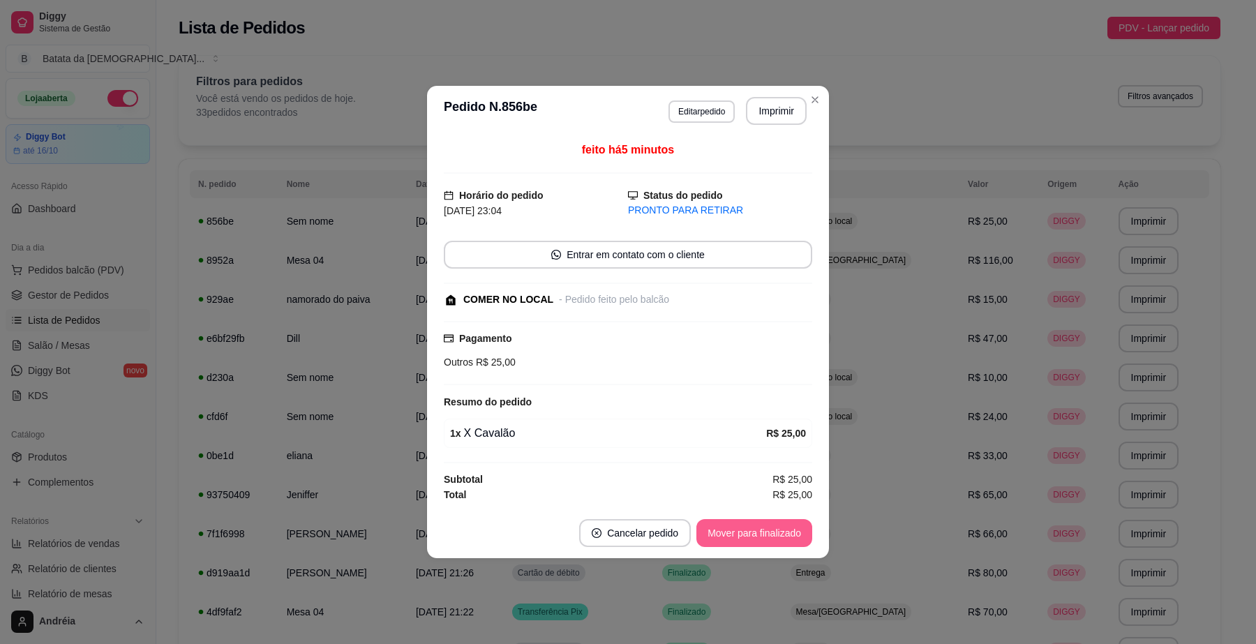
click at [780, 533] on button "Mover para finalizado" at bounding box center [755, 533] width 116 height 28
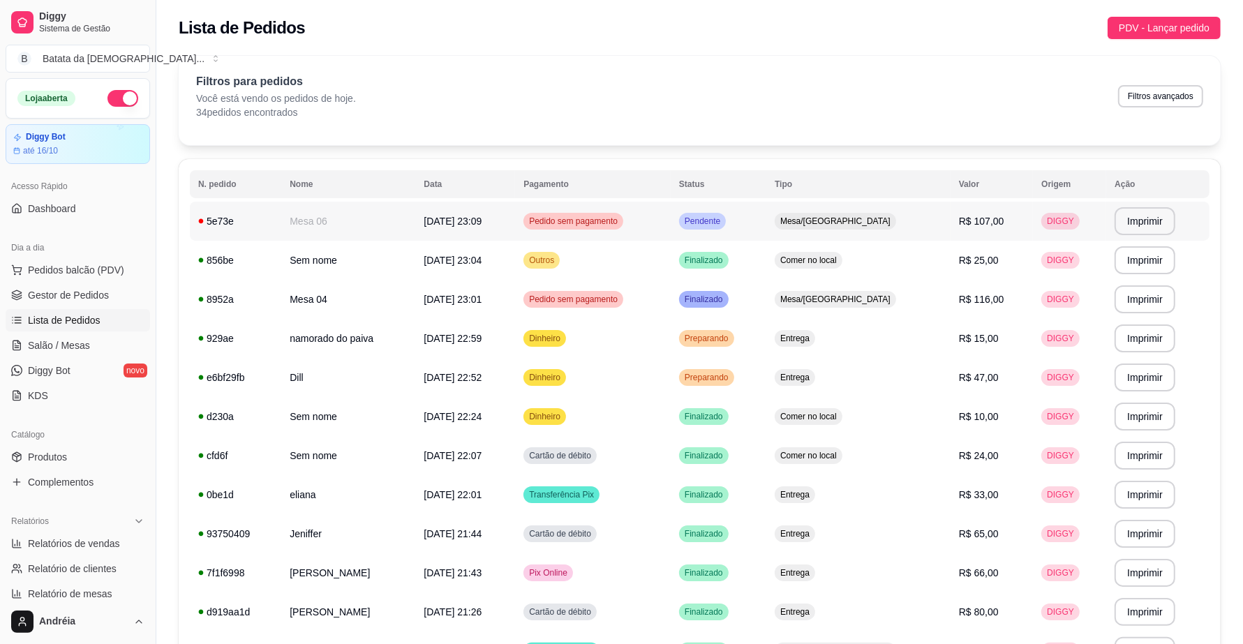
click at [726, 214] on div "Pendente" at bounding box center [702, 221] width 47 height 17
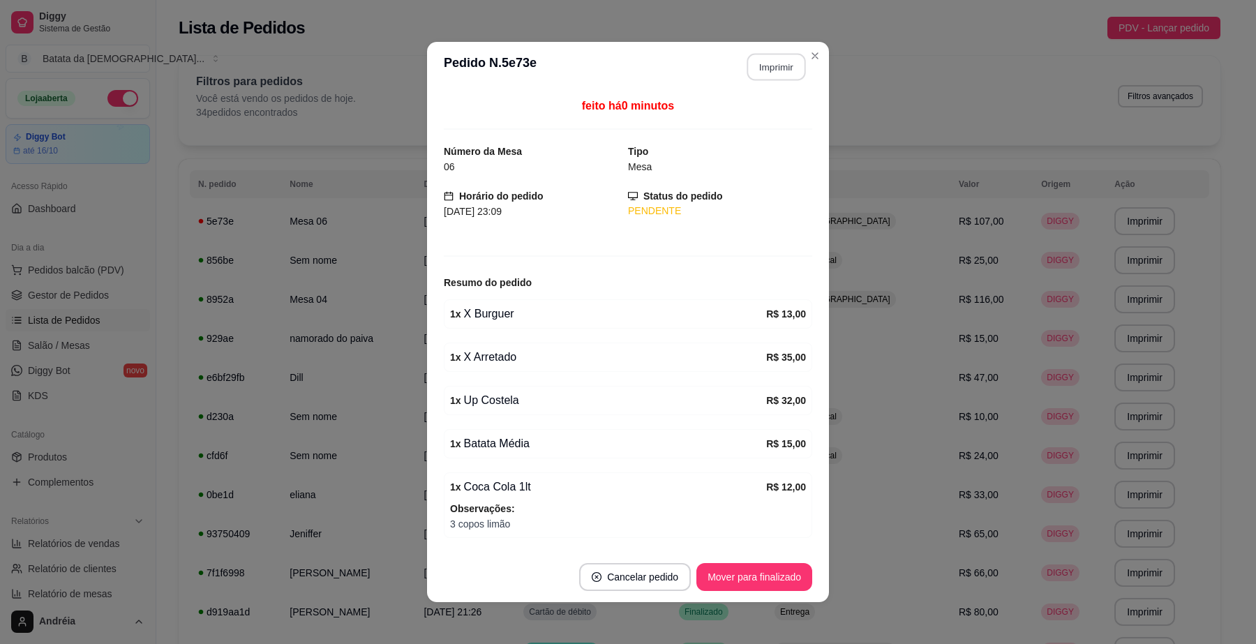
click at [773, 64] on button "Imprimir" at bounding box center [777, 67] width 59 height 27
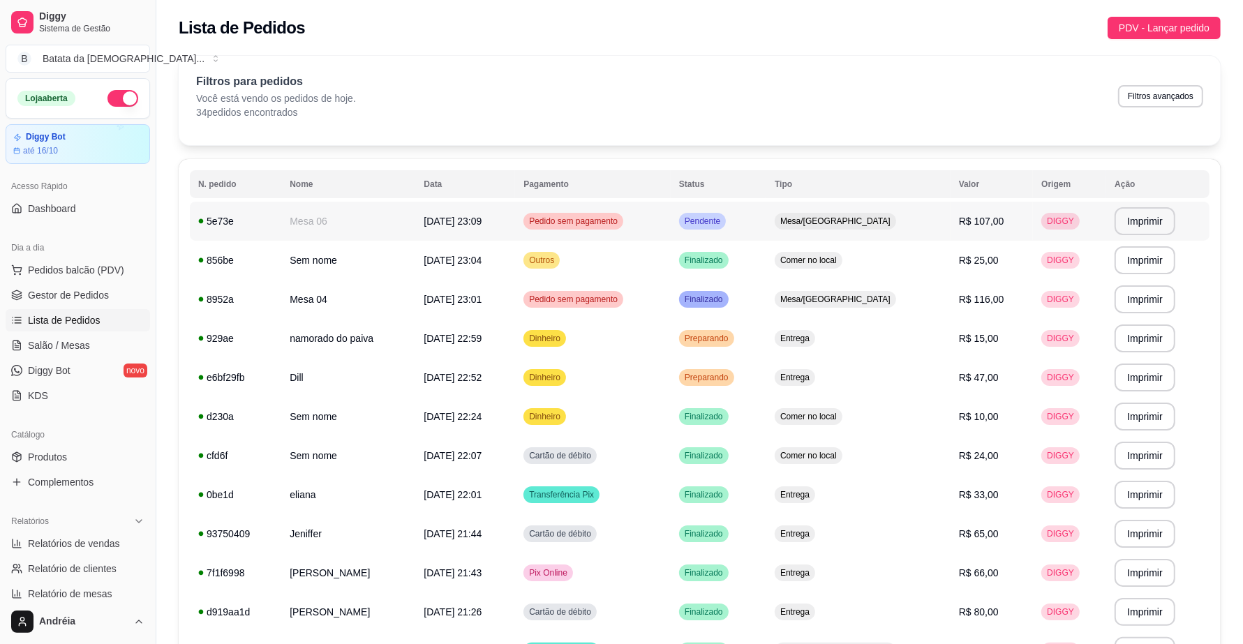
click at [766, 223] on td "Pendente" at bounding box center [719, 221] width 96 height 39
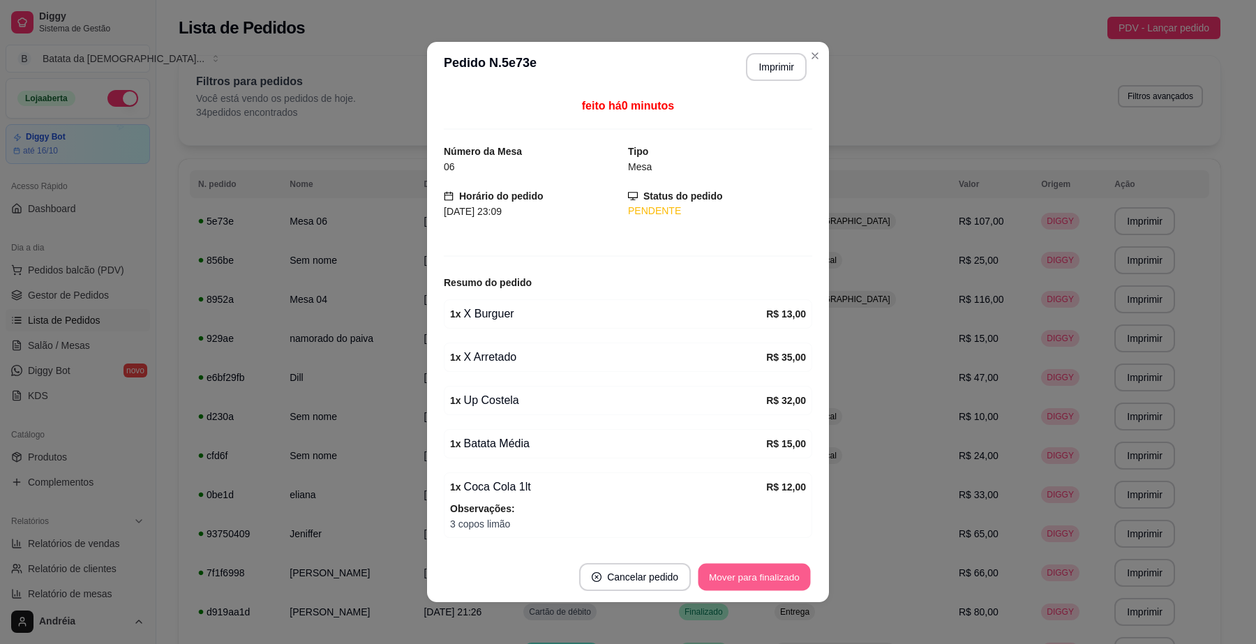
click at [748, 574] on button "Mover para finalizado" at bounding box center [755, 577] width 112 height 27
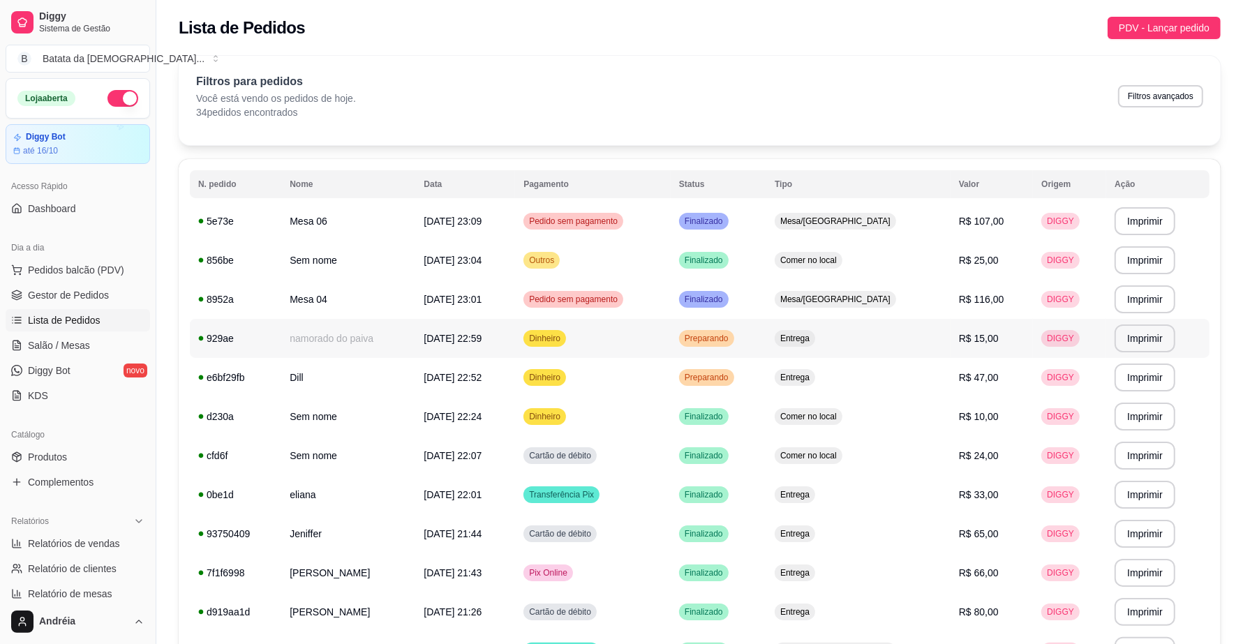
click at [399, 336] on td "namorado do paiva" at bounding box center [348, 338] width 134 height 39
click at [726, 301] on span "Finalizado" at bounding box center [704, 299] width 44 height 11
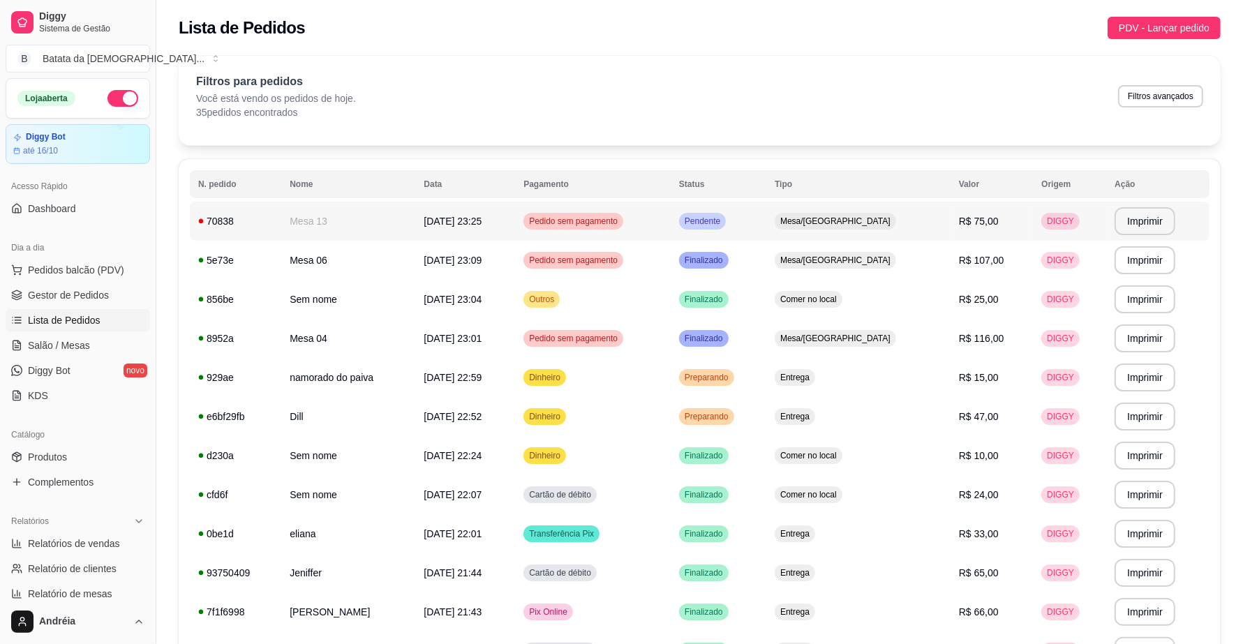
click at [723, 220] on span "Pendente" at bounding box center [702, 221] width 41 height 11
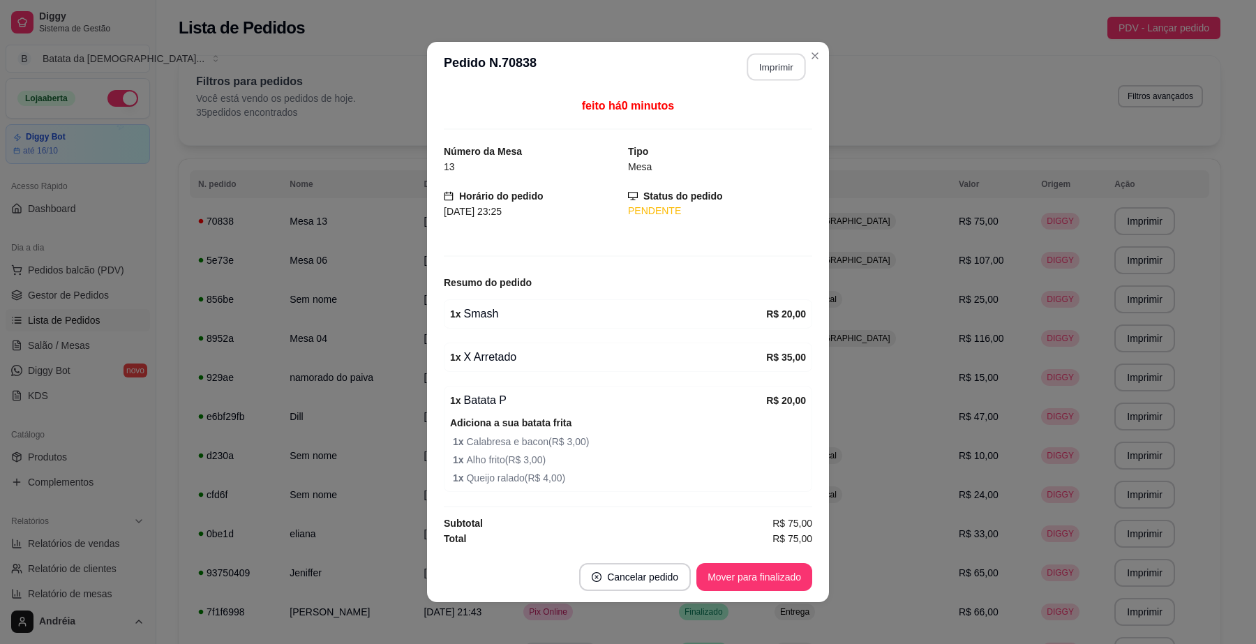
click at [757, 66] on button "Imprimir" at bounding box center [777, 67] width 59 height 27
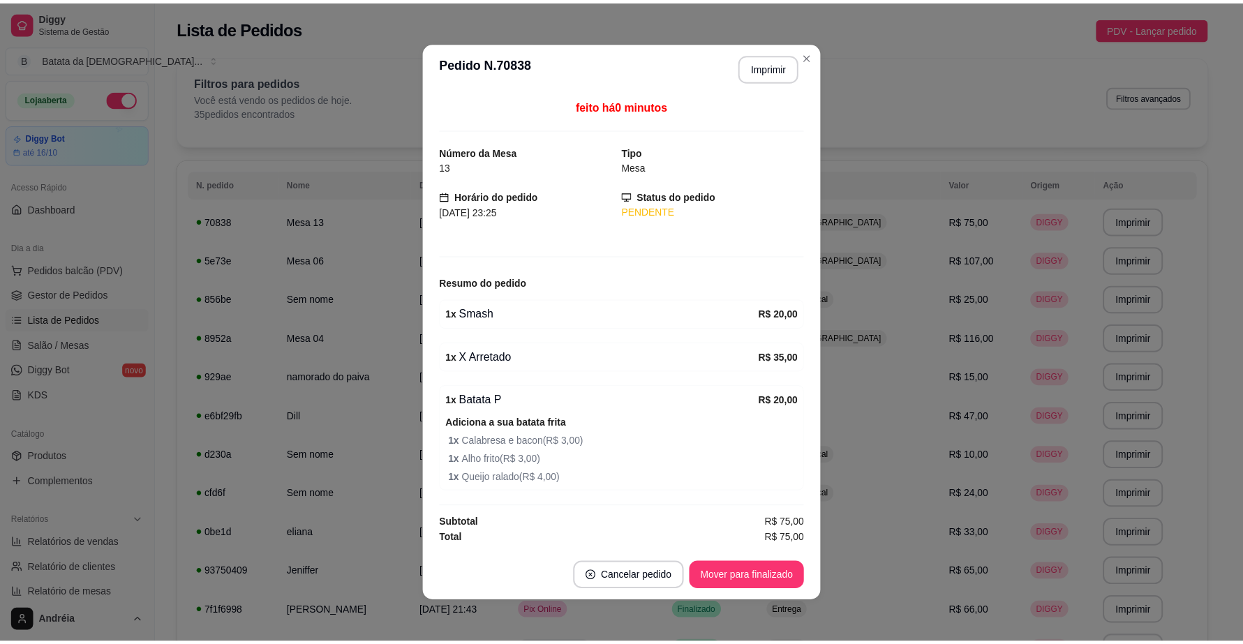
scroll to position [2, 0]
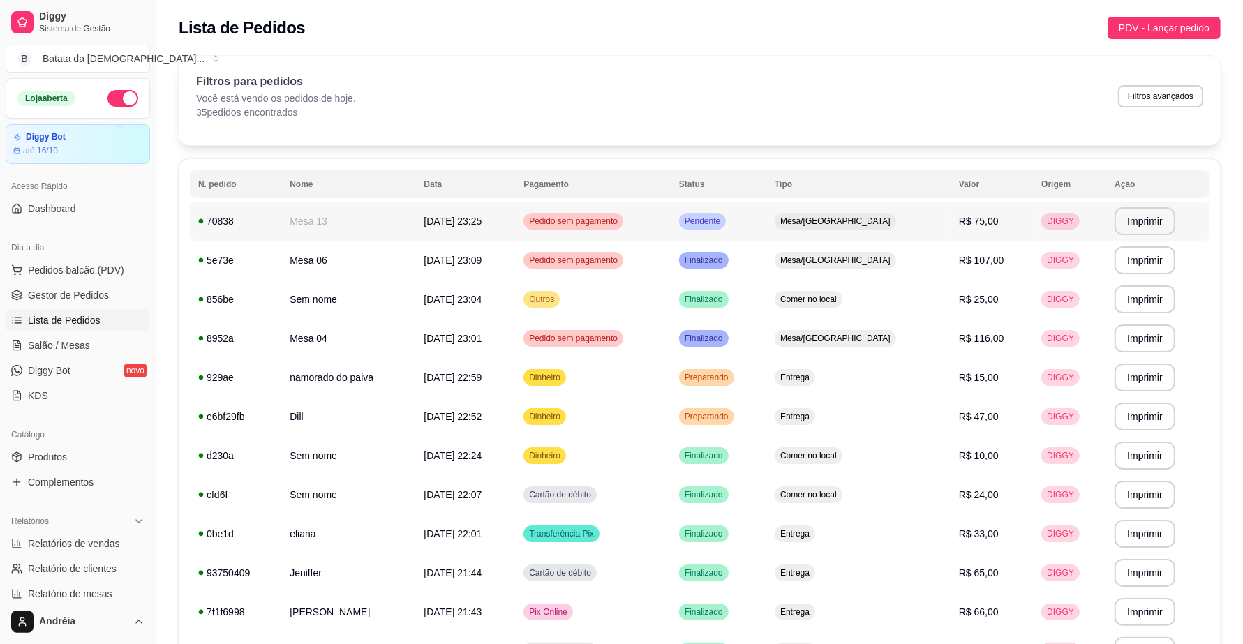
click at [726, 214] on div "Pendente" at bounding box center [702, 221] width 47 height 17
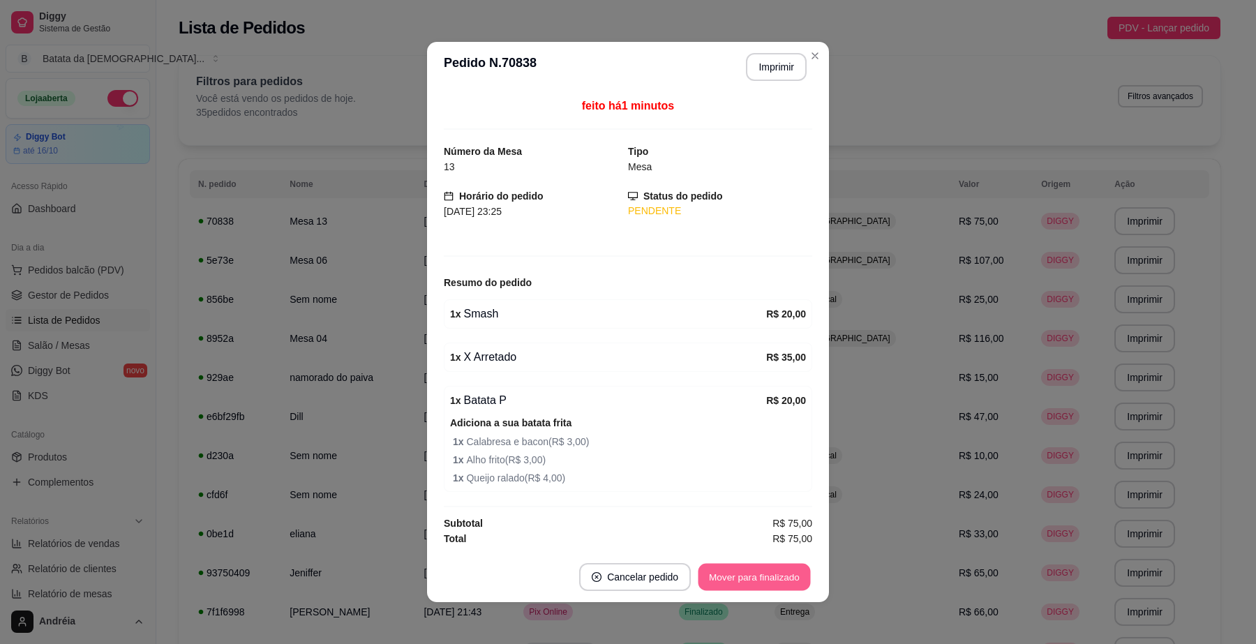
click at [734, 571] on button "Mover para finalizado" at bounding box center [755, 577] width 112 height 27
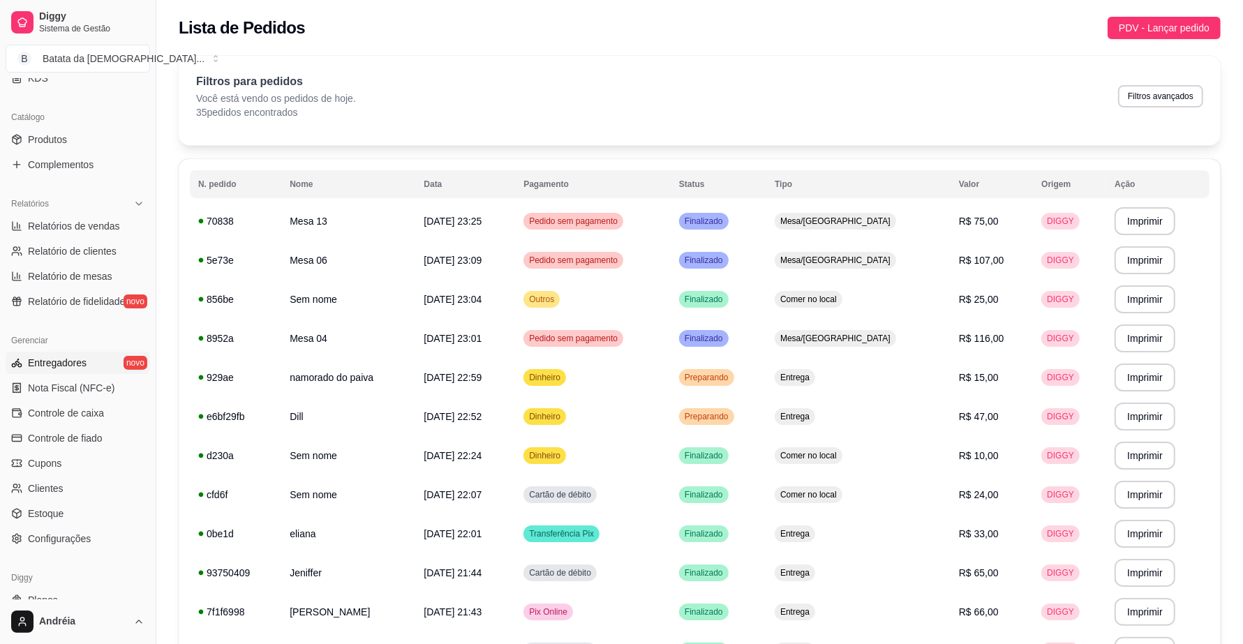
scroll to position [349, 0]
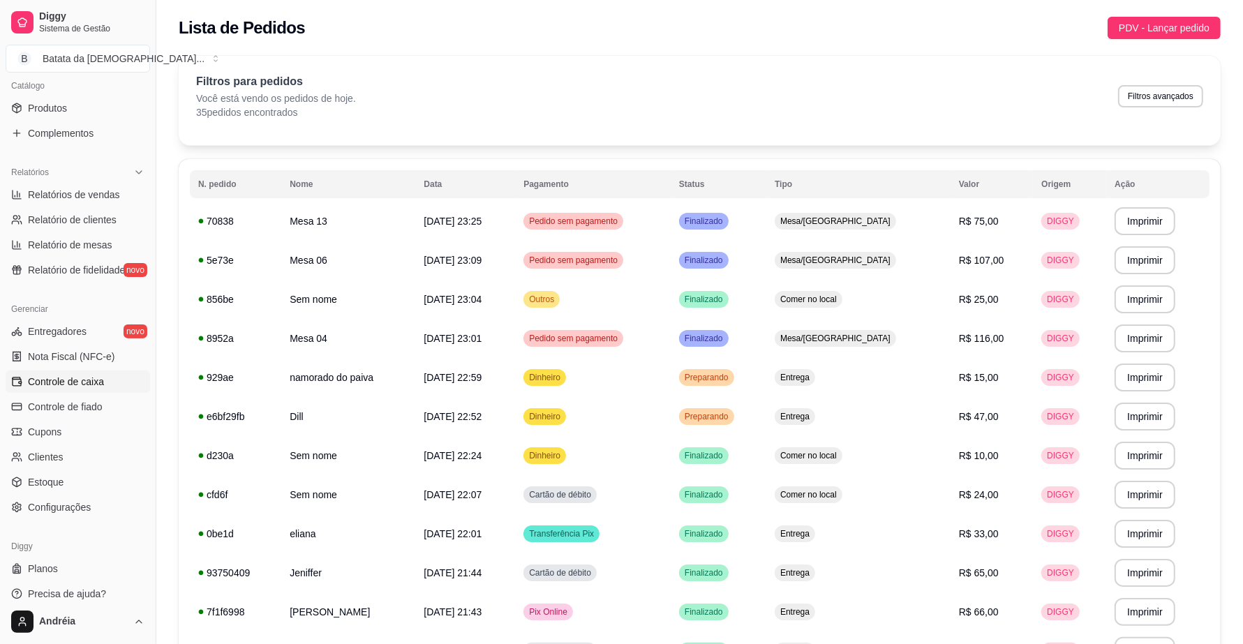
click at [88, 386] on span "Controle de caixa" at bounding box center [66, 382] width 76 height 14
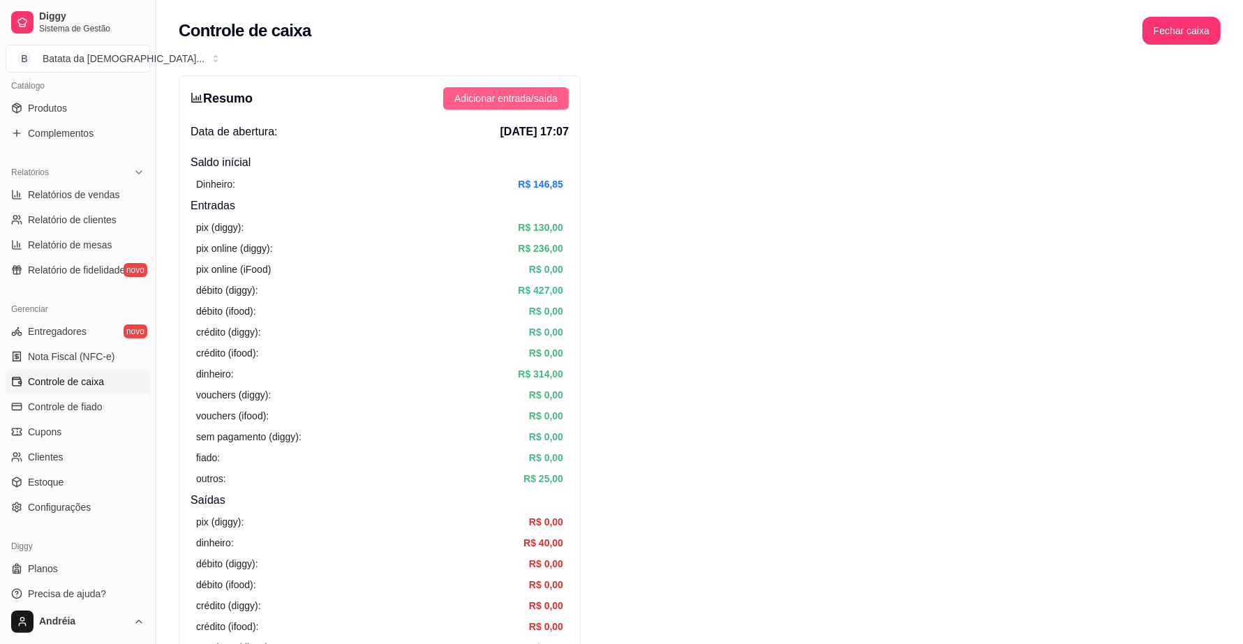
click at [490, 89] on button "Adicionar entrada/saída" at bounding box center [506, 98] width 126 height 22
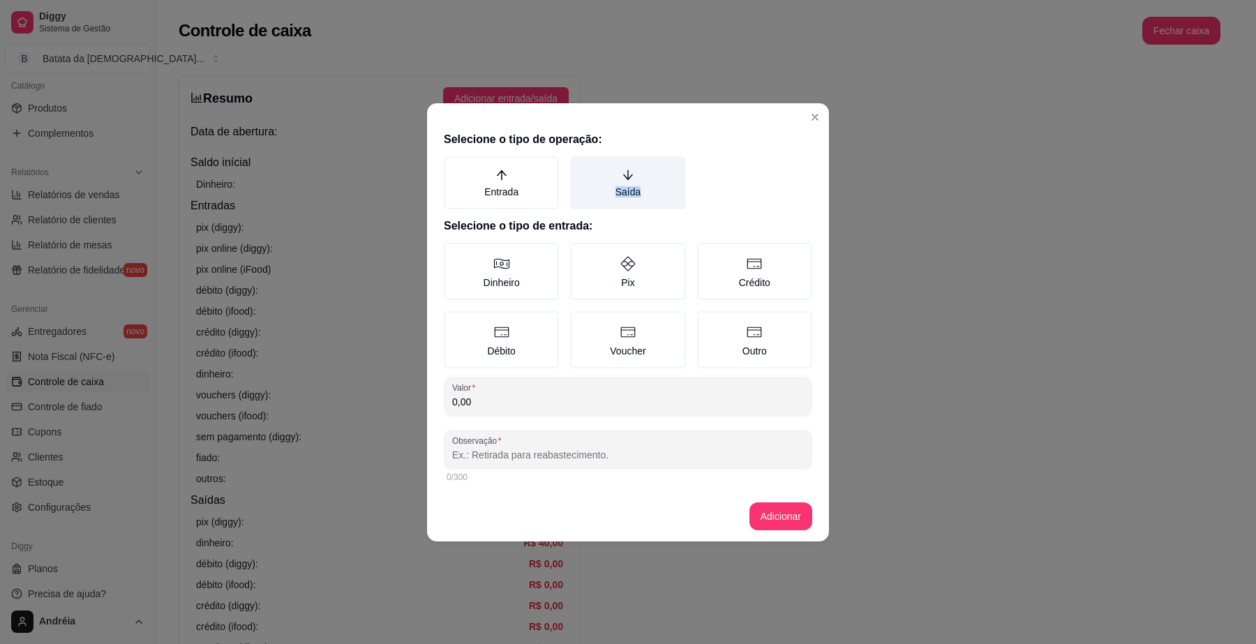
click at [639, 181] on label "Saída" at bounding box center [627, 182] width 115 height 53
click at [487, 280] on label "Dinheiro" at bounding box center [501, 271] width 115 height 57
click at [454, 253] on button "Dinheiro" at bounding box center [448, 247] width 11 height 11
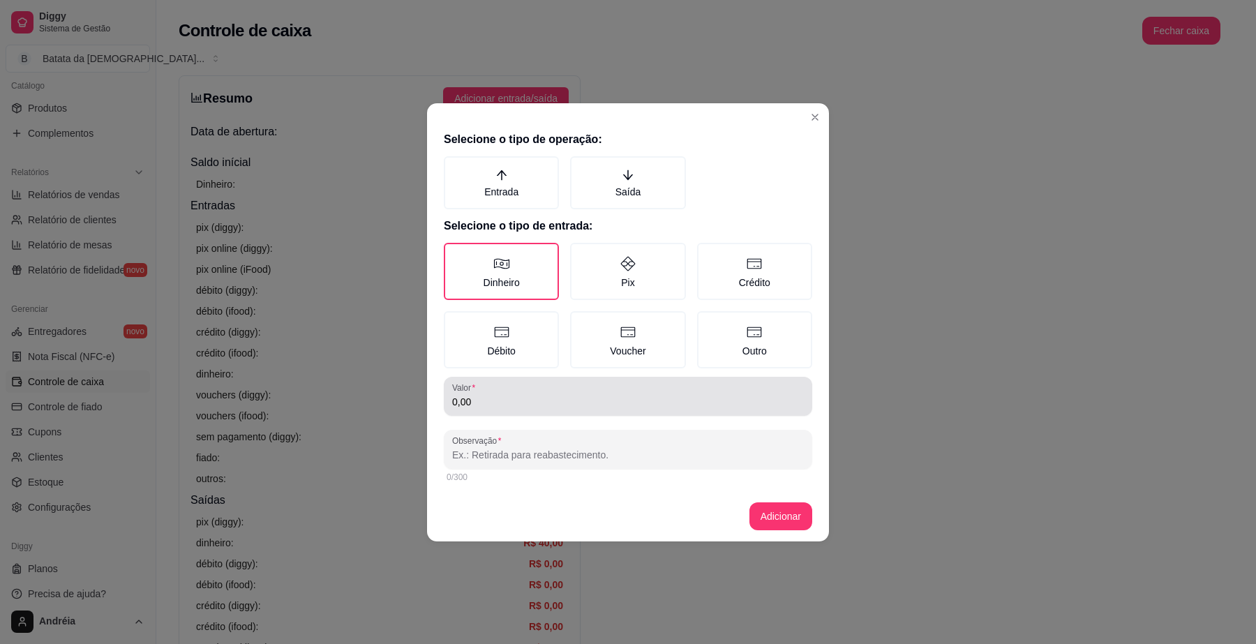
click at [504, 396] on input "0,00" at bounding box center [628, 402] width 352 height 14
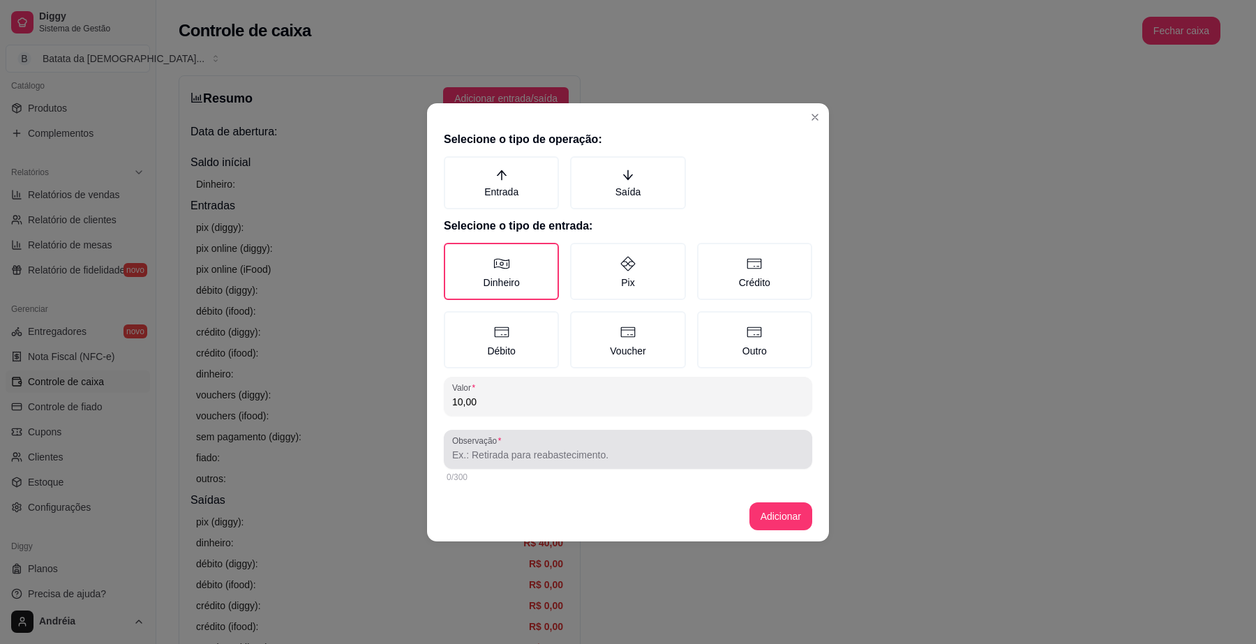
type input "10,00"
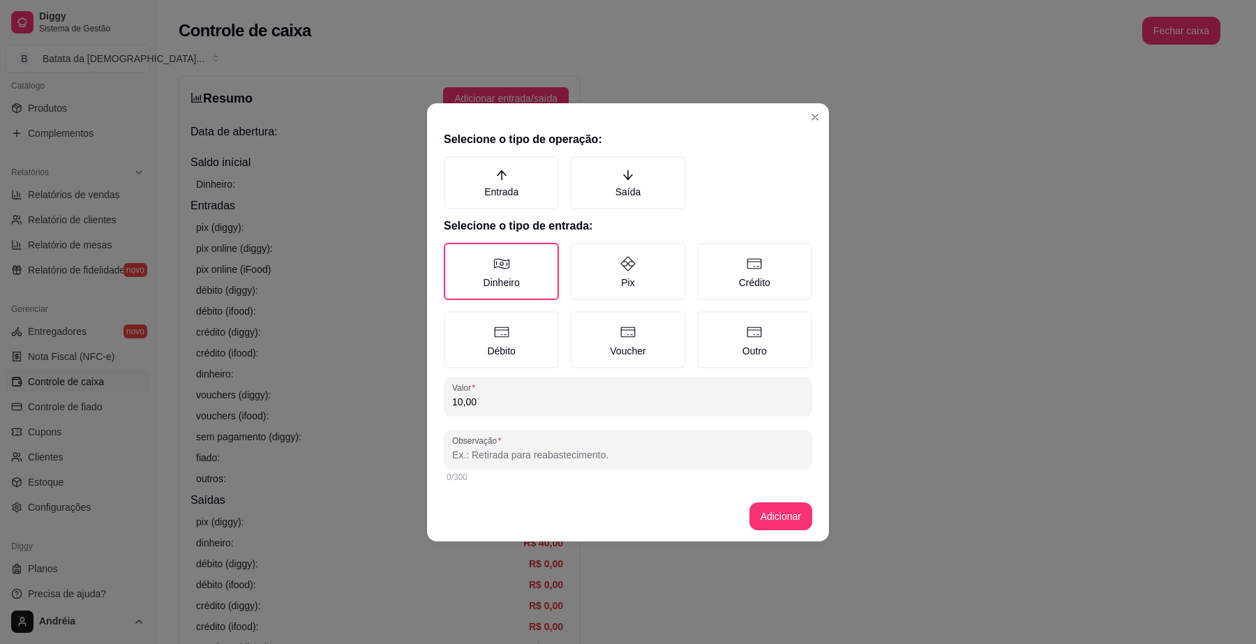
click at [517, 457] on input "Observação" at bounding box center [628, 455] width 352 height 14
type input "comprar gelo"
click at [778, 514] on button "Adicionar" at bounding box center [781, 517] width 63 height 28
click at [798, 519] on button "Adicionar" at bounding box center [780, 516] width 61 height 27
click at [646, 182] on label "Saída" at bounding box center [627, 182] width 115 height 53
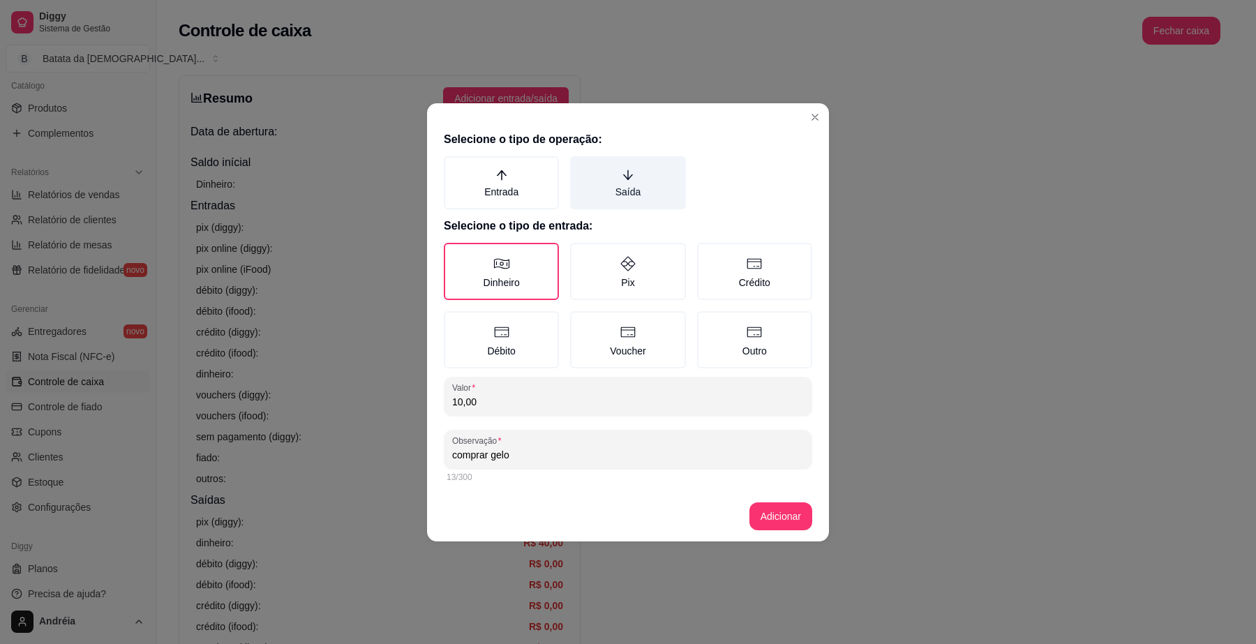
click at [581, 167] on button "Saída" at bounding box center [575, 161] width 11 height 11
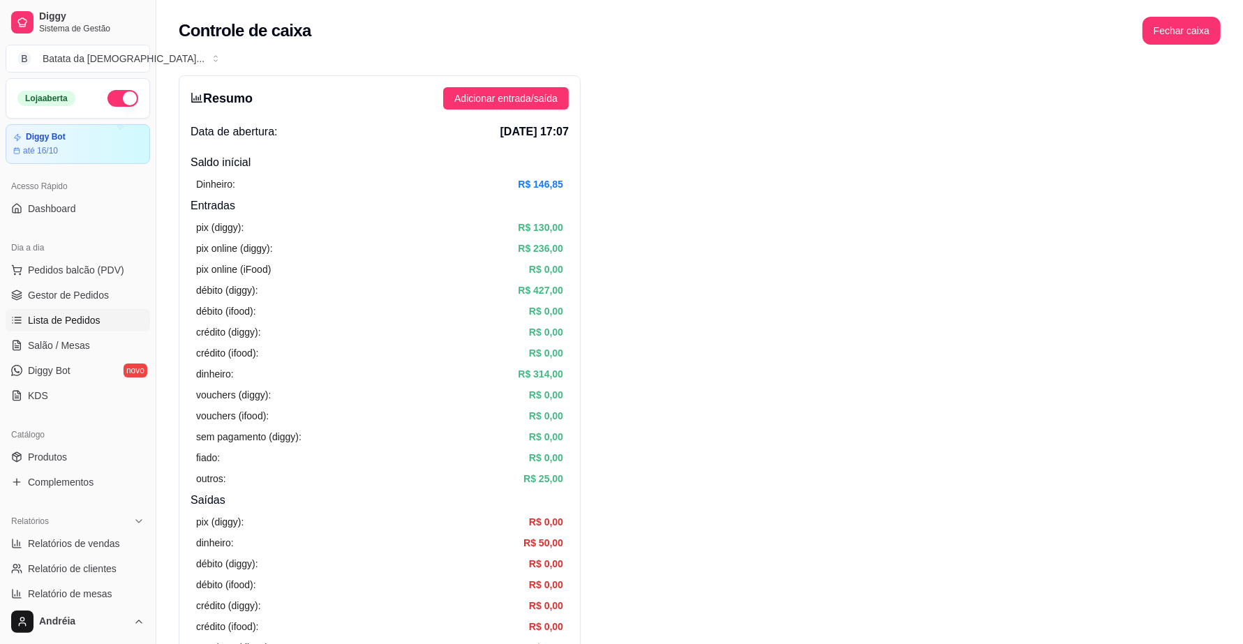
click at [63, 318] on span "Lista de Pedidos" at bounding box center [64, 320] width 73 height 14
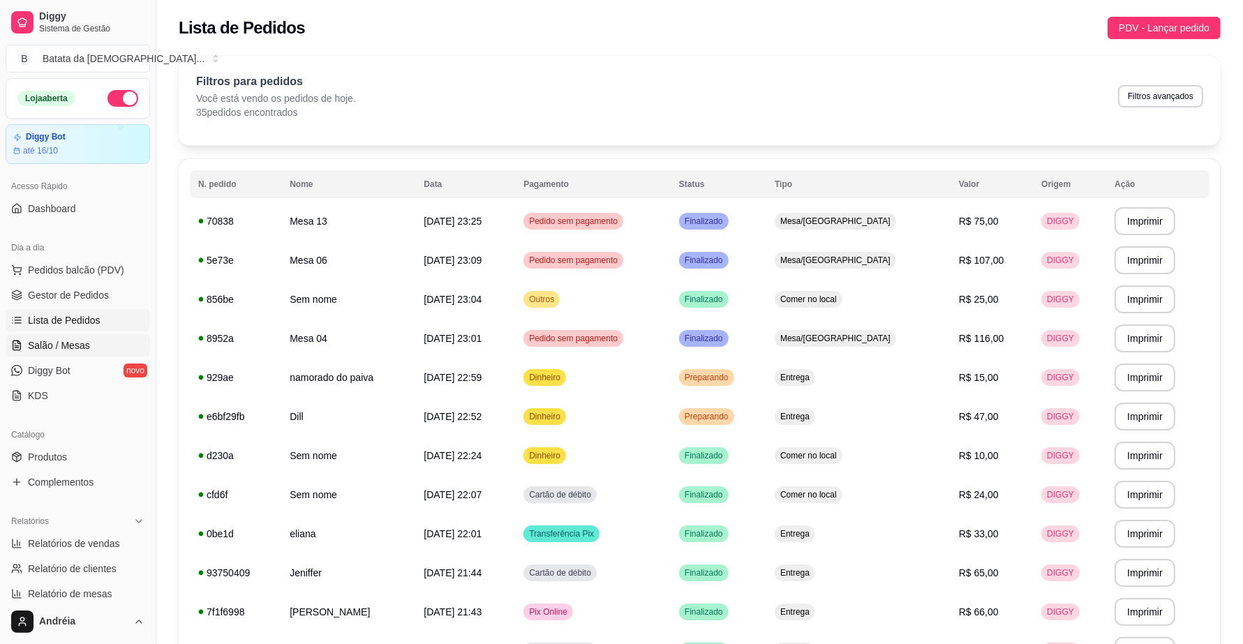
click at [64, 341] on span "Salão / Mesas" at bounding box center [59, 346] width 62 height 14
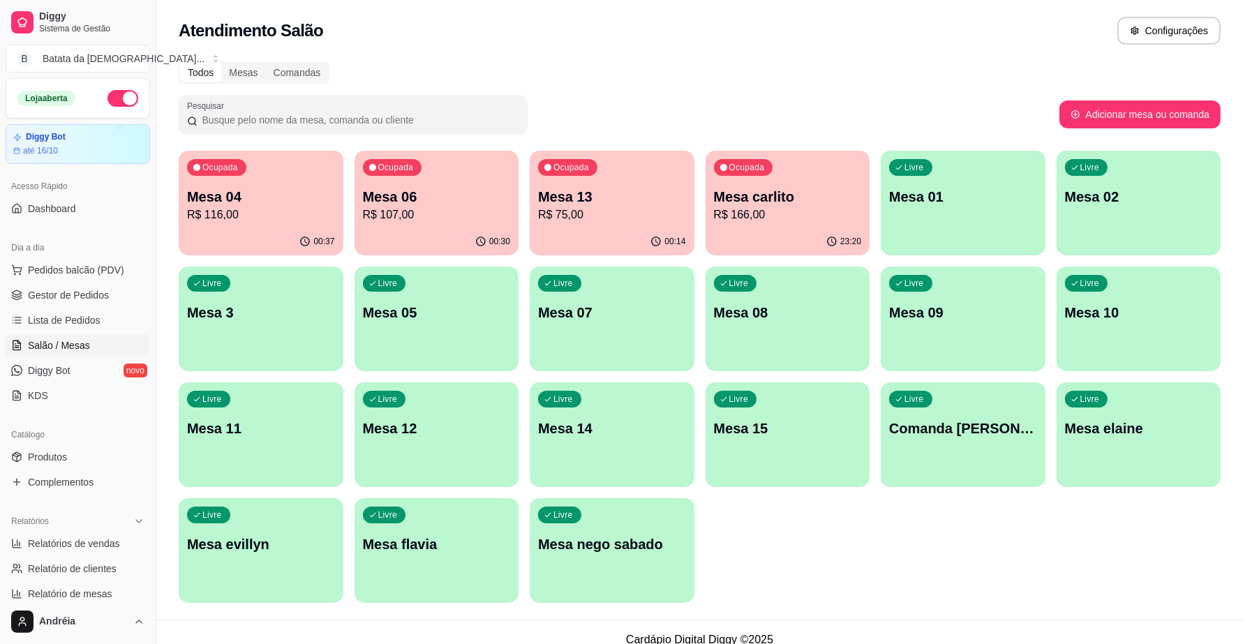
click at [462, 211] on p "R$ 107,00" at bounding box center [437, 215] width 148 height 17
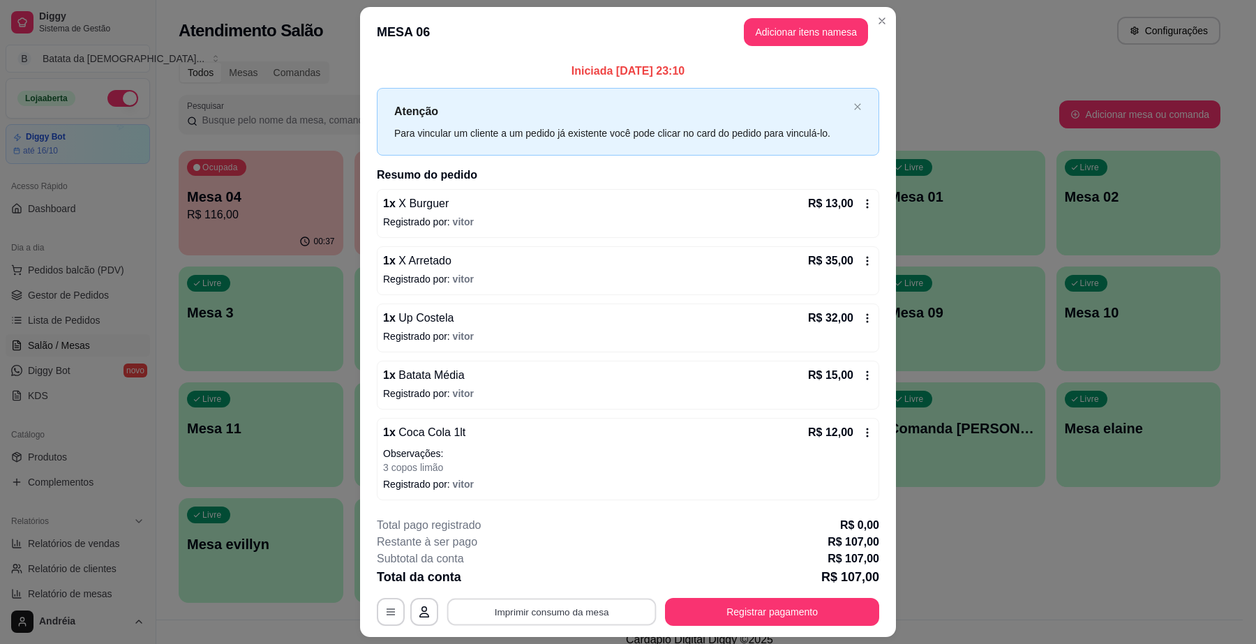
click at [574, 611] on button "Imprimir consumo da mesa" at bounding box center [551, 612] width 209 height 27
click at [775, 611] on button "Registrar pagamento" at bounding box center [772, 612] width 214 height 28
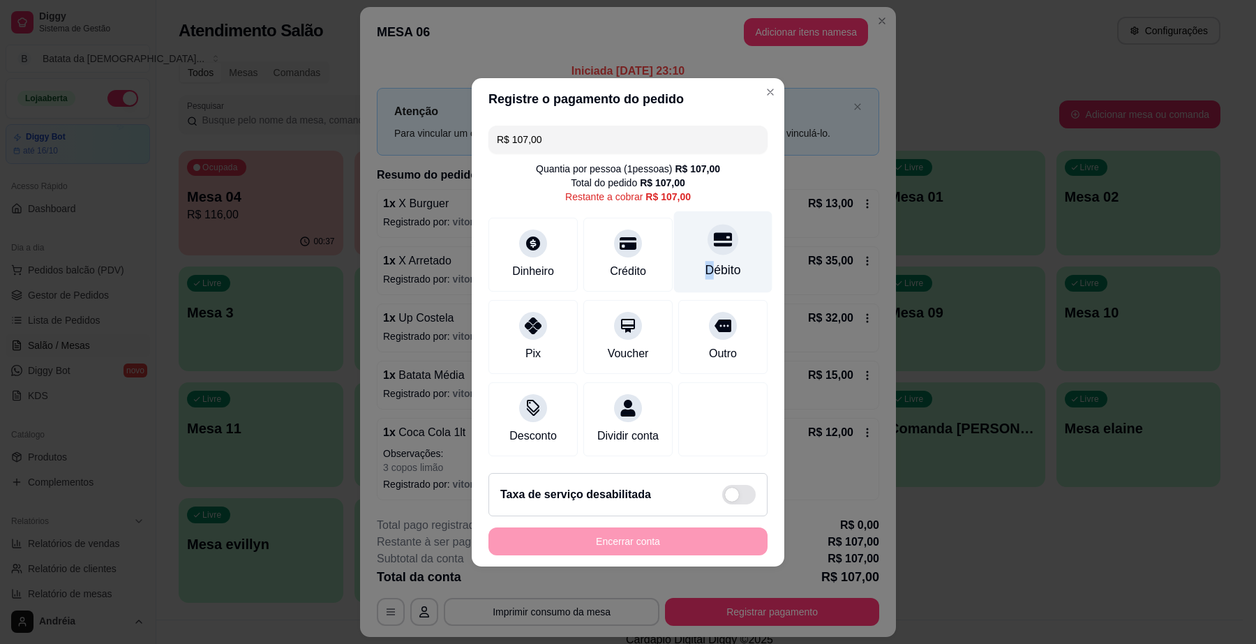
click at [706, 261] on div "Débito" at bounding box center [724, 270] width 36 height 18
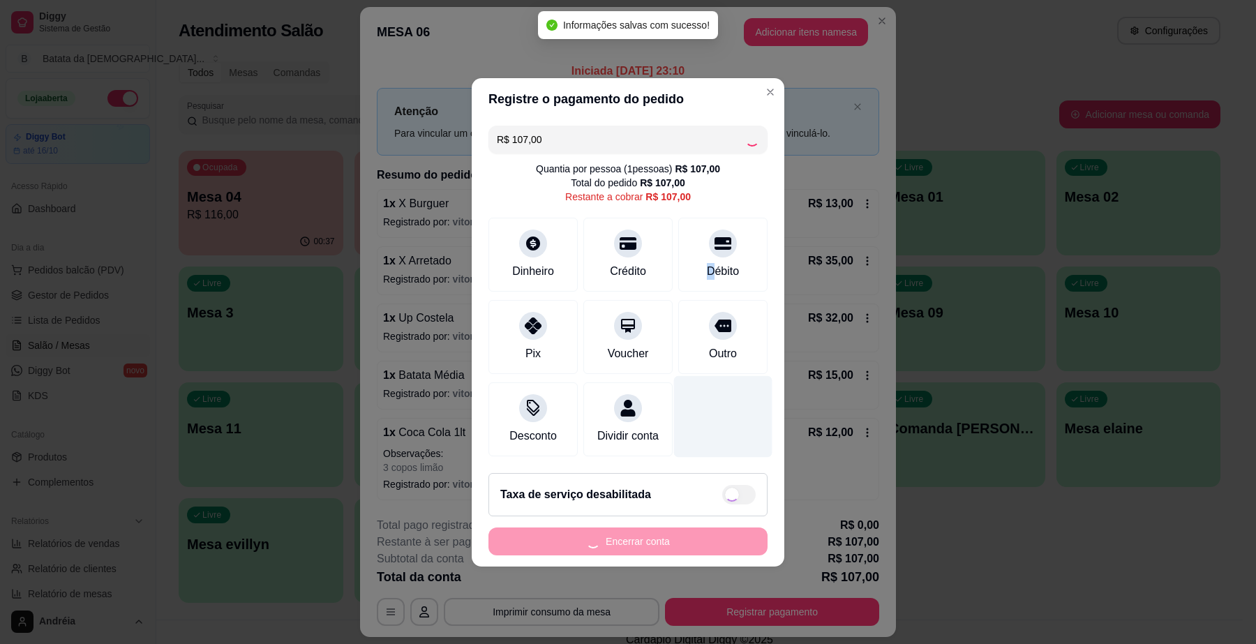
type input "R$ 0,00"
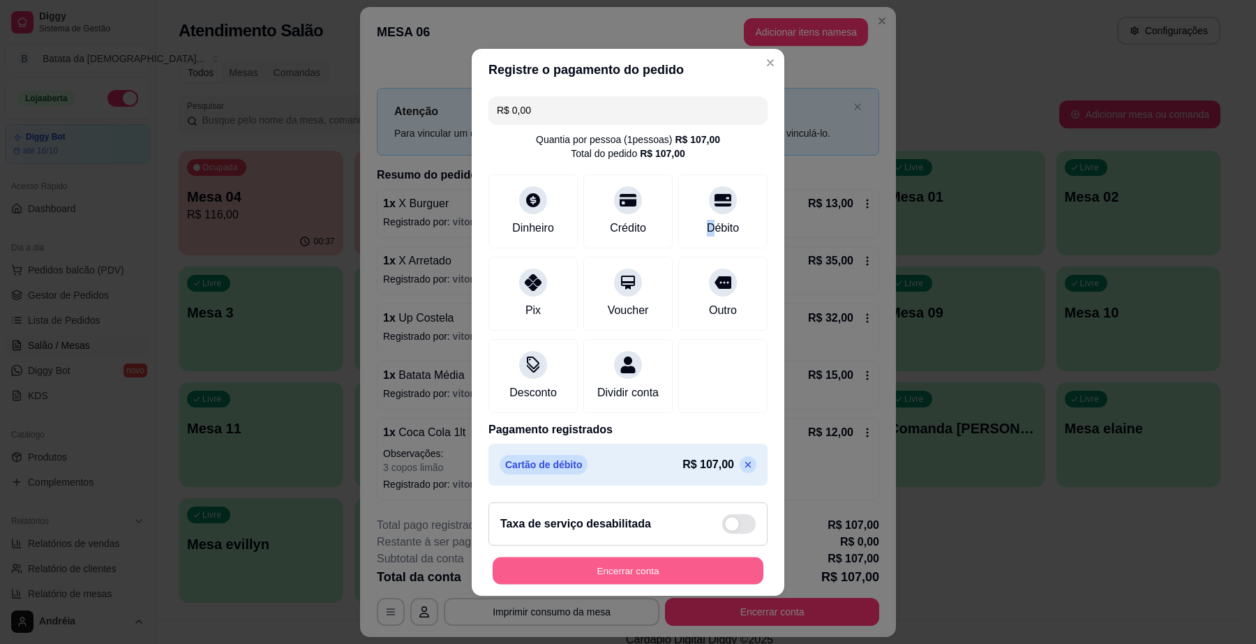
click at [653, 578] on button "Encerrar conta" at bounding box center [628, 570] width 271 height 27
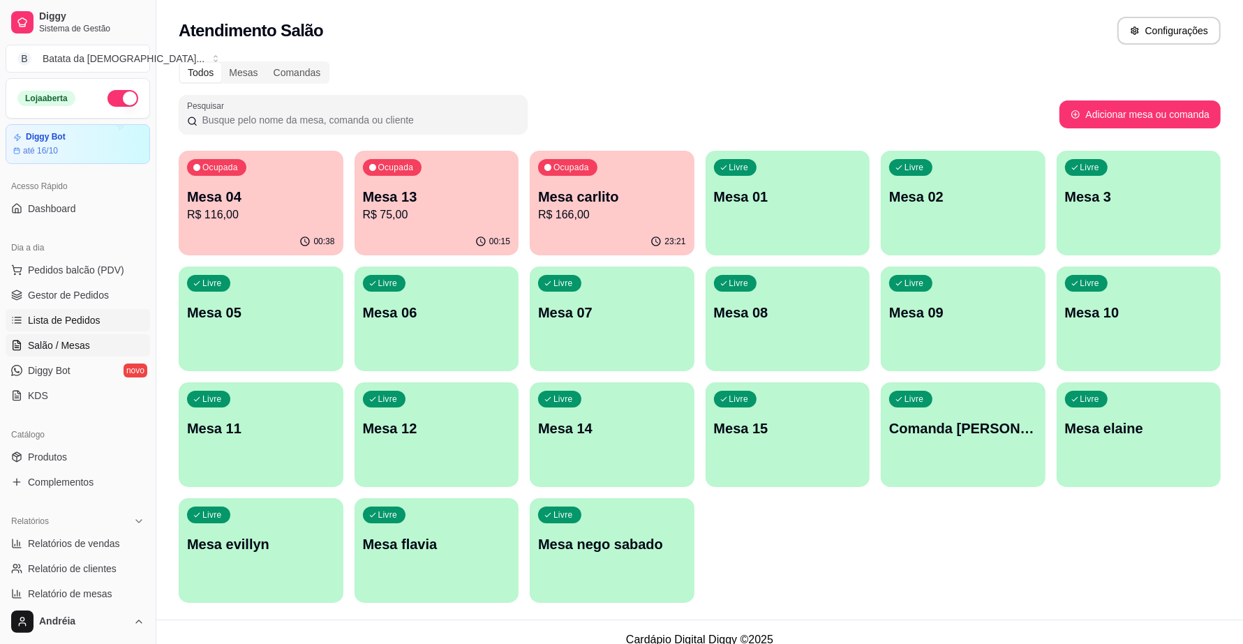
click at [81, 325] on span "Lista de Pedidos" at bounding box center [64, 320] width 73 height 14
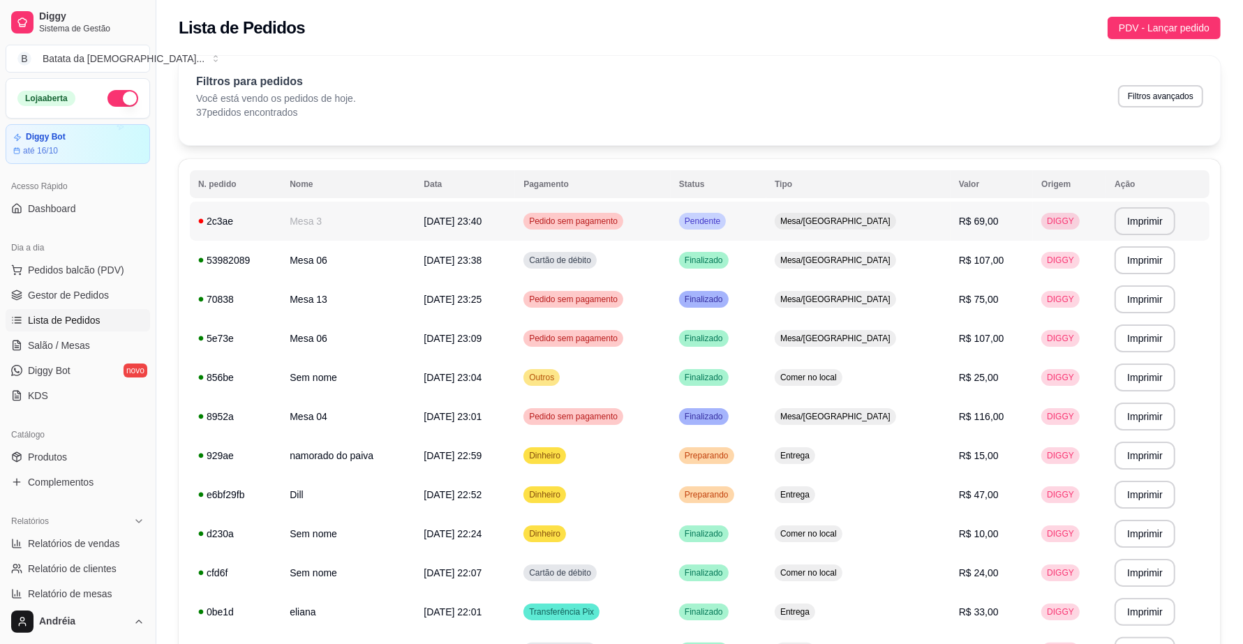
click at [723, 221] on span "Pendente" at bounding box center [702, 221] width 41 height 11
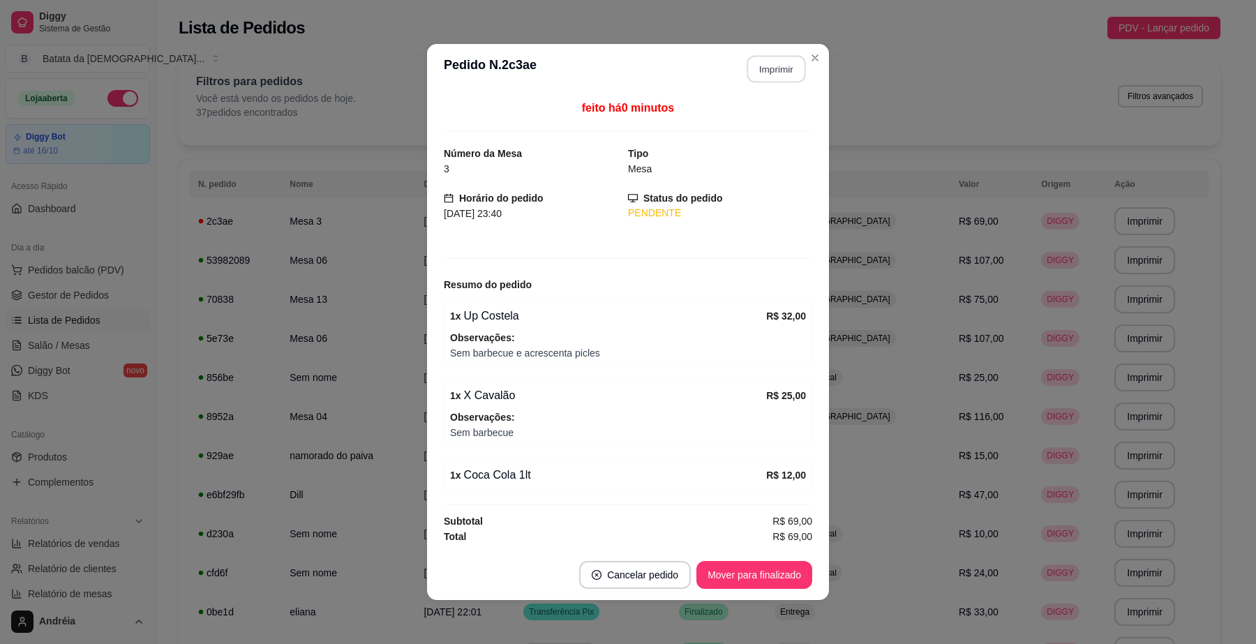
click at [773, 74] on button "Imprimir" at bounding box center [777, 69] width 59 height 27
click at [727, 574] on button "Mover para finalizado" at bounding box center [755, 575] width 116 height 28
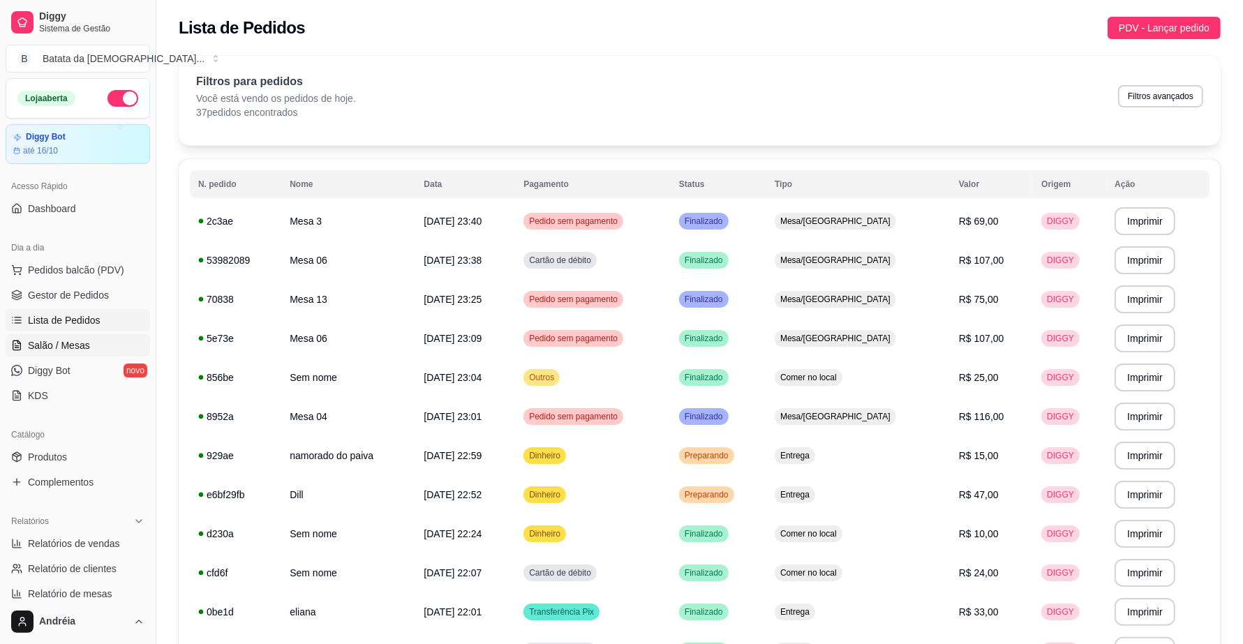
click at [73, 341] on span "Salão / Mesas" at bounding box center [59, 346] width 62 height 14
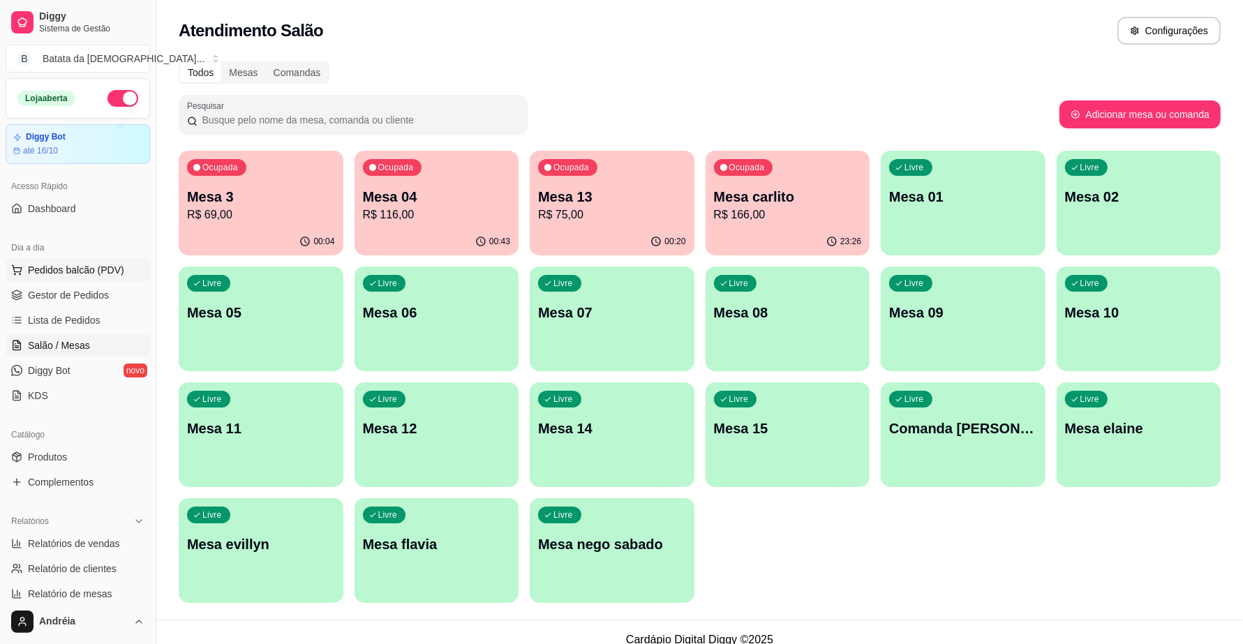
click at [103, 274] on span "Pedidos balcão (PDV)" at bounding box center [76, 270] width 96 height 14
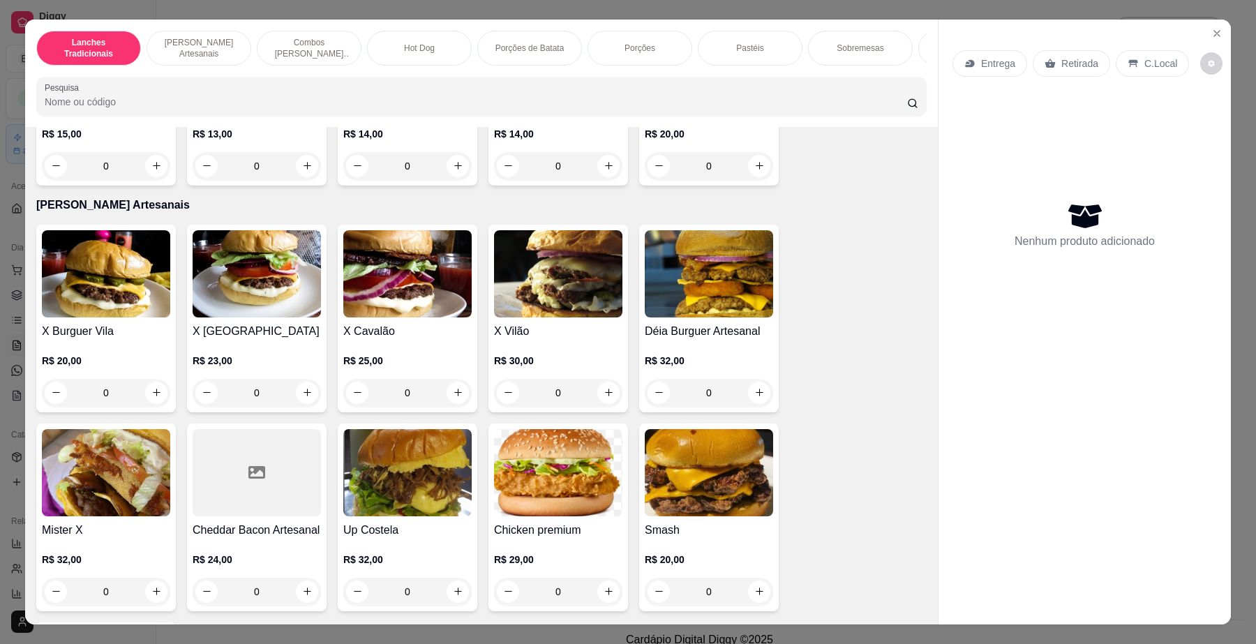
scroll to position [436, 0]
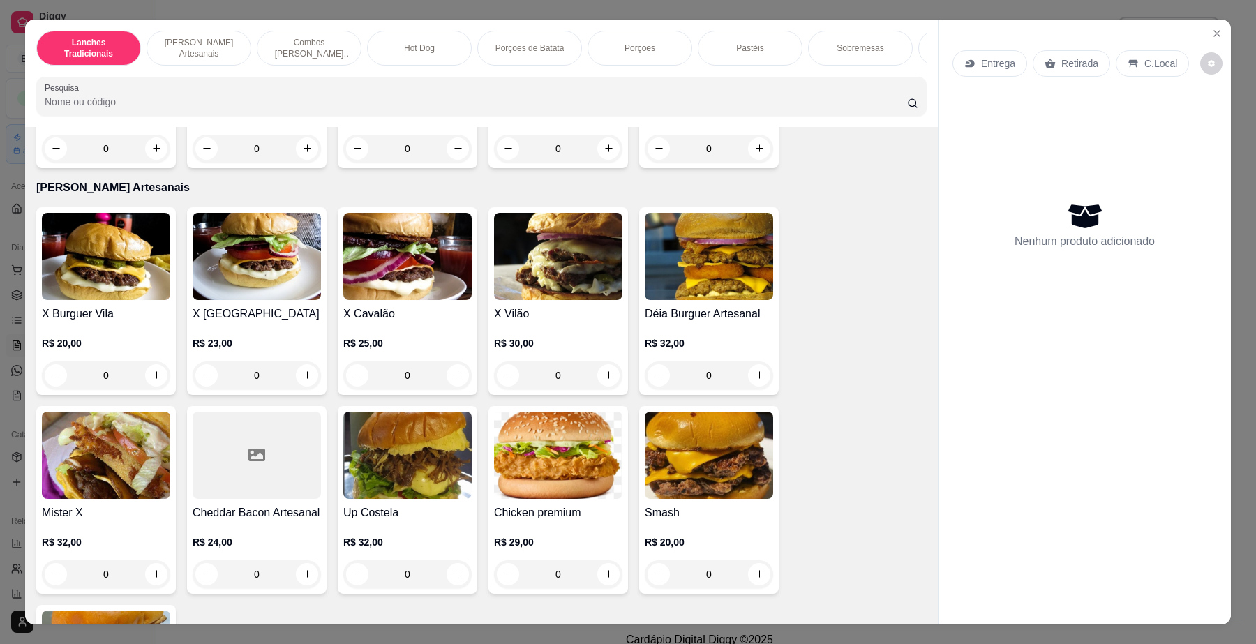
click at [402, 300] on img at bounding box center [407, 256] width 128 height 87
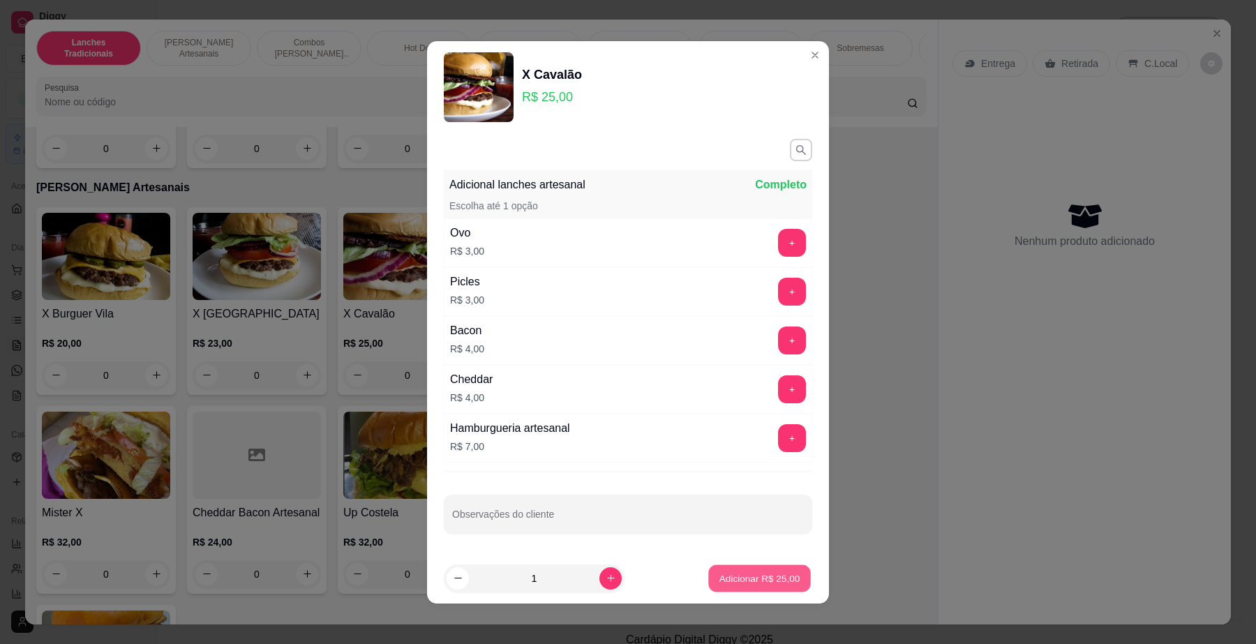
click at [761, 574] on p "Adicionar R$ 25,00" at bounding box center [760, 578] width 81 height 13
type input "1"
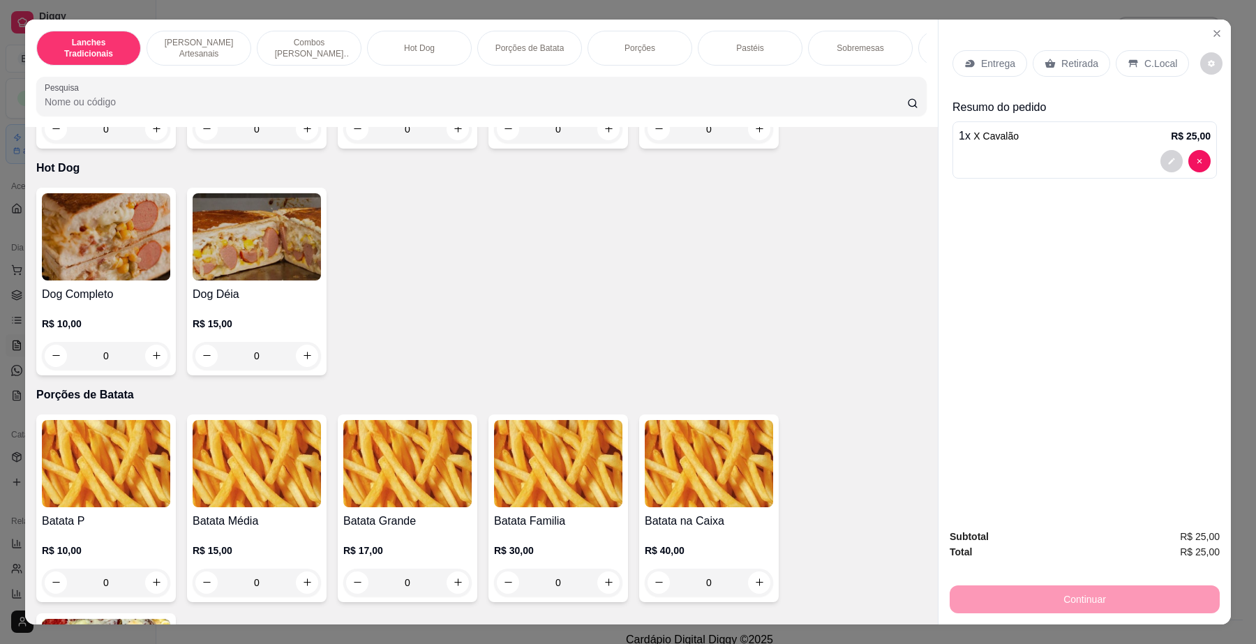
scroll to position [1658, 0]
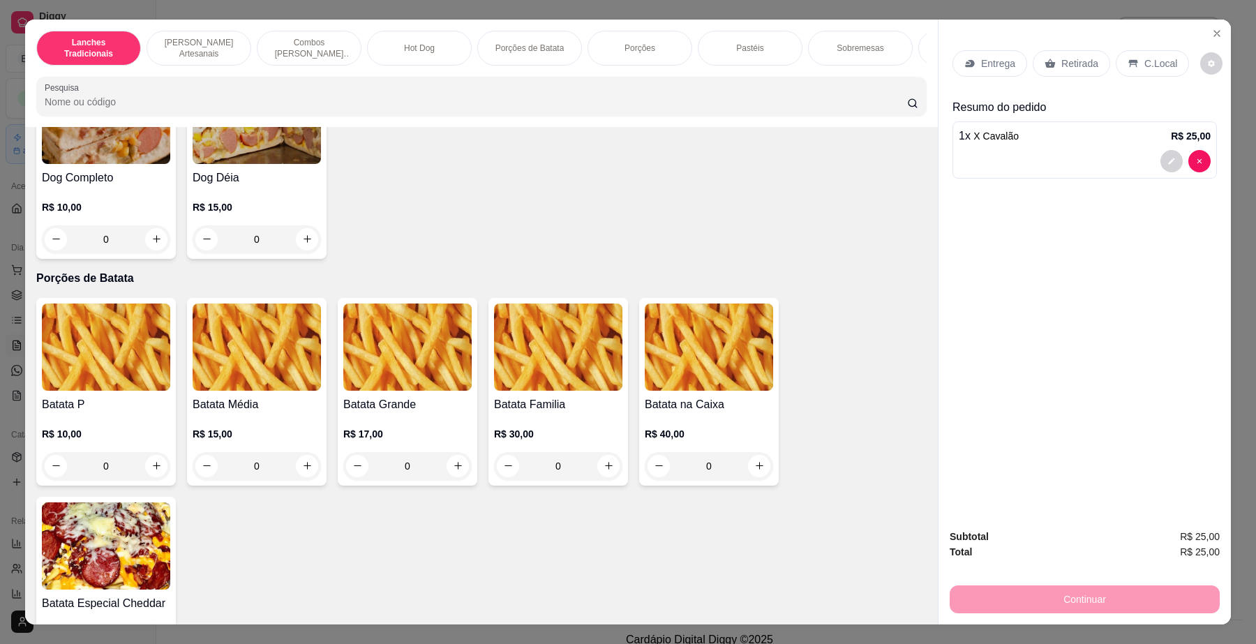
click at [232, 431] on div "R$ 15,00 0" at bounding box center [257, 446] width 128 height 67
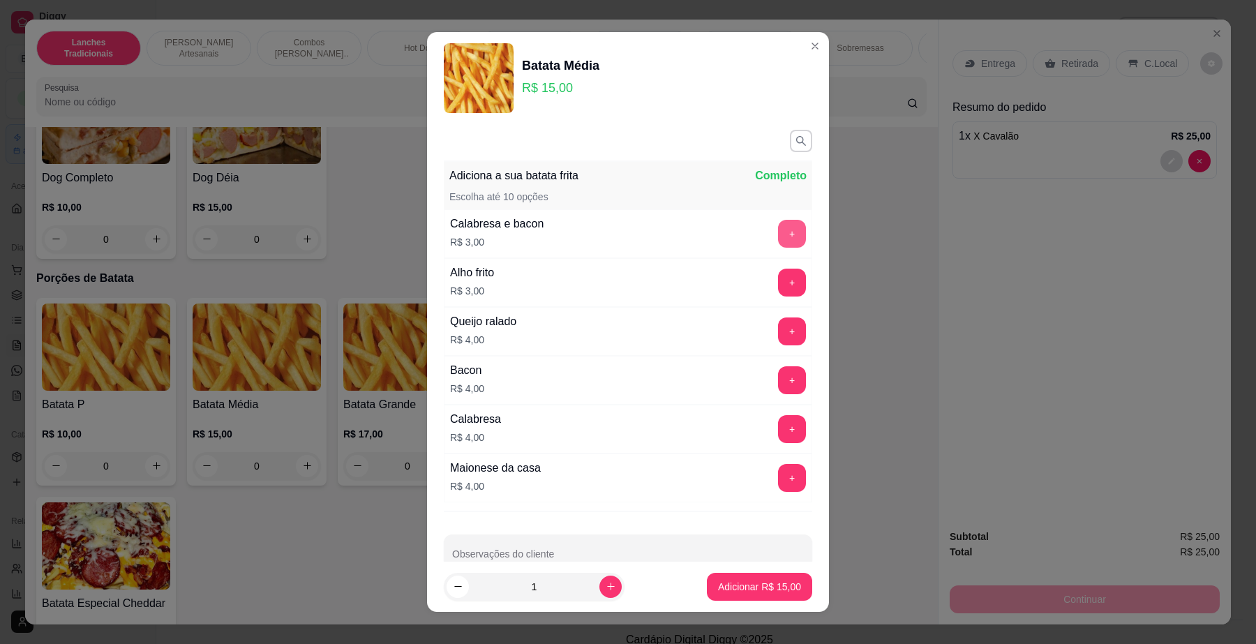
click at [778, 239] on button "+" at bounding box center [792, 234] width 28 height 28
click at [606, 553] on div at bounding box center [628, 554] width 352 height 28
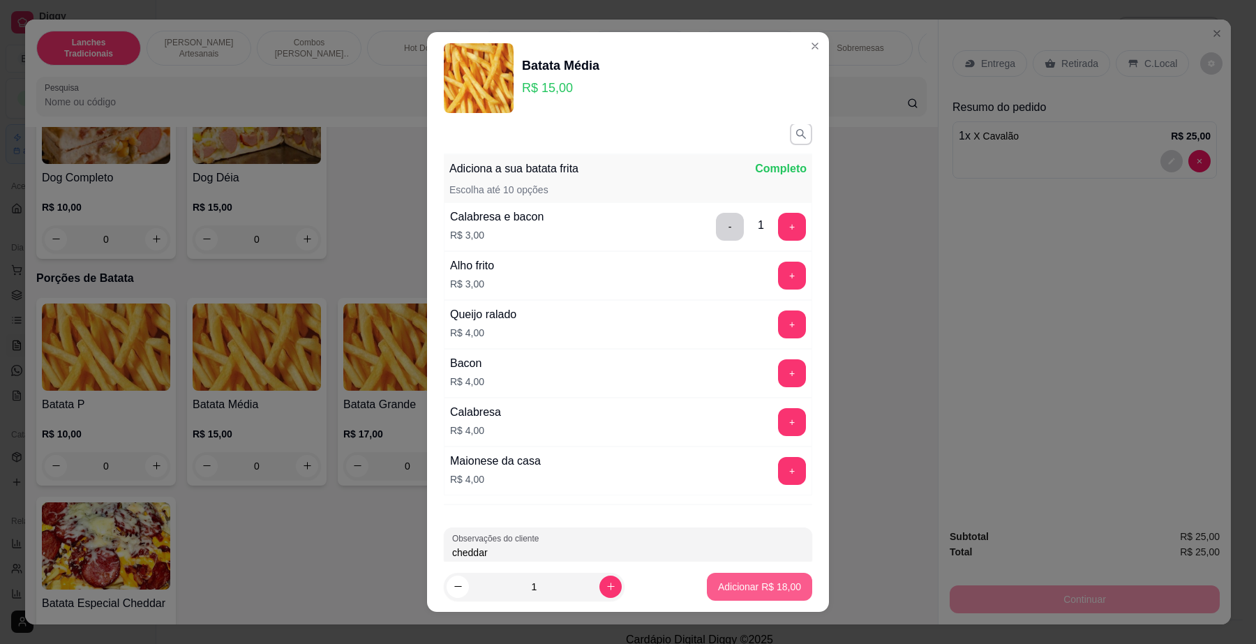
type input "cheddar"
click at [764, 585] on p "Adicionar R$ 18,00" at bounding box center [760, 586] width 81 height 13
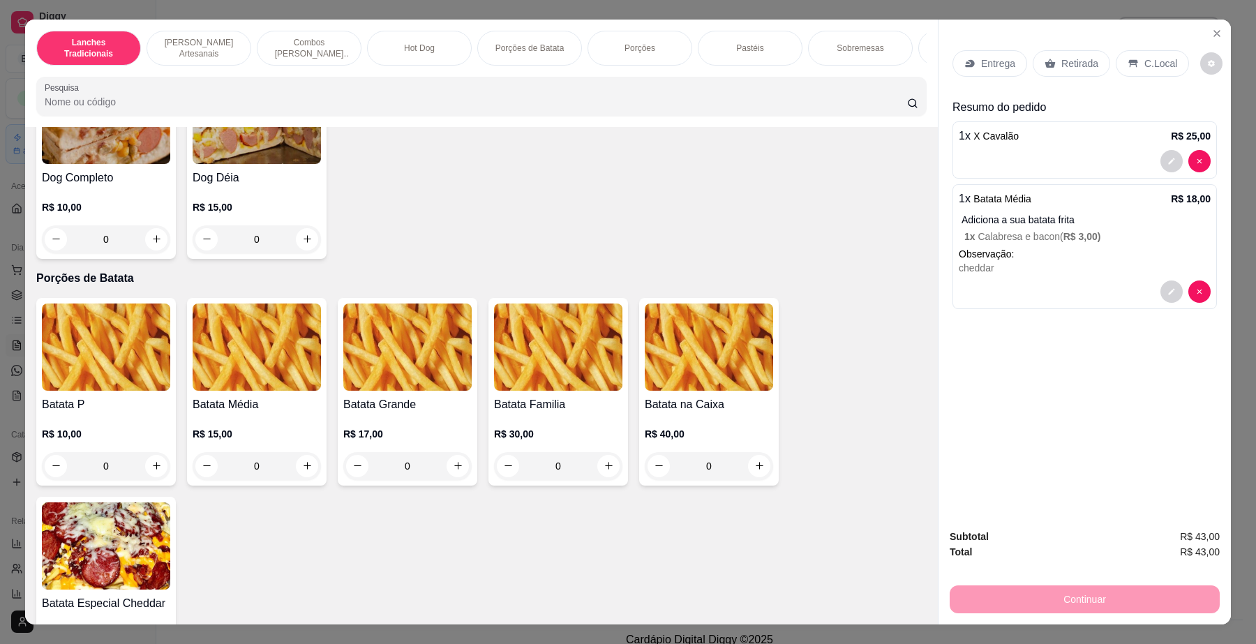
click at [1075, 61] on p "Retirada" at bounding box center [1080, 64] width 37 height 14
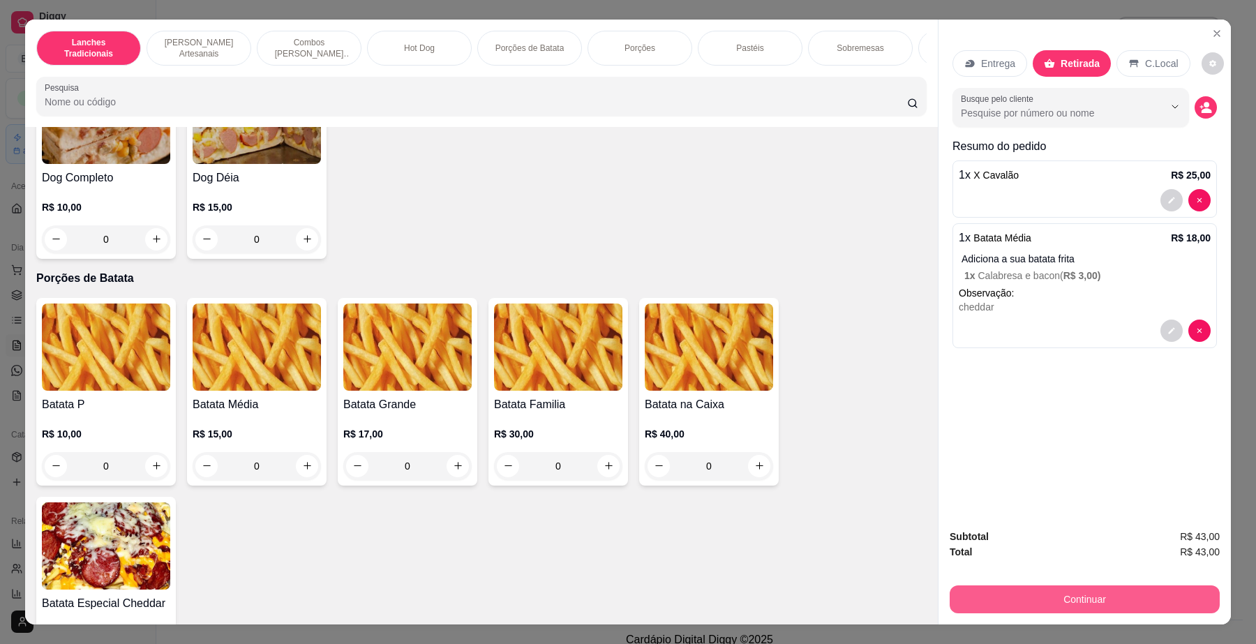
click at [1086, 597] on button "Continuar" at bounding box center [1085, 600] width 270 height 28
click at [1214, 31] on icon "Close" at bounding box center [1217, 34] width 6 height 6
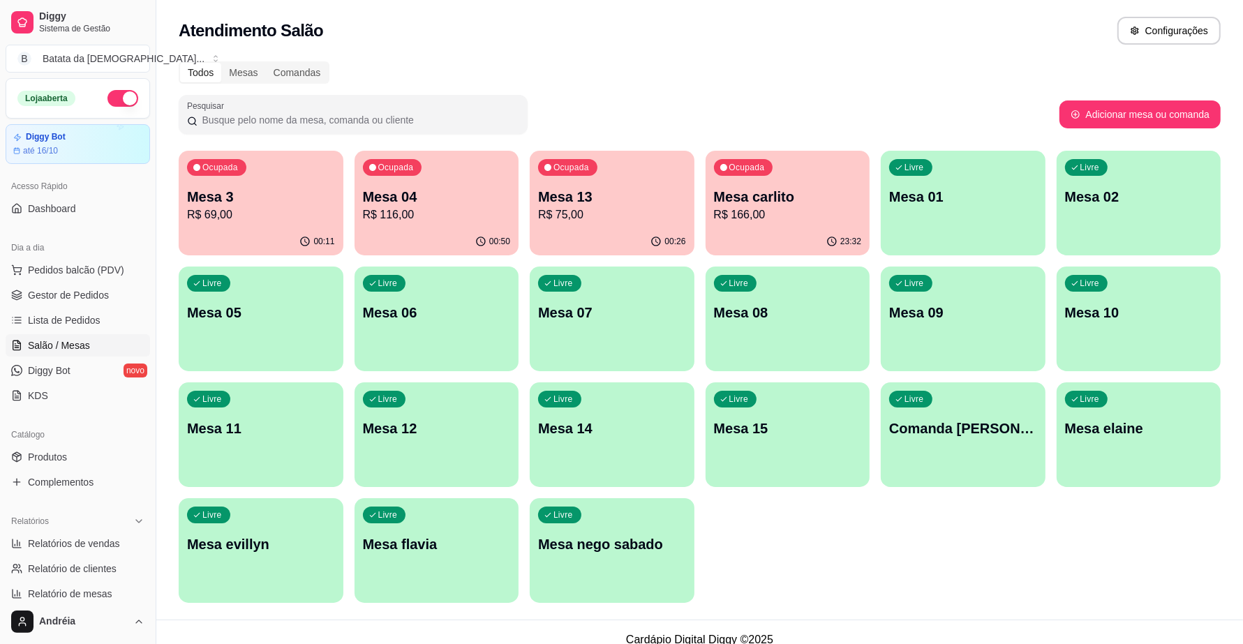
click at [93, 334] on link "Salão / Mesas" at bounding box center [78, 345] width 144 height 22
click at [93, 326] on span "Lista de Pedidos" at bounding box center [64, 320] width 73 height 14
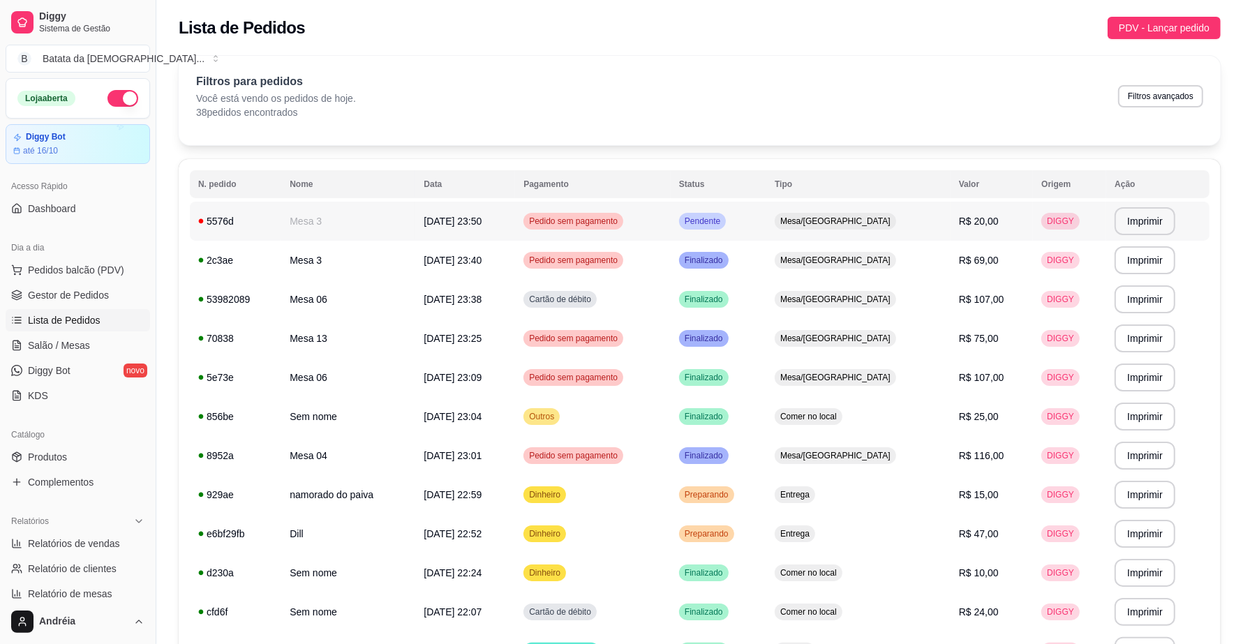
click at [723, 222] on span "Pendente" at bounding box center [702, 221] width 41 height 11
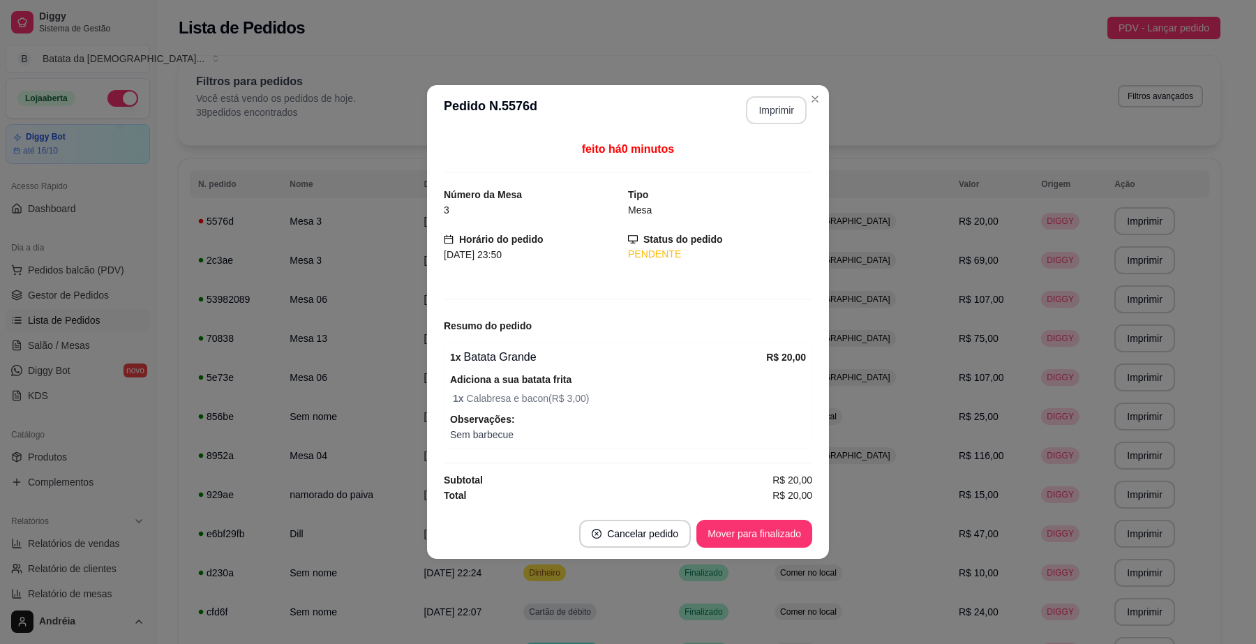
click at [782, 98] on button "Imprimir" at bounding box center [776, 110] width 61 height 28
click at [738, 539] on button "Mover para finalizado" at bounding box center [755, 534] width 116 height 28
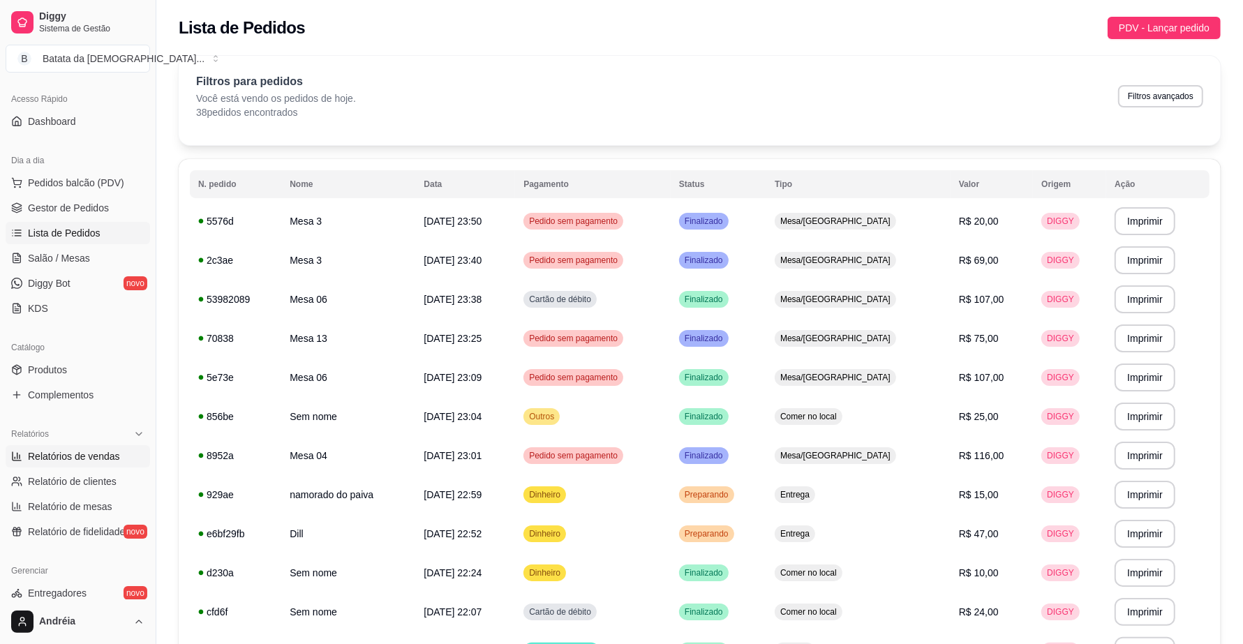
scroll to position [174, 0]
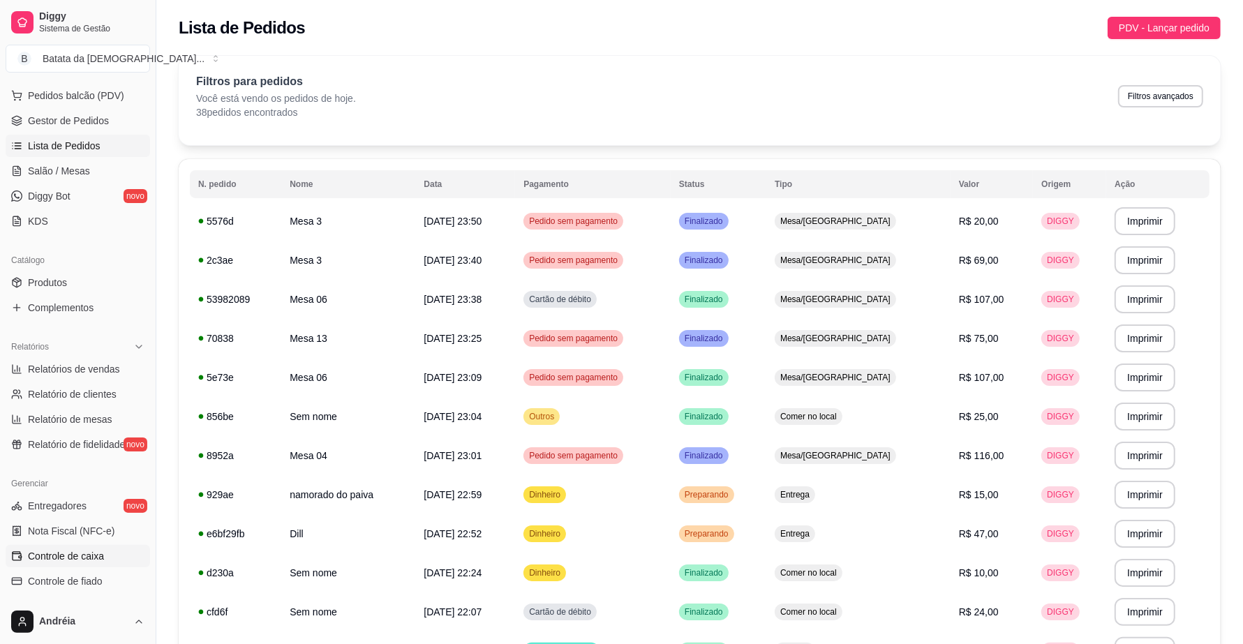
click at [77, 558] on span "Controle de caixa" at bounding box center [66, 556] width 76 height 14
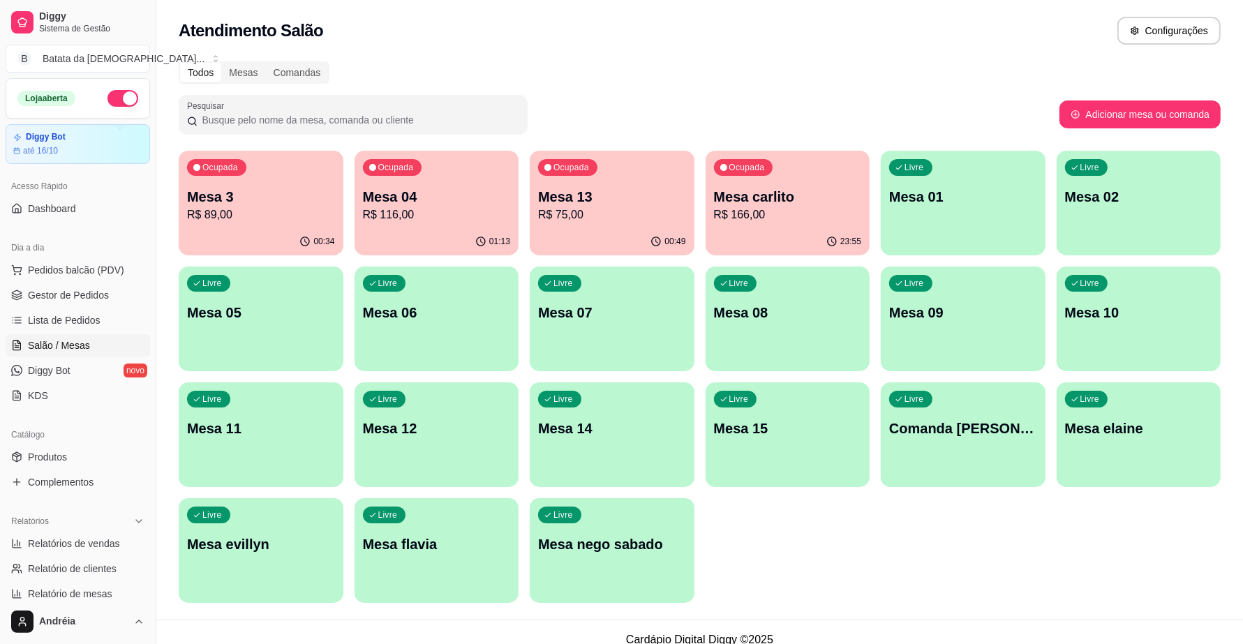
click at [574, 216] on p "R$ 75,00" at bounding box center [612, 215] width 148 height 17
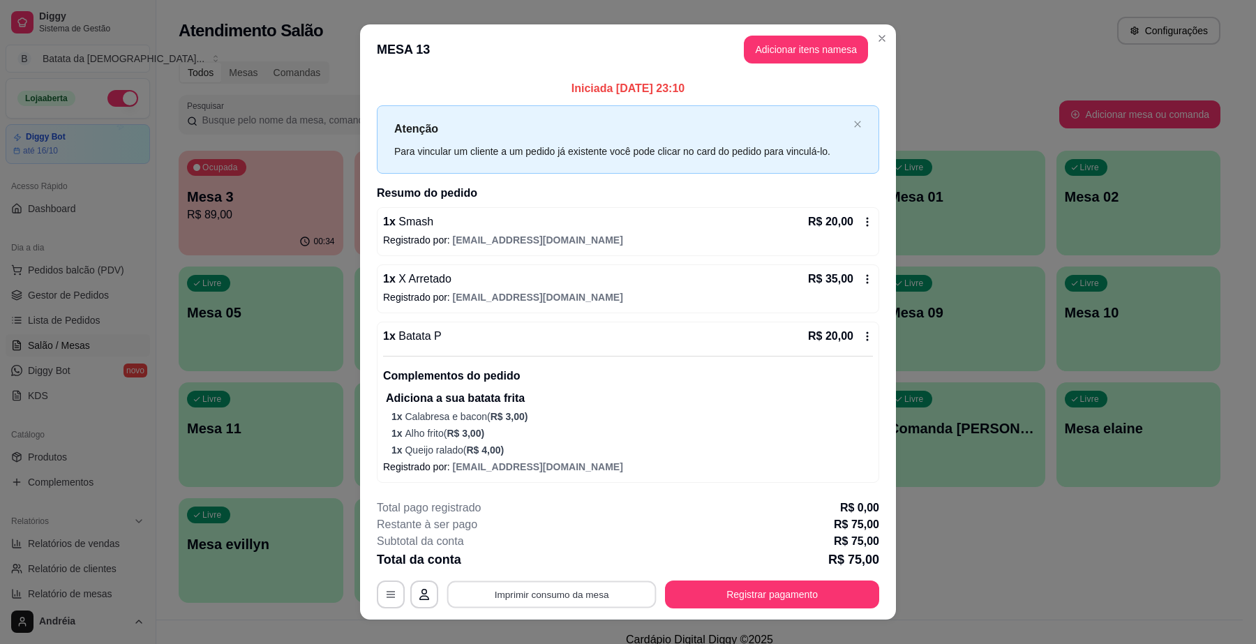
click at [504, 597] on button "Imprimir consumo da mesa" at bounding box center [551, 594] width 209 height 27
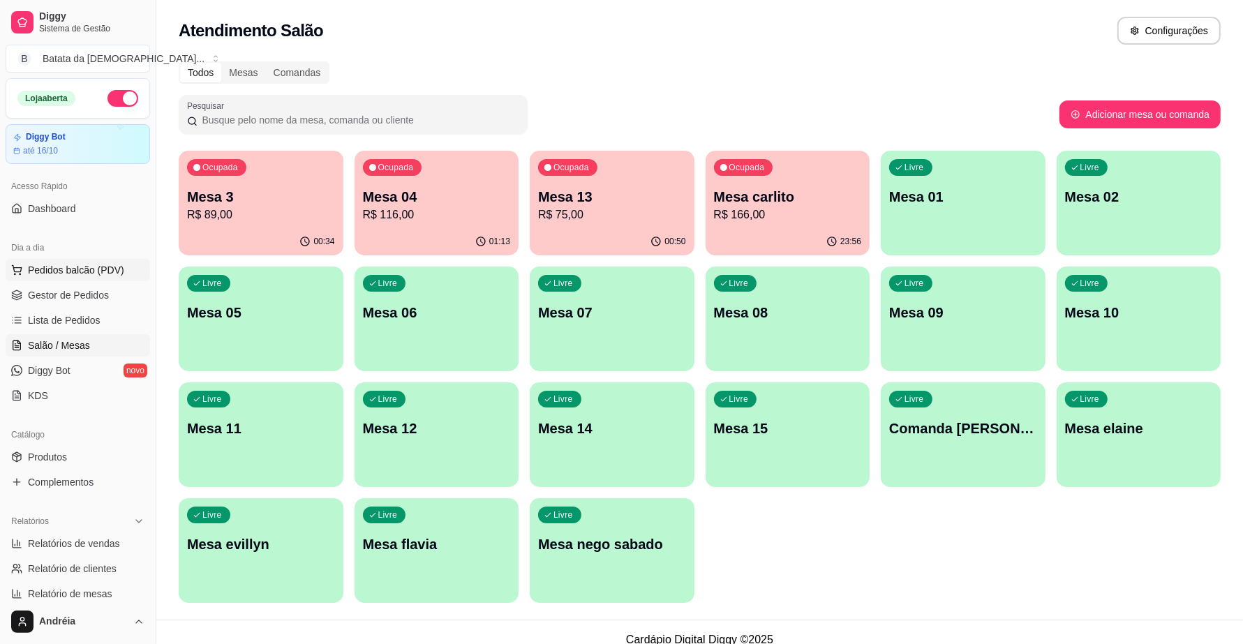
click at [89, 264] on span "Pedidos balcão (PDV)" at bounding box center [76, 270] width 96 height 14
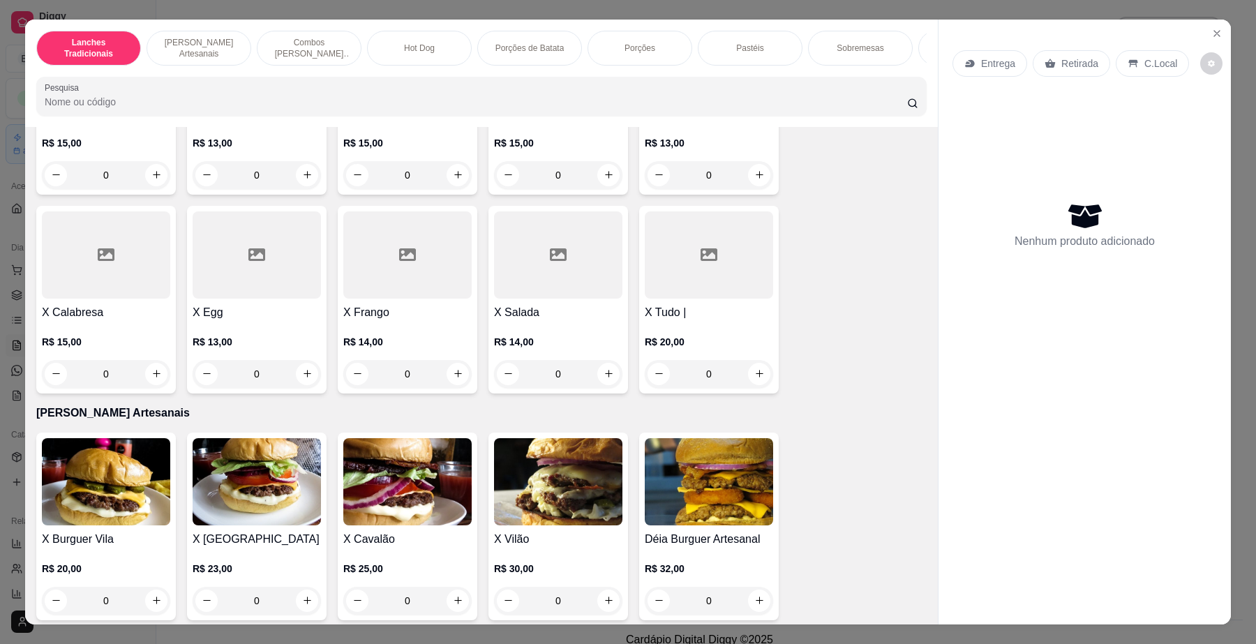
scroll to position [349, 0]
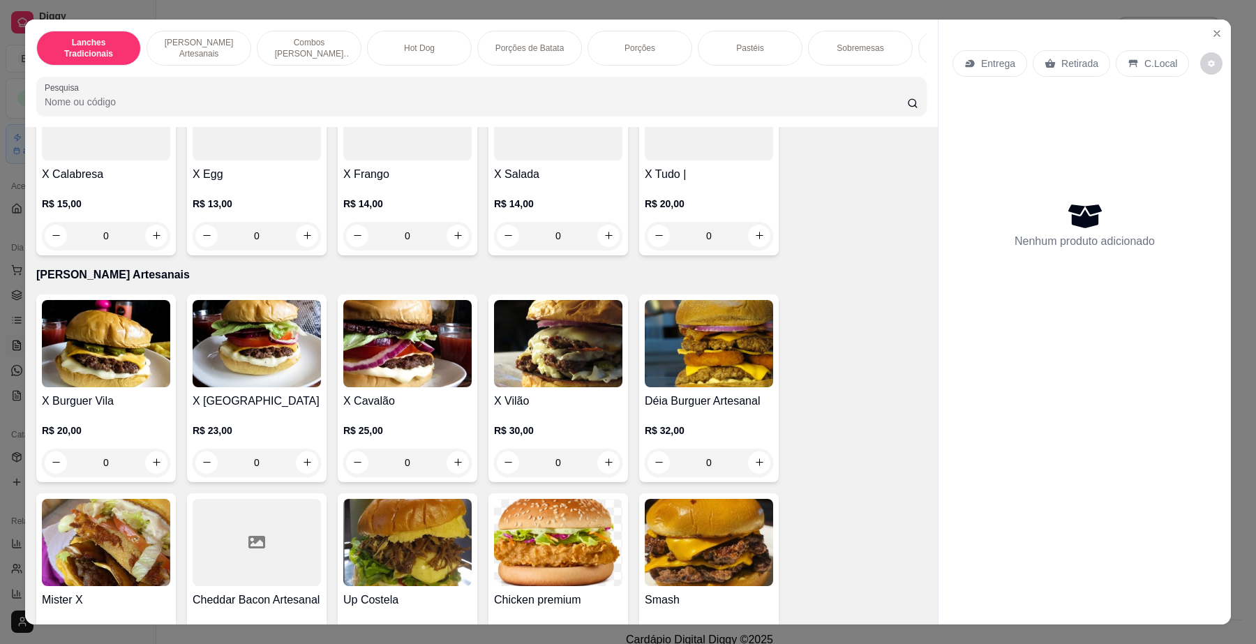
click at [451, 472] on div "0" at bounding box center [407, 463] width 128 height 28
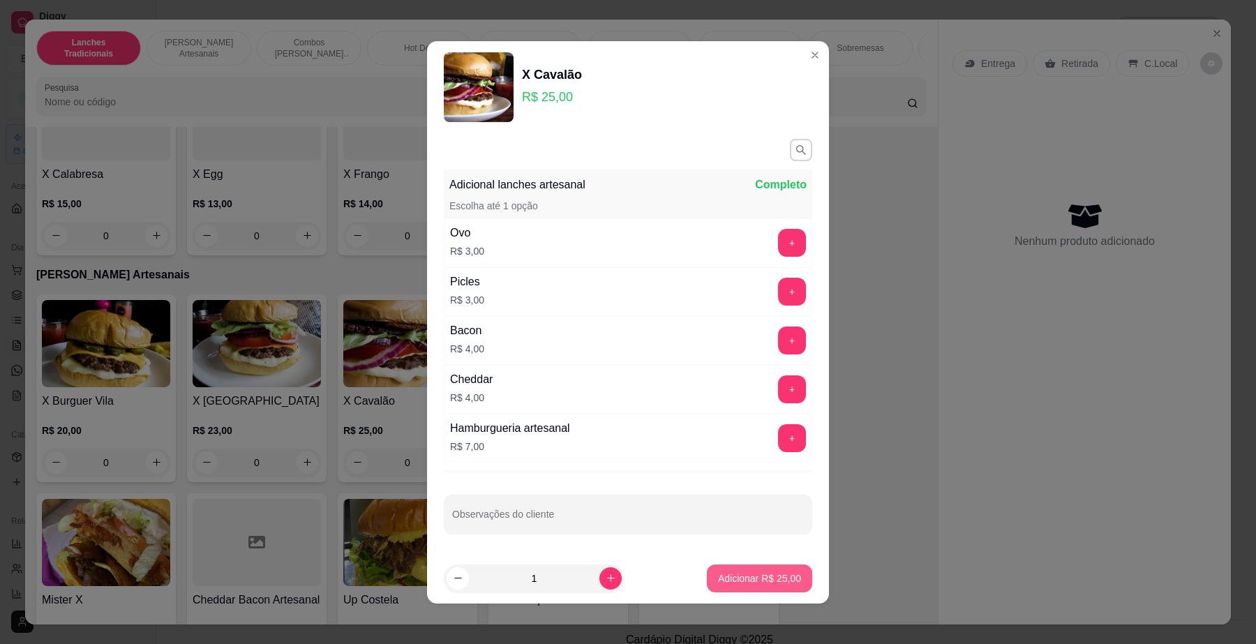
click at [754, 581] on p "Adicionar R$ 25,00" at bounding box center [759, 579] width 83 height 14
type input "1"
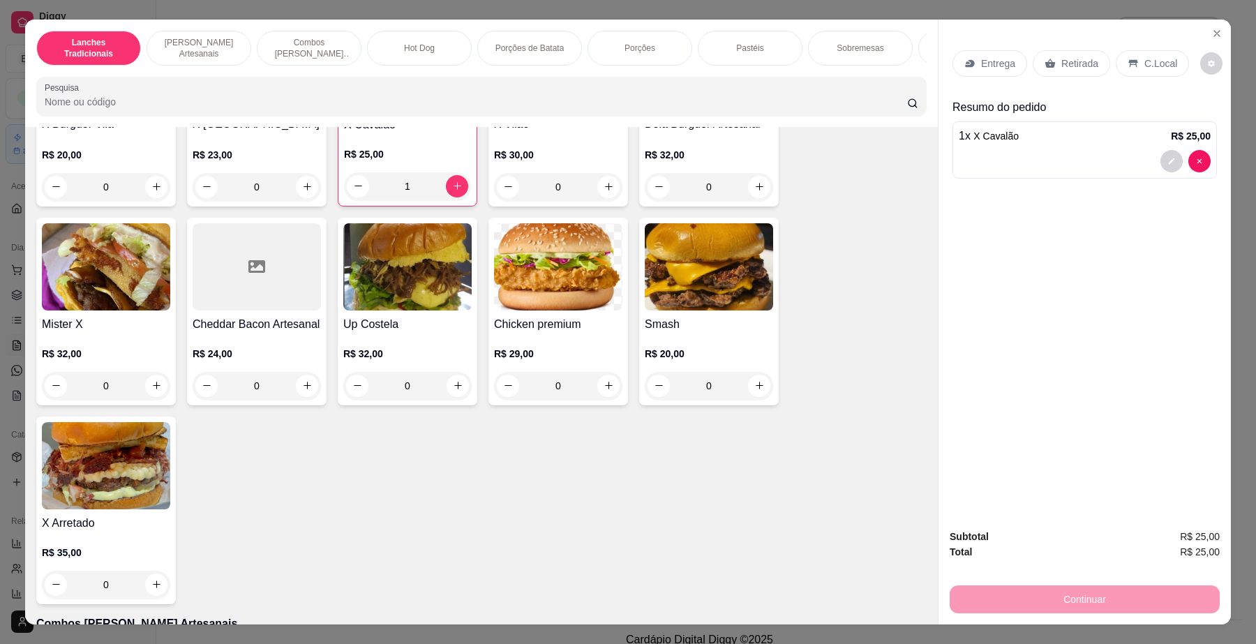
scroll to position [698, 0]
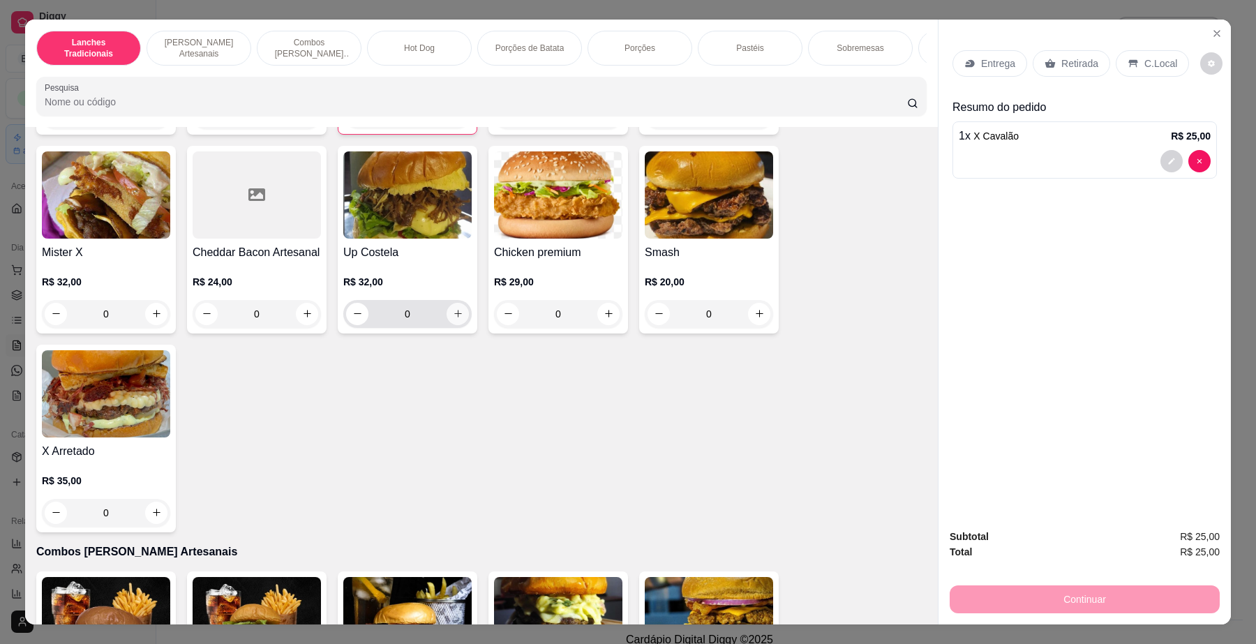
click at [458, 325] on button "increase-product-quantity" at bounding box center [458, 314] width 22 height 22
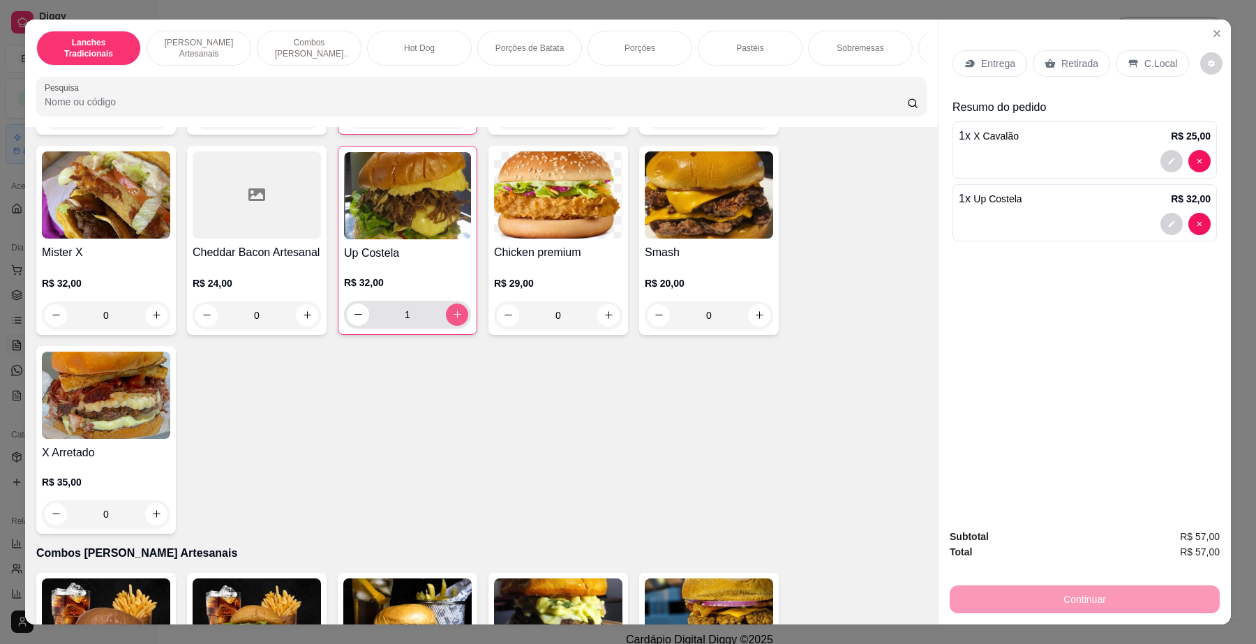
click at [454, 320] on icon "increase-product-quantity" at bounding box center [457, 314] width 10 height 10
type input "2"
click at [984, 70] on p "Entrega" at bounding box center [998, 64] width 34 height 14
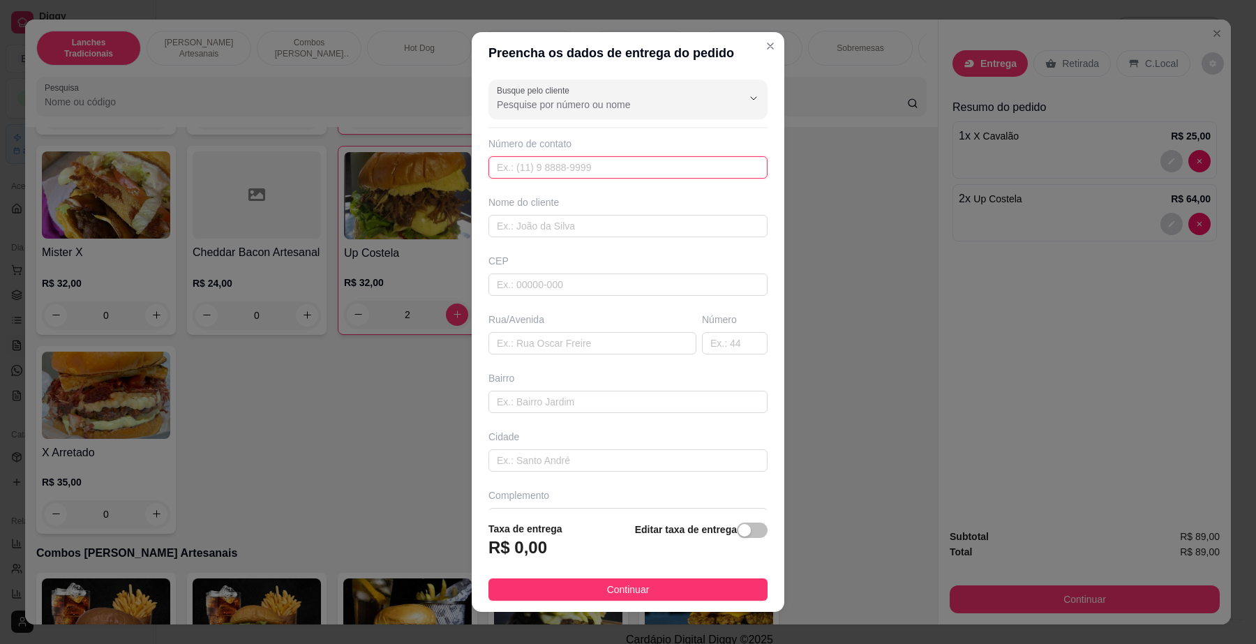
click at [607, 172] on input "text" at bounding box center [628, 167] width 279 height 22
type input "(11) 97383-0099"
click at [595, 221] on input "text" at bounding box center [628, 226] width 279 height 22
type input "frindanzza"
click at [599, 346] on input "text" at bounding box center [593, 343] width 208 height 22
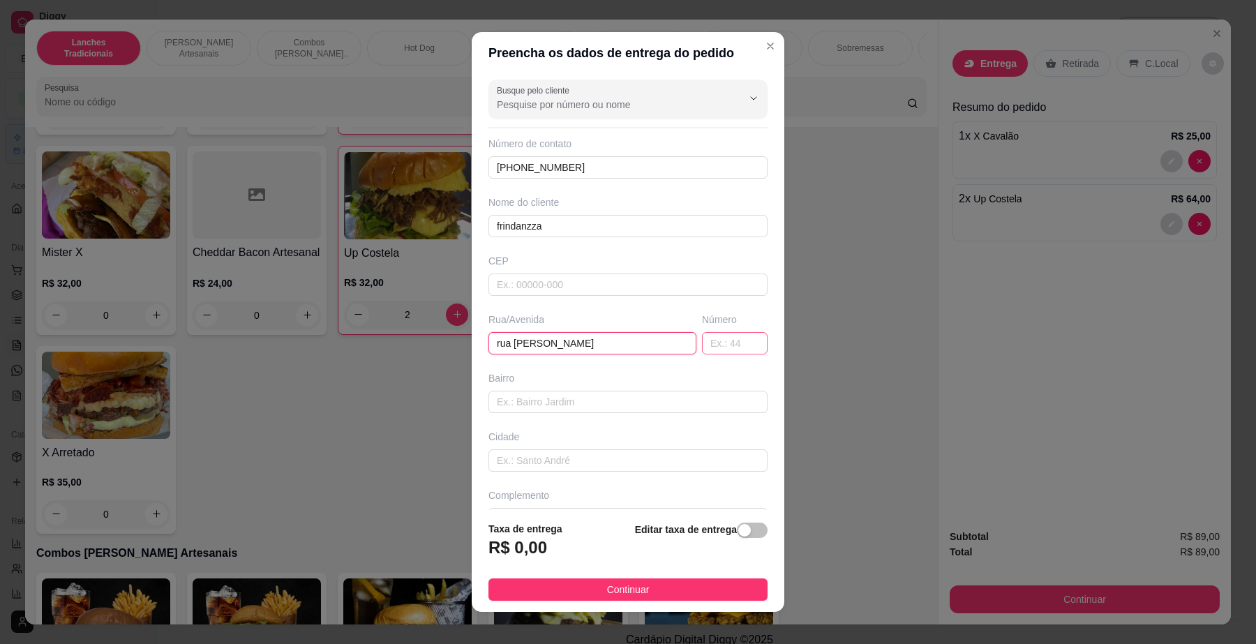
type input "rua iancio monteiro"
click at [707, 343] on input "text" at bounding box center [735, 343] width 66 height 22
type input "5w"
click at [622, 459] on input "text" at bounding box center [628, 460] width 279 height 22
type input "na adega j"
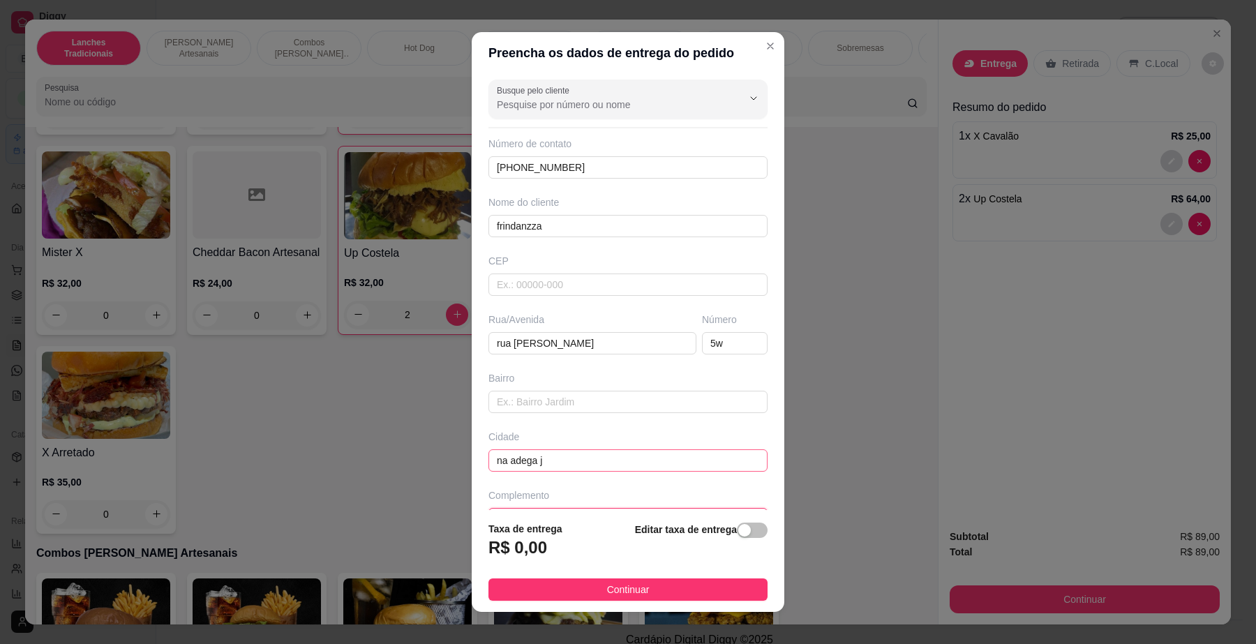
scroll to position [22, 0]
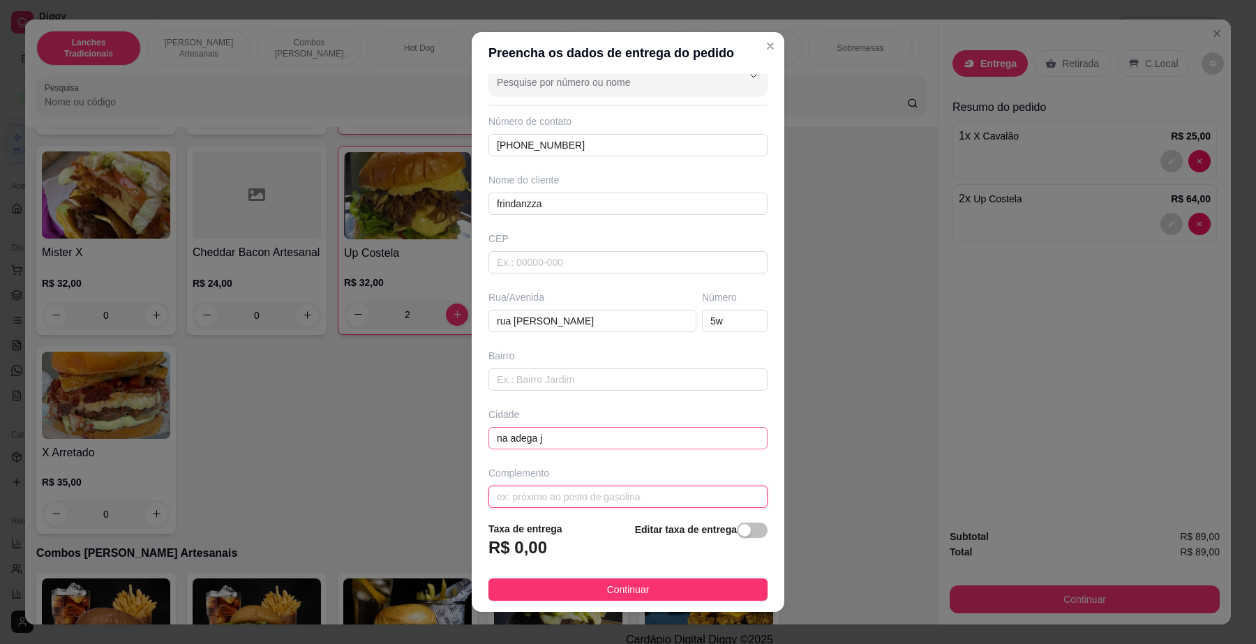
type input "e"
drag, startPoint x: 590, startPoint y: 445, endPoint x: 485, endPoint y: 443, distance: 104.7
click at [489, 443] on input "na adega j" at bounding box center [628, 438] width 279 height 22
type input "proximo a adega jp"
click at [738, 529] on div "button" at bounding box center [744, 530] width 13 height 13
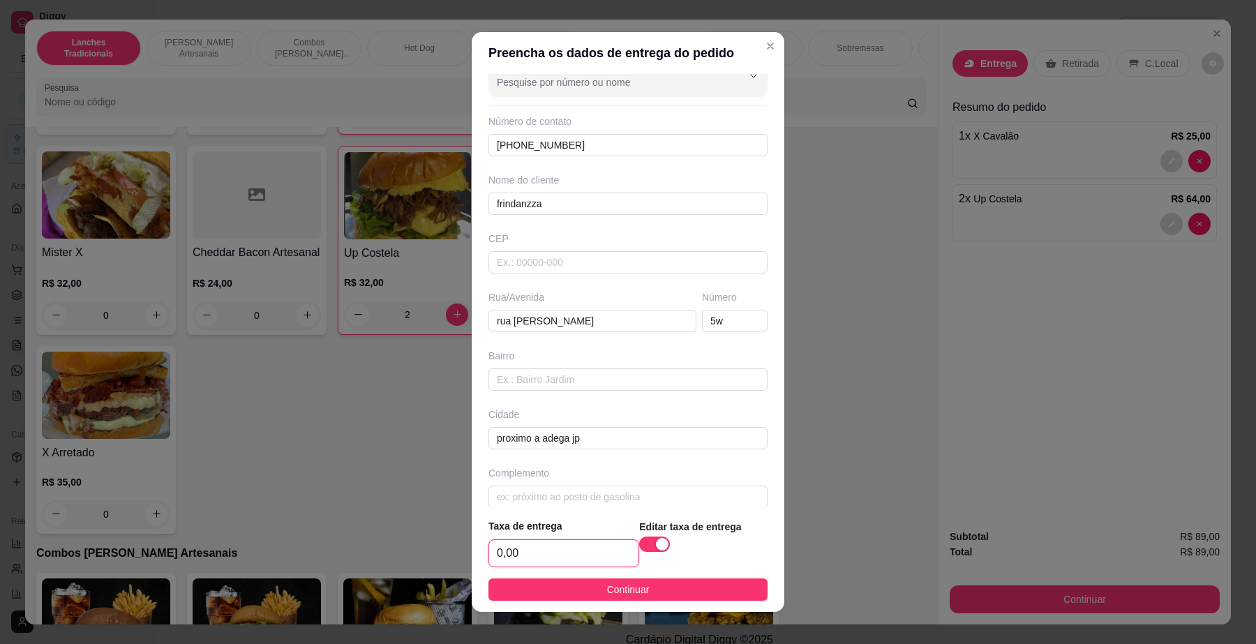
click at [564, 550] on input "0,00" at bounding box center [563, 553] width 149 height 27
type input "5,00"
click at [572, 594] on button "Continuar" at bounding box center [628, 590] width 279 height 22
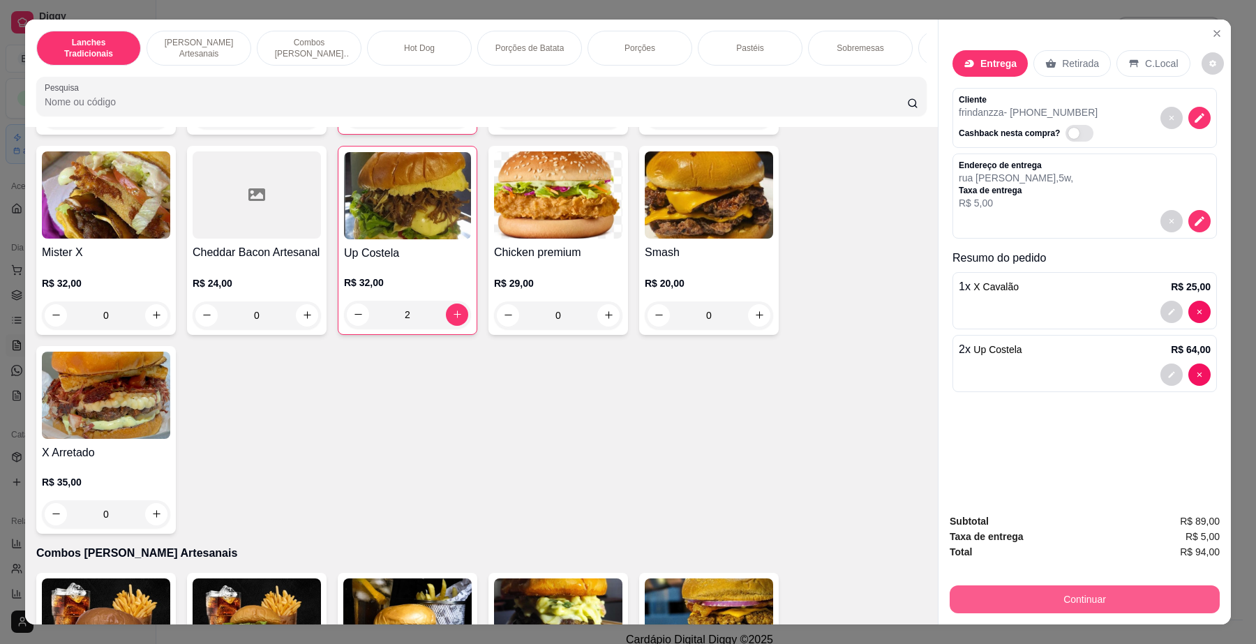
click at [1106, 601] on button "Continuar" at bounding box center [1085, 600] width 270 height 28
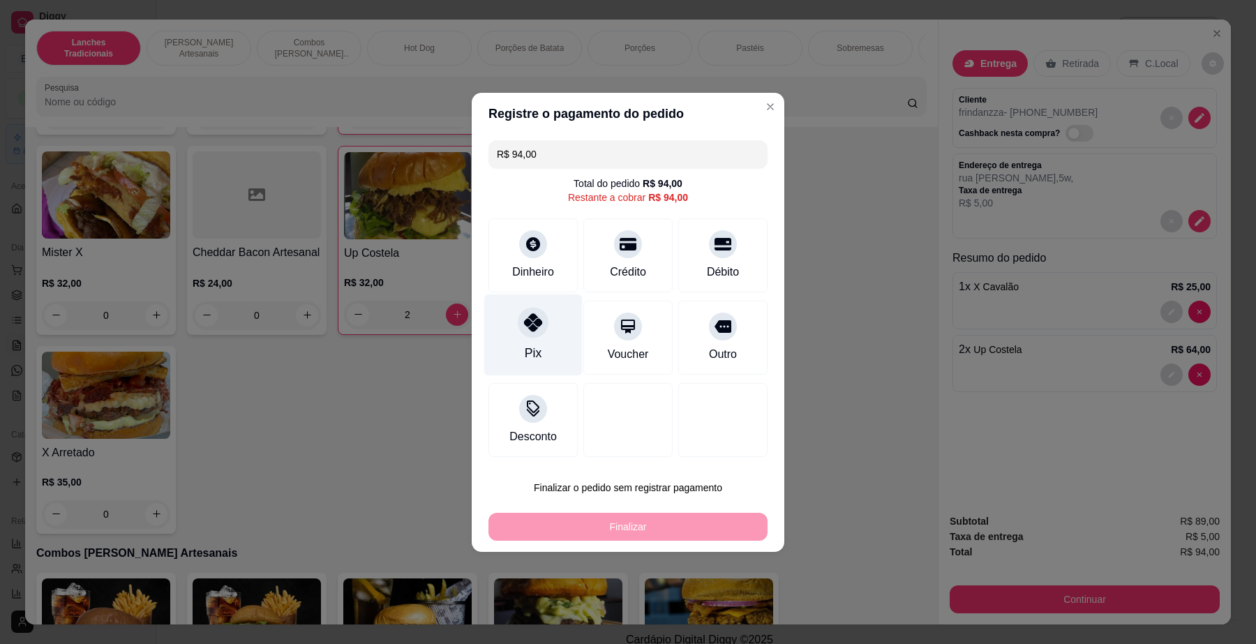
click at [540, 340] on div "Pix" at bounding box center [533, 335] width 98 height 82
type input "R$ 0,00"
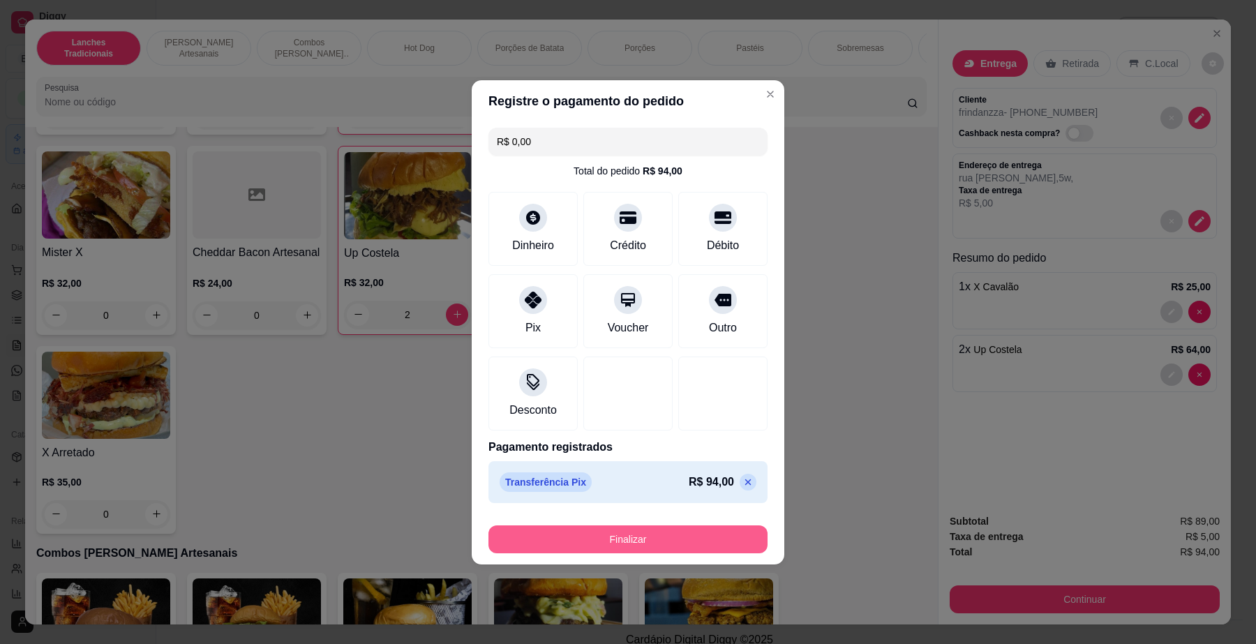
click at [616, 533] on button "Finalizar" at bounding box center [628, 540] width 279 height 28
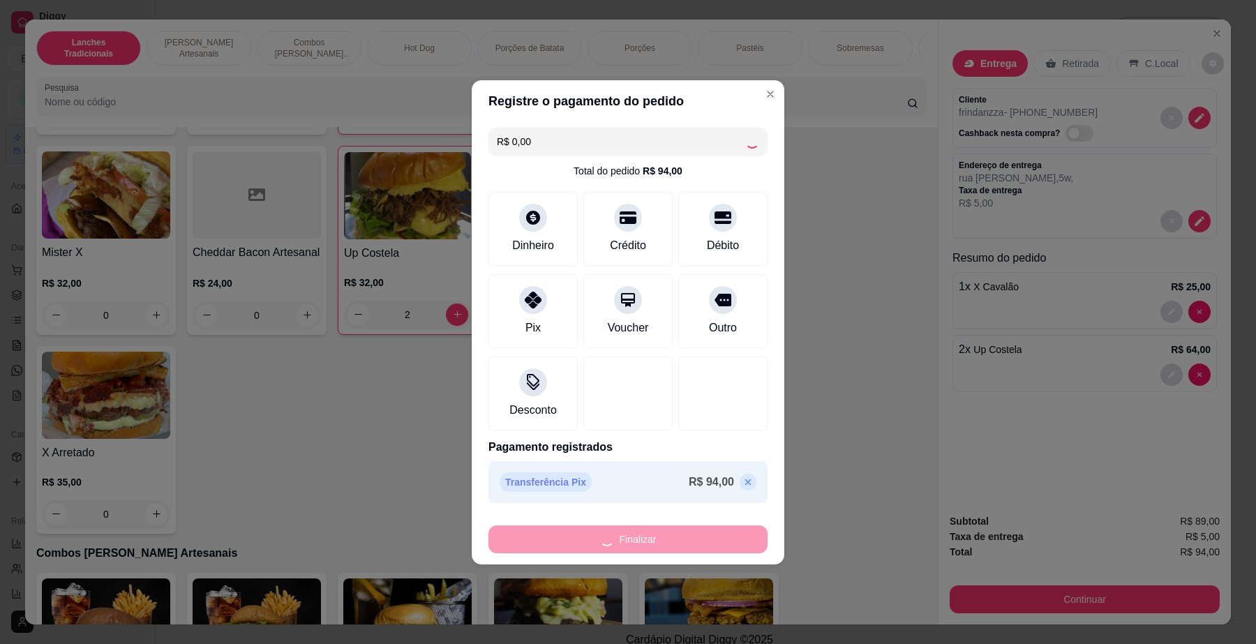
type input "0"
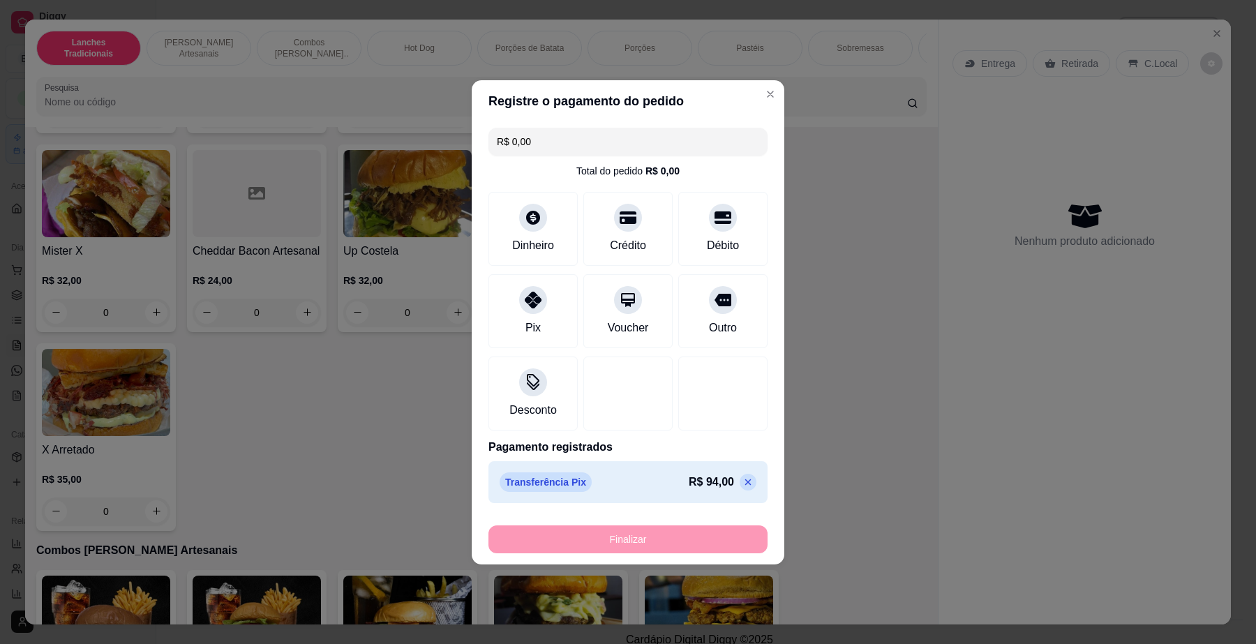
type input "-R$ 94,00"
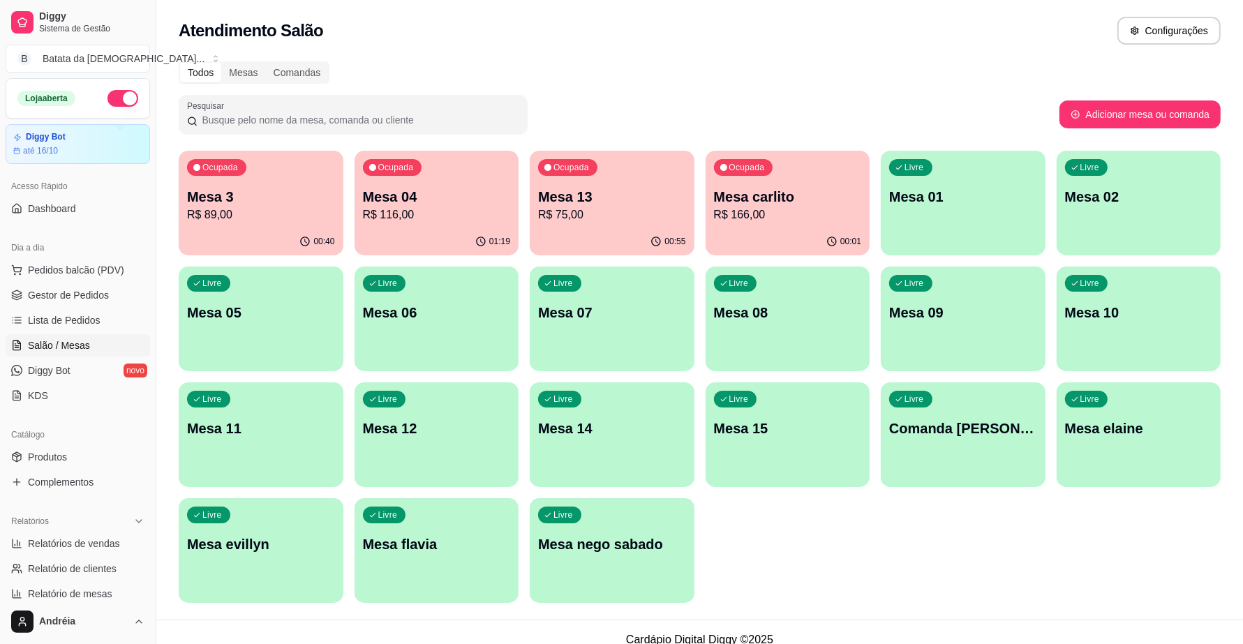
click at [193, 198] on p "Mesa 3" at bounding box center [261, 197] width 148 height 20
click at [71, 313] on span "Lista de Pedidos" at bounding box center [64, 320] width 73 height 14
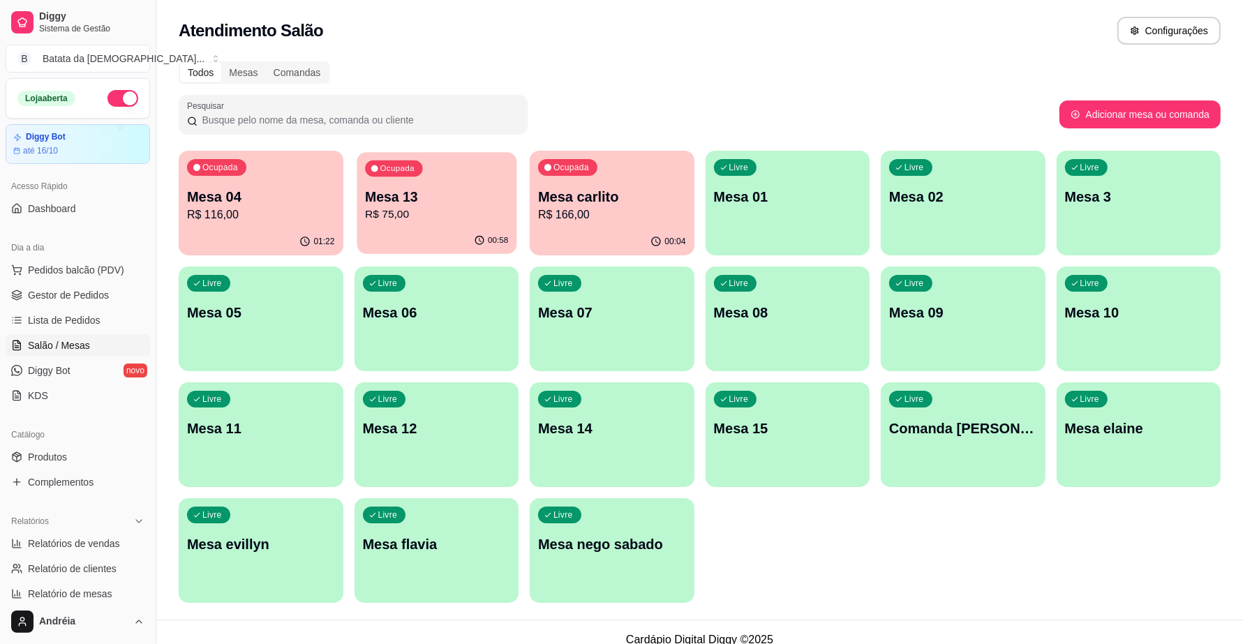
click at [430, 232] on div "00:58" at bounding box center [436, 241] width 159 height 27
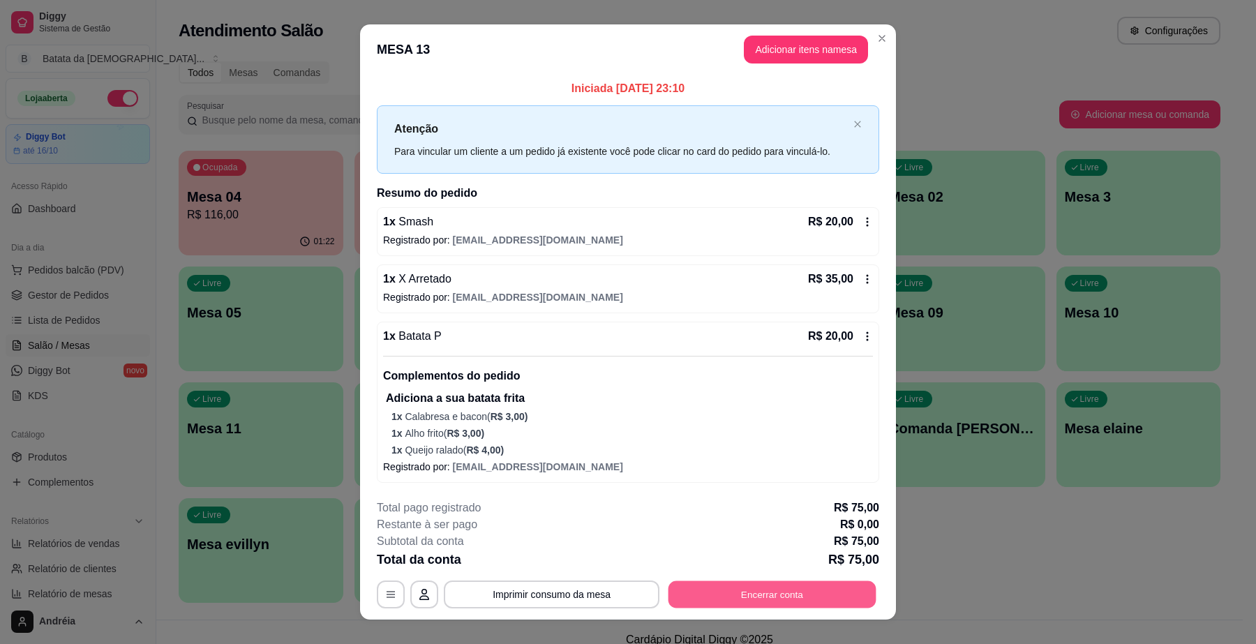
click at [815, 592] on button "Encerrar conta" at bounding box center [773, 594] width 208 height 27
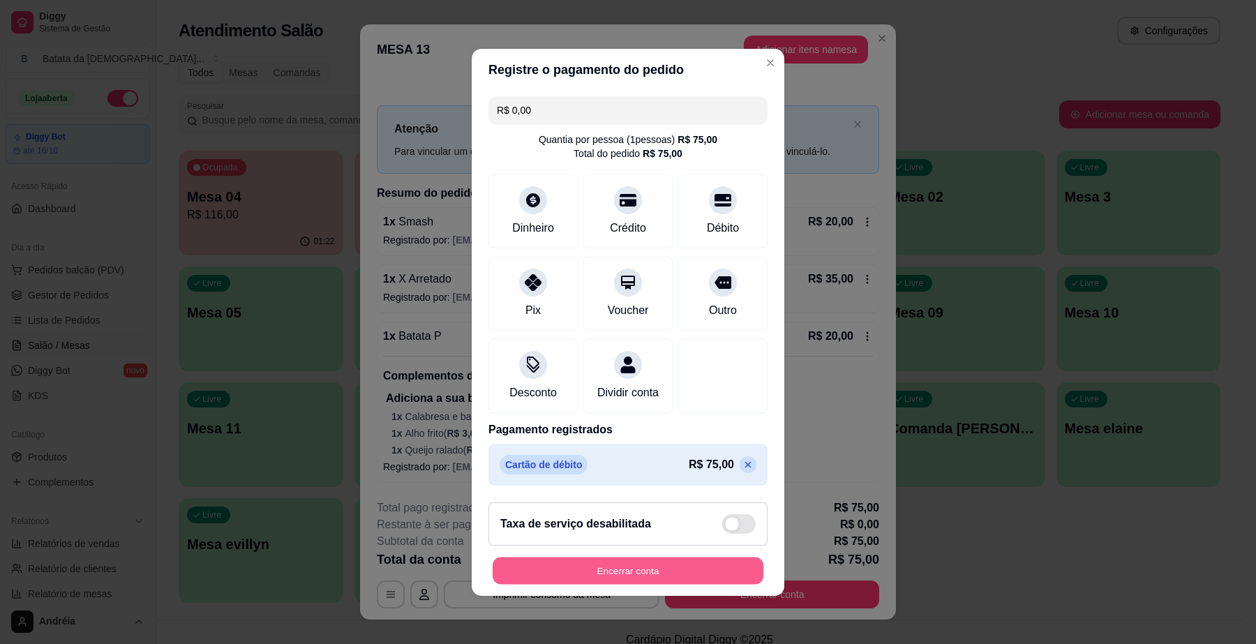
click at [648, 581] on button "Encerrar conta" at bounding box center [628, 570] width 271 height 27
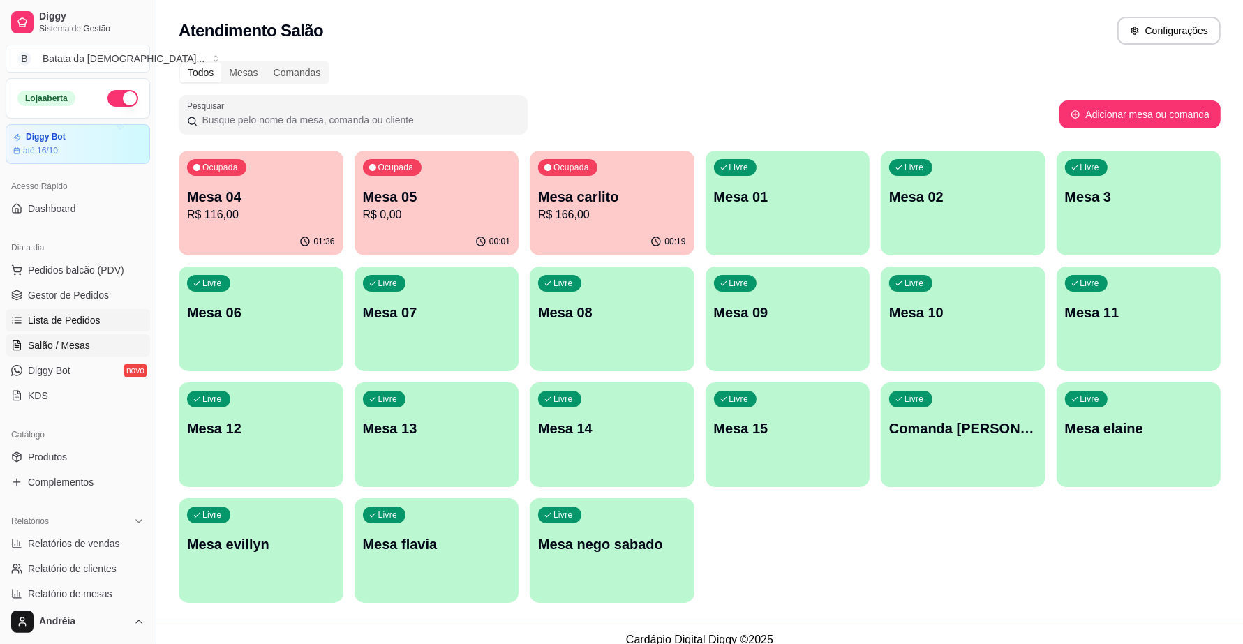
click at [61, 325] on span "Lista de Pedidos" at bounding box center [64, 320] width 73 height 14
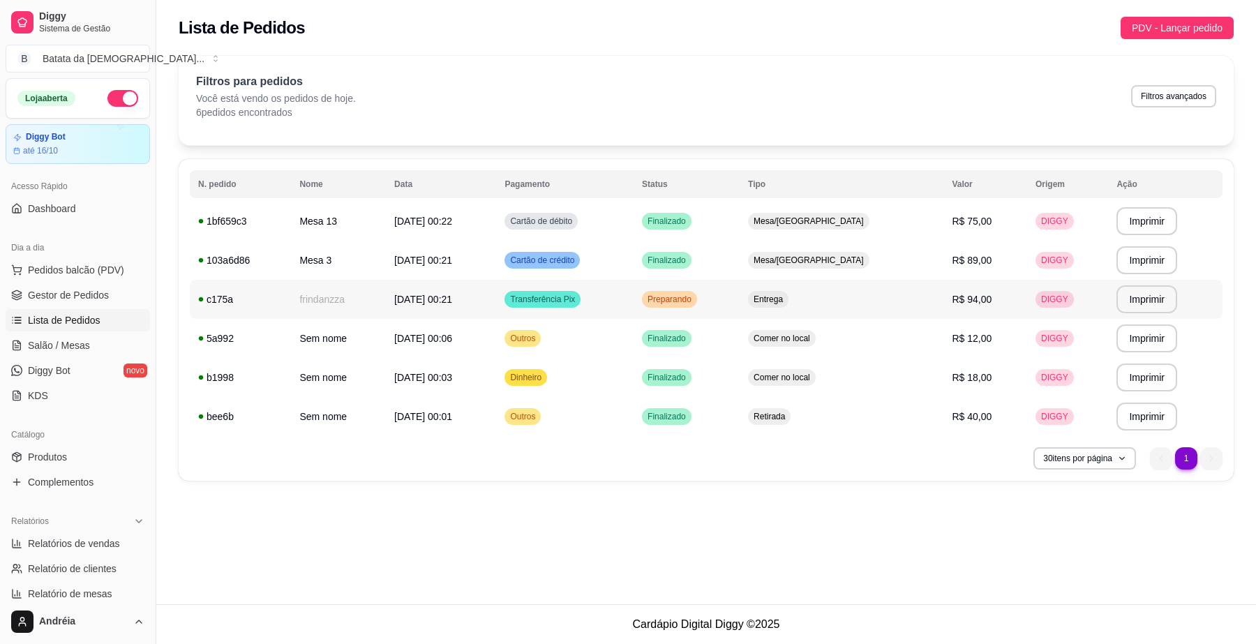
click at [694, 299] on span "Preparando" at bounding box center [670, 299] width 50 height 11
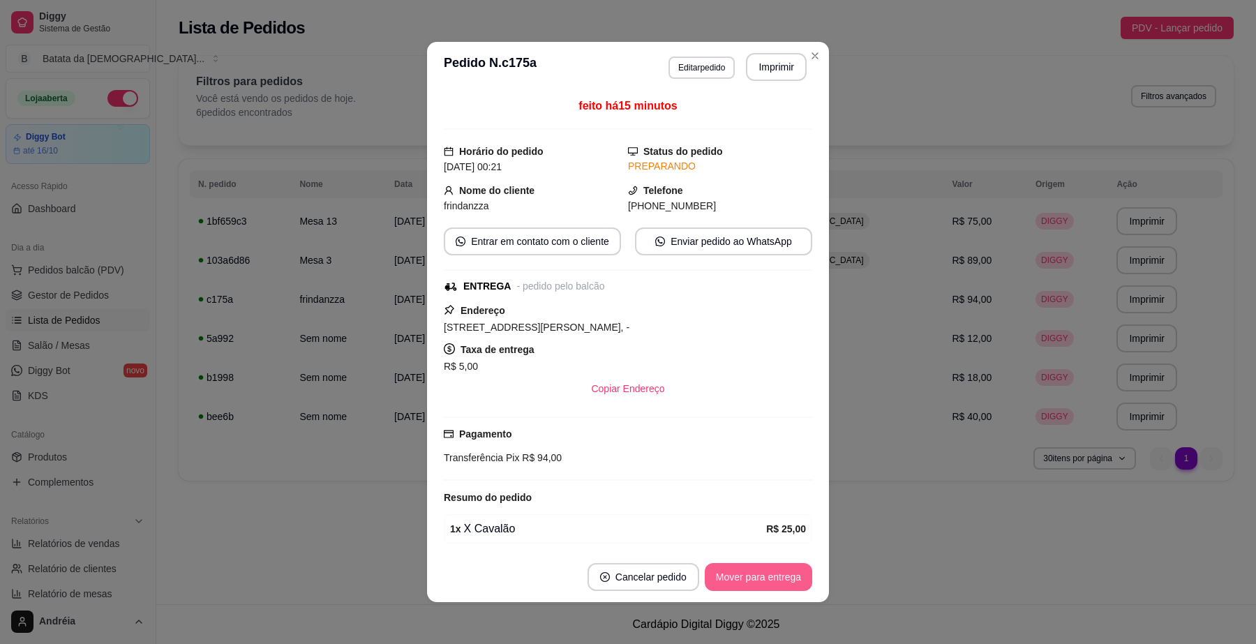
click at [747, 577] on button "Mover para entrega" at bounding box center [758, 577] width 107 height 28
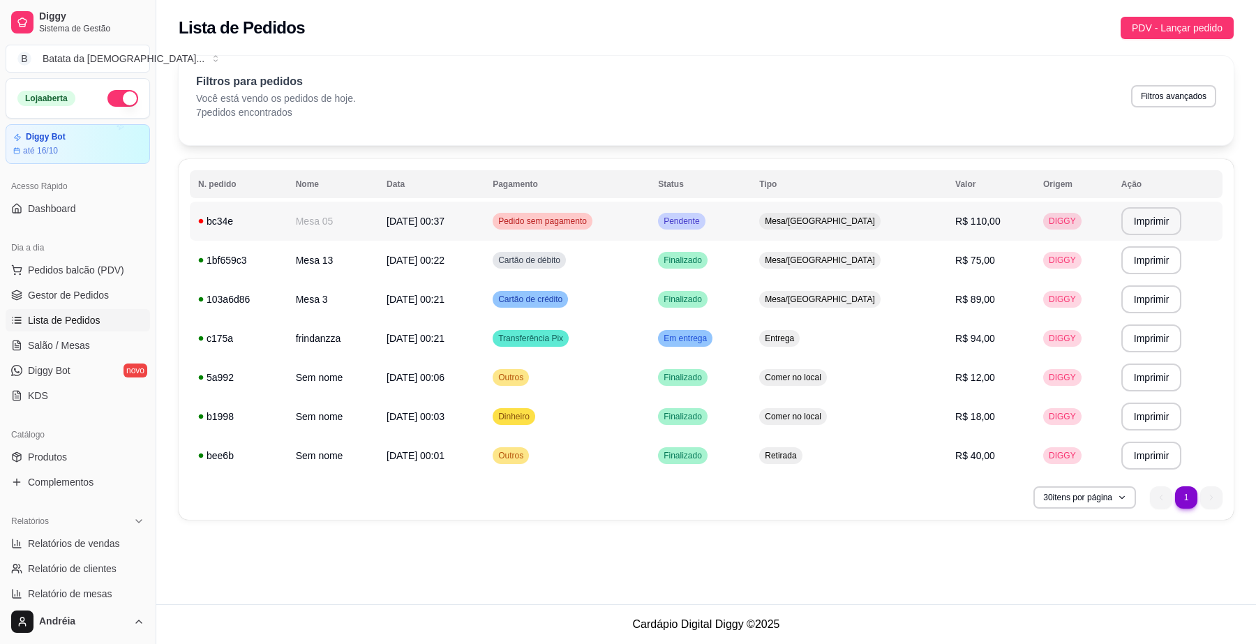
click at [702, 221] on span "Pendente" at bounding box center [681, 221] width 41 height 11
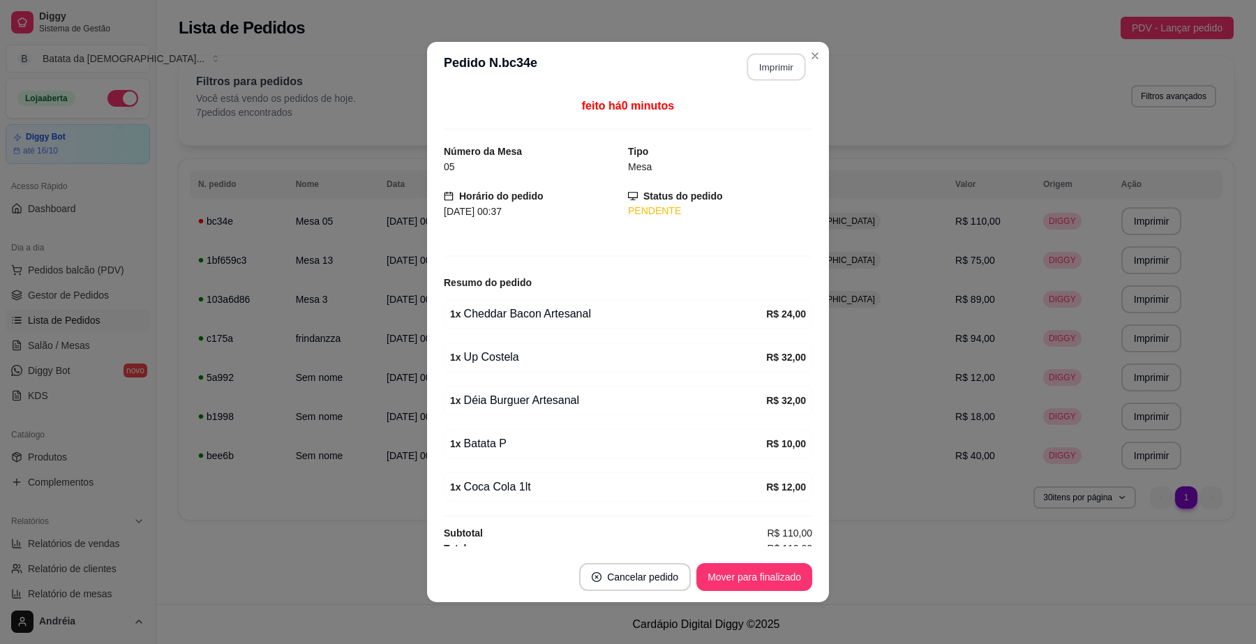
click at [763, 65] on button "Imprimir" at bounding box center [777, 67] width 59 height 27
click at [747, 583] on button "Mover para finalizado" at bounding box center [755, 577] width 112 height 27
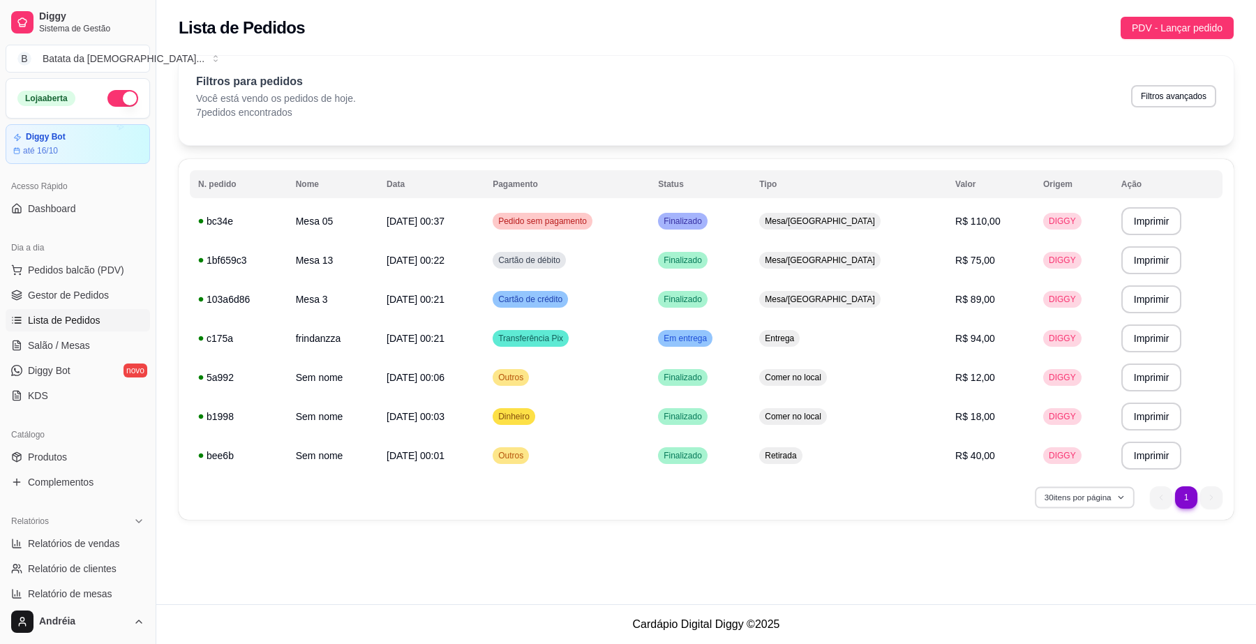
click at [1122, 503] on button "30 itens por página" at bounding box center [1084, 497] width 99 height 22
click at [1080, 465] on span "100 pedidos" at bounding box center [1084, 466] width 117 height 14
click at [601, 410] on td "Dinheiro" at bounding box center [566, 416] width 165 height 39
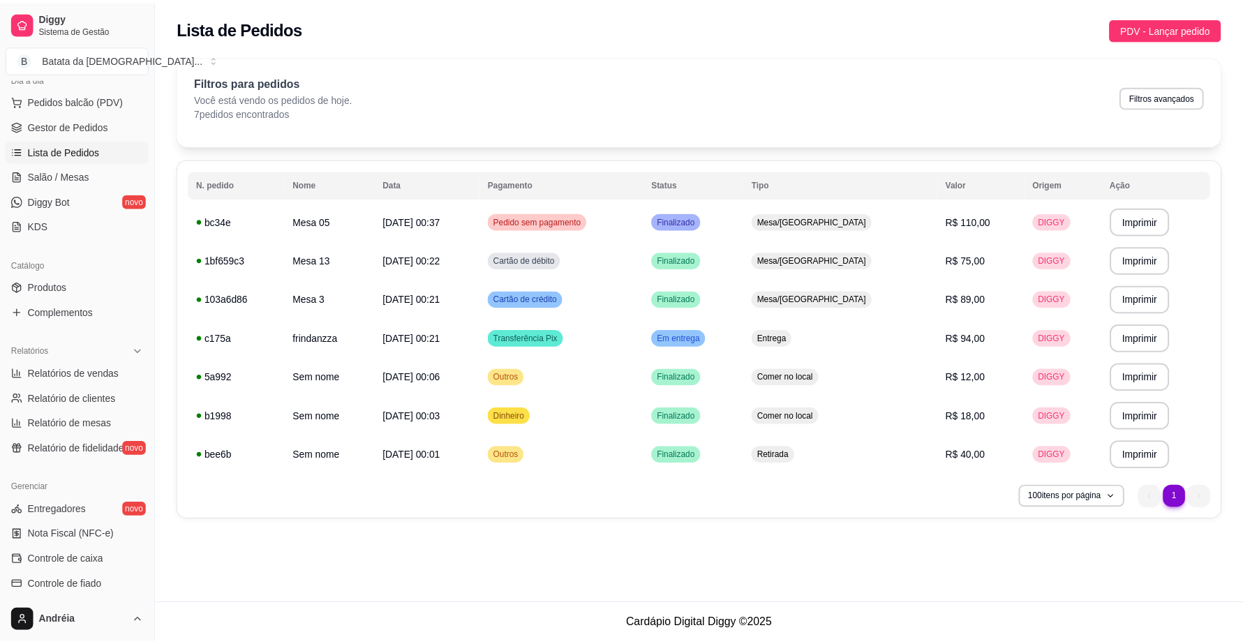
scroll to position [174, 0]
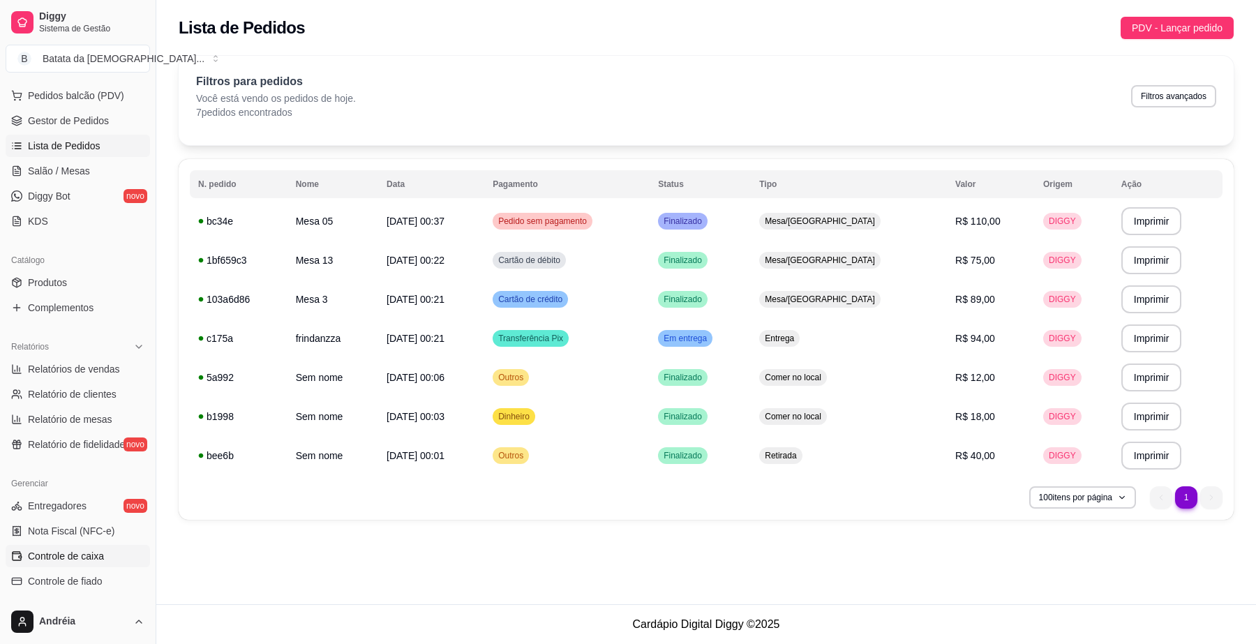
click at [68, 564] on link "Controle de caixa" at bounding box center [78, 556] width 144 height 22
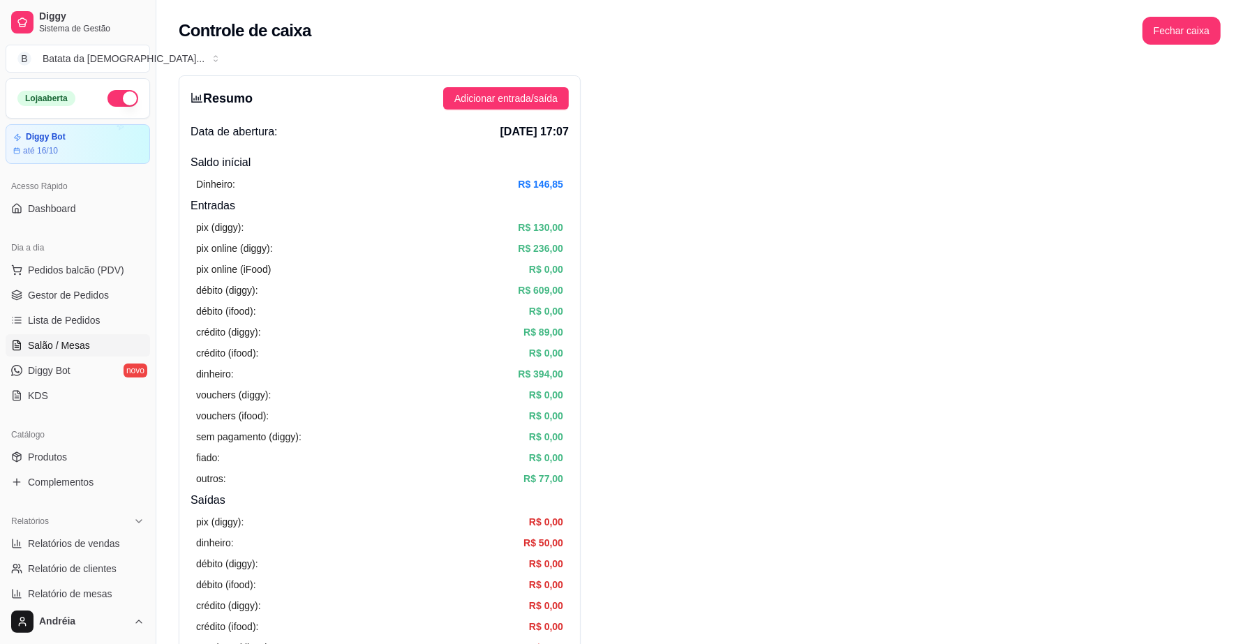
click at [58, 341] on span "Salão / Mesas" at bounding box center [59, 346] width 62 height 14
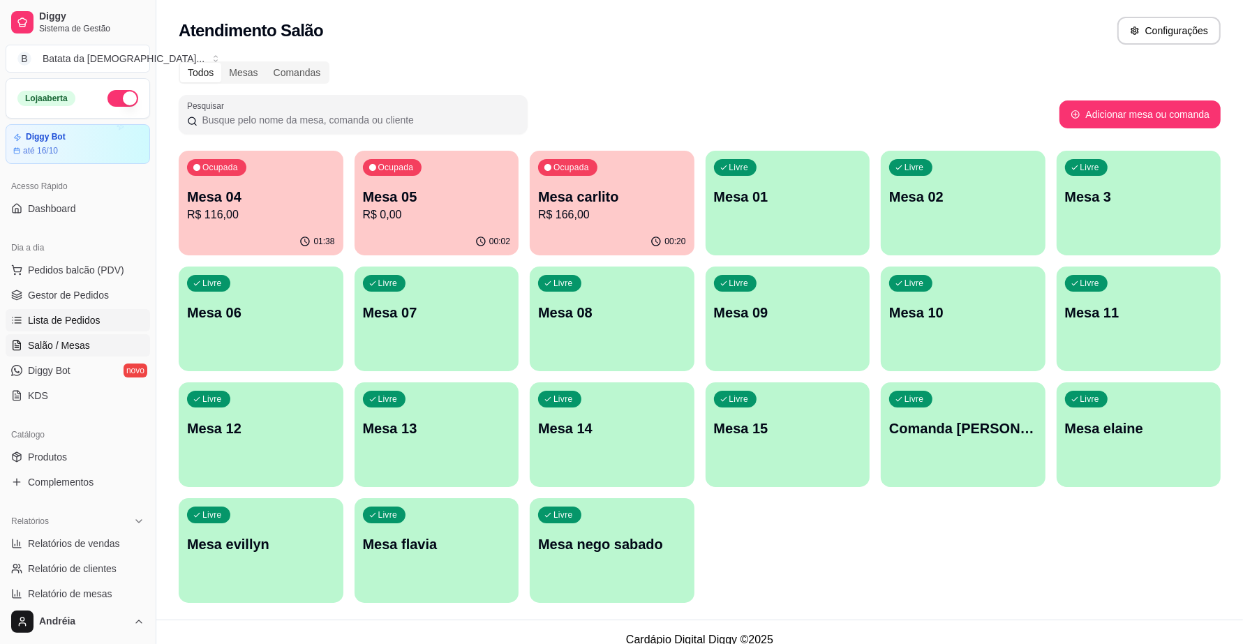
click at [64, 319] on span "Lista de Pedidos" at bounding box center [64, 320] width 73 height 14
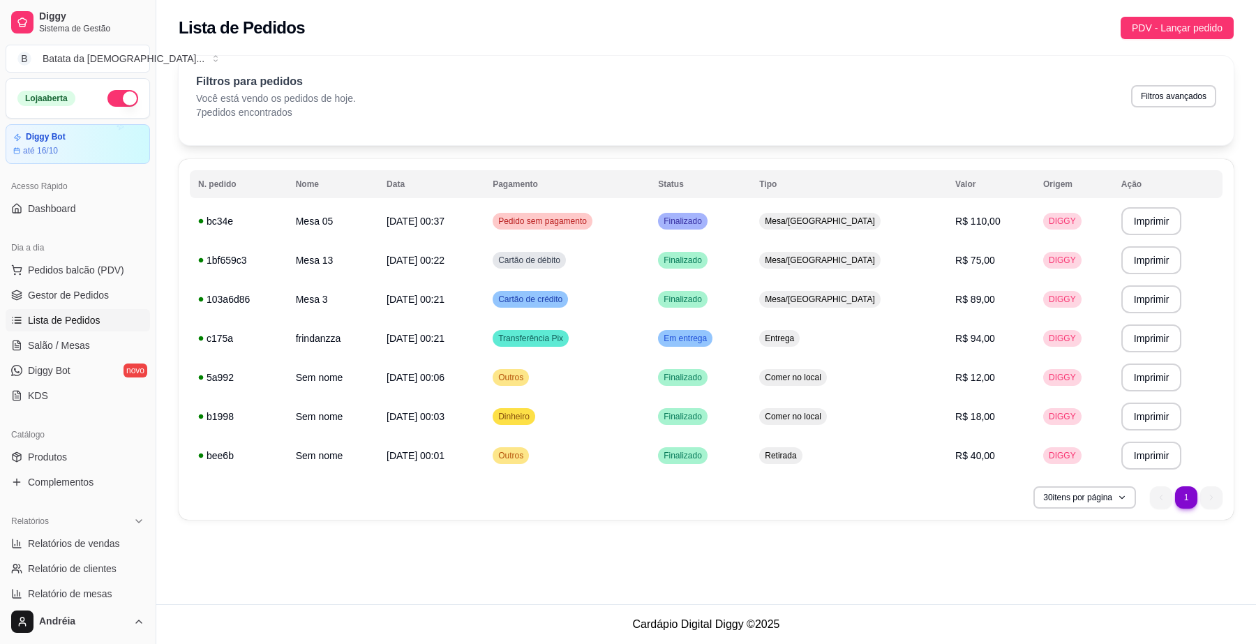
drag, startPoint x: 567, startPoint y: 165, endPoint x: 567, endPoint y: 156, distance: 9.1
click at [567, 164] on div "**********" at bounding box center [706, 339] width 1055 height 361
click at [95, 349] on link "Salão / Mesas" at bounding box center [78, 345] width 144 height 22
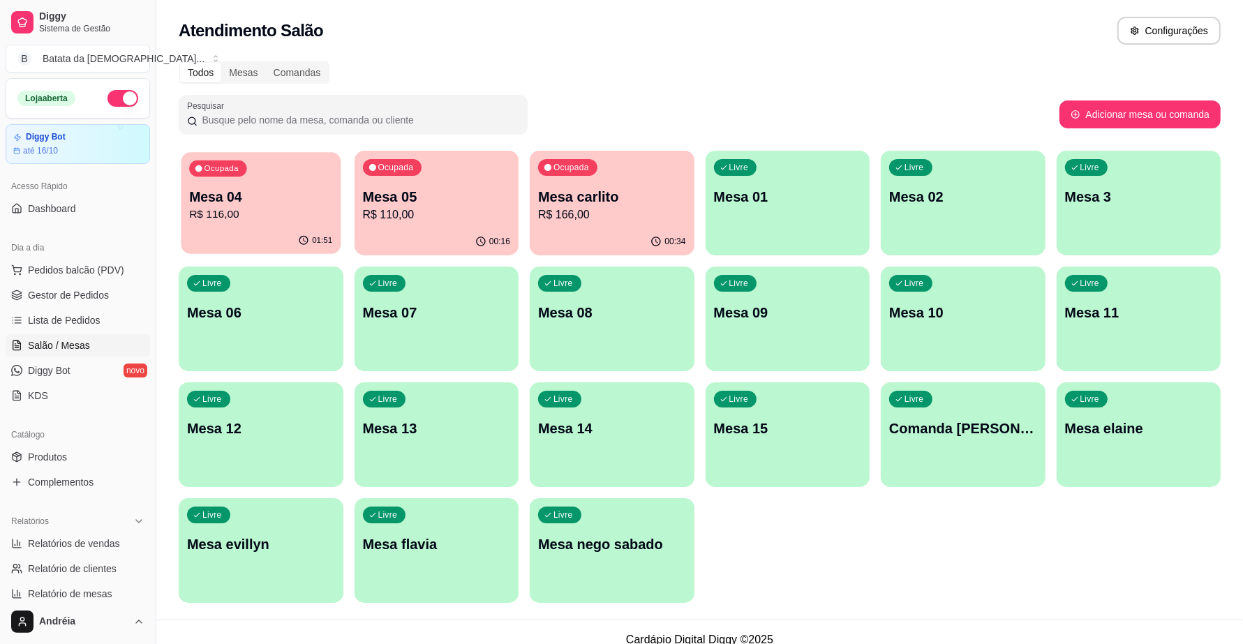
click at [228, 199] on p "Mesa 04" at bounding box center [260, 197] width 143 height 19
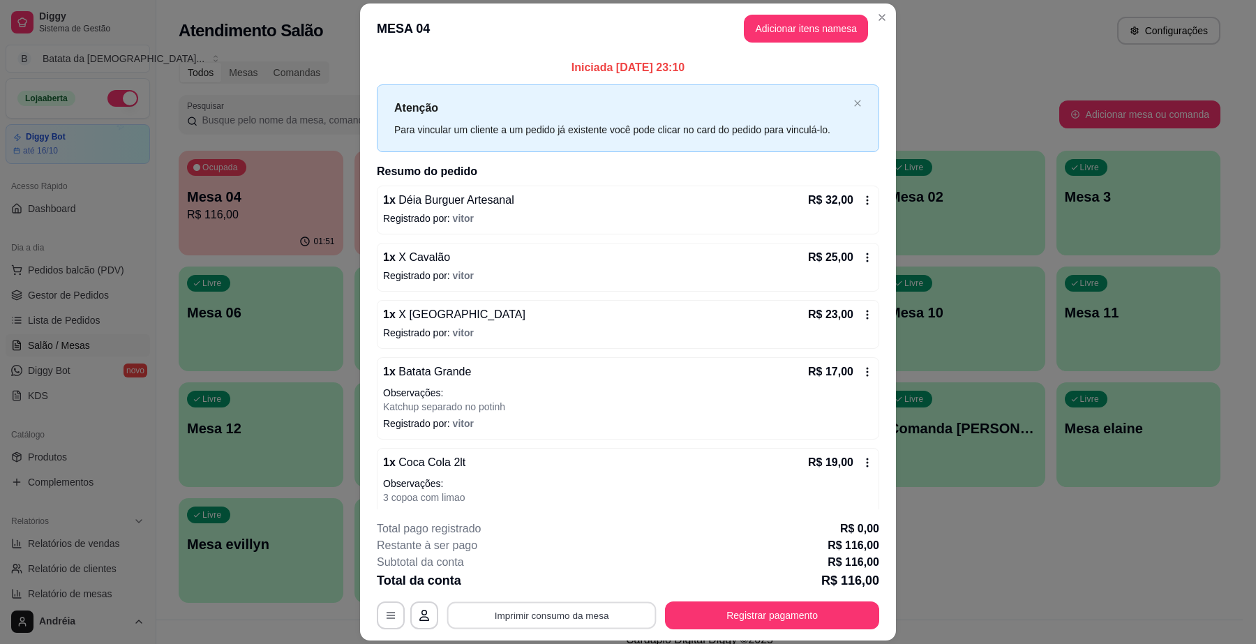
click at [564, 615] on button "Imprimir consumo da mesa" at bounding box center [551, 615] width 209 height 27
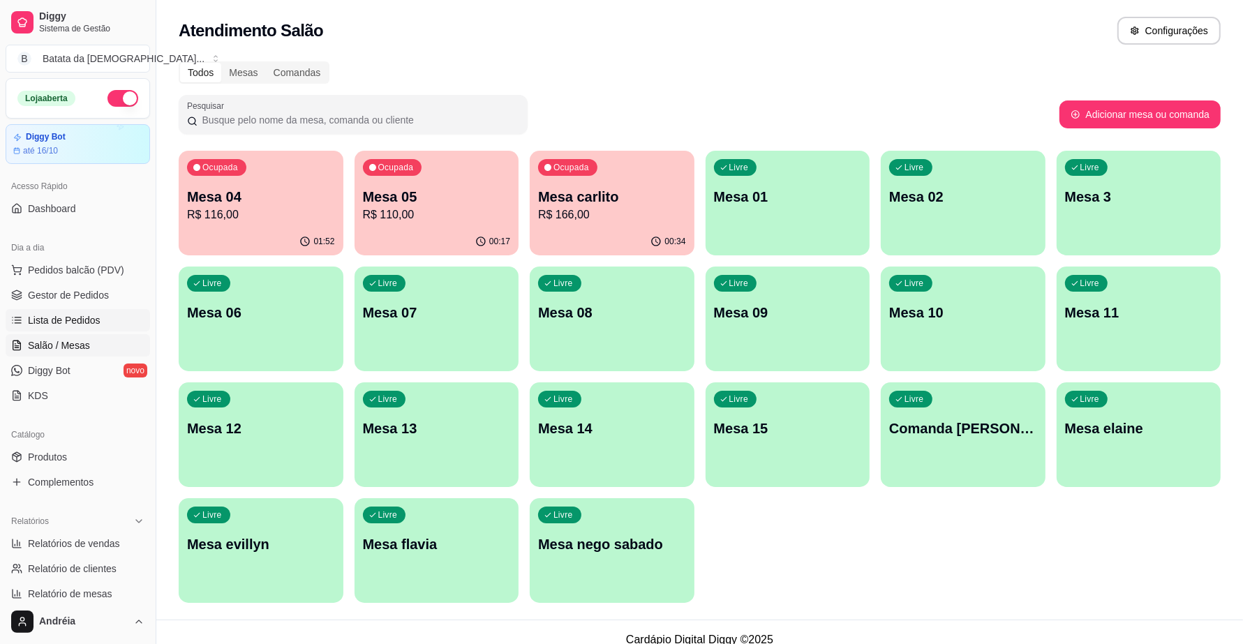
click at [91, 318] on span "Lista de Pedidos" at bounding box center [64, 320] width 73 height 14
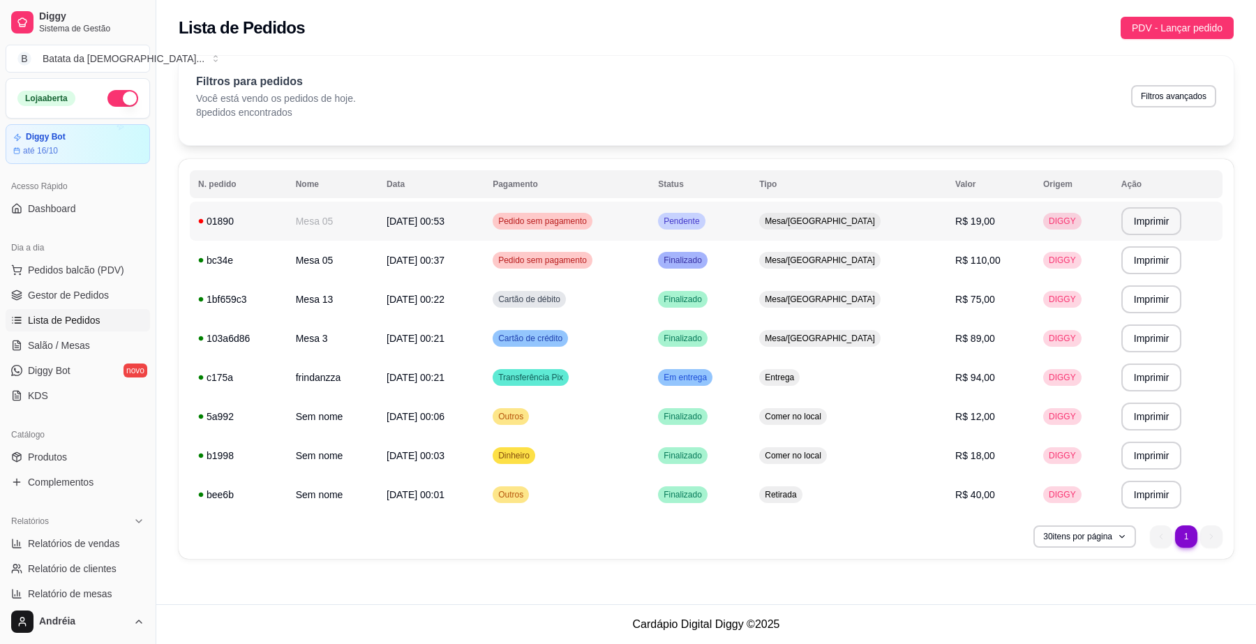
click at [705, 213] on div "Pendente" at bounding box center [681, 221] width 47 height 17
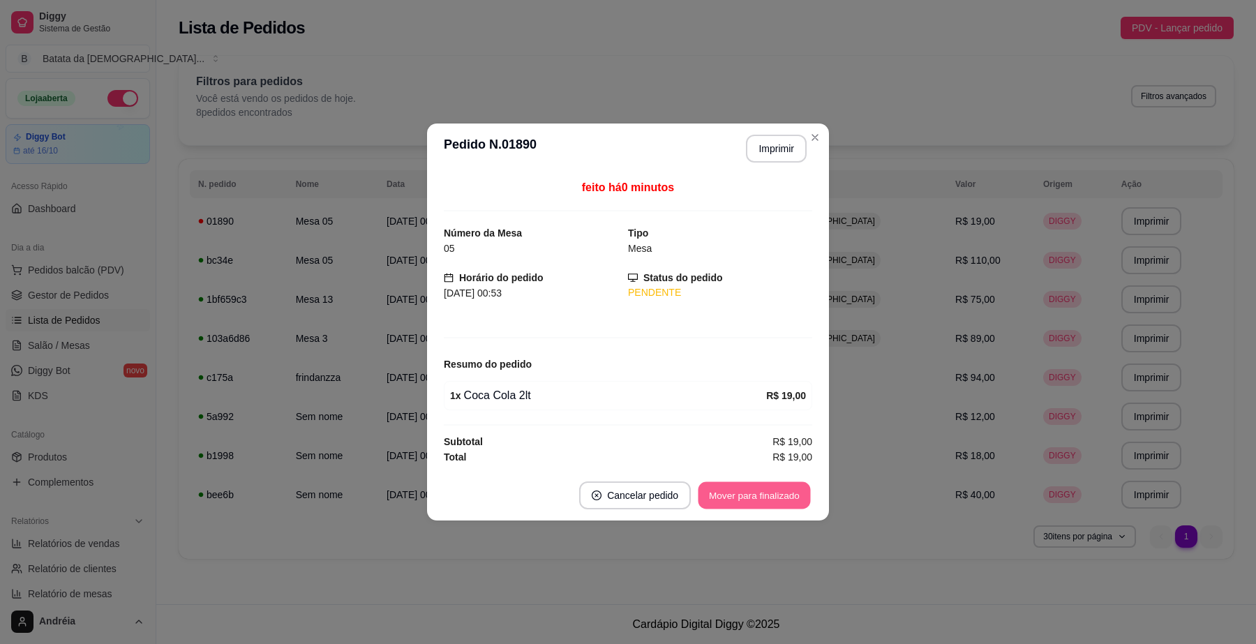
click at [765, 493] on button "Mover para finalizado" at bounding box center [755, 495] width 112 height 27
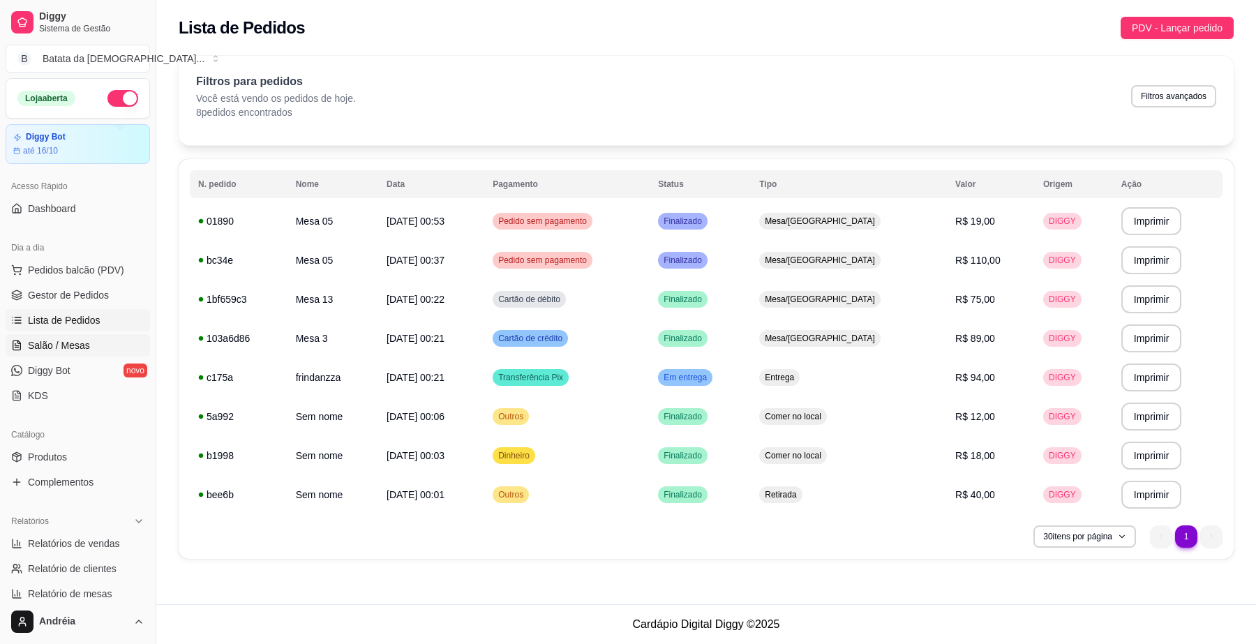
click at [77, 344] on span "Salão / Mesas" at bounding box center [59, 346] width 62 height 14
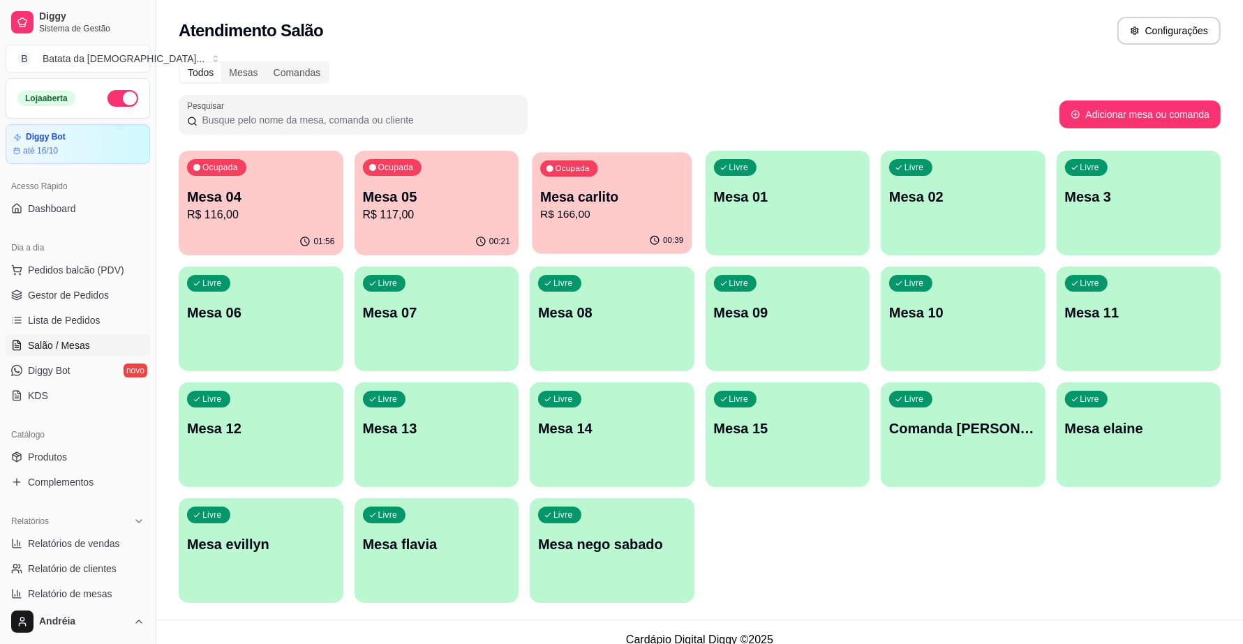
click at [602, 211] on p "R$ 166,00" at bounding box center [611, 215] width 143 height 16
click at [267, 204] on p "Mesa 04" at bounding box center [260, 197] width 143 height 19
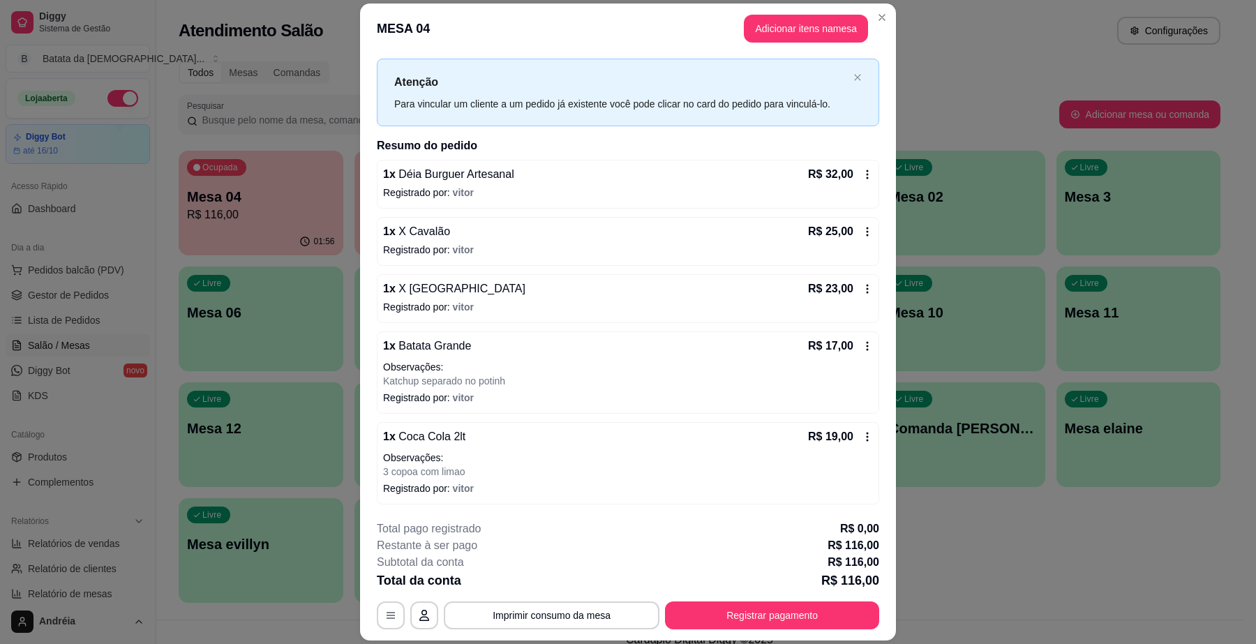
scroll to position [42, 0]
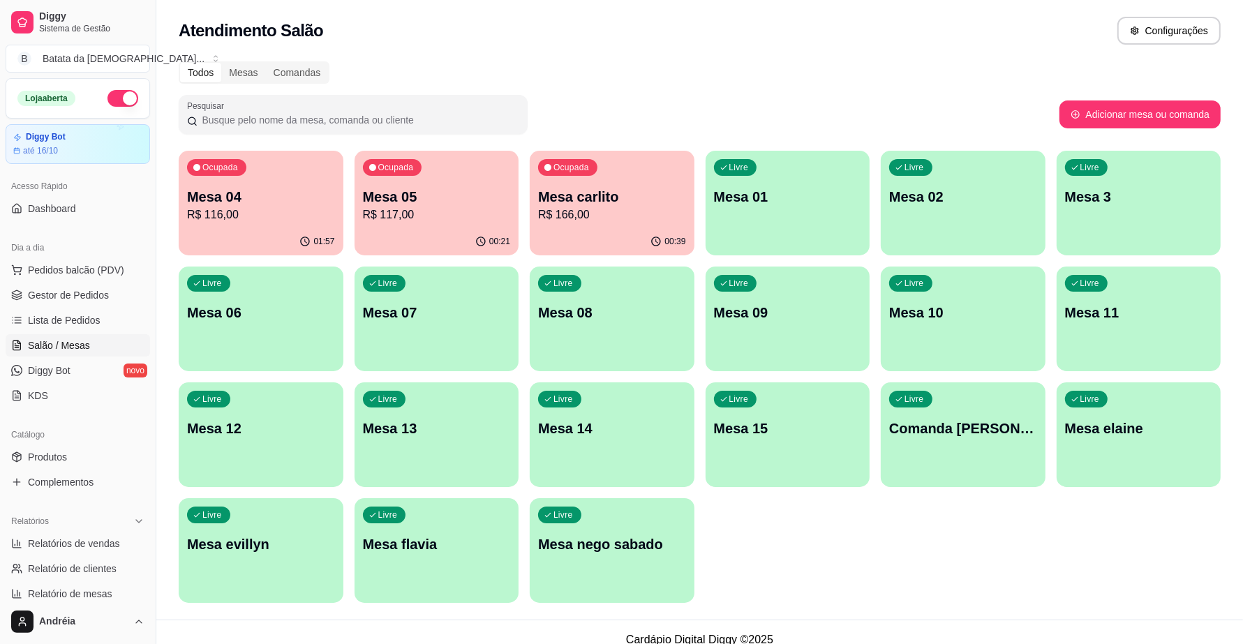
click at [288, 194] on p "Mesa 04" at bounding box center [261, 197] width 148 height 20
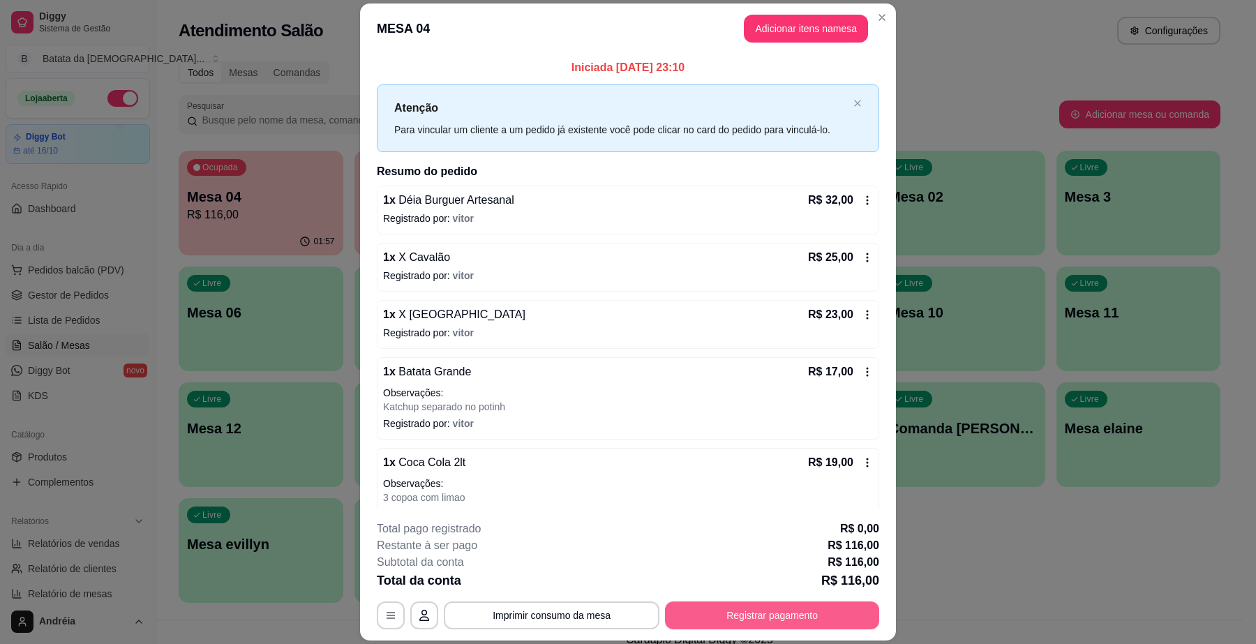
click at [724, 615] on button "Registrar pagamento" at bounding box center [772, 616] width 214 height 28
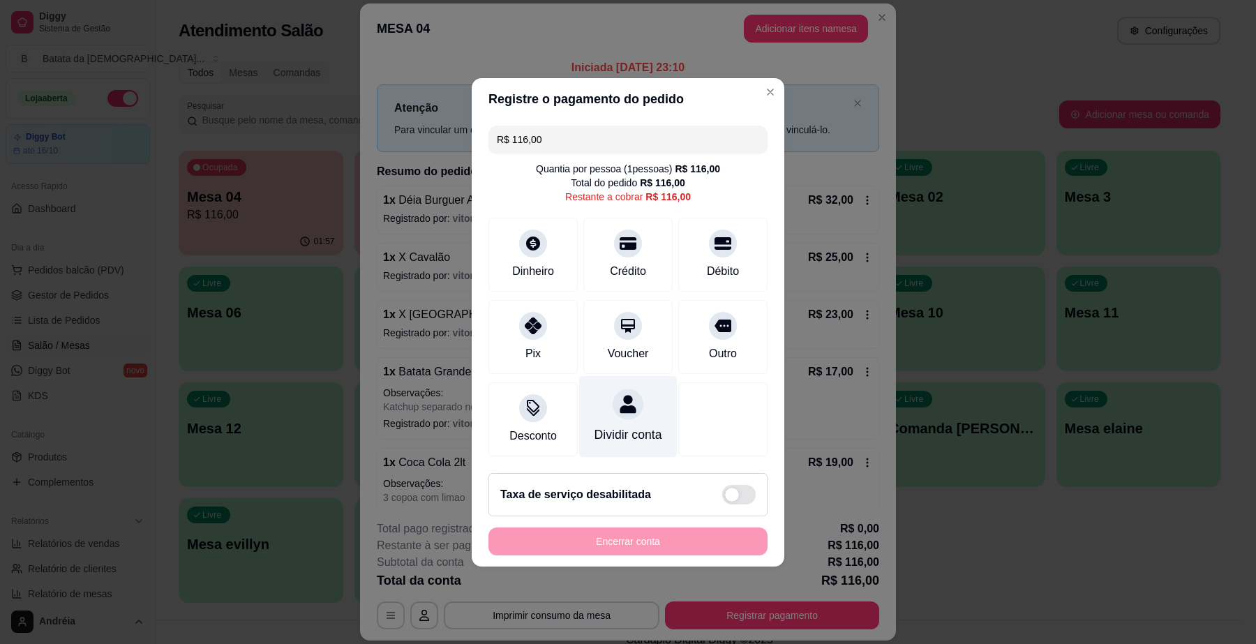
click at [616, 426] on div "Dividir conta" at bounding box center [629, 435] width 68 height 18
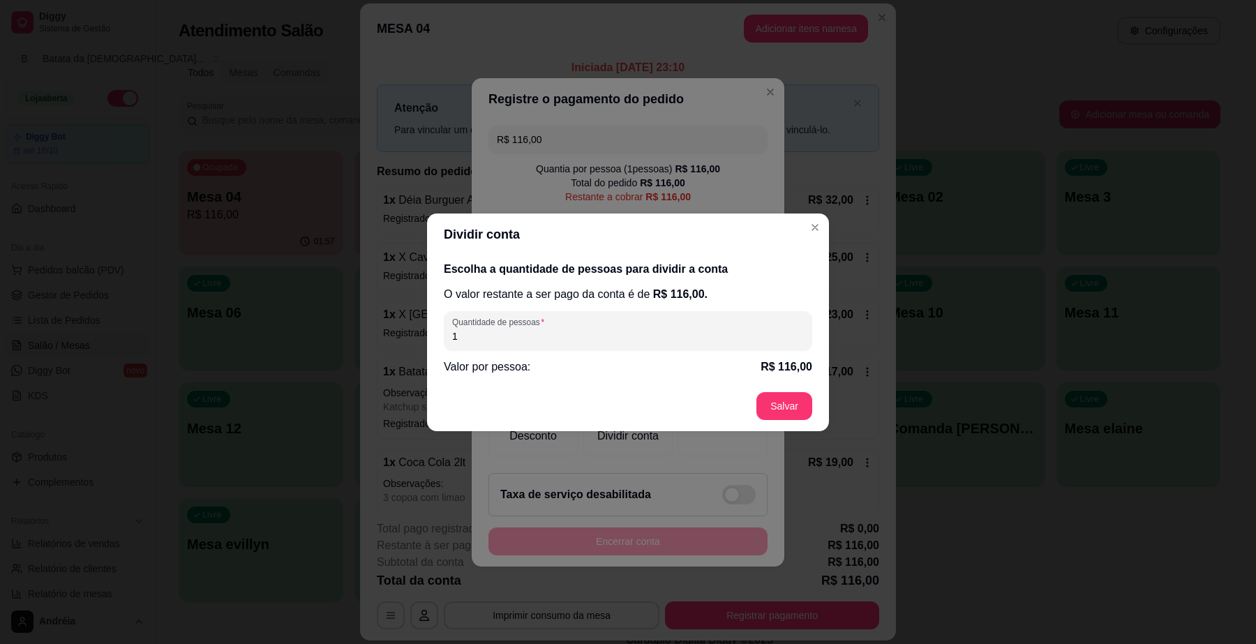
click at [622, 337] on input "1" at bounding box center [628, 336] width 352 height 14
type input "3"
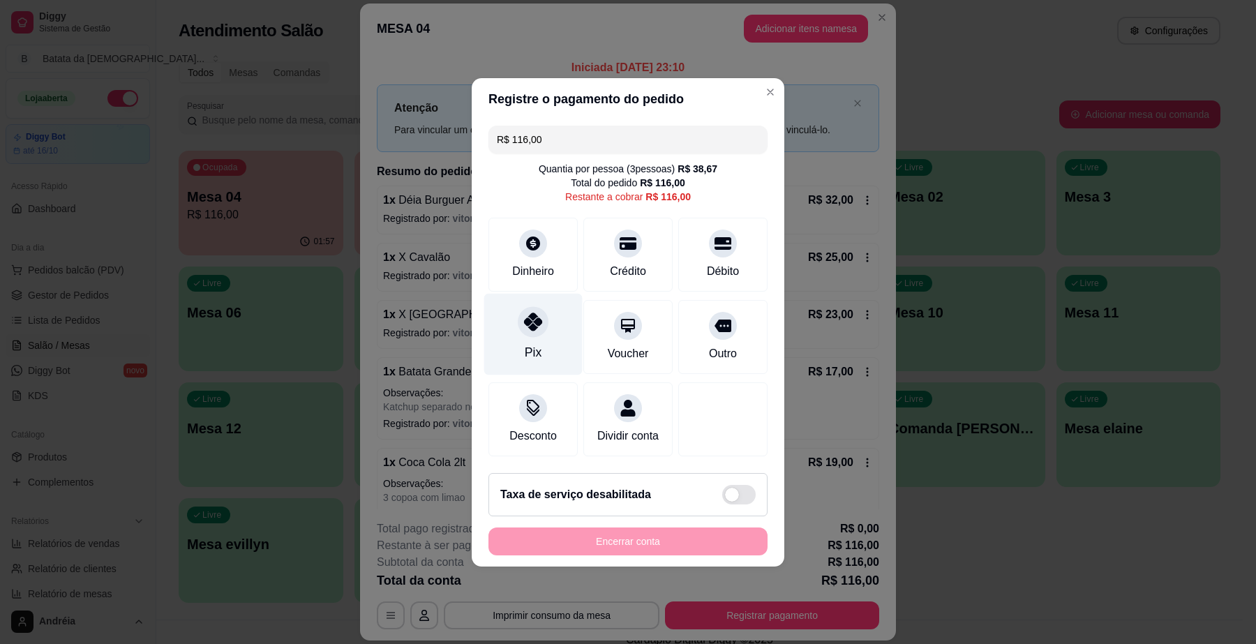
click at [545, 322] on div "Pix" at bounding box center [533, 334] width 98 height 82
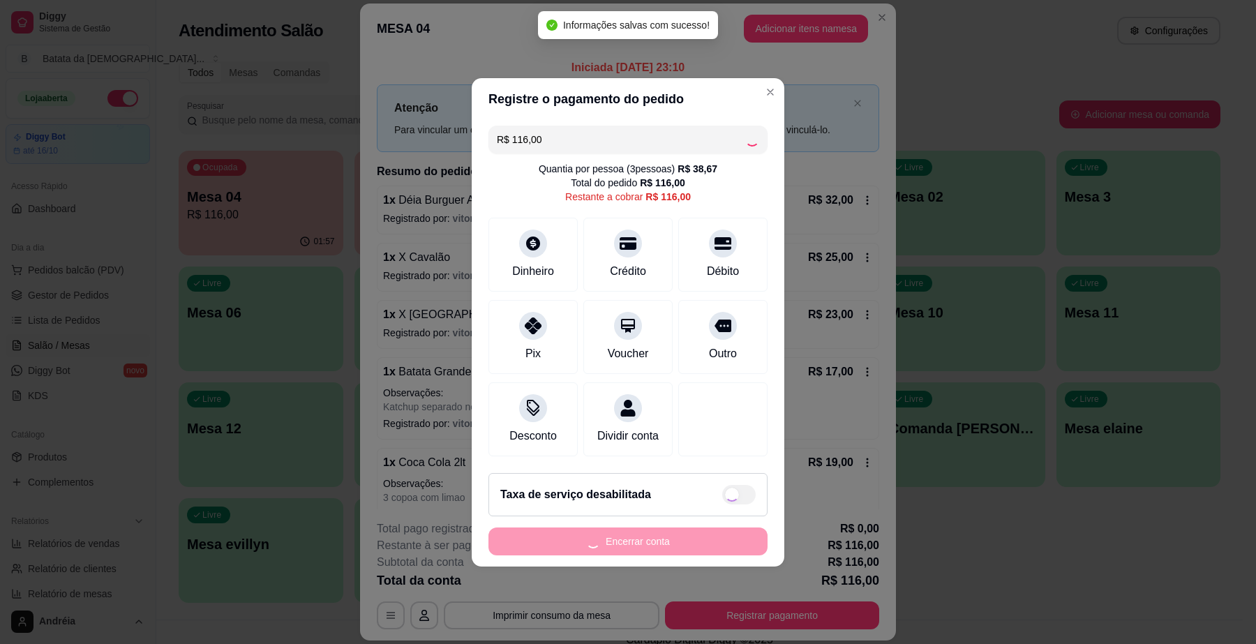
type input "R$ 0,00"
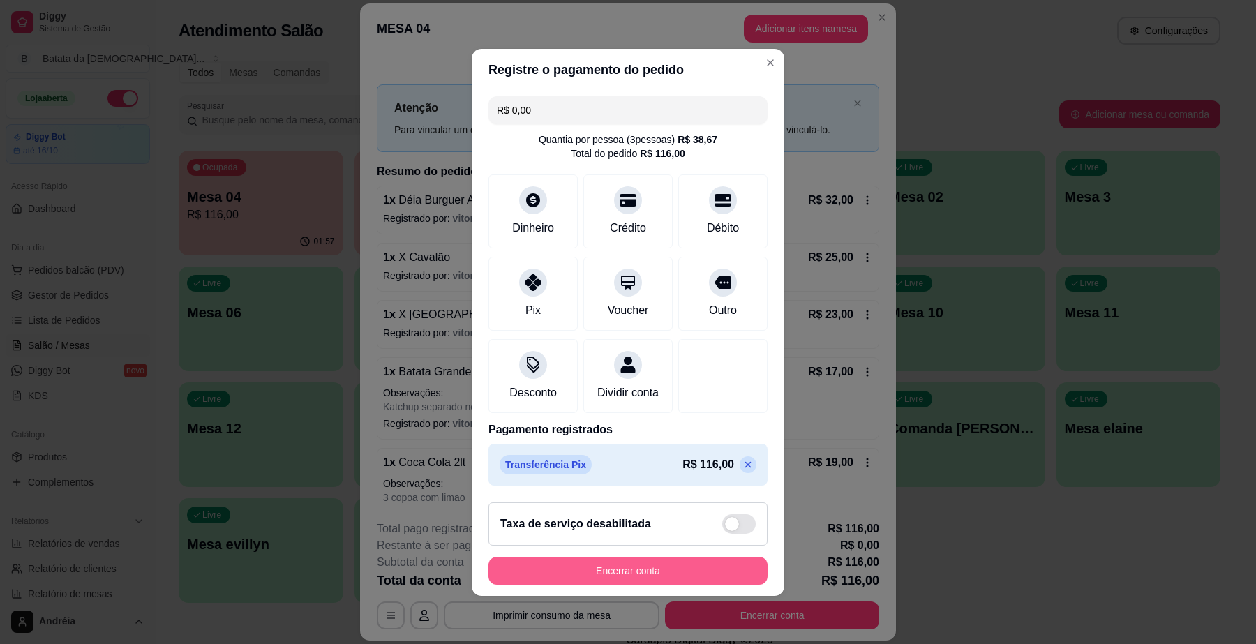
click at [625, 585] on button "Encerrar conta" at bounding box center [628, 571] width 279 height 28
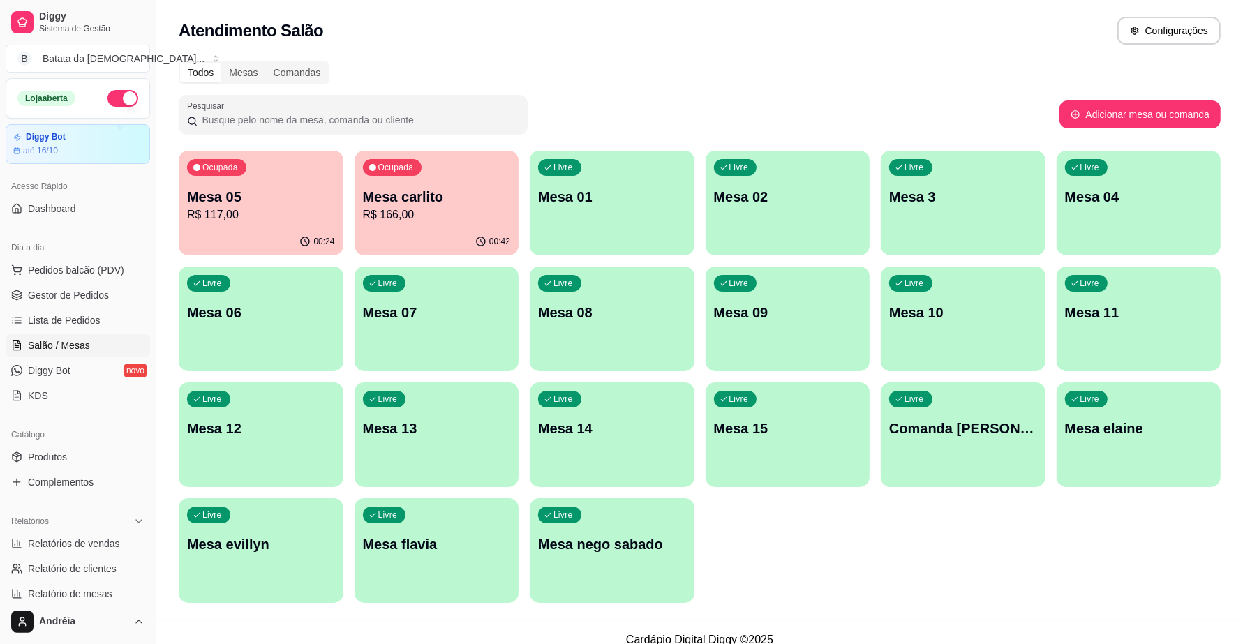
click at [110, 103] on button "button" at bounding box center [122, 98] width 31 height 17
click at [260, 199] on p "Mesa 05" at bounding box center [261, 197] width 148 height 20
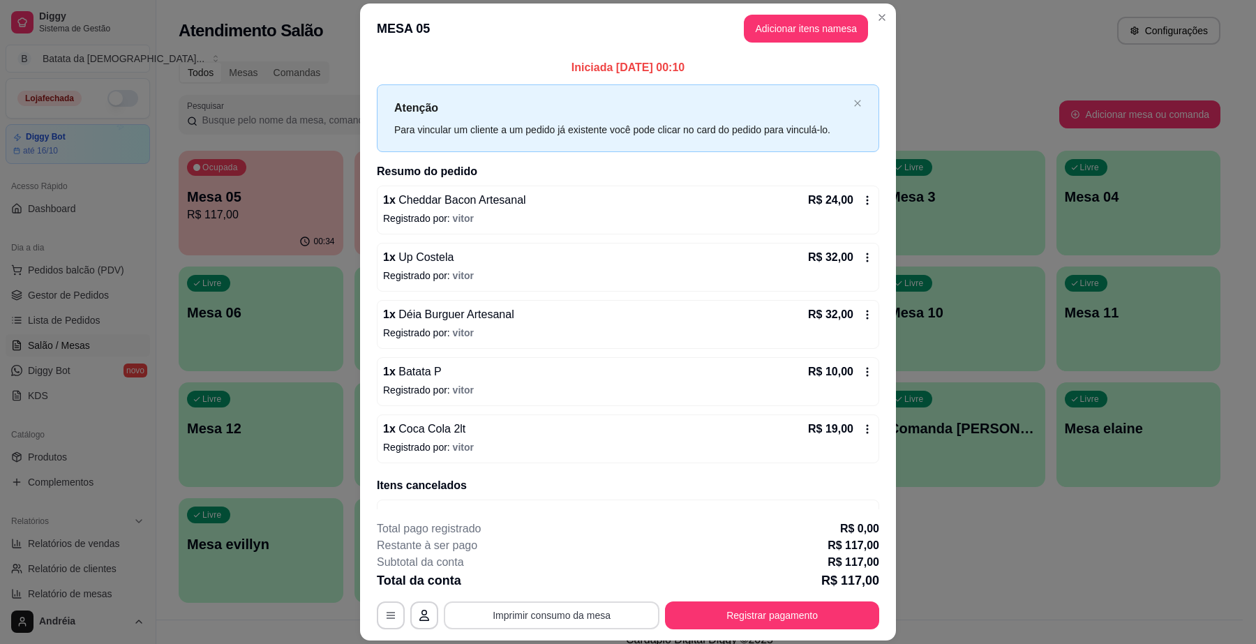
click at [577, 622] on button "Imprimir consumo da mesa" at bounding box center [552, 616] width 216 height 28
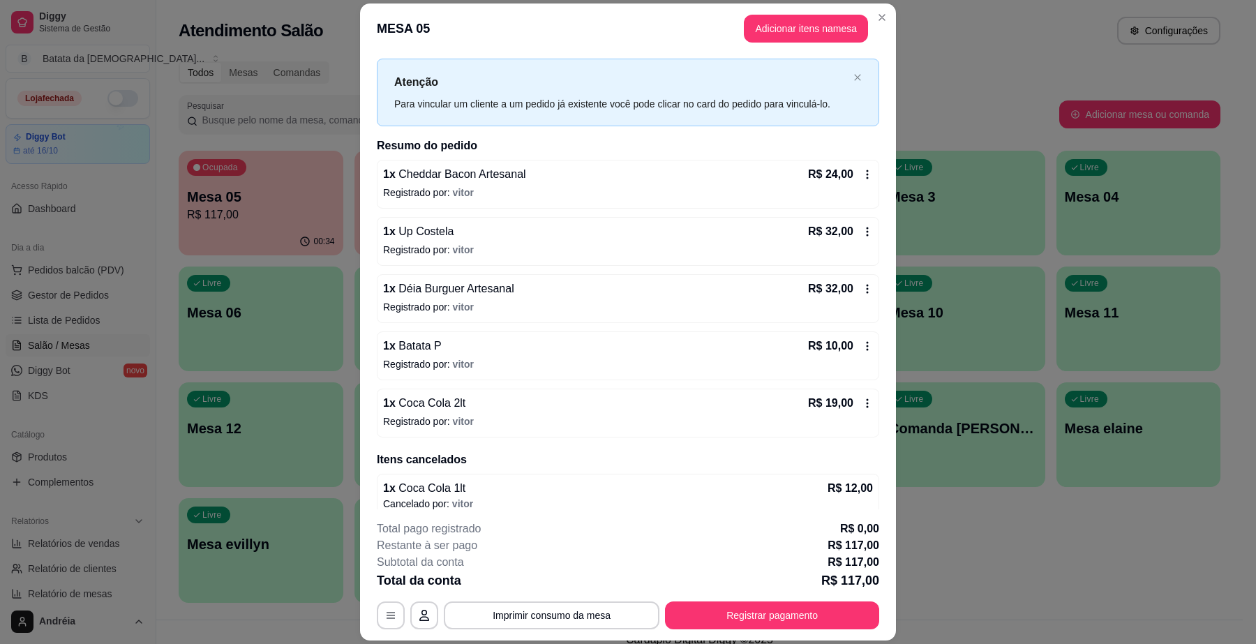
scroll to position [40, 0]
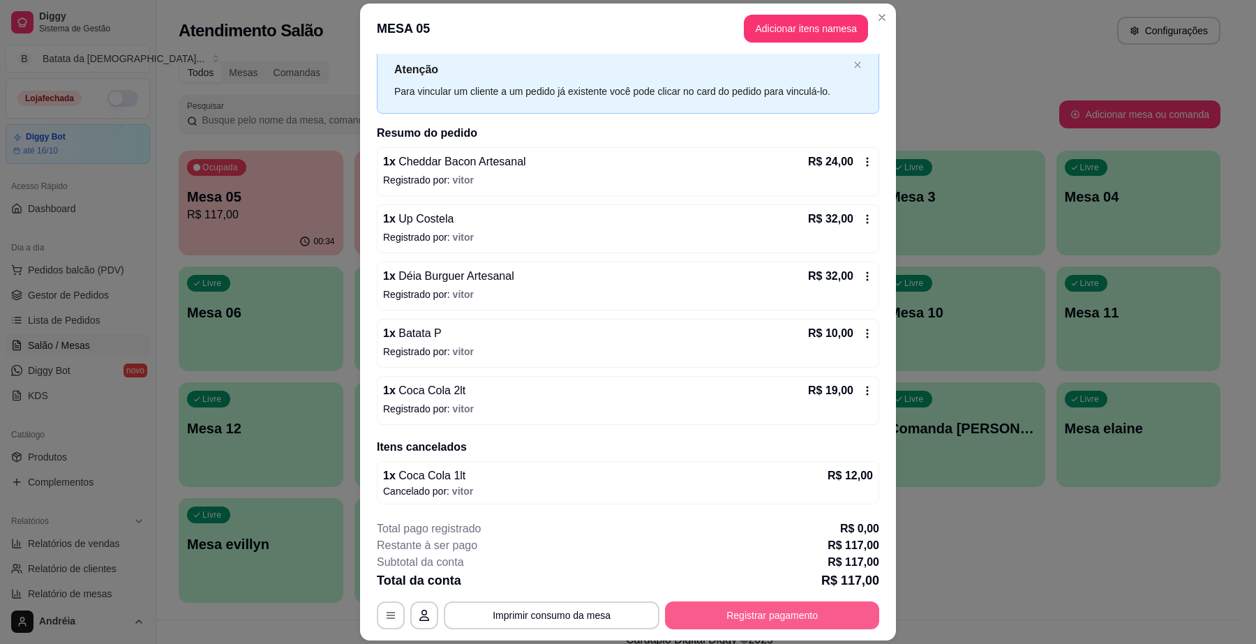
click at [735, 623] on button "Registrar pagamento" at bounding box center [772, 616] width 214 height 28
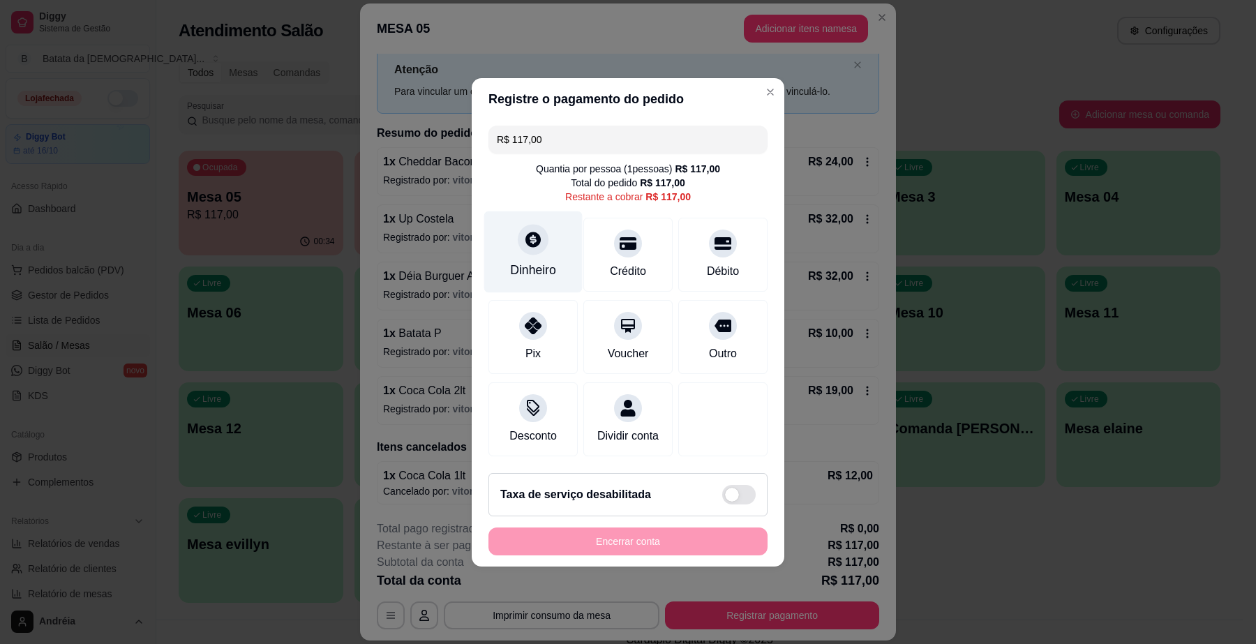
click at [541, 248] on div "Dinheiro" at bounding box center [533, 252] width 98 height 82
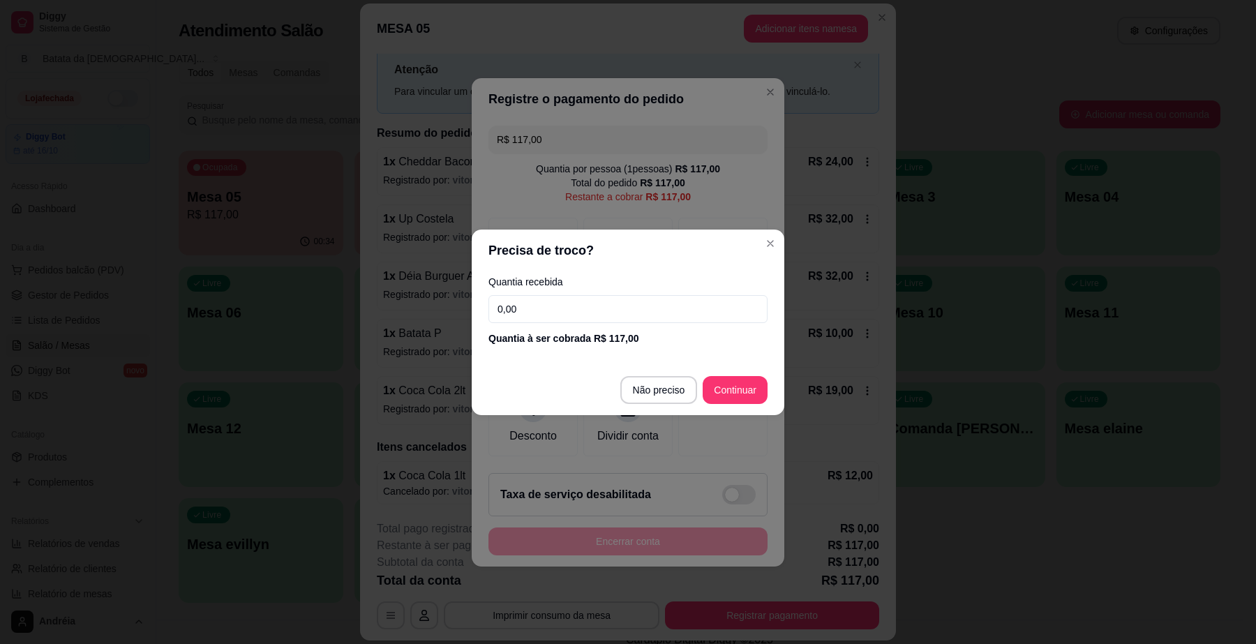
click at [591, 312] on input "0,00" at bounding box center [628, 309] width 279 height 28
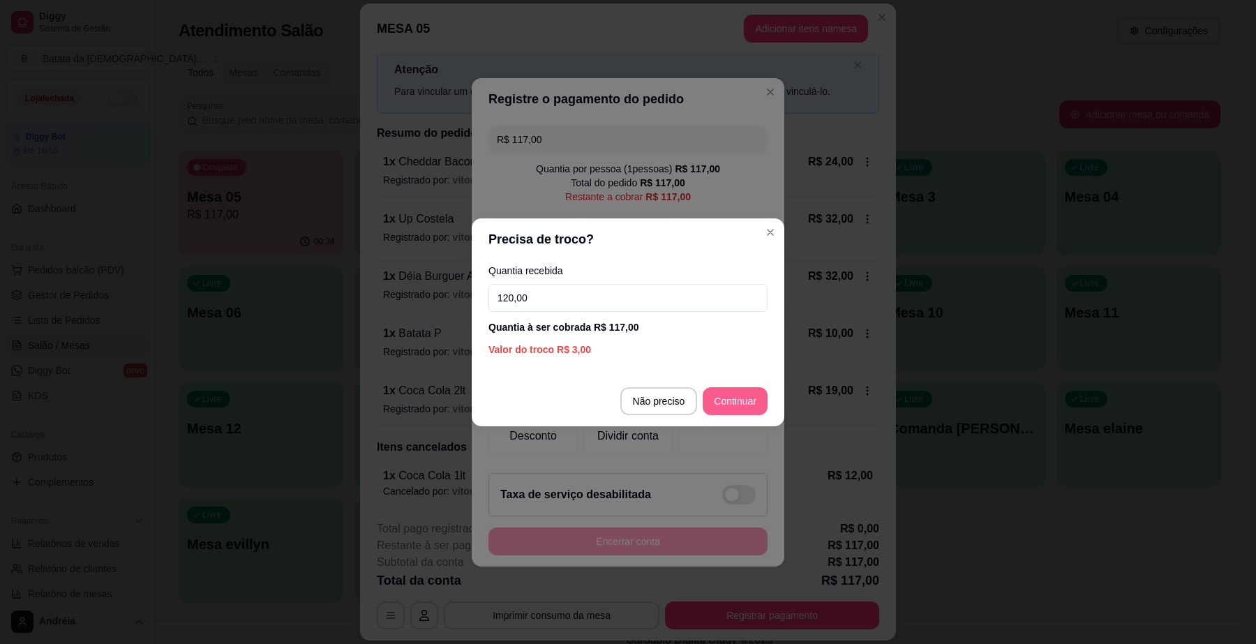
type input "120,00"
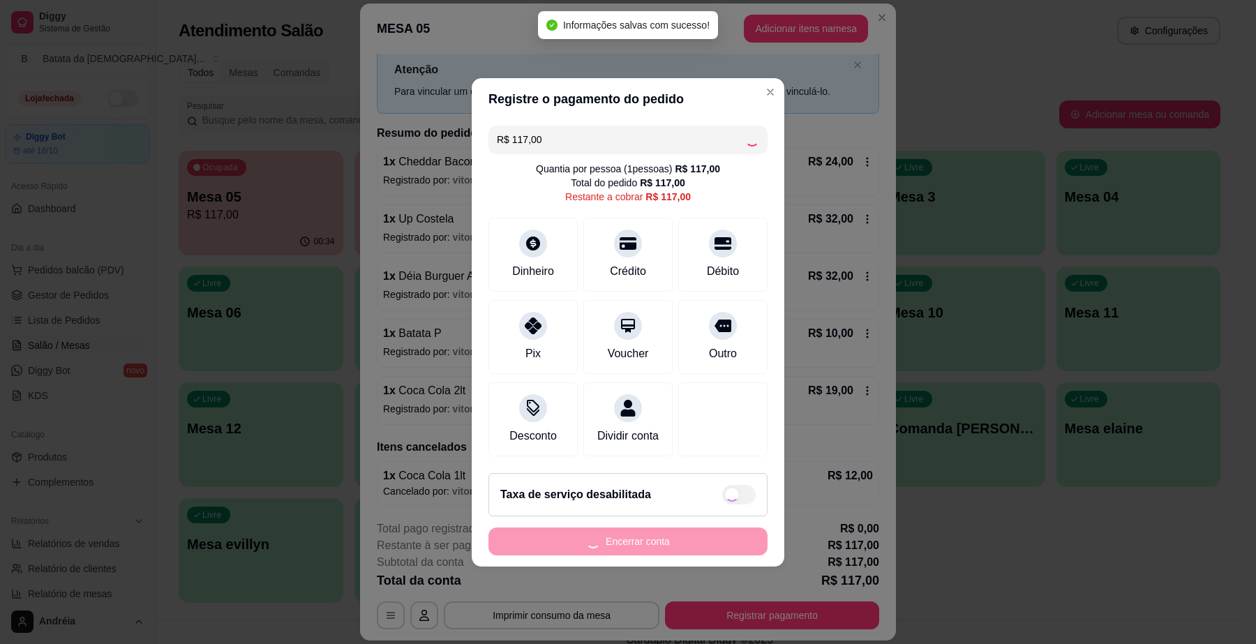
type input "R$ 0,00"
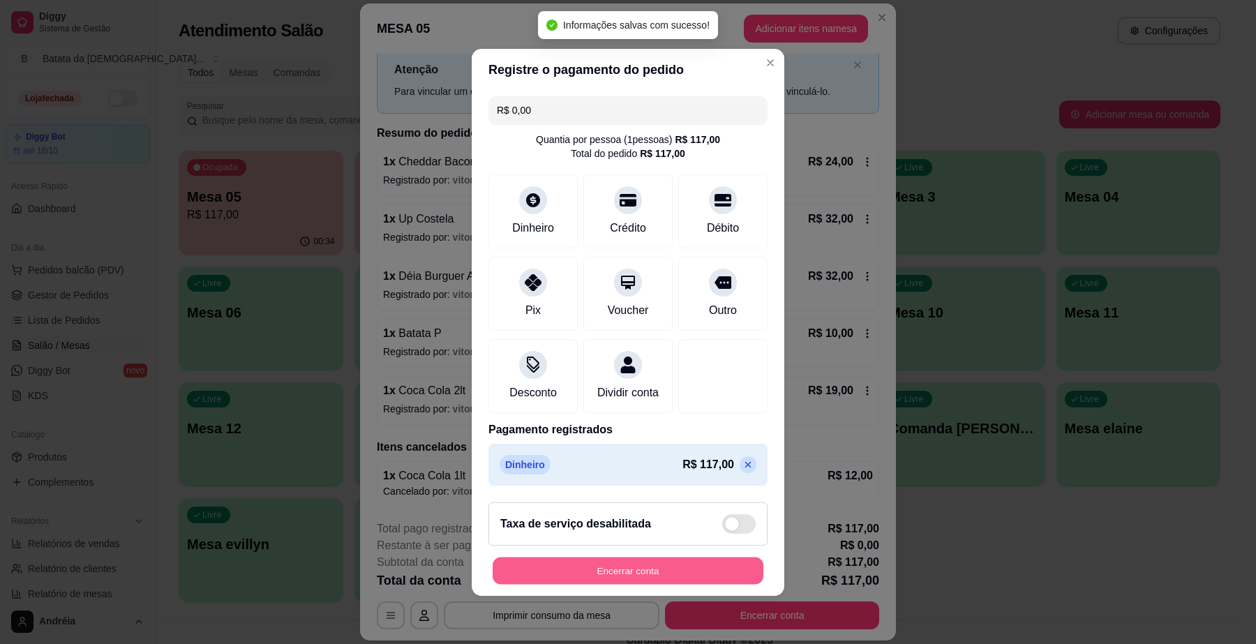
click at [668, 566] on button "Encerrar conta" at bounding box center [628, 570] width 271 height 27
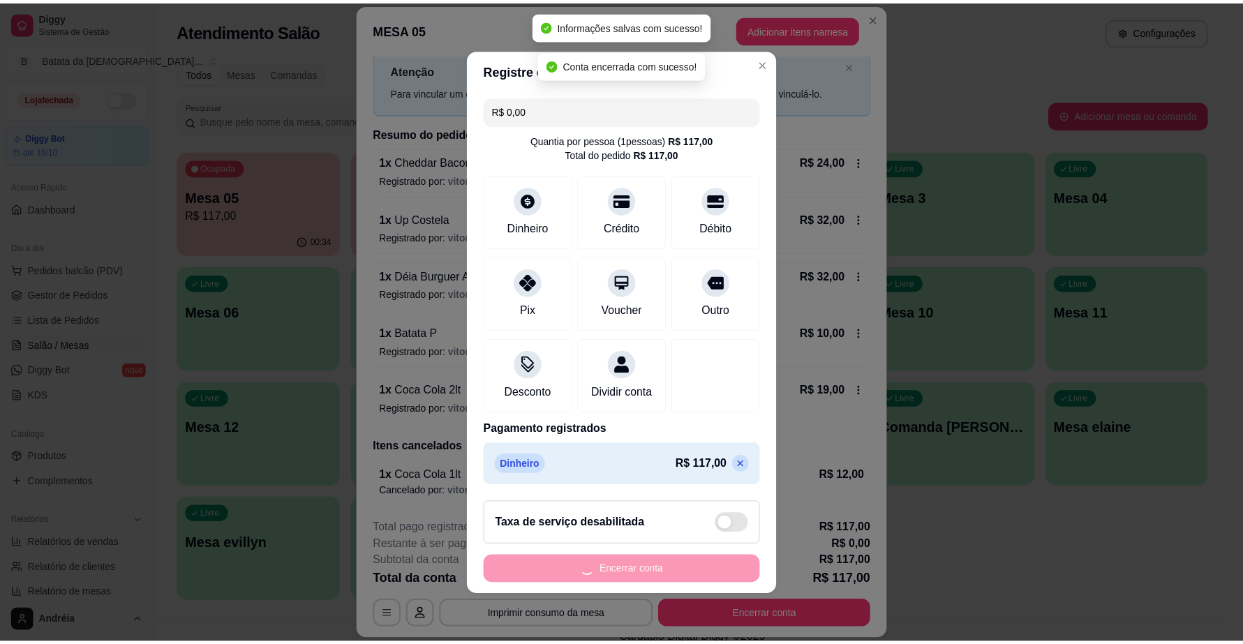
scroll to position [0, 0]
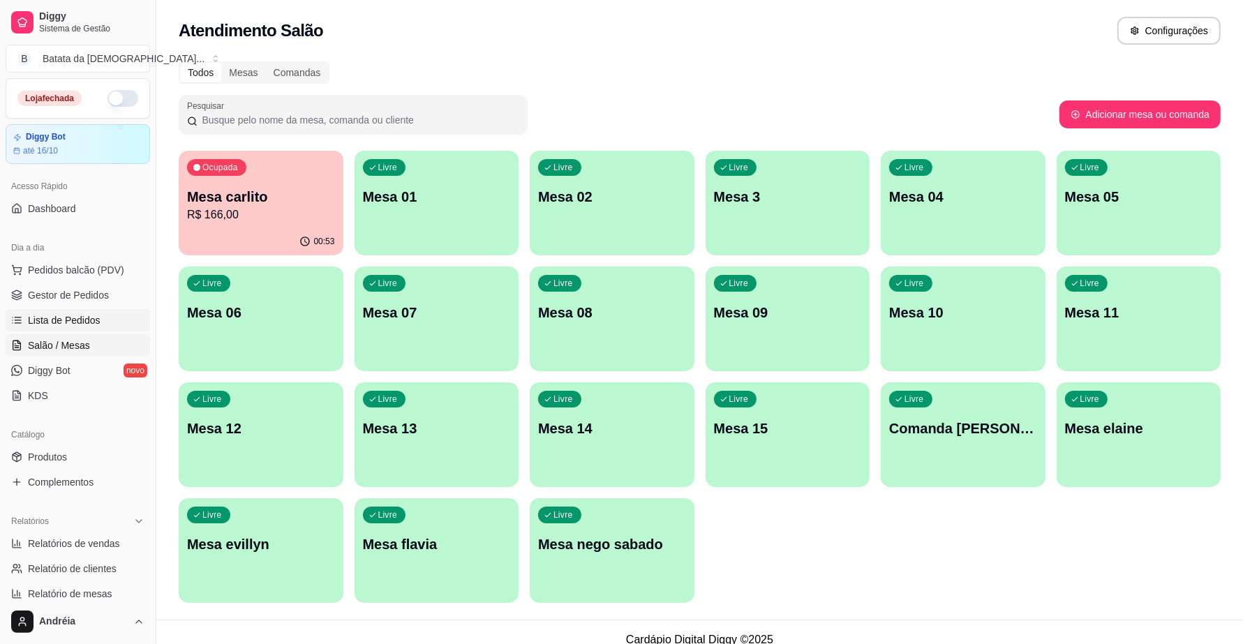
click at [94, 316] on span "Lista de Pedidos" at bounding box center [64, 320] width 73 height 14
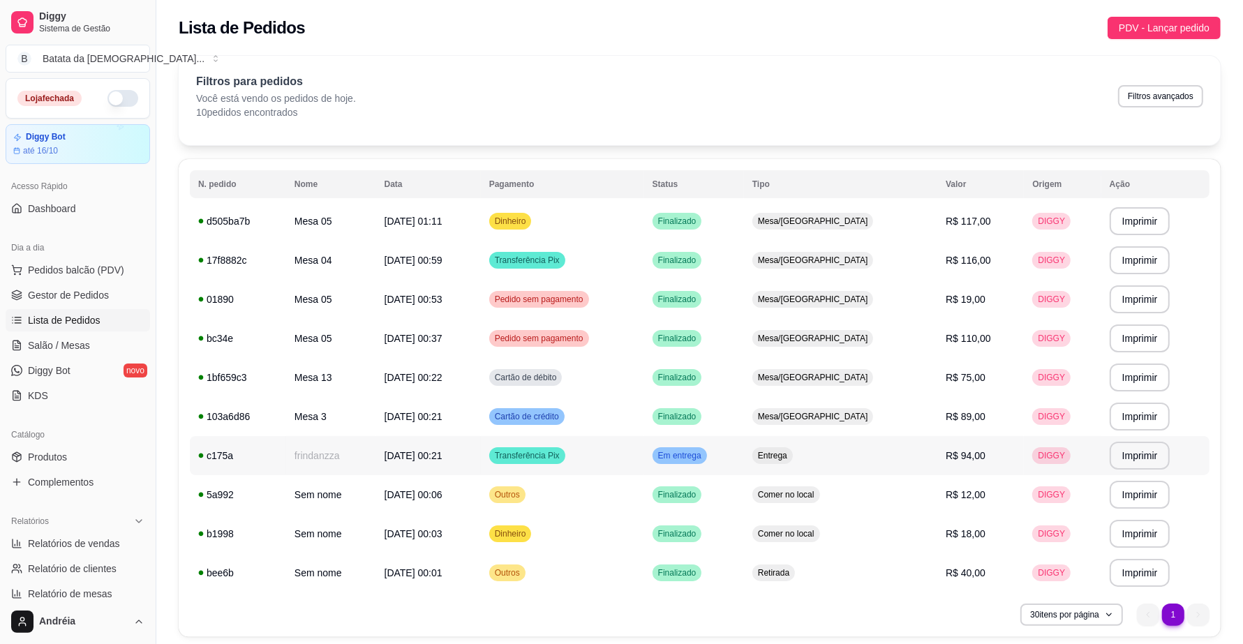
click at [637, 448] on td "Transferência Pix" at bounding box center [562, 455] width 163 height 39
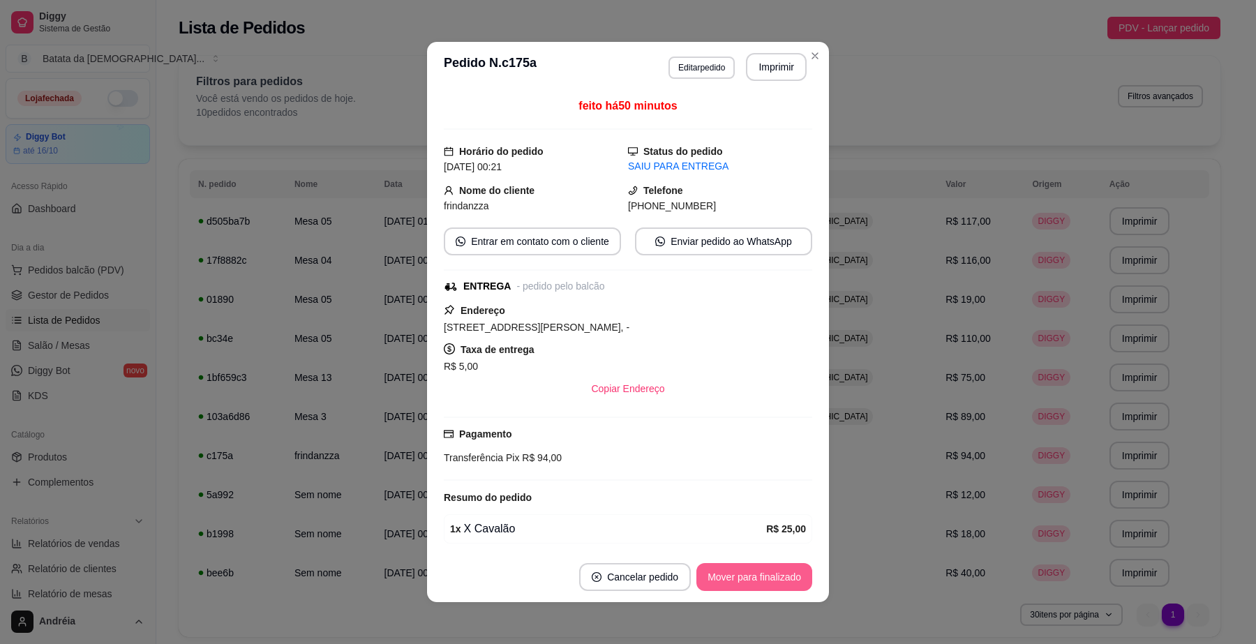
click at [729, 577] on button "Mover para finalizado" at bounding box center [755, 577] width 116 height 28
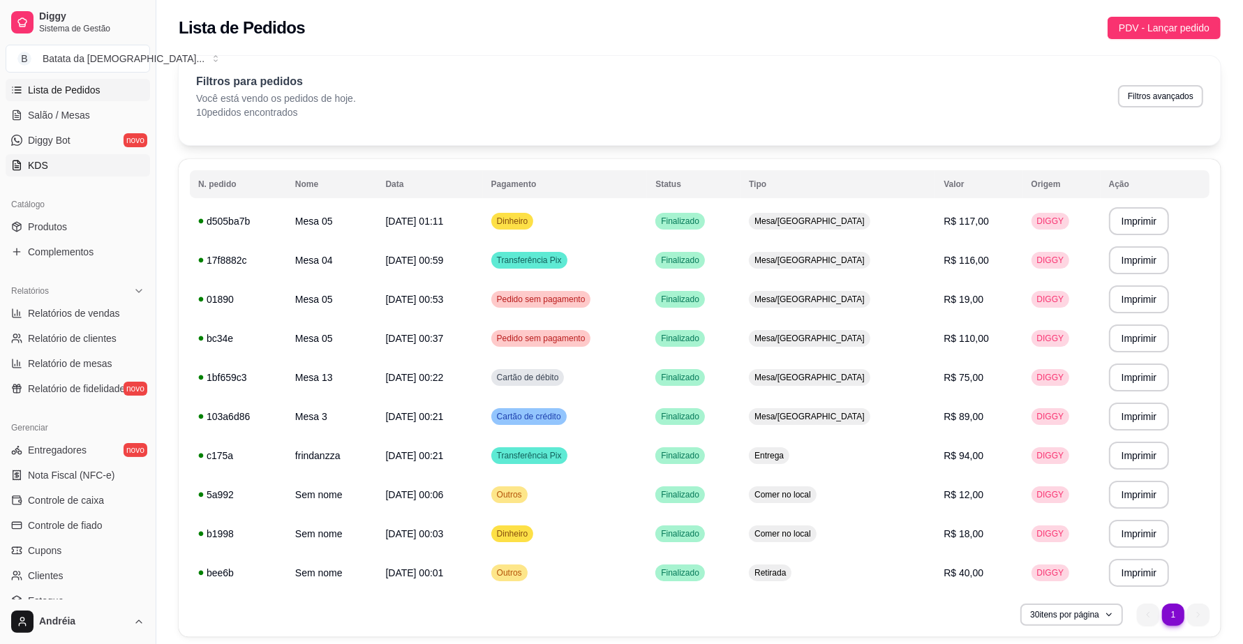
scroll to position [262, 0]
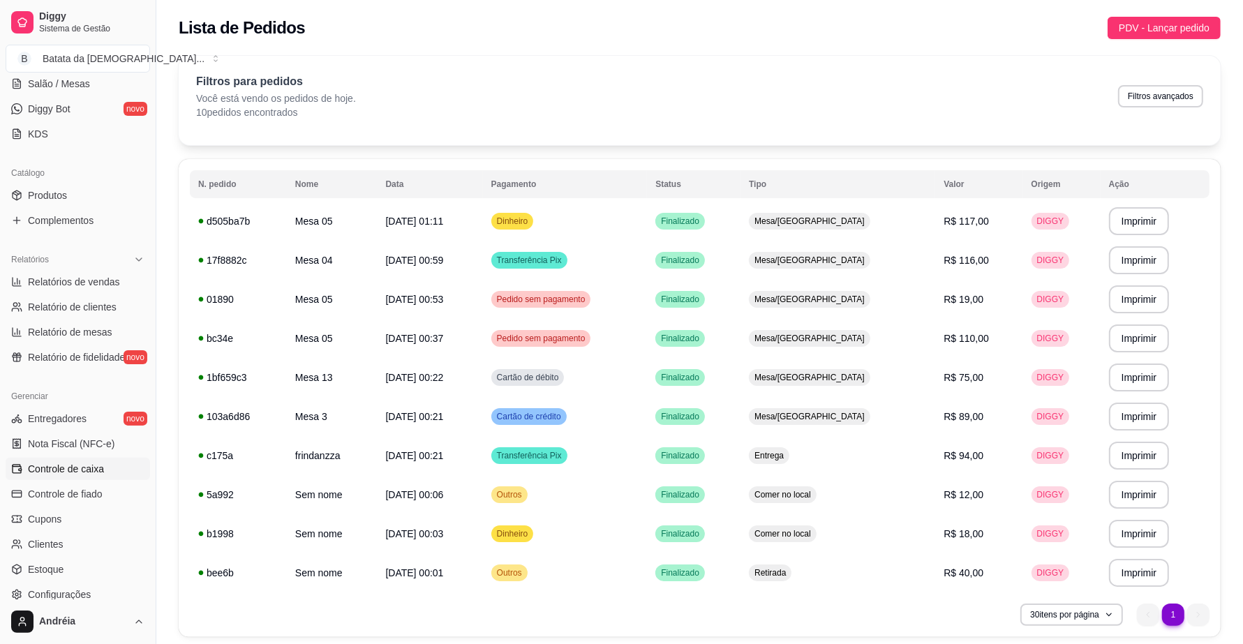
click at [98, 468] on span "Controle de caixa" at bounding box center [66, 469] width 76 height 14
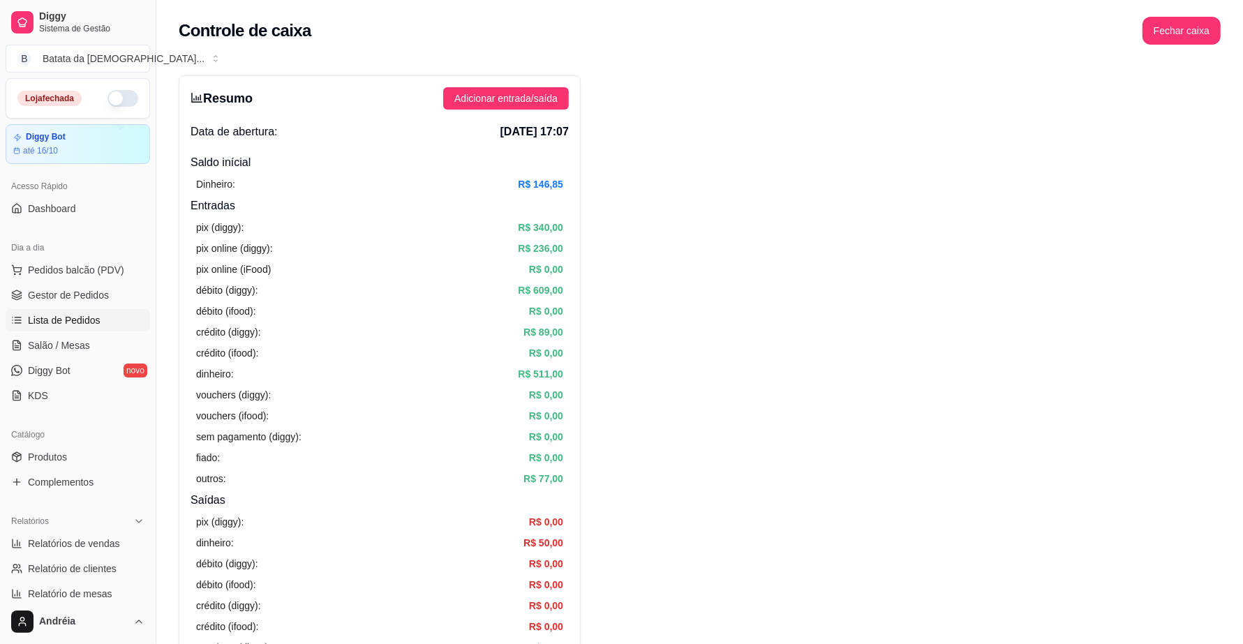
click at [74, 319] on span "Lista de Pedidos" at bounding box center [64, 320] width 73 height 14
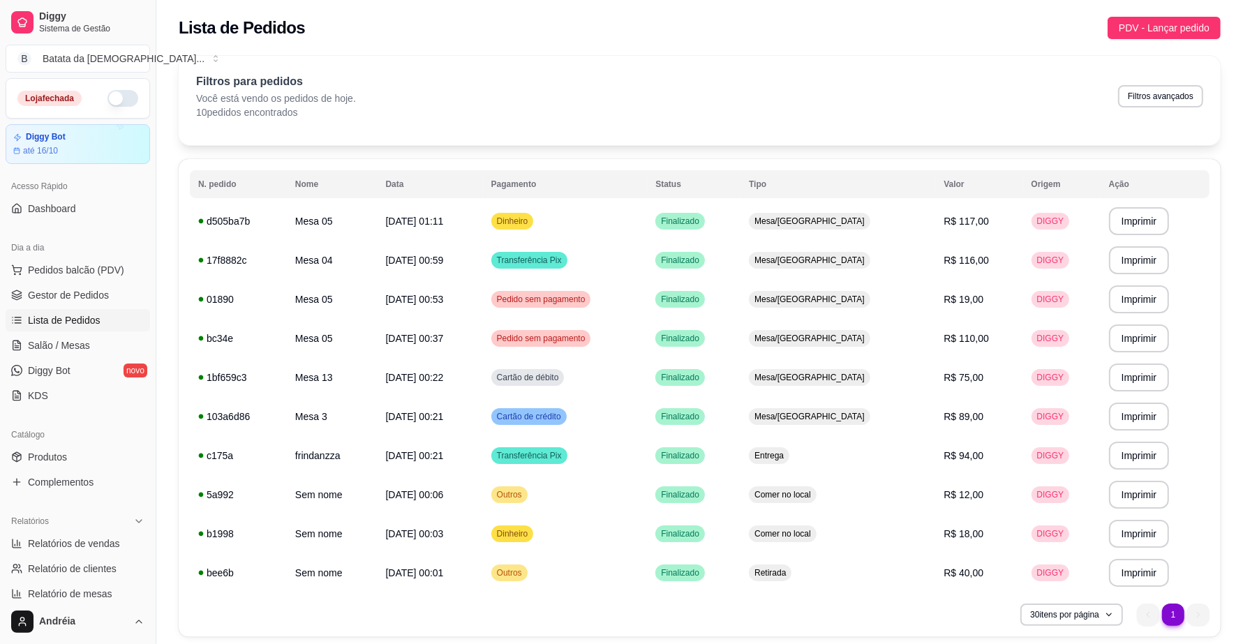
click at [493, 42] on div "Lista de Pedidos PDV - Lançar pedido" at bounding box center [699, 23] width 1087 height 47
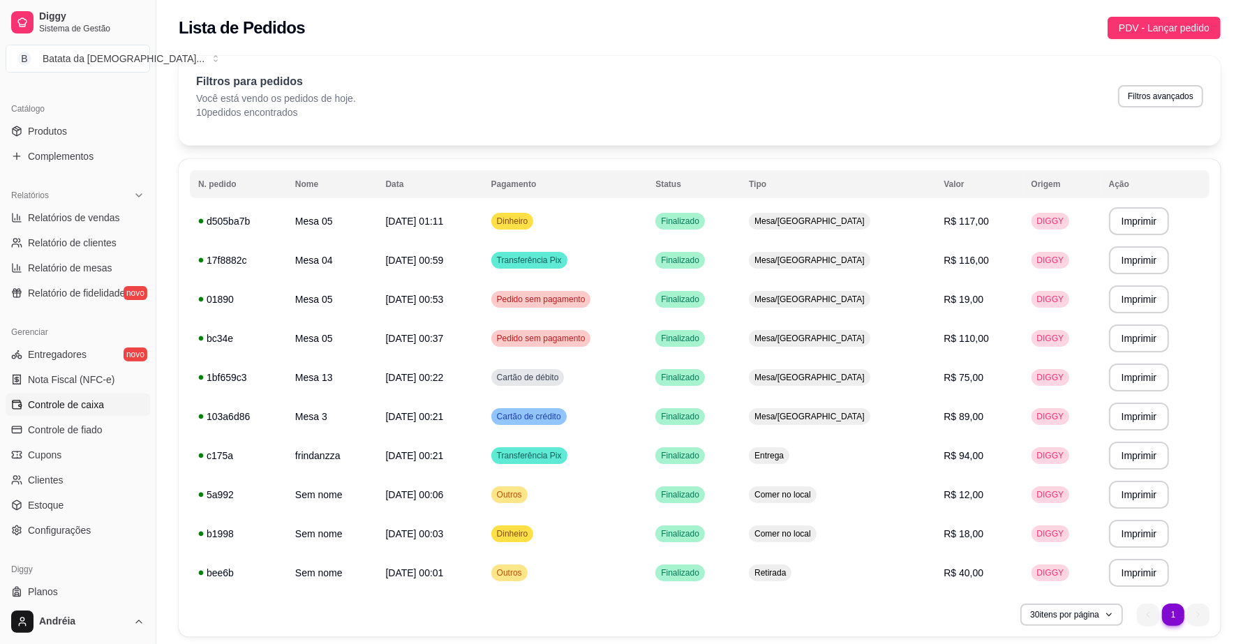
scroll to position [359, 0]
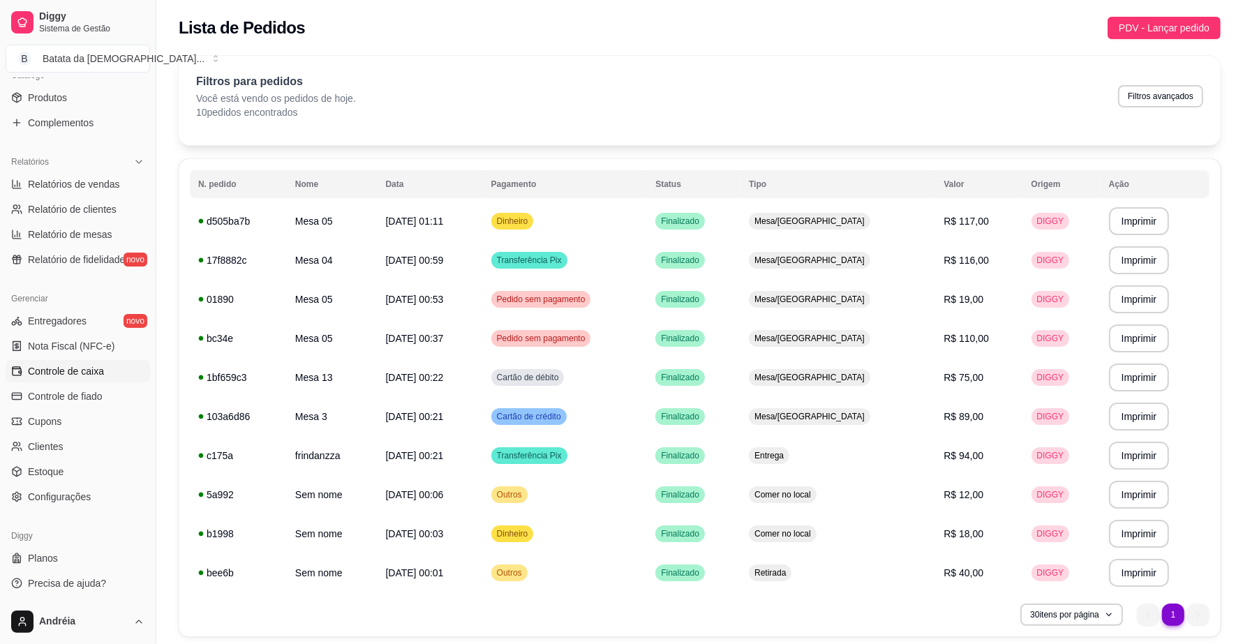
click at [94, 374] on span "Controle de caixa" at bounding box center [66, 371] width 76 height 14
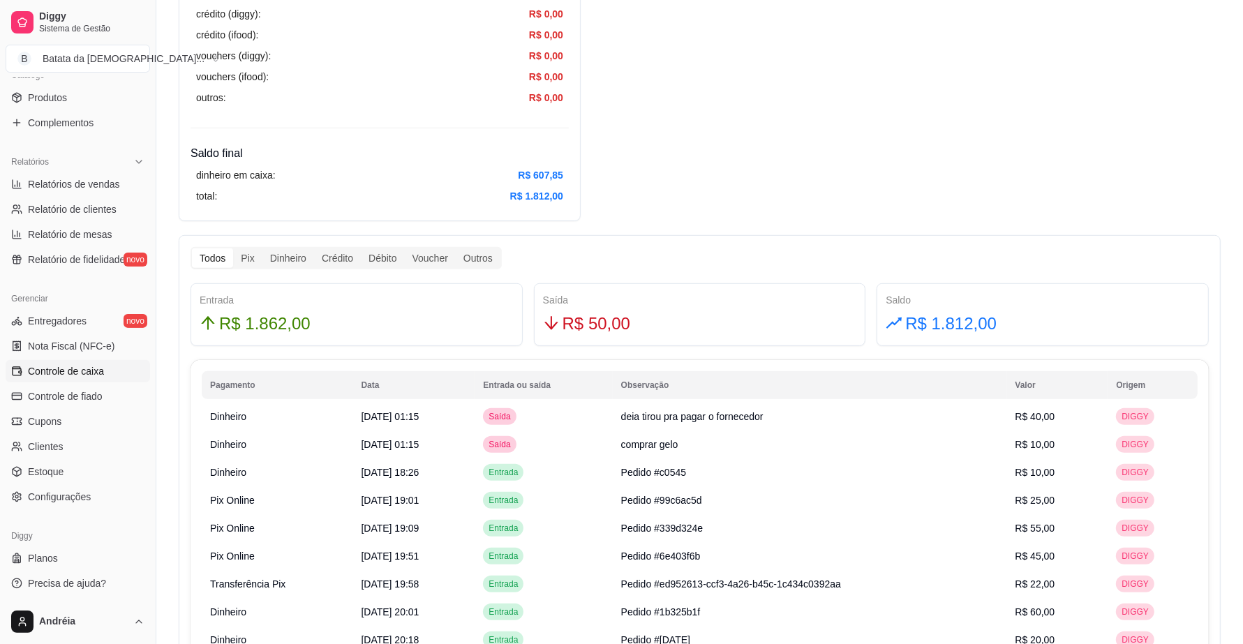
scroll to position [611, 0]
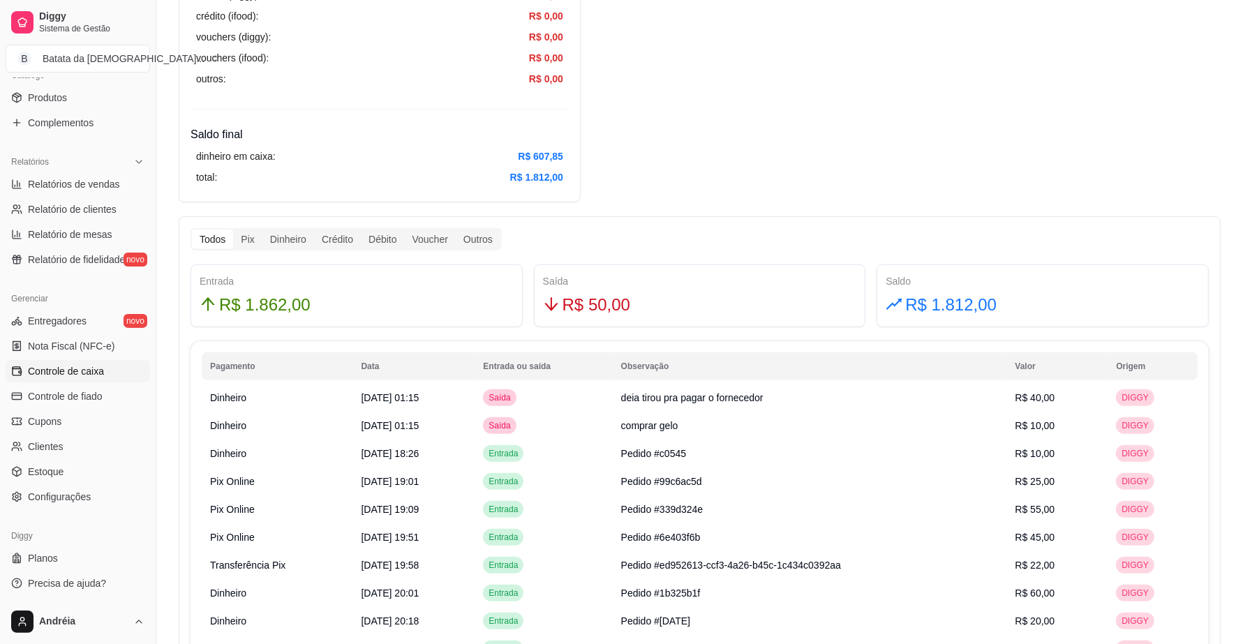
click at [539, 137] on h4 "Saldo final" at bounding box center [380, 134] width 378 height 17
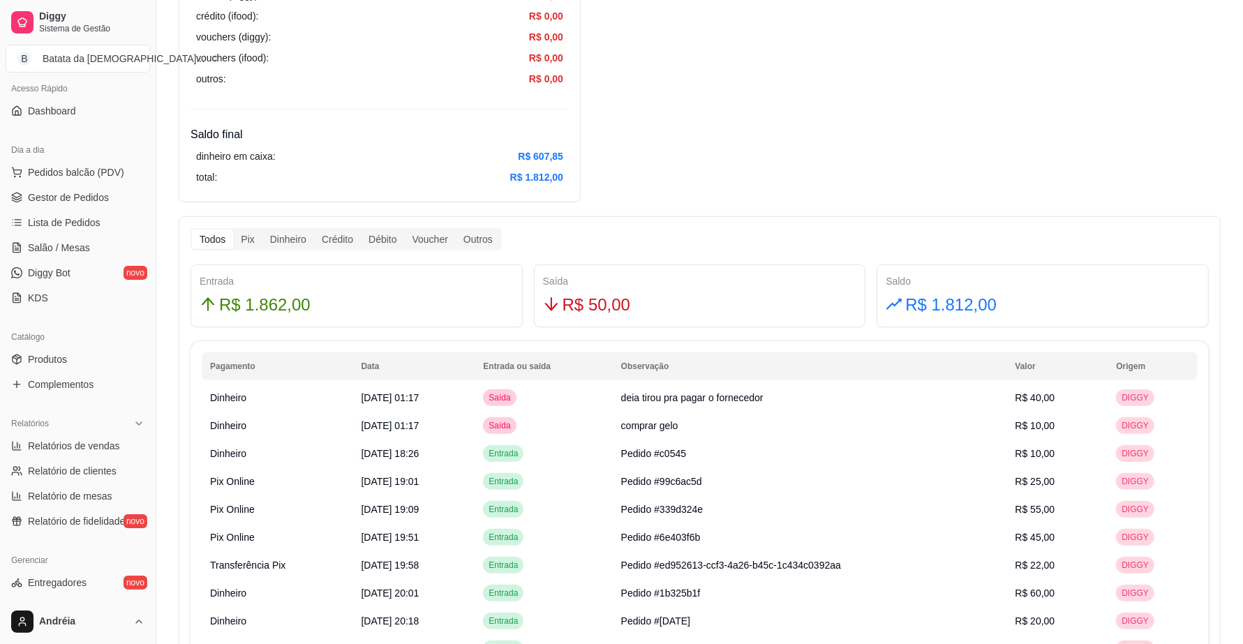
scroll to position [10, 0]
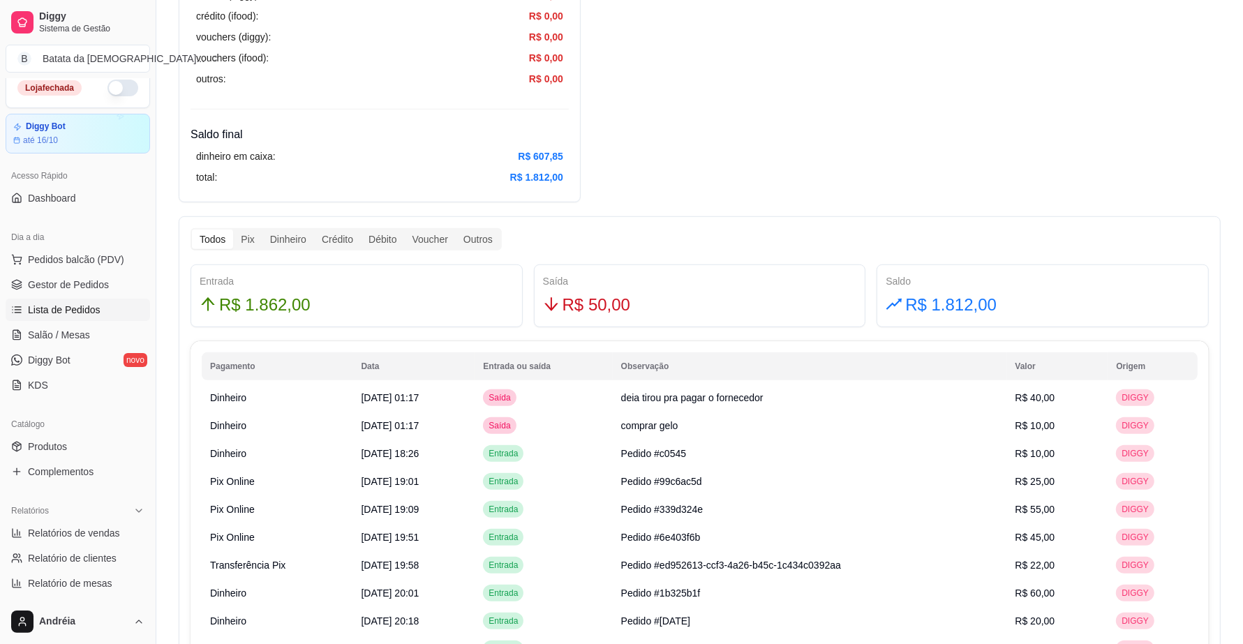
click at [50, 316] on span "Lista de Pedidos" at bounding box center [64, 310] width 73 height 14
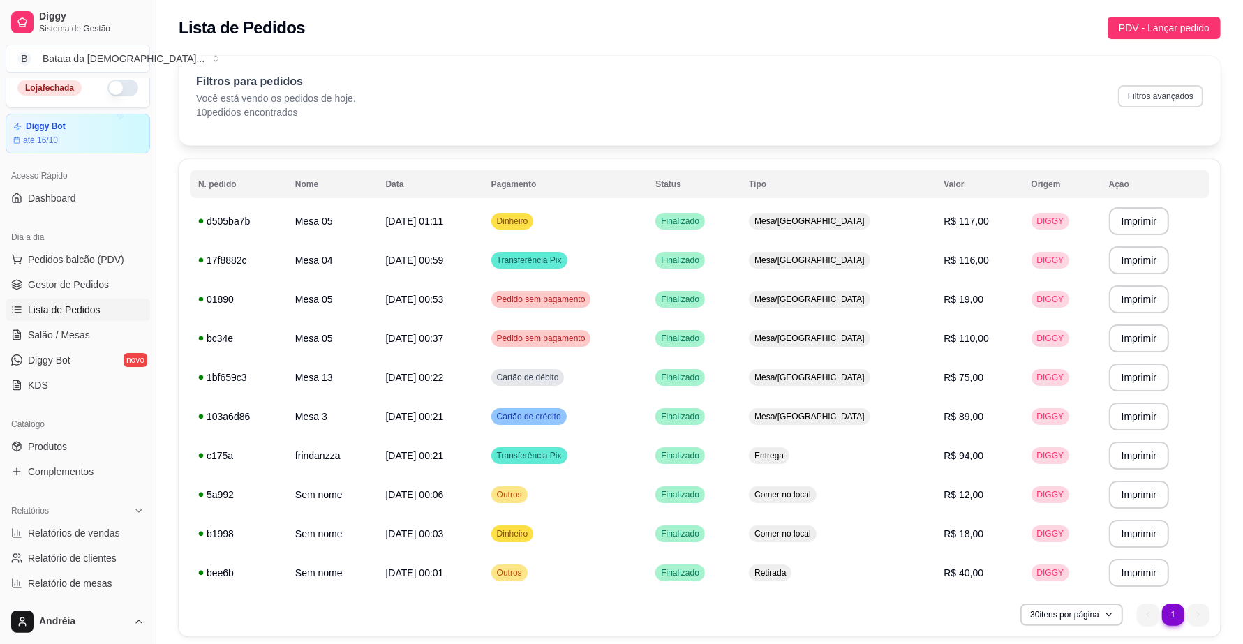
click at [1149, 93] on button "Filtros avançados" at bounding box center [1160, 96] width 85 height 22
select select "0"
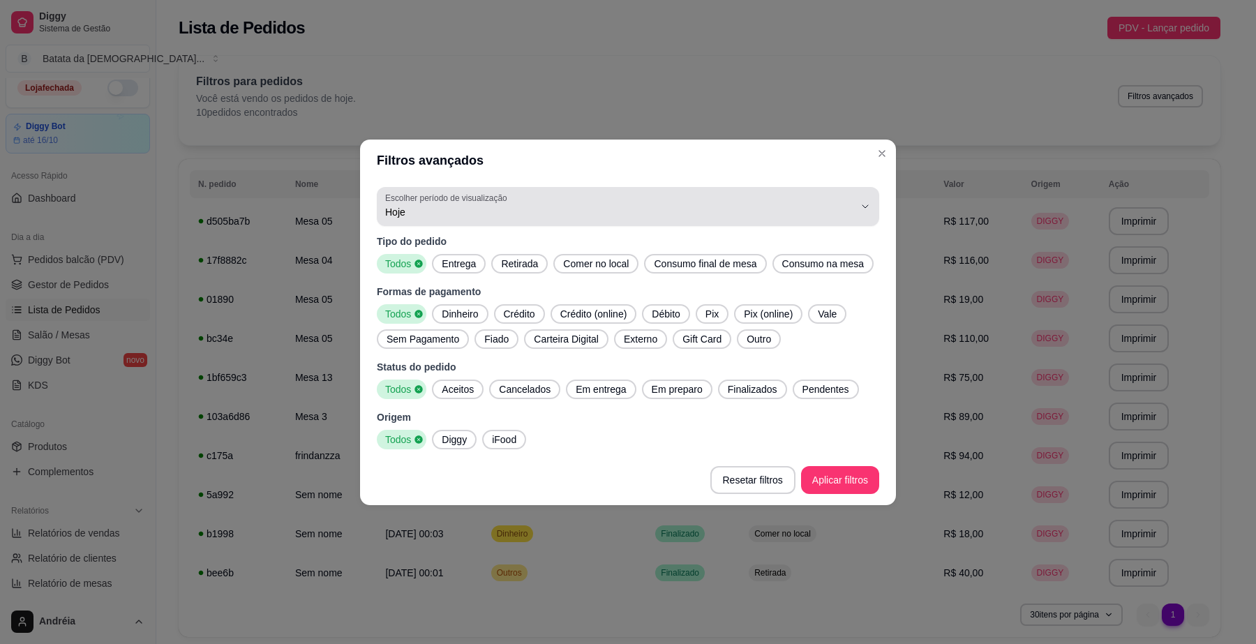
click at [465, 215] on span "Hoje" at bounding box center [619, 212] width 469 height 14
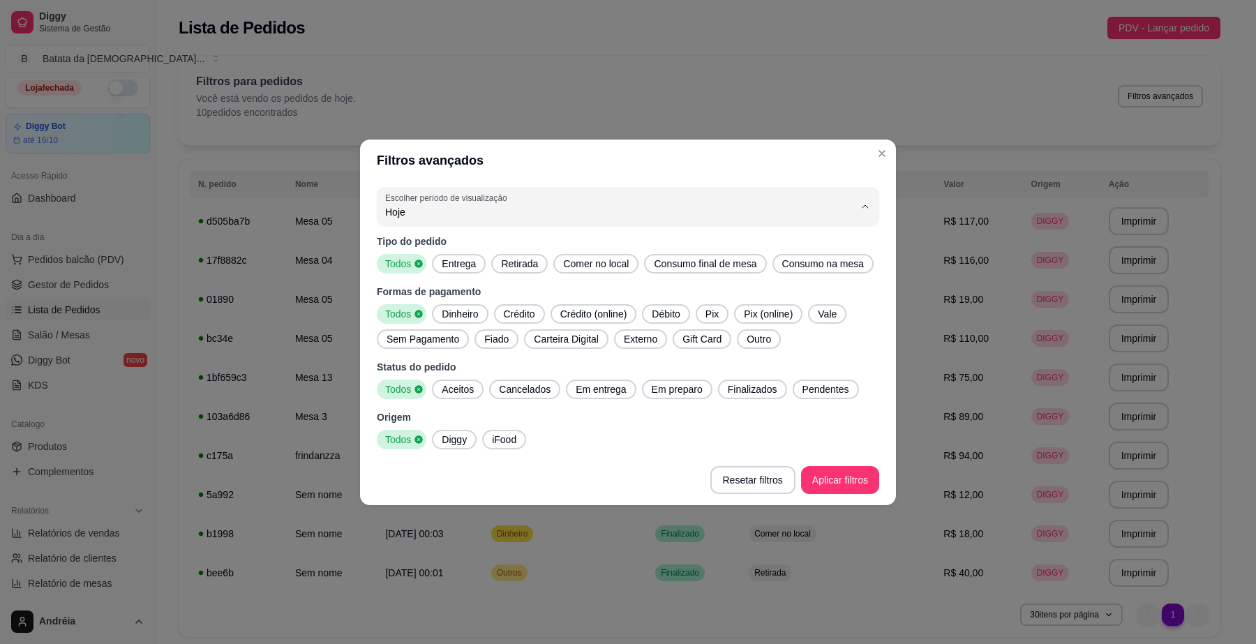
click at [458, 269] on span "Ontem" at bounding box center [621, 267] width 447 height 13
type input "1"
select select "1"
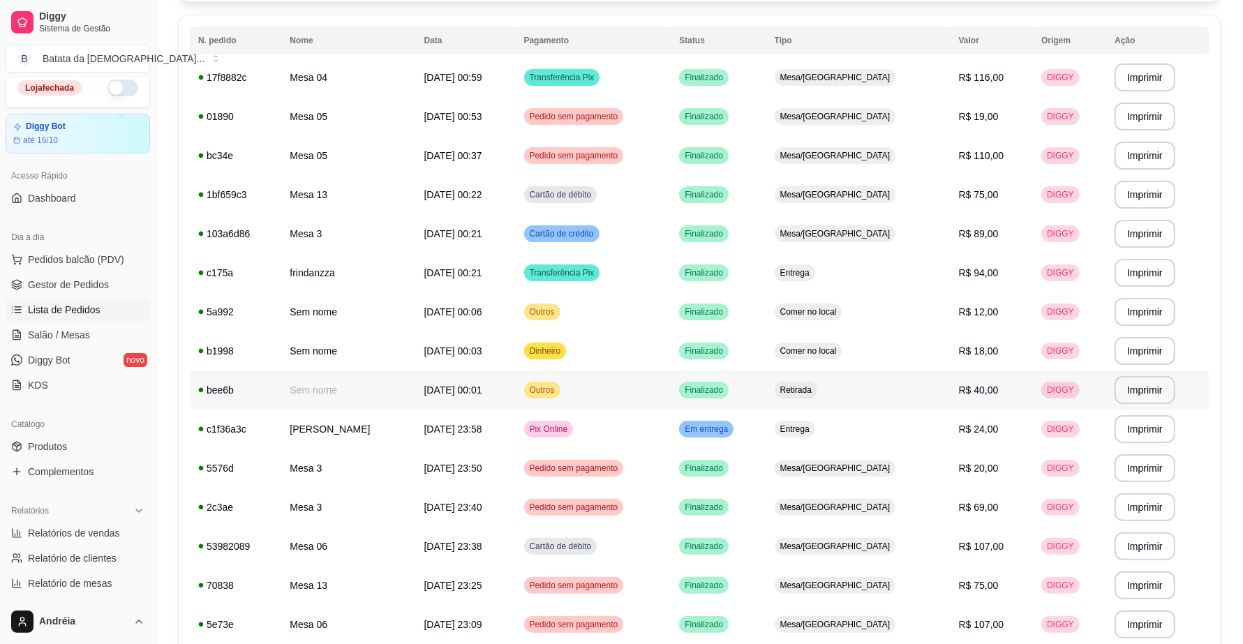
scroll to position [174, 0]
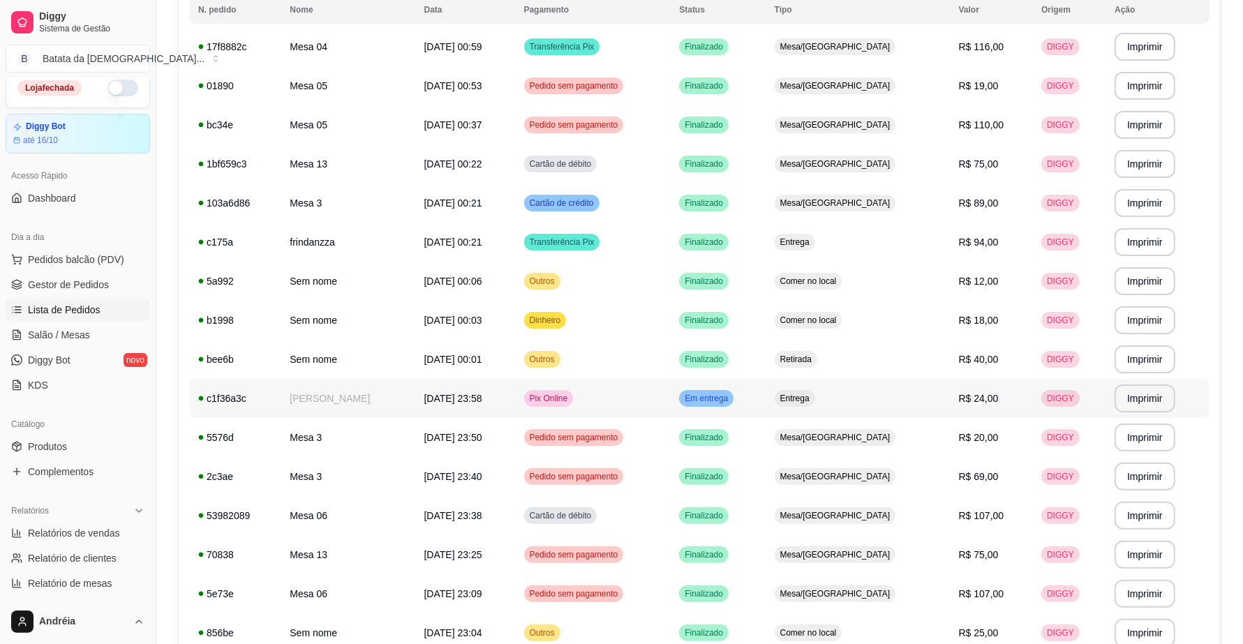
click at [671, 387] on td "Pix Online" at bounding box center [594, 398] width 156 height 39
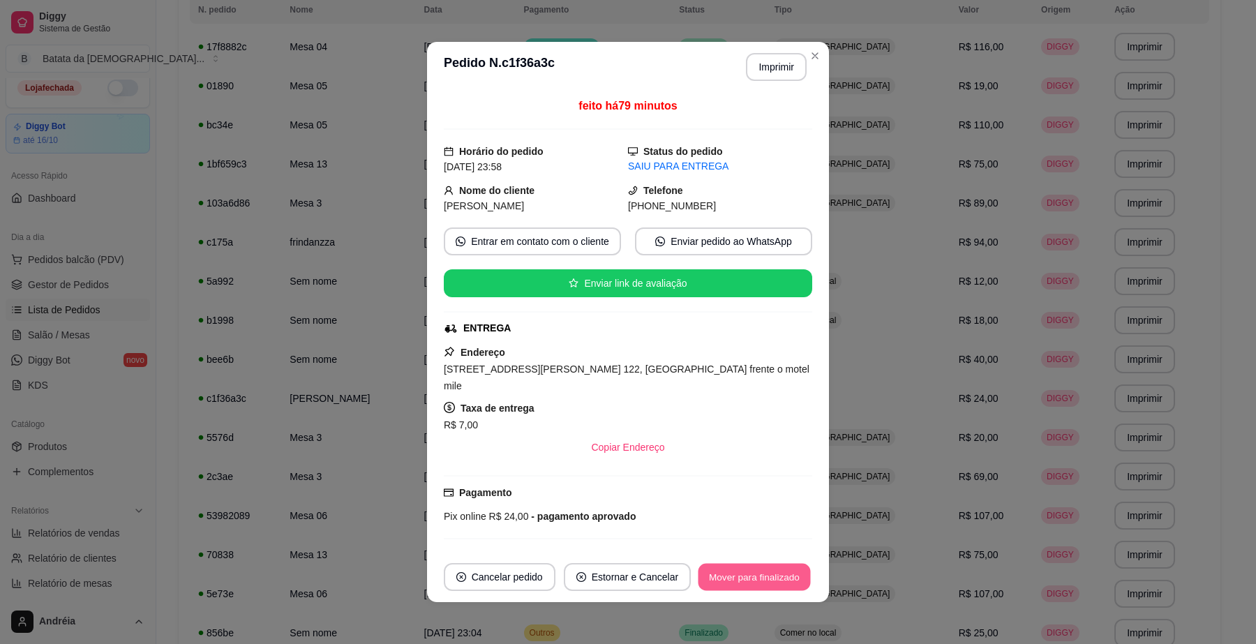
click at [762, 572] on button "Mover para finalizado" at bounding box center [755, 577] width 112 height 27
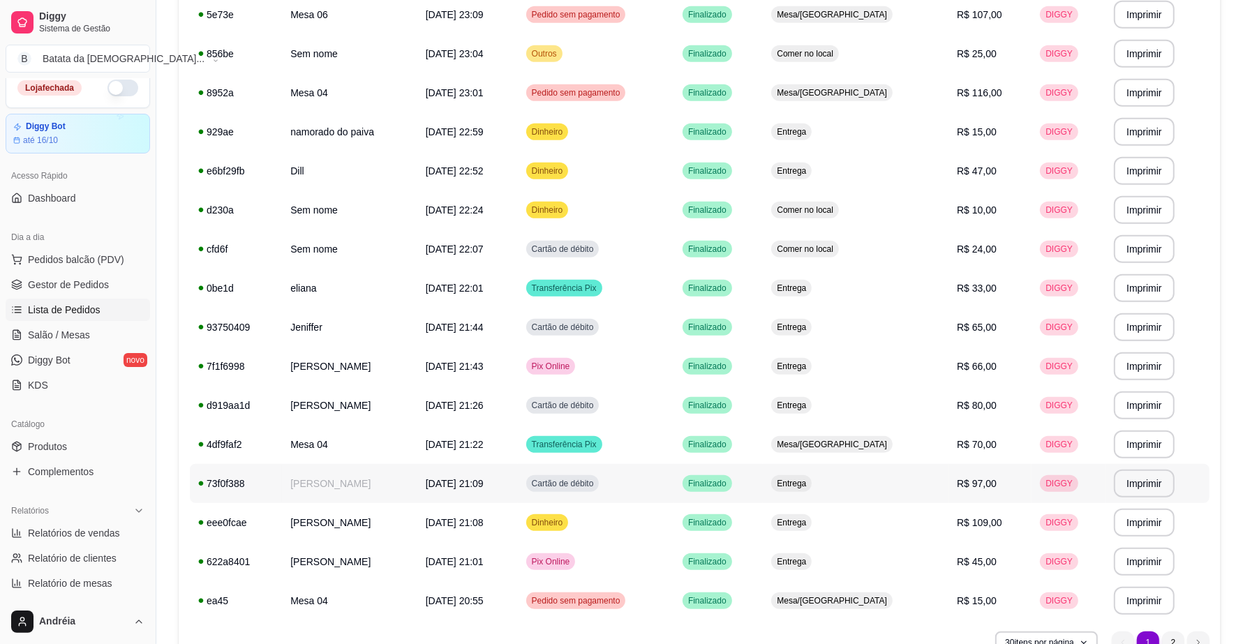
scroll to position [831, 0]
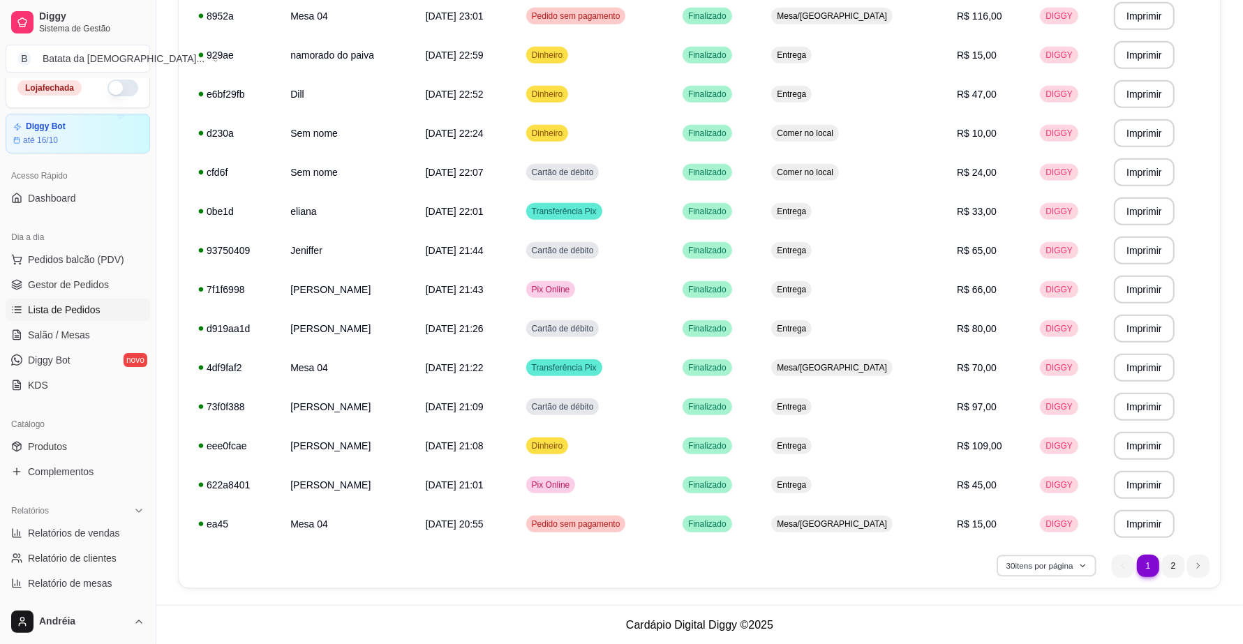
click at [1063, 563] on button "30 itens por página" at bounding box center [1046, 566] width 99 height 22
click at [1037, 540] on span "100 pedidos" at bounding box center [1046, 534] width 117 height 14
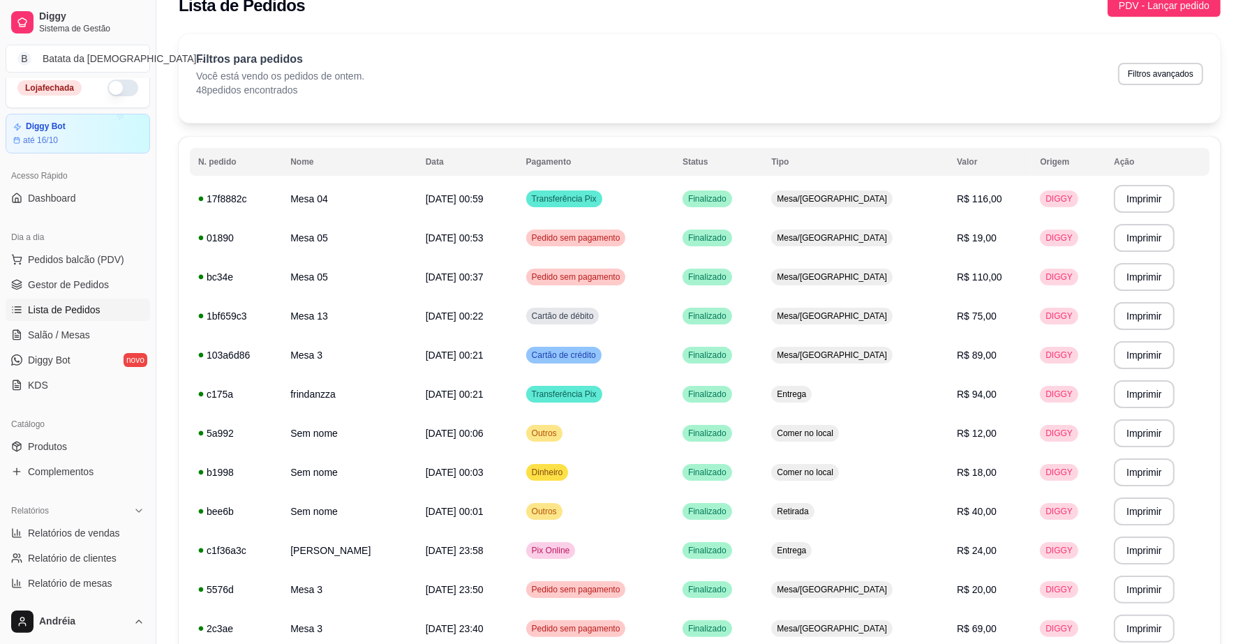
scroll to position [0, 0]
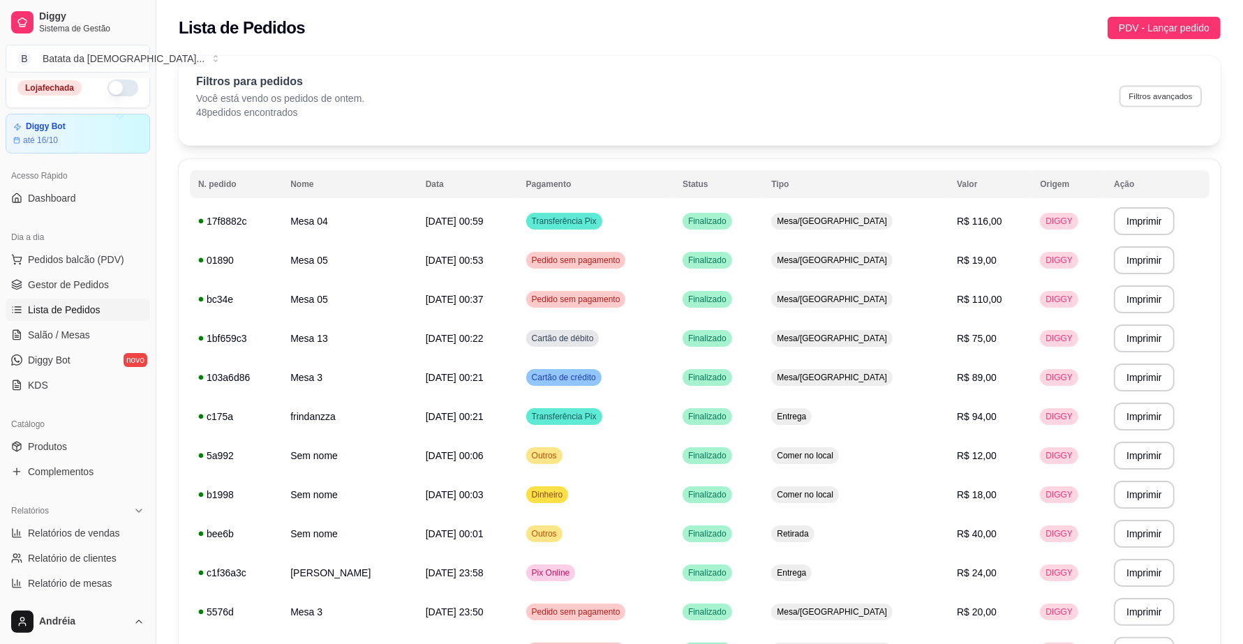
click at [1180, 98] on button "Filtros avançados" at bounding box center [1161, 96] width 82 height 22
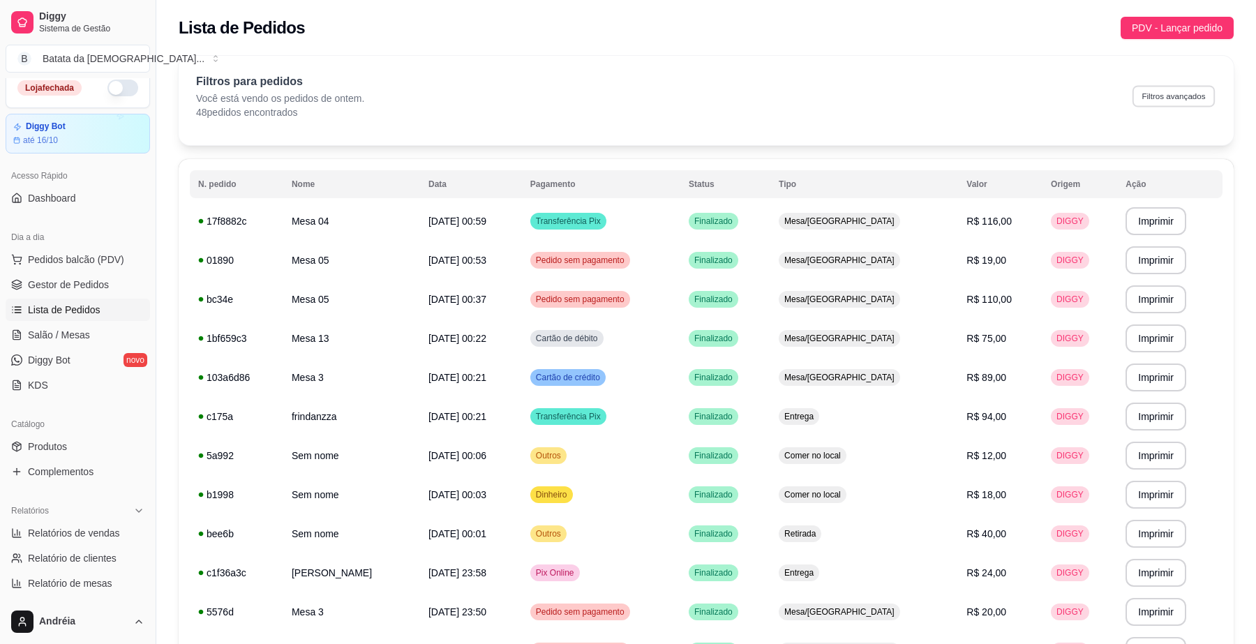
select select "1"
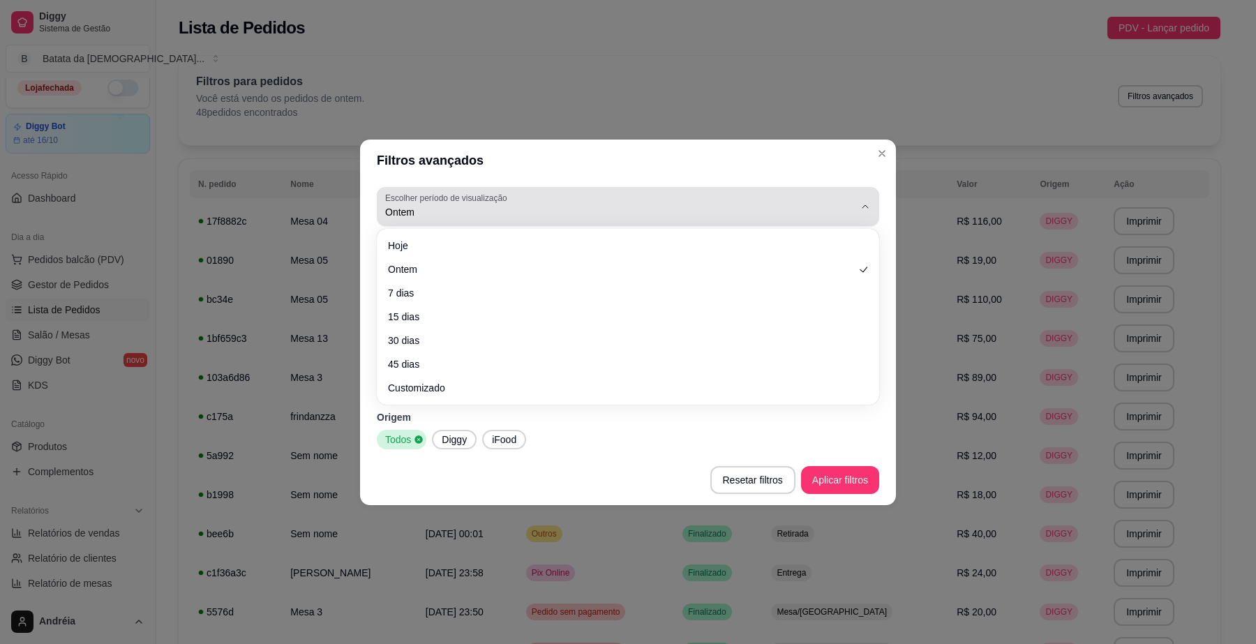
click at [573, 213] on span "Ontem" at bounding box center [619, 212] width 469 height 14
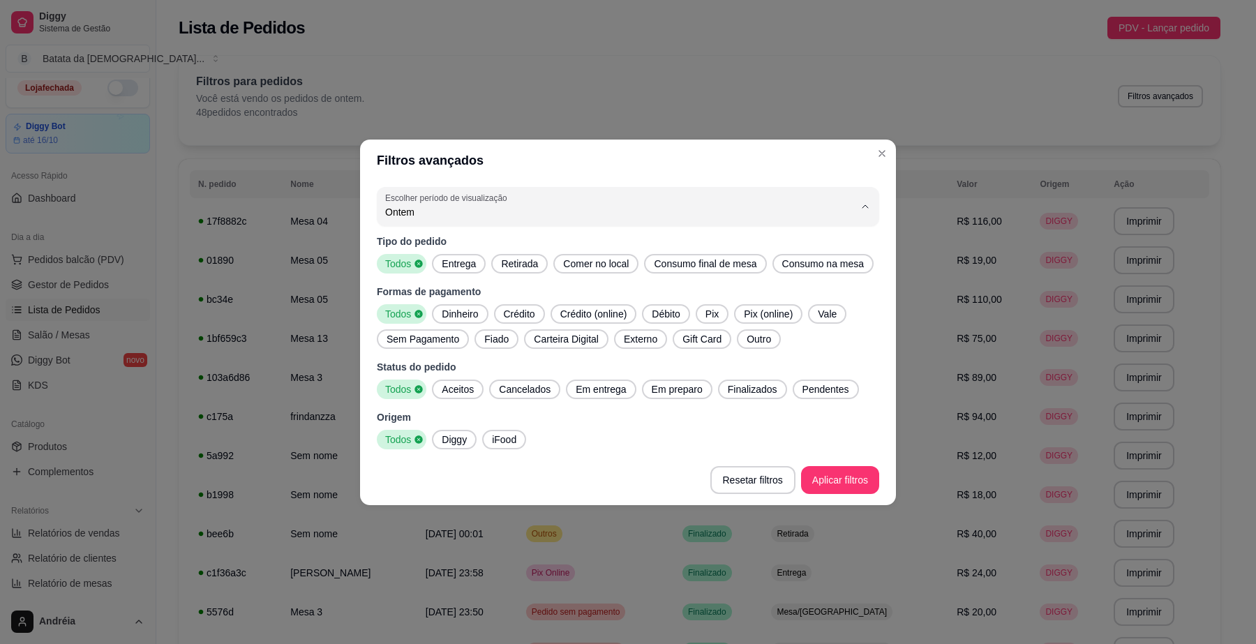
click at [546, 246] on span "Hoje" at bounding box center [621, 244] width 447 height 13
type input "0"
select select "0"
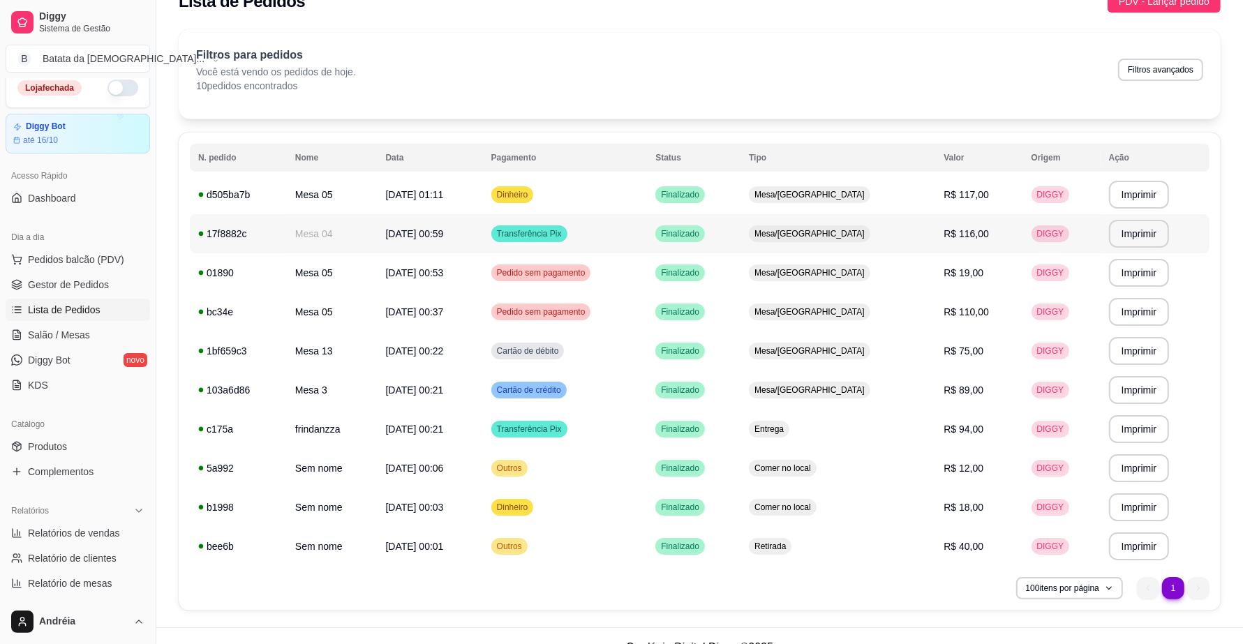
scroll to position [49, 0]
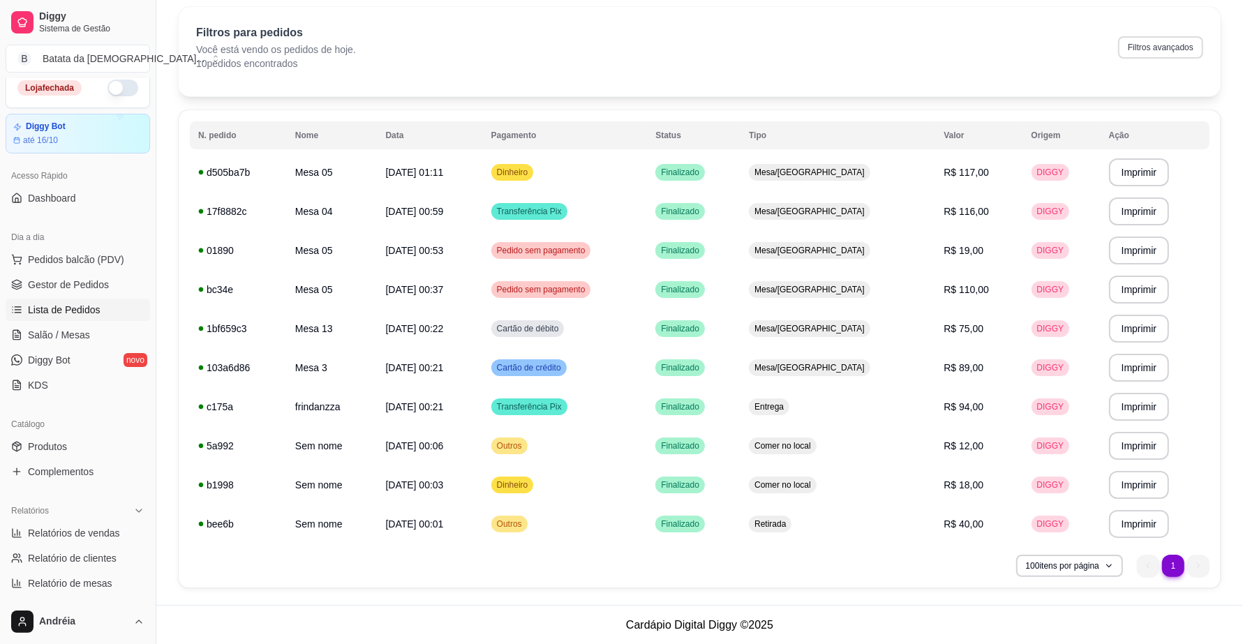
click at [1145, 50] on button "Filtros avançados" at bounding box center [1160, 47] width 85 height 22
select select "0"
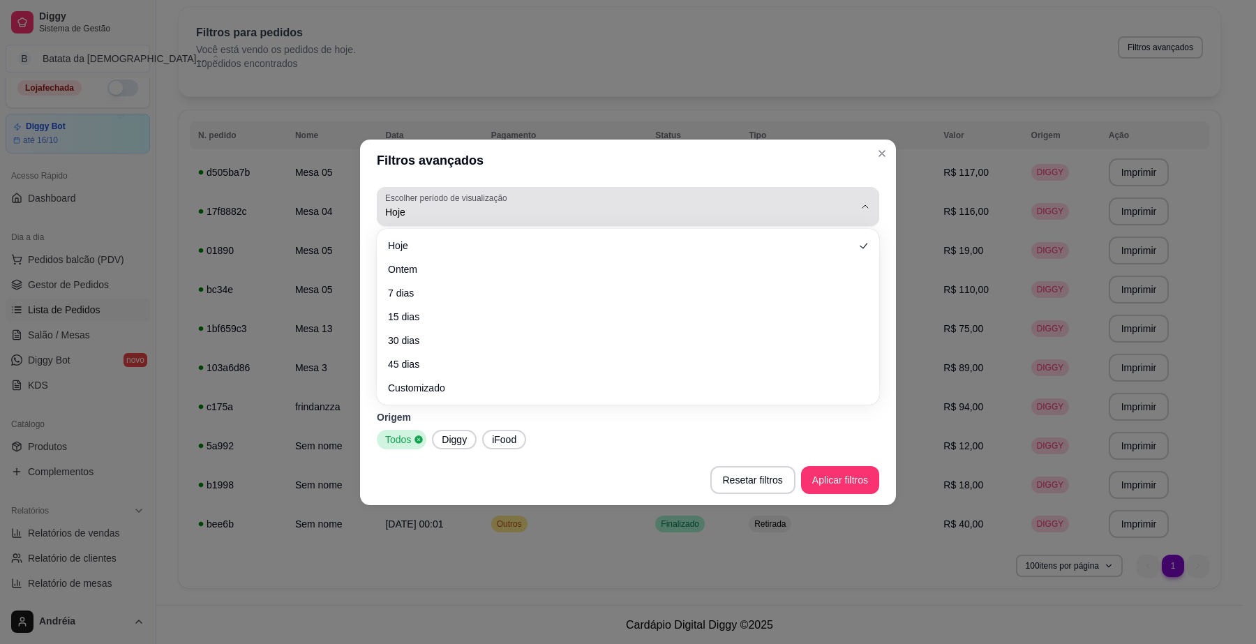
click at [593, 225] on button "Escolher período de visualização Hoje" at bounding box center [628, 206] width 503 height 39
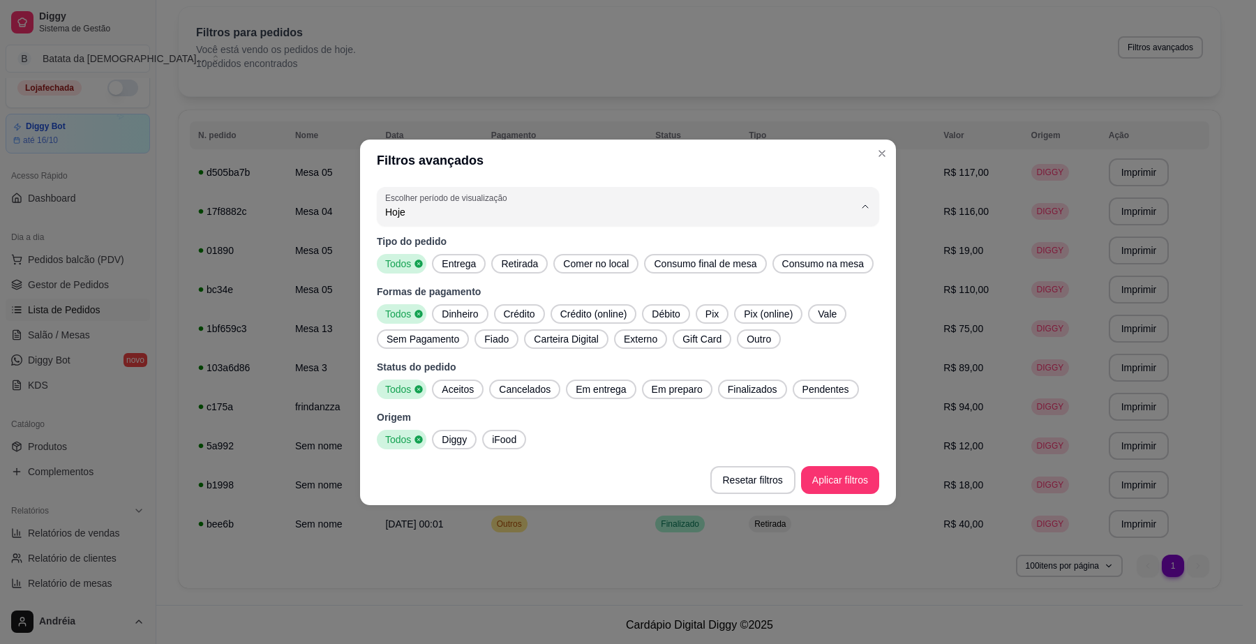
click at [578, 267] on span "Ontem" at bounding box center [621, 267] width 447 height 13
type input "1"
select select "1"
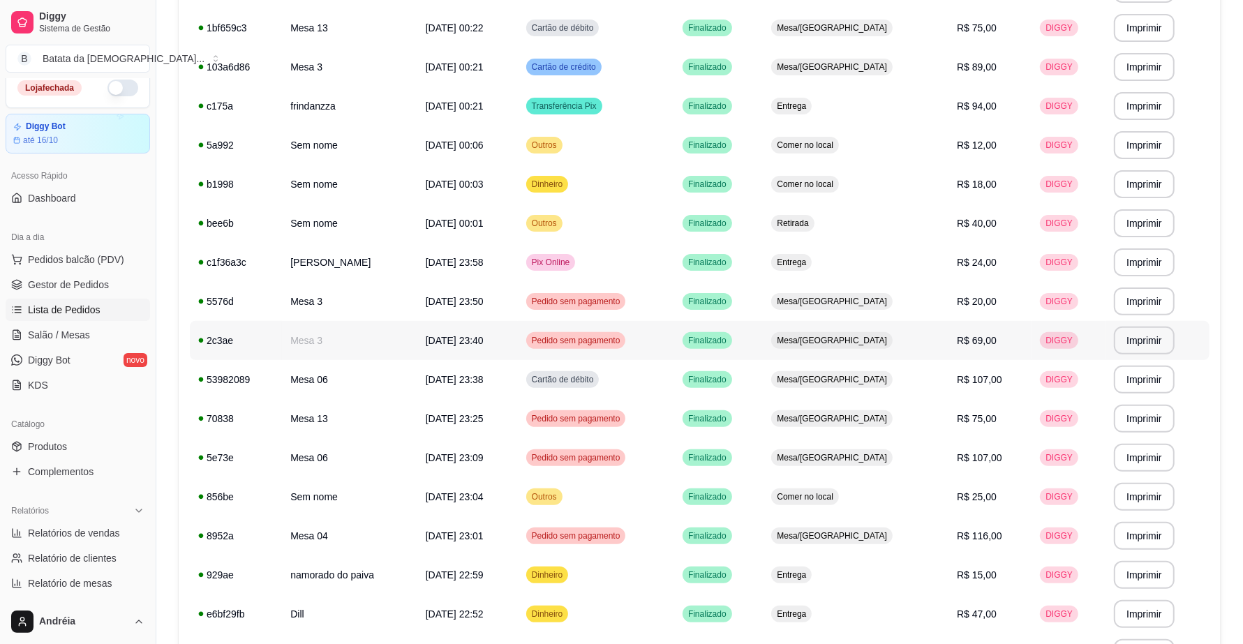
scroll to position [398, 0]
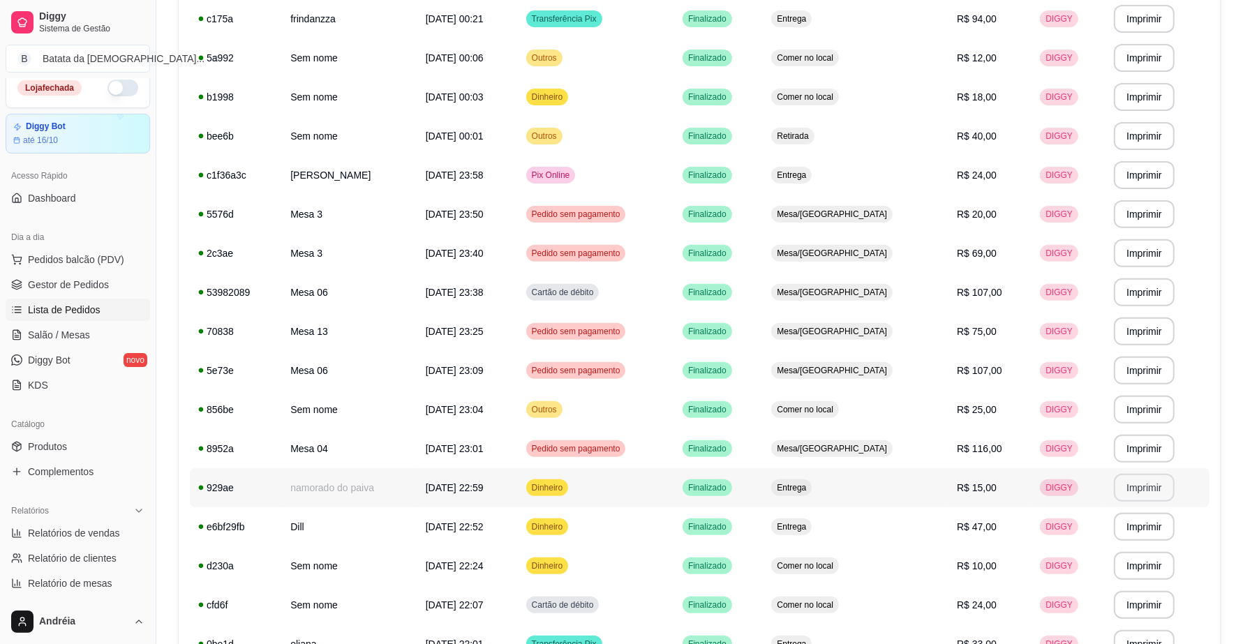
click at [1145, 496] on button "Imprimir" at bounding box center [1144, 488] width 61 height 28
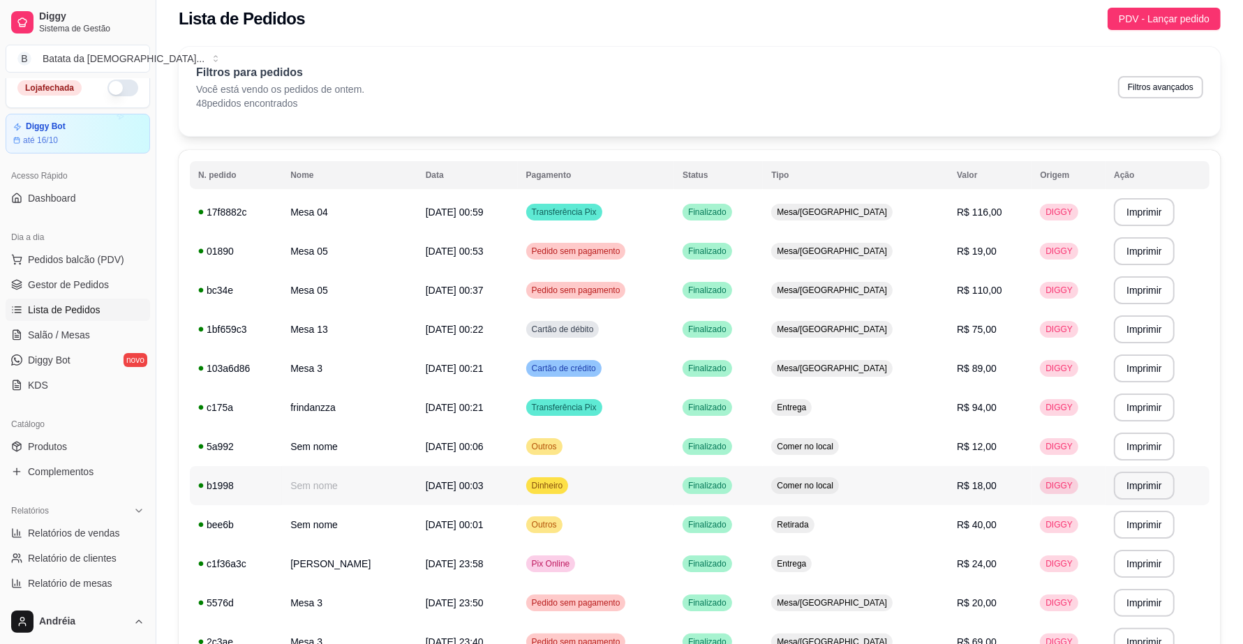
scroll to position [0, 0]
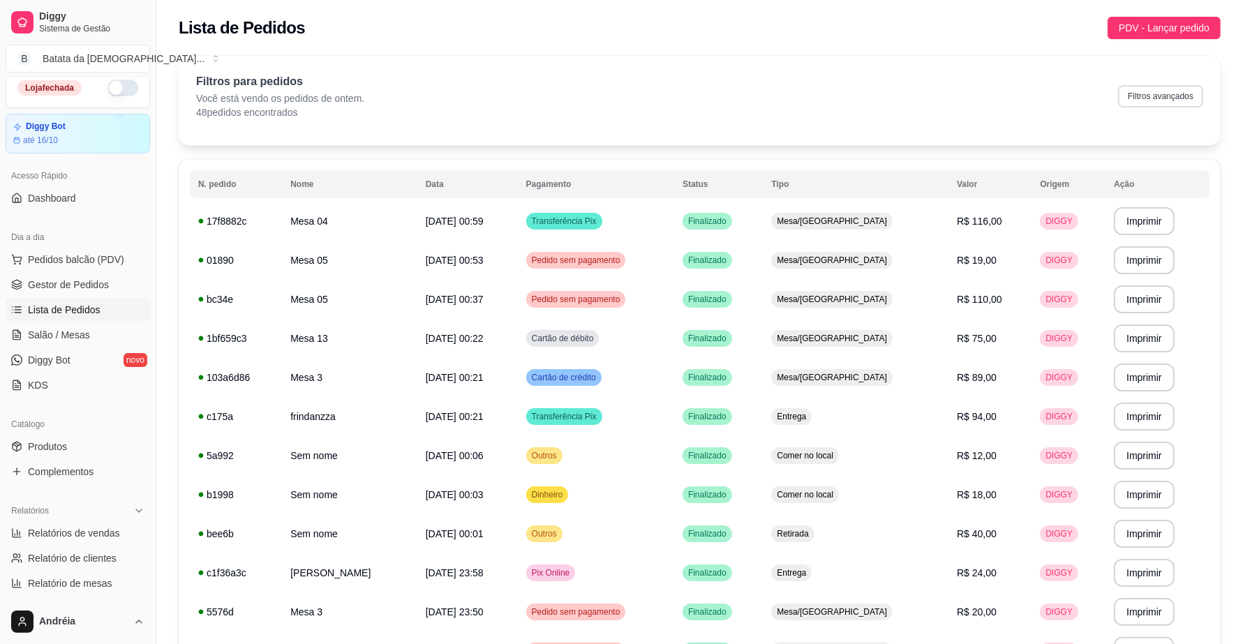
click at [1145, 88] on button "Filtros avançados" at bounding box center [1160, 96] width 85 height 22
select select "1"
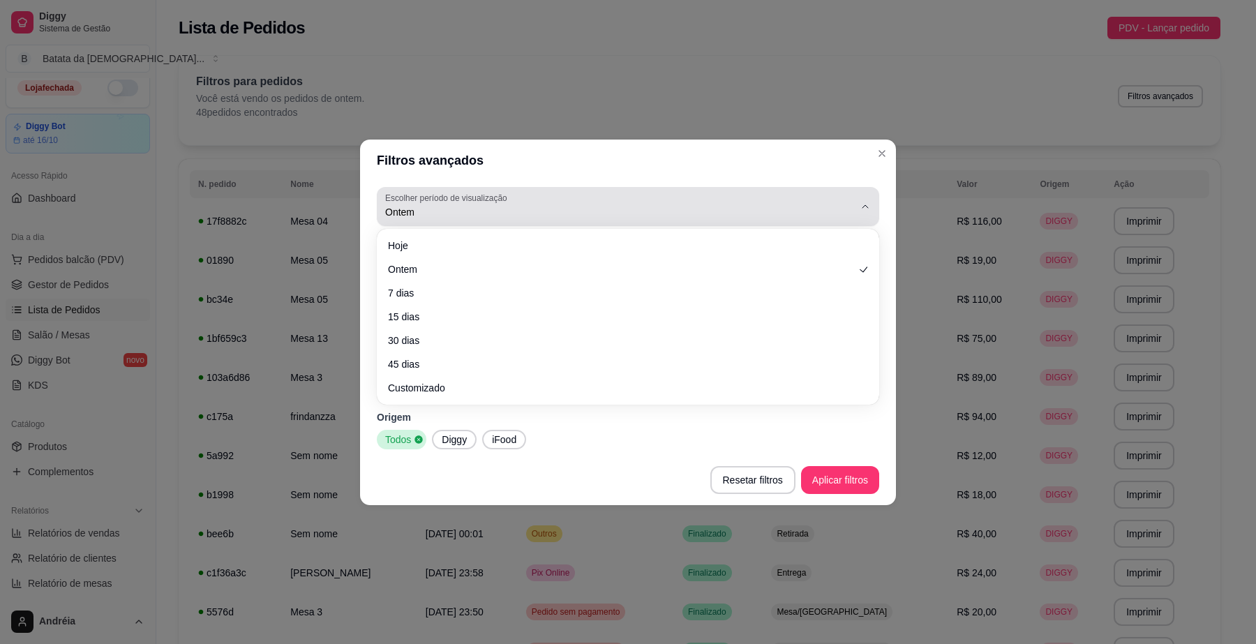
click at [735, 202] on div "Ontem" at bounding box center [619, 207] width 469 height 28
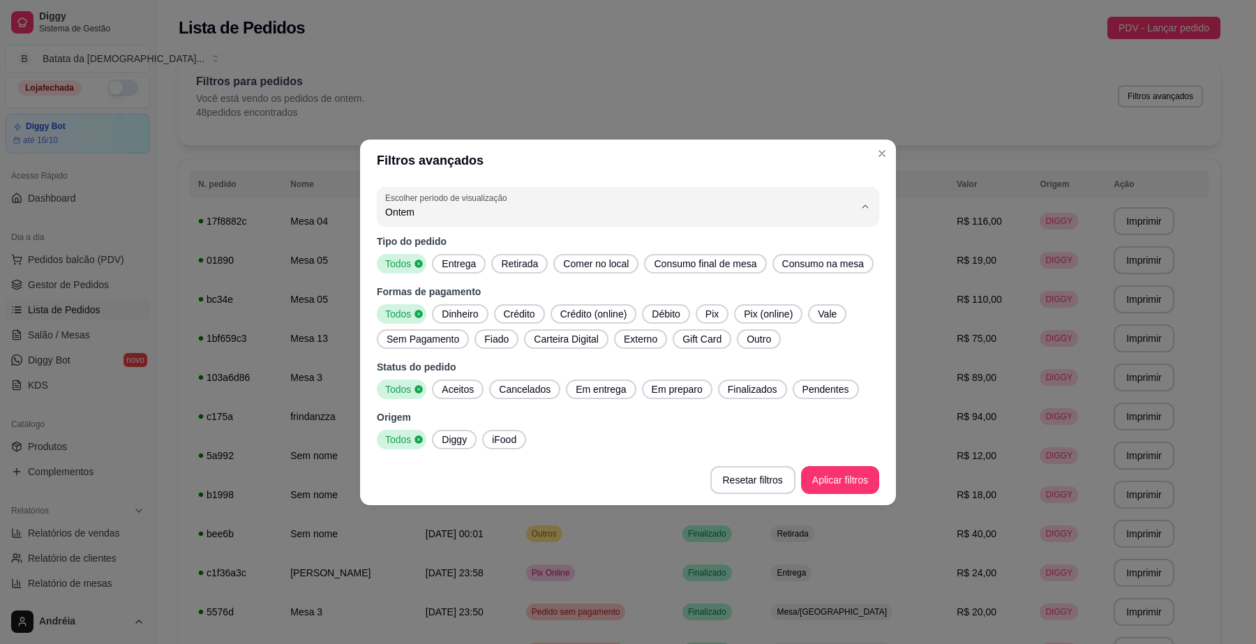
click at [695, 246] on span "Hoje" at bounding box center [621, 244] width 447 height 13
type input "0"
select select "0"
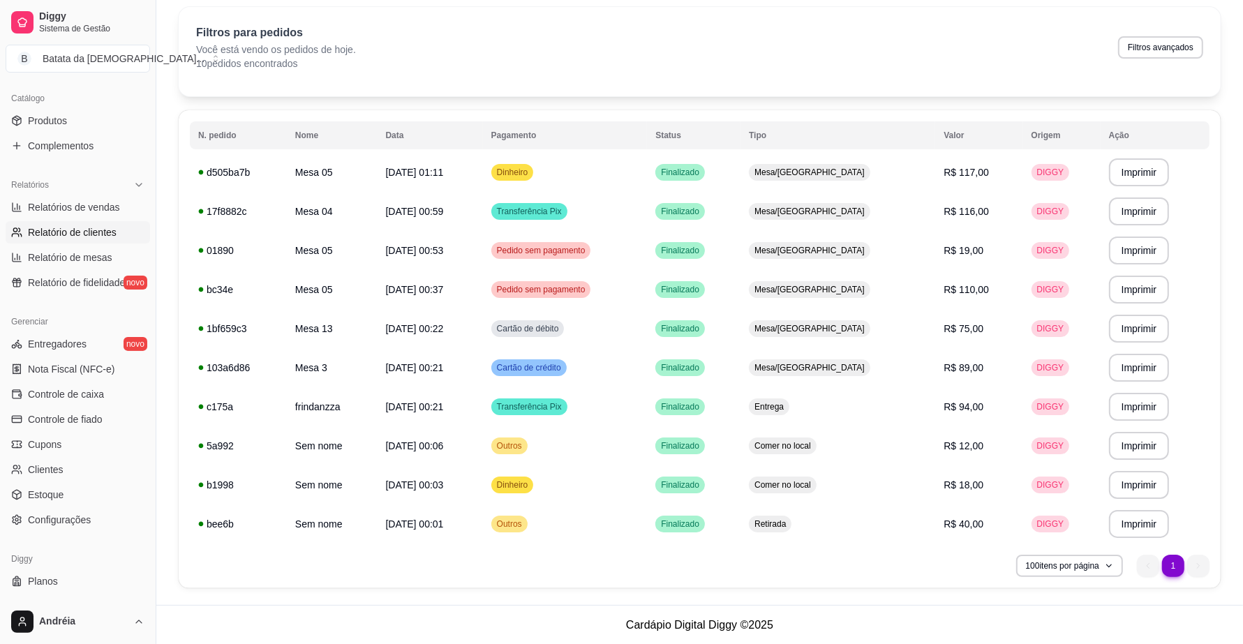
scroll to position [359, 0]
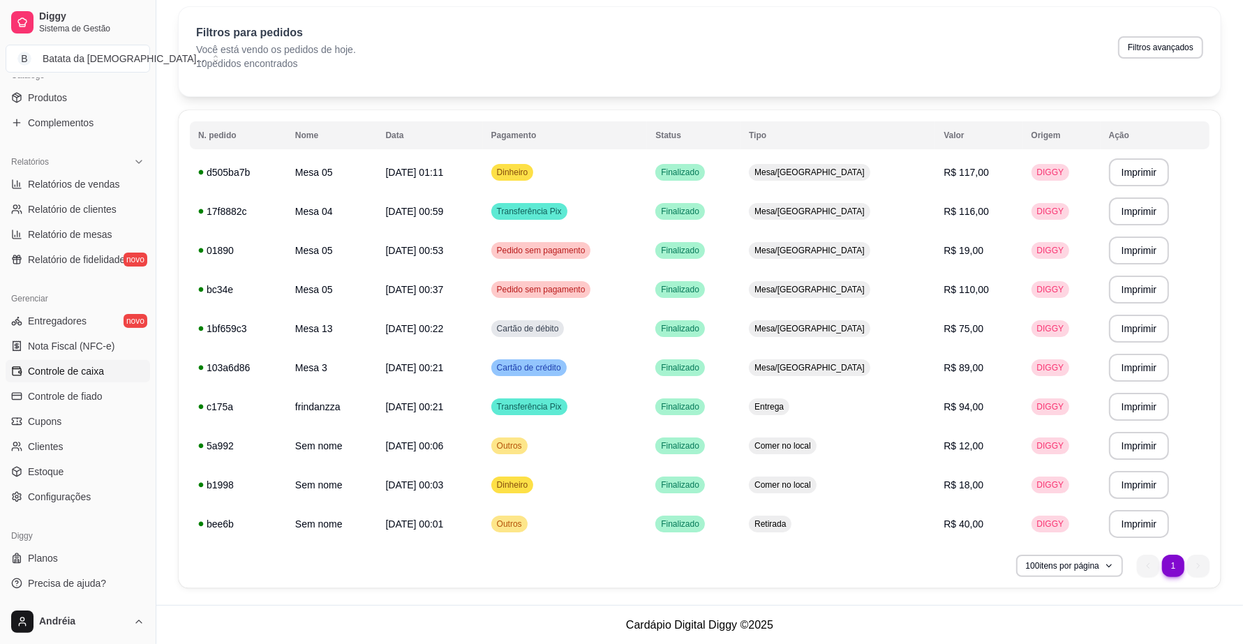
click at [63, 376] on span "Controle de caixa" at bounding box center [66, 371] width 76 height 14
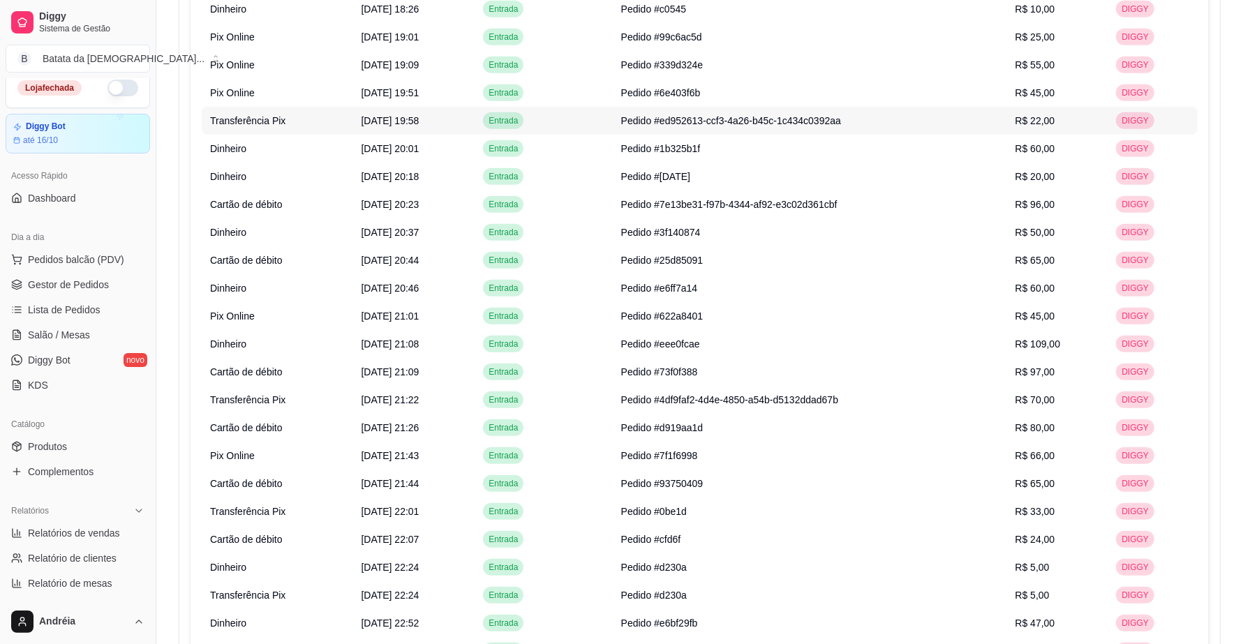
scroll to position [1047, 0]
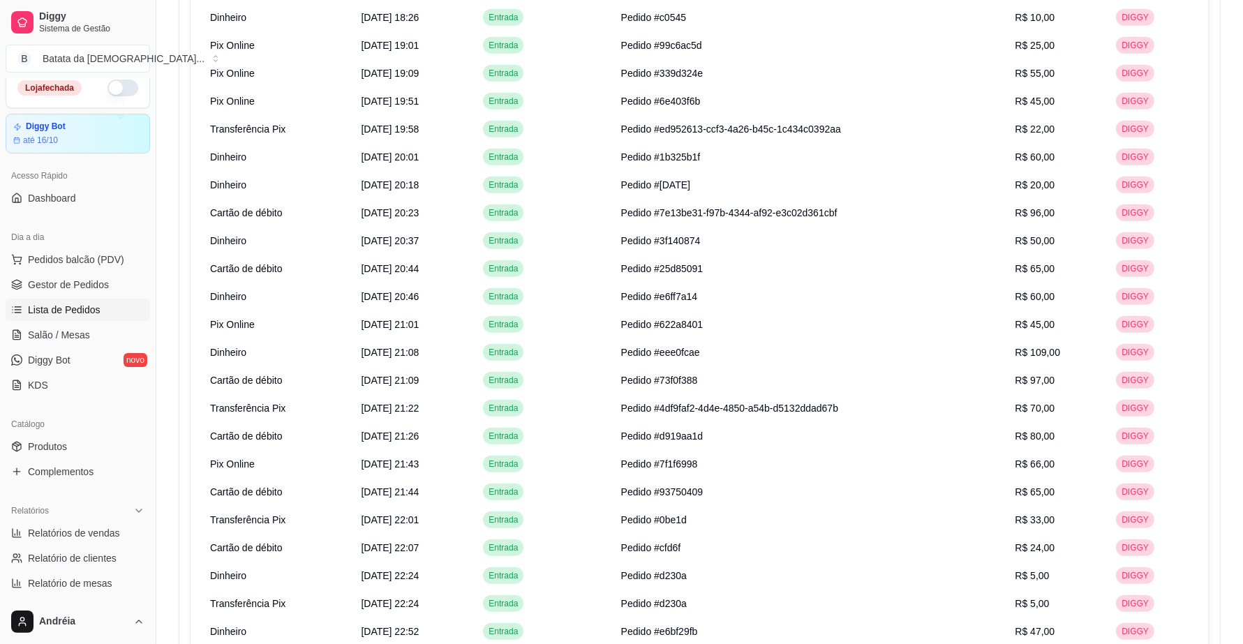
click at [77, 309] on span "Lista de Pedidos" at bounding box center [64, 310] width 73 height 14
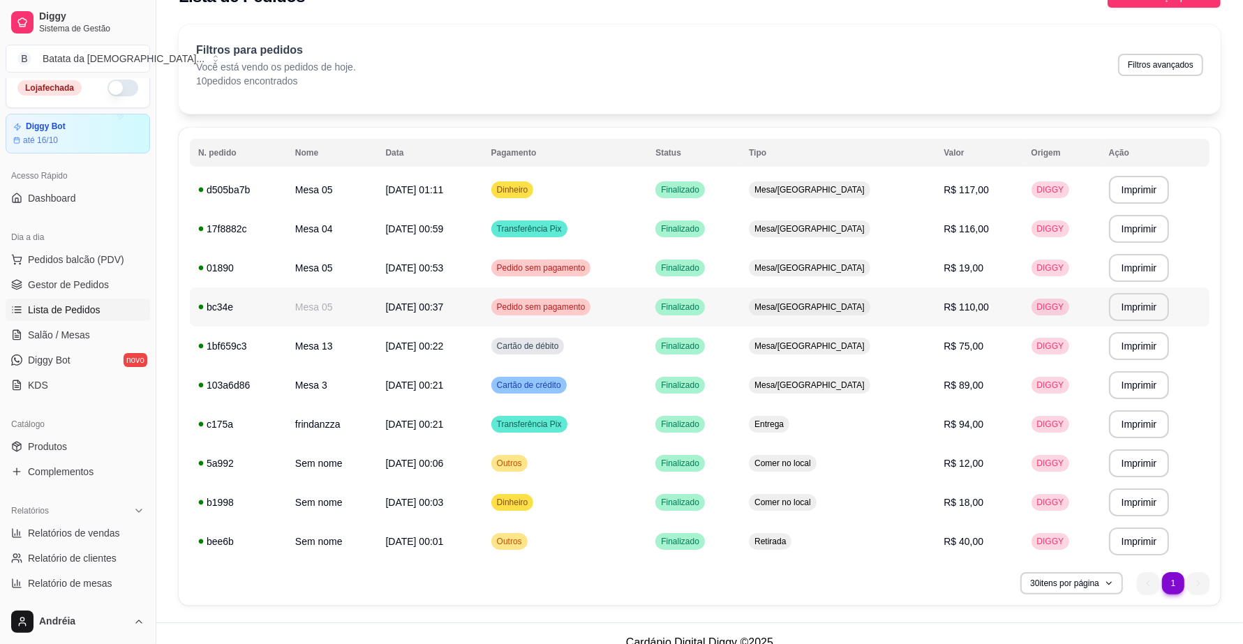
scroll to position [49, 0]
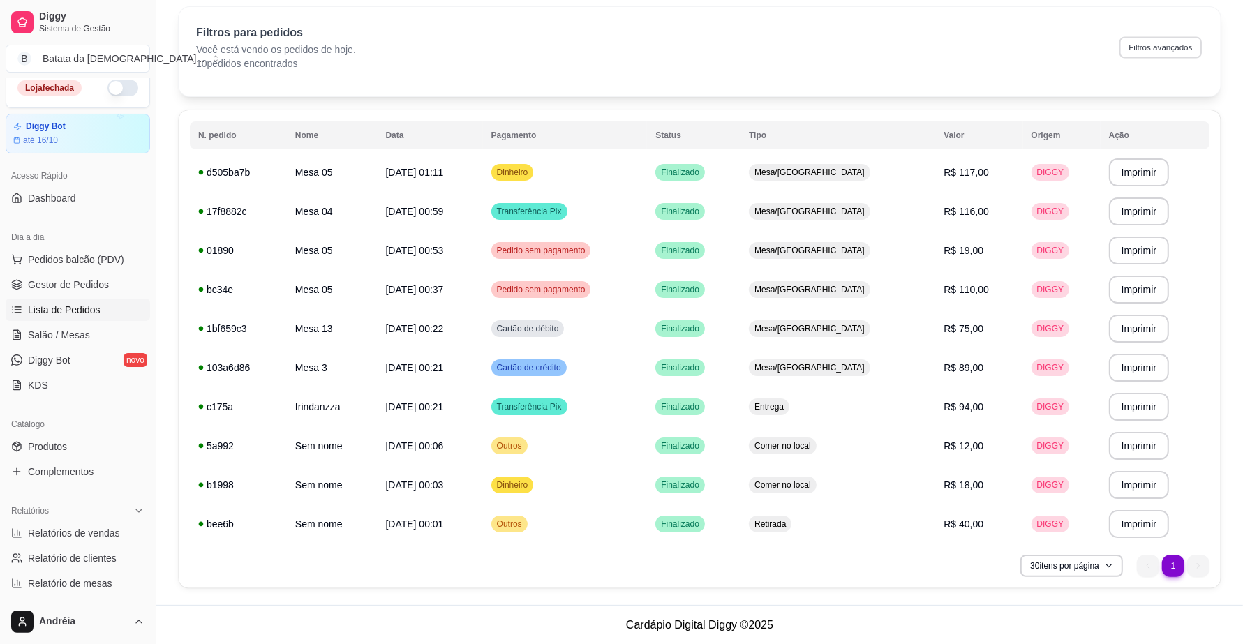
click at [1159, 36] on div "Filtros para pedidos Você está vendo os pedidos de hoje. 10 pedidos encontrados…" at bounding box center [699, 47] width 1007 height 46
click at [1152, 54] on button "Filtros avançados" at bounding box center [1161, 47] width 82 height 22
select select "0"
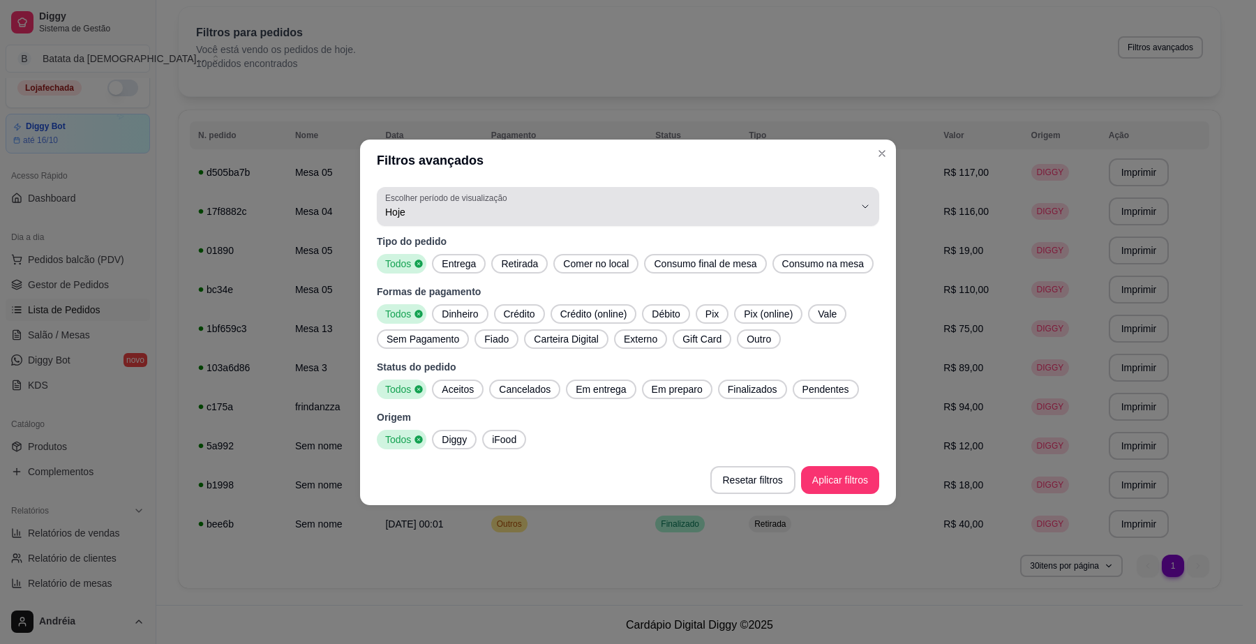
click at [583, 214] on span "Hoje" at bounding box center [619, 212] width 469 height 14
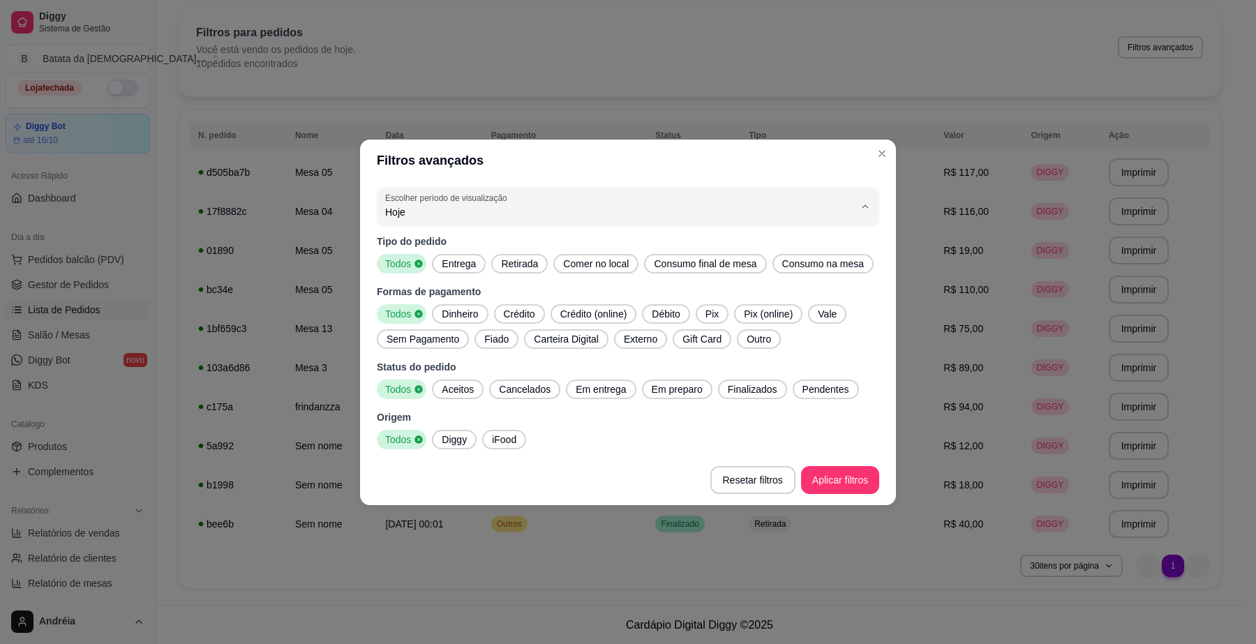
click at [570, 264] on span "Ontem" at bounding box center [621, 267] width 447 height 13
type input "1"
select select "1"
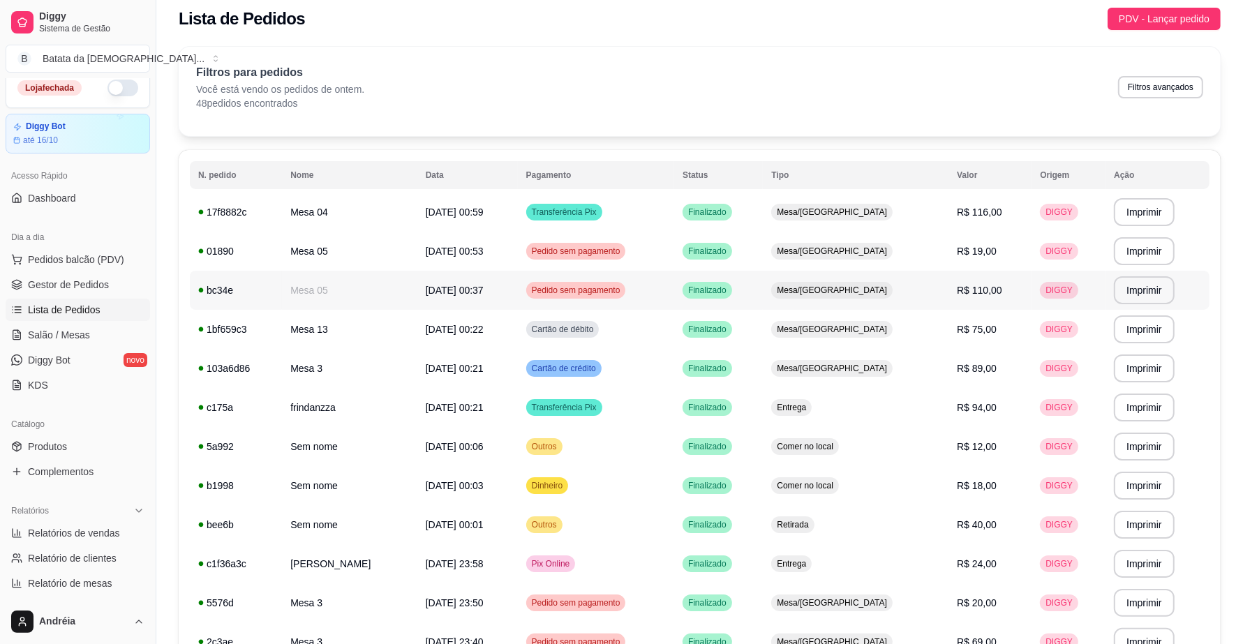
scroll to position [0, 0]
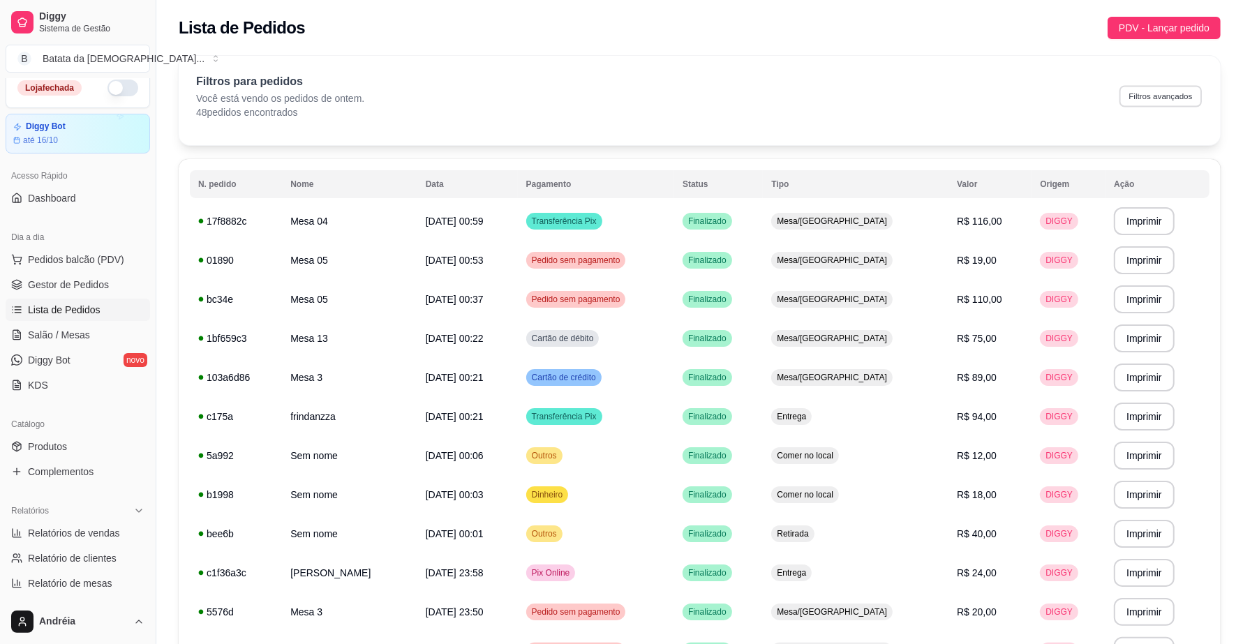
click at [1156, 89] on button "Filtros avançados" at bounding box center [1161, 96] width 82 height 22
select select "1"
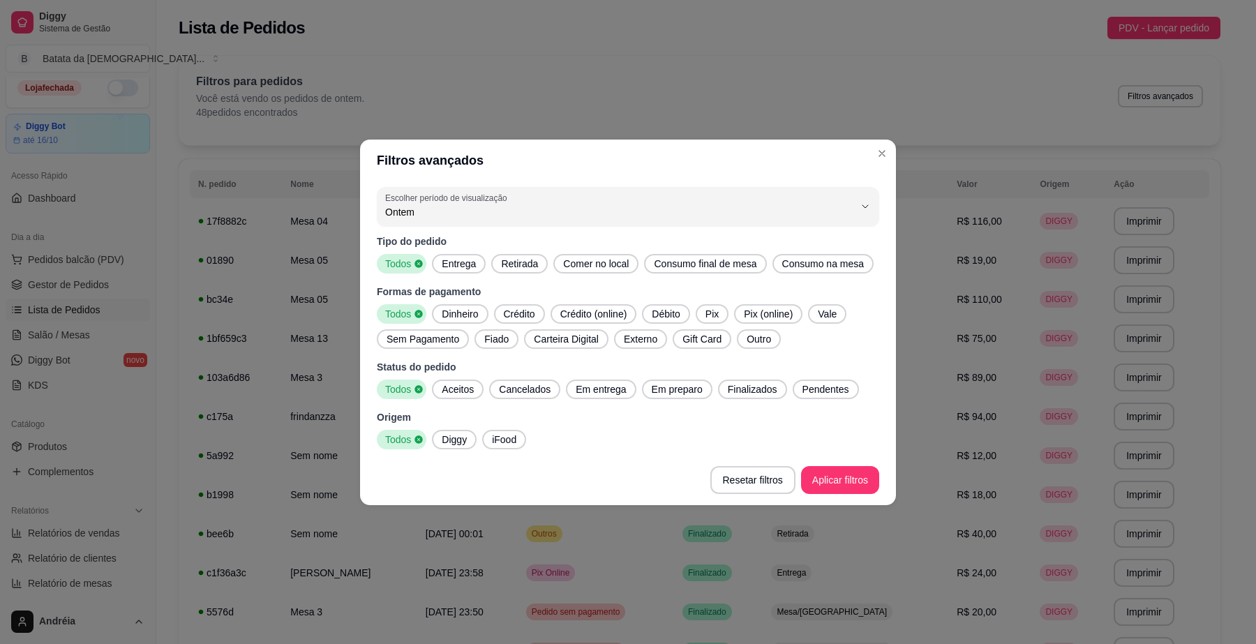
click at [734, 230] on div "1 Escolher período de visualização Hoje Ontem 7 dias 15 dias 30 dias 45 dias Cu…" at bounding box center [628, 318] width 536 height 274
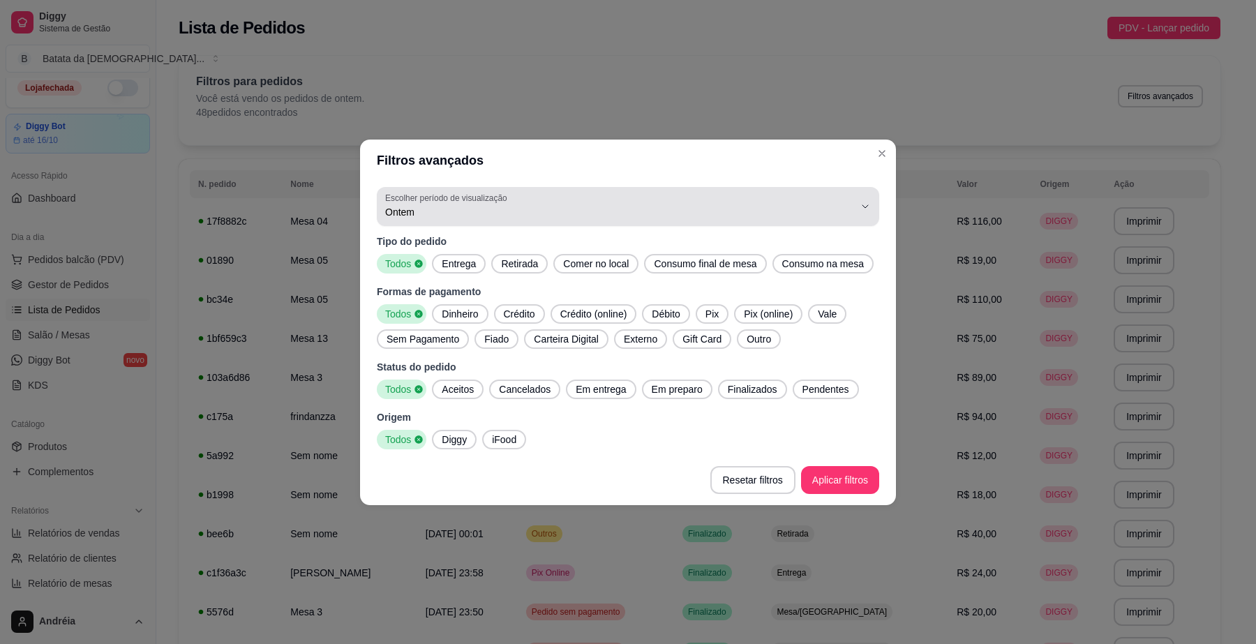
click at [738, 207] on span "Ontem" at bounding box center [619, 212] width 469 height 14
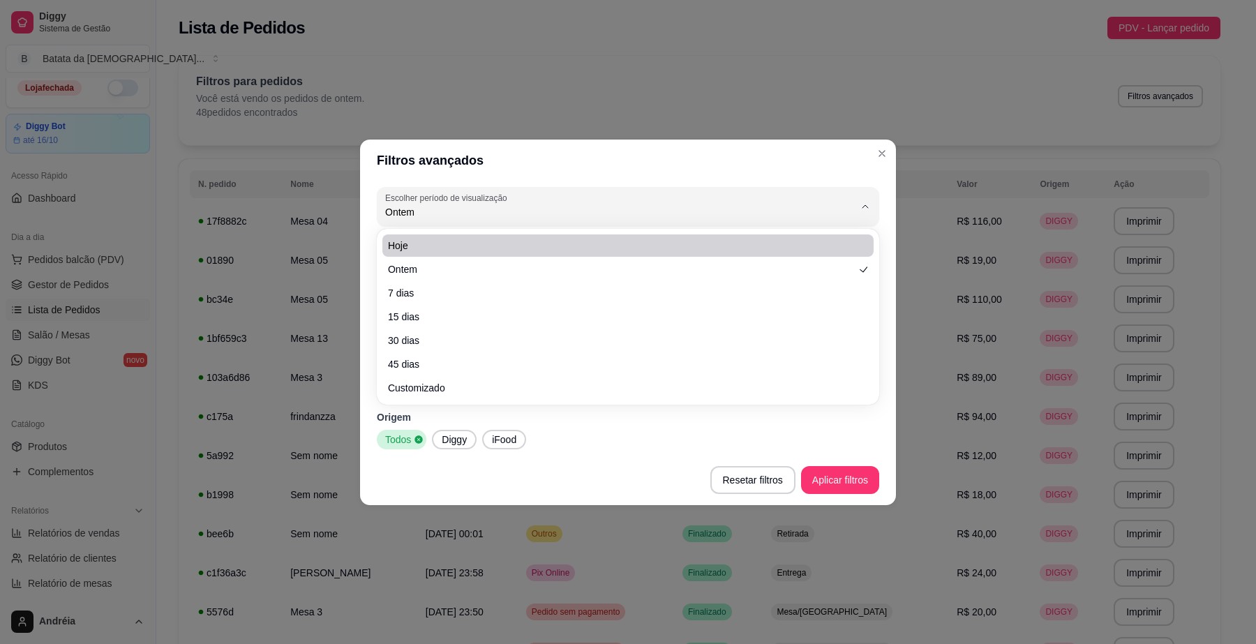
click at [660, 235] on li "Hoje" at bounding box center [627, 246] width 491 height 22
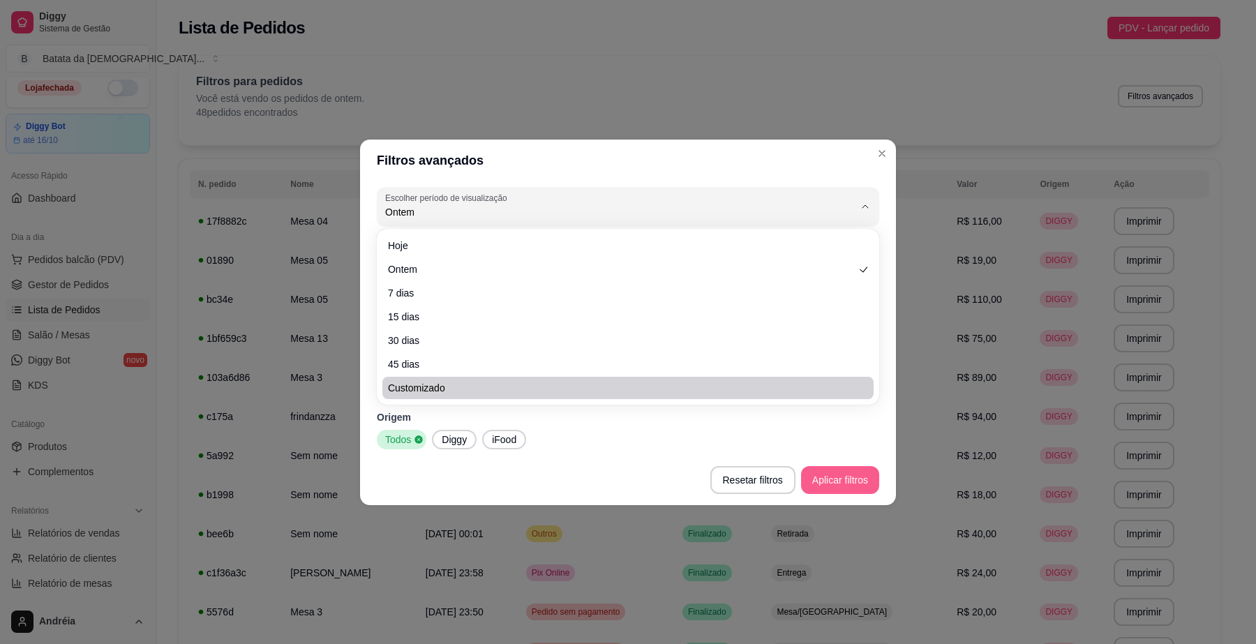
click at [845, 486] on button "Aplicar filtros" at bounding box center [840, 480] width 78 height 28
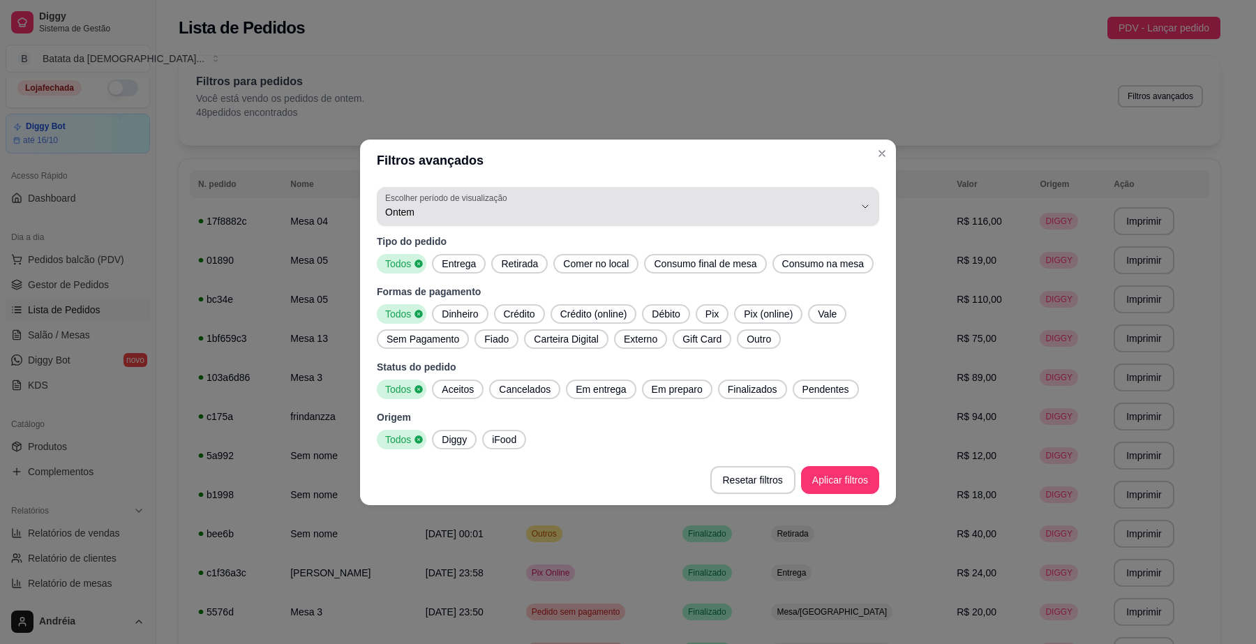
click at [863, 211] on icon "button" at bounding box center [865, 206] width 11 height 11
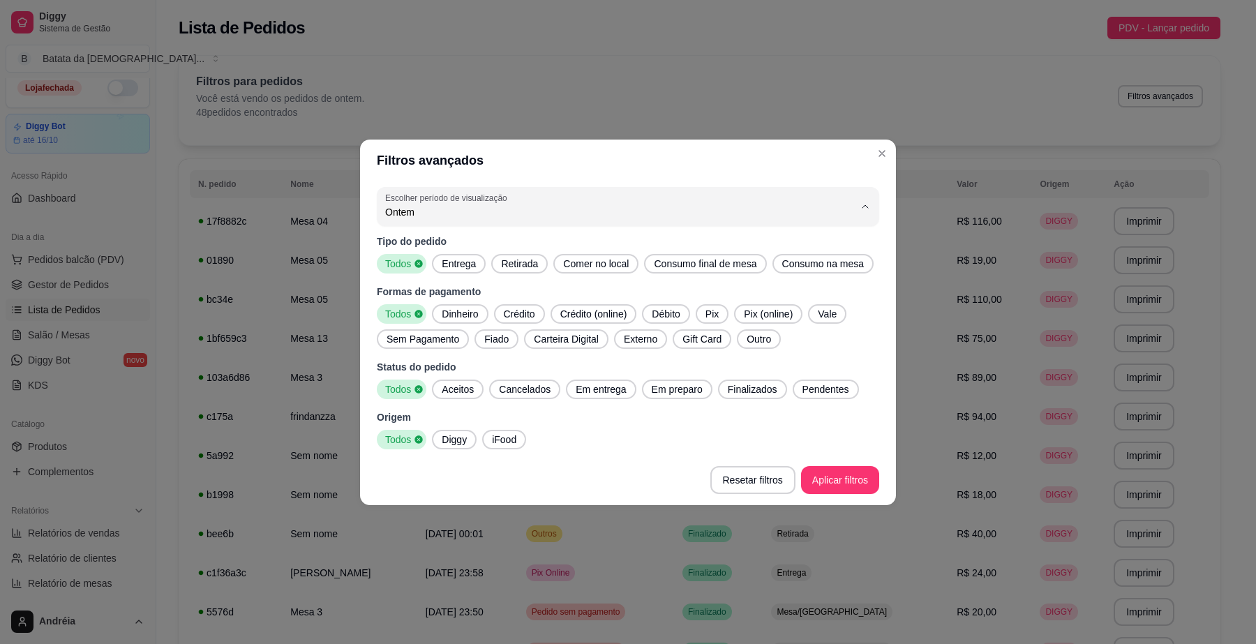
click at [735, 246] on span "Hoje" at bounding box center [621, 244] width 447 height 13
type input "0"
select select "0"
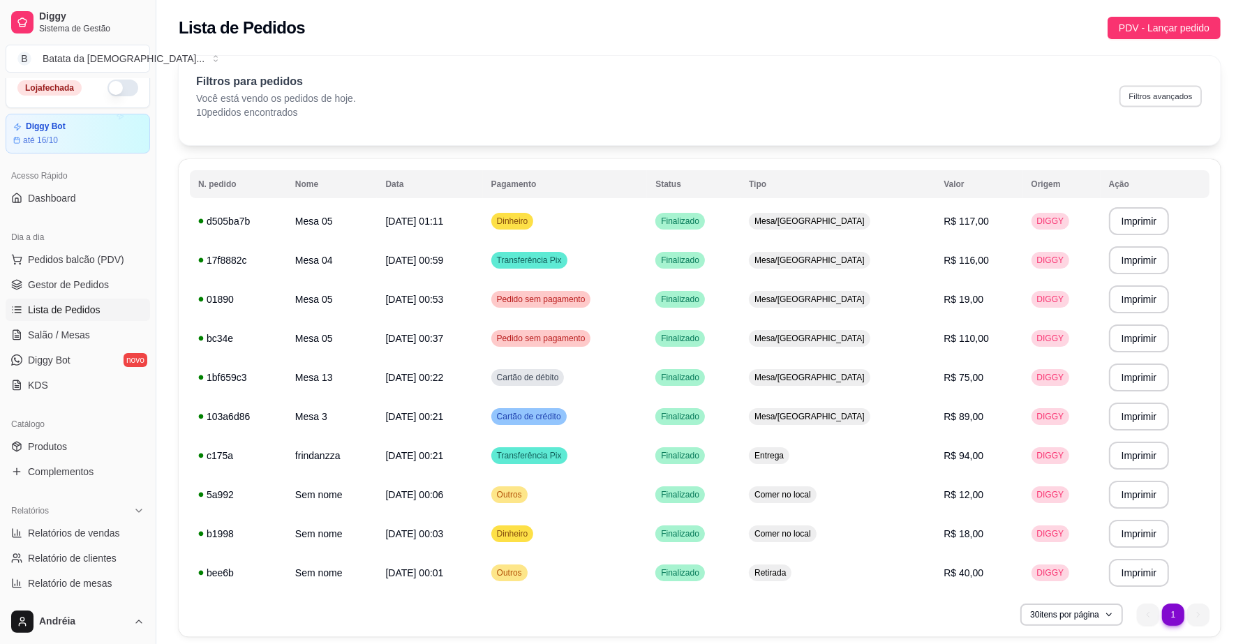
click at [1143, 91] on button "Filtros avançados" at bounding box center [1161, 96] width 82 height 22
select select "0"
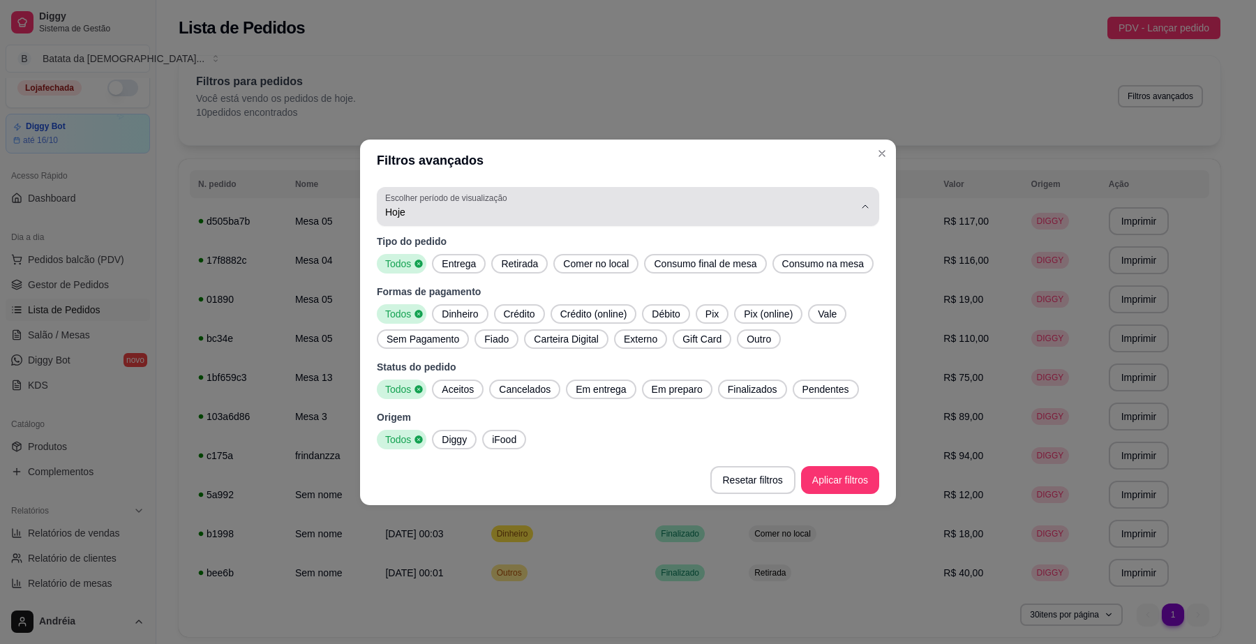
click at [826, 214] on span "Hoje" at bounding box center [619, 212] width 469 height 14
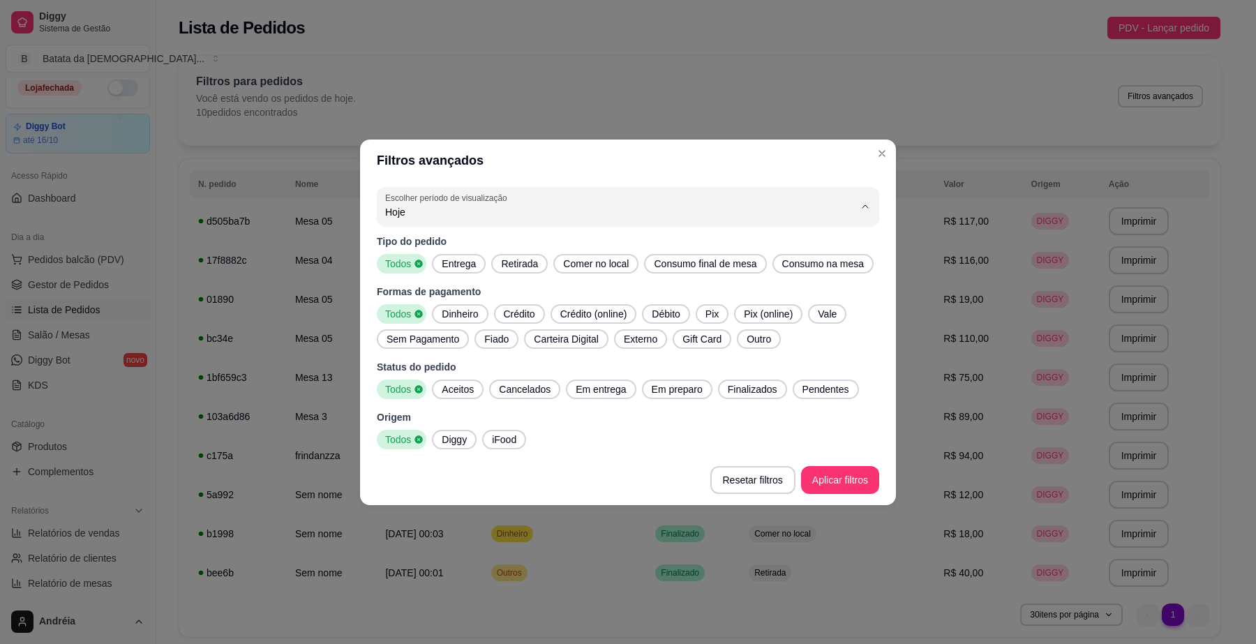
click at [775, 273] on span "Ontem" at bounding box center [621, 267] width 447 height 13
type input "1"
select select "1"
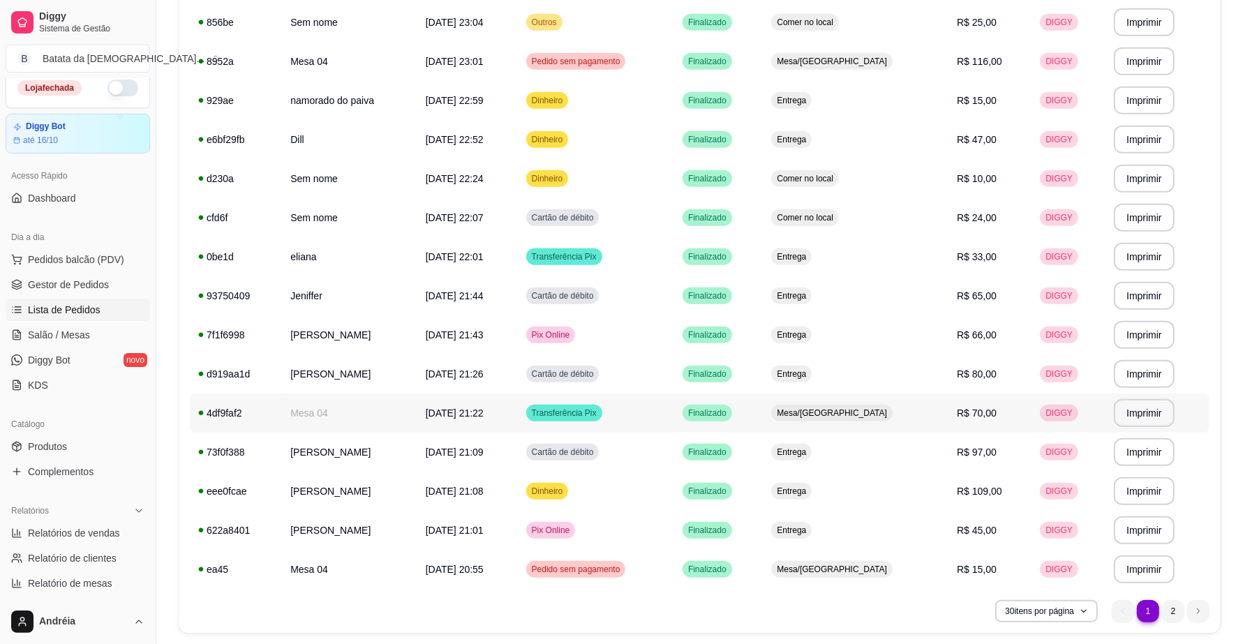
scroll to position [831, 0]
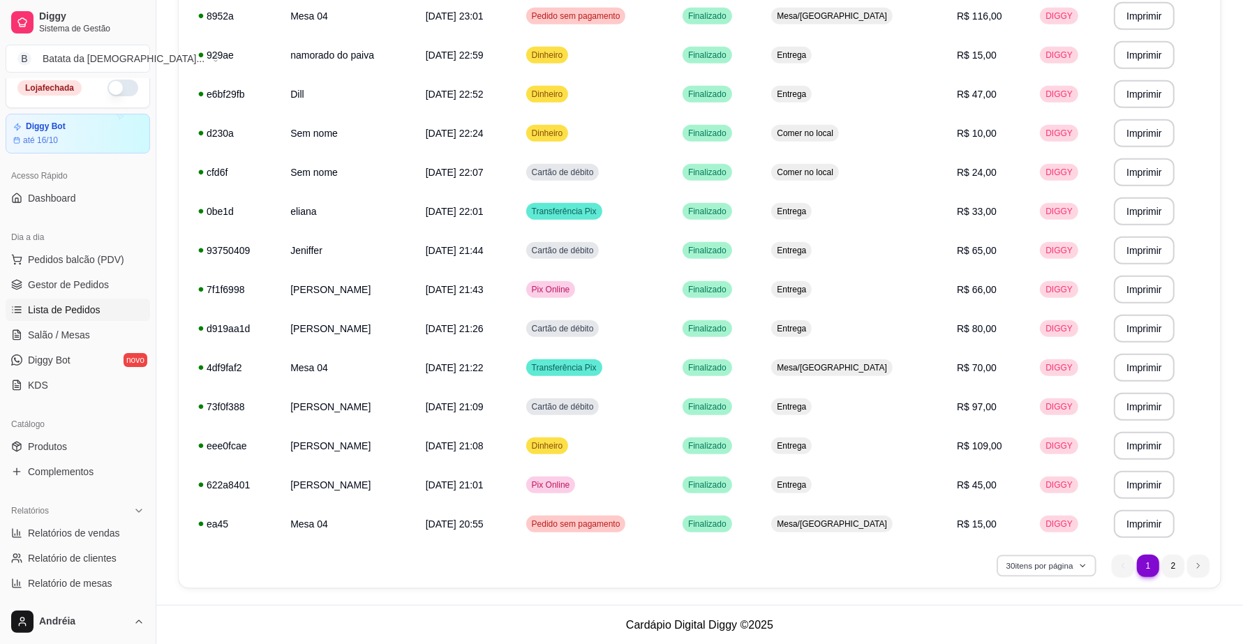
click at [1090, 567] on button "30 itens por página" at bounding box center [1046, 566] width 99 height 22
click at [1027, 538] on span "100 pedidos" at bounding box center [1046, 534] width 117 height 14
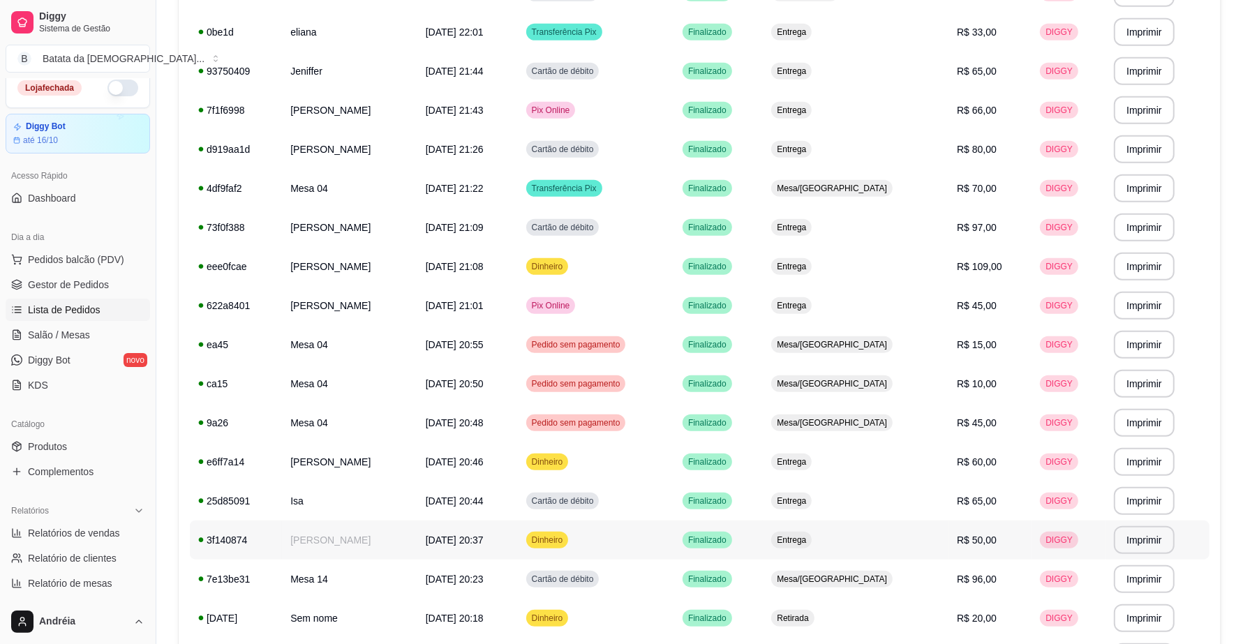
scroll to position [1097, 0]
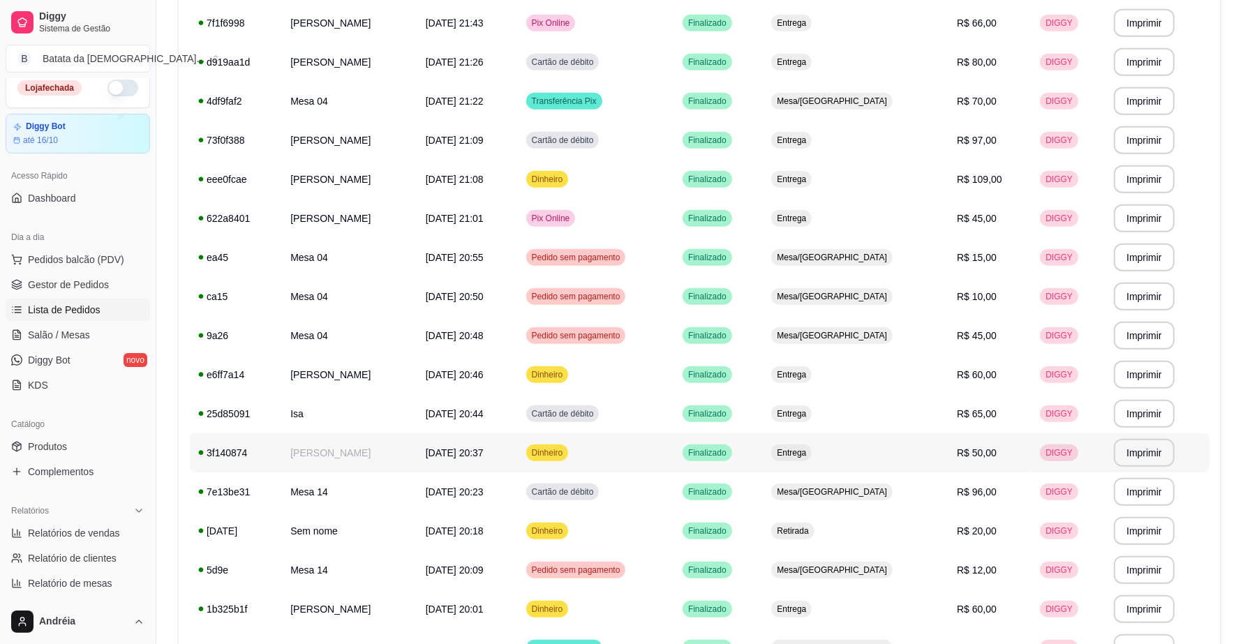
click at [635, 454] on td "Dinheiro" at bounding box center [596, 452] width 156 height 39
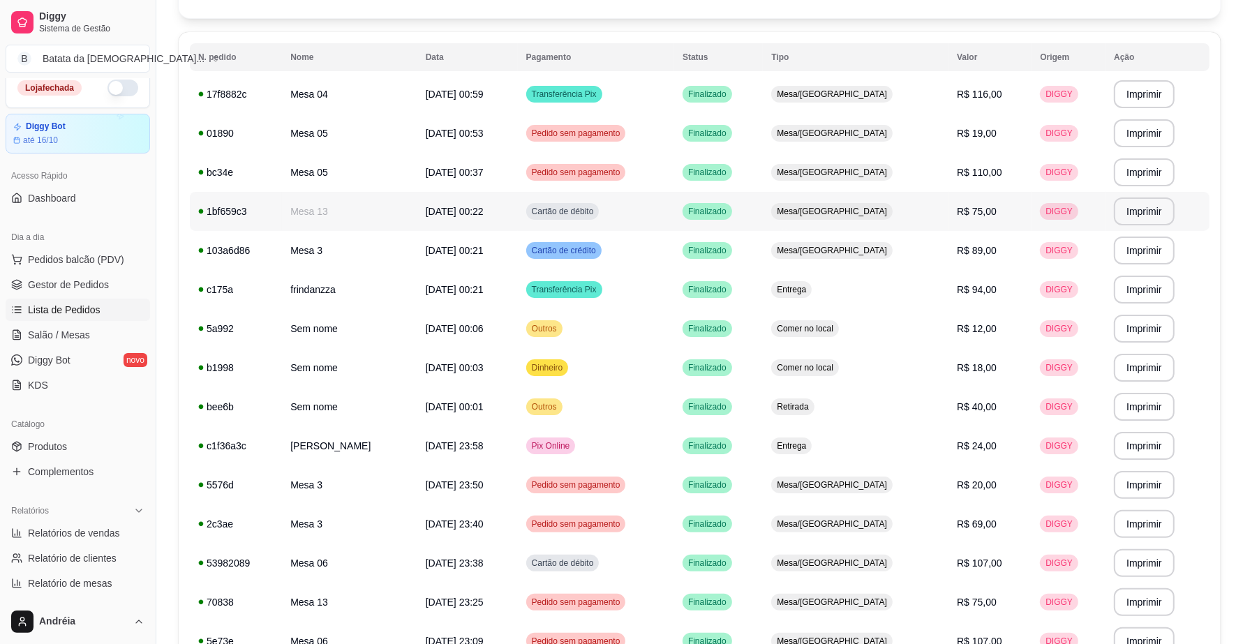
scroll to position [0, 0]
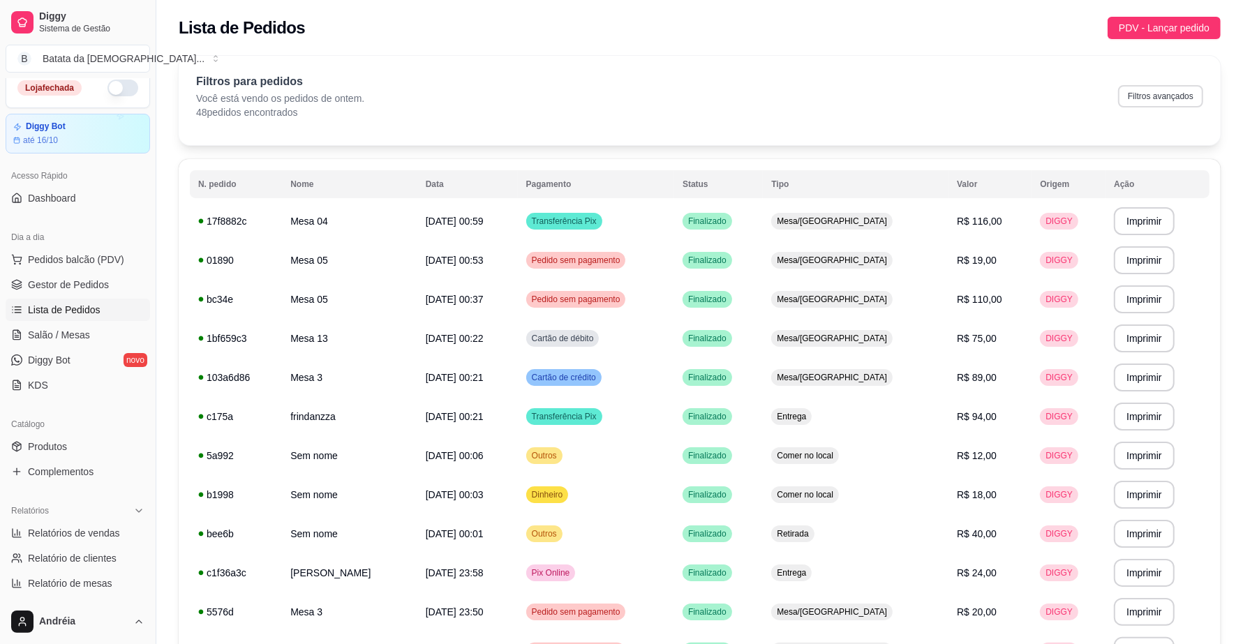
click at [1156, 93] on button "Filtros avançados" at bounding box center [1160, 96] width 85 height 22
select select "1"
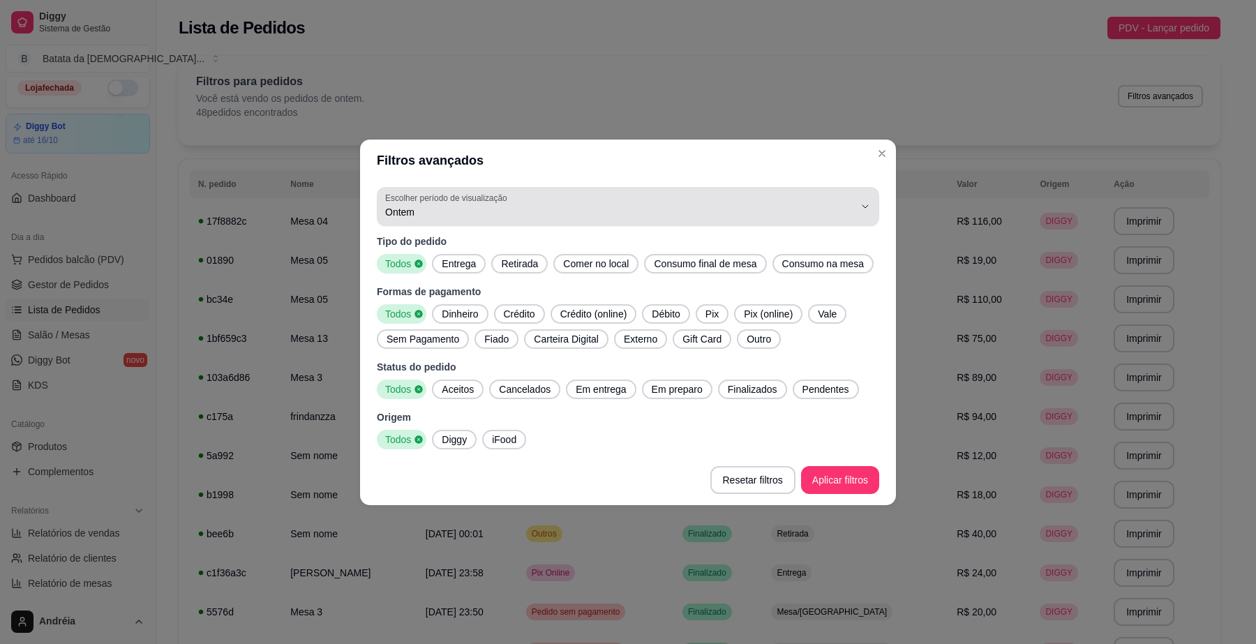
click at [828, 205] on span "Ontem" at bounding box center [619, 212] width 469 height 14
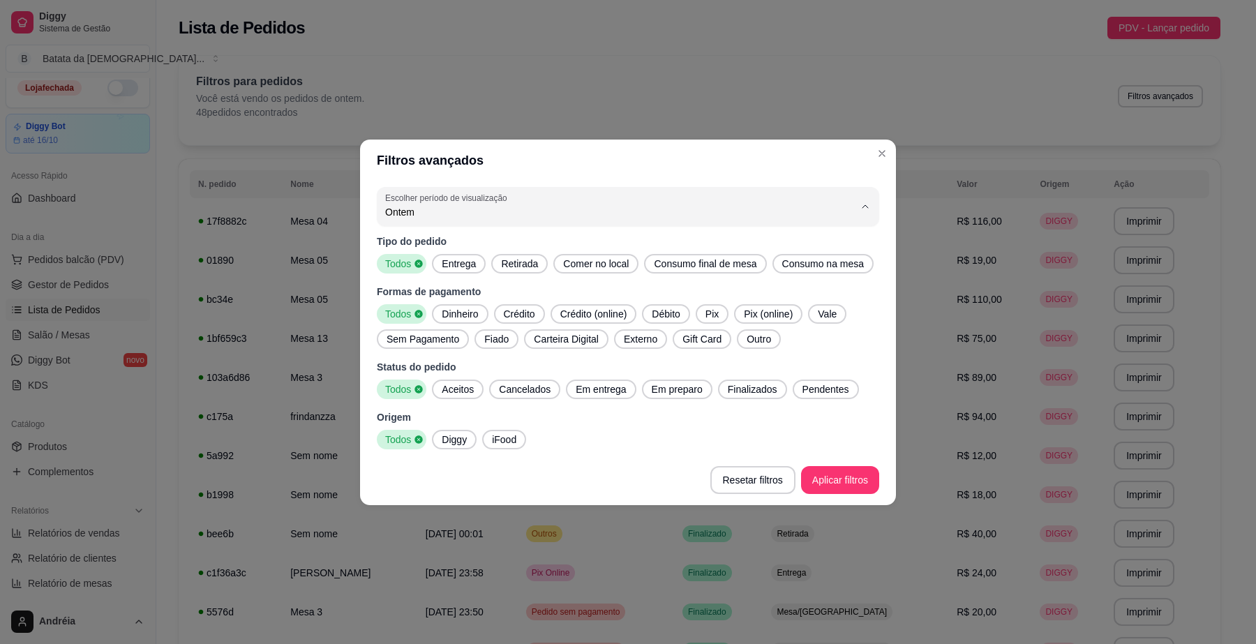
click at [782, 241] on span "Hoje" at bounding box center [621, 244] width 447 height 13
type input "0"
select select "0"
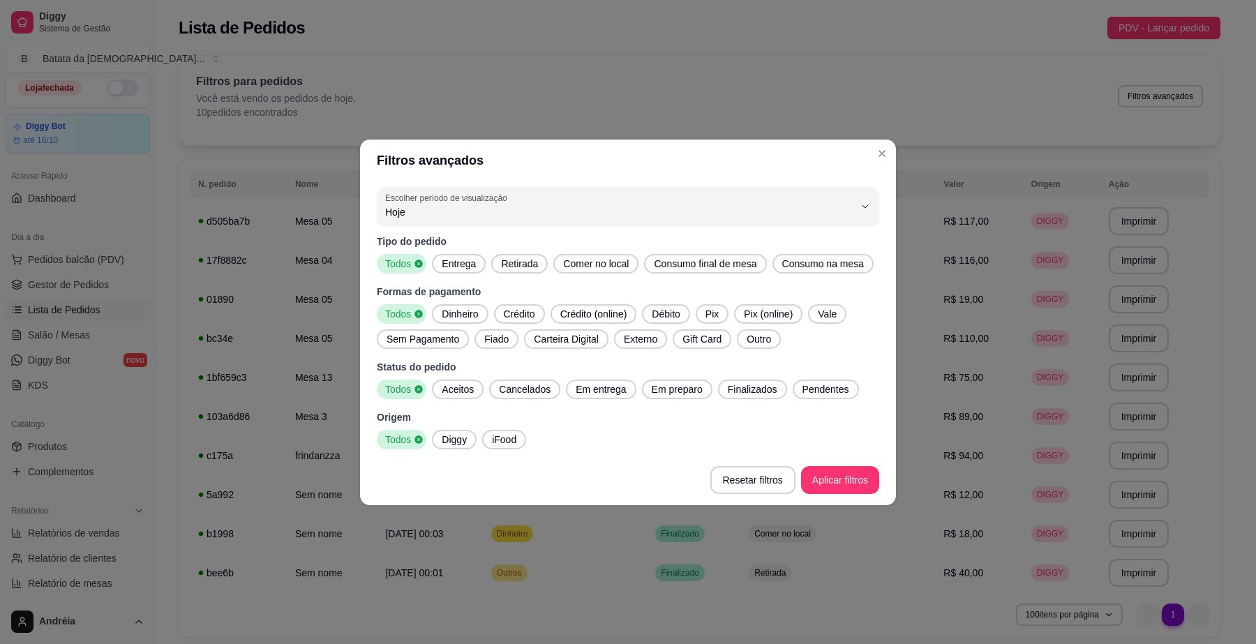
click at [853, 465] on footer "Resetar filtros Aplicar filtros" at bounding box center [628, 480] width 536 height 50
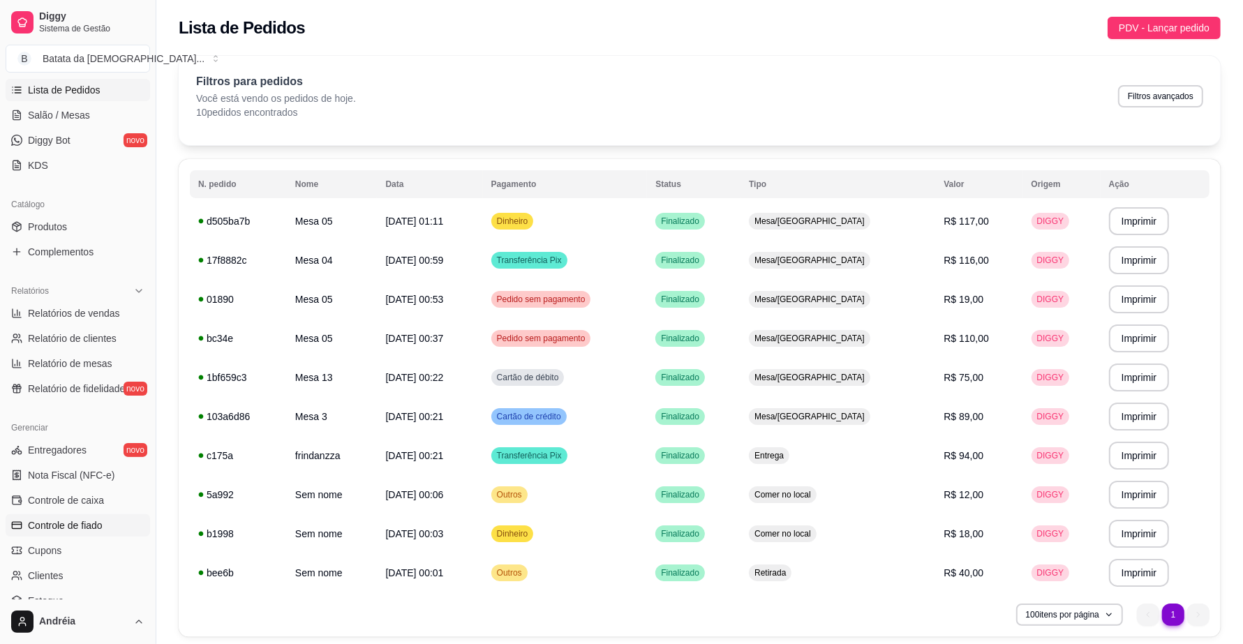
scroll to position [272, 0]
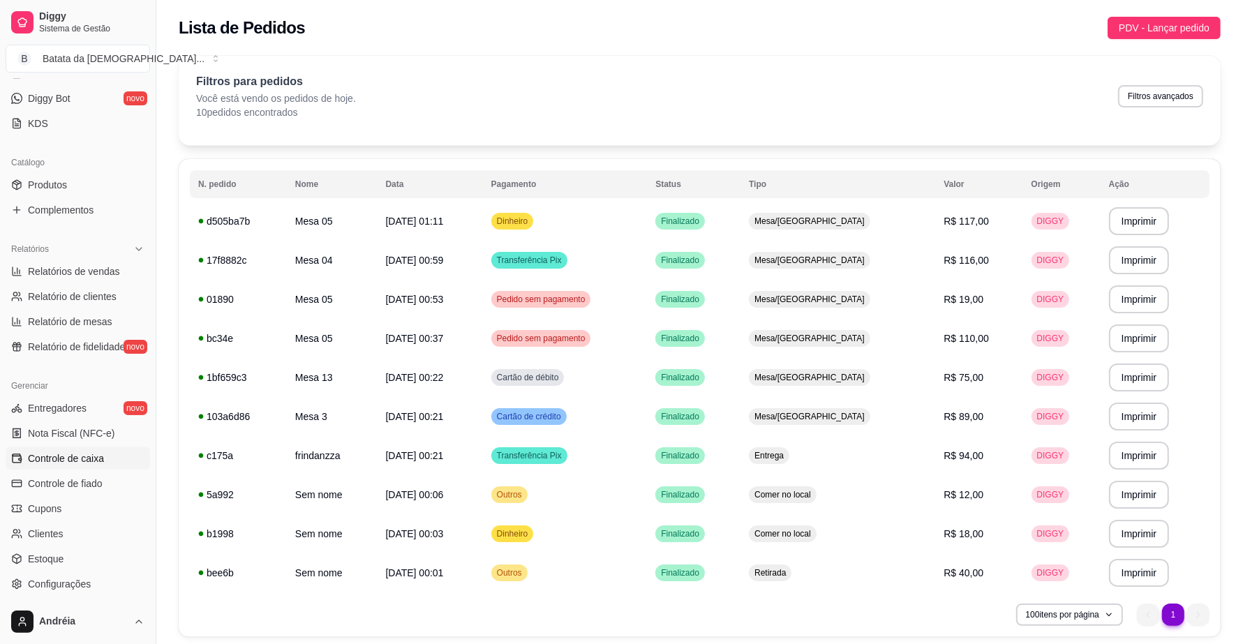
click at [81, 459] on span "Controle de caixa" at bounding box center [66, 459] width 76 height 14
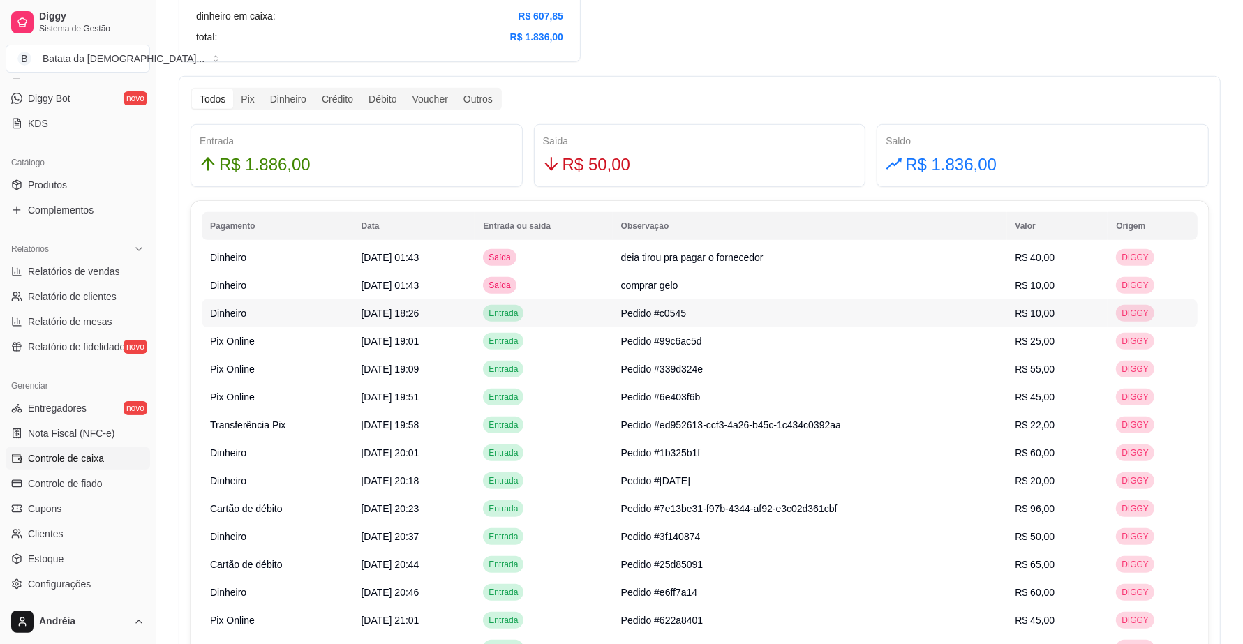
scroll to position [785, 0]
